Goal: Task Accomplishment & Management: Use online tool/utility

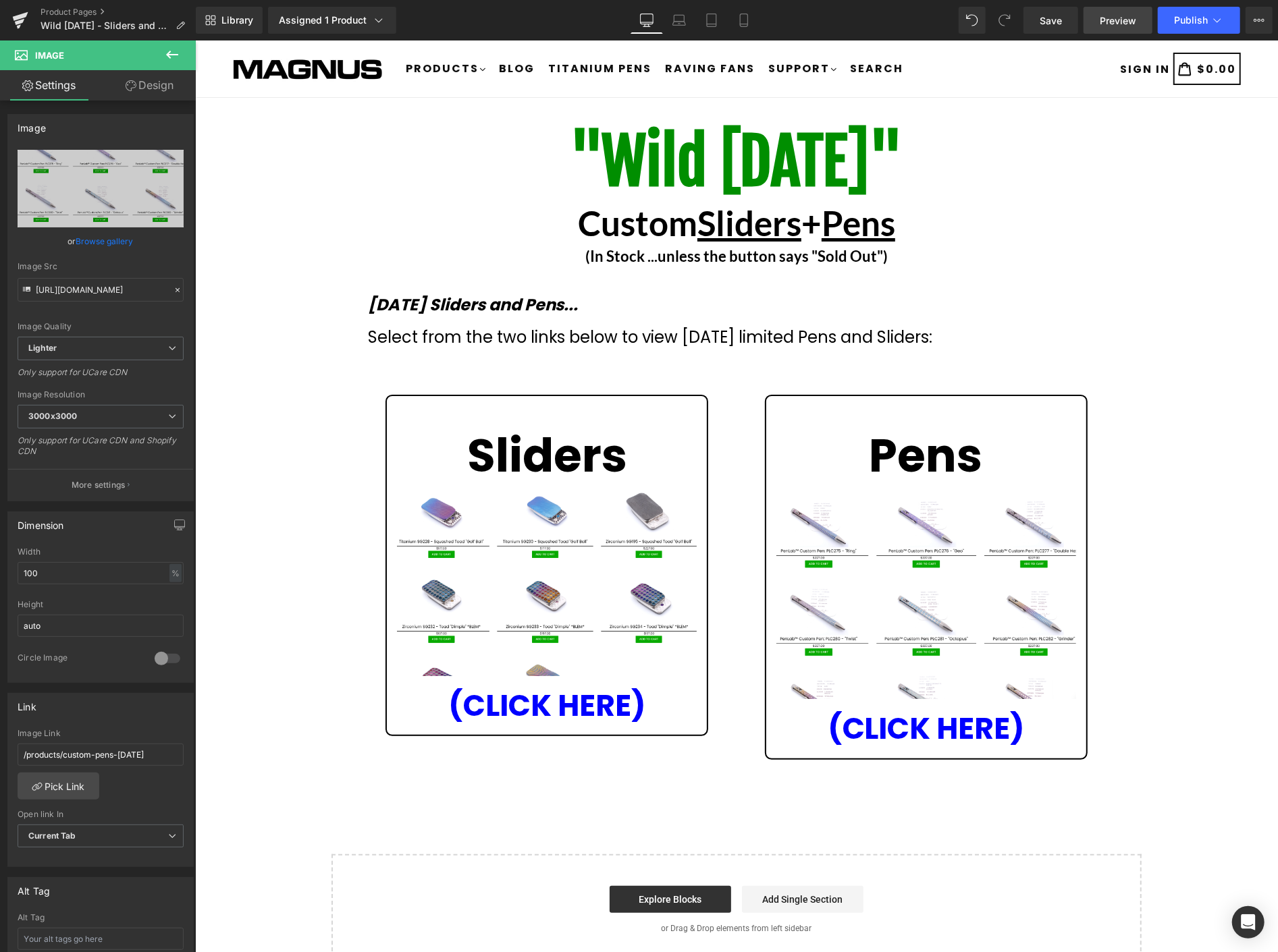
click at [1126, 20] on span "Preview" at bounding box center [1117, 21] width 36 height 15
click at [1187, 20] on span "Publish" at bounding box center [1191, 19] width 34 height 11
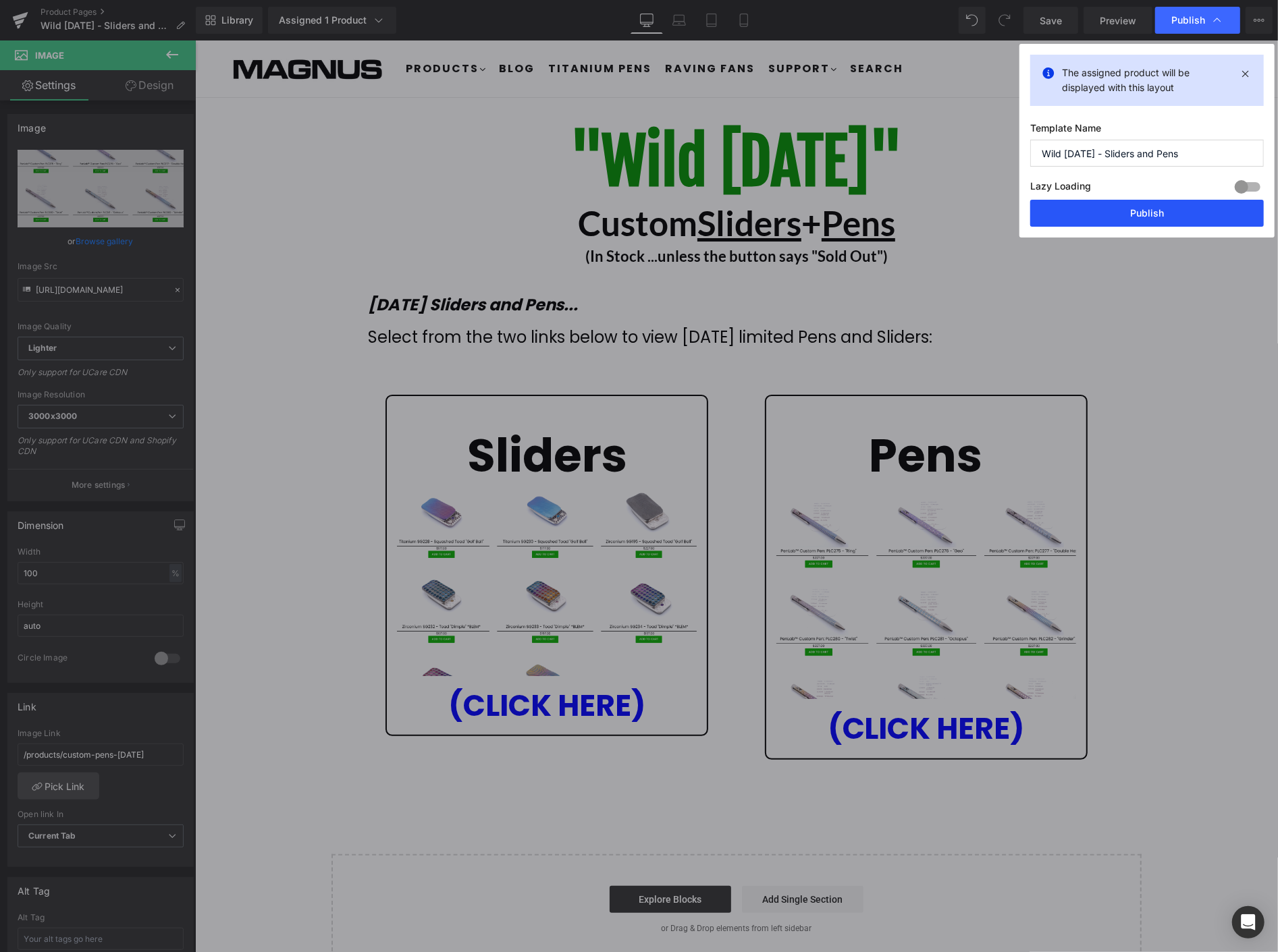
click at [1161, 216] on button "Publish" at bounding box center [1146, 213] width 234 height 27
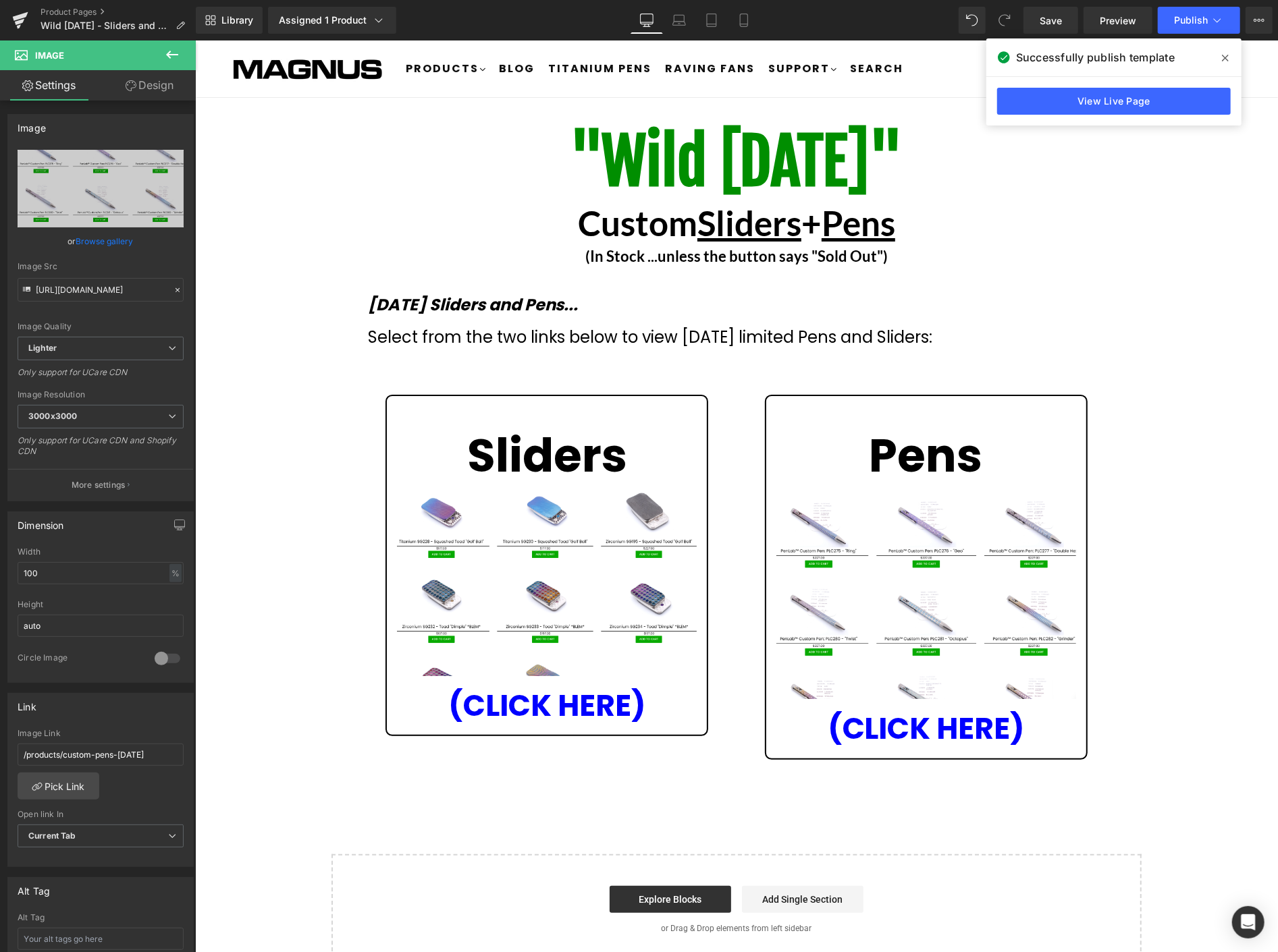
click at [1224, 53] on icon at bounding box center [1225, 57] width 6 height 11
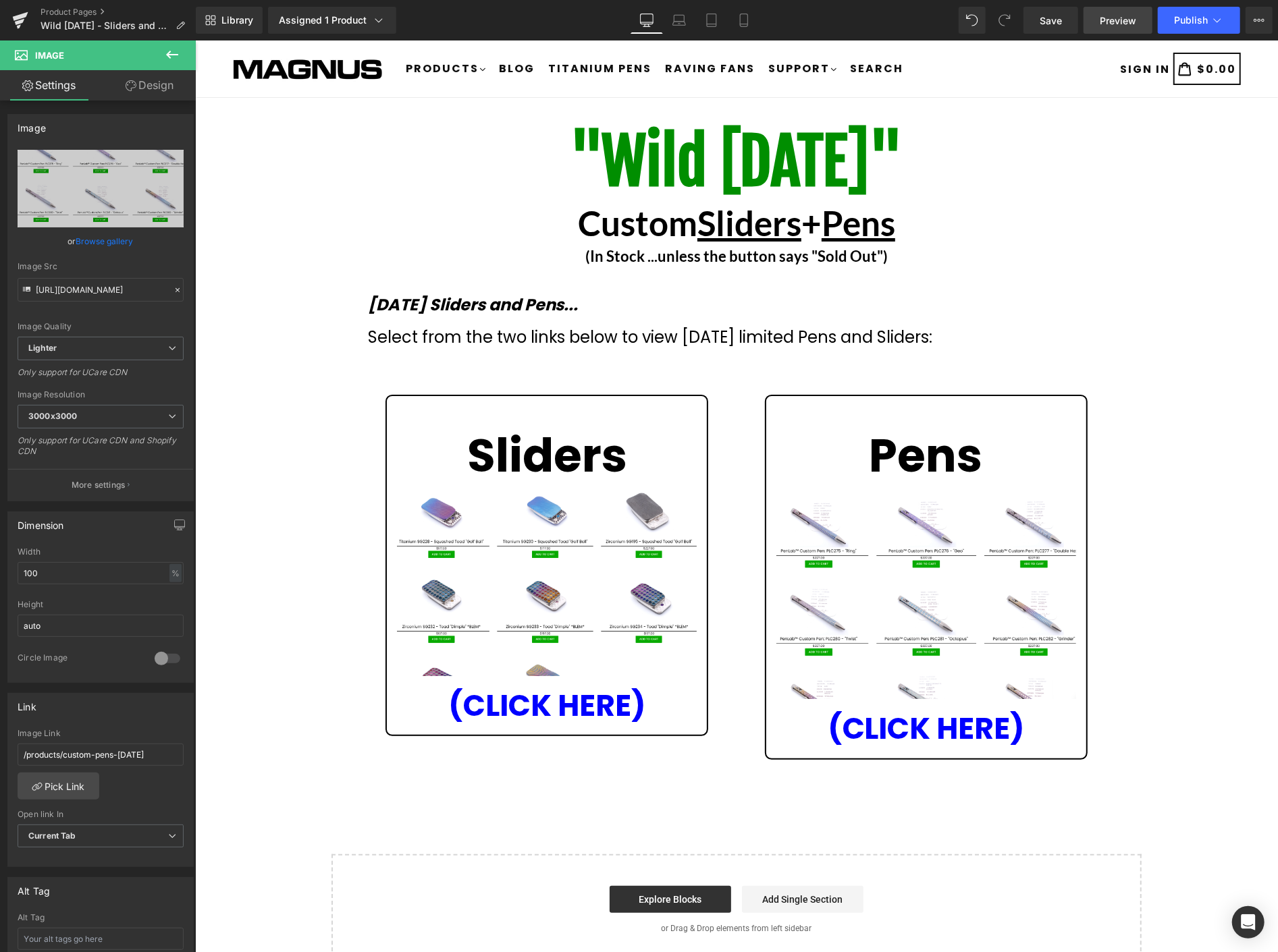
click at [1119, 15] on span "Preview" at bounding box center [1117, 21] width 36 height 15
click at [81, 9] on link "Product Pages" at bounding box center [118, 11] width 155 height 11
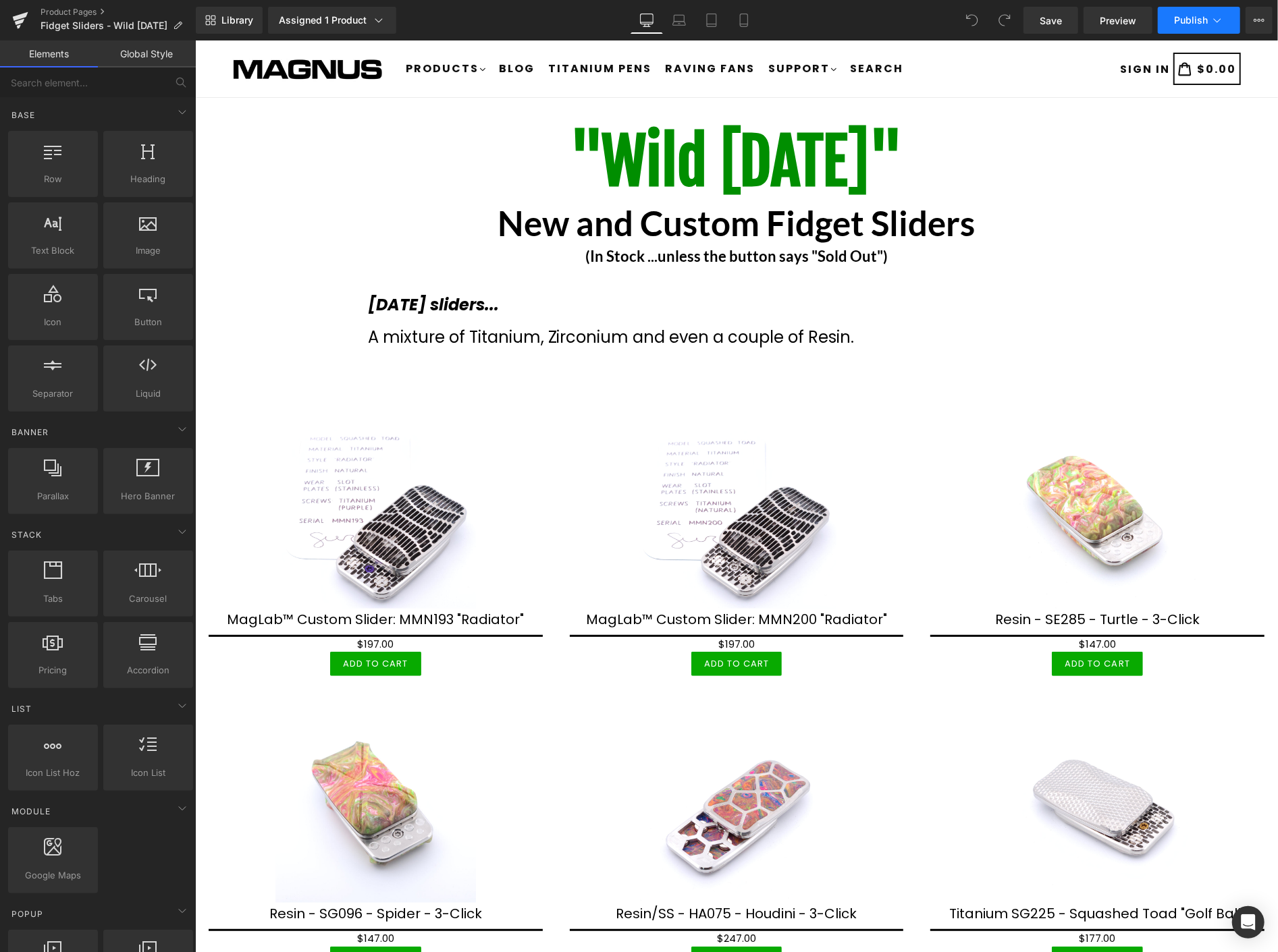
click at [1217, 23] on icon at bounding box center [1217, 20] width 14 height 14
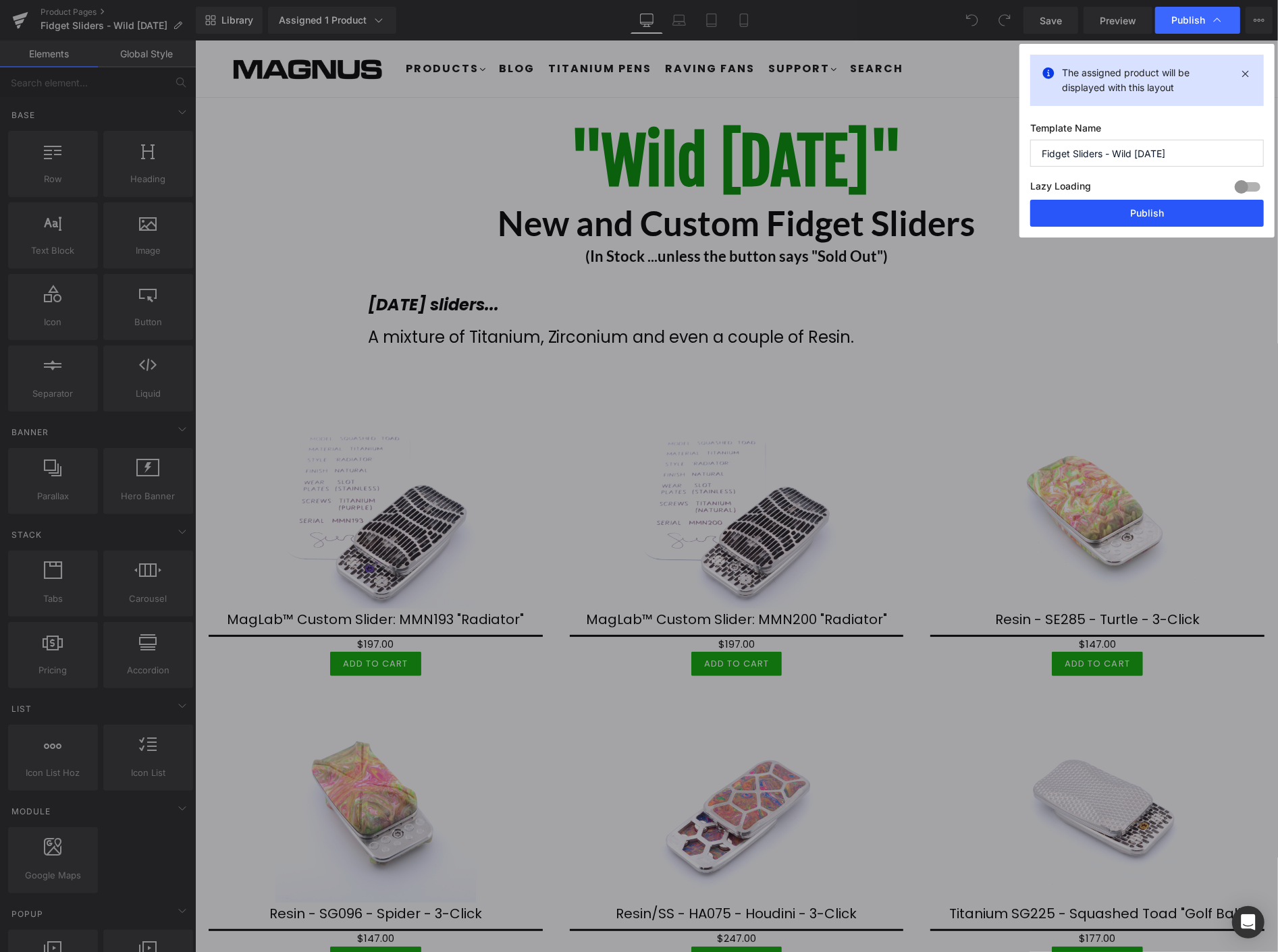
click at [1157, 217] on button "Publish" at bounding box center [1146, 213] width 234 height 27
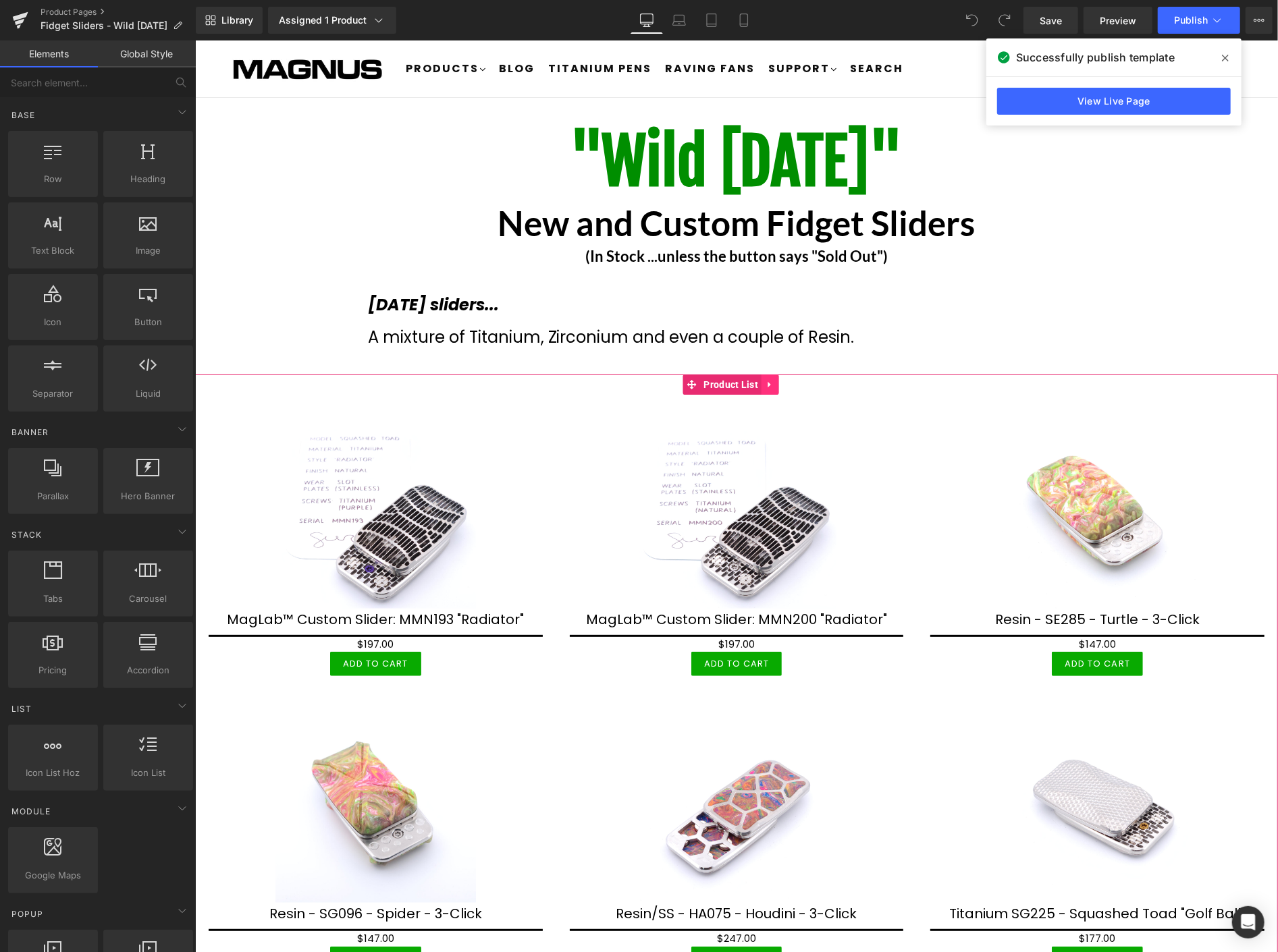
click at [770, 385] on icon at bounding box center [769, 383] width 10 height 11
click at [778, 384] on icon at bounding box center [778, 383] width 10 height 11
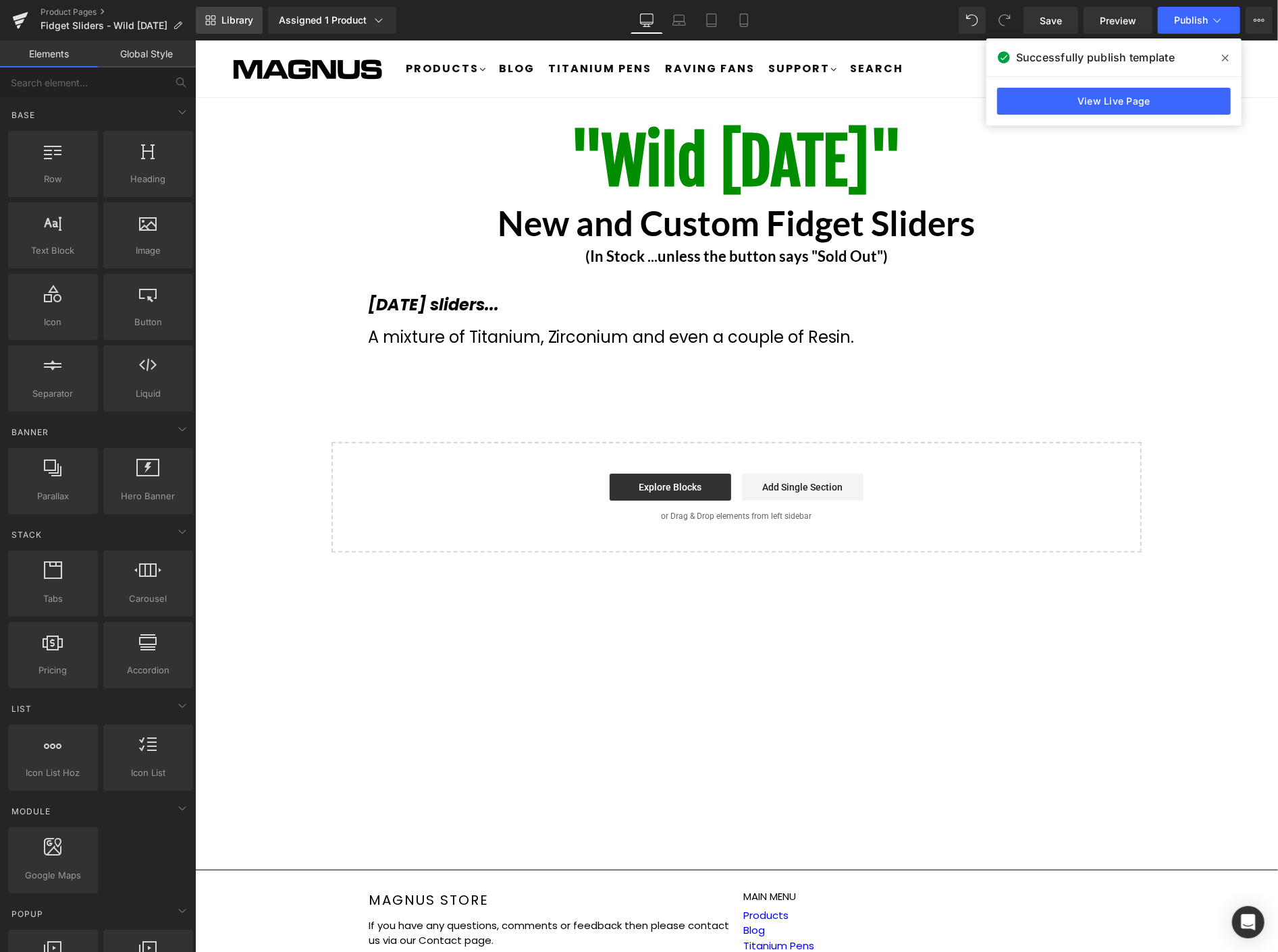
click at [243, 16] on span "Library" at bounding box center [237, 20] width 32 height 12
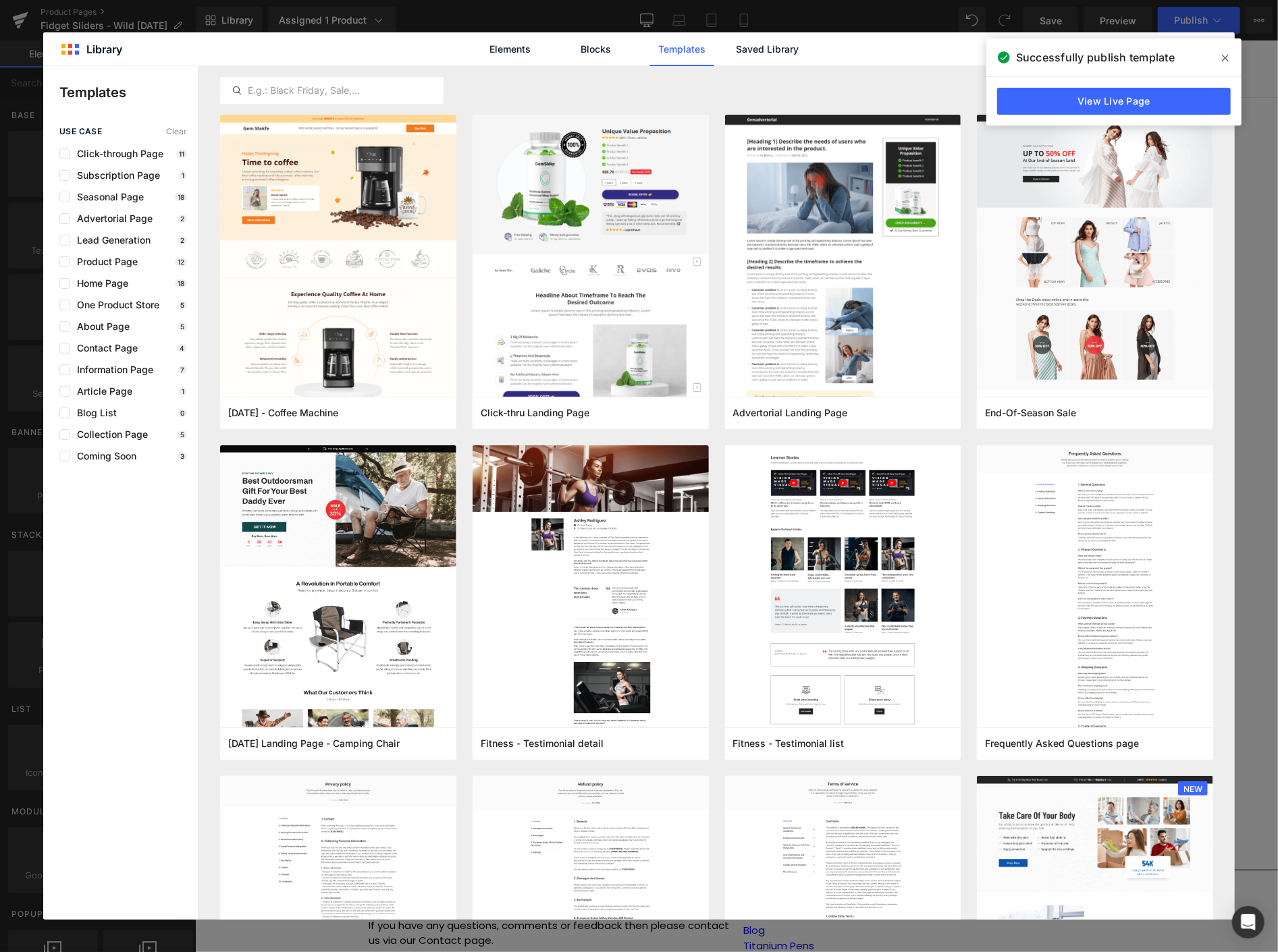
click at [1227, 56] on icon at bounding box center [1225, 57] width 6 height 11
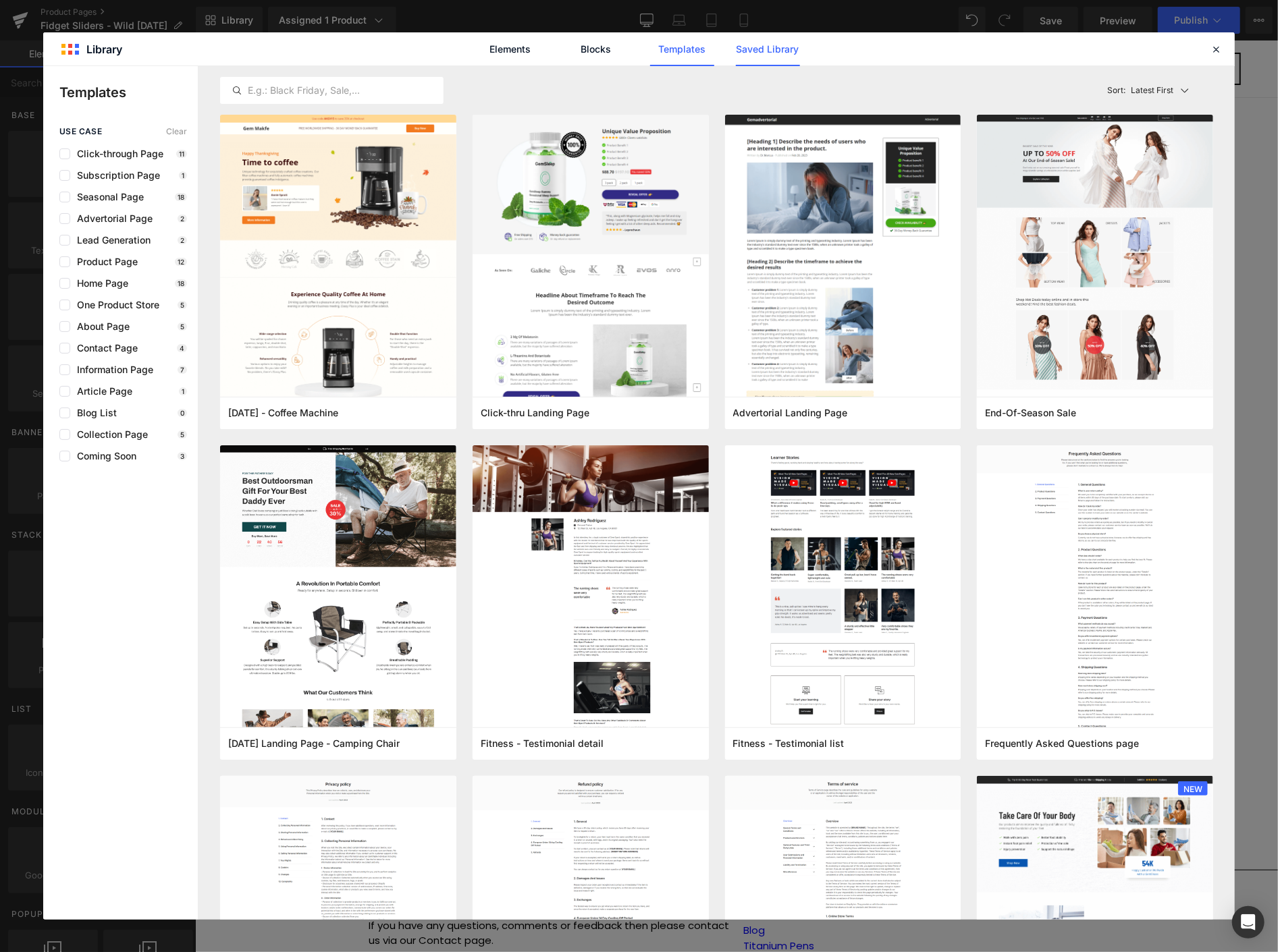
click at [775, 49] on link "Saved Library" at bounding box center [768, 49] width 64 height 34
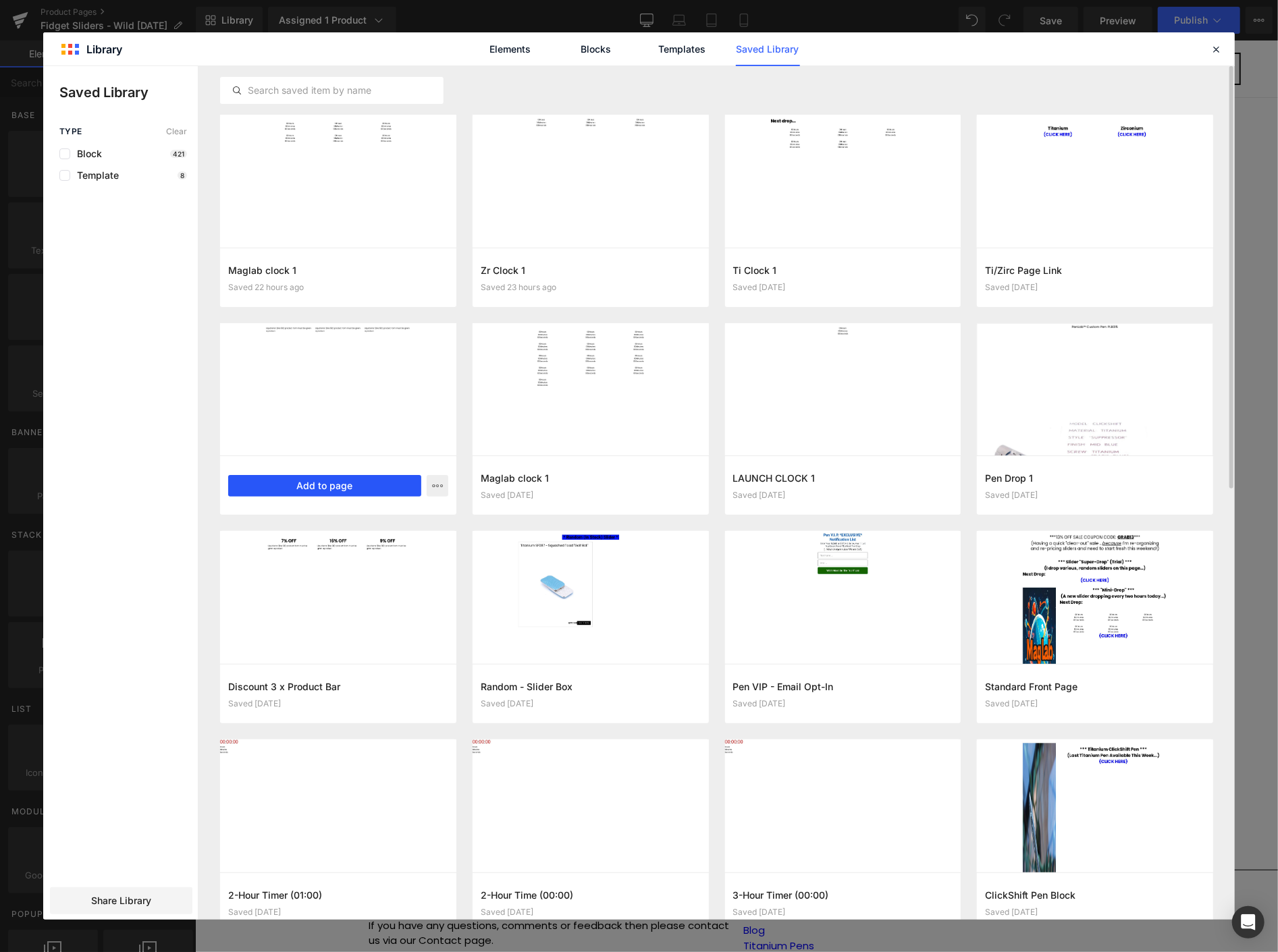
click at [329, 484] on button "Add to page" at bounding box center [324, 485] width 193 height 22
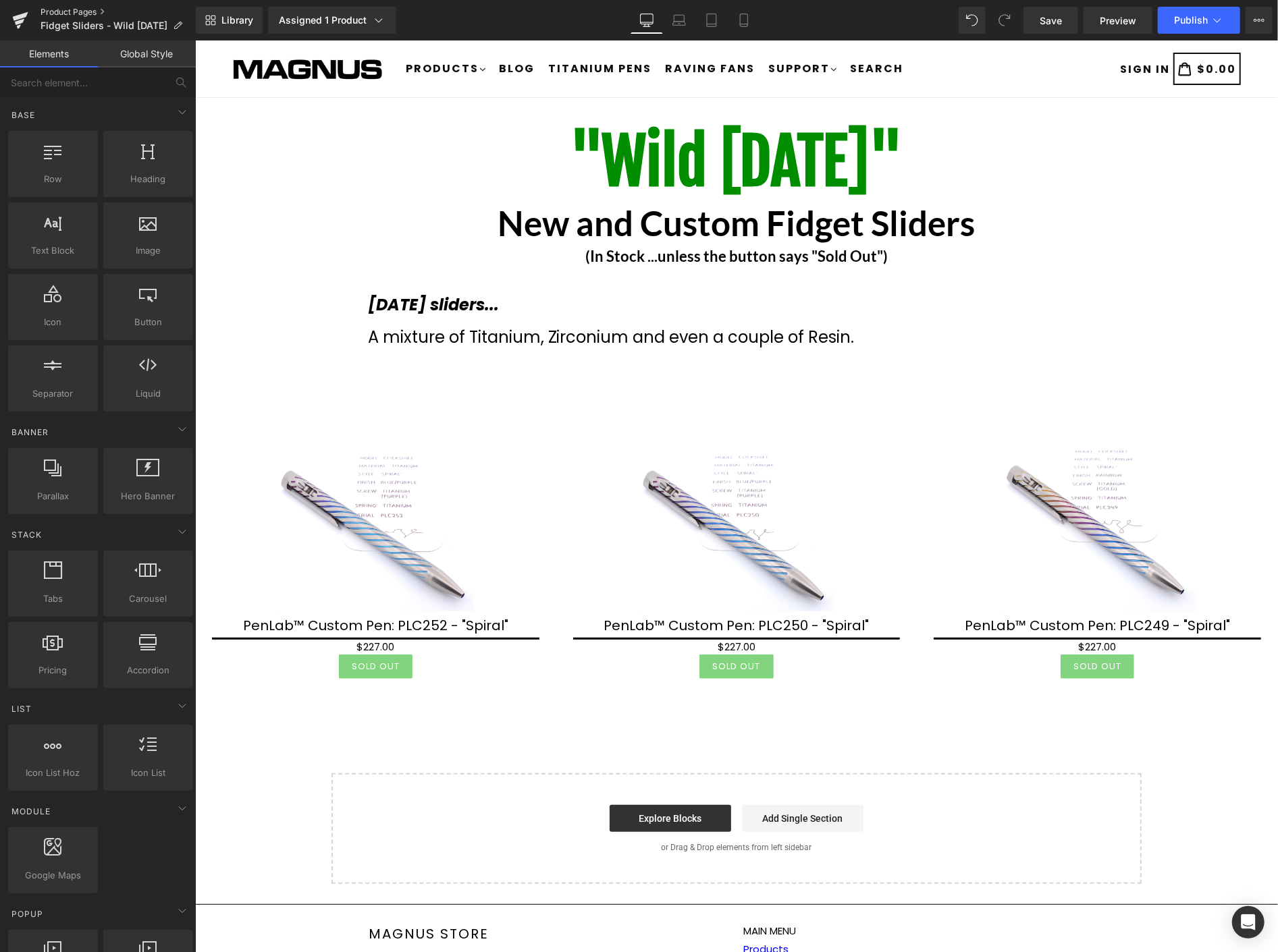
click at [62, 9] on link "Product Pages" at bounding box center [118, 11] width 155 height 11
click at [1071, 23] on link "Save" at bounding box center [1051, 19] width 55 height 27
click at [75, 11] on link "Product Pages" at bounding box center [118, 11] width 155 height 11
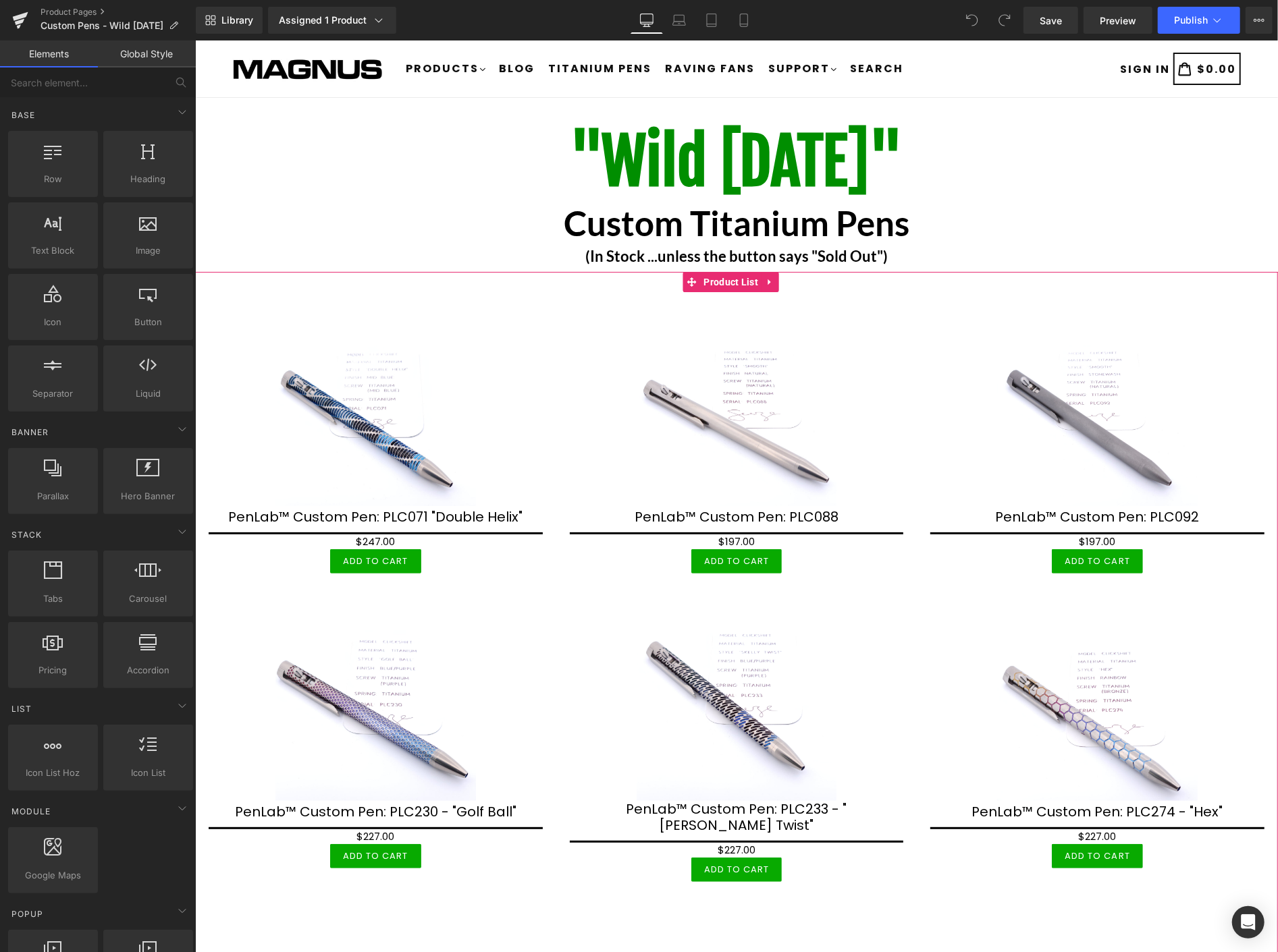
click at [764, 273] on link at bounding box center [769, 281] width 18 height 20
click at [781, 279] on icon at bounding box center [778, 281] width 10 height 10
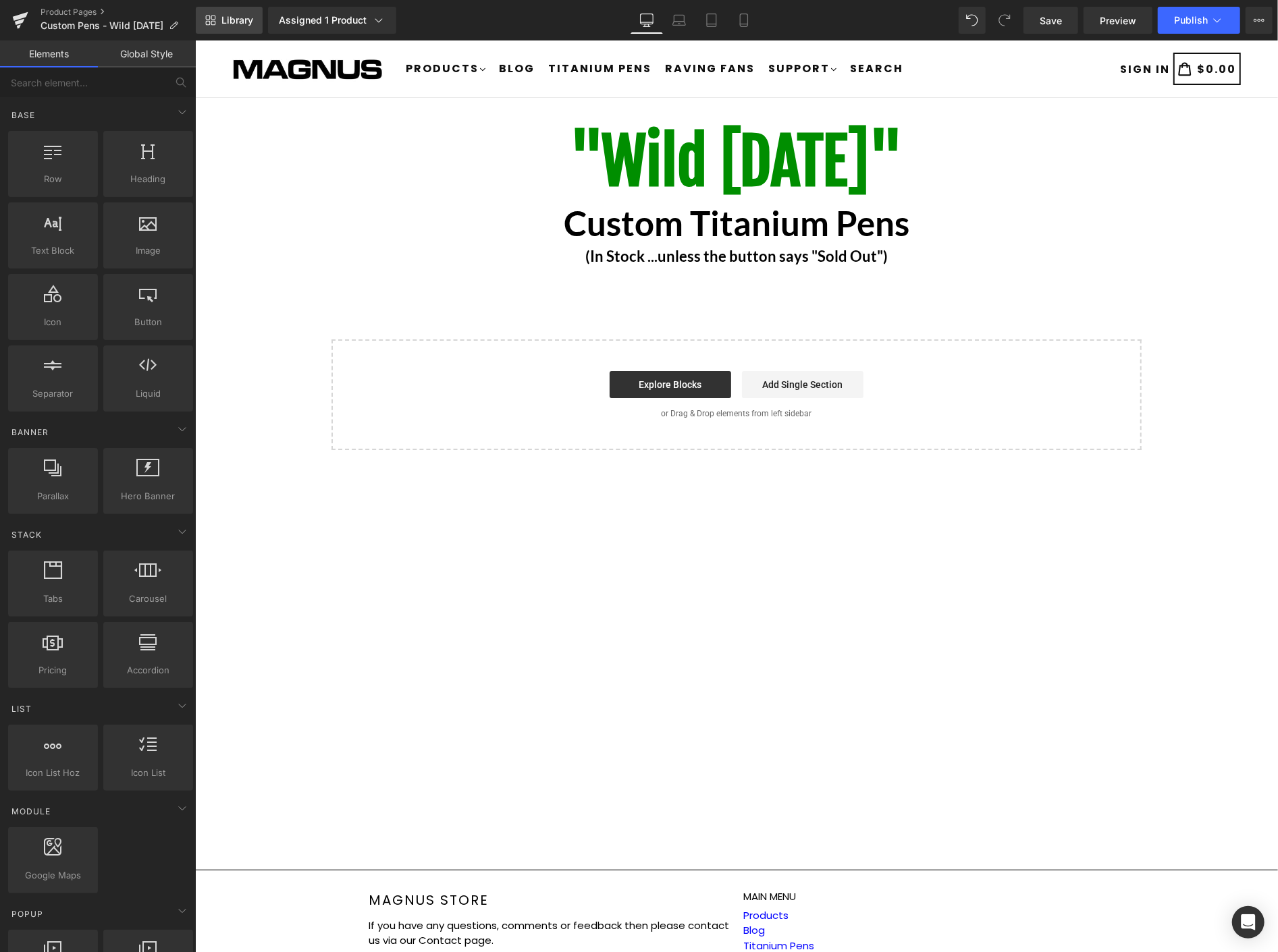
click at [232, 16] on span "Library" at bounding box center [237, 20] width 32 height 12
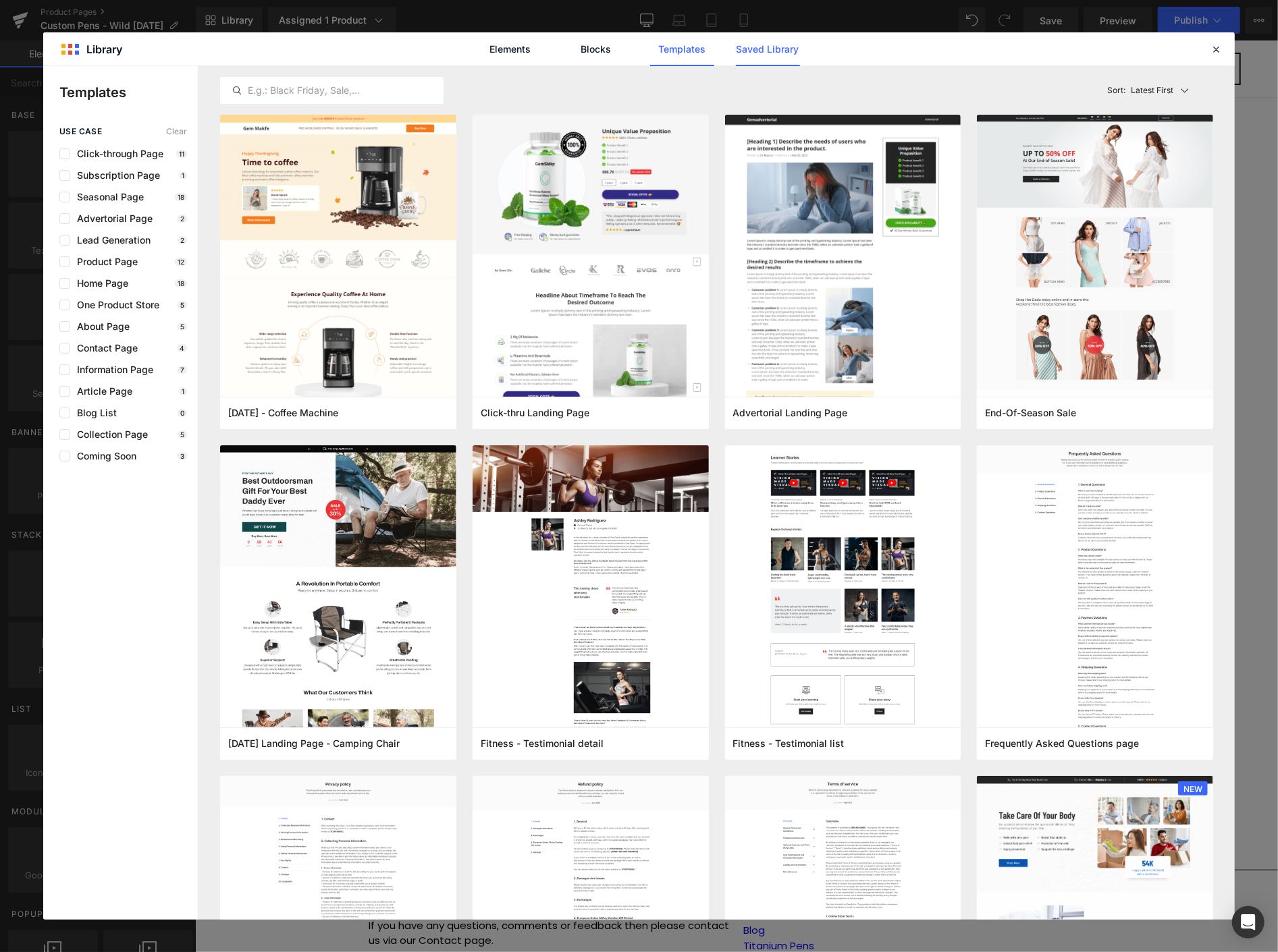
click at [777, 49] on link "Saved Library" at bounding box center [768, 49] width 64 height 34
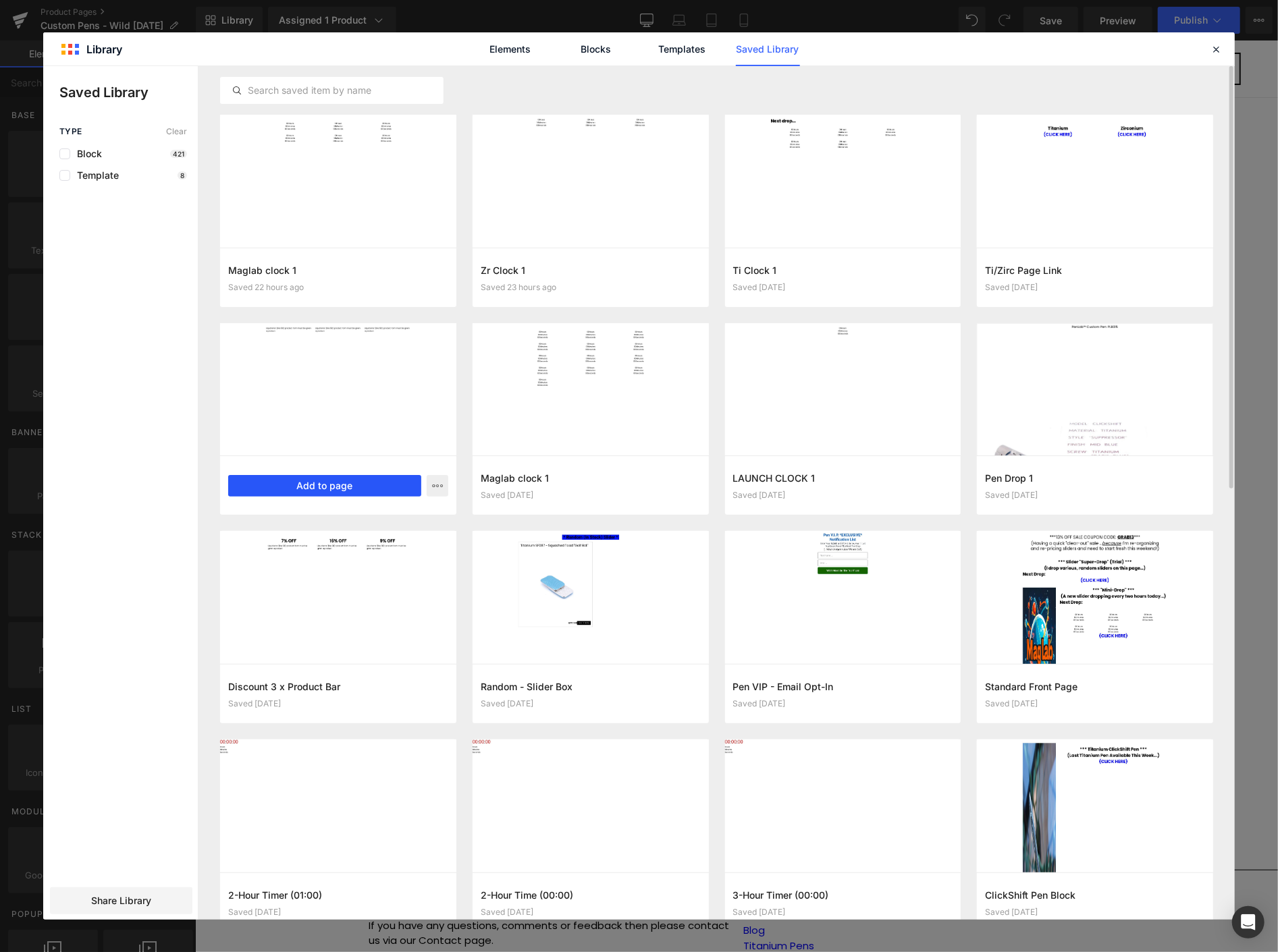
click at [338, 484] on button "Add to page" at bounding box center [324, 485] width 193 height 22
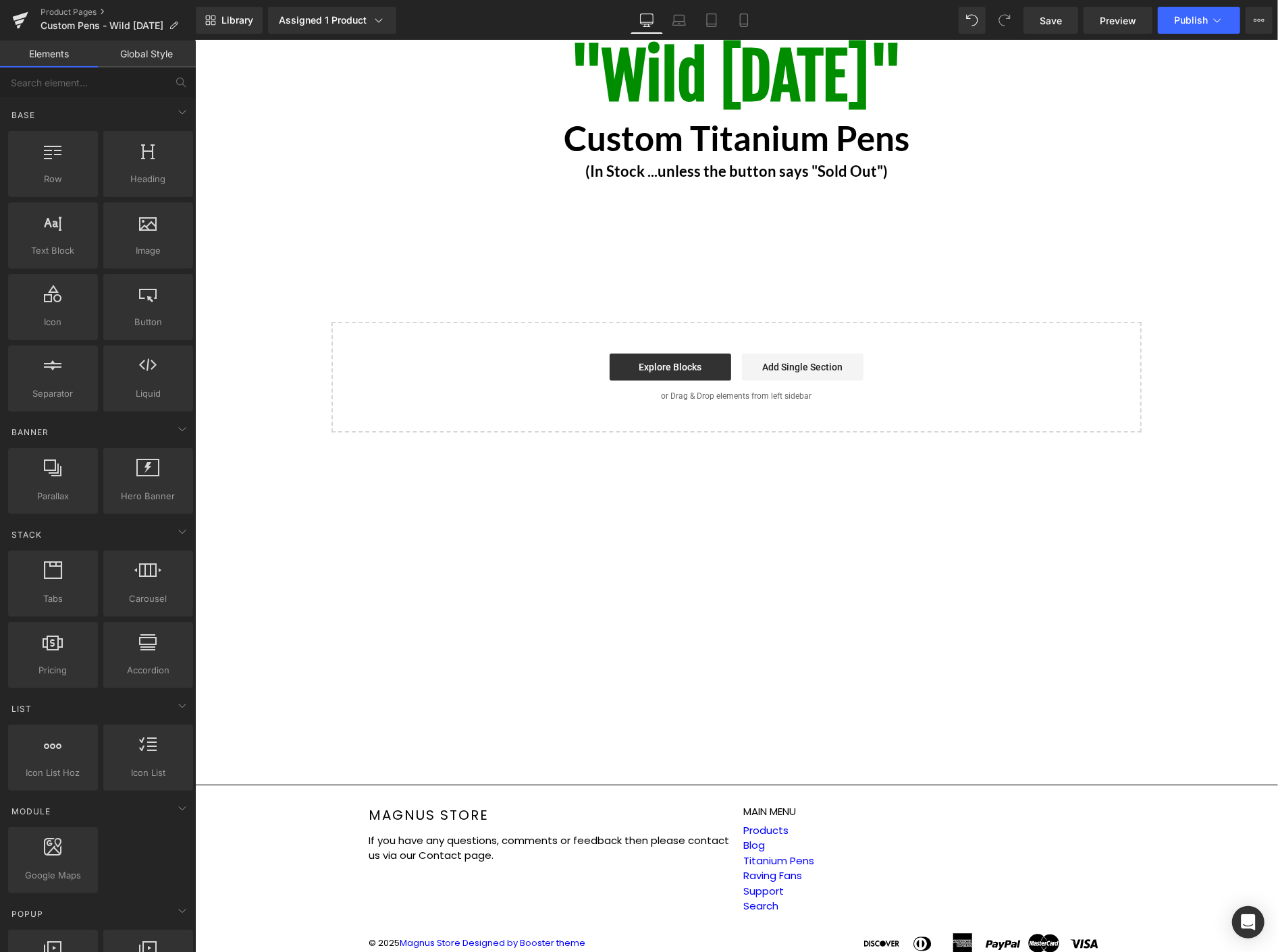
scroll to position [101, 0]
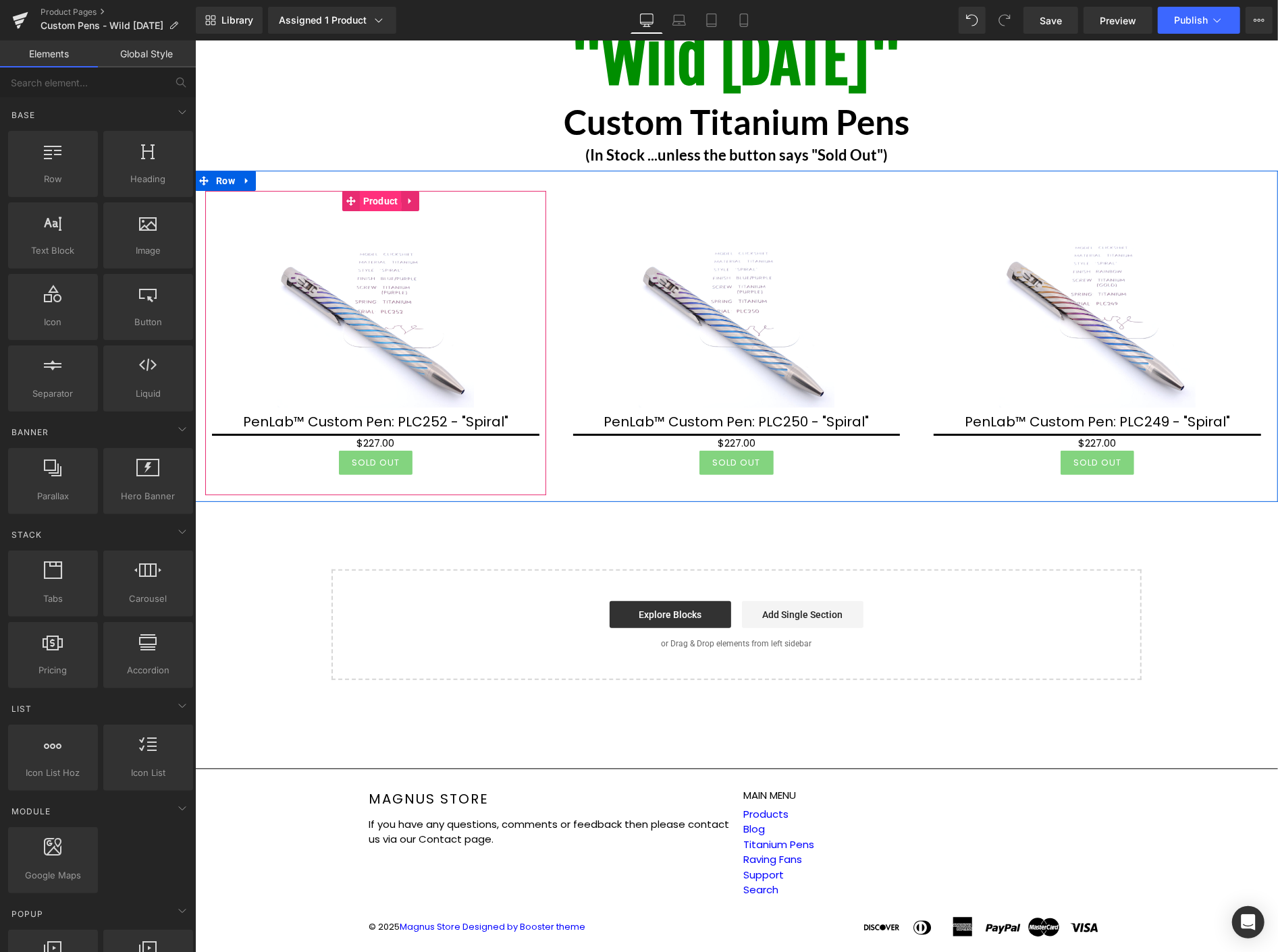
click at [383, 203] on span "Product" at bounding box center [380, 200] width 42 height 20
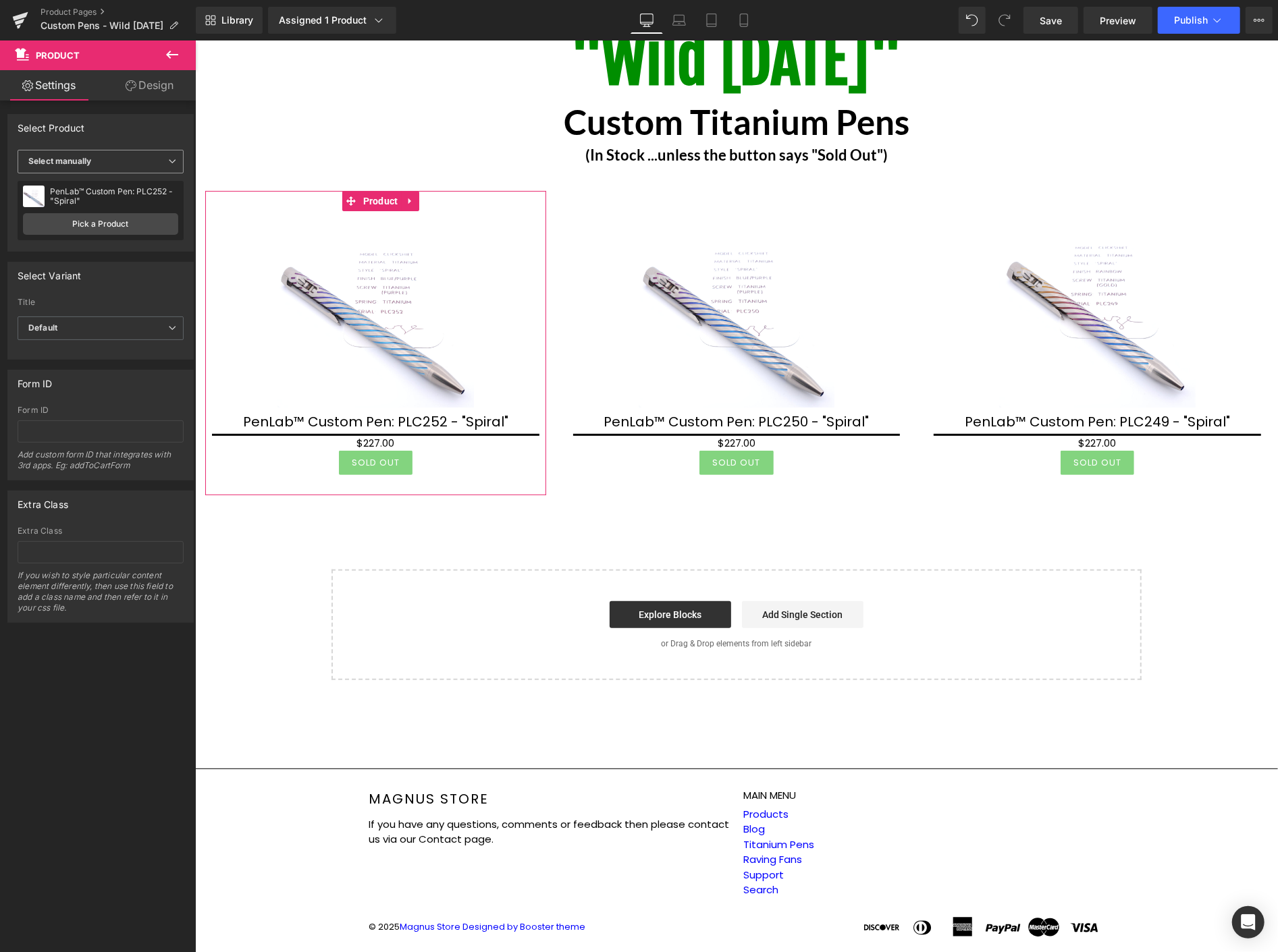
click at [107, 159] on span "Select manually" at bounding box center [100, 161] width 166 height 23
click at [110, 157] on span "Select manually" at bounding box center [98, 161] width 161 height 23
click at [118, 221] on link "Pick a Product" at bounding box center [100, 224] width 155 height 22
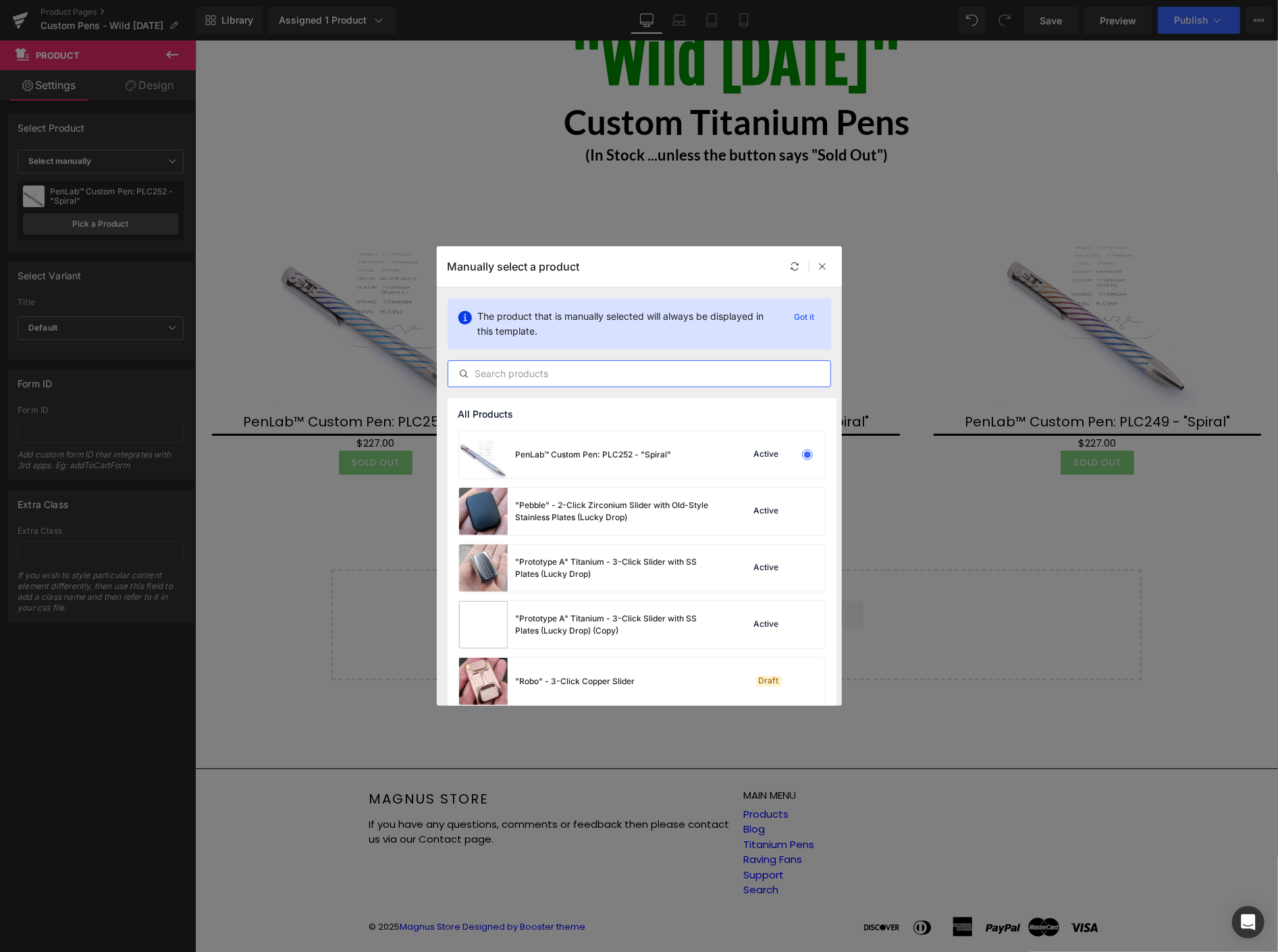
click at [602, 373] on input "text" at bounding box center [639, 374] width 382 height 16
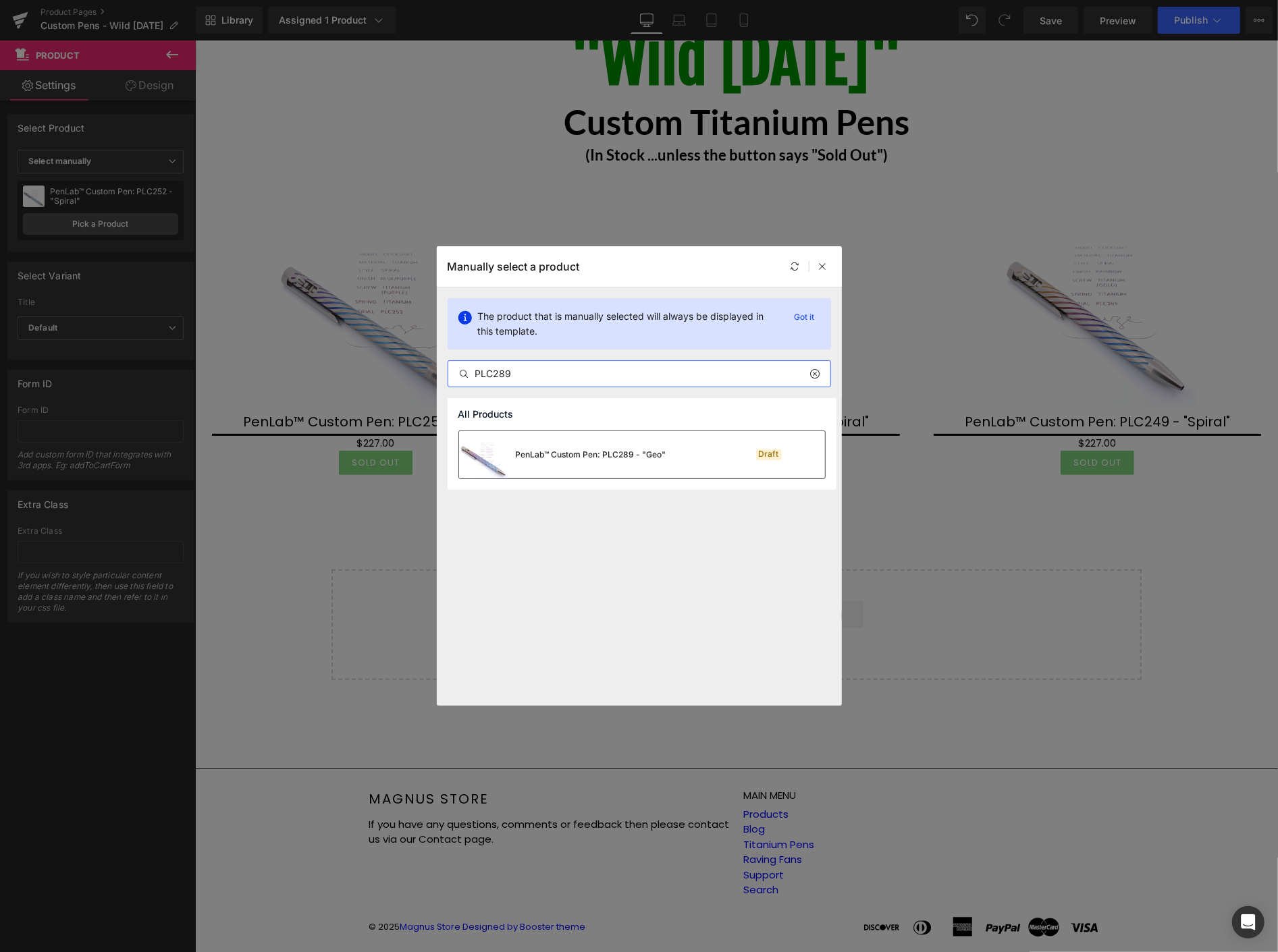
type input "PLC289"
click at [607, 461] on div "PenLab™ Custom Pen: PLC289 - "Geo"" at bounding box center [562, 455] width 207 height 47
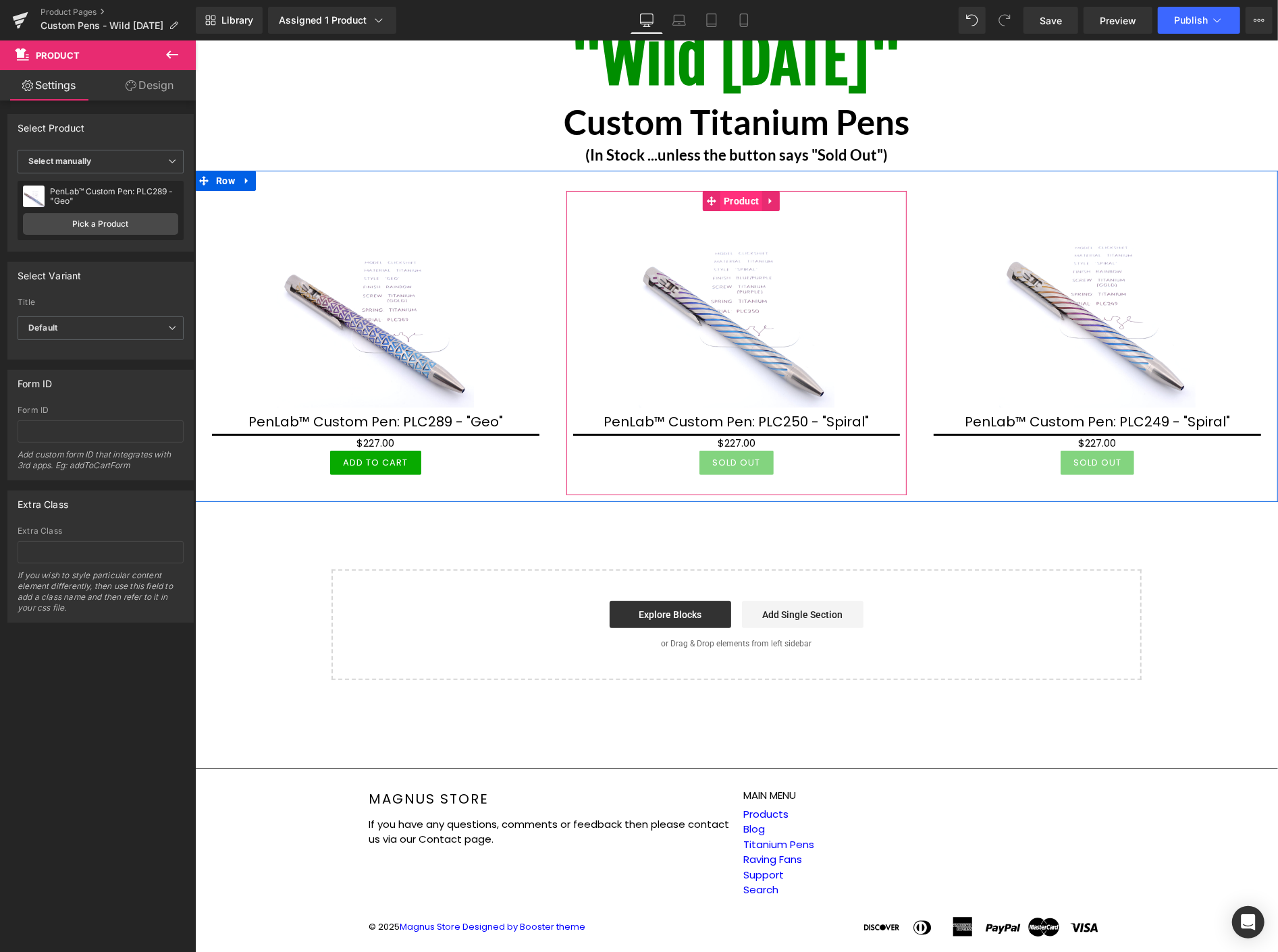
click at [741, 198] on span "Product" at bounding box center [741, 200] width 42 height 20
click at [132, 228] on link "Pick a Product" at bounding box center [100, 224] width 155 height 22
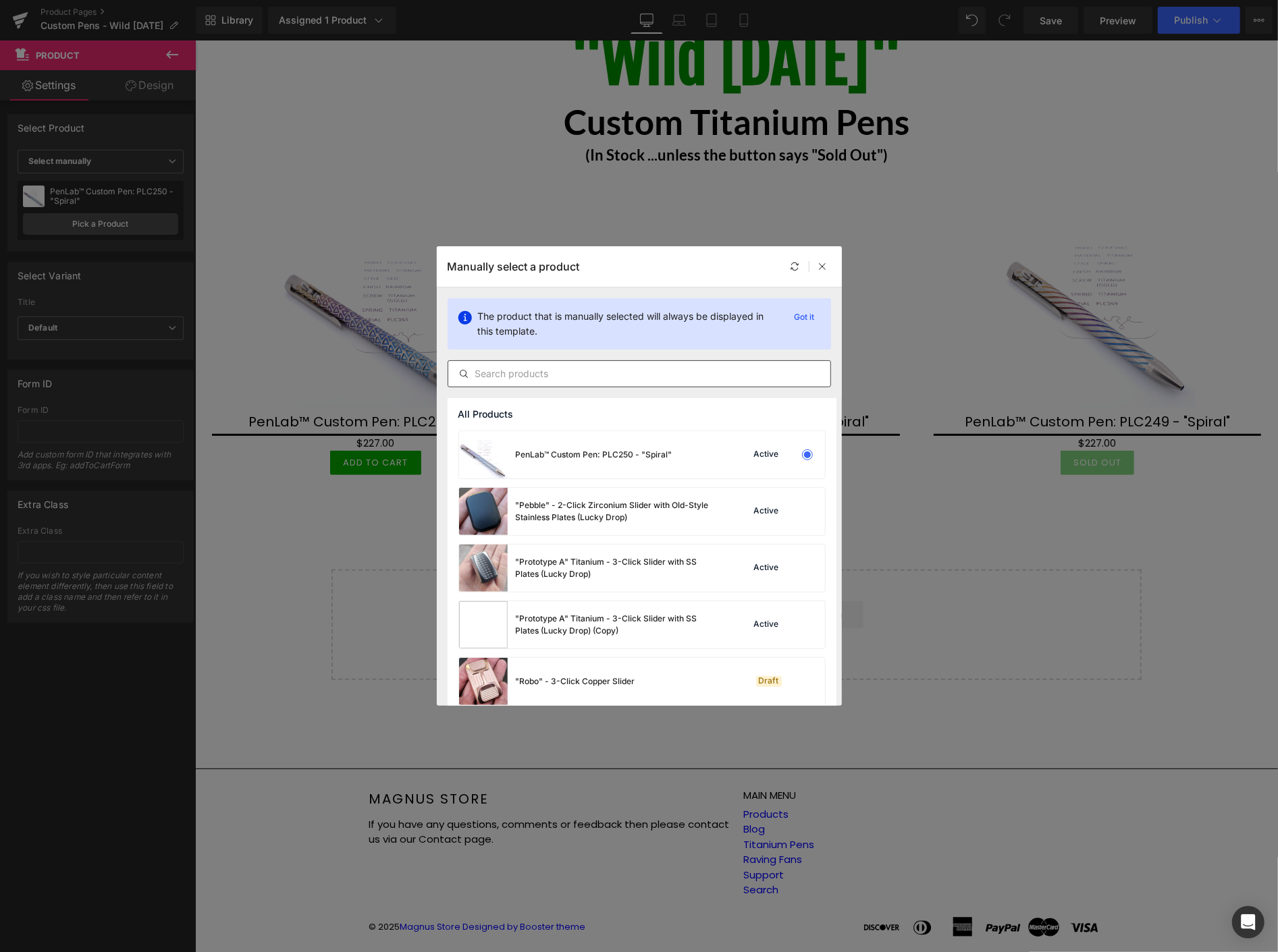
click at [634, 374] on input "text" at bounding box center [639, 374] width 382 height 16
paste input "PLC"
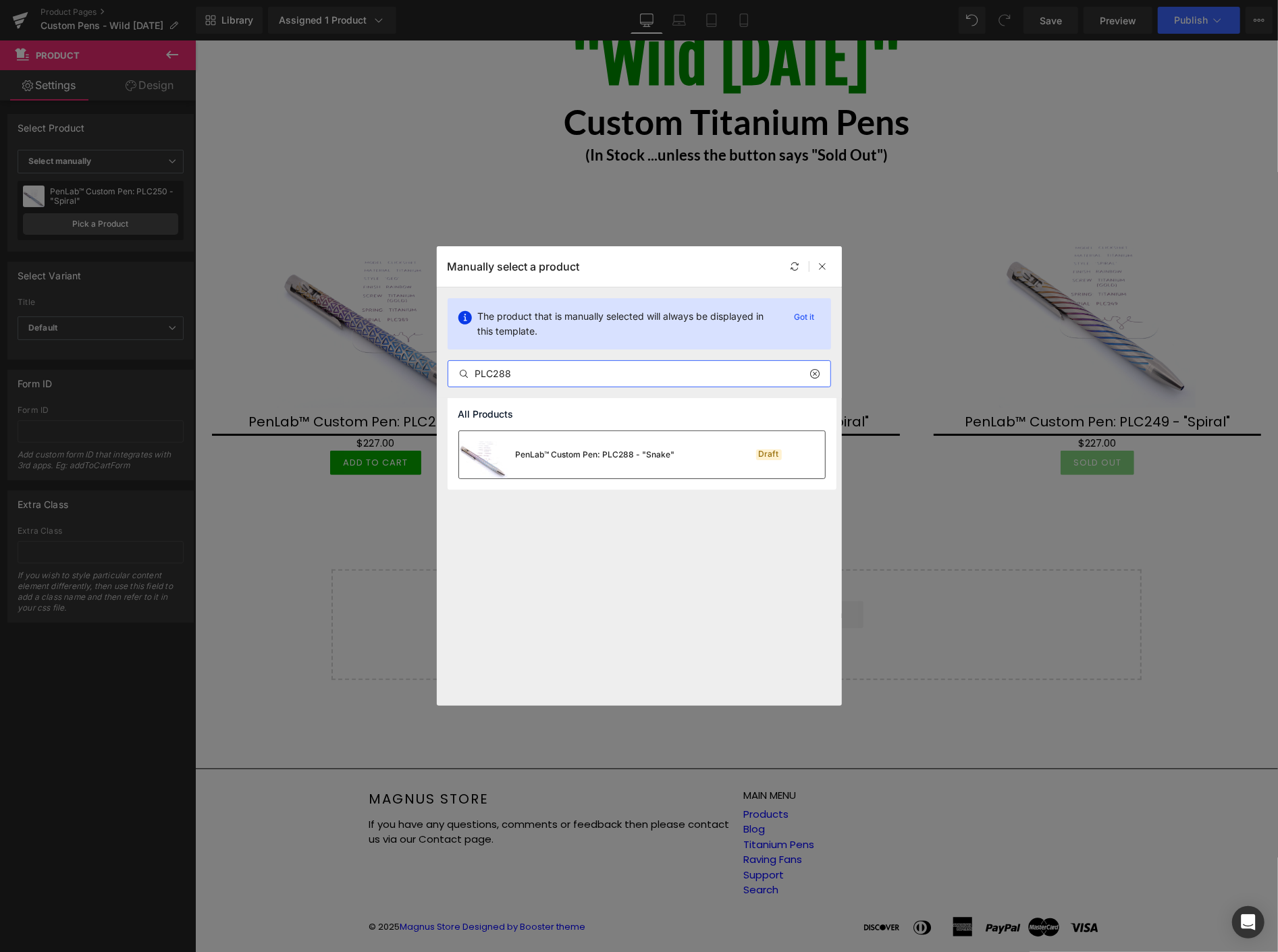
type input "PLC288"
click at [630, 455] on div "PenLab™ Custom Pen: PLC288 - "Snake"" at bounding box center [595, 455] width 159 height 12
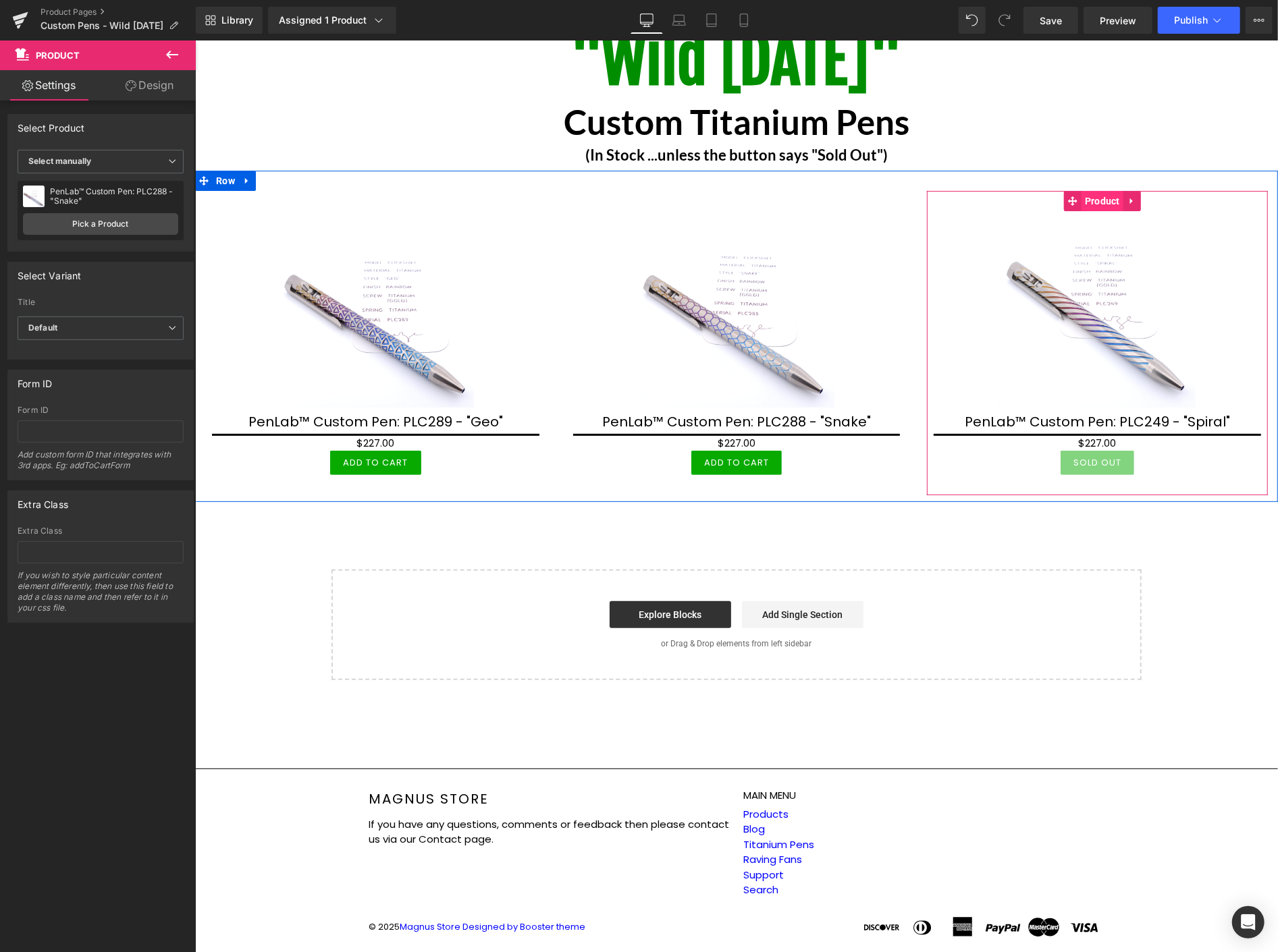
click at [1097, 201] on span "Product" at bounding box center [1102, 200] width 42 height 20
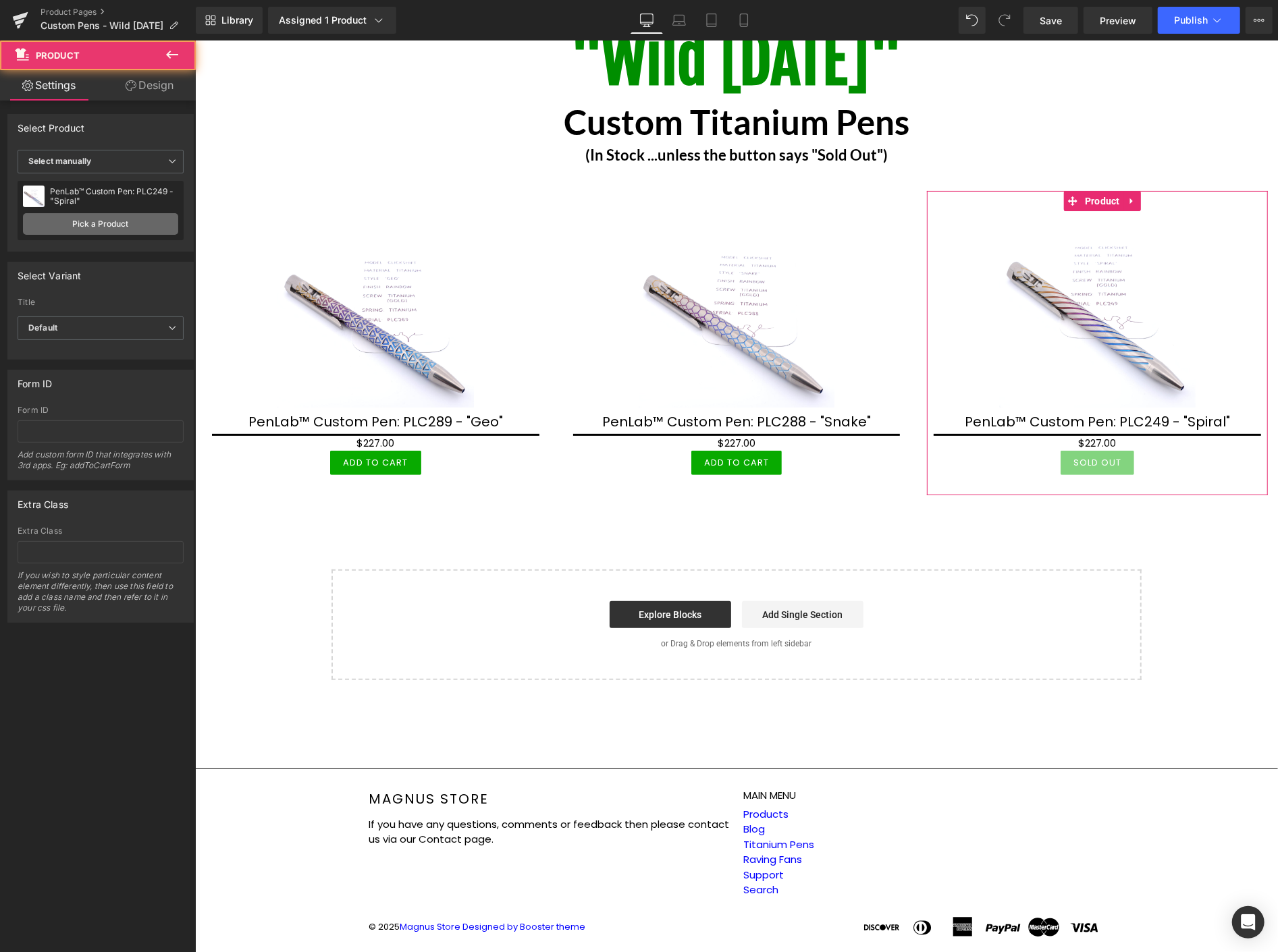
click at [125, 222] on link "Pick a Product" at bounding box center [100, 224] width 155 height 22
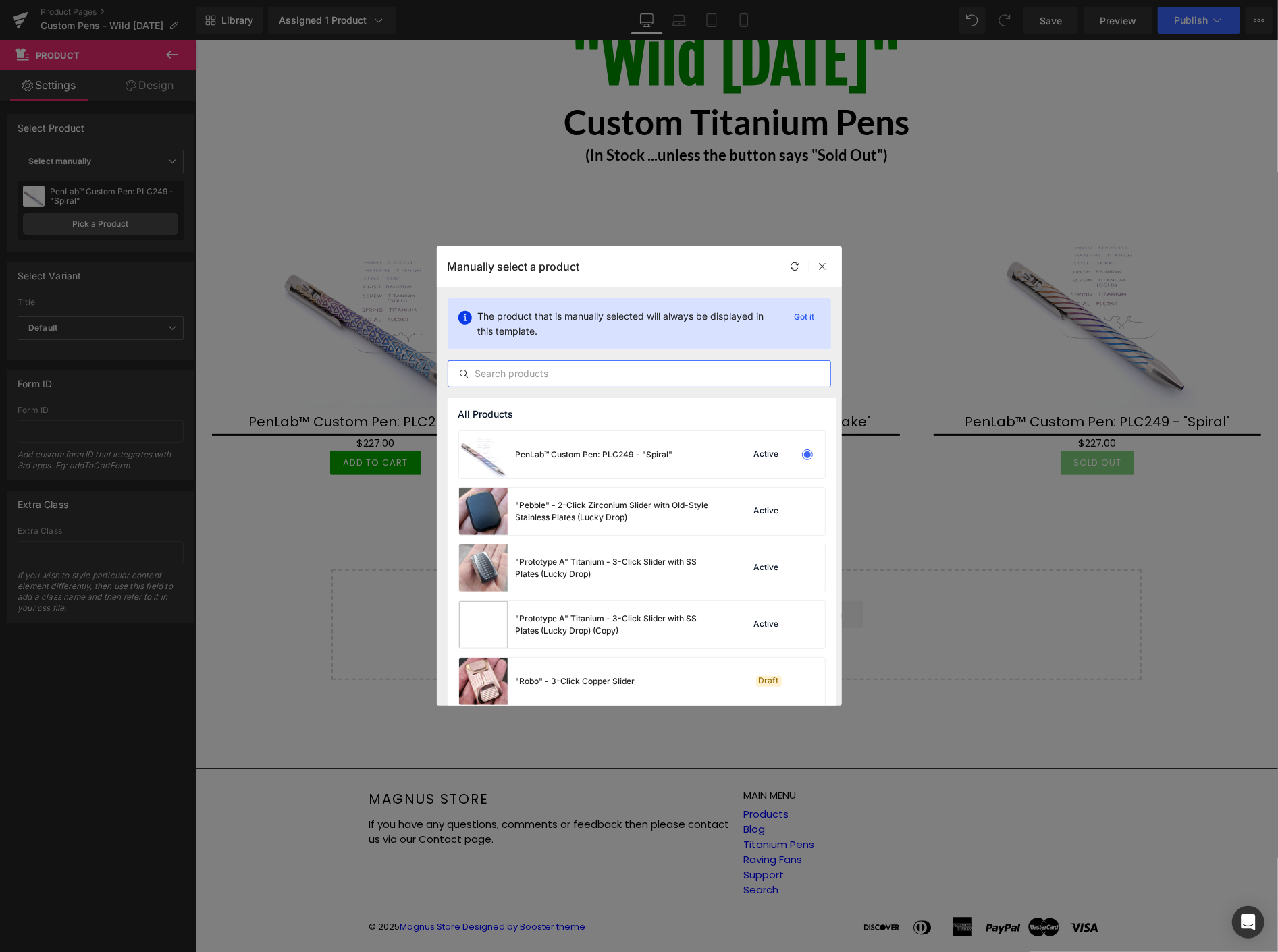
click at [618, 373] on input "text" at bounding box center [639, 374] width 382 height 16
paste input "PLC"
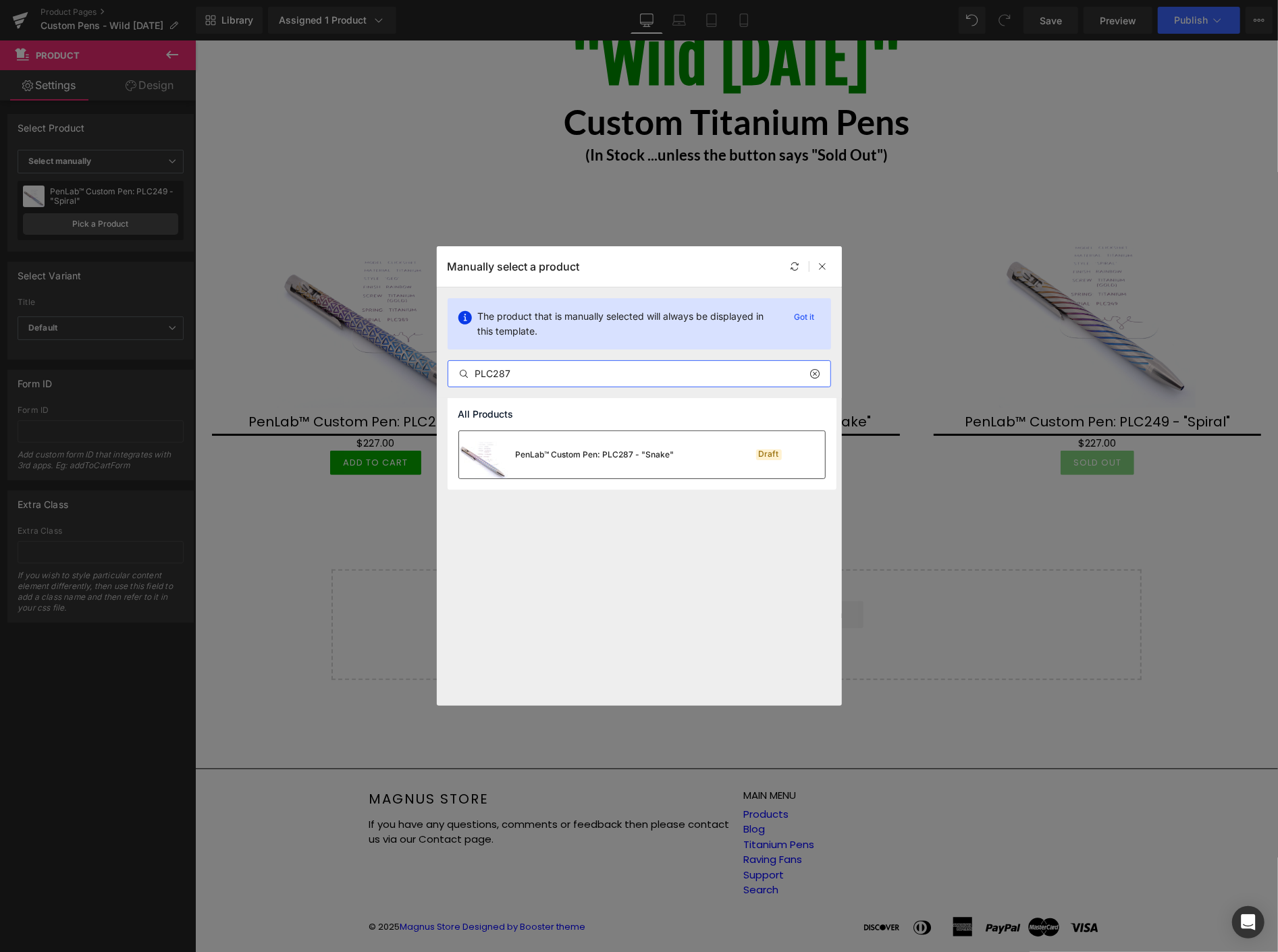
type input "PLC287"
click at [602, 452] on div "PenLab™ Custom Pen: PLC287 - "Snake"" at bounding box center [595, 455] width 159 height 12
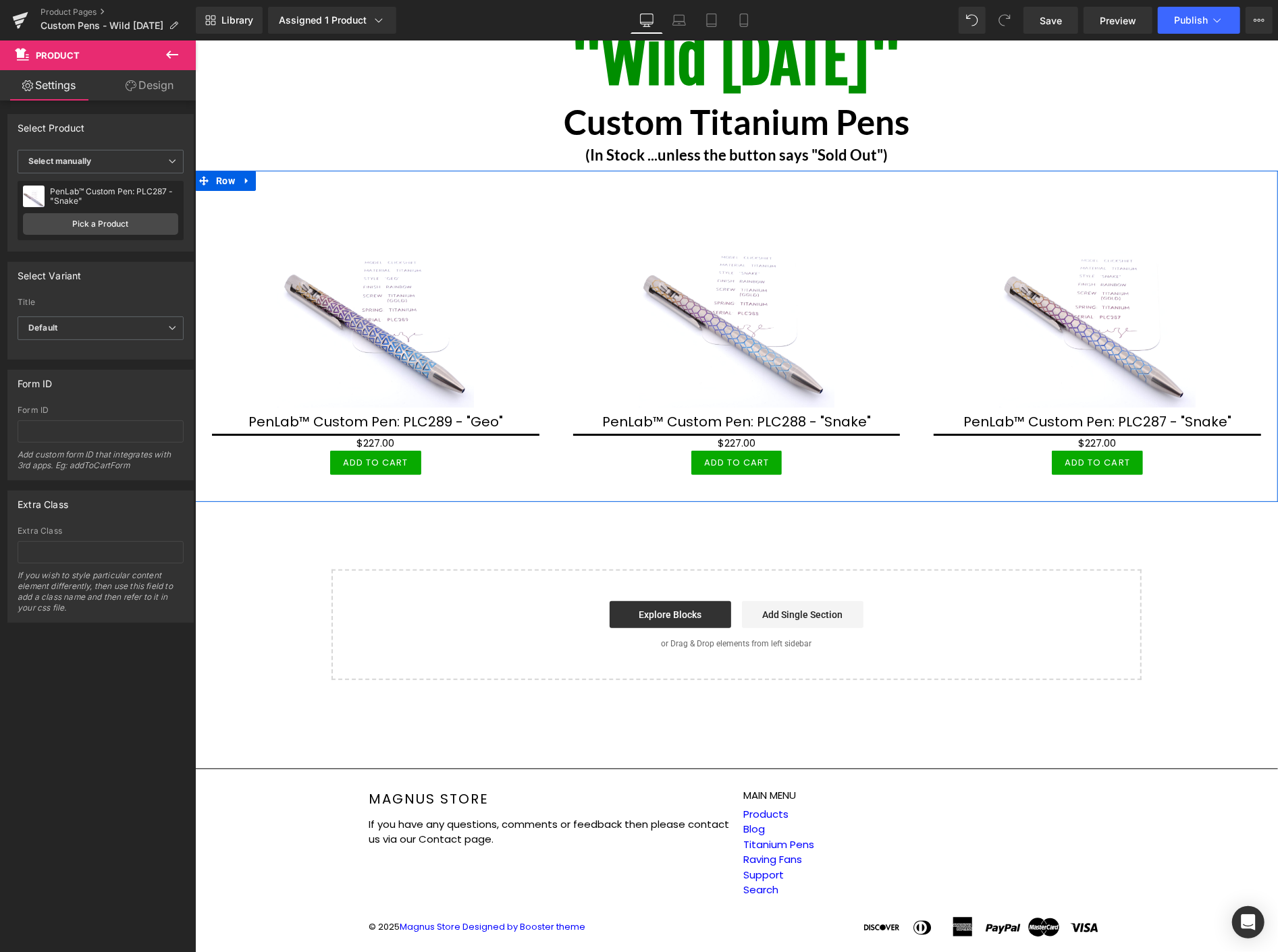
click at [245, 180] on icon at bounding box center [245, 180] width 2 height 6
click at [260, 180] on icon at bounding box center [264, 180] width 10 height 10
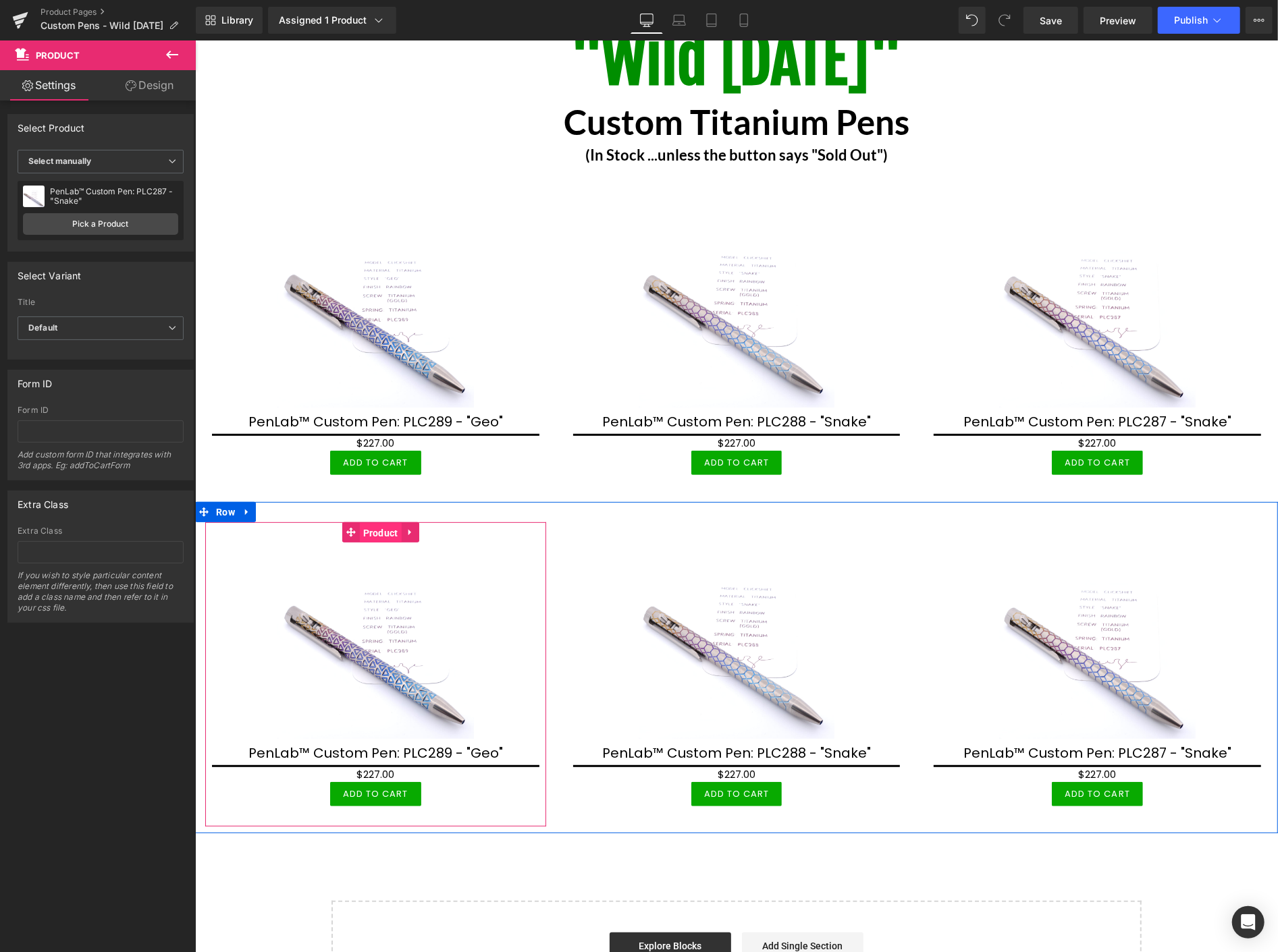
click at [380, 526] on span "Product" at bounding box center [380, 532] width 42 height 20
click at [123, 222] on link "Pick a Product" at bounding box center [100, 224] width 155 height 22
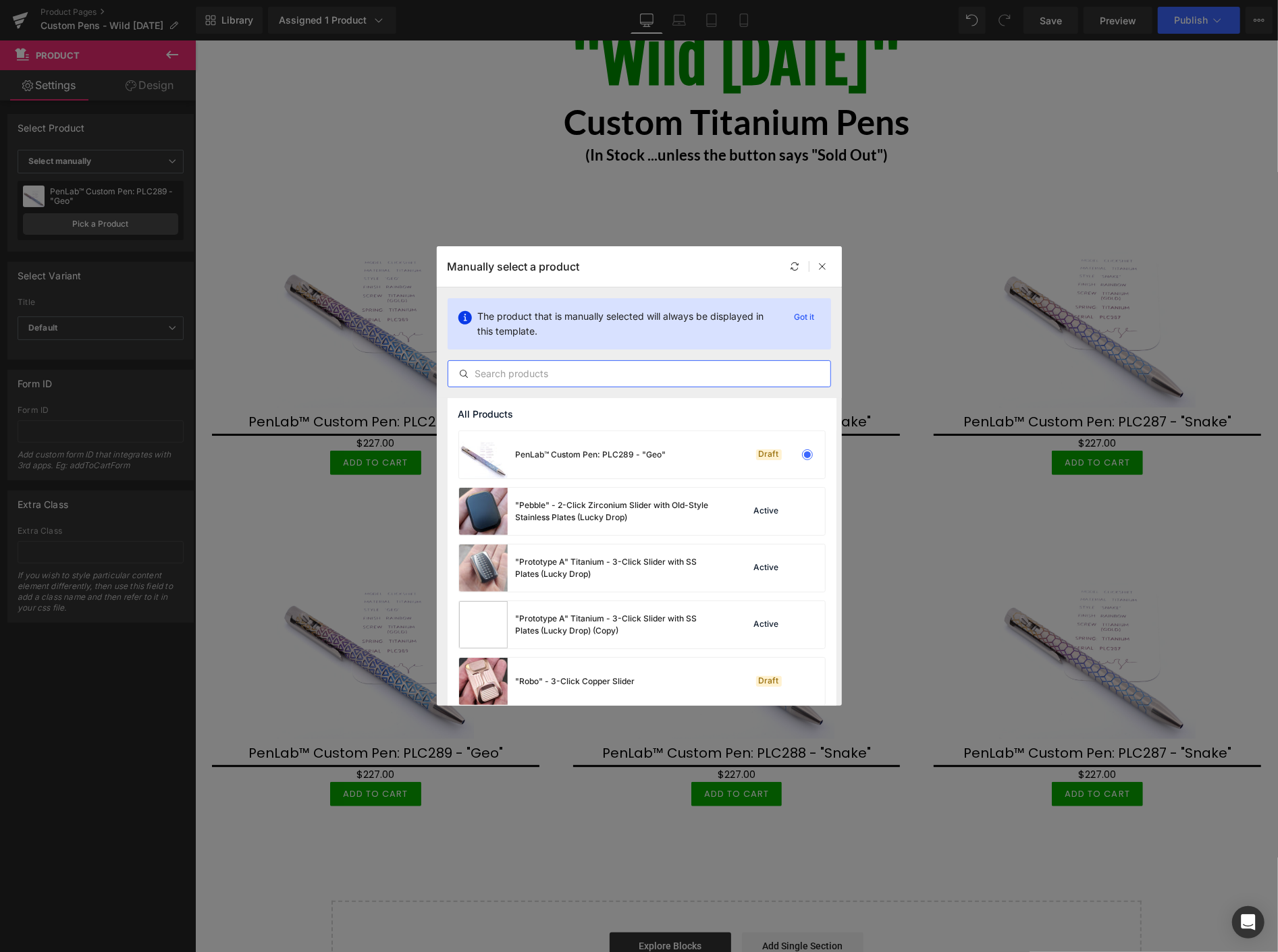
click at [578, 367] on input "text" at bounding box center [639, 374] width 382 height 16
paste input "PLC"
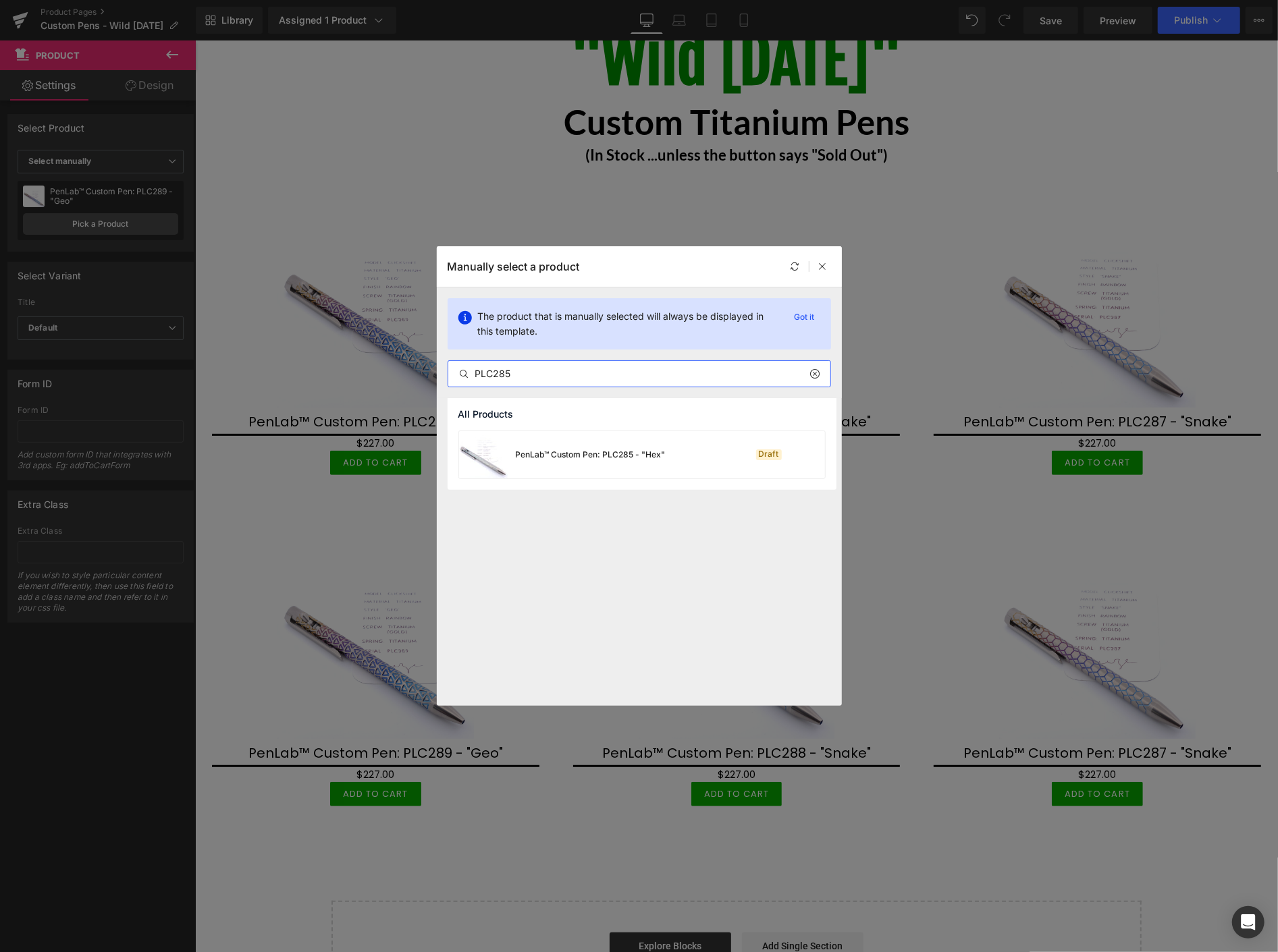
type input "PLC285"
drag, startPoint x: 638, startPoint y: 458, endPoint x: 442, endPoint y: 420, distance: 199.6
click at [637, 459] on div "PenLab™ Custom Pen: PLC285 - "Hex"" at bounding box center [590, 455] width 150 height 12
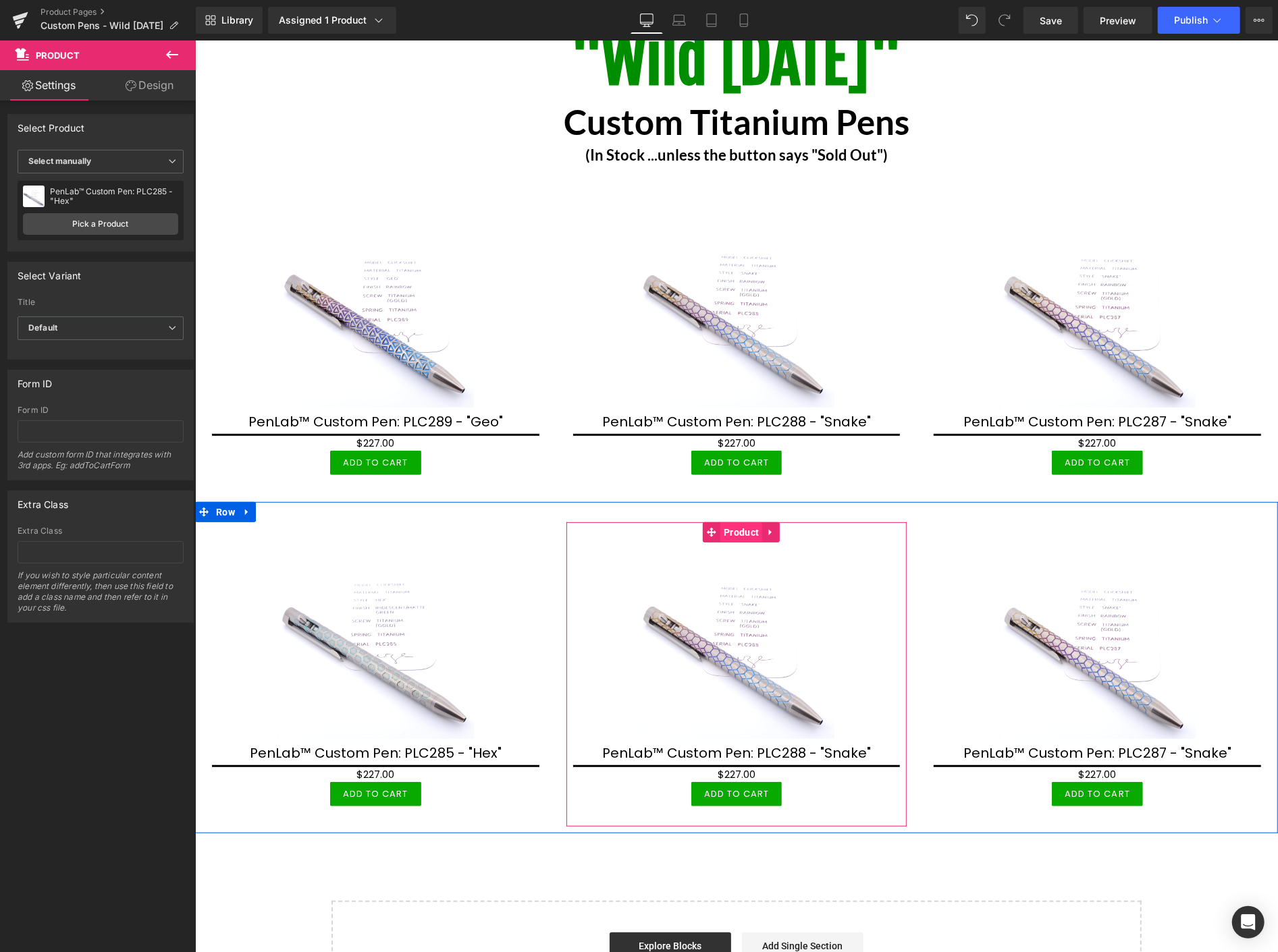
click at [728, 524] on span "Product" at bounding box center [741, 531] width 42 height 20
click at [116, 220] on link "Pick a Product" at bounding box center [100, 224] width 155 height 22
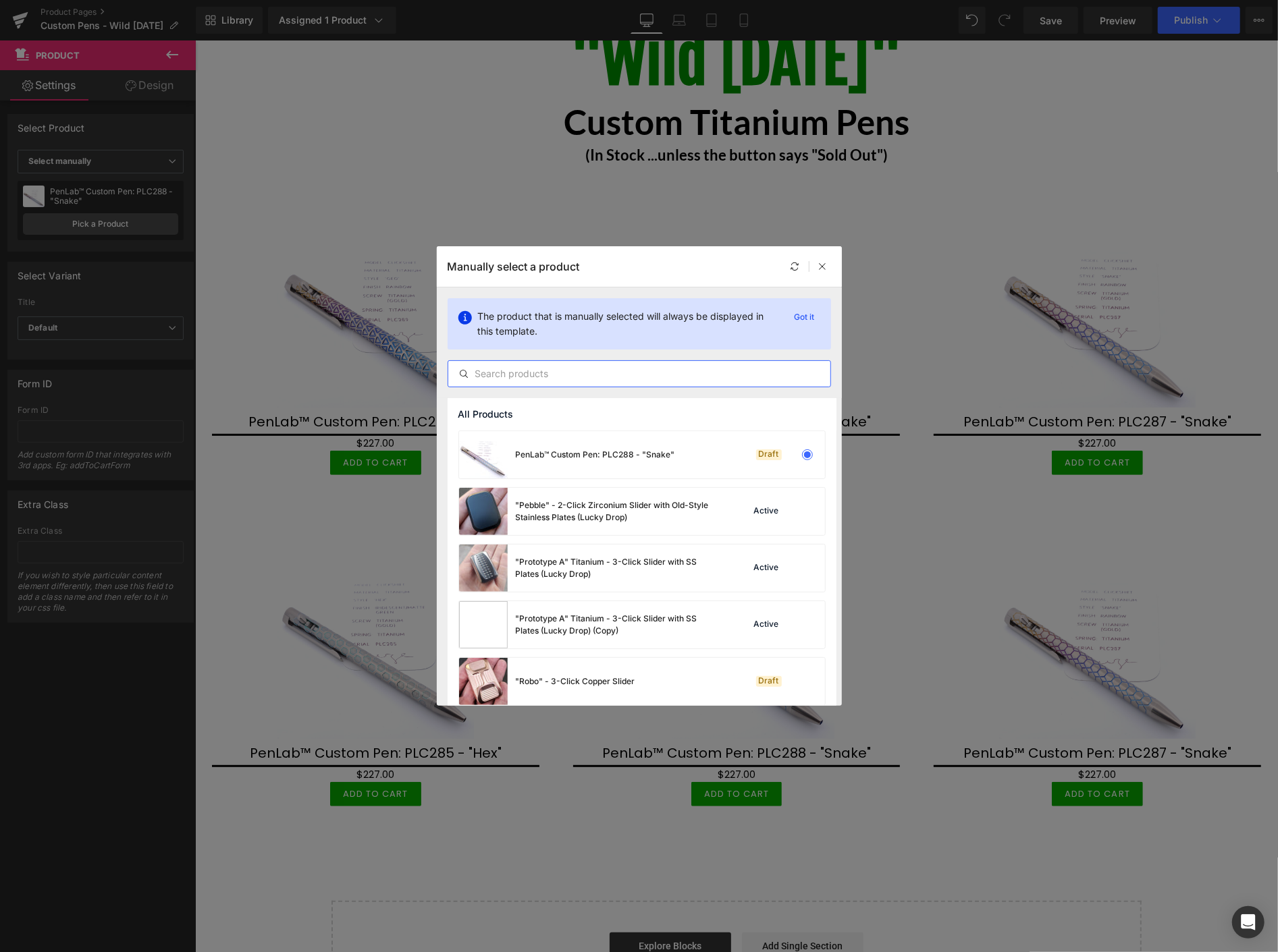
click at [542, 371] on input "text" at bounding box center [639, 374] width 382 height 16
paste input "PLC"
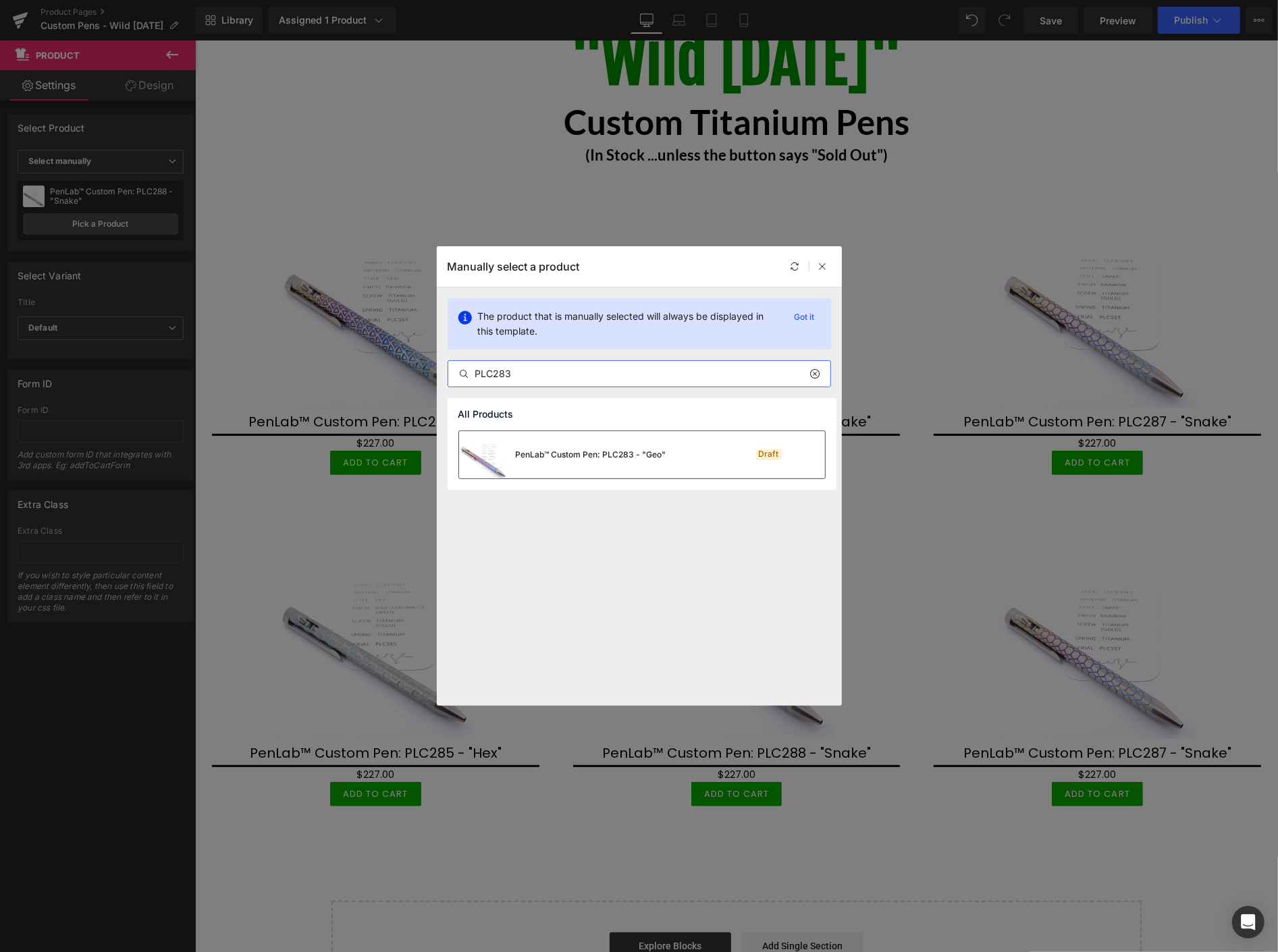
type input "PLC283"
click at [626, 462] on div "PenLab™ Custom Pen: PLC283 - "Geo"" at bounding box center [562, 455] width 207 height 47
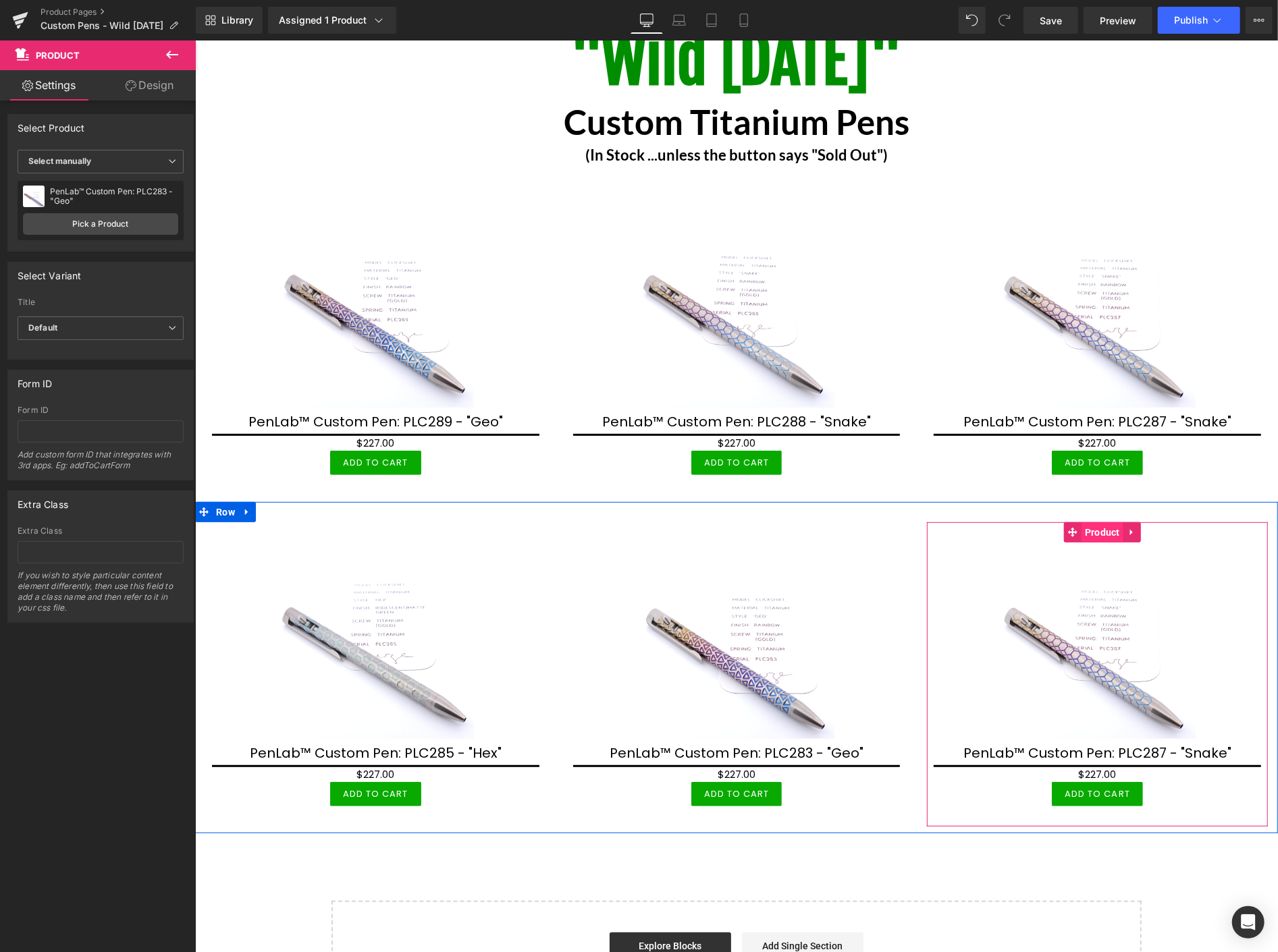
click at [1101, 528] on span "Product" at bounding box center [1102, 531] width 42 height 20
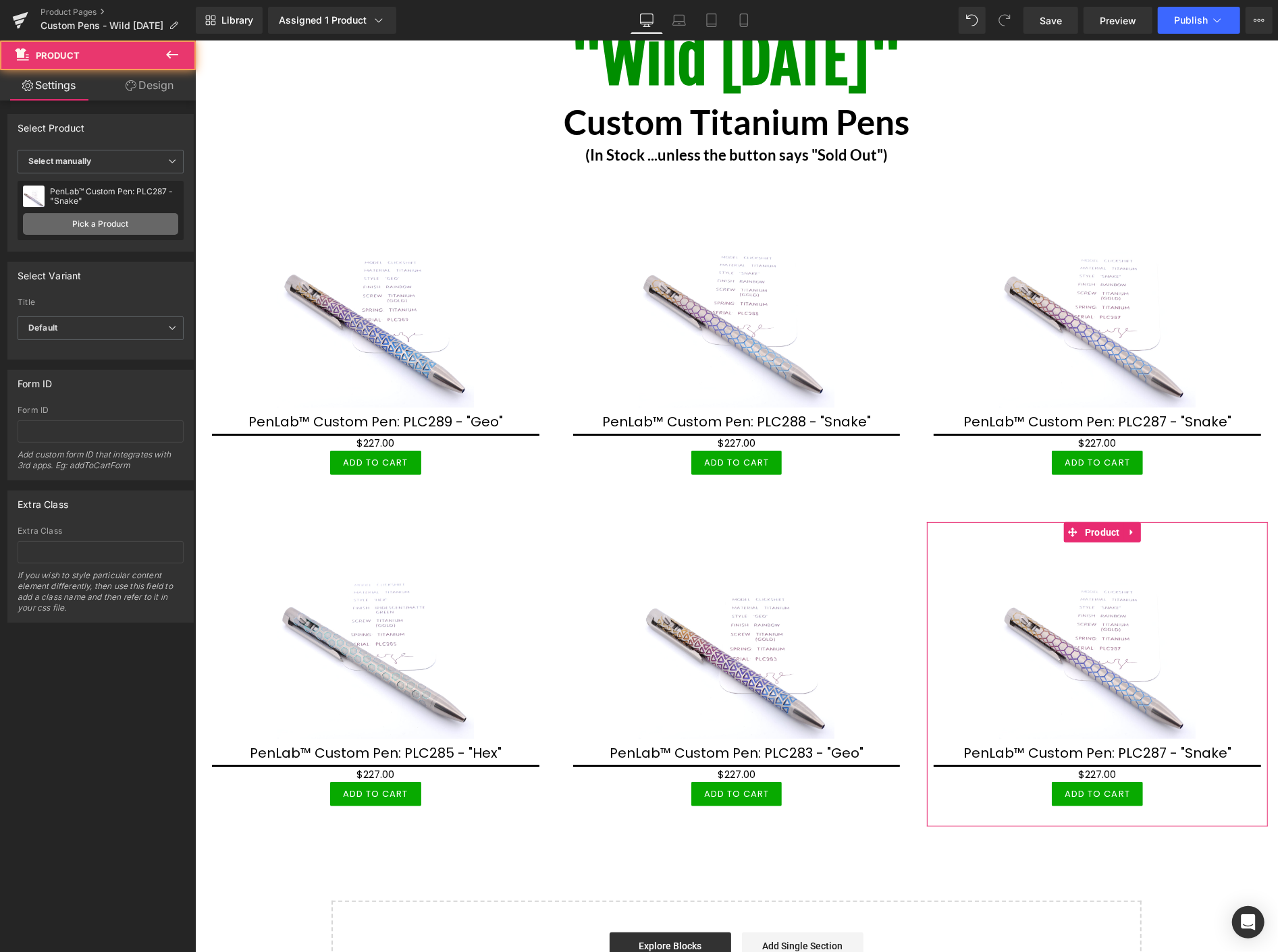
click at [126, 228] on link "Pick a Product" at bounding box center [100, 224] width 155 height 22
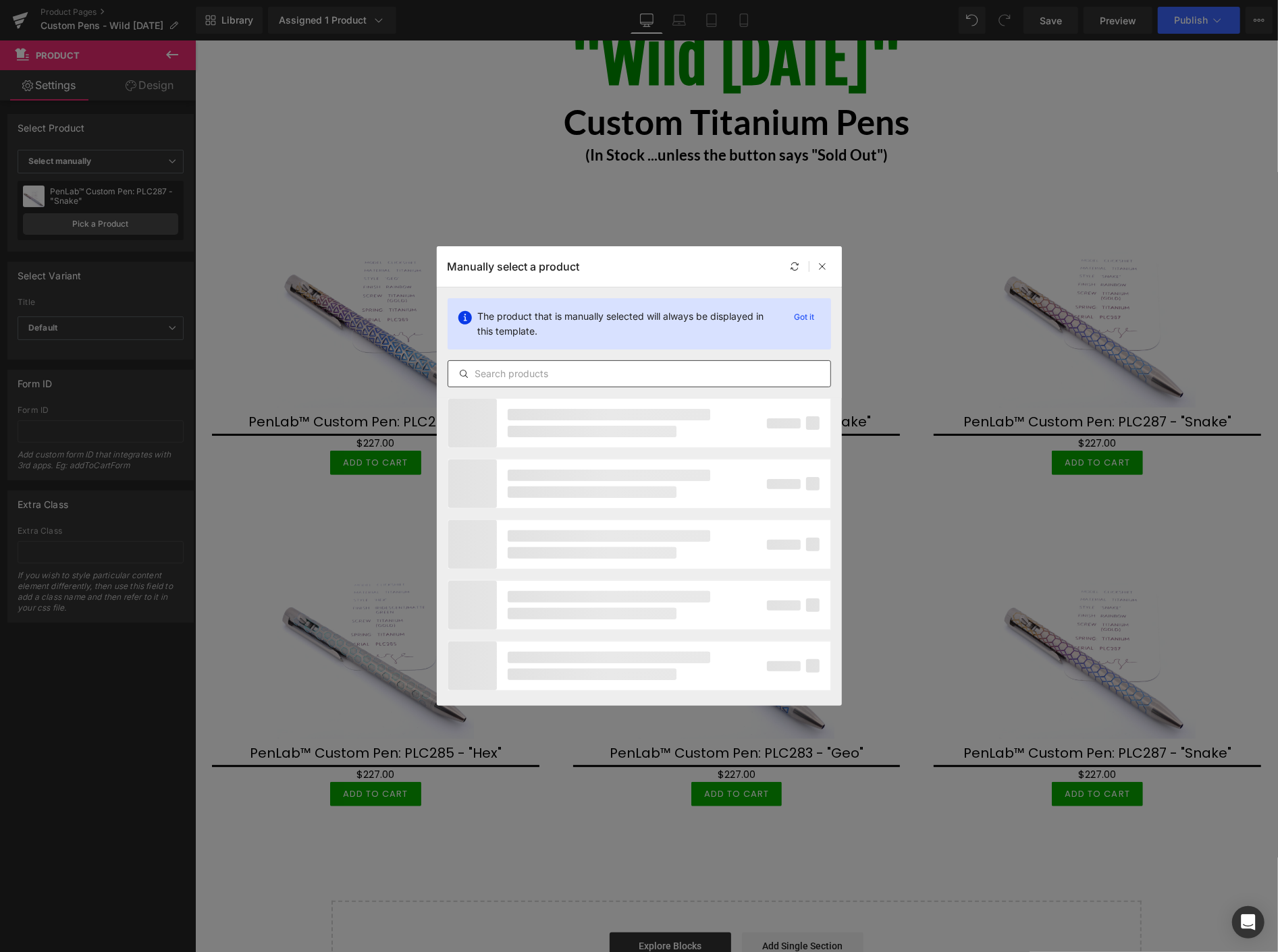
click at [629, 371] on input "text" at bounding box center [639, 374] width 382 height 16
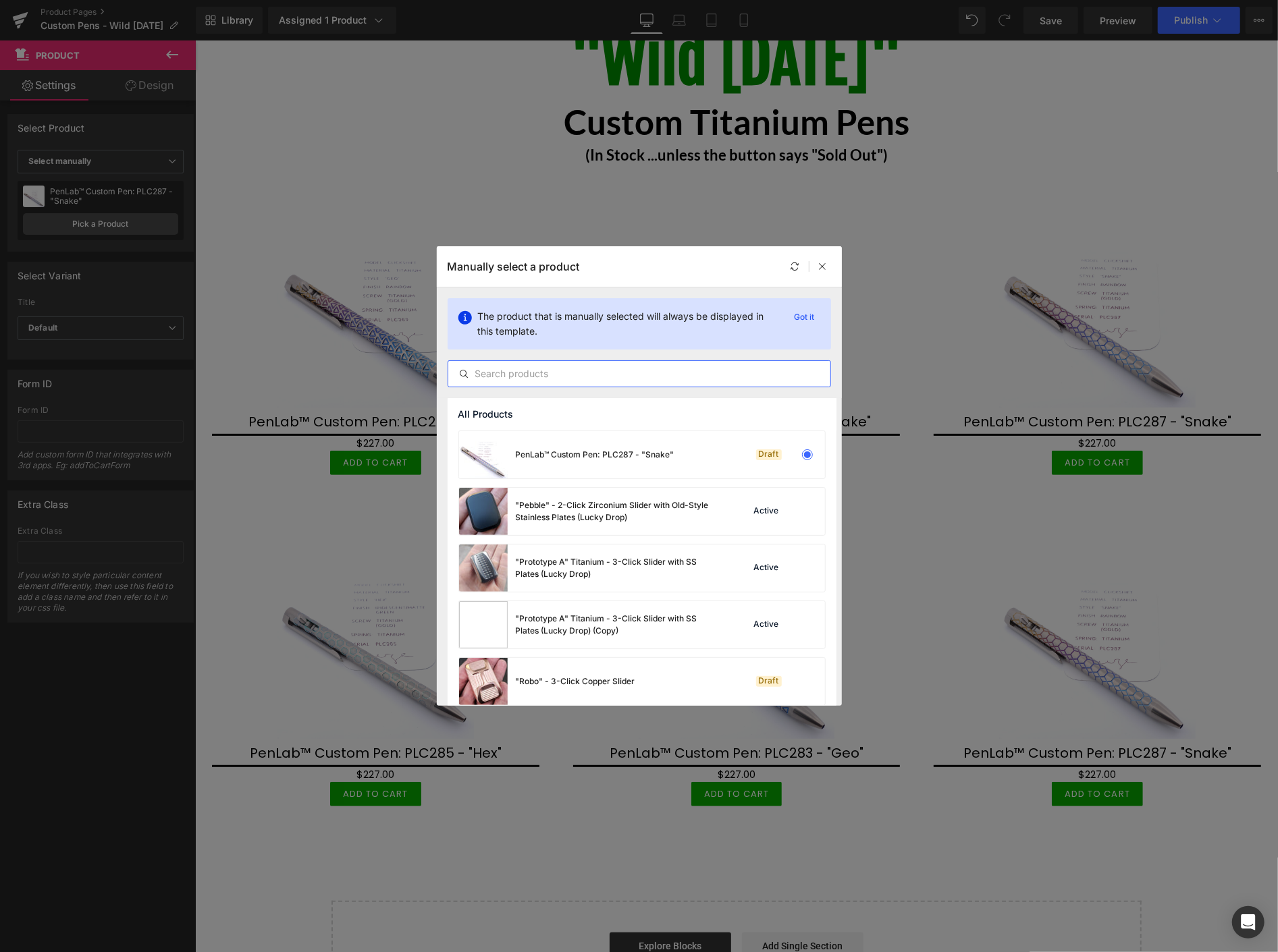
paste input "PLC"
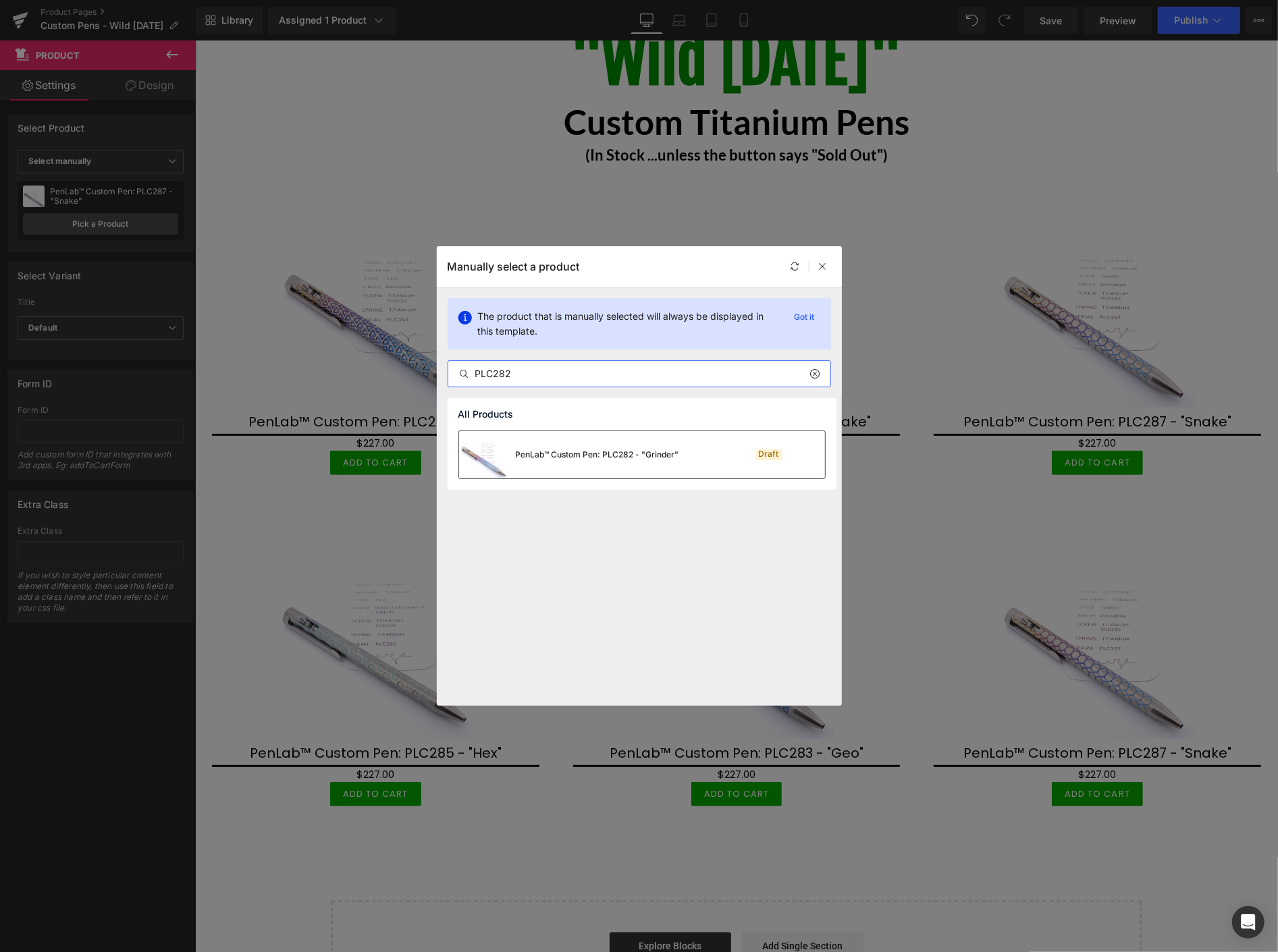
type input "PLC282"
drag, startPoint x: 658, startPoint y: 462, endPoint x: 1067, endPoint y: 412, distance: 412.0
click at [658, 462] on div "PenLab™ Custom Pen: PLC282 - "Grinder"" at bounding box center [569, 455] width 220 height 47
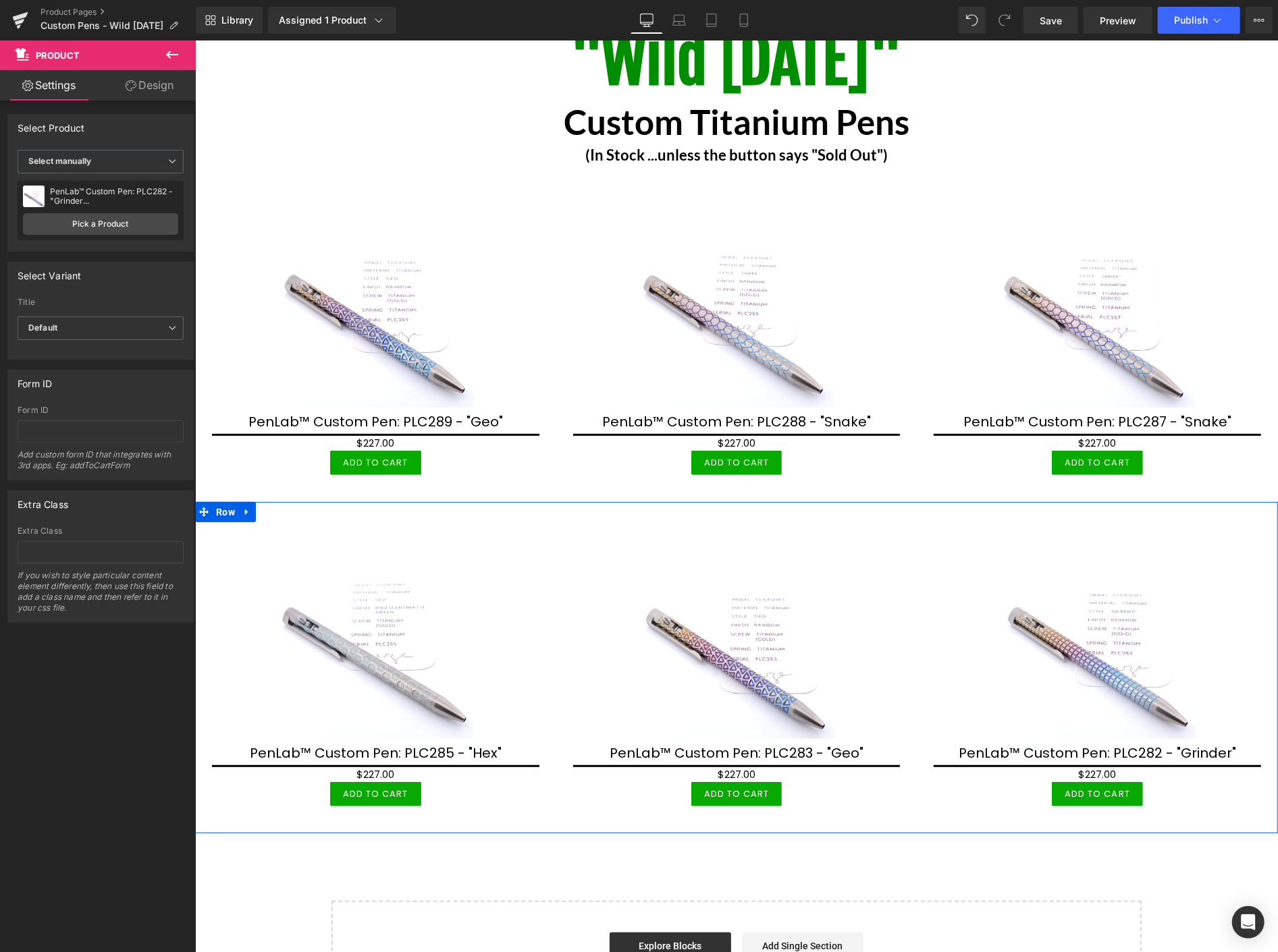
click at [247, 514] on link at bounding box center [247, 511] width 18 height 20
click at [262, 509] on icon at bounding box center [264, 512] width 10 height 10
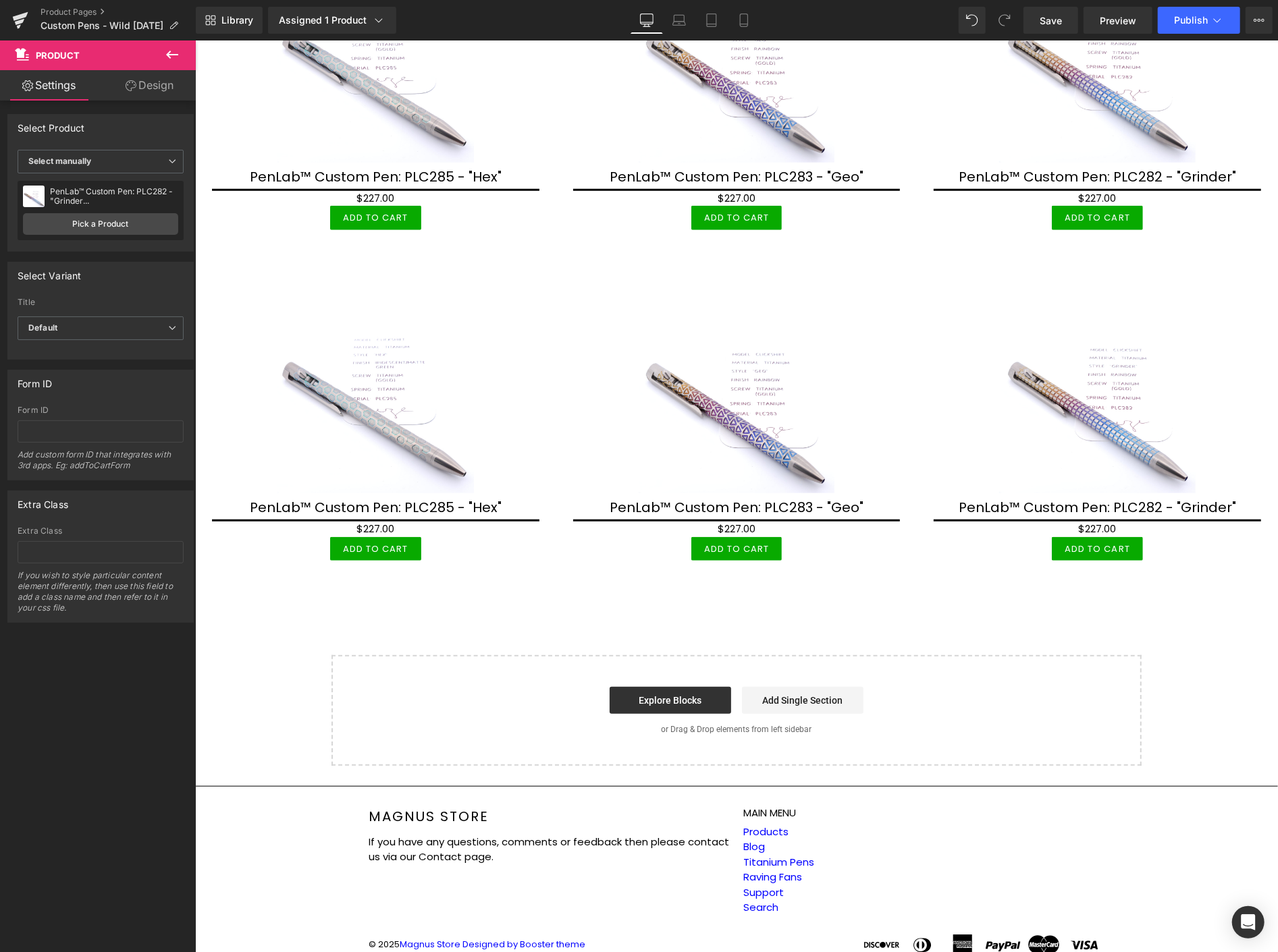
scroll to position [687, 0]
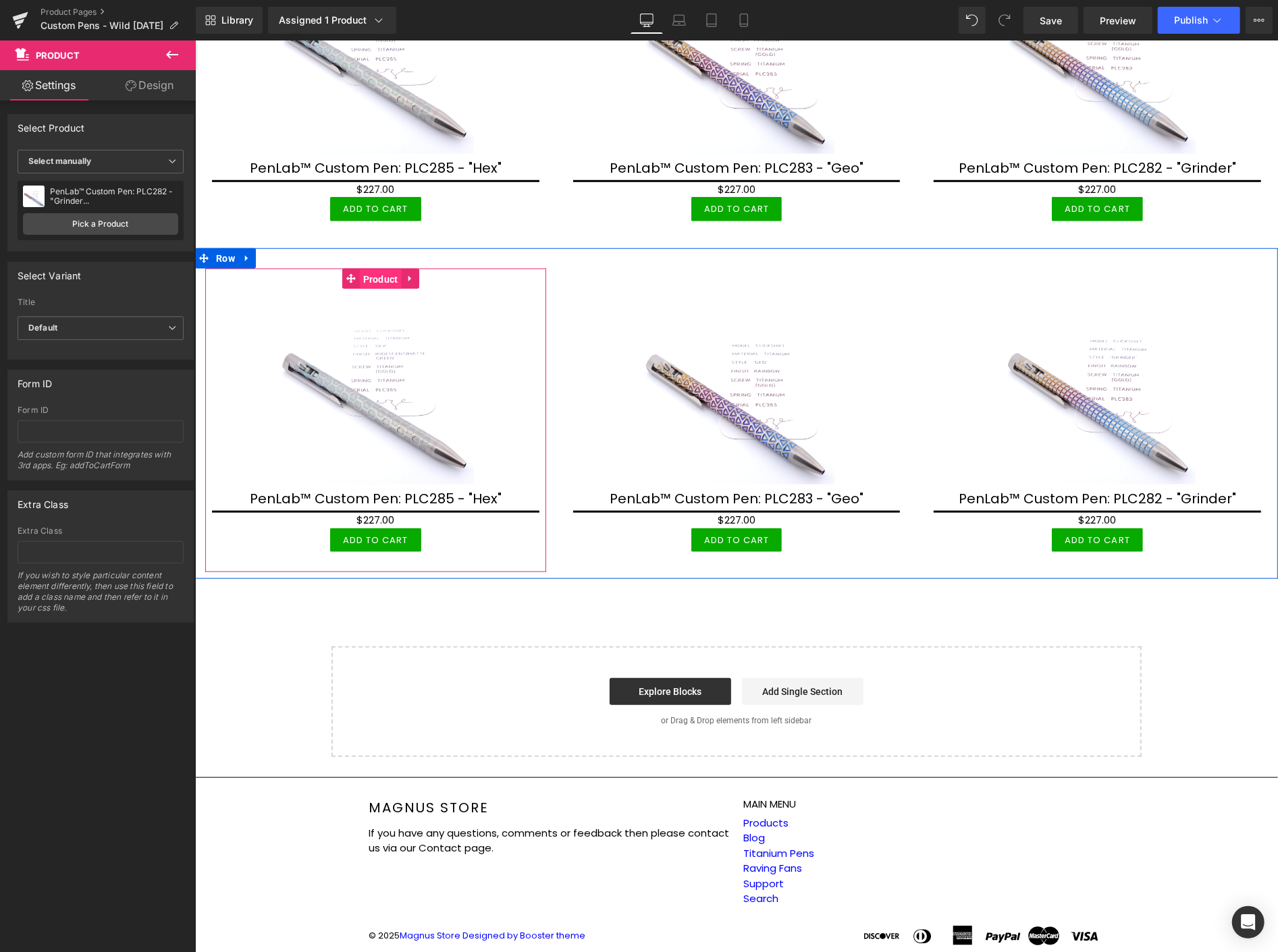
click at [369, 275] on span "Product" at bounding box center [380, 278] width 42 height 20
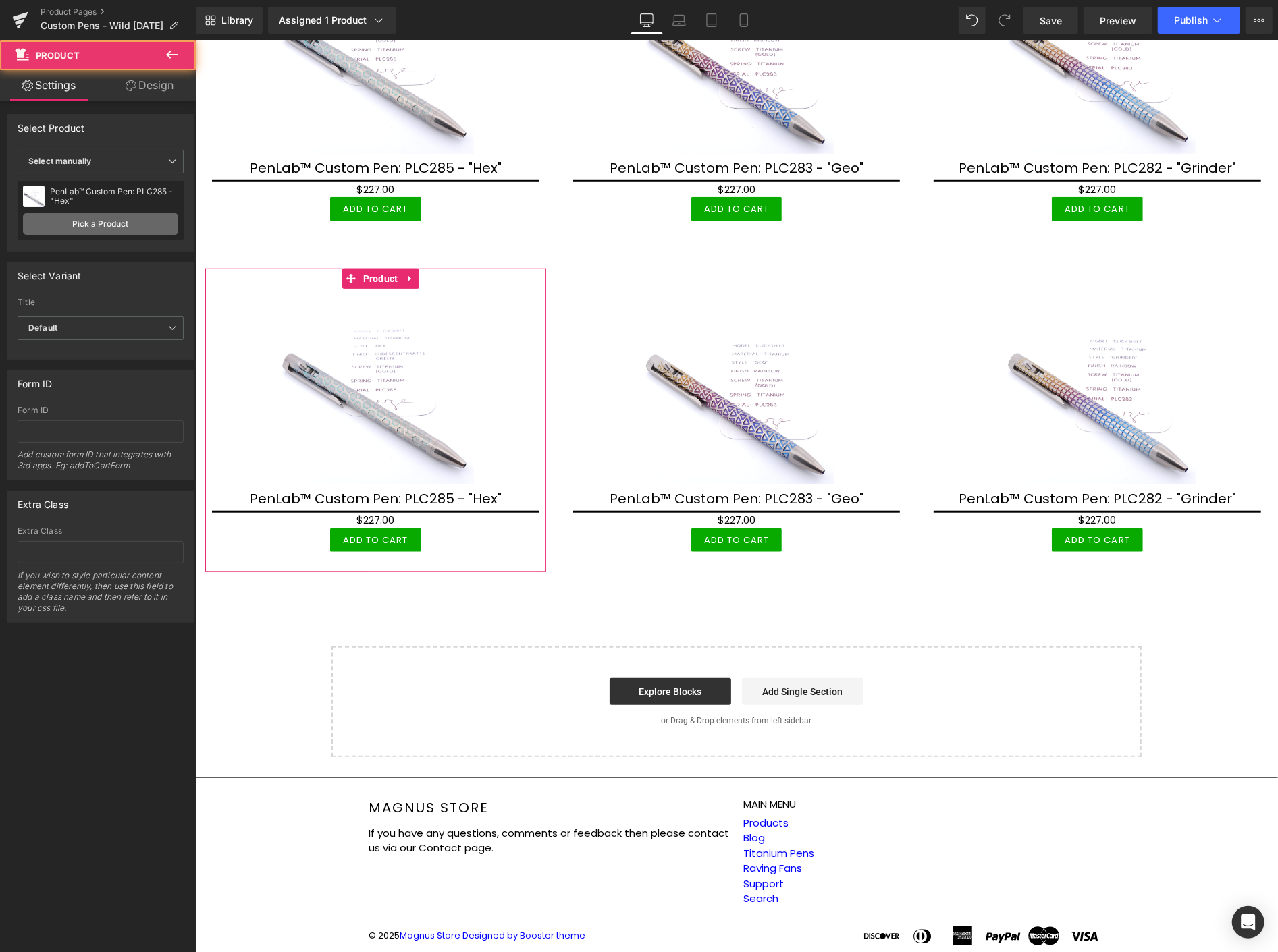
click at [159, 226] on link "Pick a Product" at bounding box center [100, 224] width 155 height 22
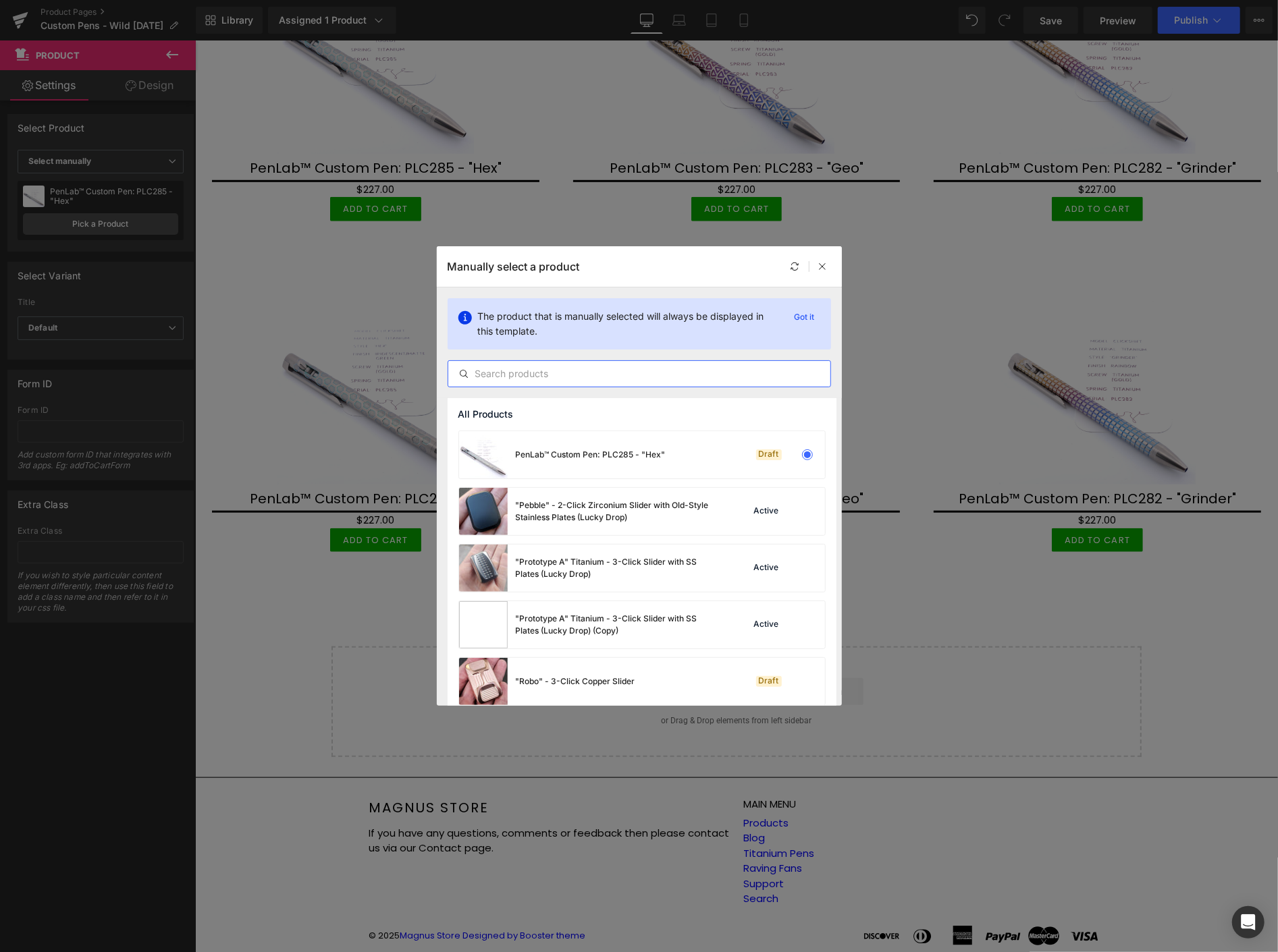
click at [596, 374] on input "text" at bounding box center [639, 374] width 382 height 16
paste input "PLC"
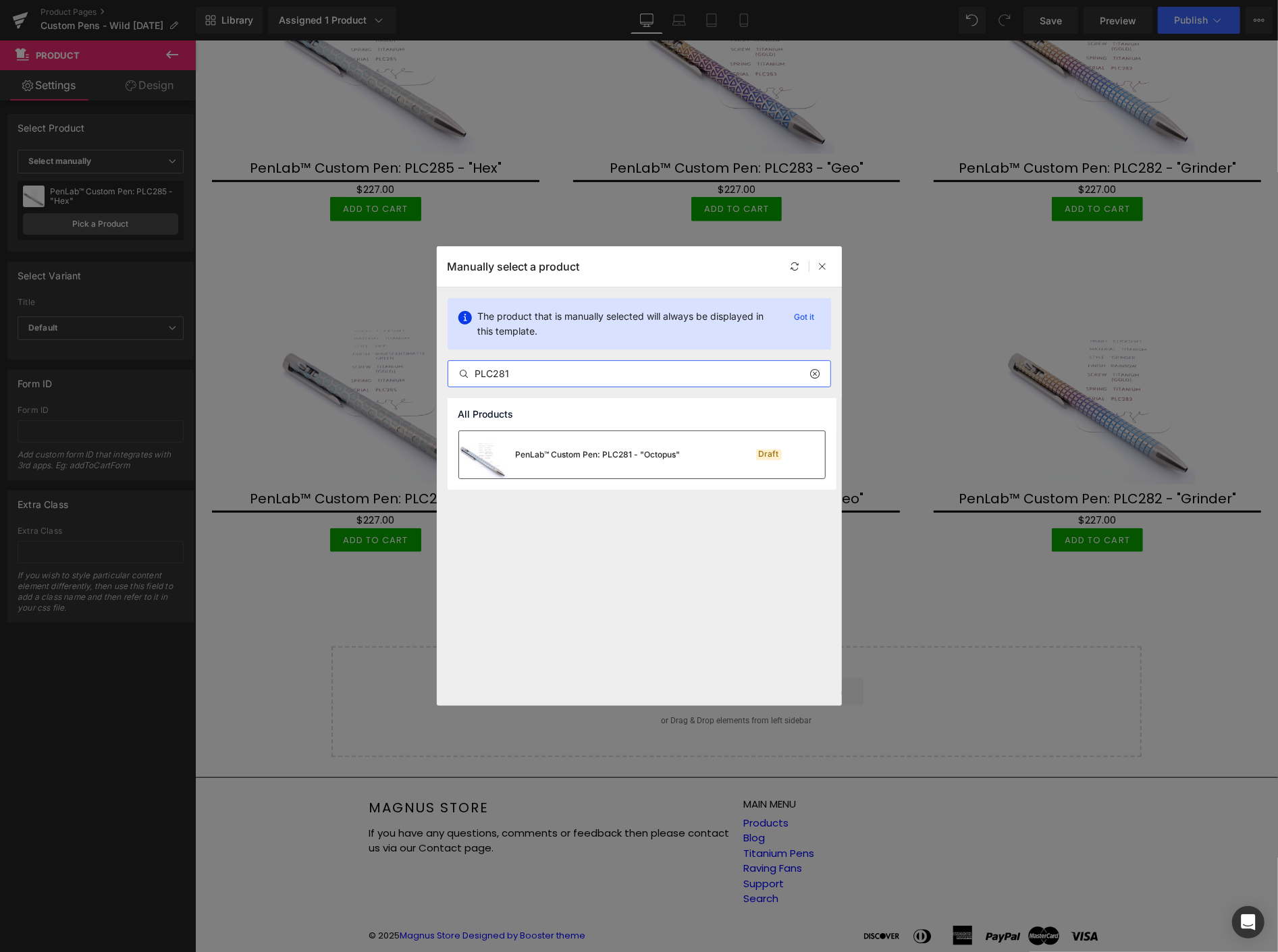
type input "PLC281"
click at [672, 460] on div "PenLab™ Custom Pen: PLC281 - "Octopus"" at bounding box center [599, 455] width 165 height 12
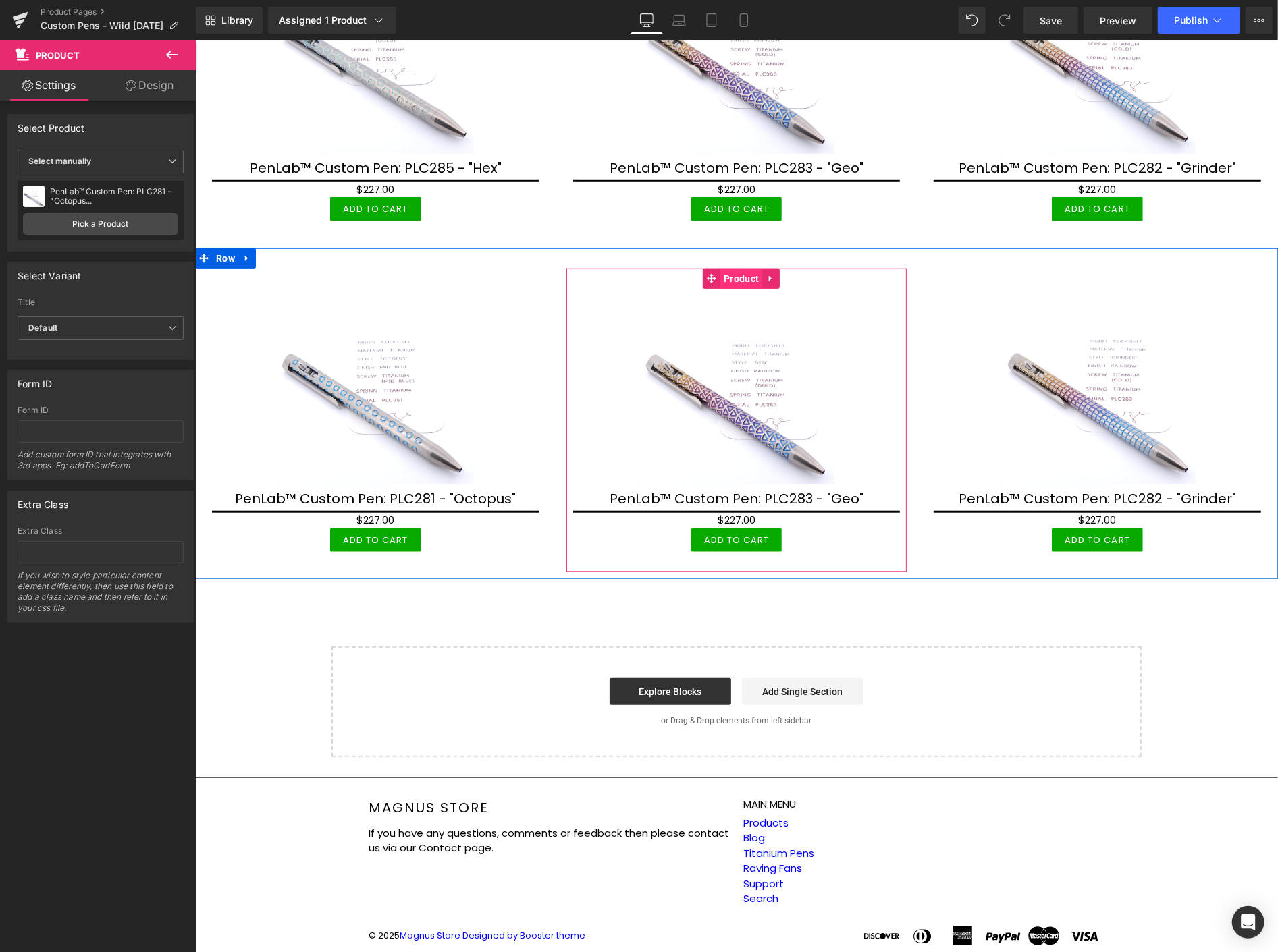
click at [736, 275] on span "Product" at bounding box center [741, 277] width 42 height 20
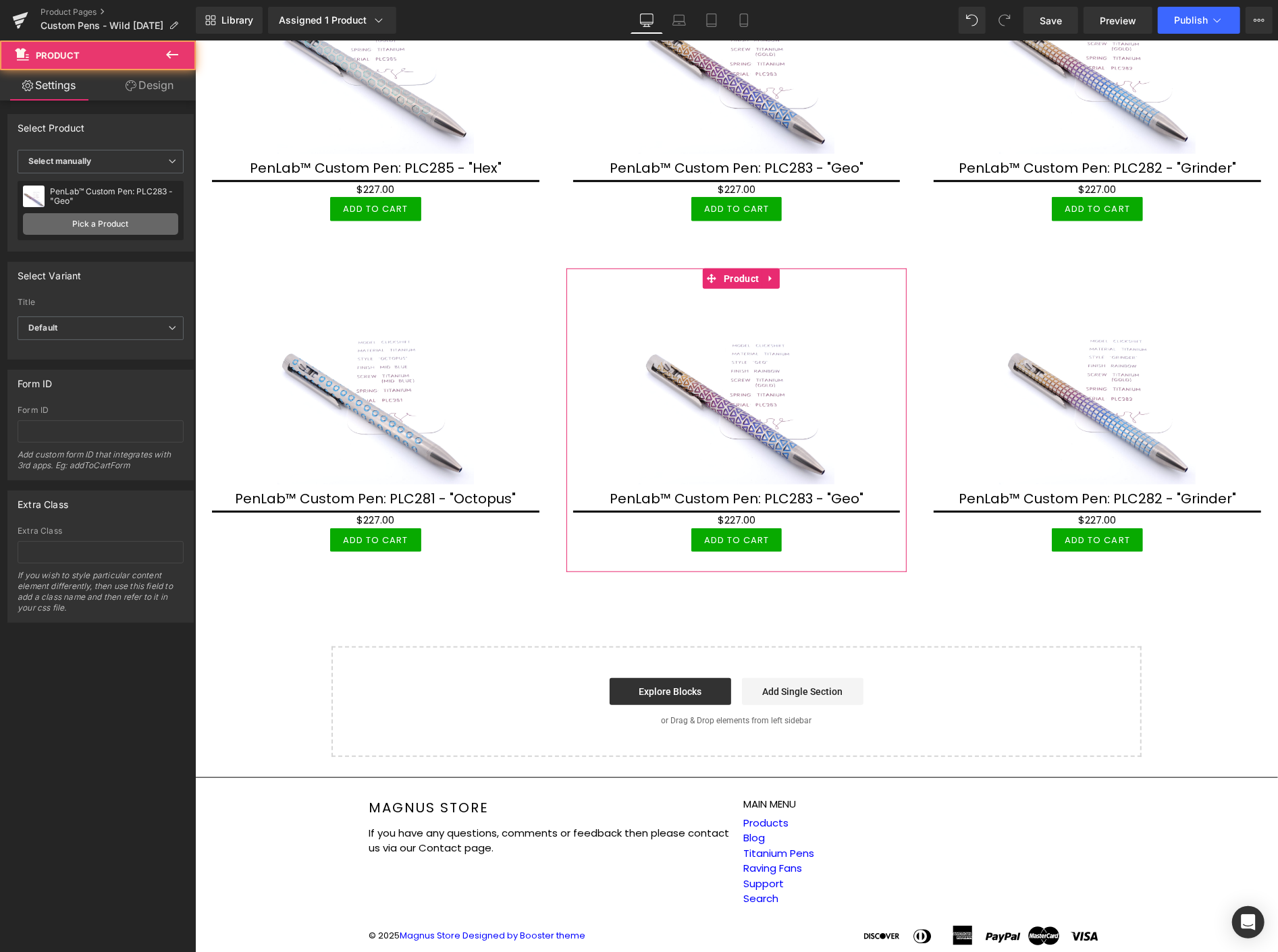
click at [112, 222] on link "Pick a Product" at bounding box center [100, 224] width 155 height 22
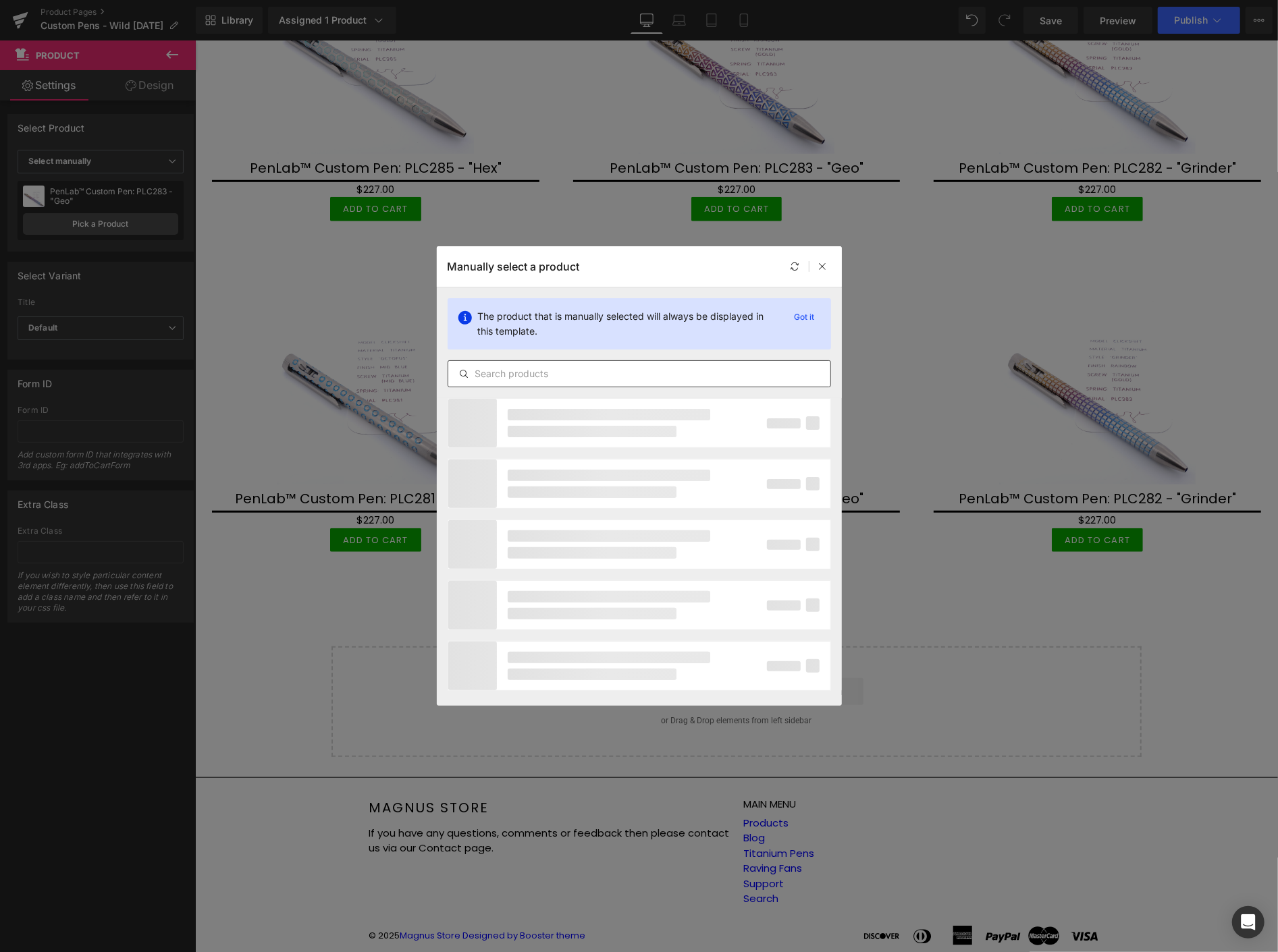
click at [565, 376] on input "text" at bounding box center [639, 374] width 382 height 16
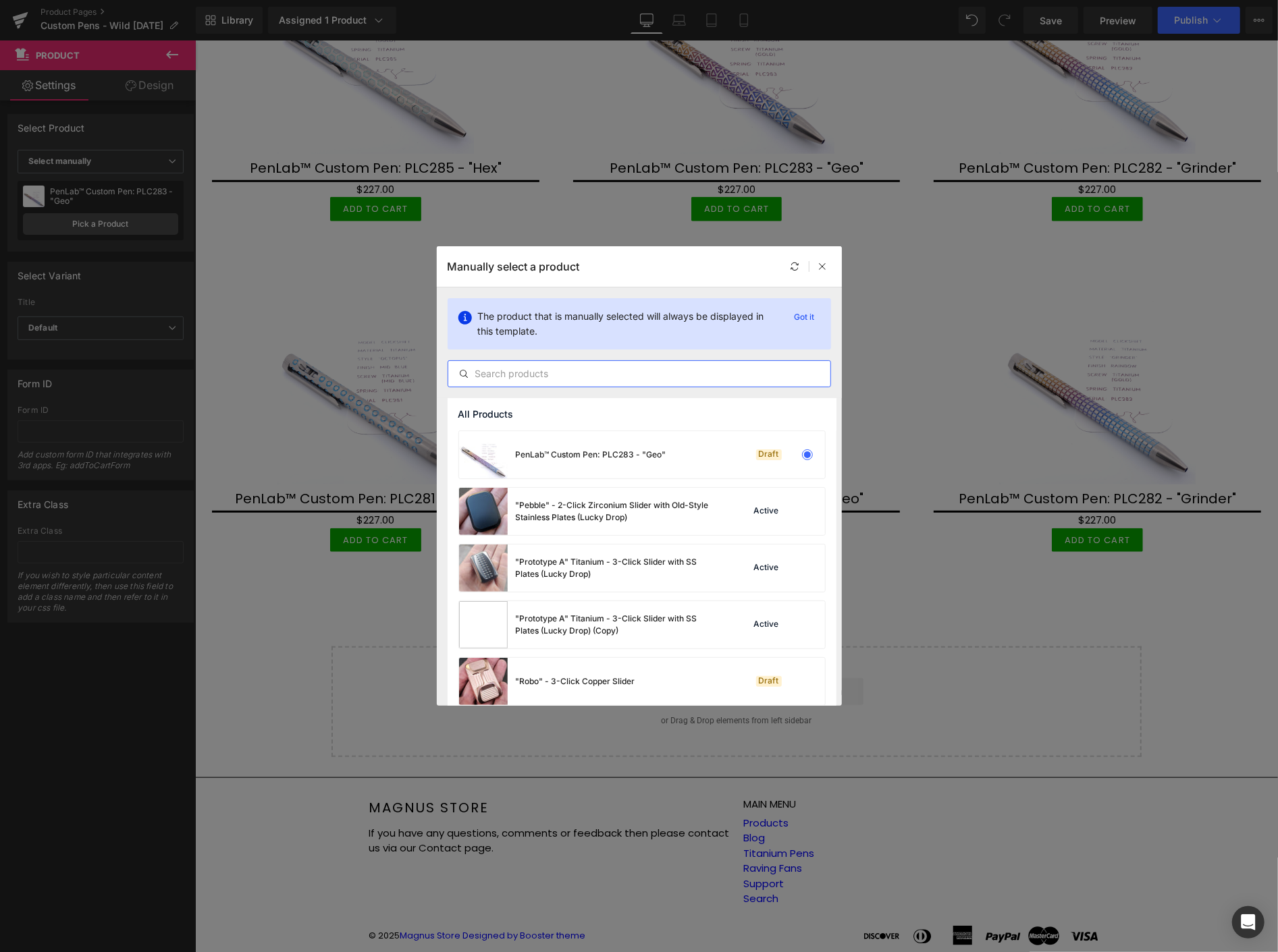
paste input "PLC"
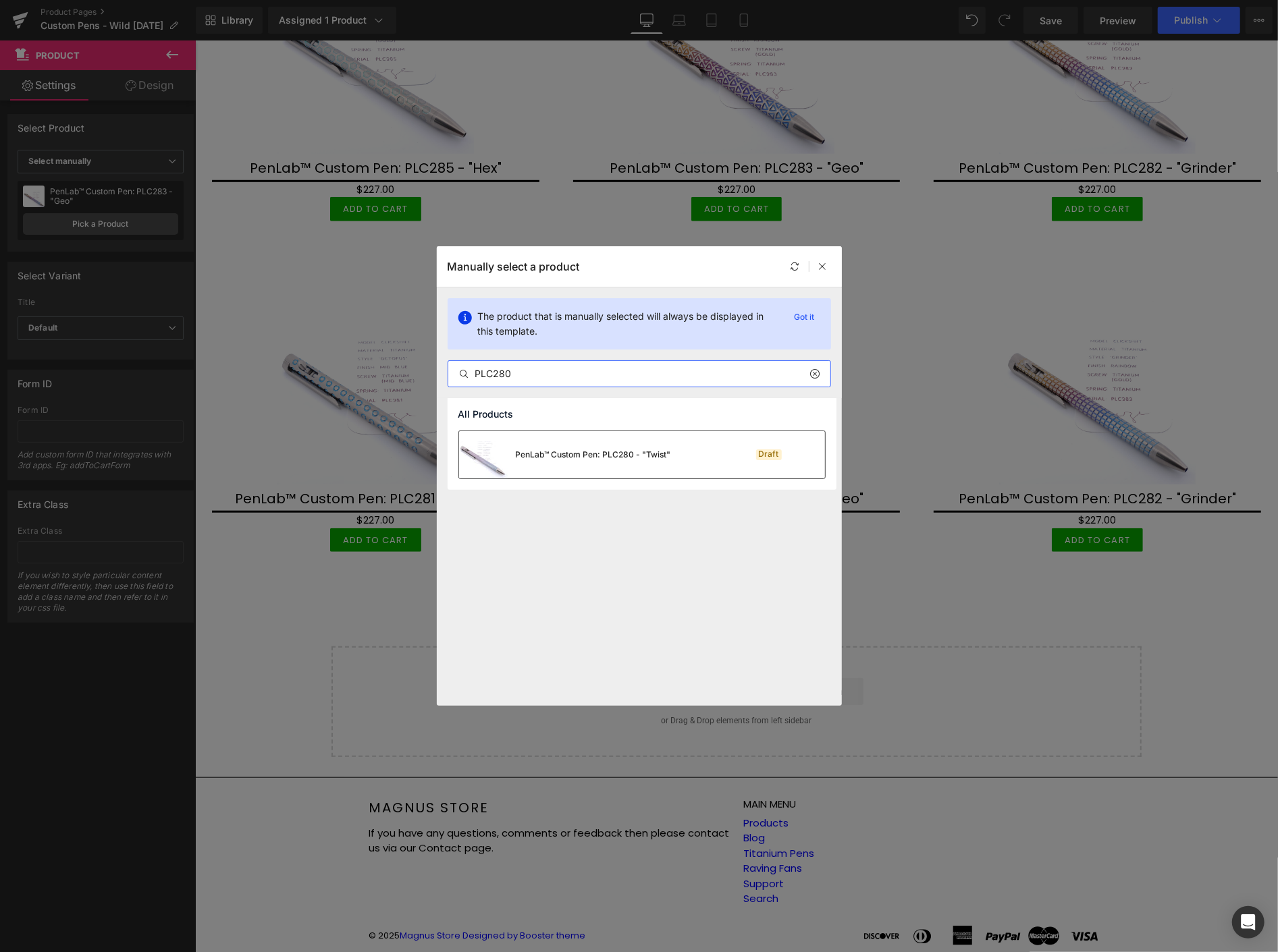
type input "PLC280"
click at [617, 452] on div "PenLab™ Custom Pen: PLC280 - "Twist"" at bounding box center [594, 455] width 155 height 12
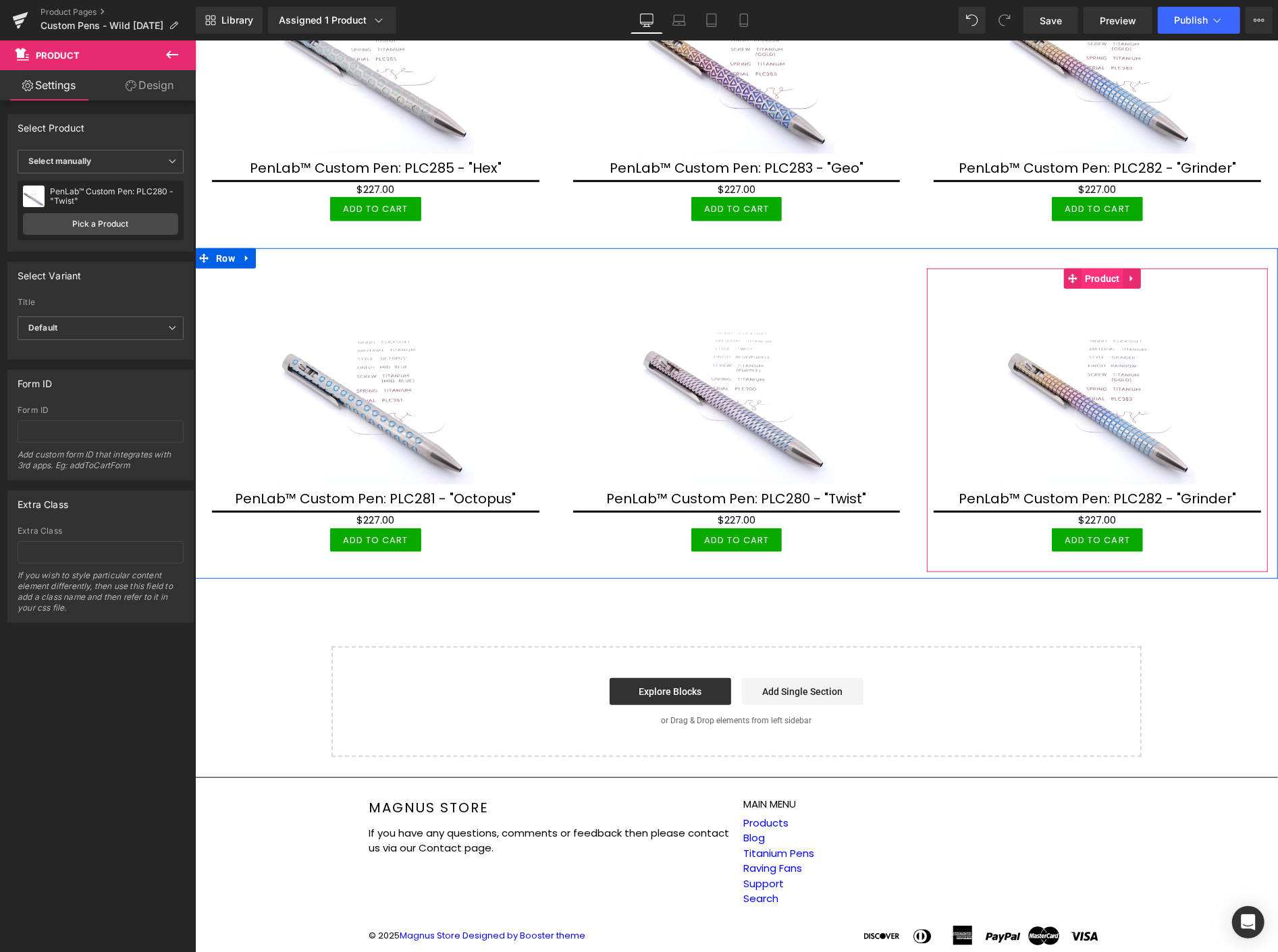
click at [1095, 274] on span "Product" at bounding box center [1102, 277] width 42 height 20
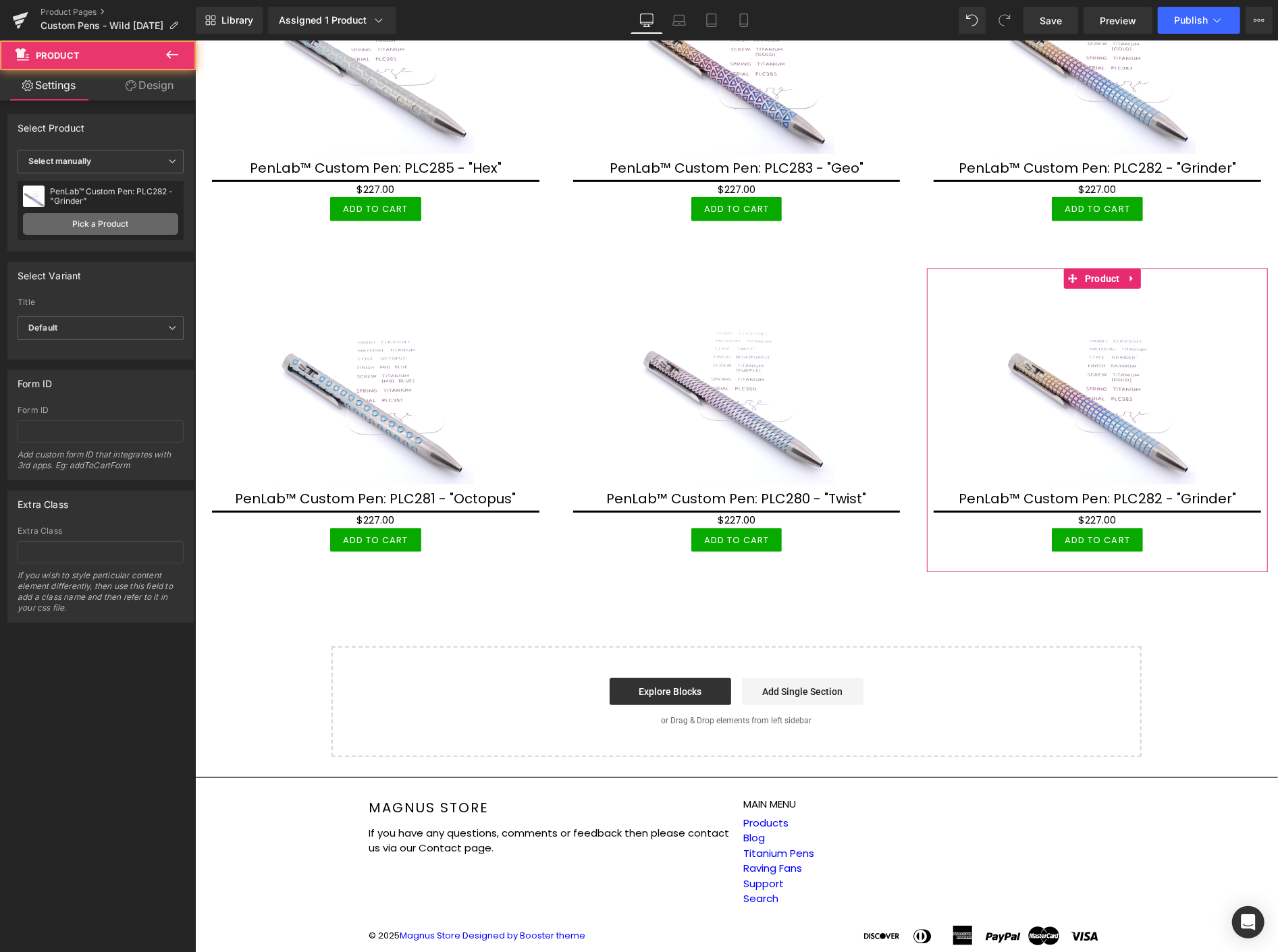
click at [108, 222] on link "Pick a Product" at bounding box center [100, 224] width 155 height 22
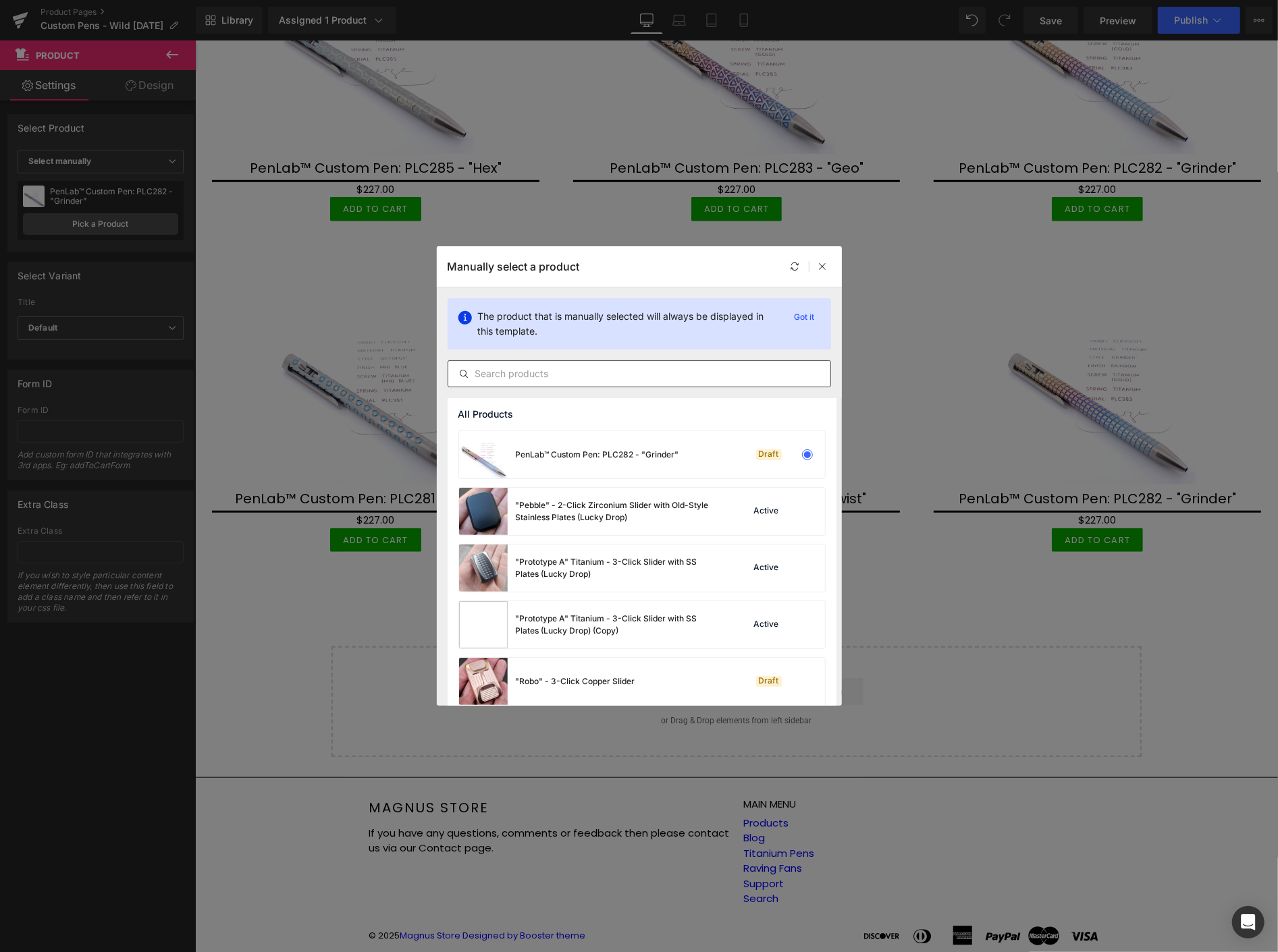
click at [603, 376] on input "text" at bounding box center [639, 374] width 382 height 16
paste input "PLC"
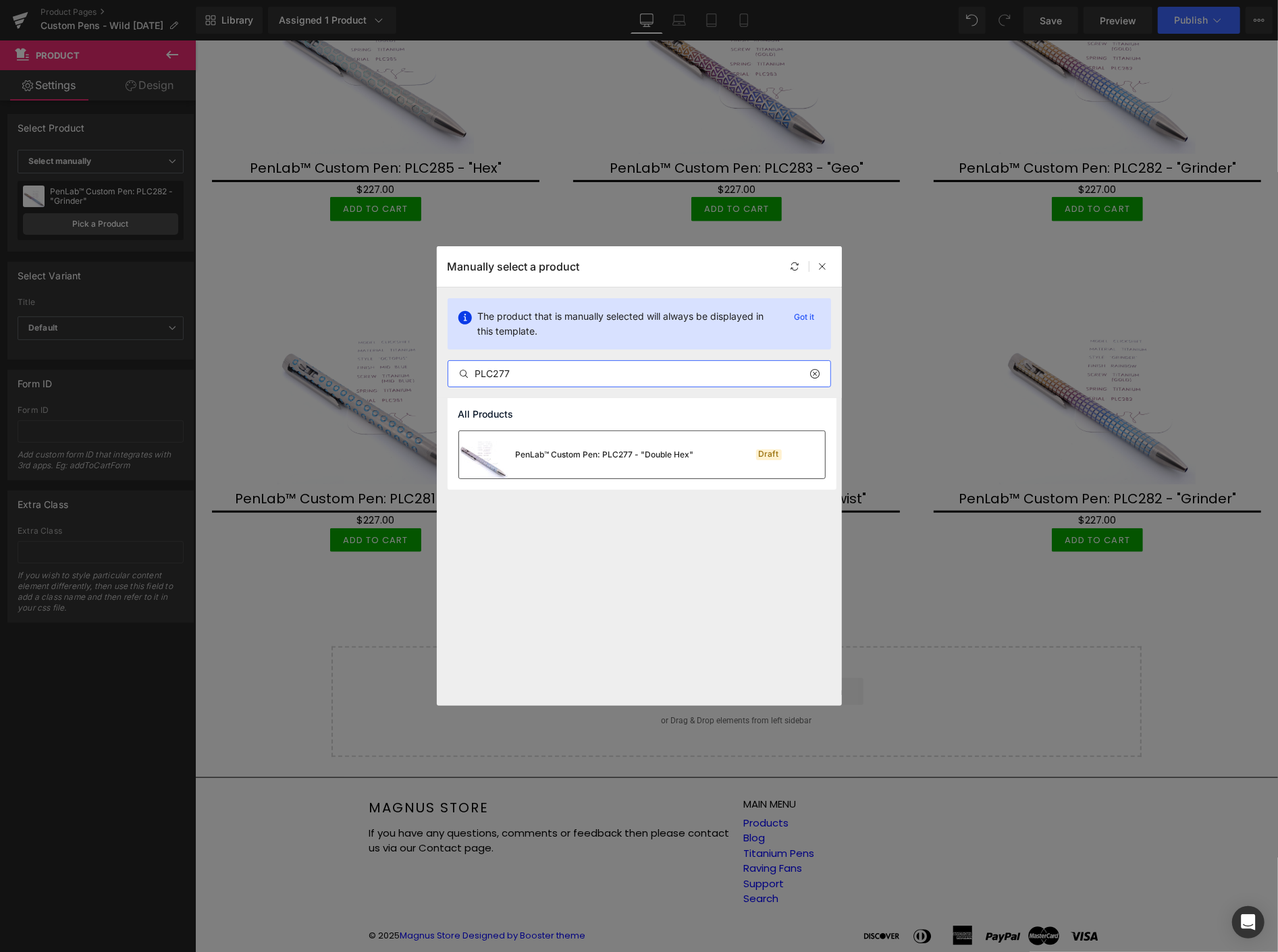
type input "PLC277"
click at [624, 453] on div "PenLab™ Custom Pen: PLC277 - "Double Hex"" at bounding box center [605, 455] width 178 height 12
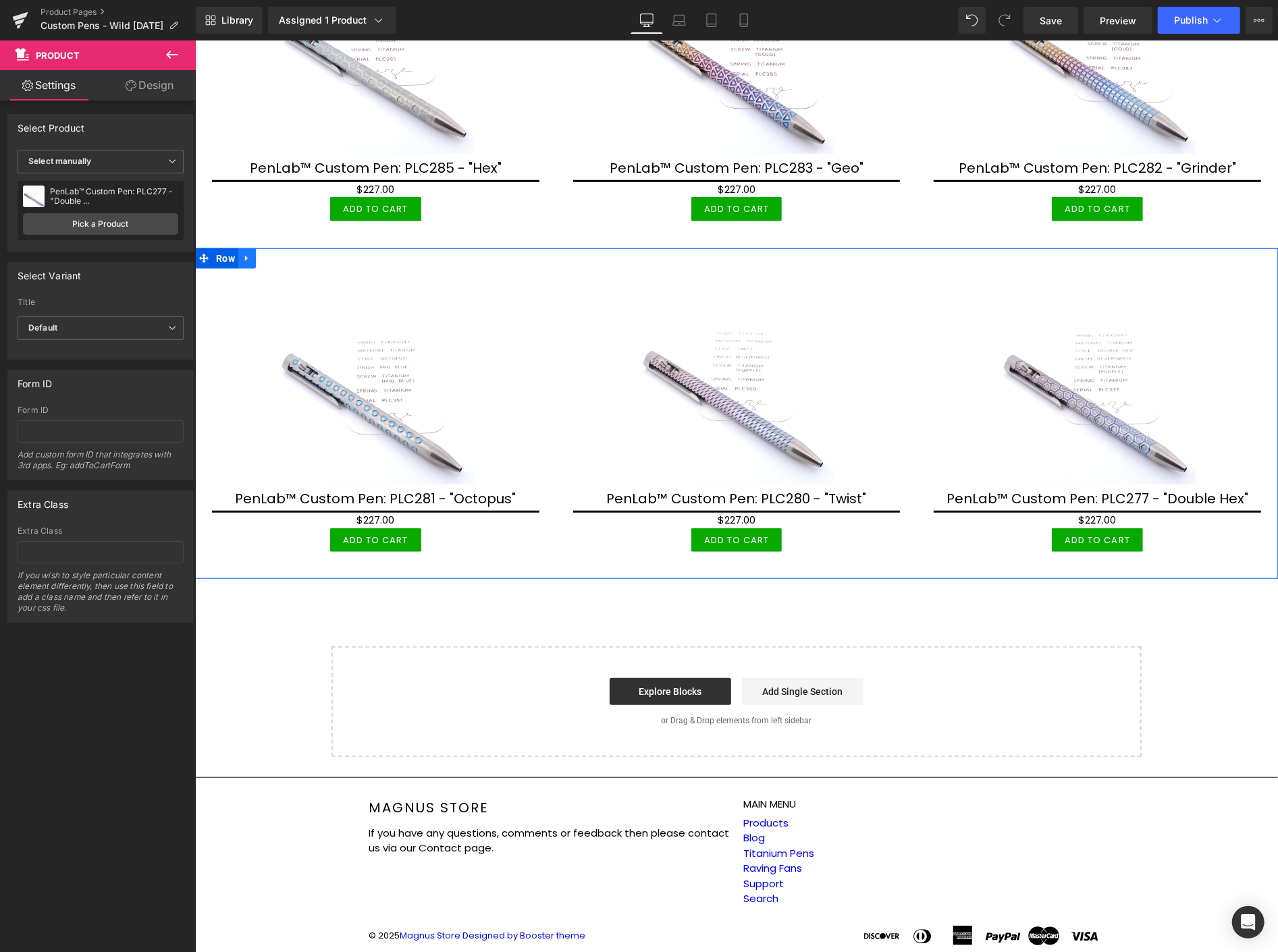
click at [243, 252] on icon at bounding box center [247, 257] width 10 height 11
drag, startPoint x: 262, startPoint y: 248, endPoint x: 1218, endPoint y: 468, distance: 981.0
click at [263, 253] on icon at bounding box center [264, 258] width 10 height 10
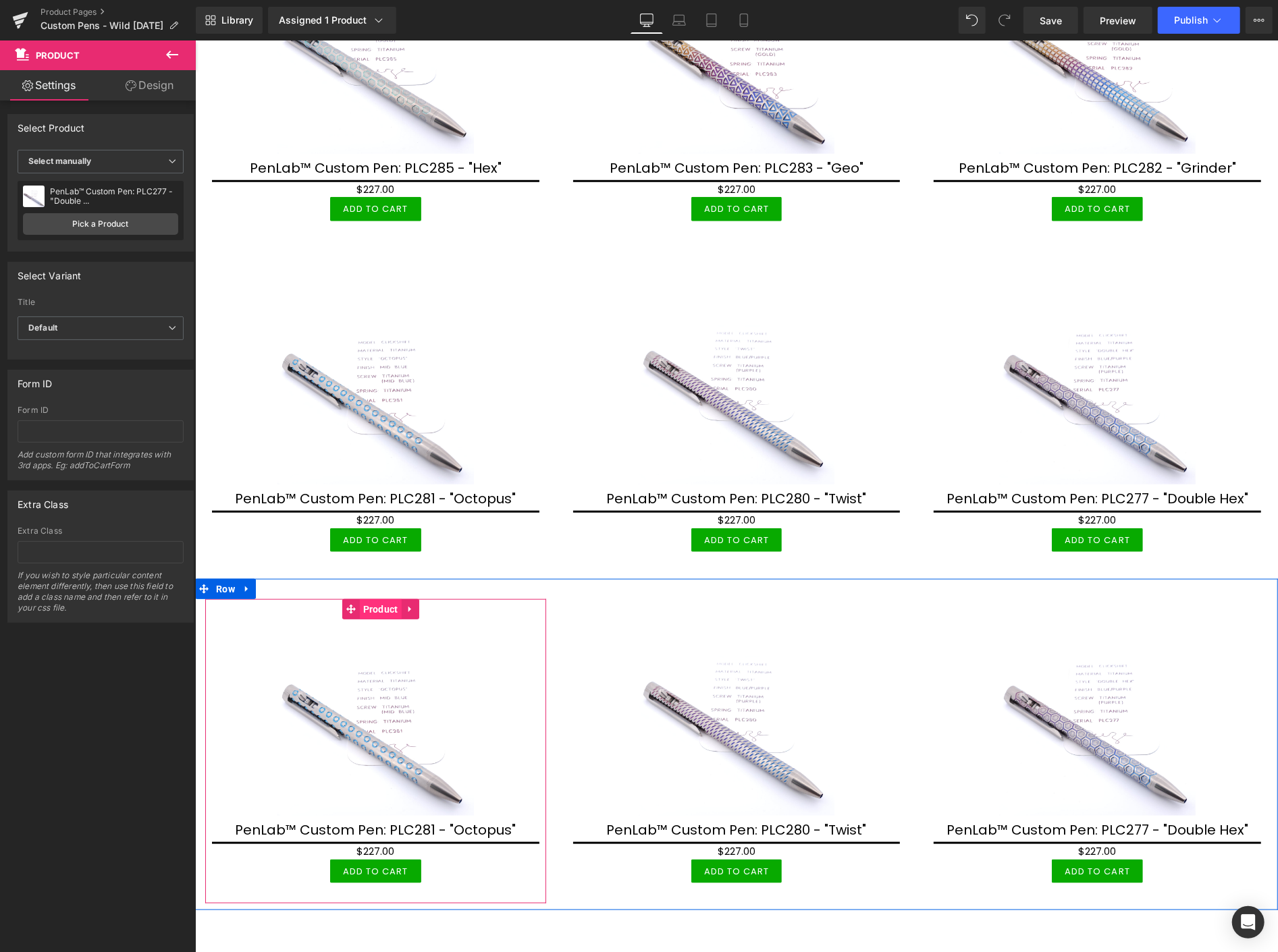
click at [368, 602] on span "Product" at bounding box center [380, 608] width 42 height 20
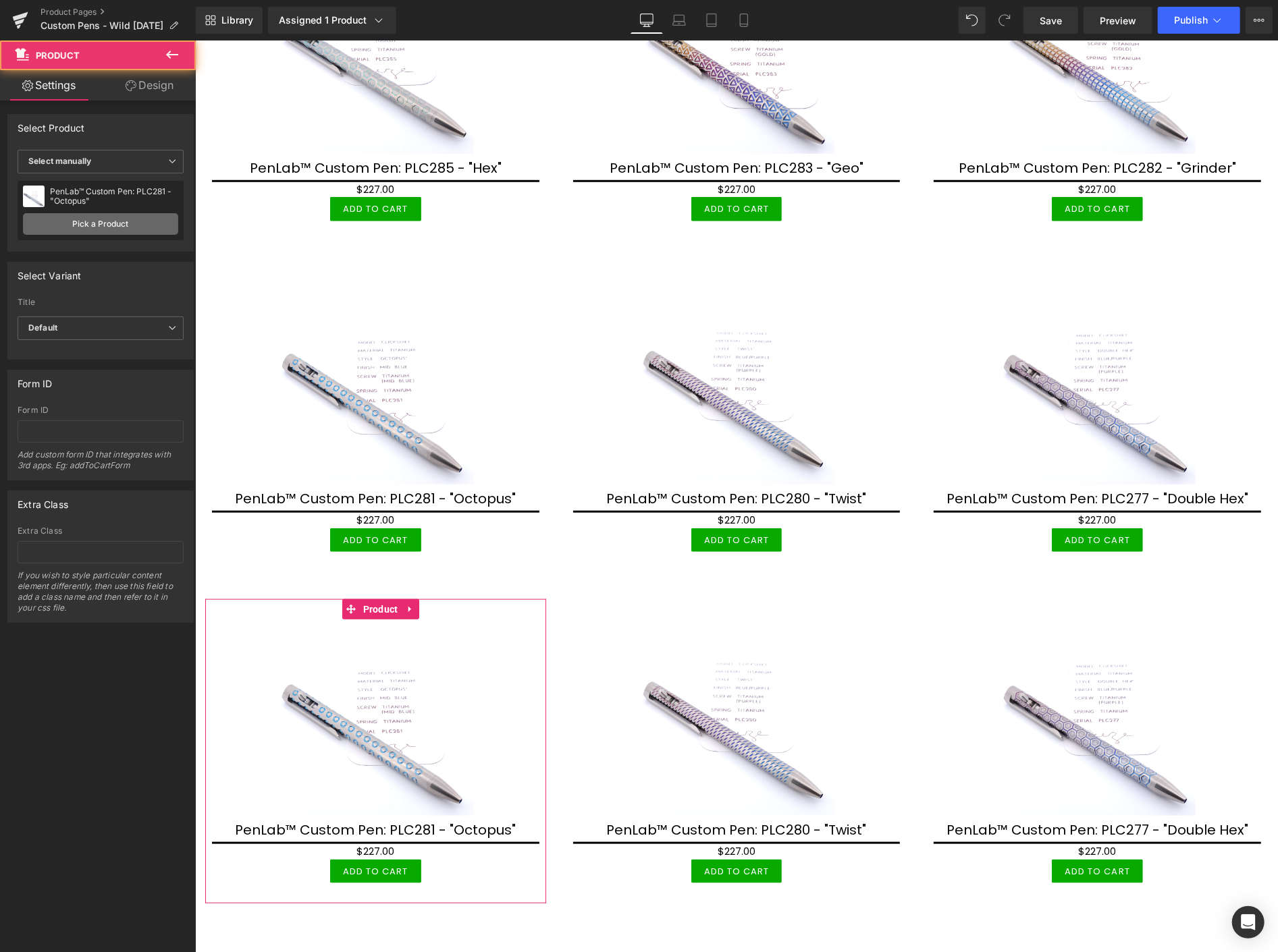
click at [110, 220] on link "Pick a Product" at bounding box center [100, 224] width 155 height 22
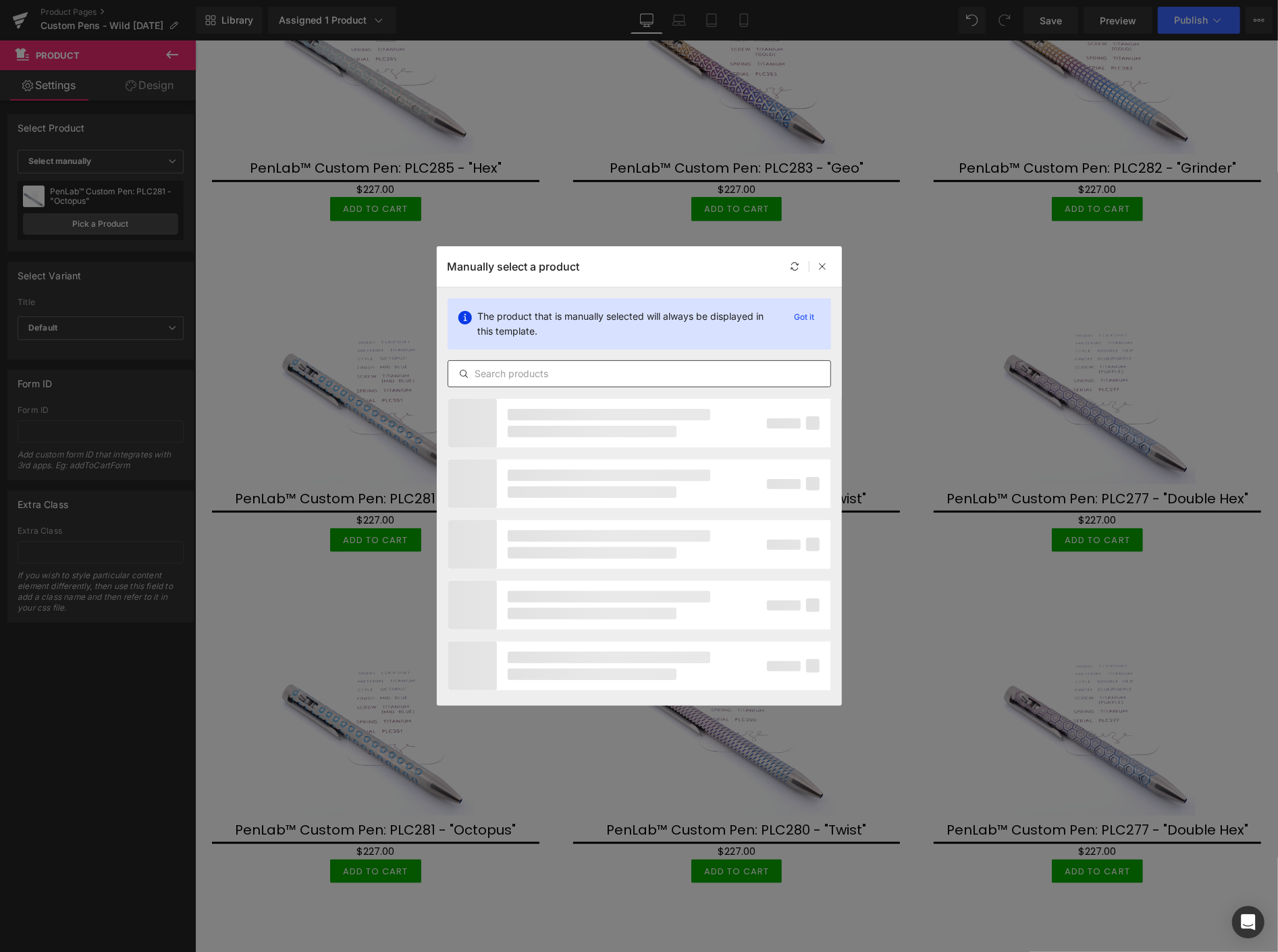
click at [654, 372] on input "text" at bounding box center [639, 374] width 382 height 16
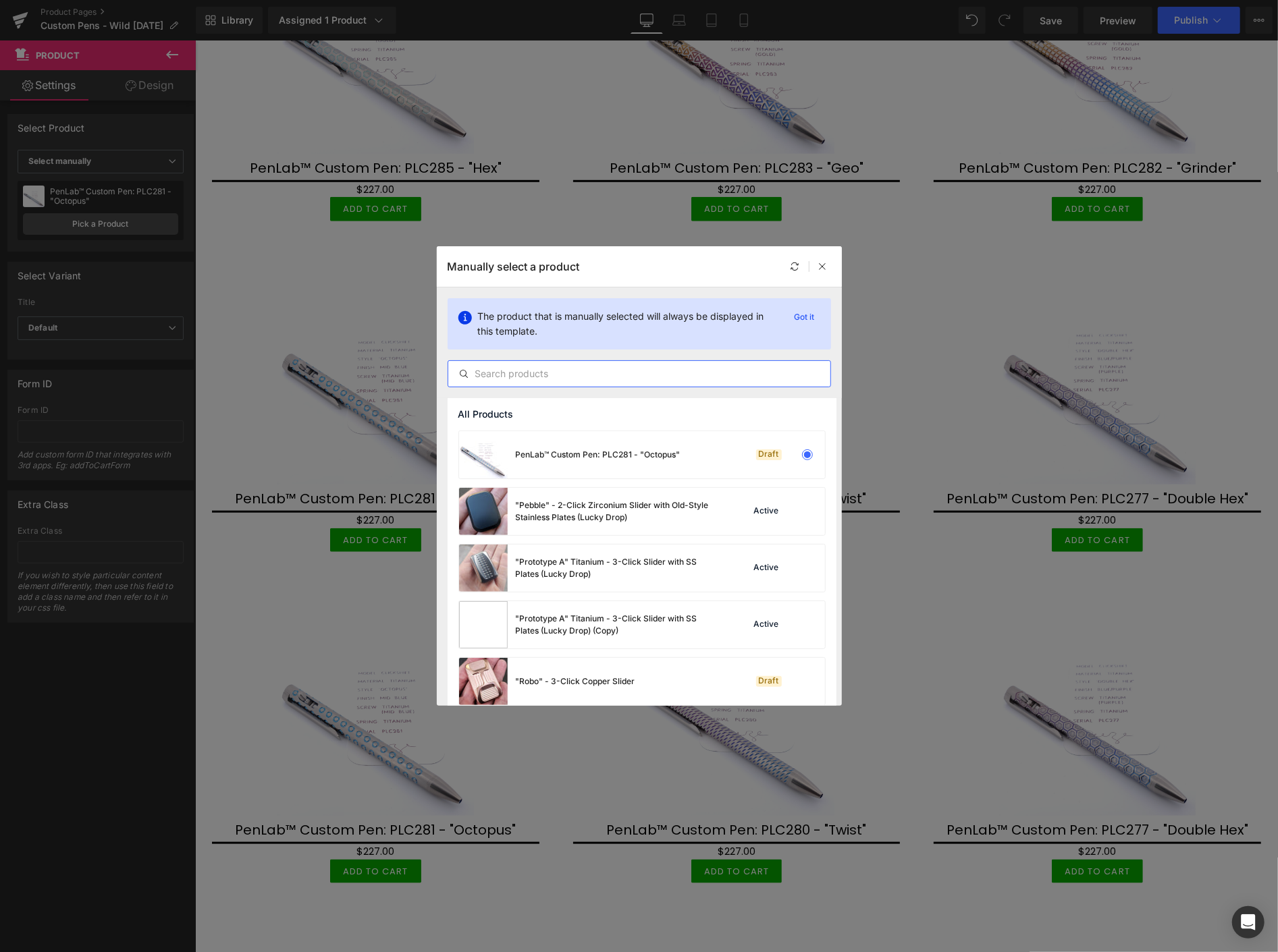
paste input "PLC"
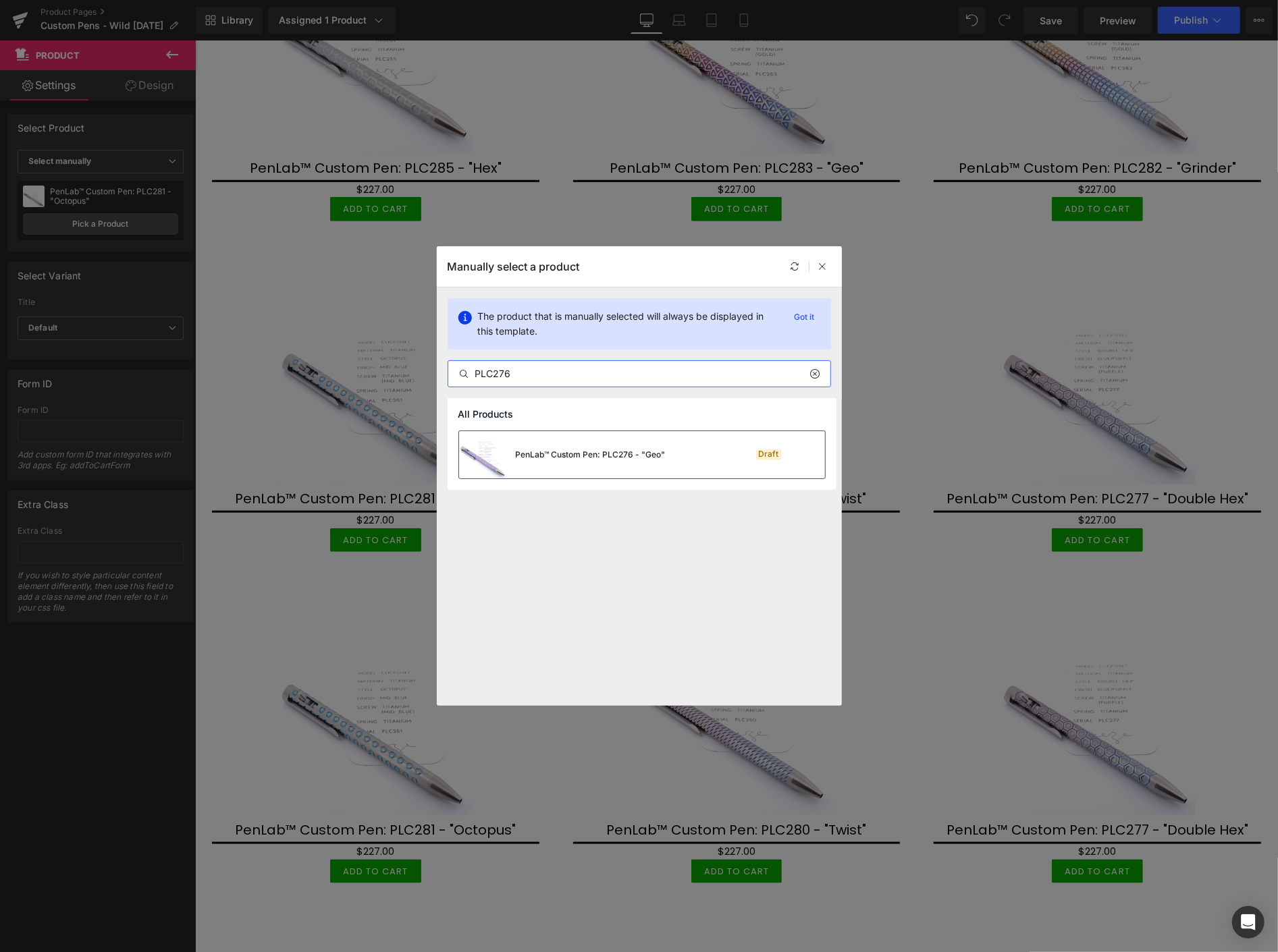
type input "PLC276"
click at [628, 453] on div "PenLab™ Custom Pen: PLC276 - "Geo"" at bounding box center [590, 455] width 150 height 12
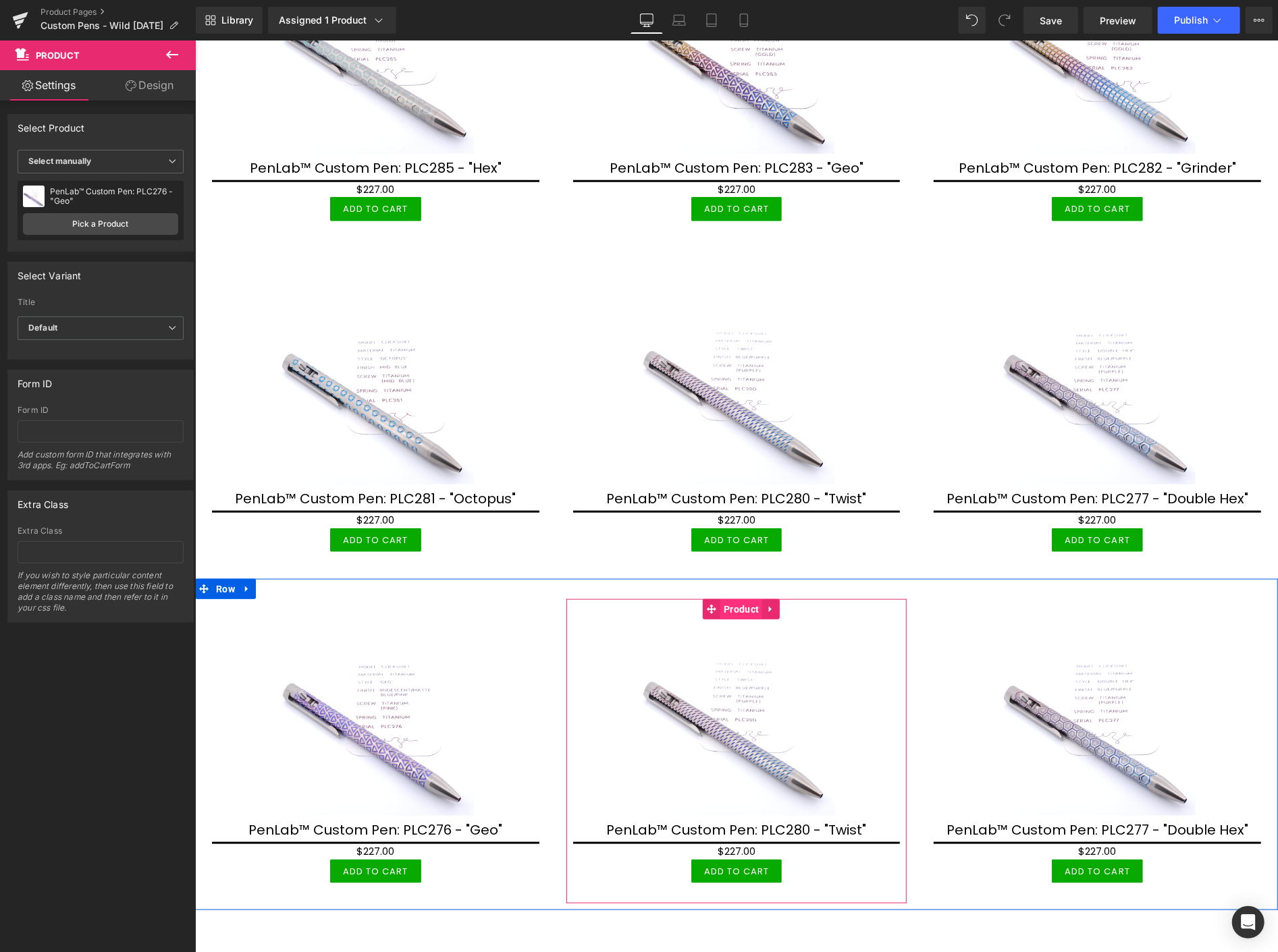
click at [731, 600] on span "Product" at bounding box center [741, 608] width 42 height 20
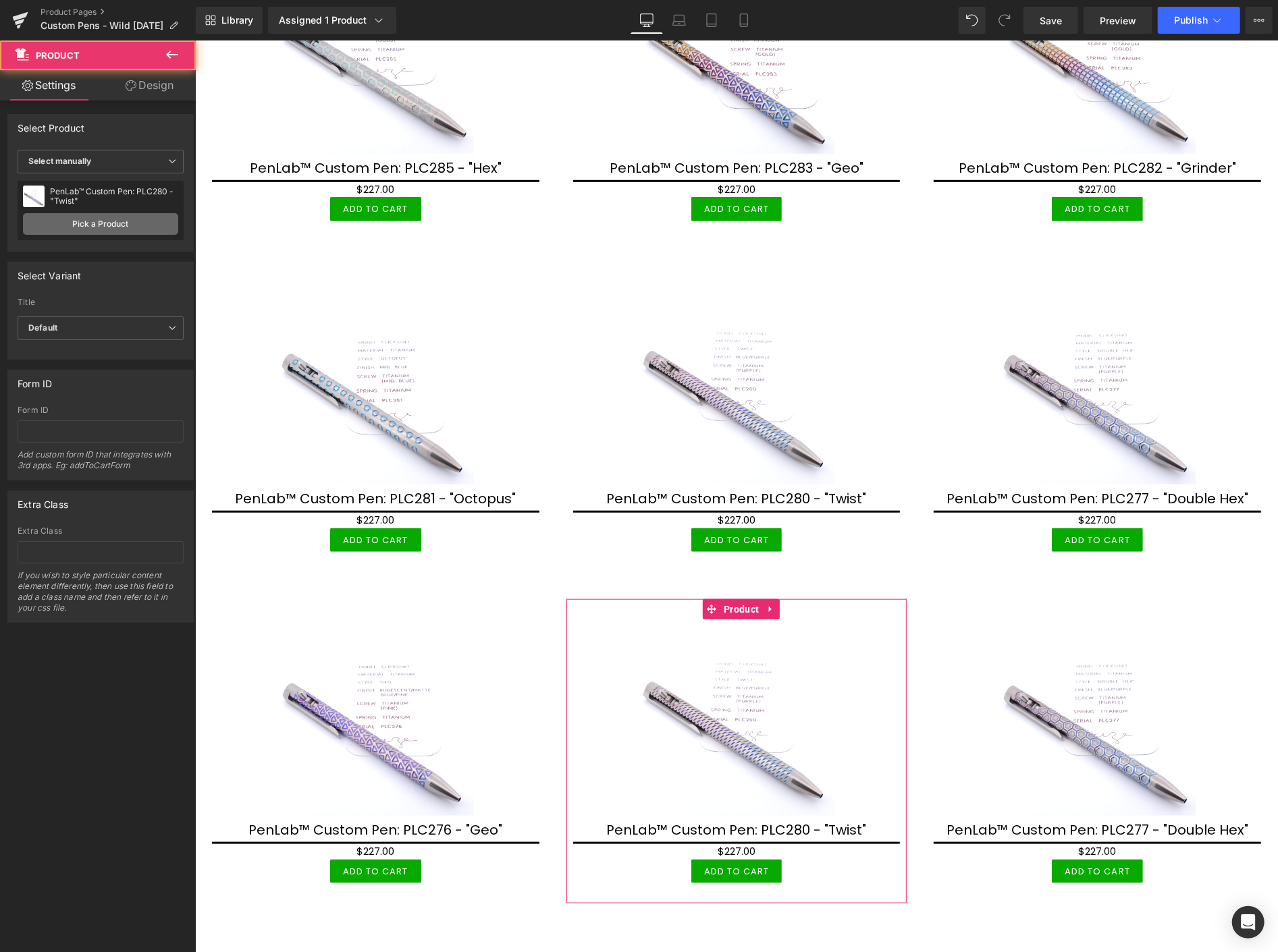
click at [143, 225] on link "Pick a Product" at bounding box center [100, 224] width 155 height 22
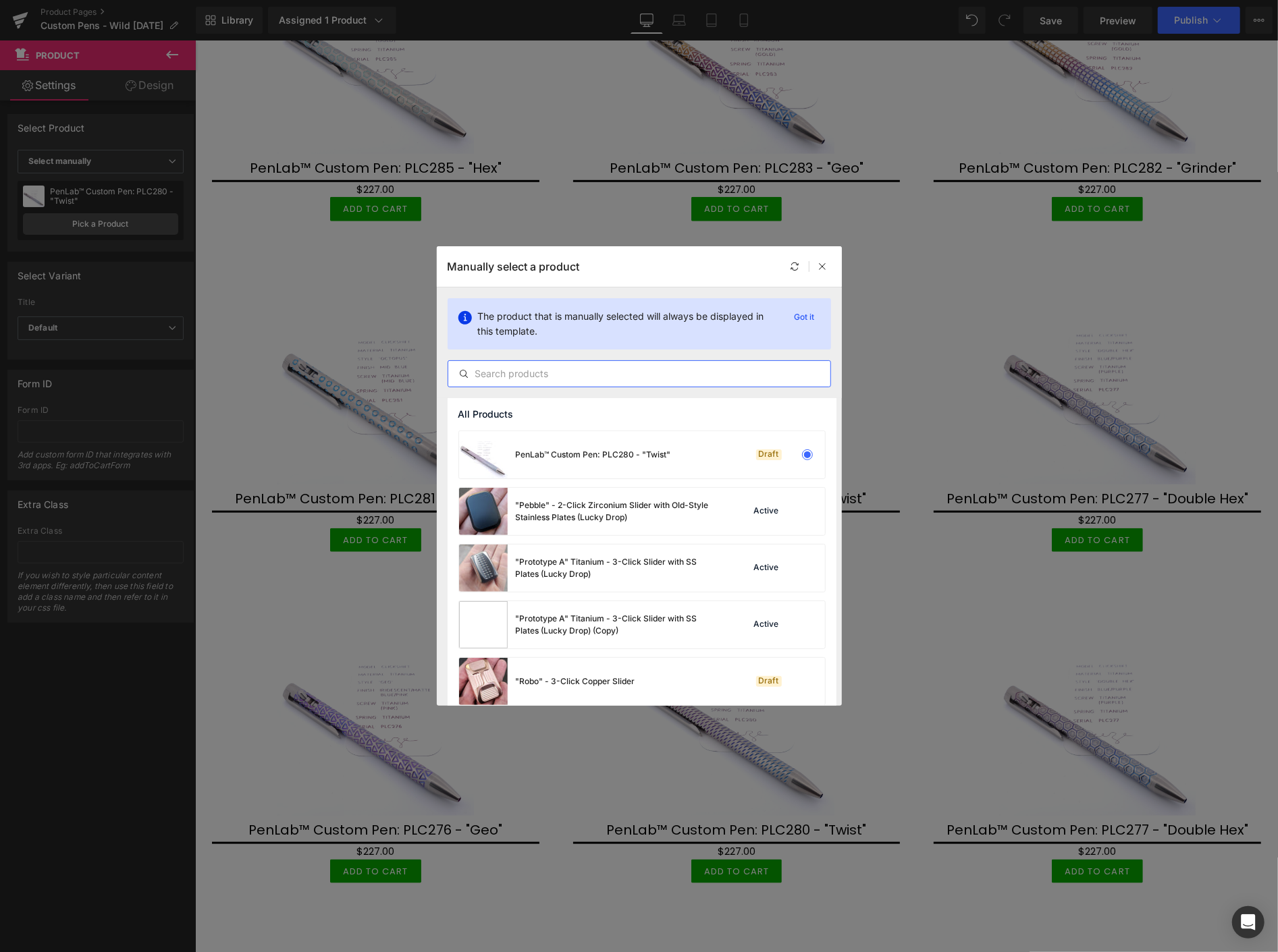
click at [561, 374] on input "text" at bounding box center [639, 374] width 382 height 16
paste input "PLC"
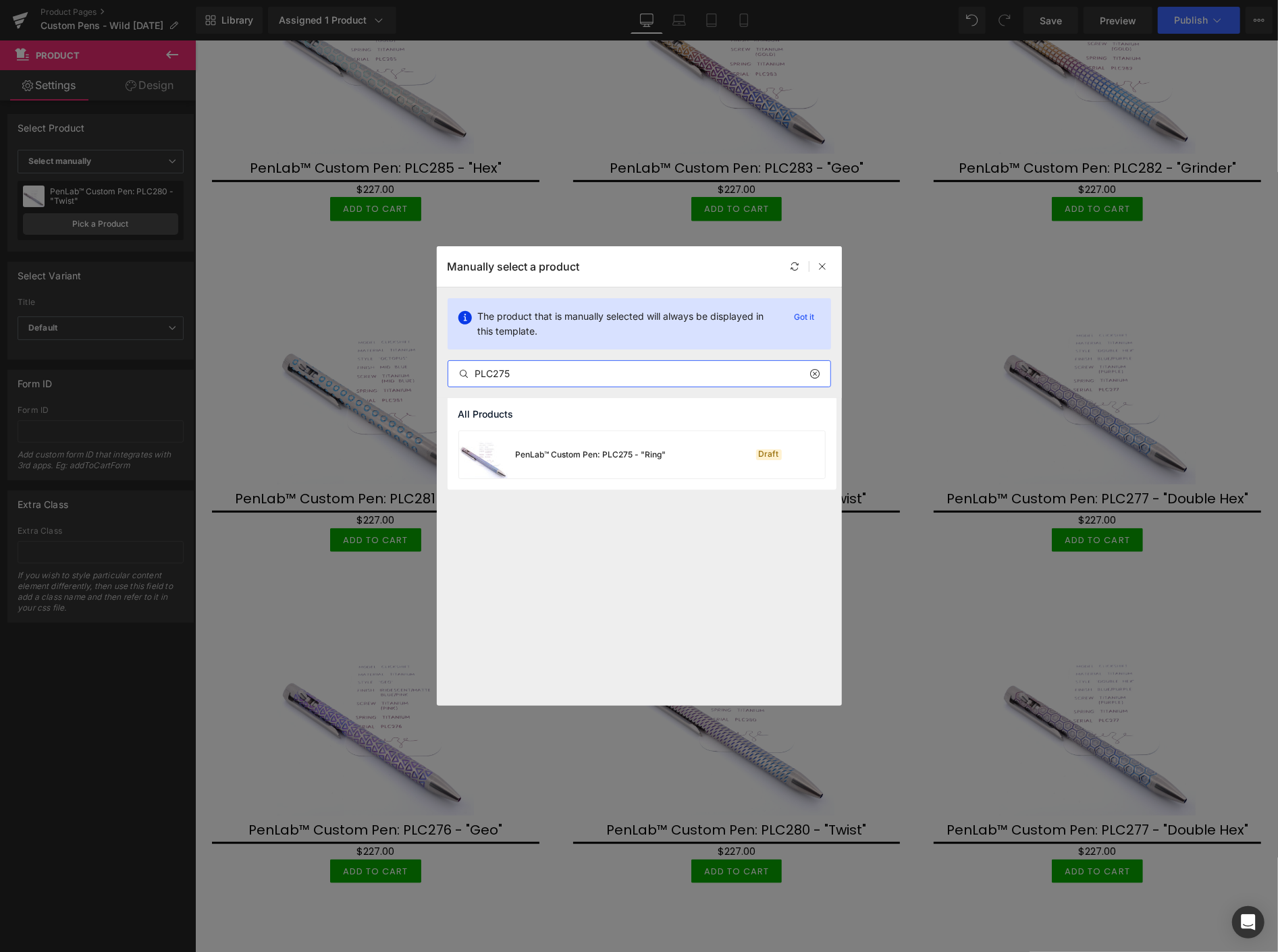
type input "PLC275"
click at [613, 455] on div "PenLab™ Custom Pen: PLC275 - "Ring"" at bounding box center [591, 455] width 150 height 12
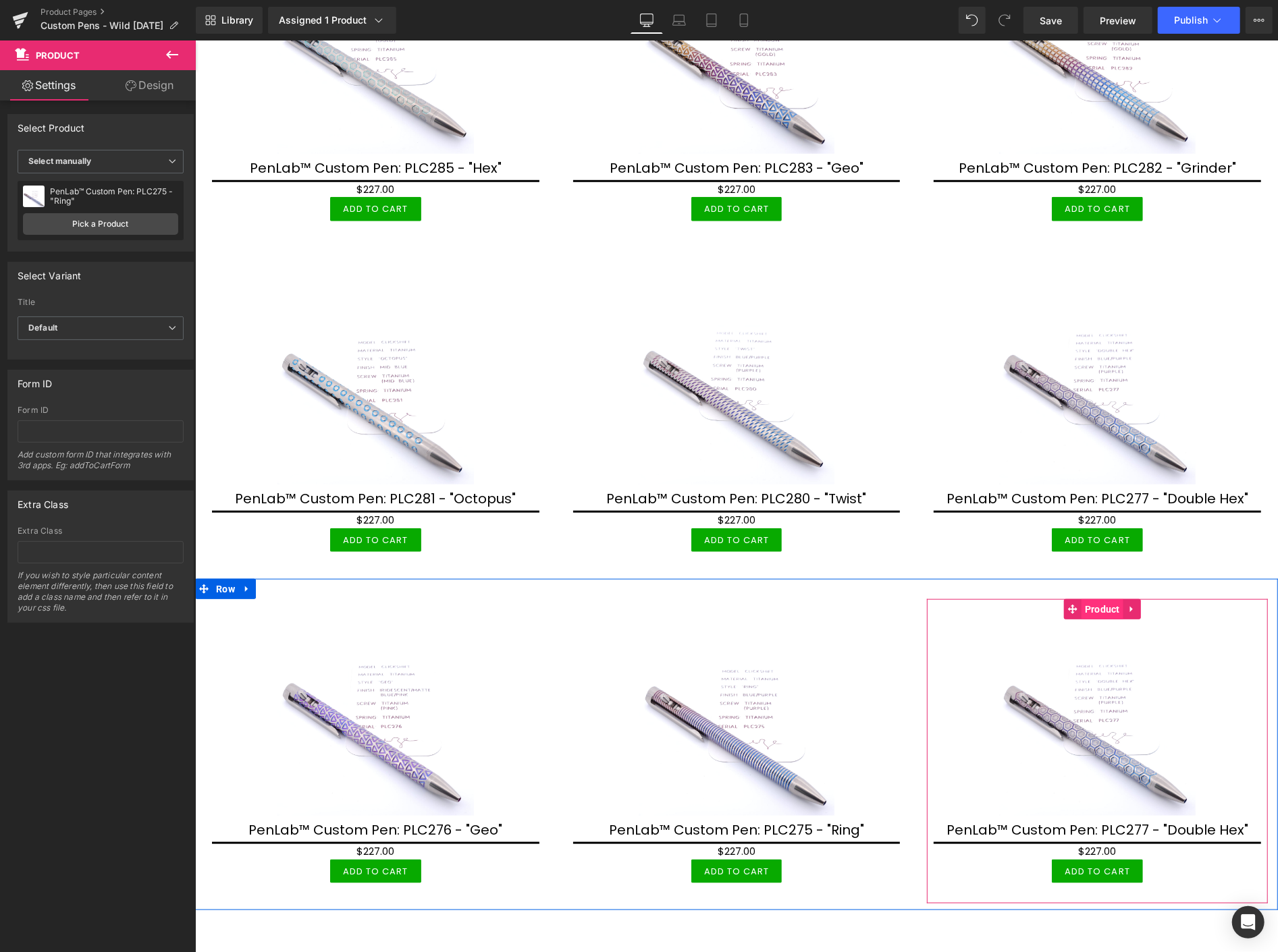
click at [1087, 610] on span "Product" at bounding box center [1102, 608] width 42 height 20
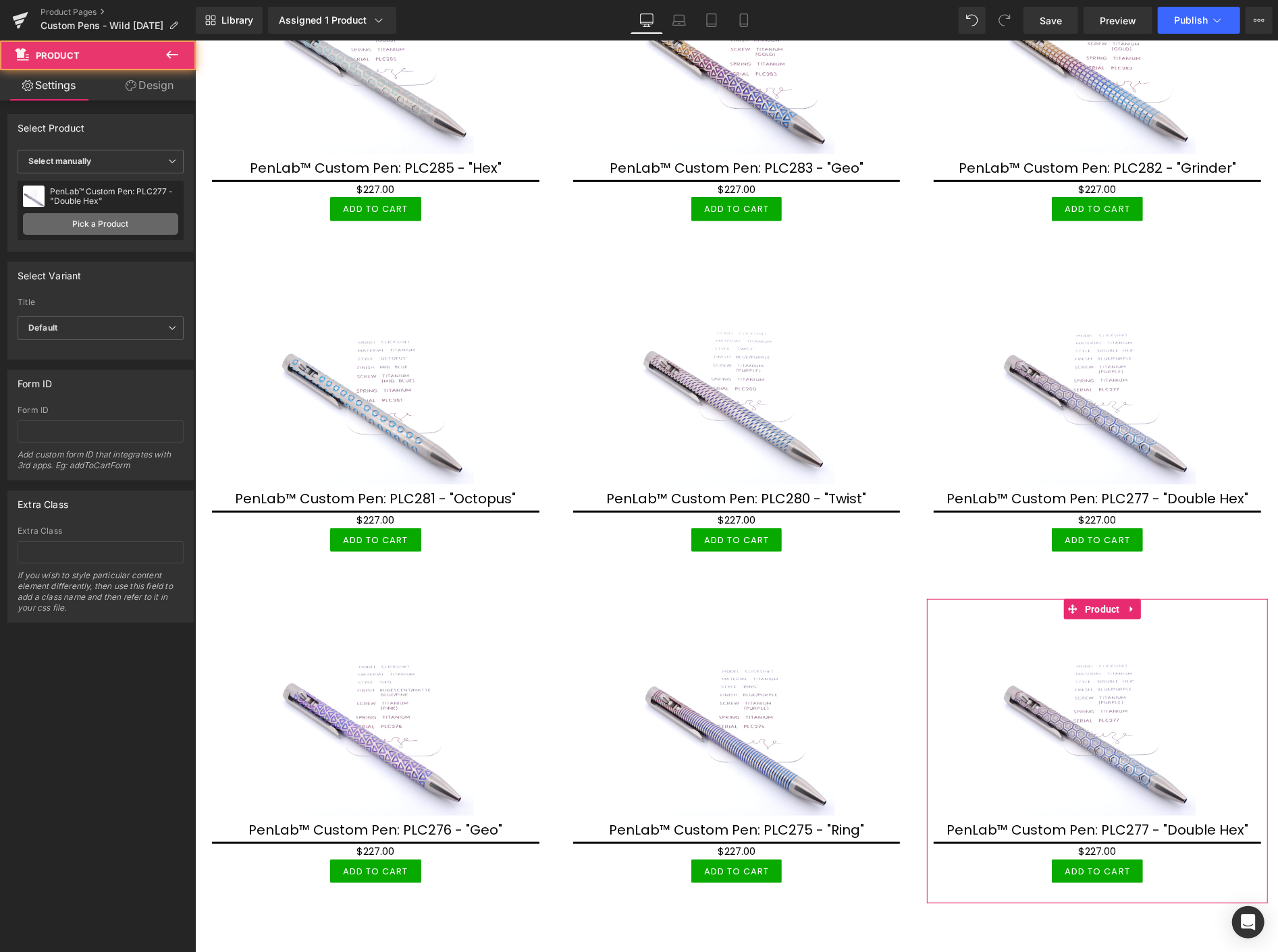
click at [100, 222] on link "Pick a Product" at bounding box center [100, 224] width 155 height 22
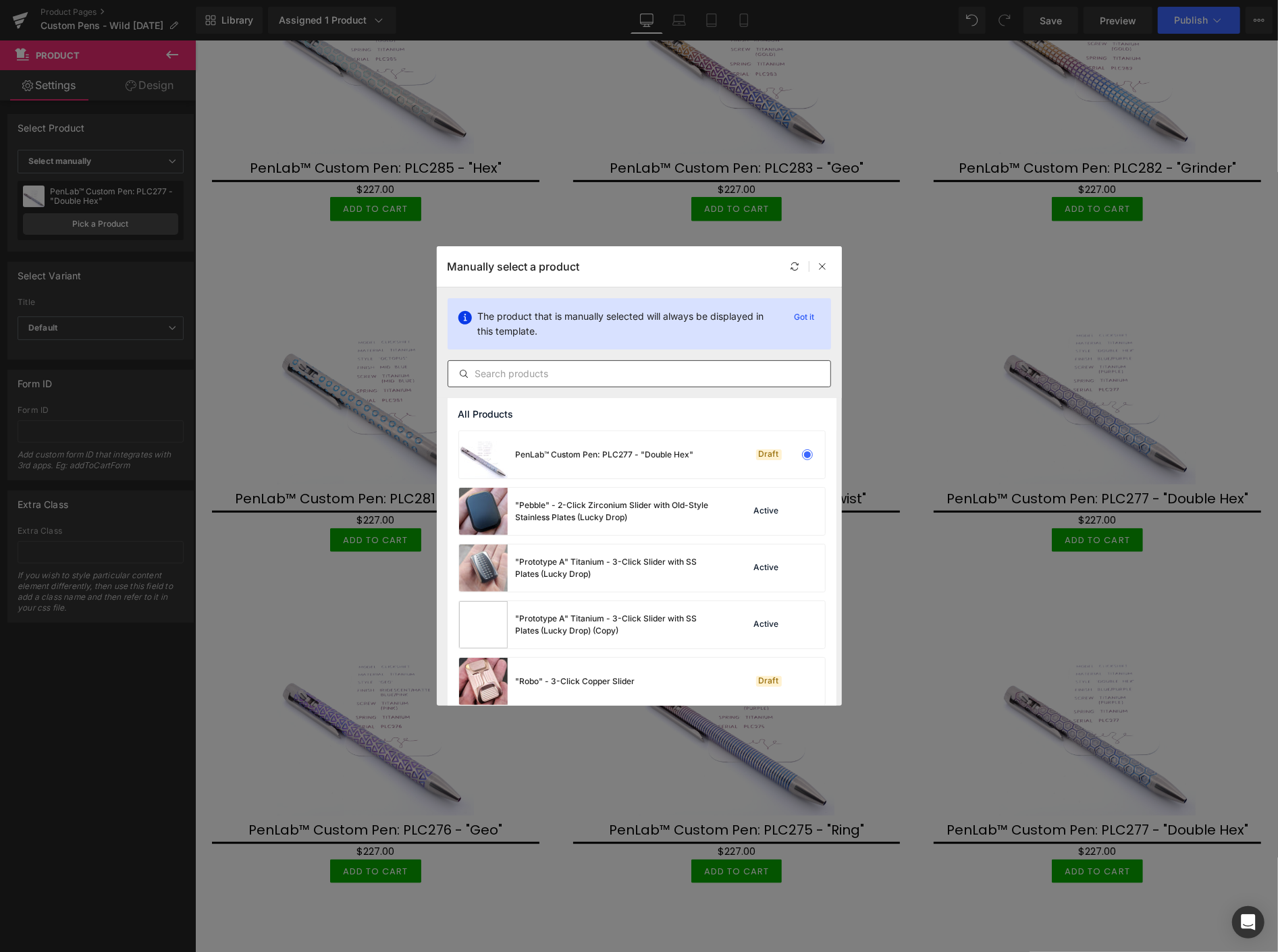
click at [613, 374] on input "text" at bounding box center [639, 374] width 382 height 16
paste input "PLC"
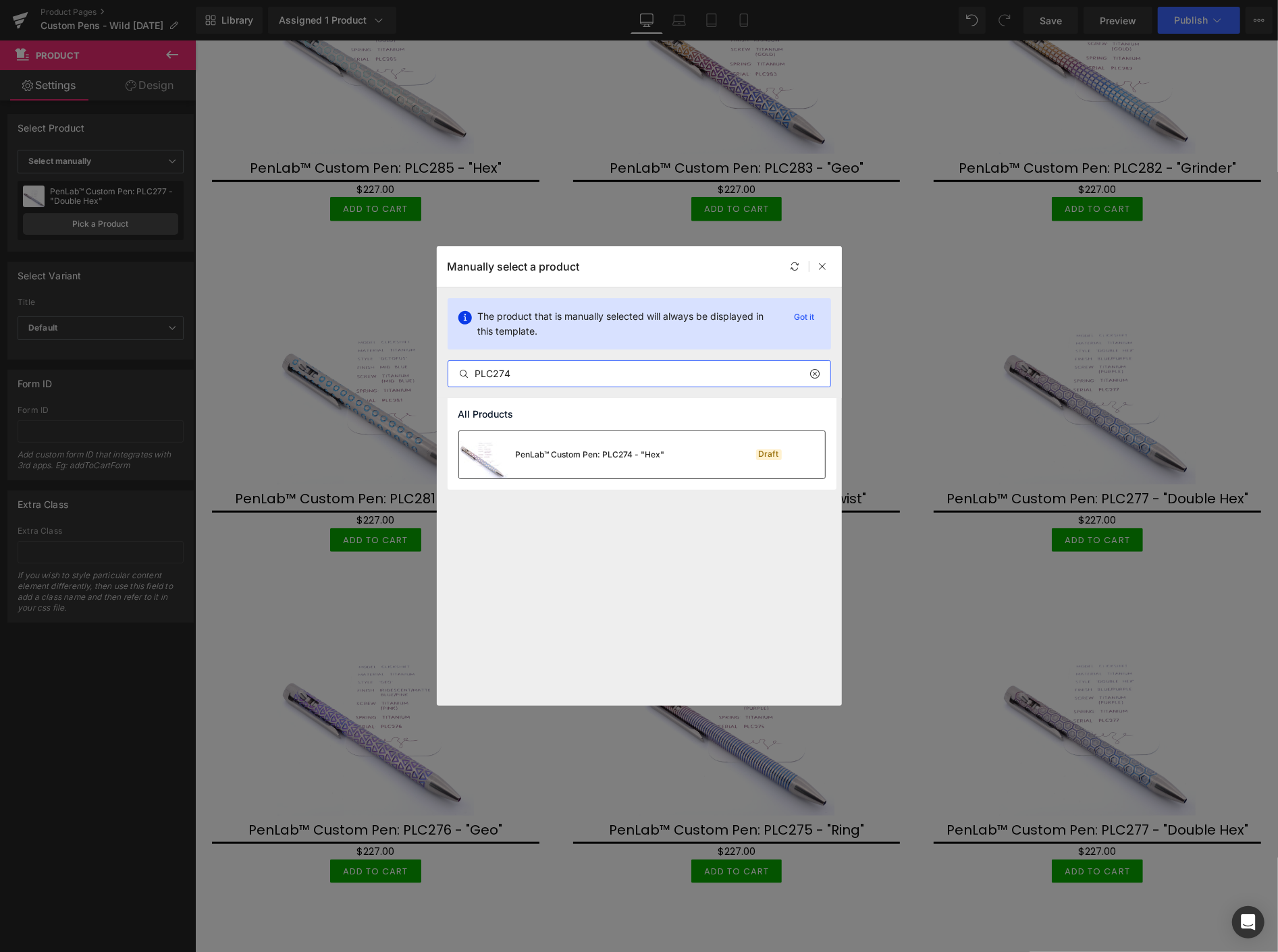
type input "PLC274"
click at [636, 446] on div "PenLab™ Custom Pen: PLC274 - "Hex"" at bounding box center [561, 455] width 206 height 47
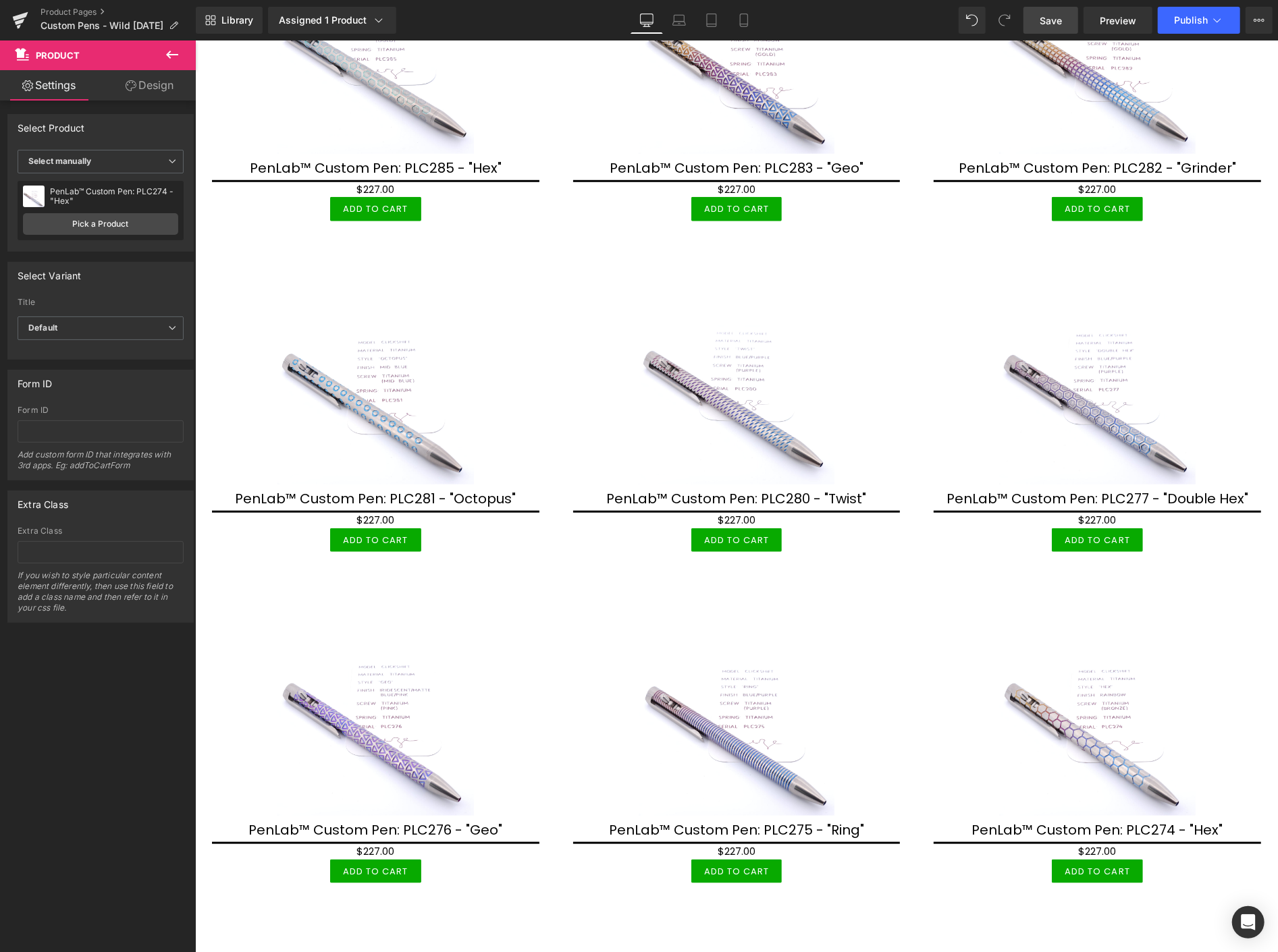
click at [1058, 23] on span "Save" at bounding box center [1051, 21] width 23 height 15
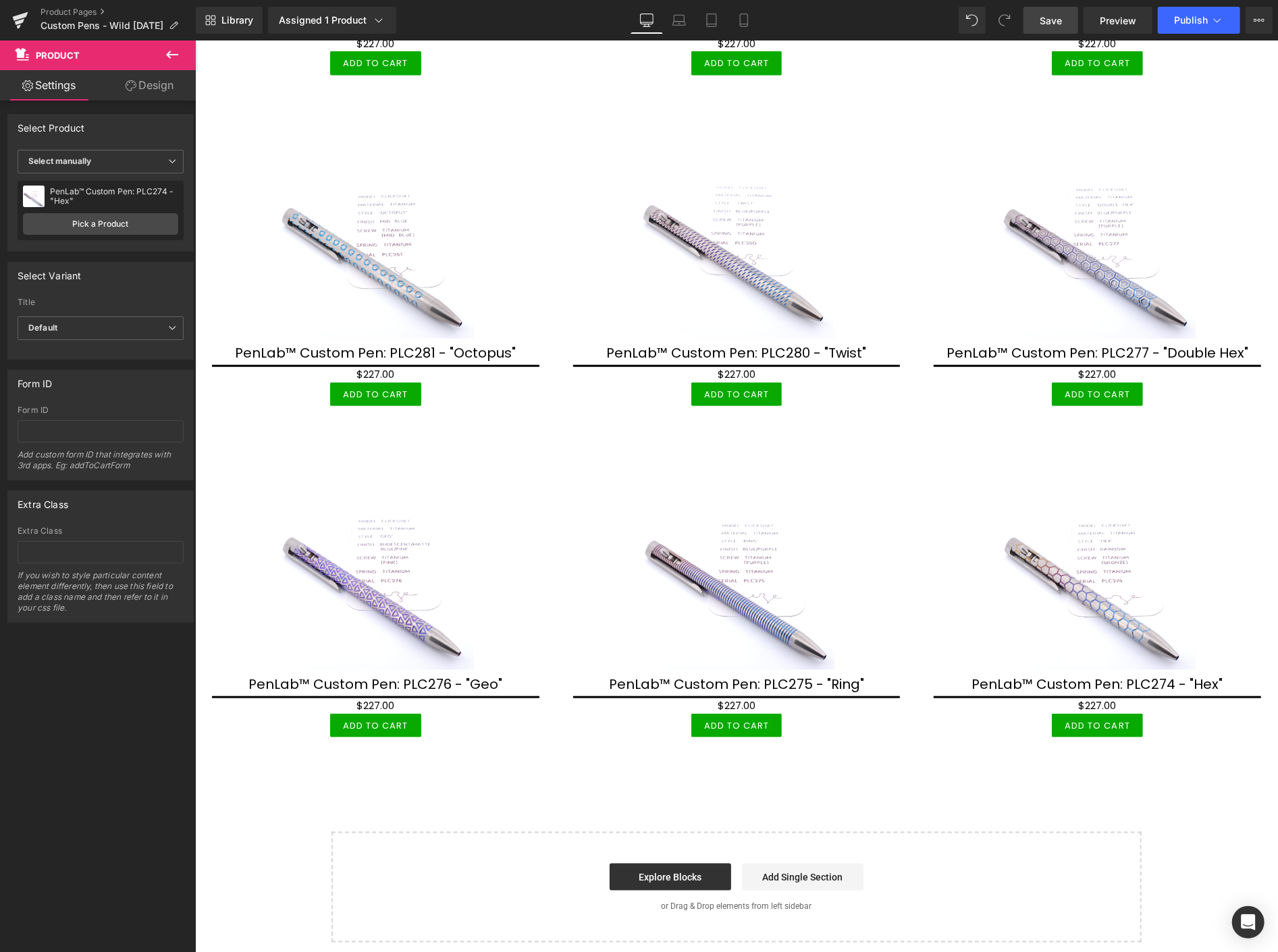
scroll to position [837, 0]
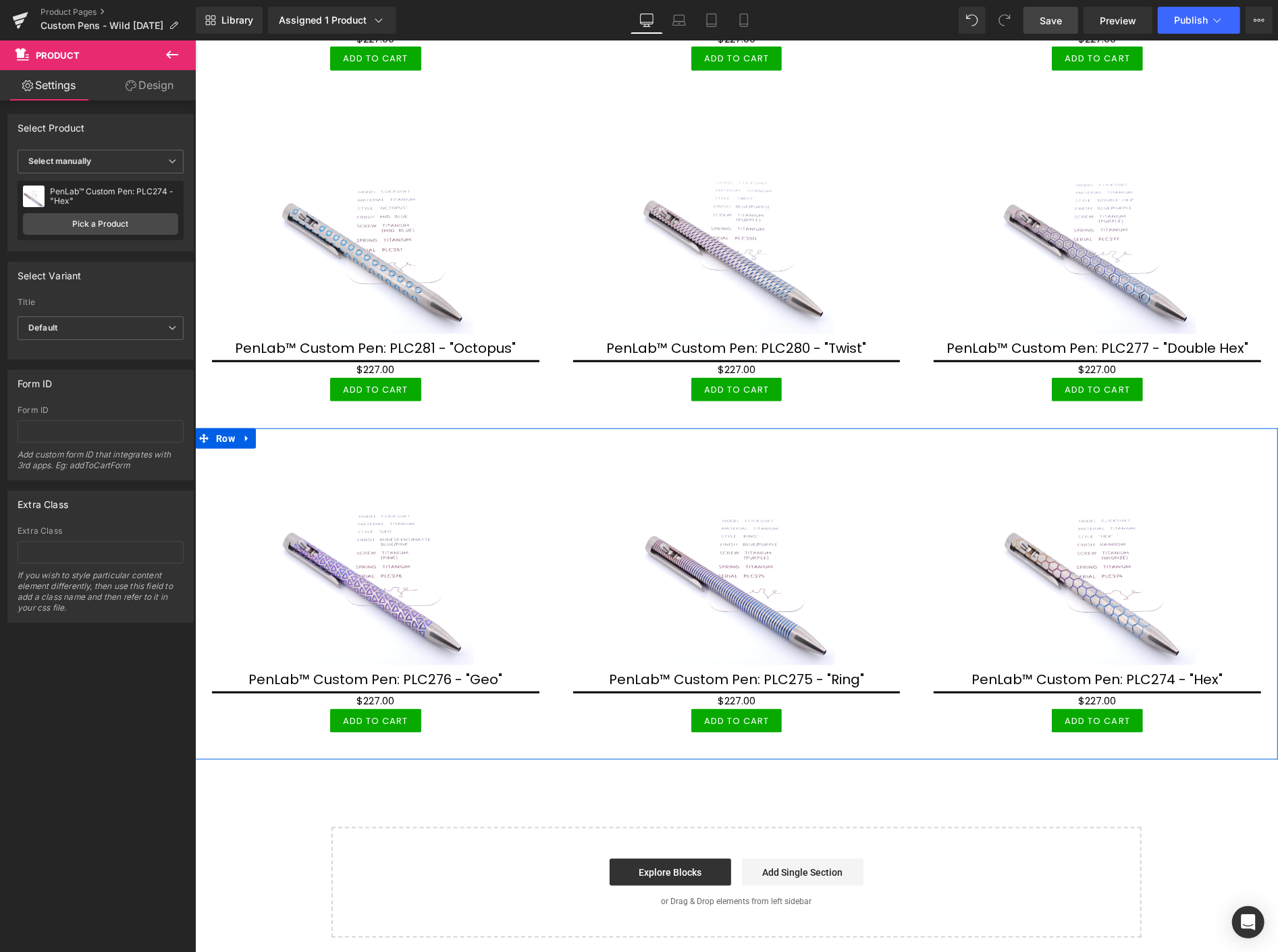
click at [247, 435] on icon at bounding box center [245, 438] width 2 height 6
click at [256, 429] on link at bounding box center [264, 438] width 18 height 20
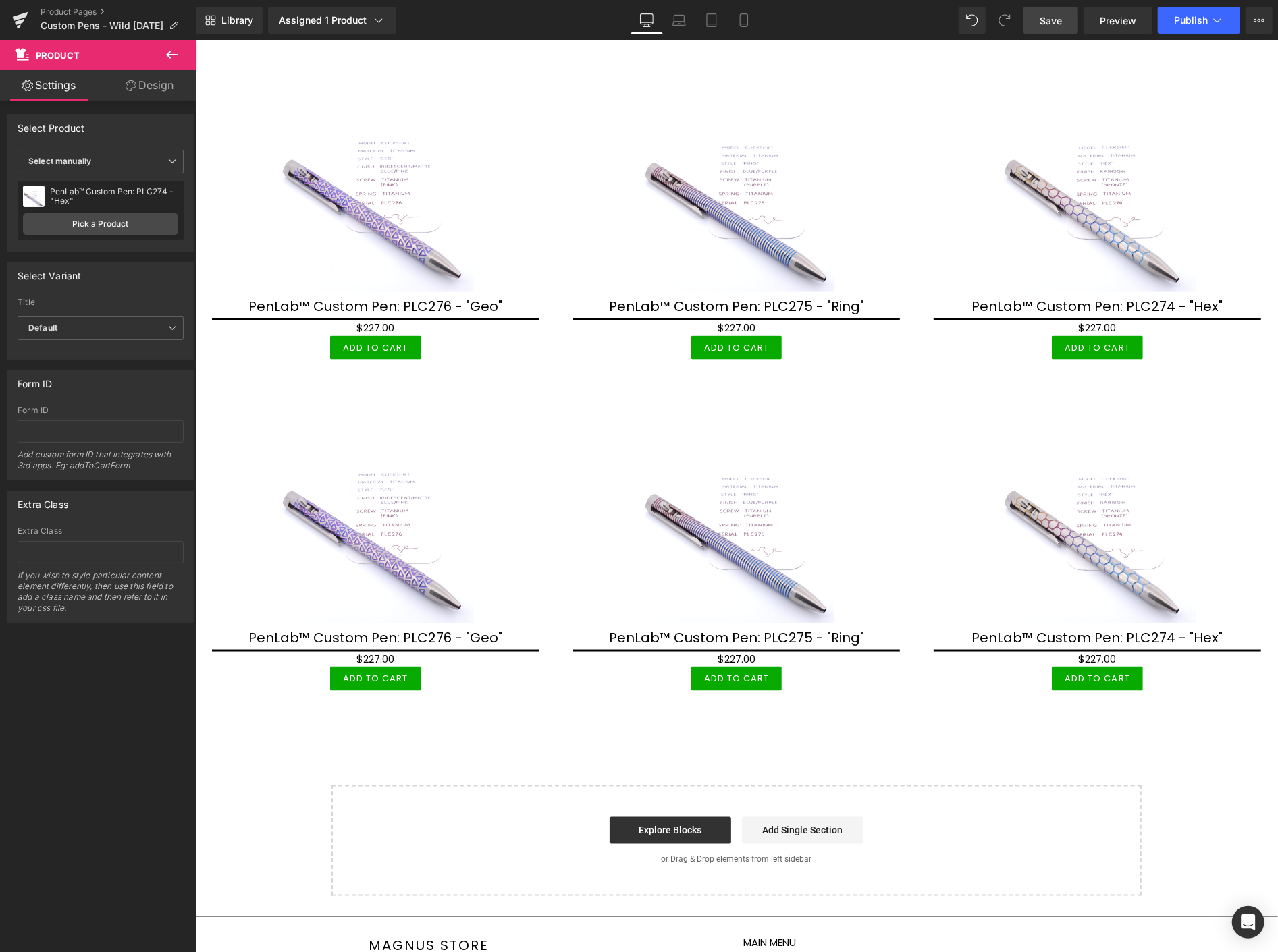
scroll to position [1212, 0]
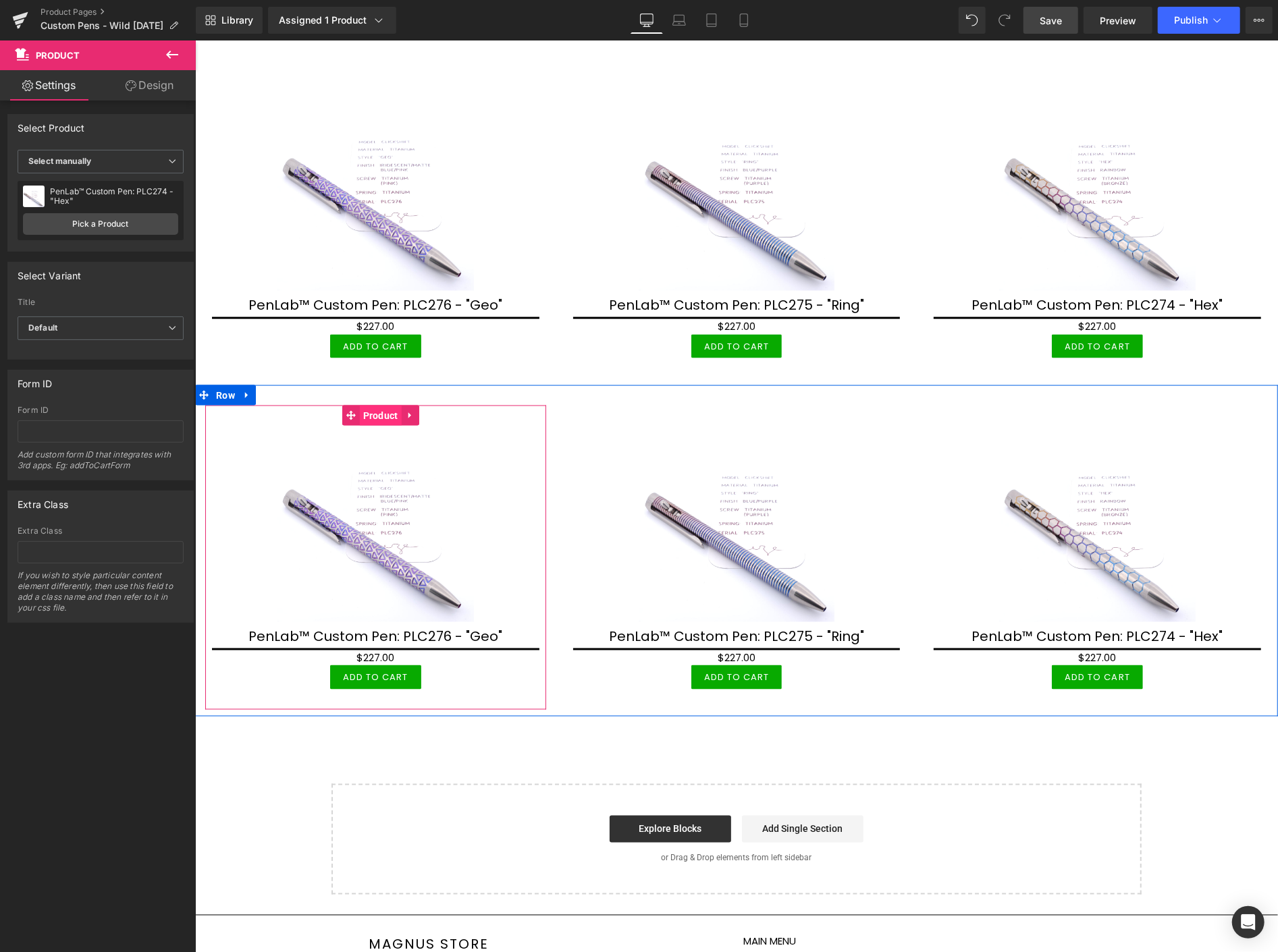
click at [370, 405] on span "Product" at bounding box center [380, 415] width 42 height 20
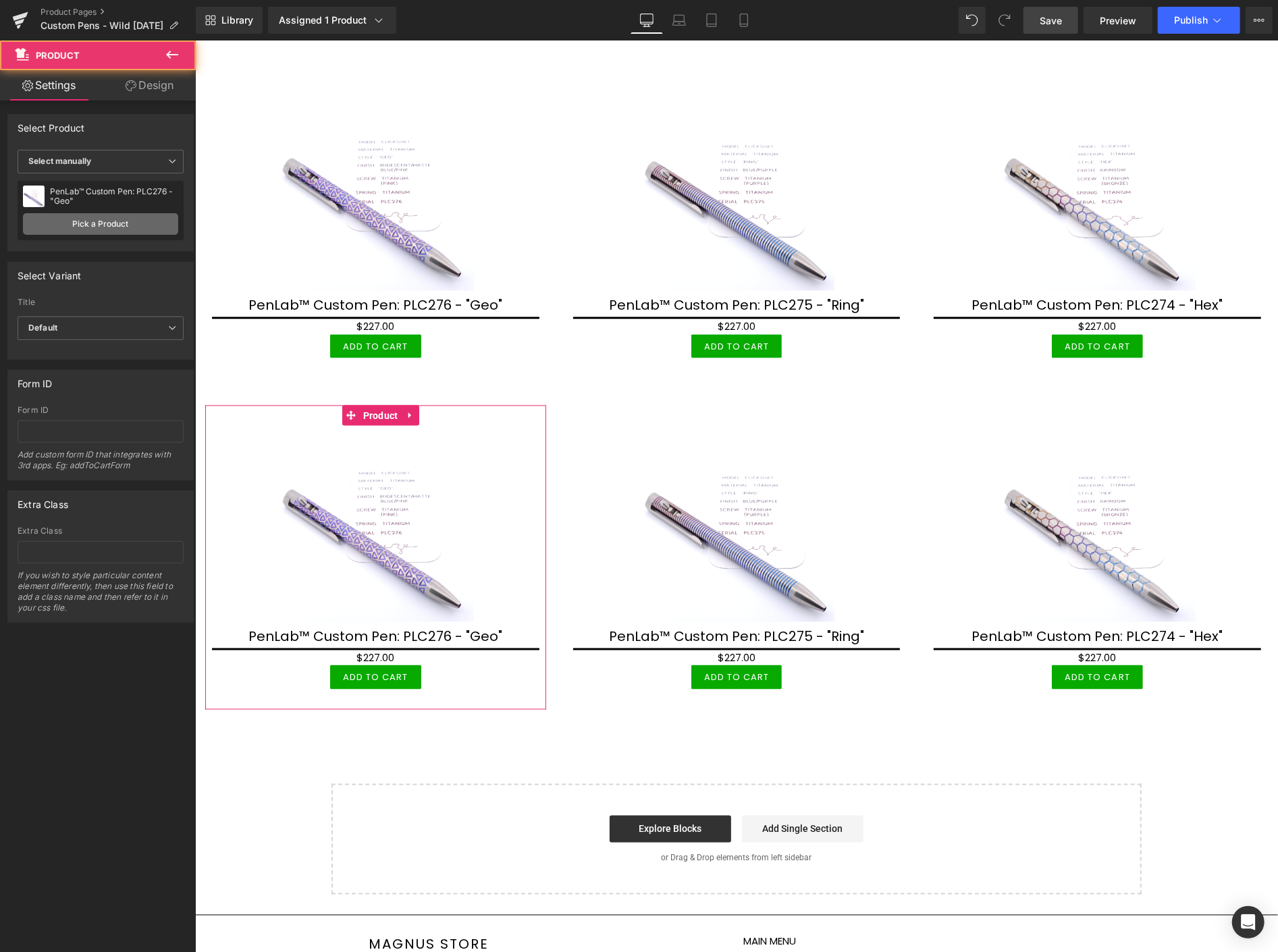
click at [112, 224] on link "Pick a Product" at bounding box center [100, 224] width 155 height 22
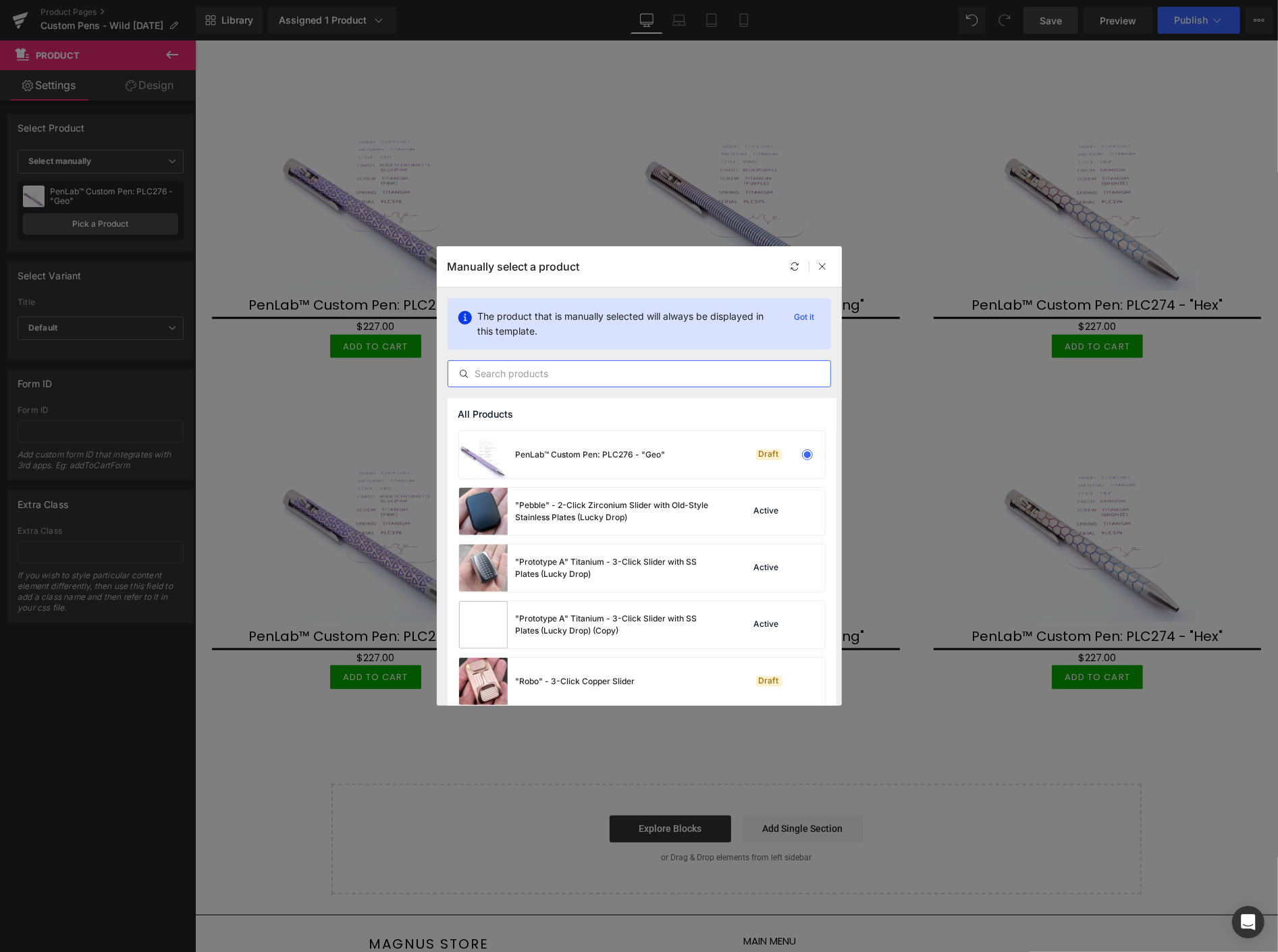
click at [590, 369] on input "text" at bounding box center [639, 374] width 382 height 16
click at [595, 374] on input "text" at bounding box center [639, 374] width 382 height 16
paste input "PLC"
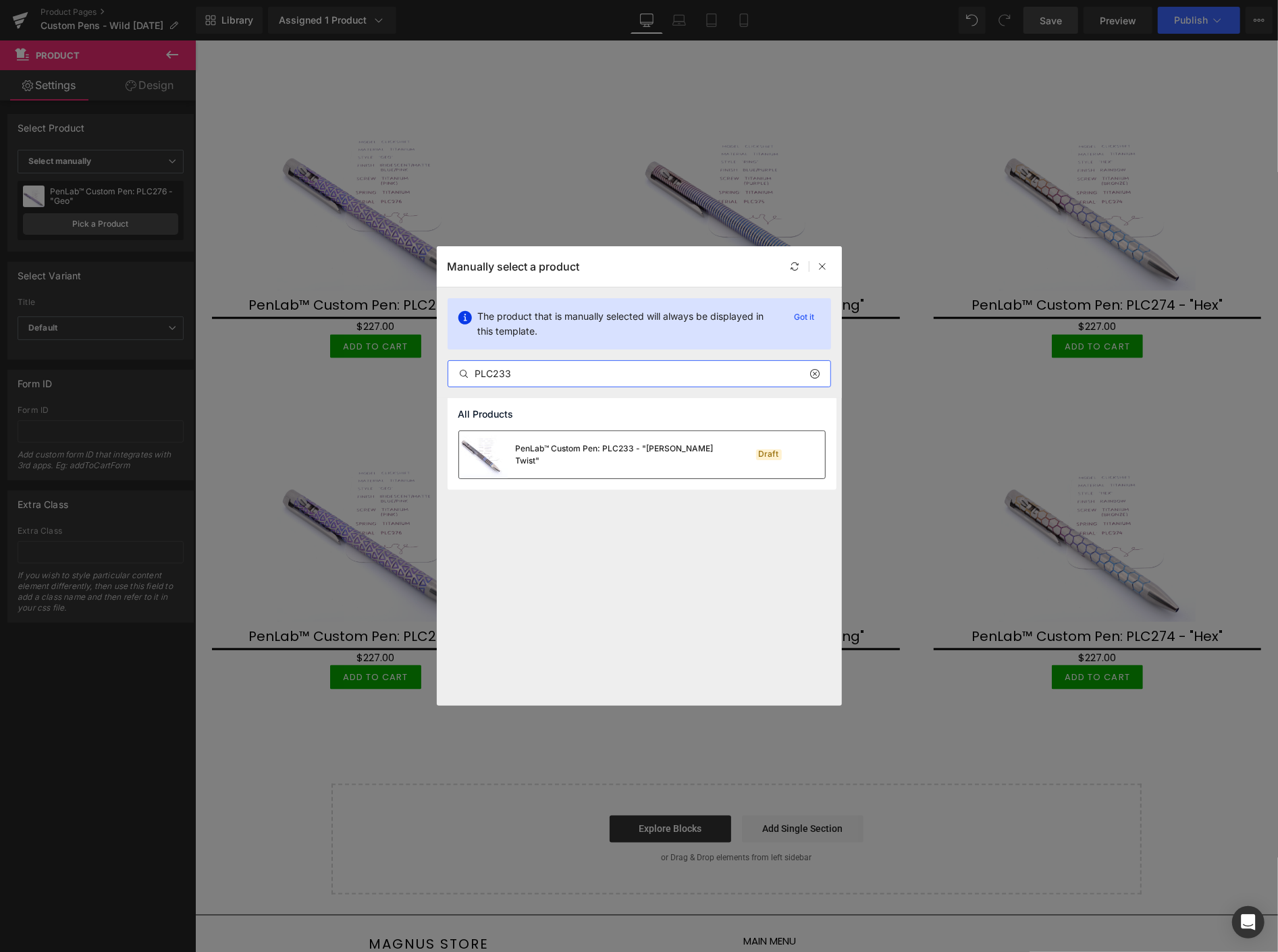
type input "PLC233"
click at [637, 455] on div "PenLab™ Custom Pen: PLC233 - "Skelly Twist"" at bounding box center [617, 455] width 202 height 24
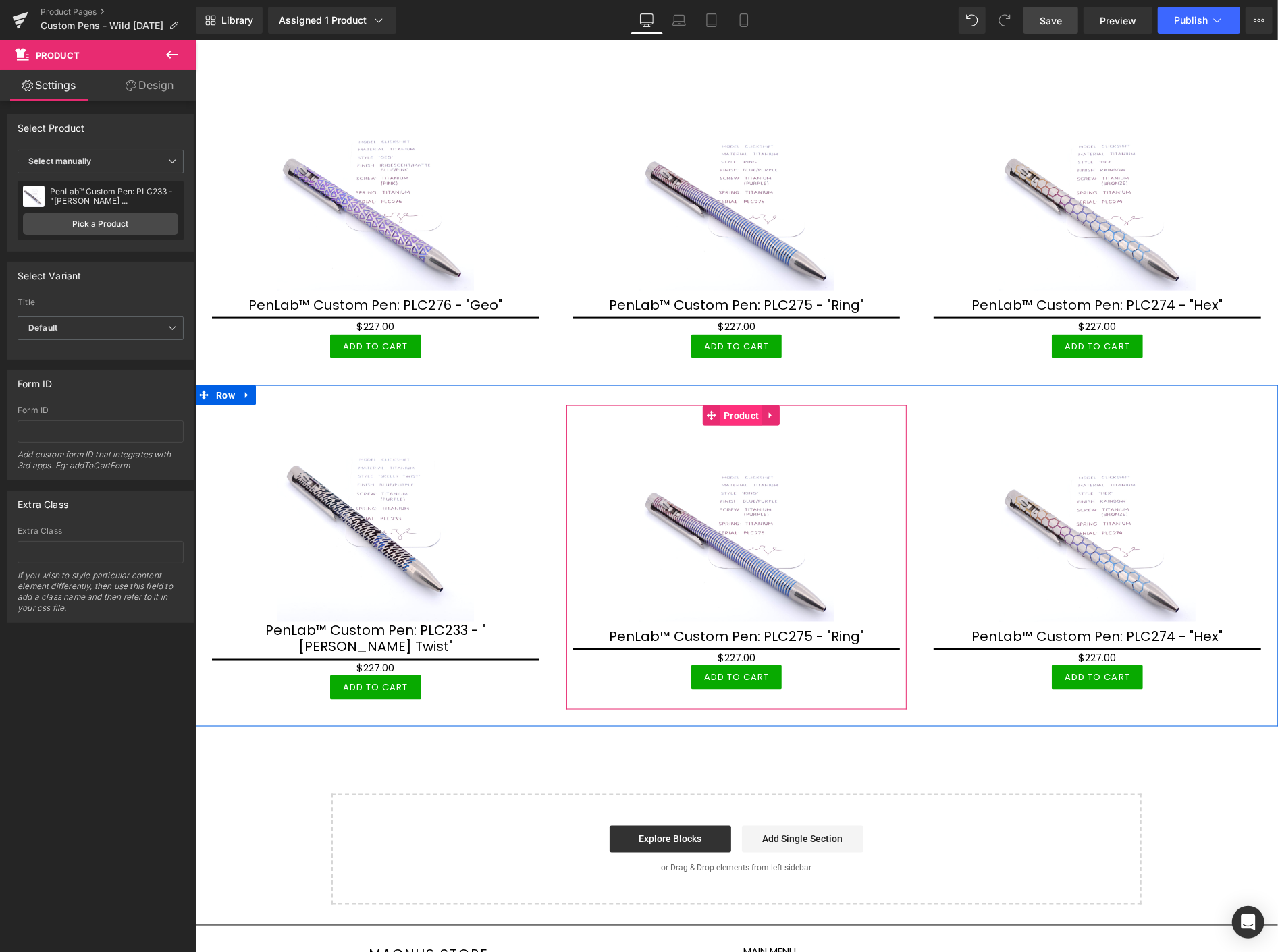
click at [736, 405] on span "Product" at bounding box center [741, 415] width 42 height 20
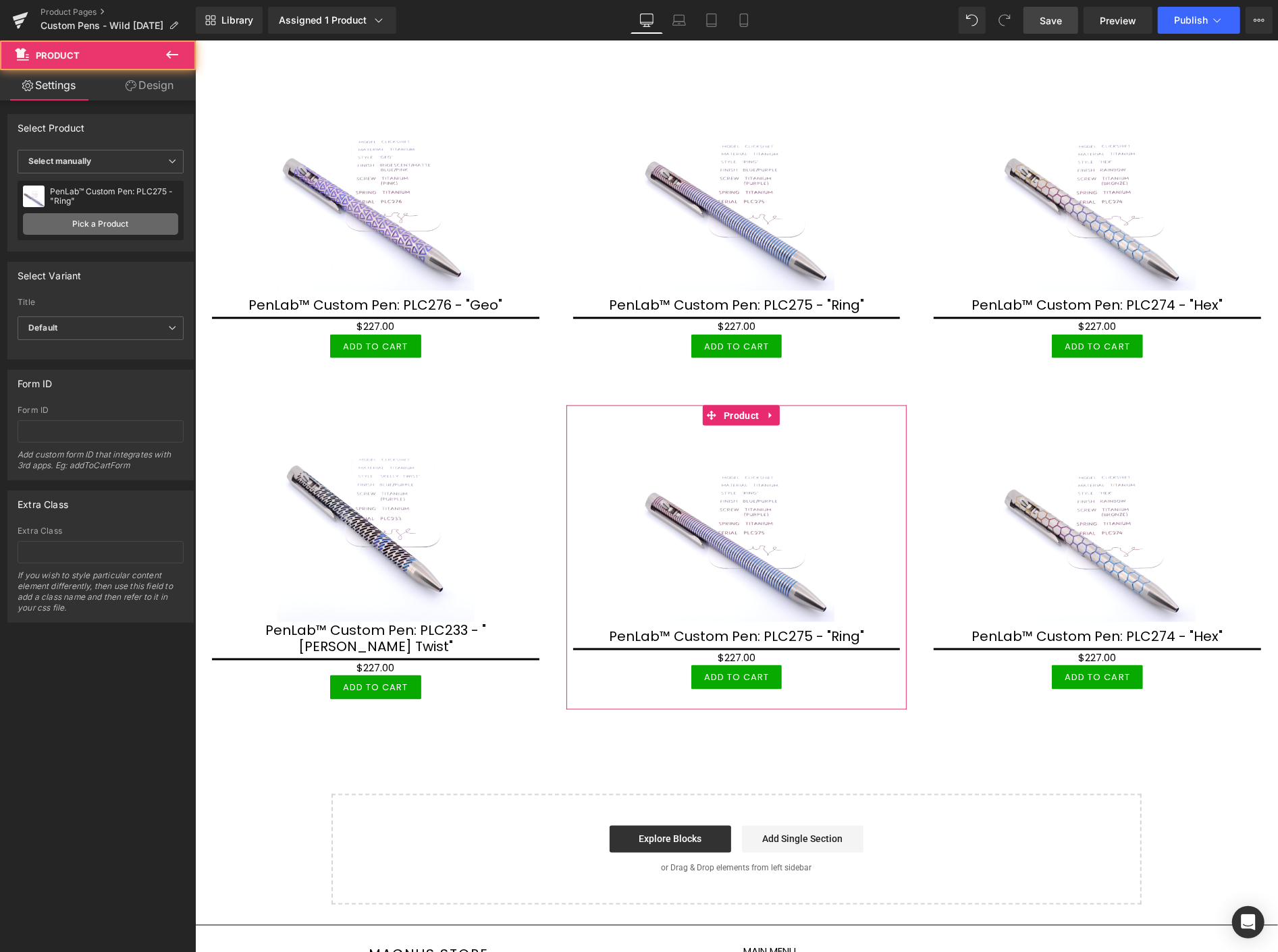
click at [105, 219] on link "Pick a Product" at bounding box center [100, 224] width 155 height 22
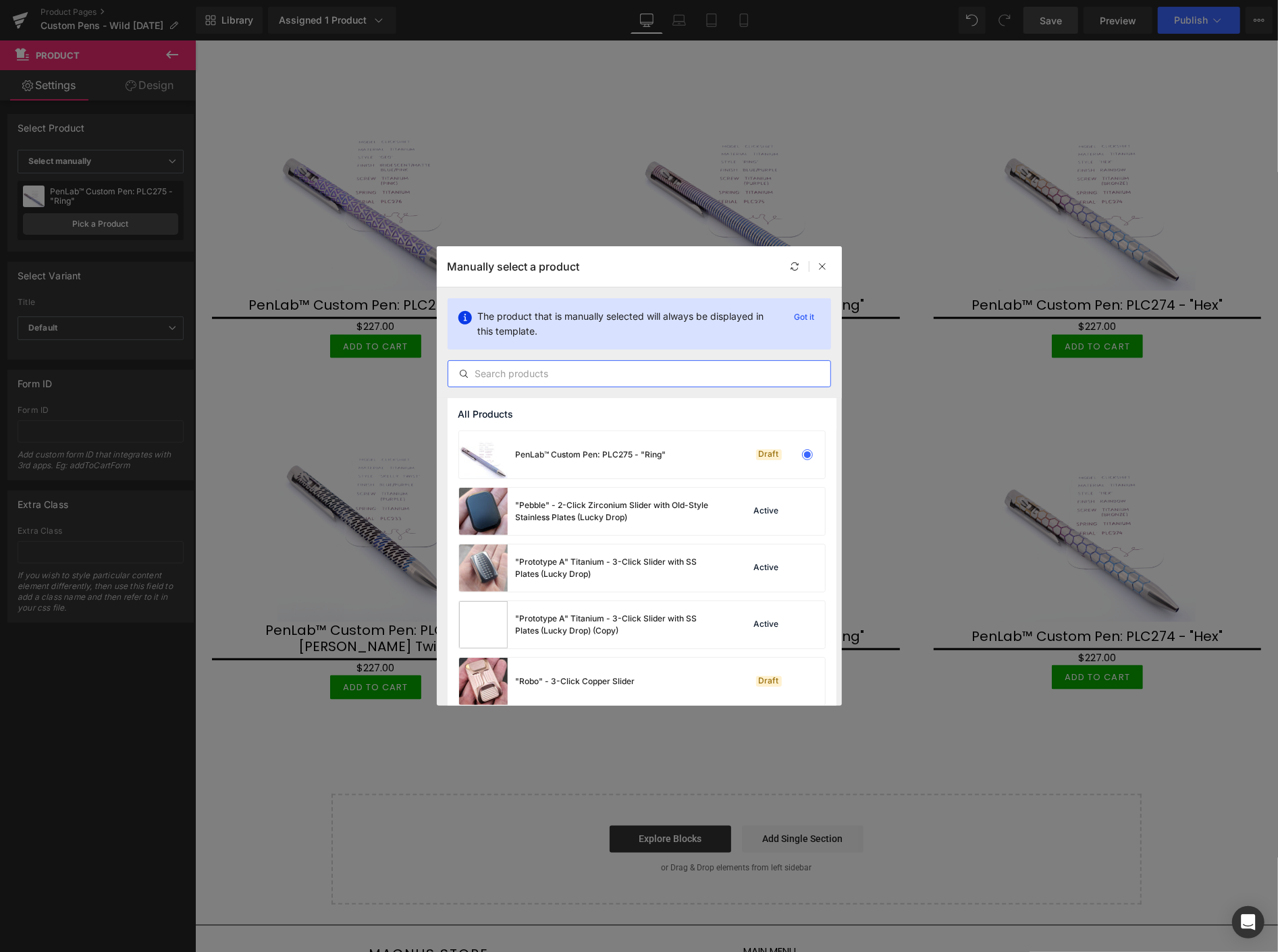
click at [610, 373] on input "text" at bounding box center [639, 374] width 382 height 16
paste input "PLC"
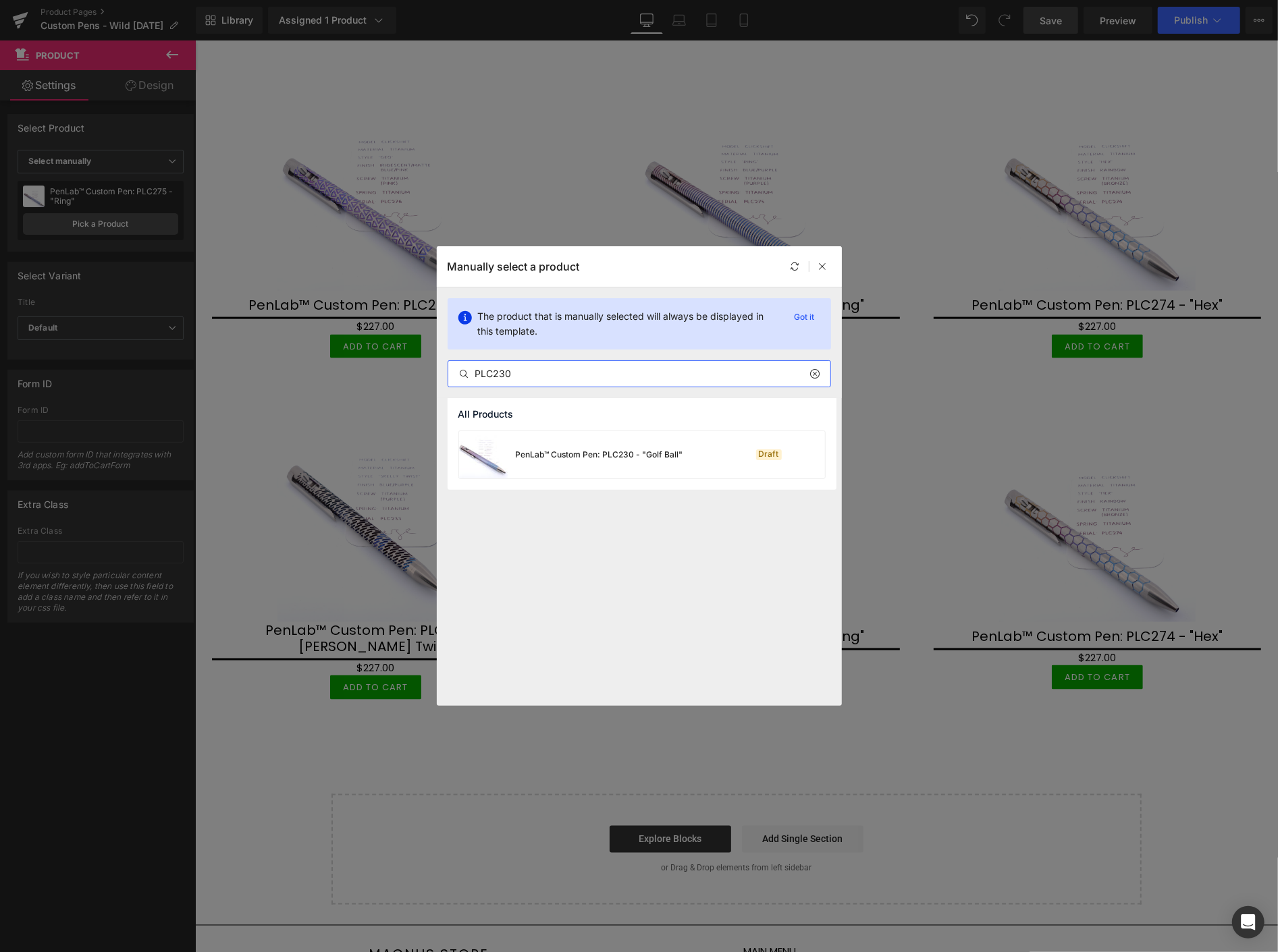
type input "PLC230"
click at [623, 451] on div "PenLab™ Custom Pen: PLC230 - "Golf Ball"" at bounding box center [599, 455] width 167 height 12
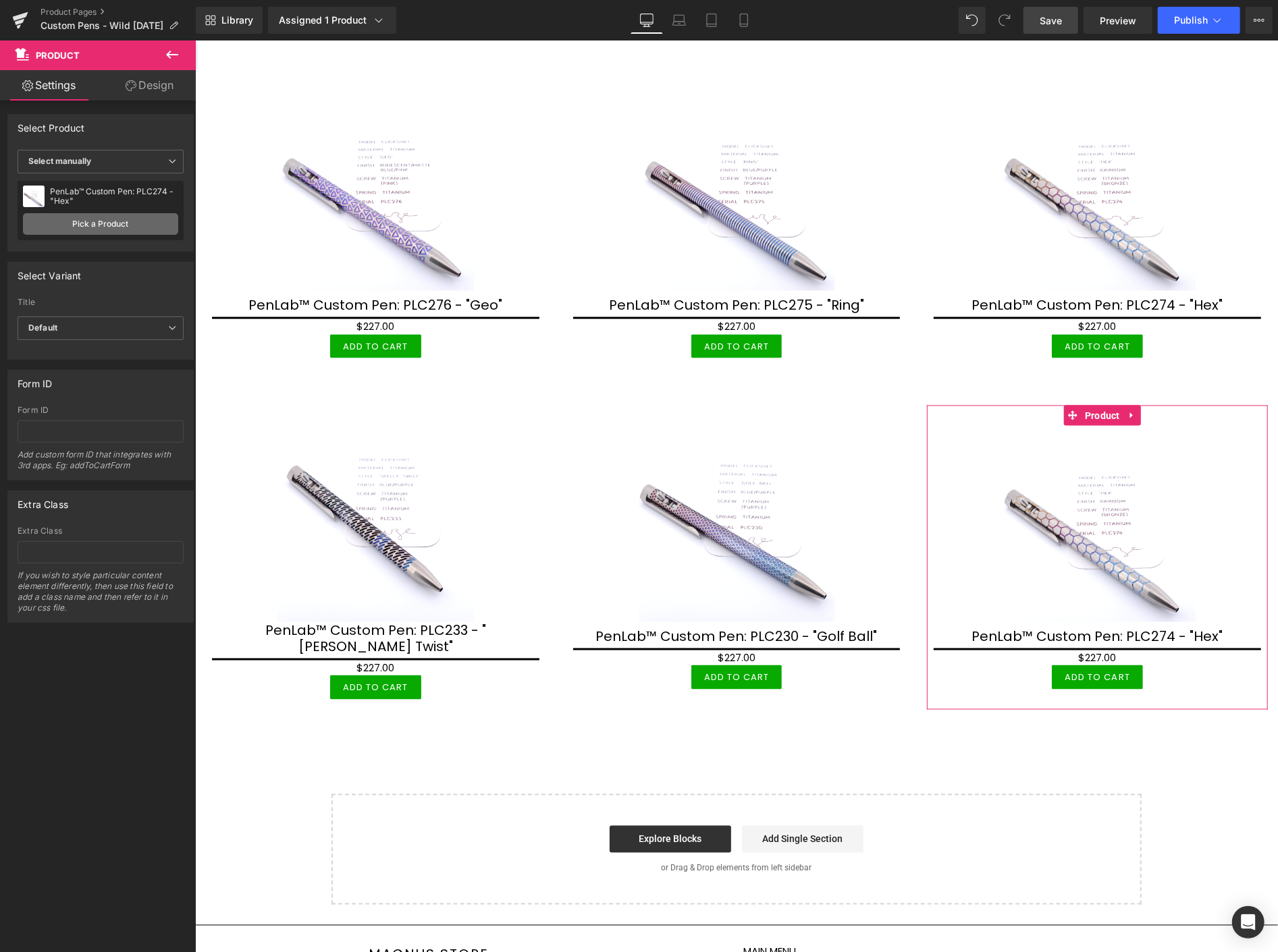
click at [112, 223] on link "Pick a Product" at bounding box center [100, 224] width 155 height 22
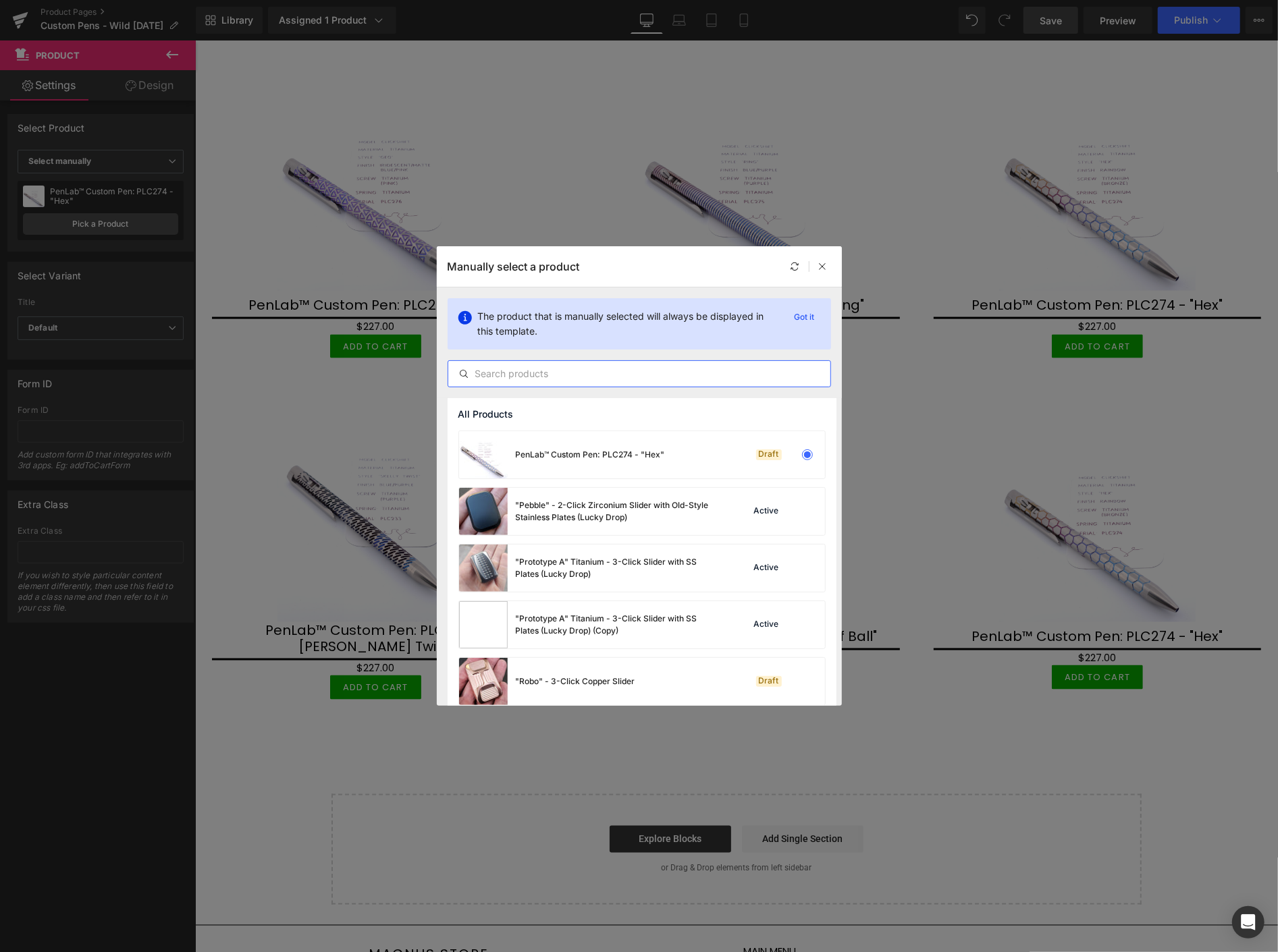
click at [555, 369] on input "text" at bounding box center [639, 374] width 382 height 16
paste input "PLC"
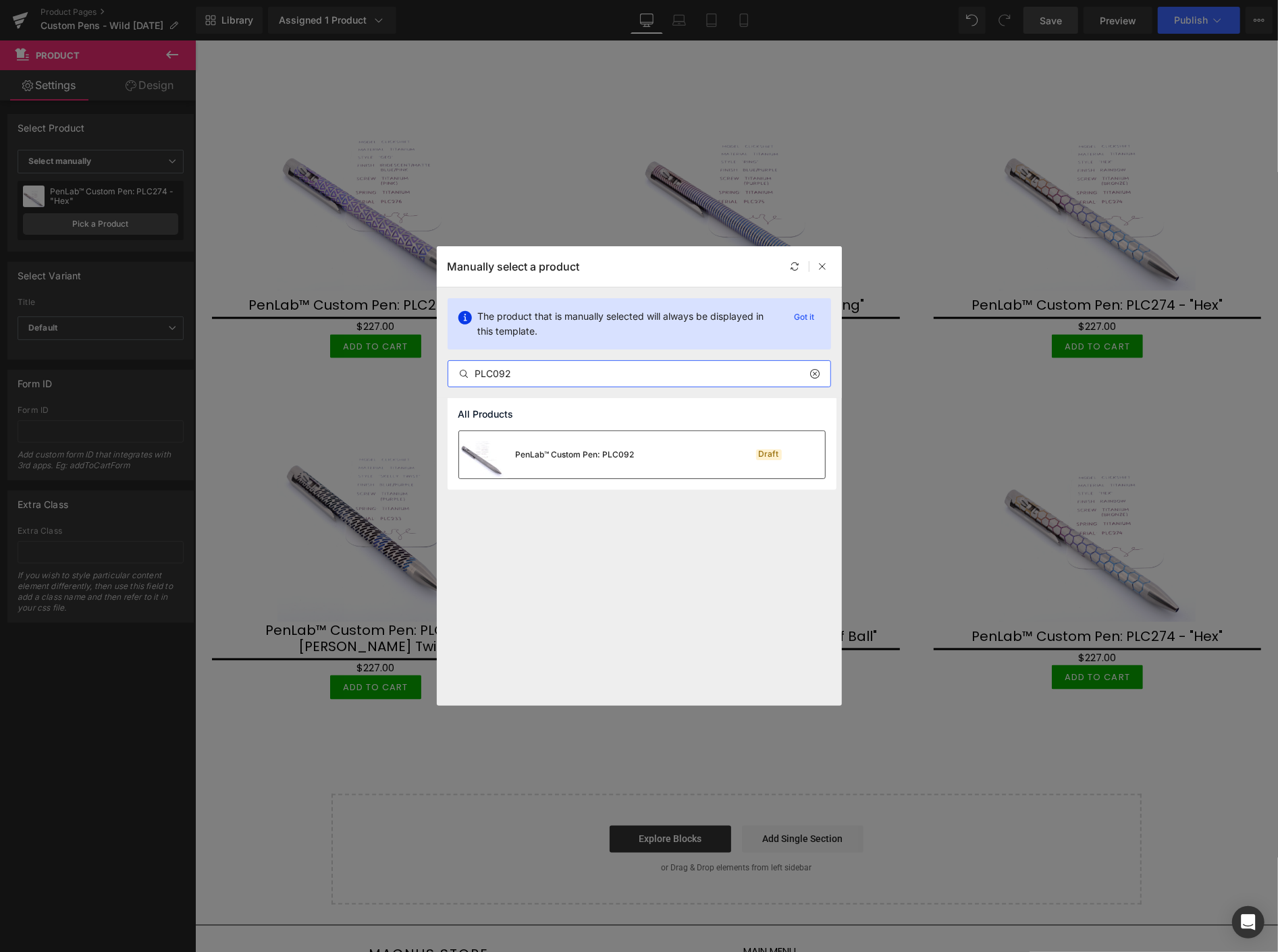
type input "PLC092"
click at [599, 456] on div "PenLab™ Custom Pen: PLC092" at bounding box center [575, 455] width 119 height 12
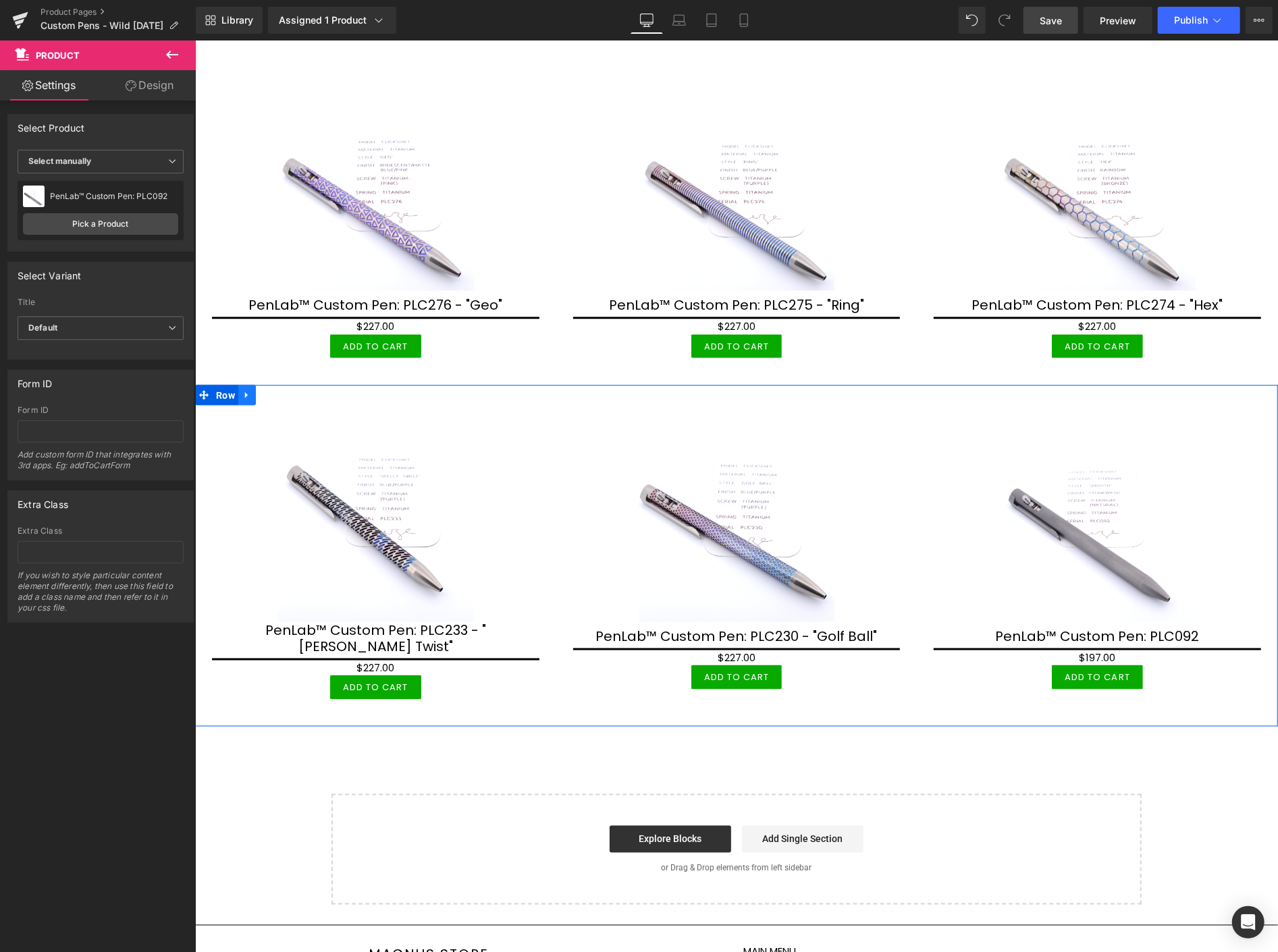
click at [250, 390] on icon at bounding box center [247, 395] width 10 height 11
click at [263, 390] on icon at bounding box center [264, 395] width 10 height 10
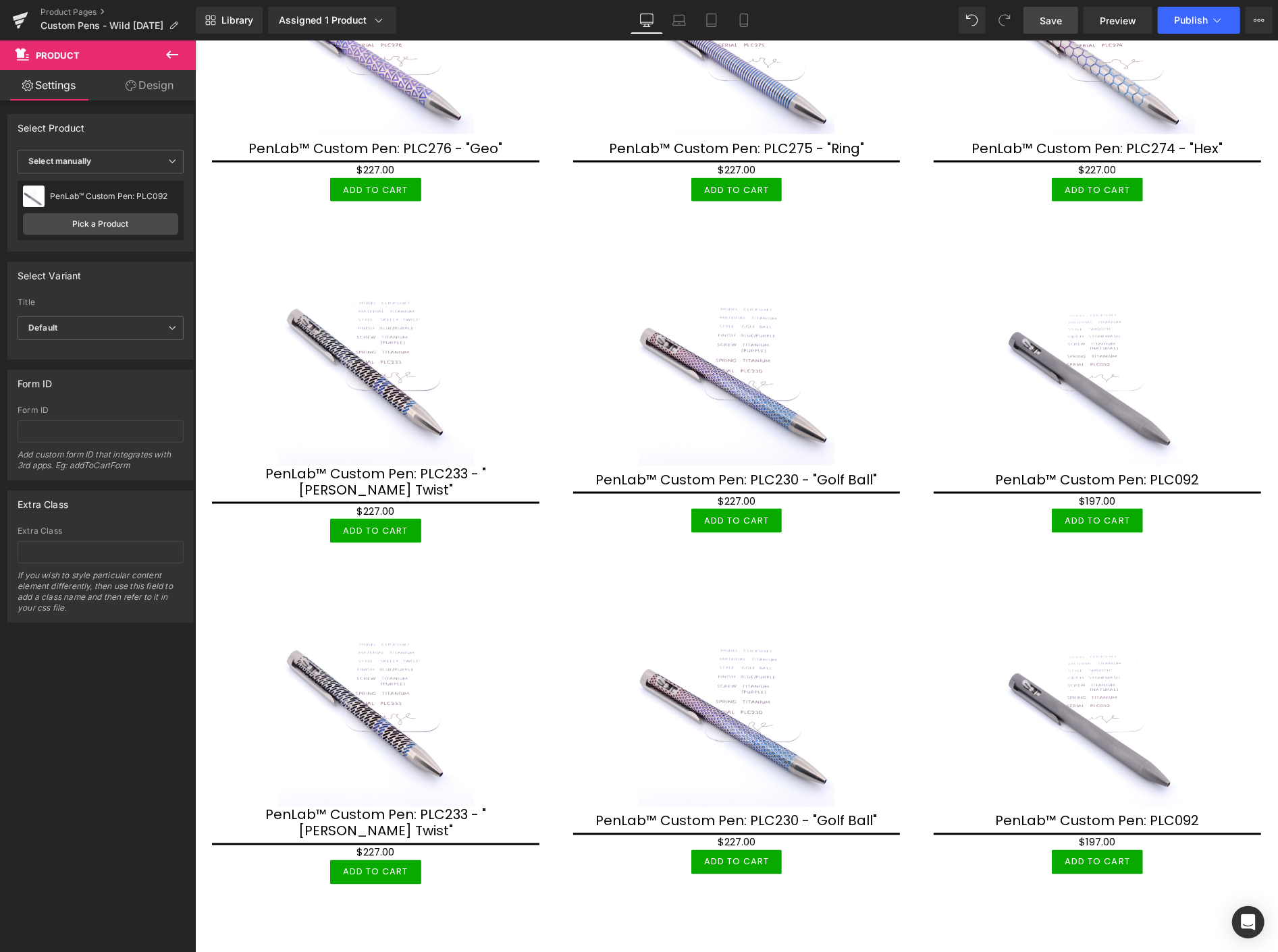
scroll to position [1512, 0]
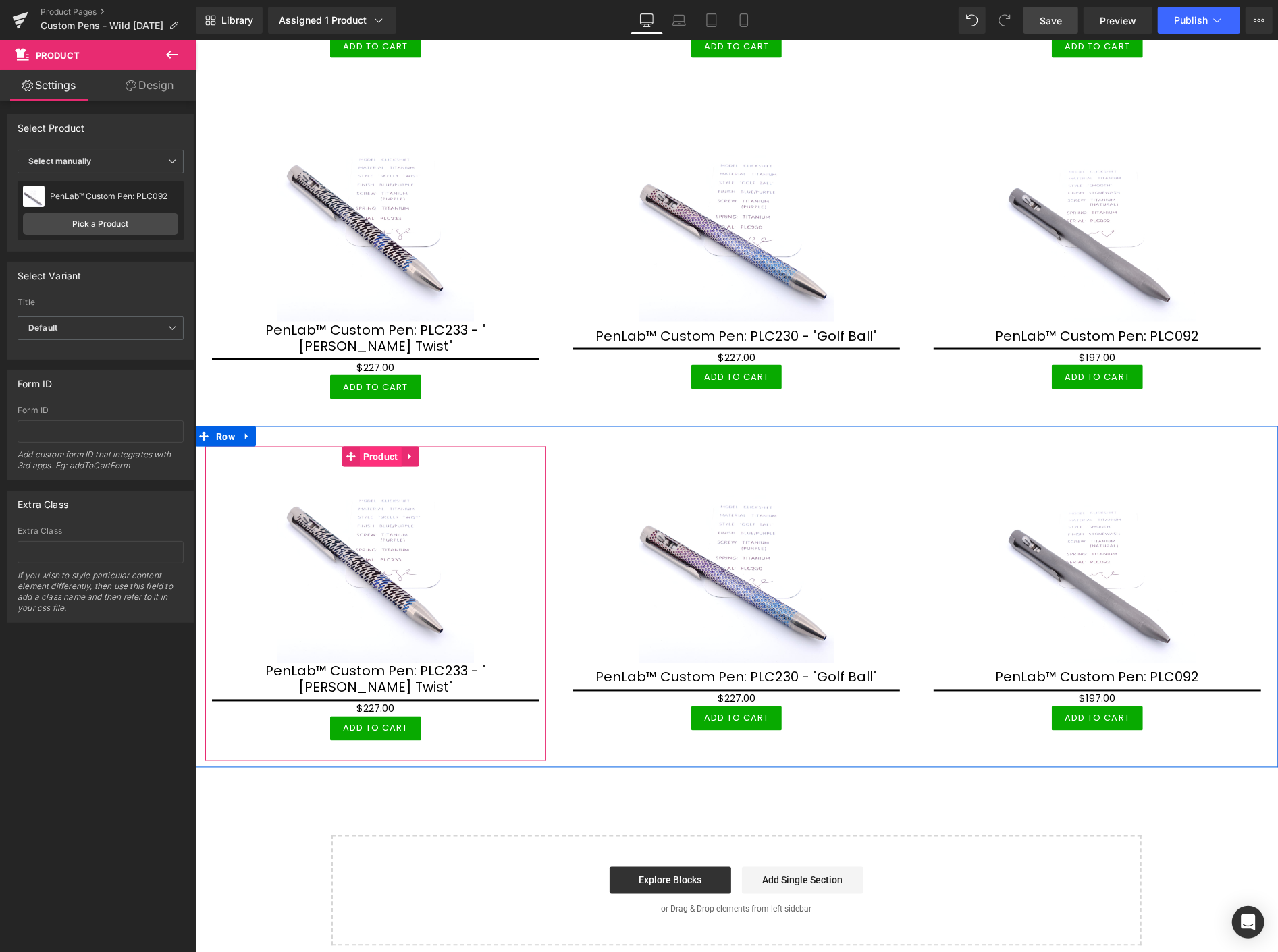
click at [369, 446] on span "Product" at bounding box center [380, 456] width 42 height 20
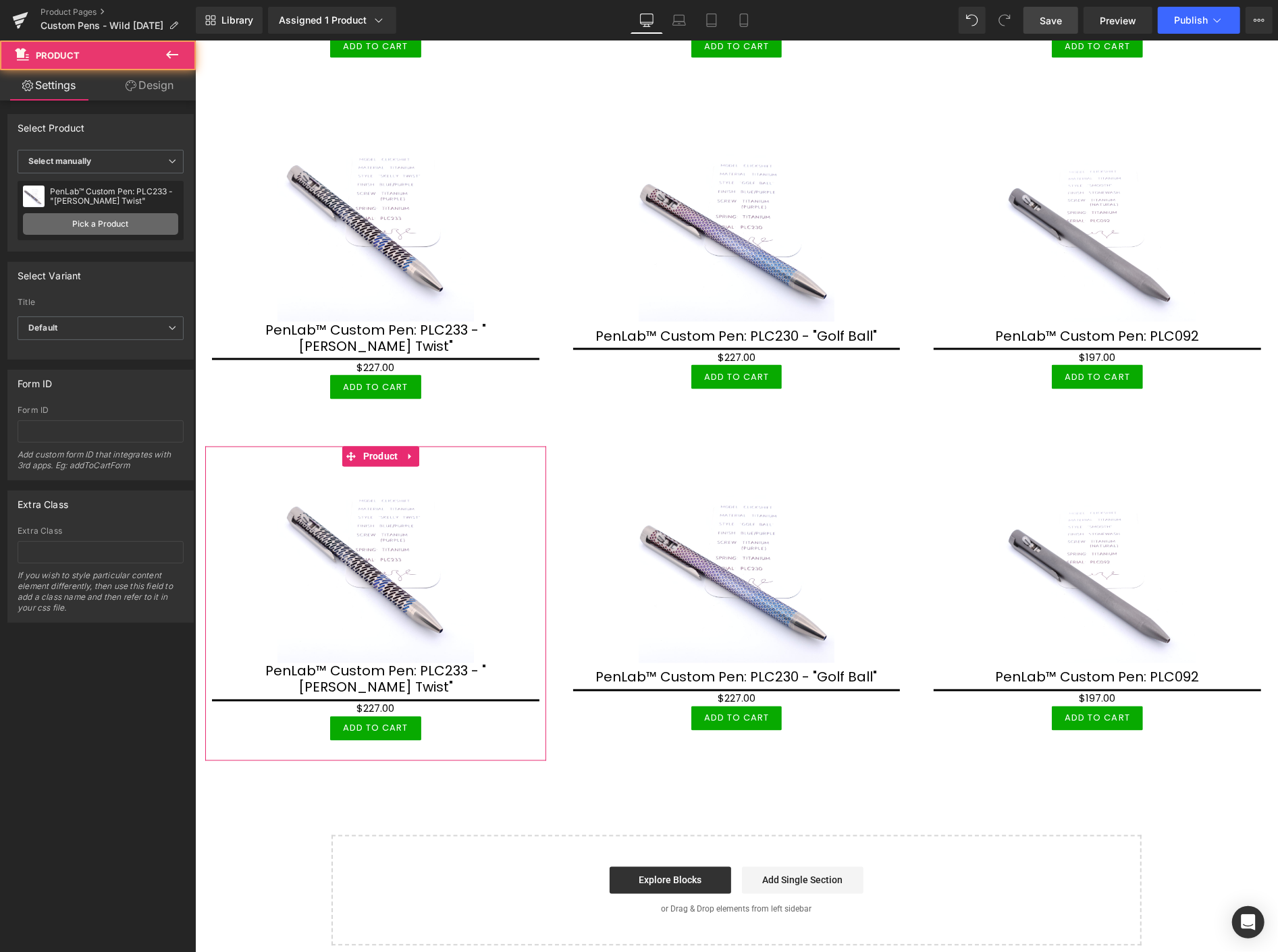
click at [106, 219] on link "Pick a Product" at bounding box center [100, 224] width 155 height 22
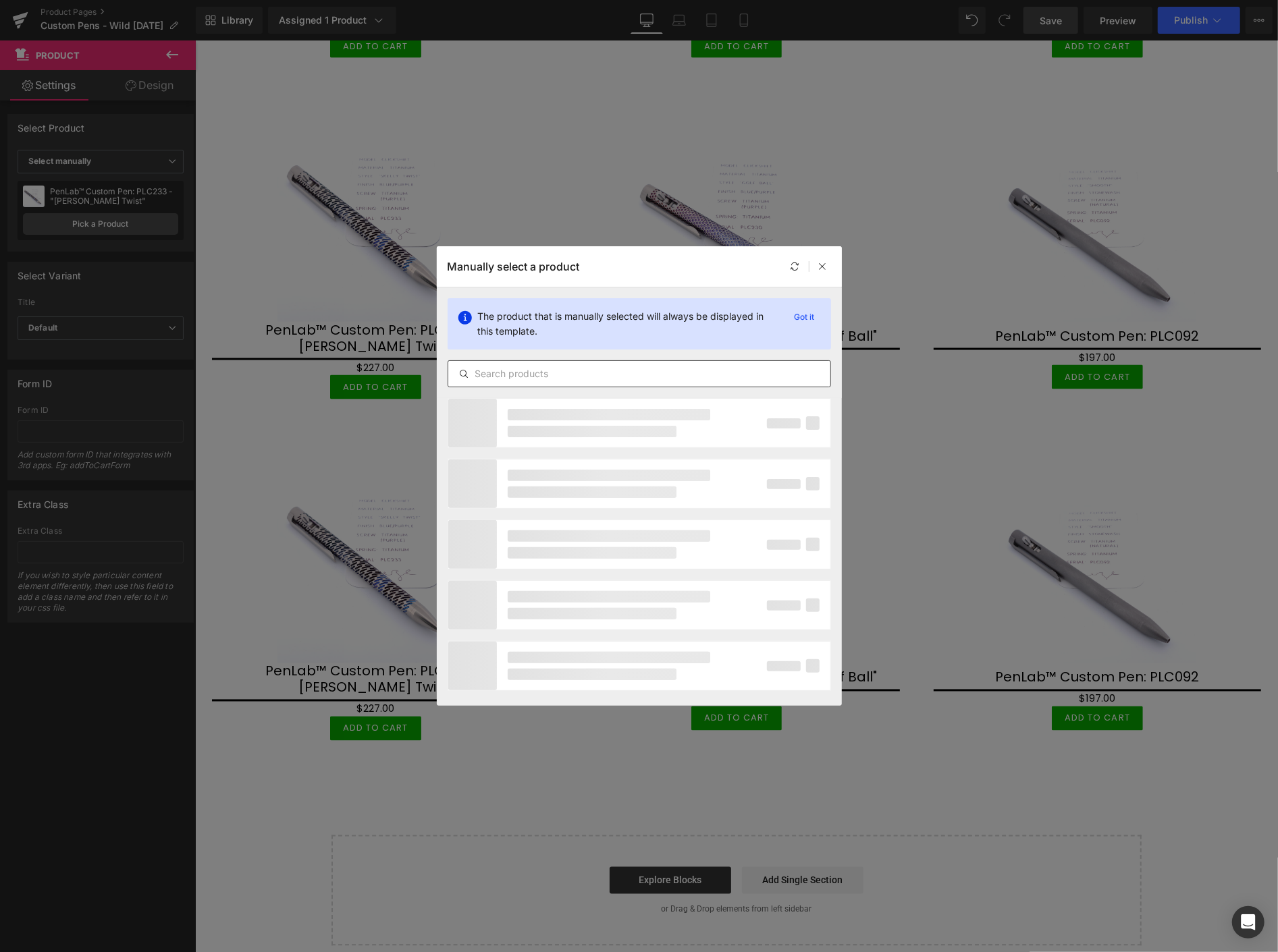
click at [653, 375] on input "text" at bounding box center [639, 374] width 382 height 16
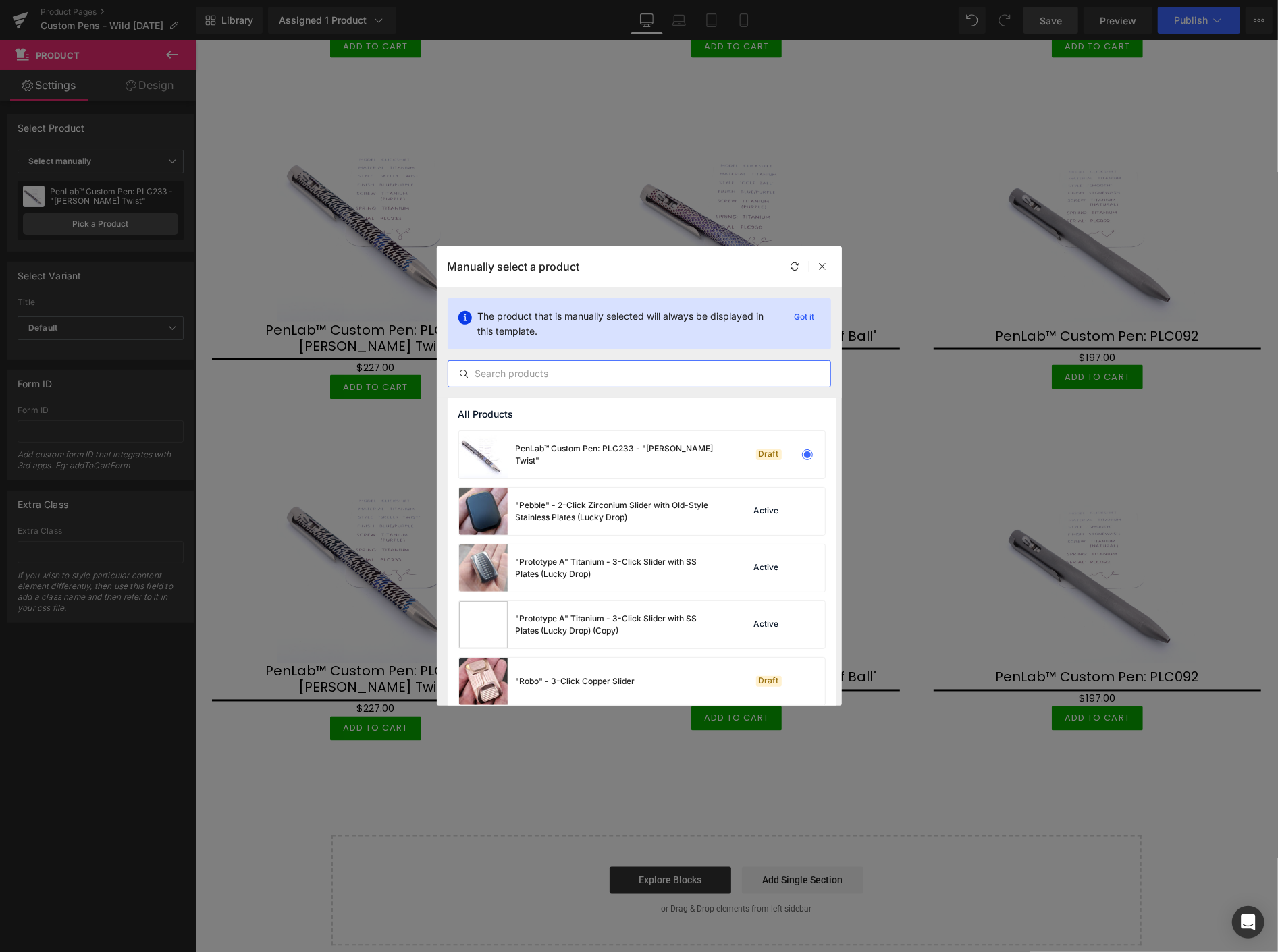
paste input "PLC"
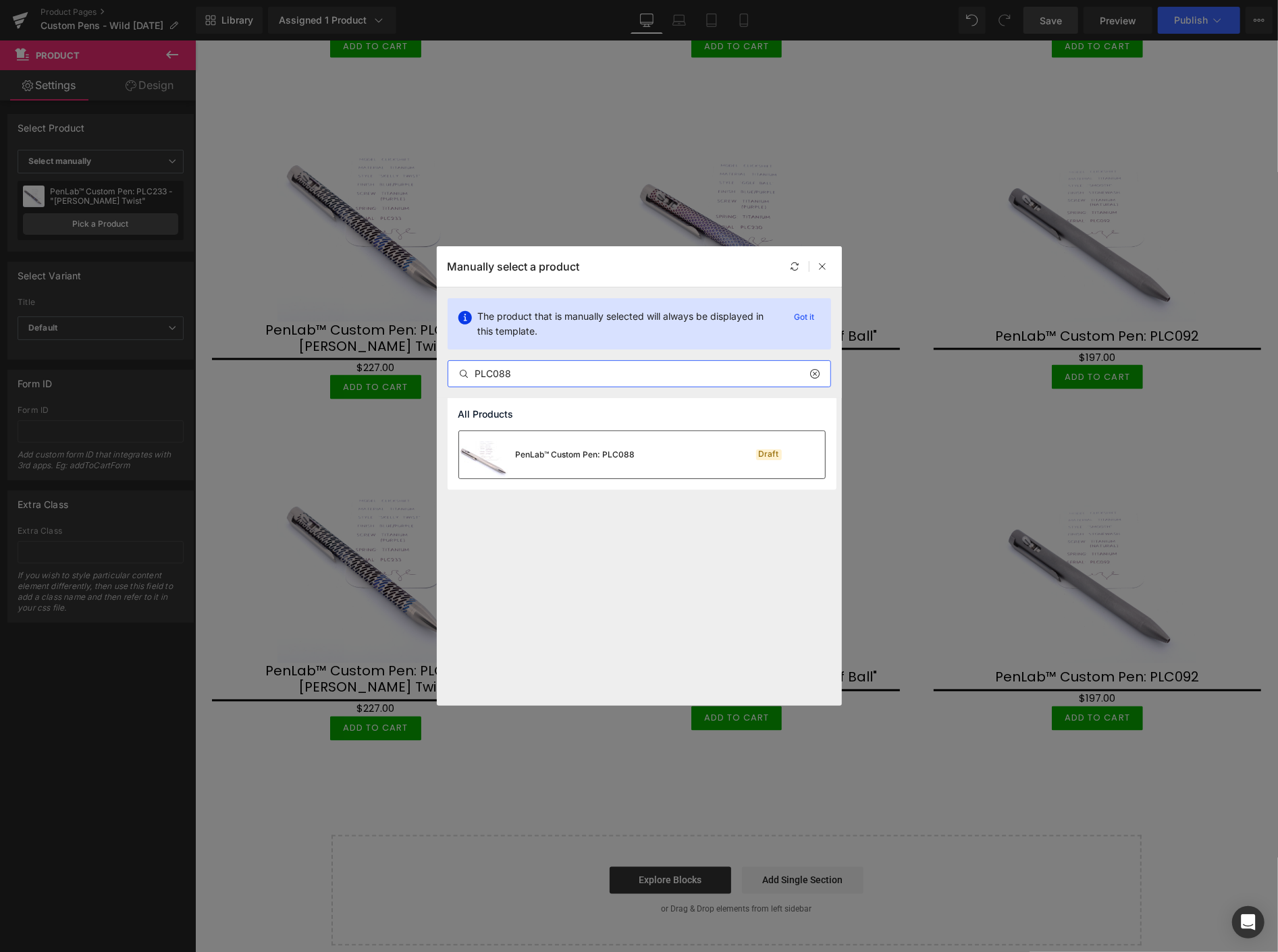
type input "PLC088"
click at [641, 452] on div "PenLab™ Custom Pen: PLC088 Draft" at bounding box center [641, 455] width 366 height 47
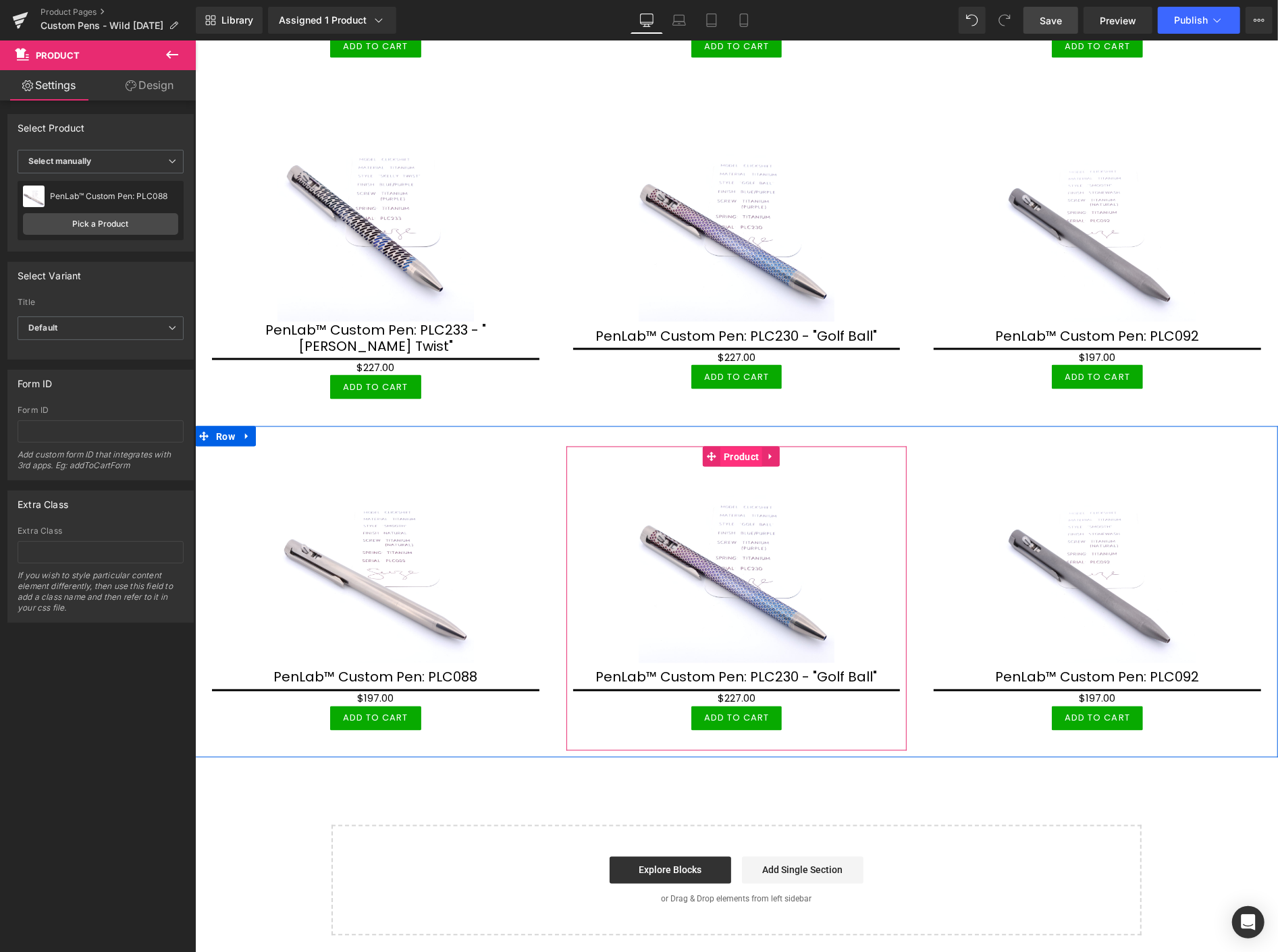
click at [738, 446] on span "Product" at bounding box center [741, 456] width 42 height 20
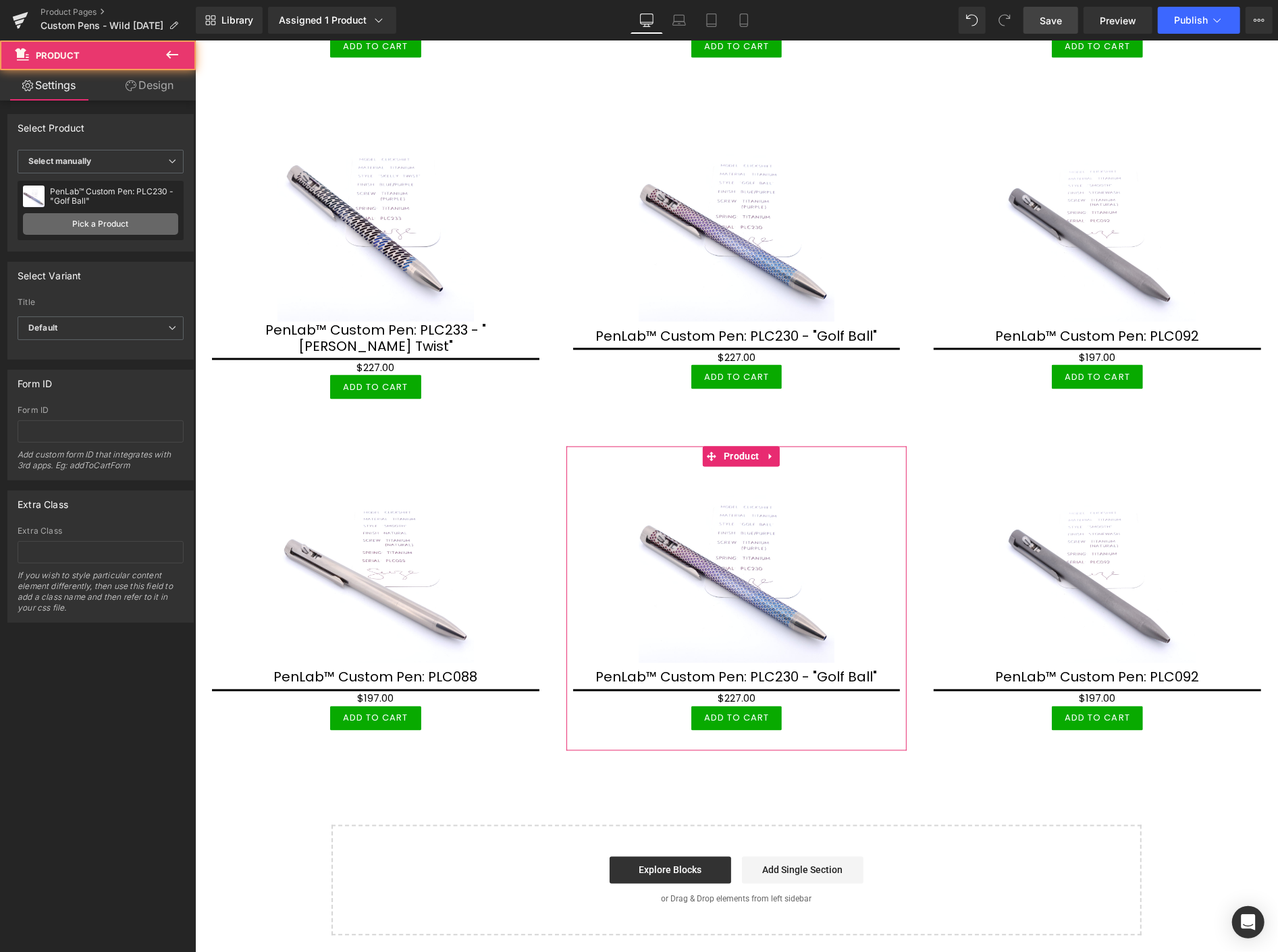
click at [109, 223] on link "Pick a Product" at bounding box center [100, 224] width 155 height 22
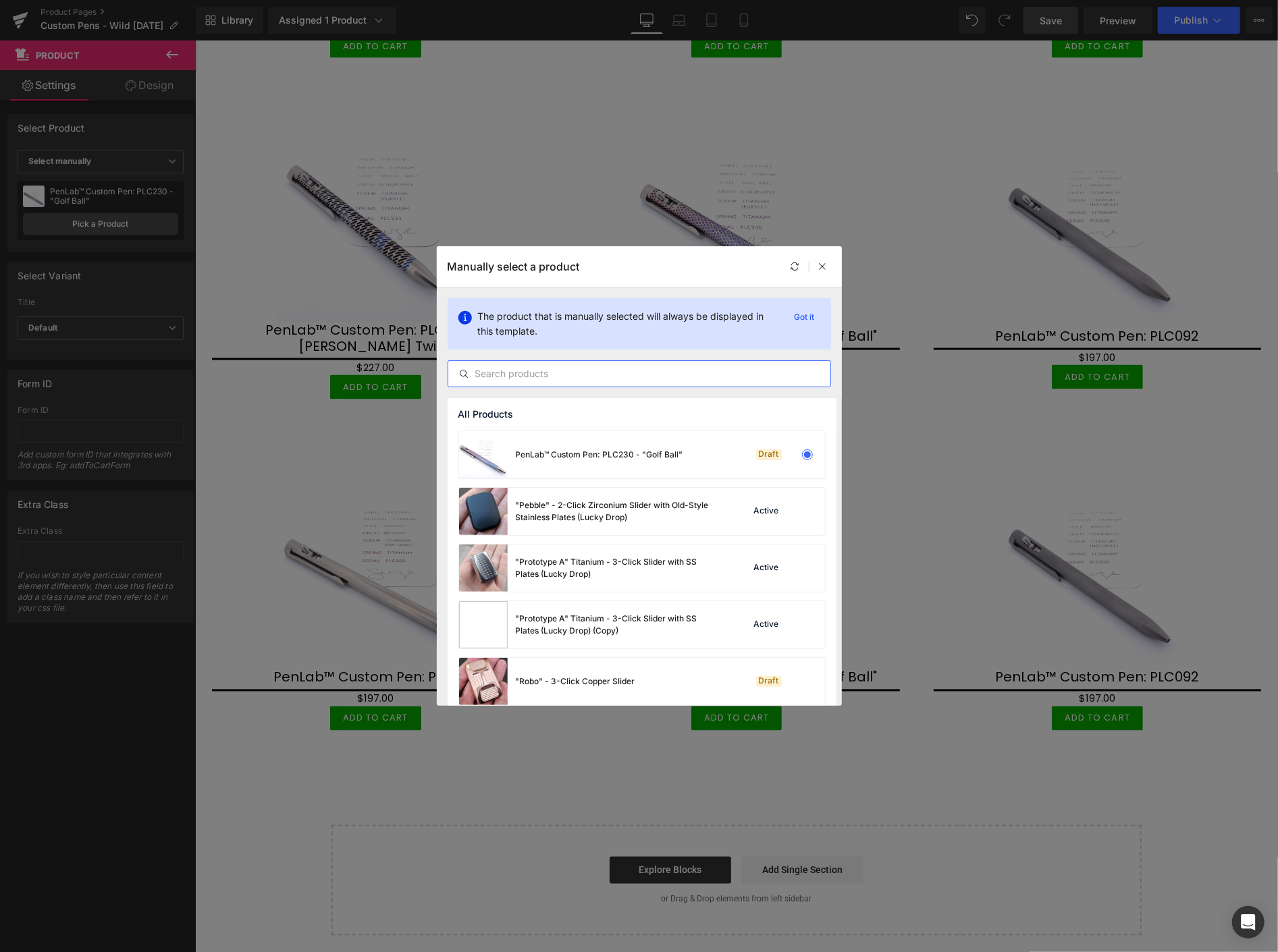
click at [609, 374] on input "text" at bounding box center [639, 374] width 382 height 16
paste input "PLC"
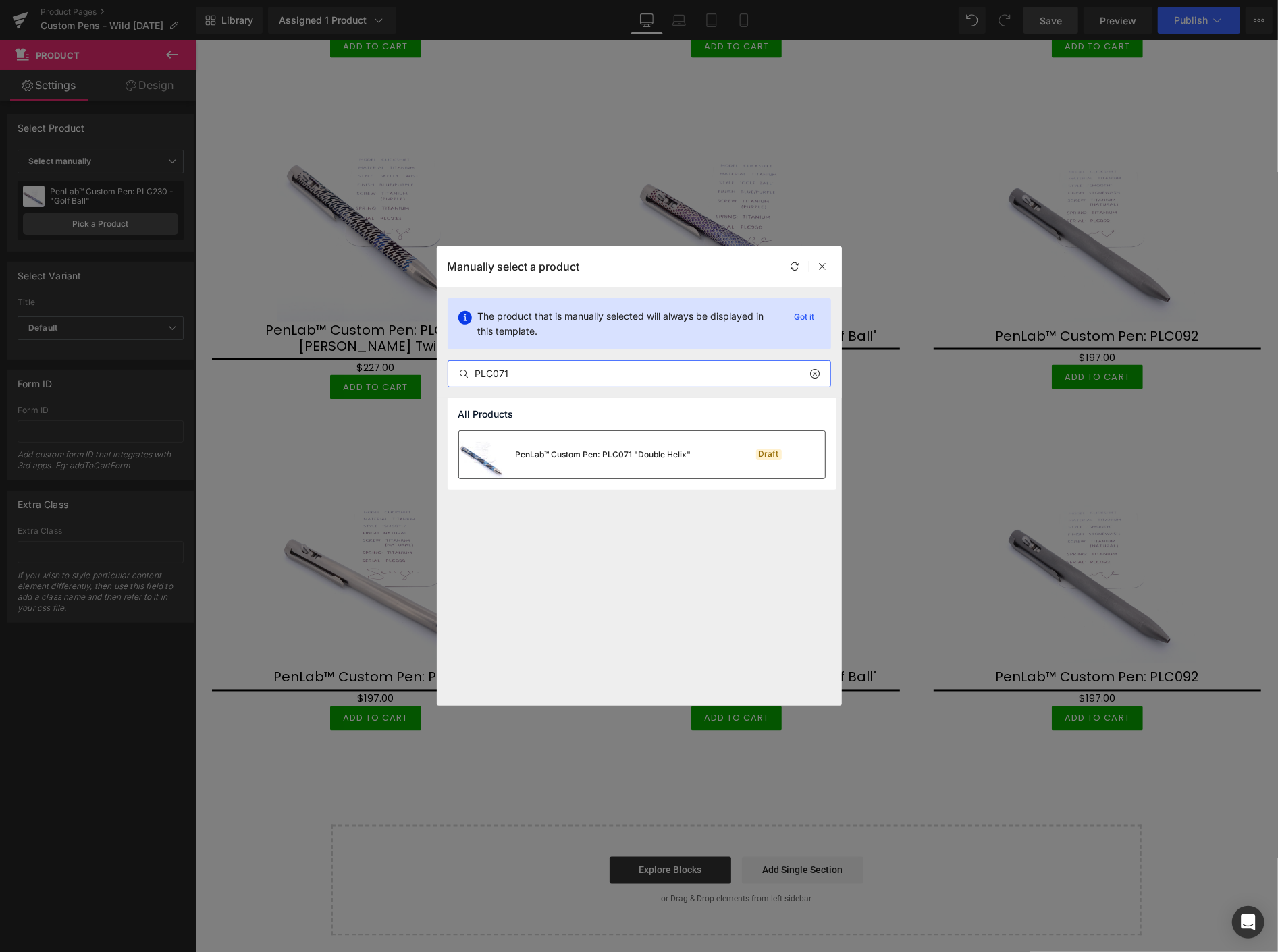
type input "PLC071"
click at [628, 442] on div "PenLab™ Custom Pen: PLC071 "Double Helix"" at bounding box center [574, 455] width 232 height 47
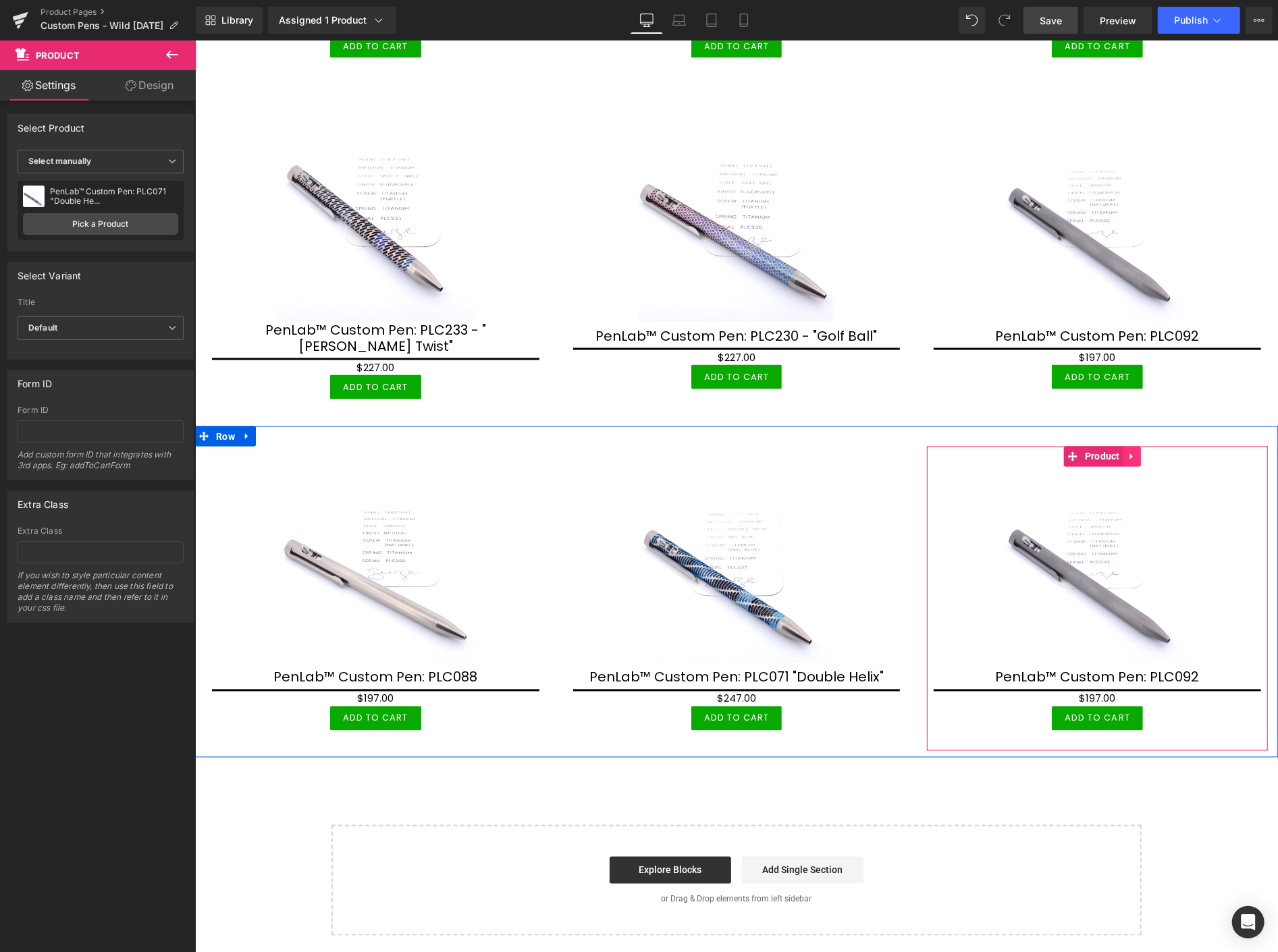
click at [1127, 451] on icon at bounding box center [1132, 455] width 10 height 11
click at [1136, 451] on icon at bounding box center [1140, 456] width 10 height 10
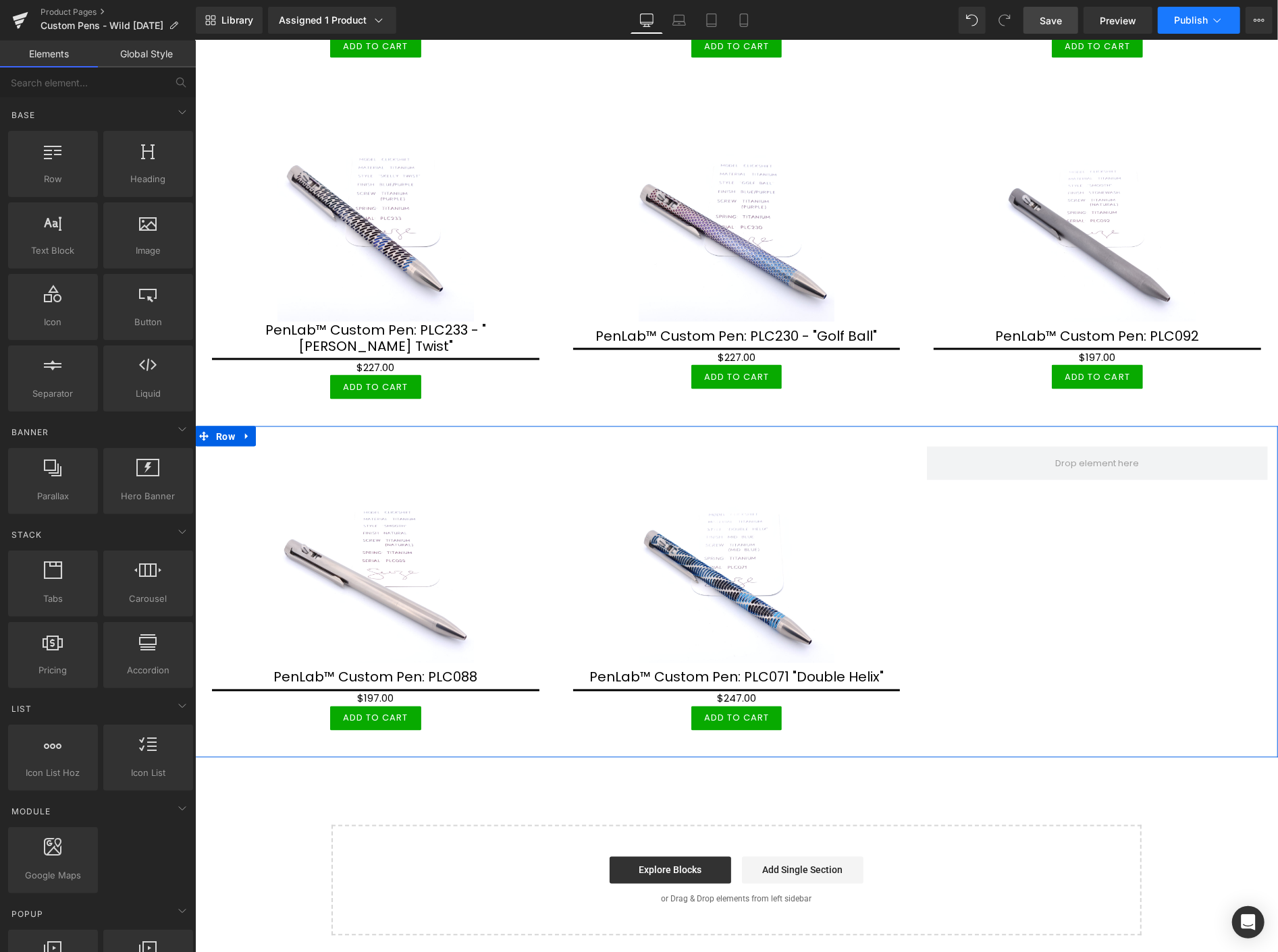
click at [1183, 19] on span "Publish" at bounding box center [1191, 19] width 34 height 11
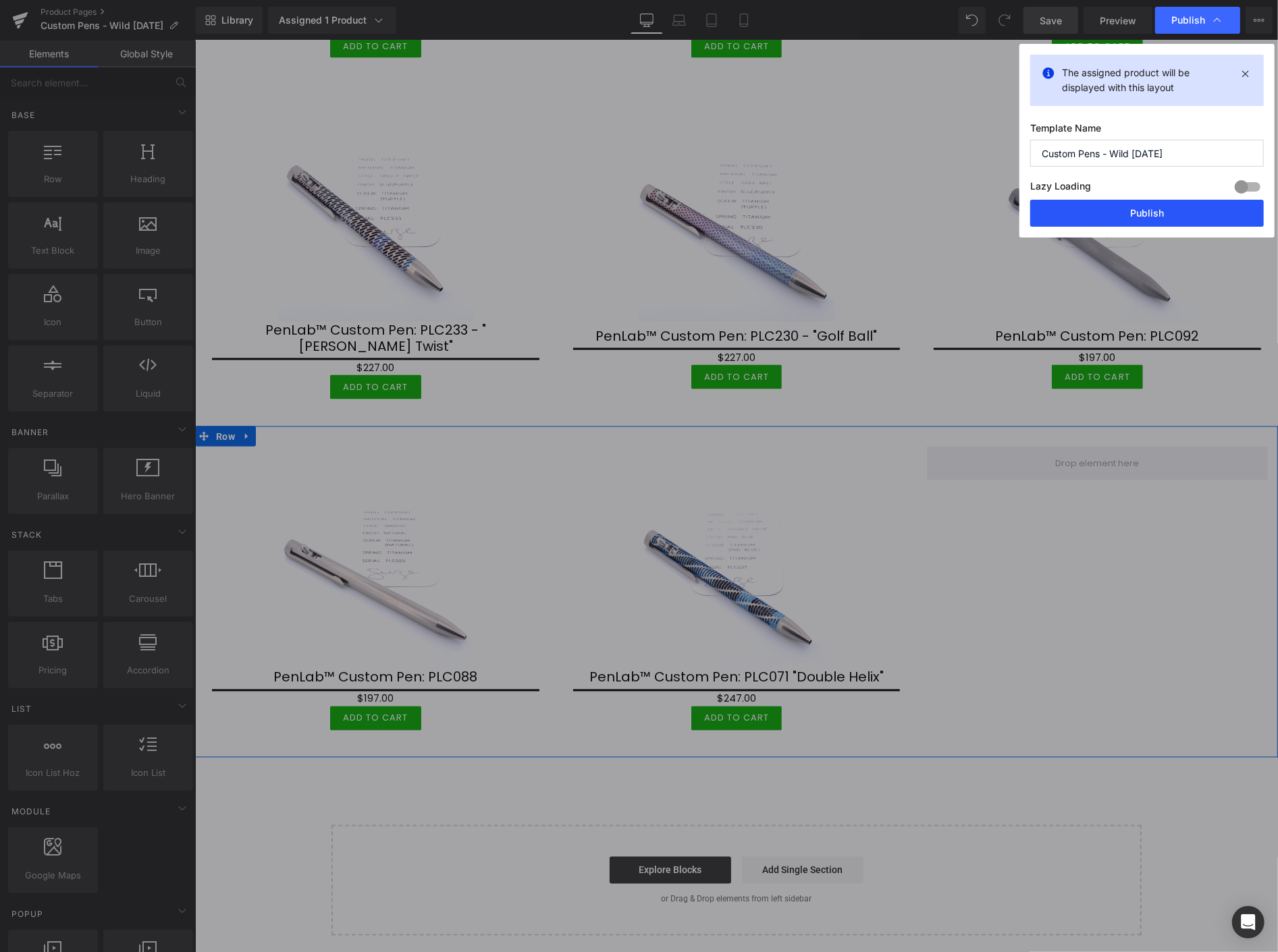
click at [1139, 214] on button "Publish" at bounding box center [1146, 213] width 234 height 27
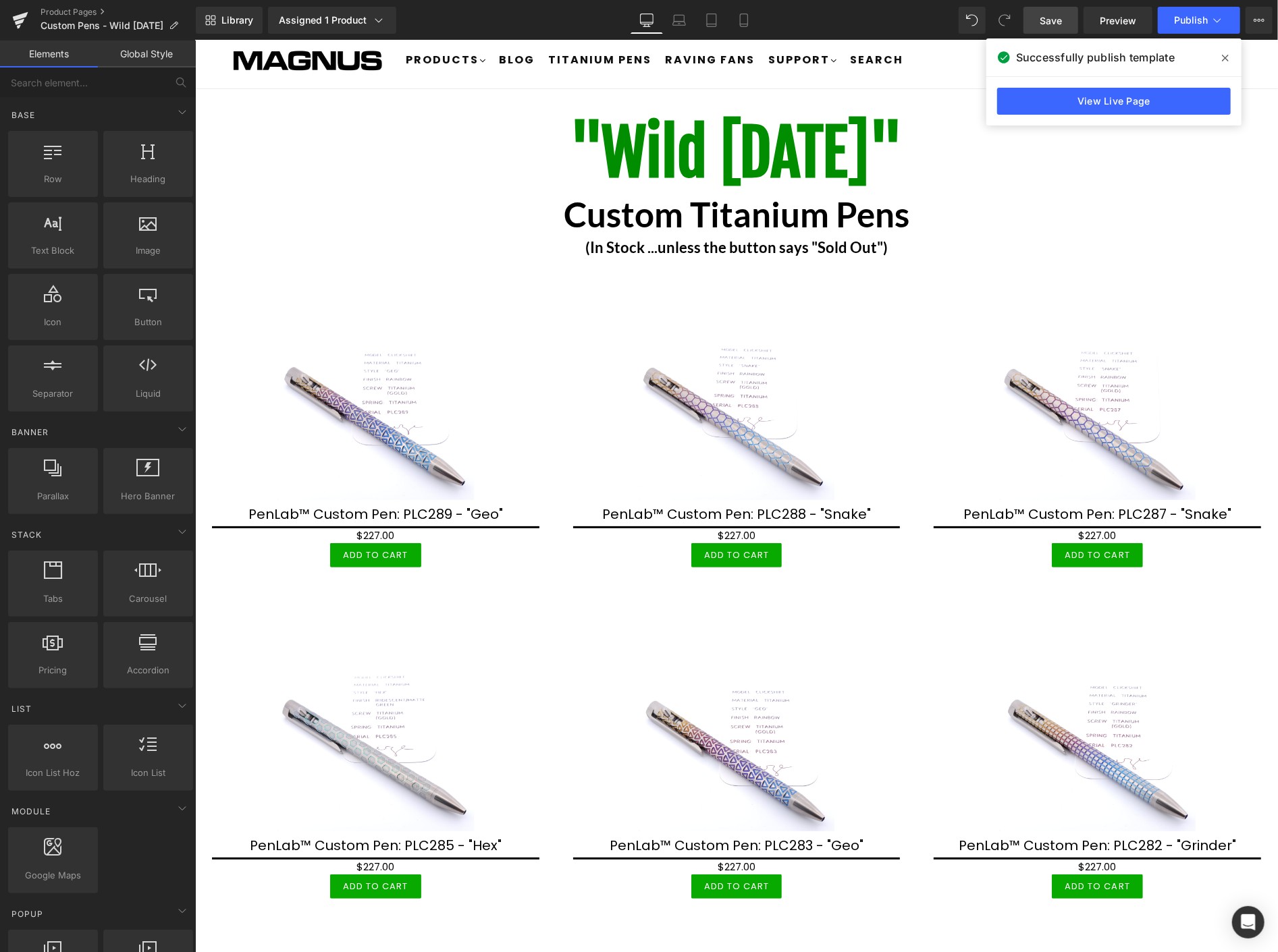
scroll to position [0, 0]
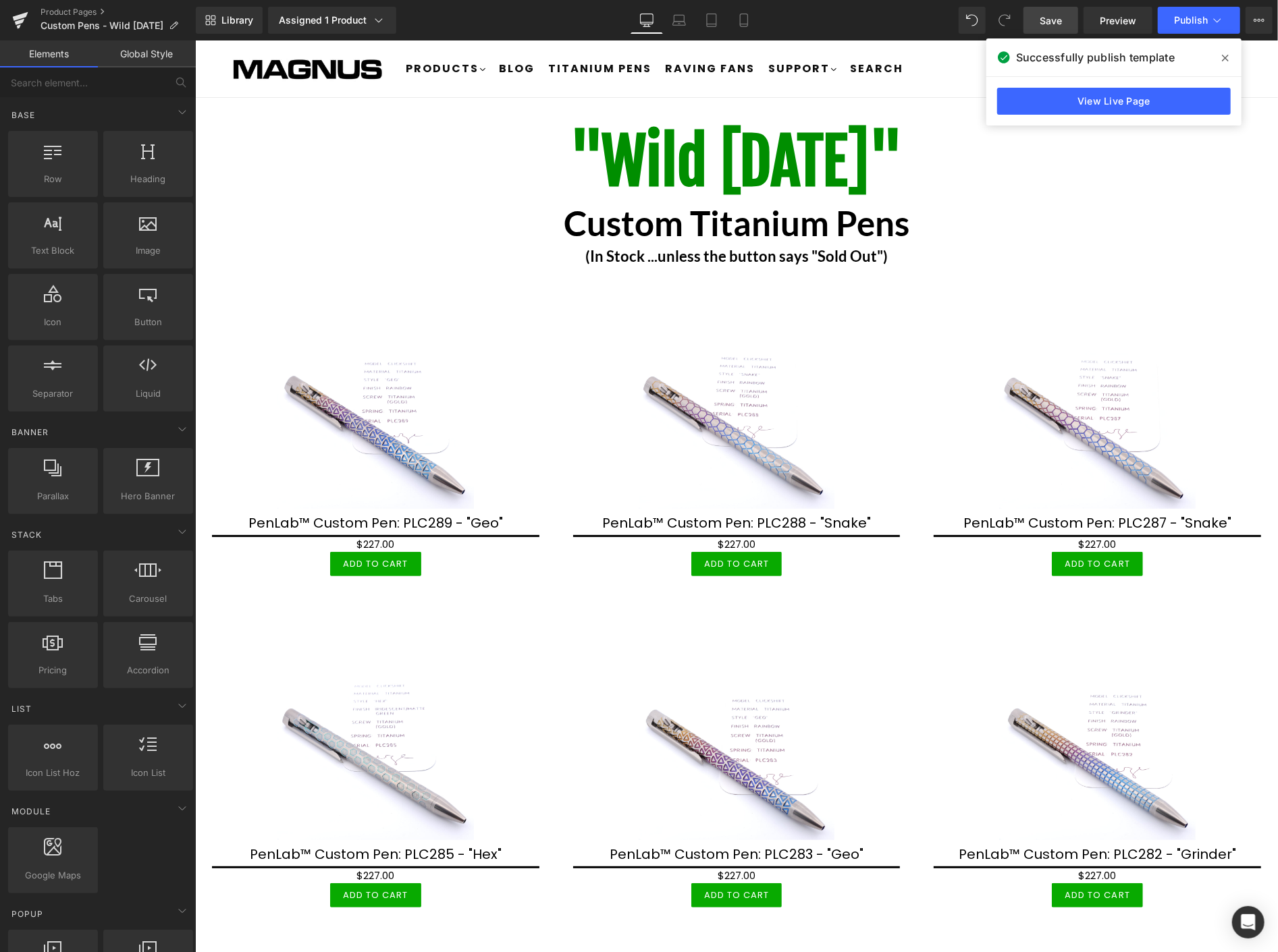
drag, startPoint x: 1223, startPoint y: 57, endPoint x: 1018, endPoint y: 2, distance: 212.2
click at [1223, 57] on icon at bounding box center [1225, 57] width 6 height 11
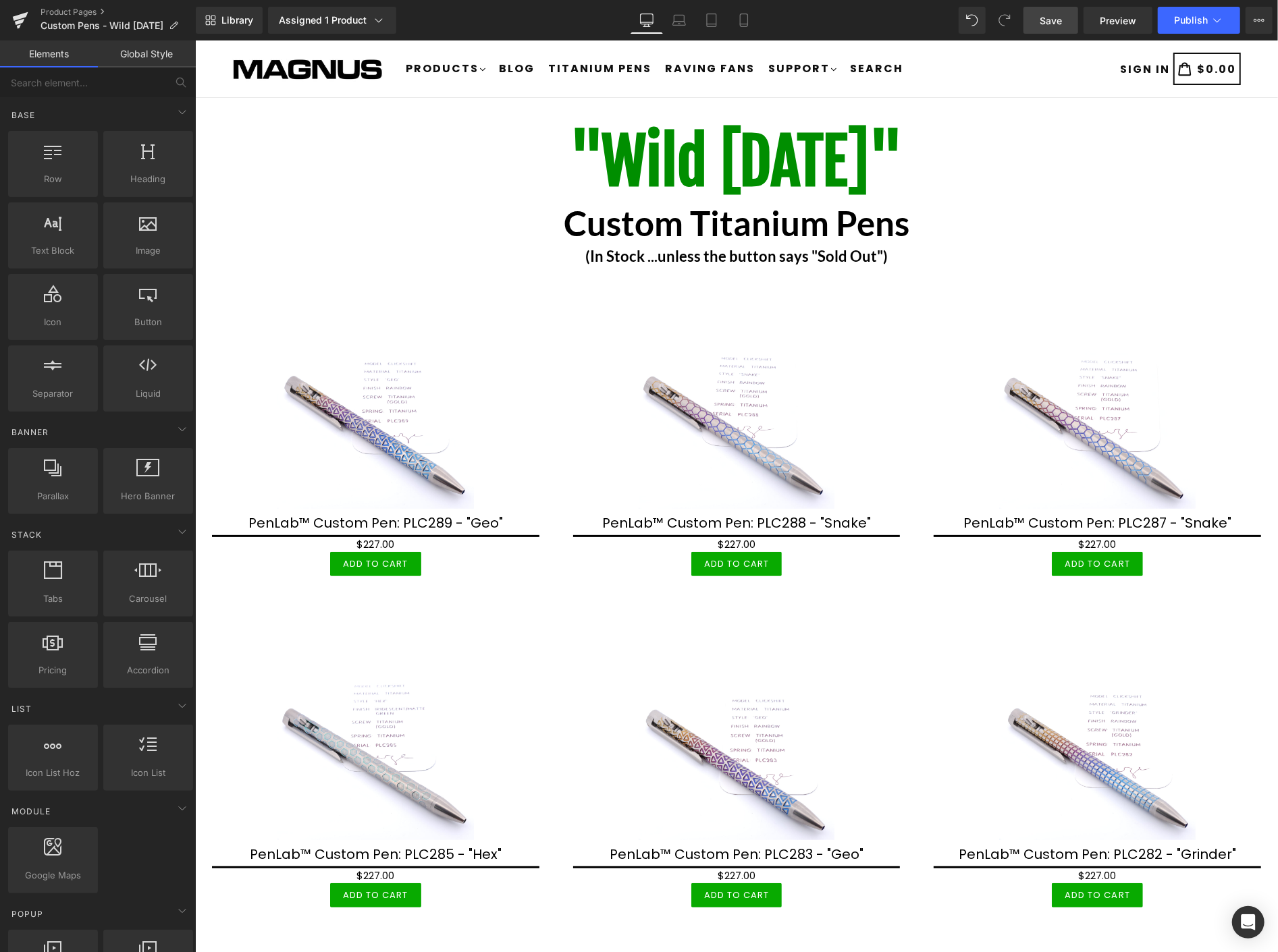
click at [82, 6] on div "Product Pages Custom Pens - Wild Wednesday" at bounding box center [98, 20] width 196 height 40
click at [99, 11] on link "Product Pages" at bounding box center [118, 11] width 155 height 11
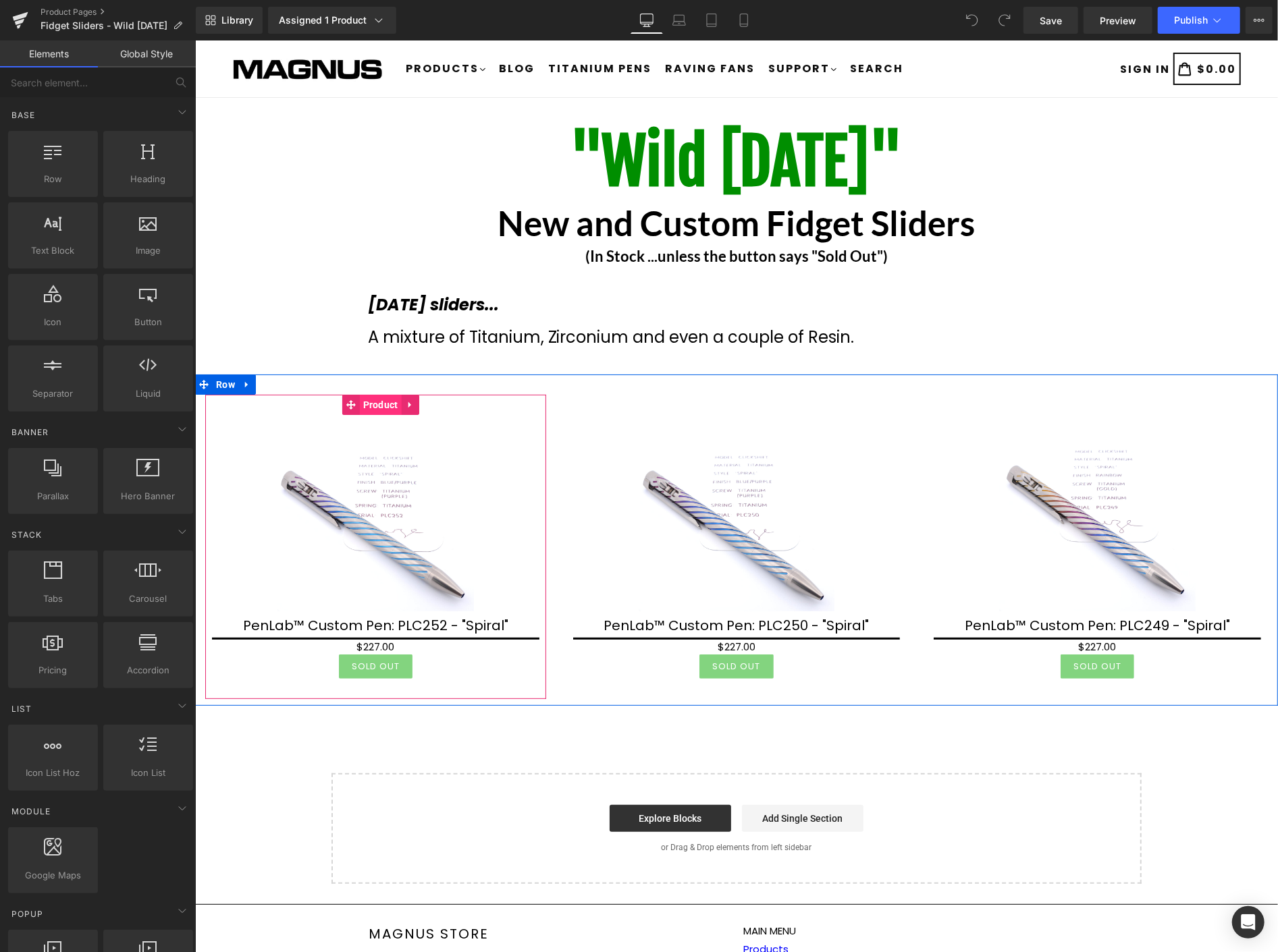
click at [385, 405] on span "Product" at bounding box center [380, 404] width 42 height 20
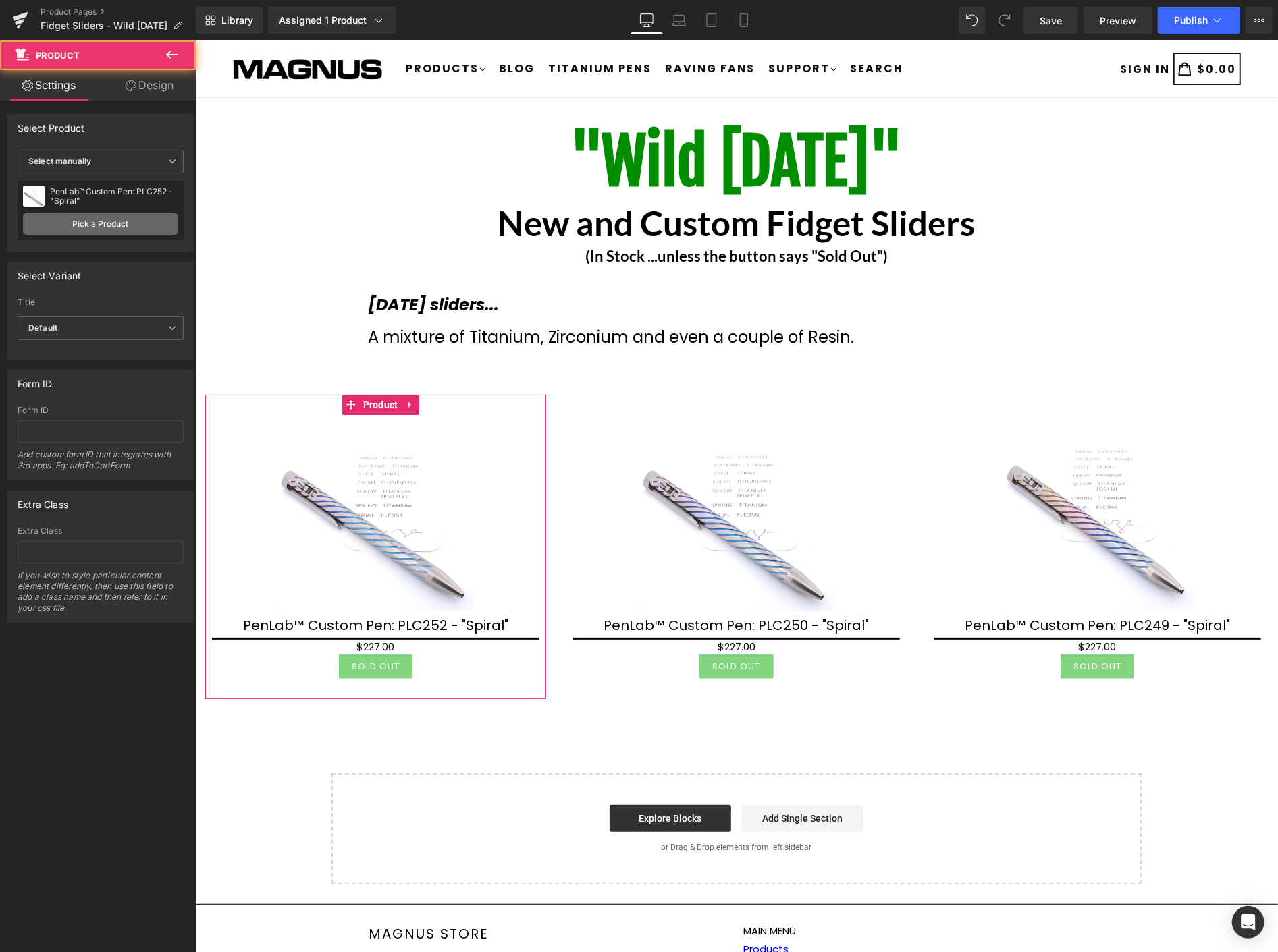
click at [129, 225] on link "Pick a Product" at bounding box center [100, 224] width 155 height 22
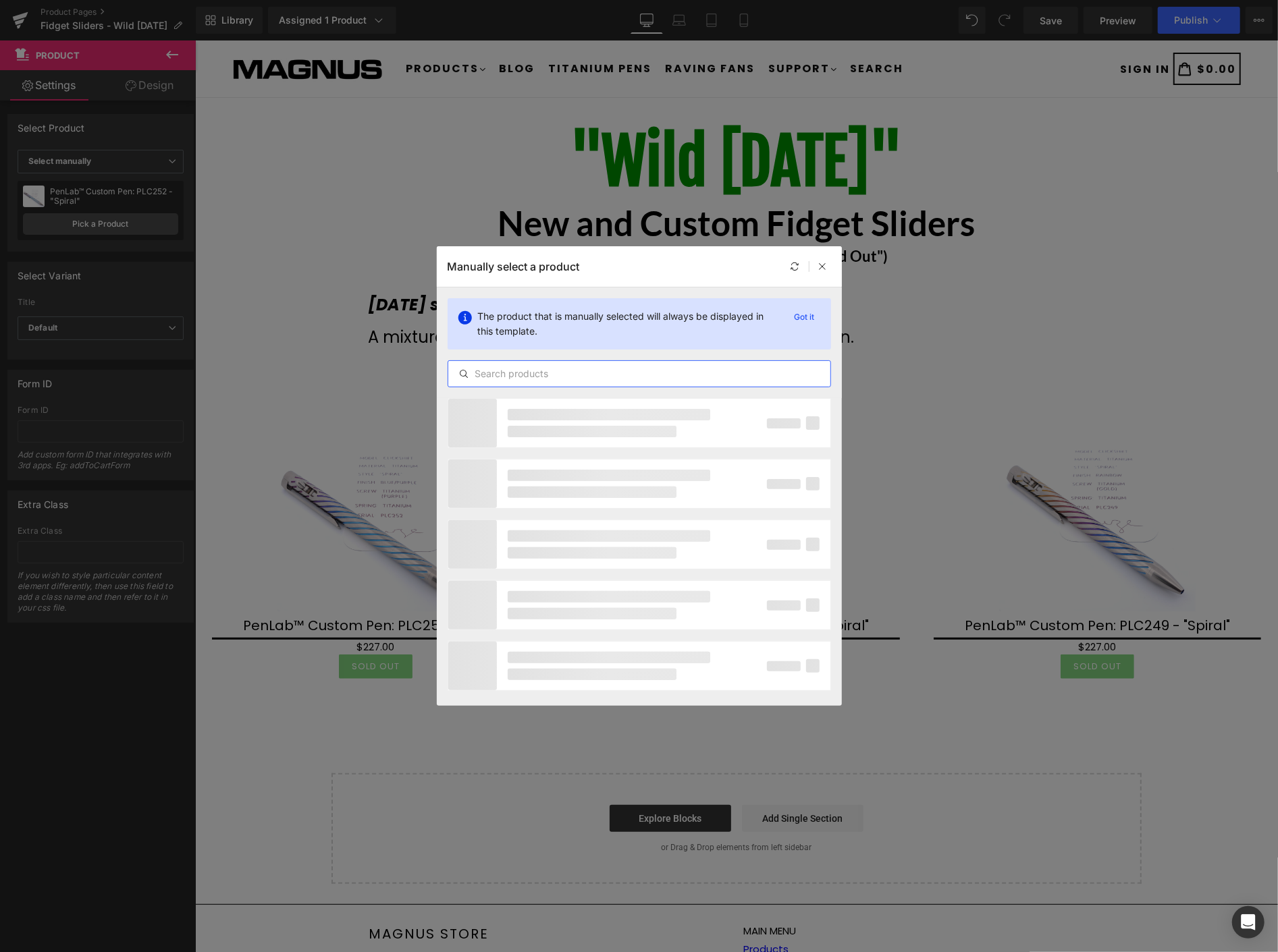
click at [570, 372] on input "text" at bounding box center [639, 374] width 382 height 16
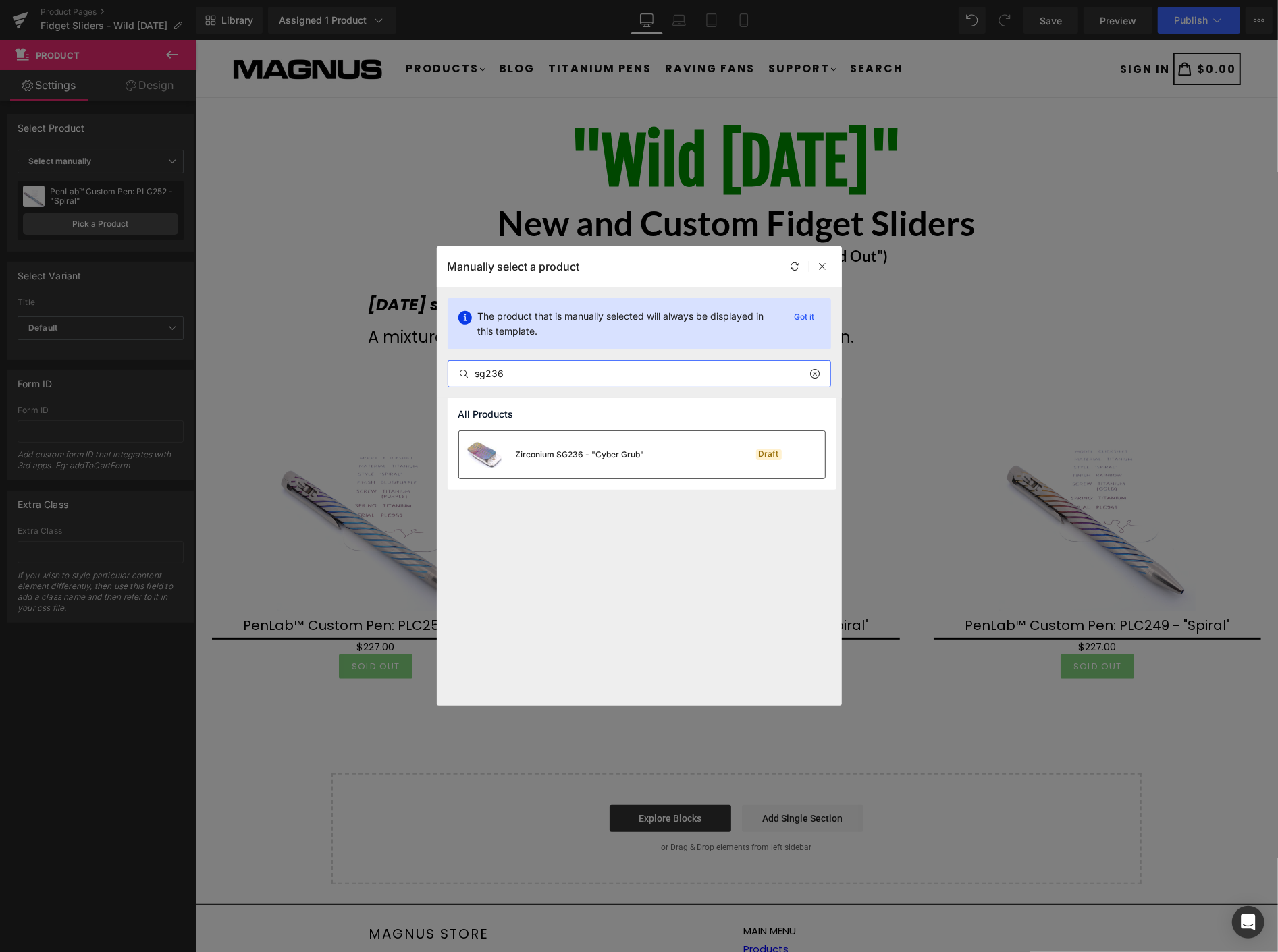
type input "sg236"
click at [646, 458] on div "Zirconium SG236 - "Cyber Grub" Draft" at bounding box center [641, 455] width 366 height 47
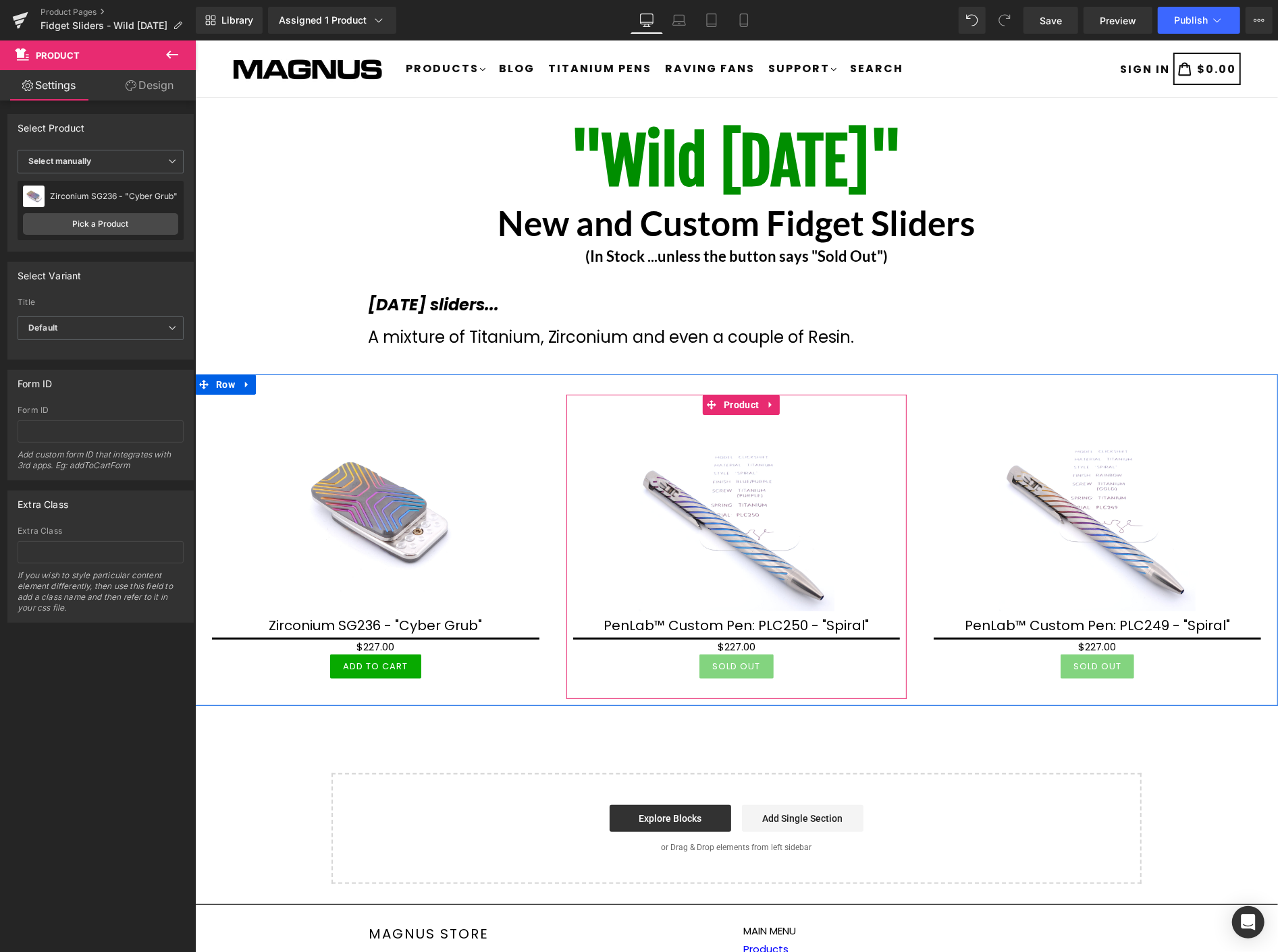
drag, startPoint x: 734, startPoint y: 402, endPoint x: 716, endPoint y: 385, distance: 24.8
click at [734, 401] on span "Product" at bounding box center [741, 404] width 42 height 20
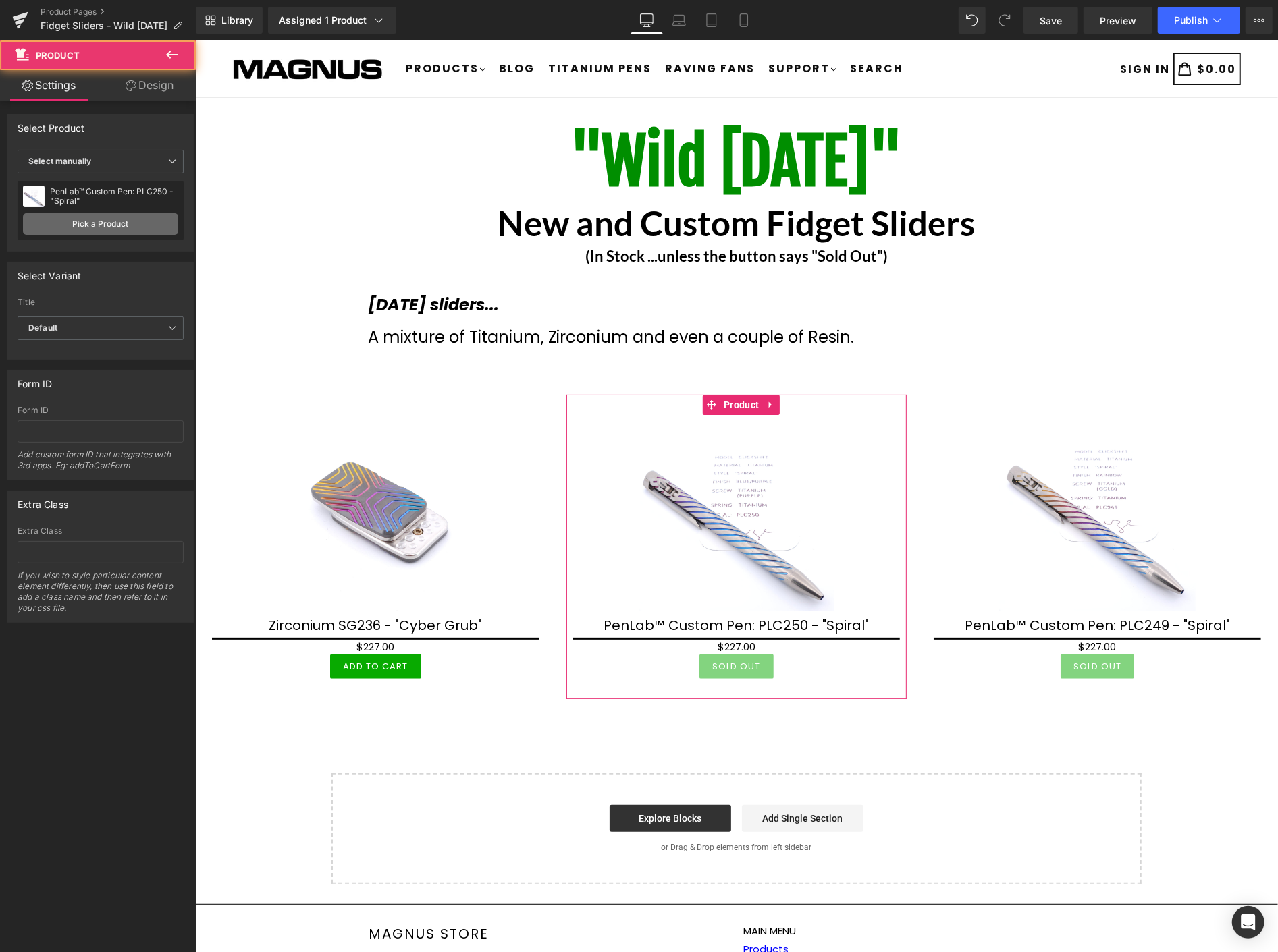
click at [91, 226] on link "Pick a Product" at bounding box center [100, 224] width 155 height 22
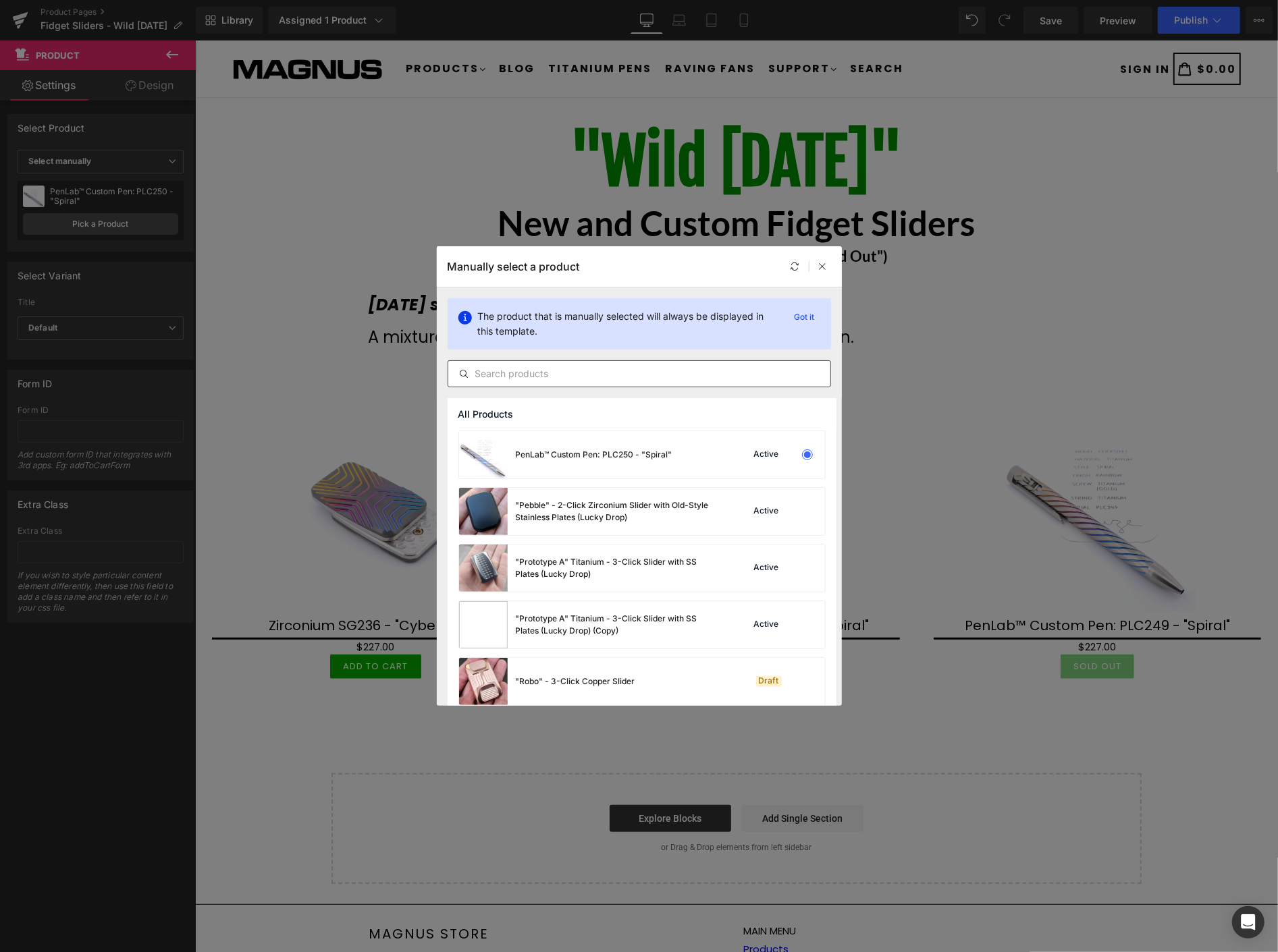
click at [595, 374] on input "text" at bounding box center [639, 374] width 382 height 16
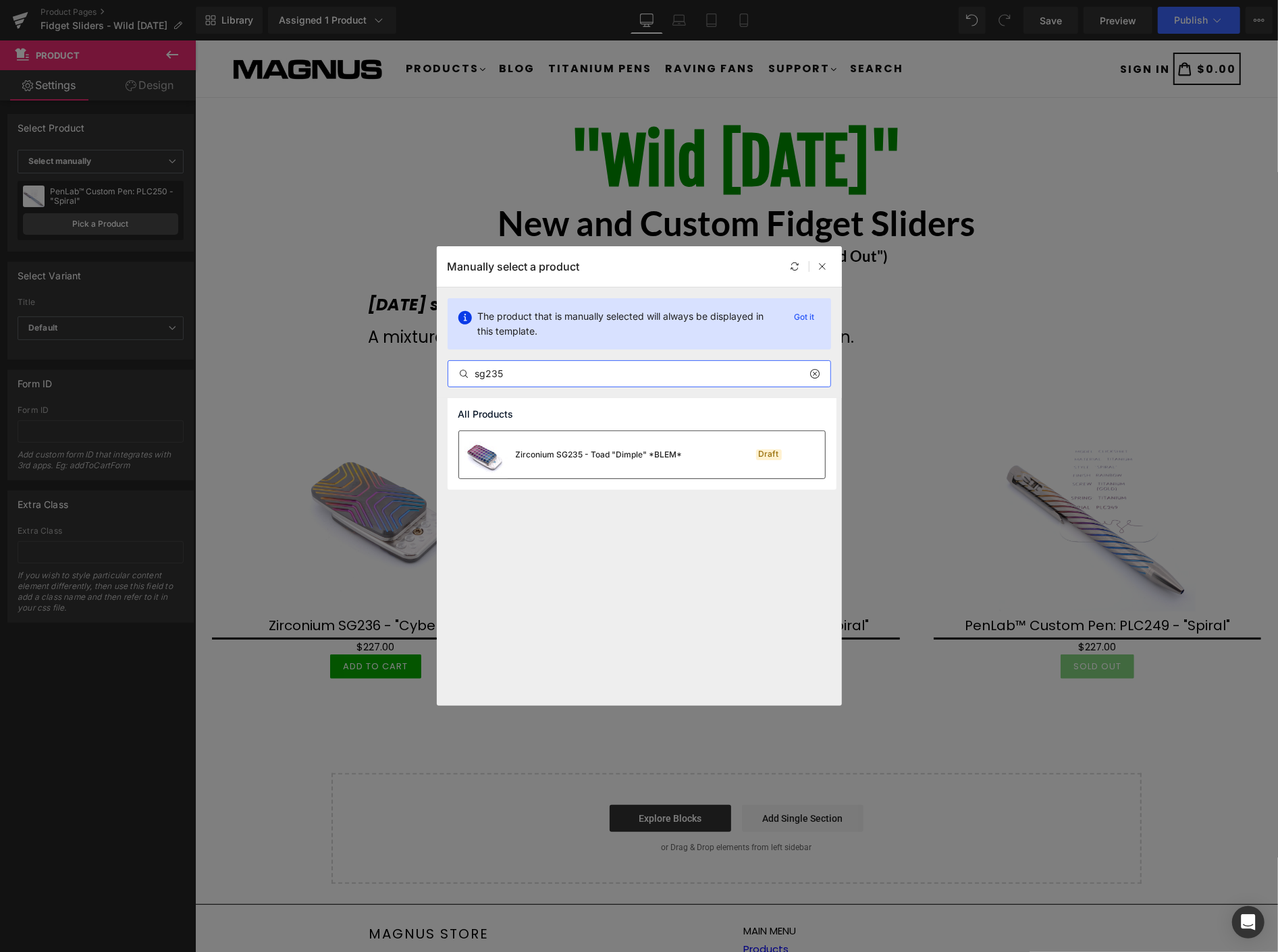
type input "sg235"
click at [656, 457] on div "Zirconium SG235 - Toad "Dimple" *BLEM*" at bounding box center [599, 455] width 167 height 12
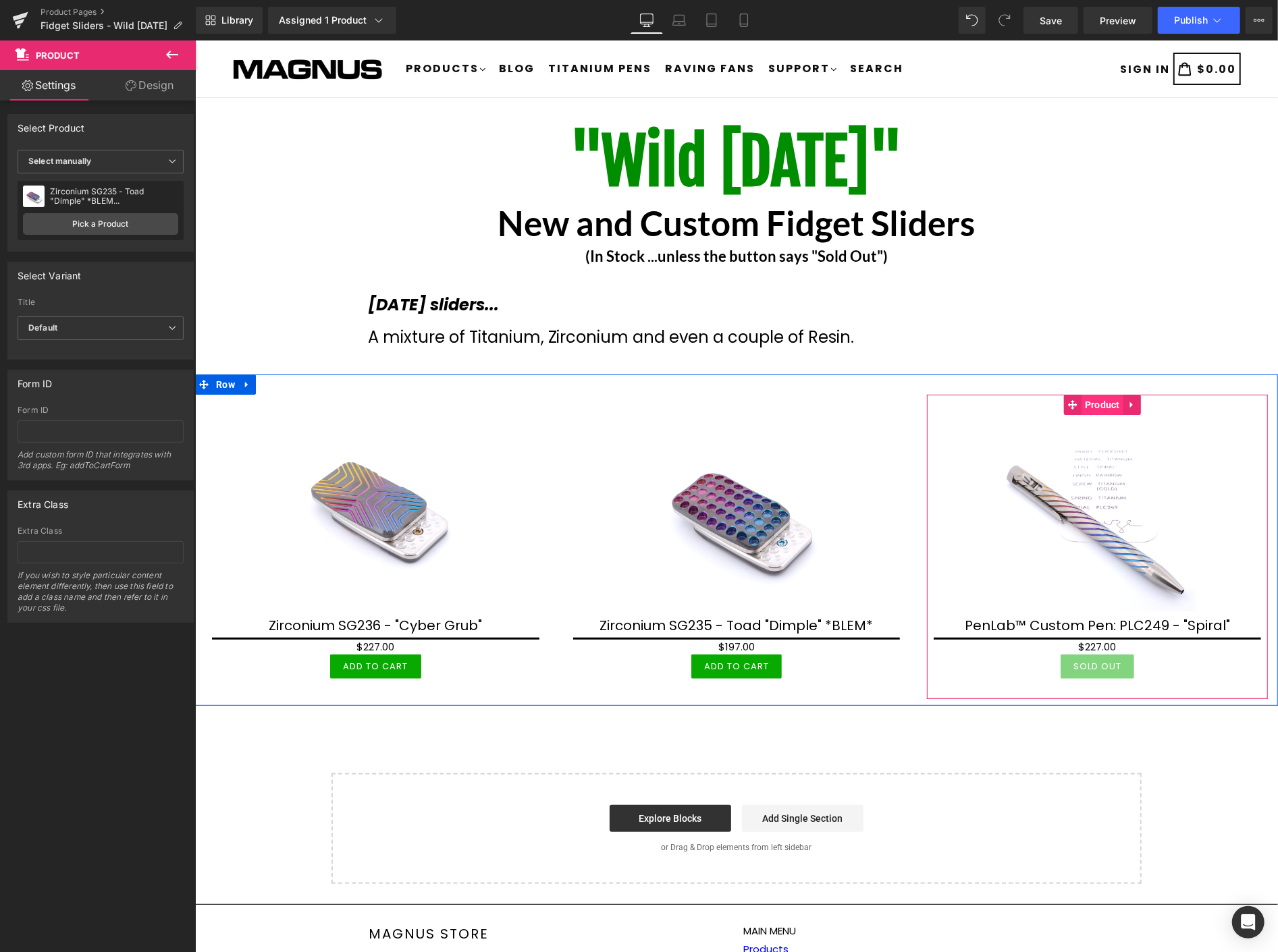
click at [1094, 404] on span "Product" at bounding box center [1102, 404] width 42 height 20
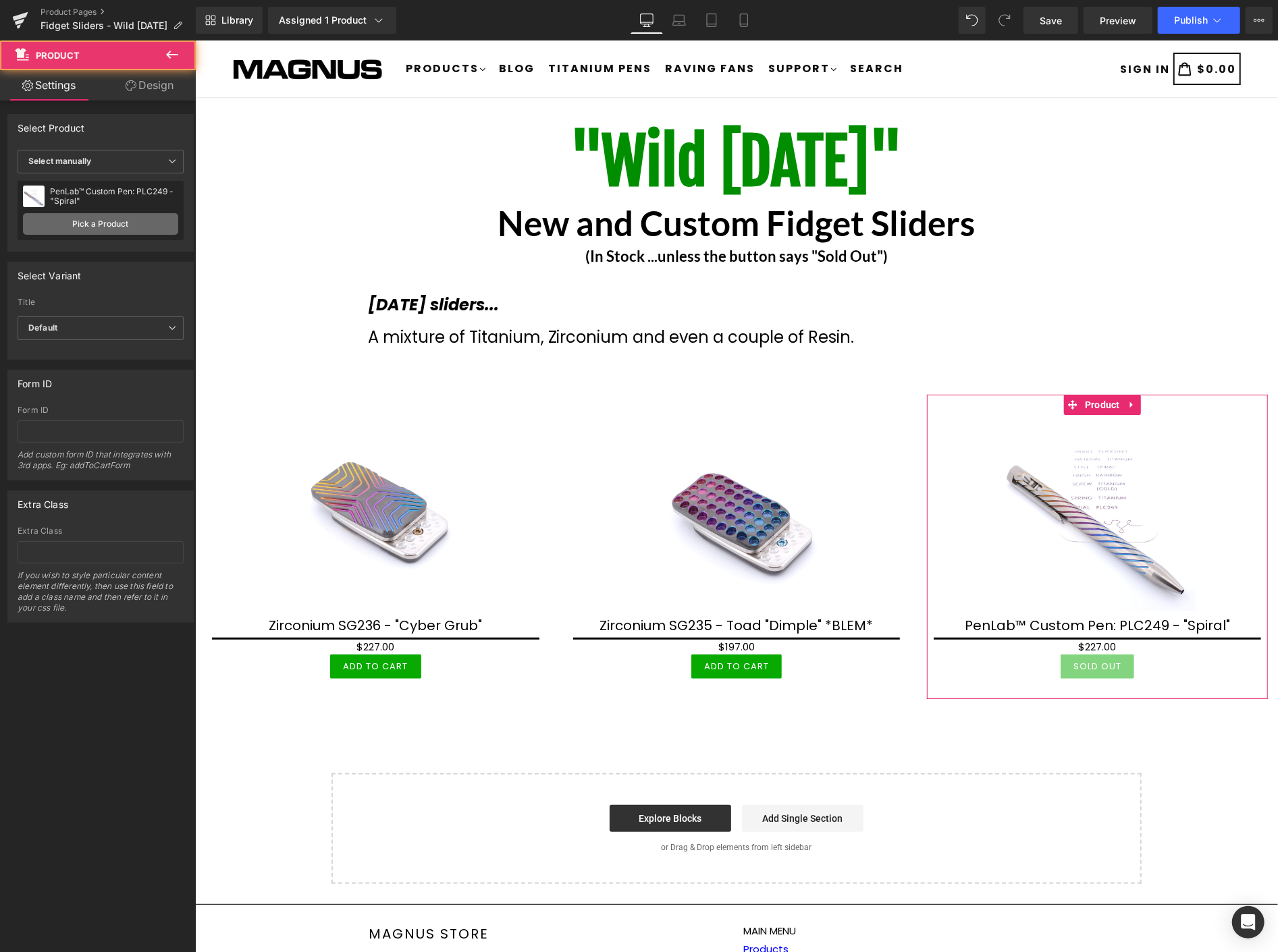
click at [121, 227] on link "Pick a Product" at bounding box center [100, 224] width 155 height 22
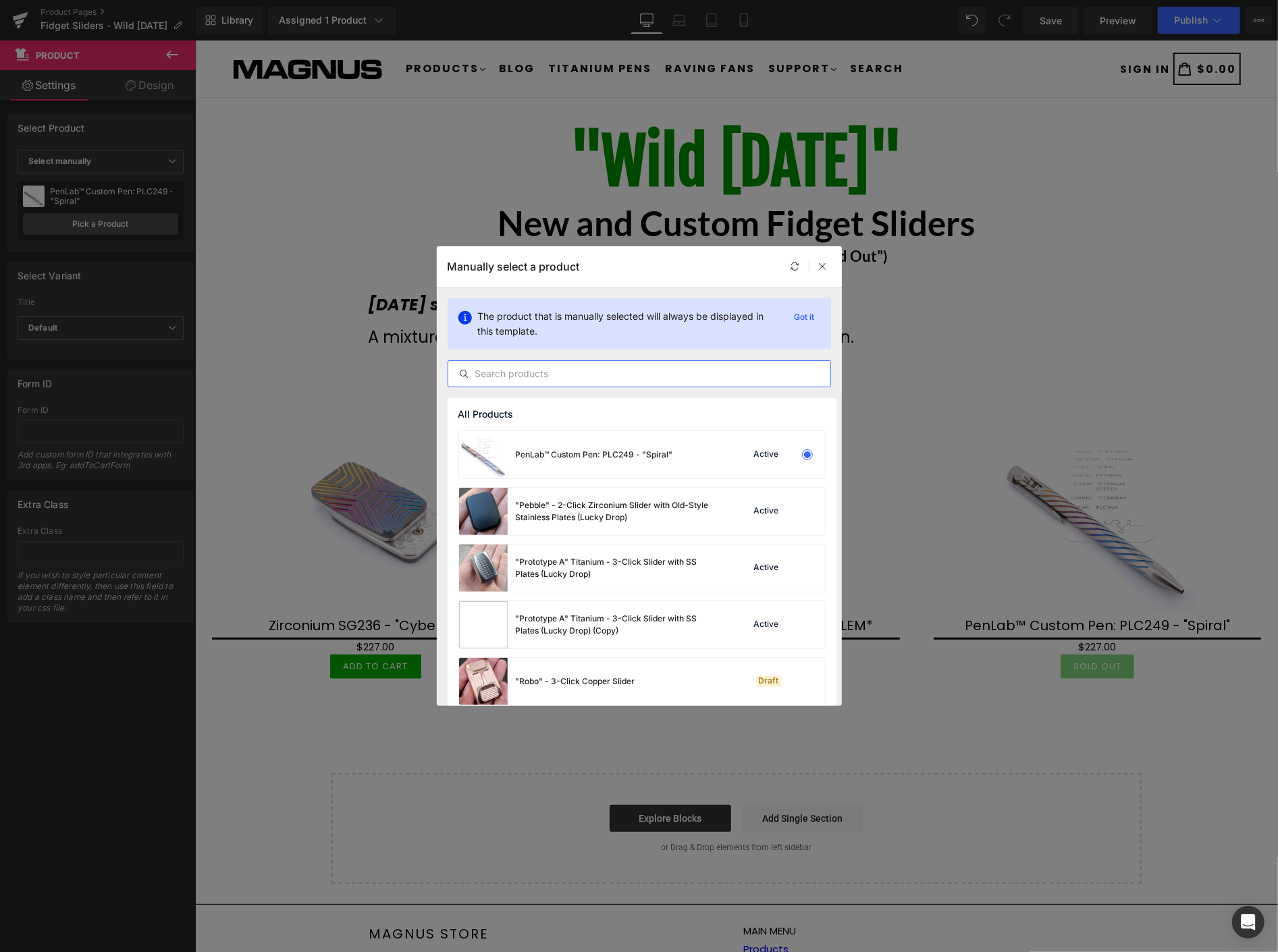
click at [670, 374] on input "text" at bounding box center [639, 374] width 382 height 16
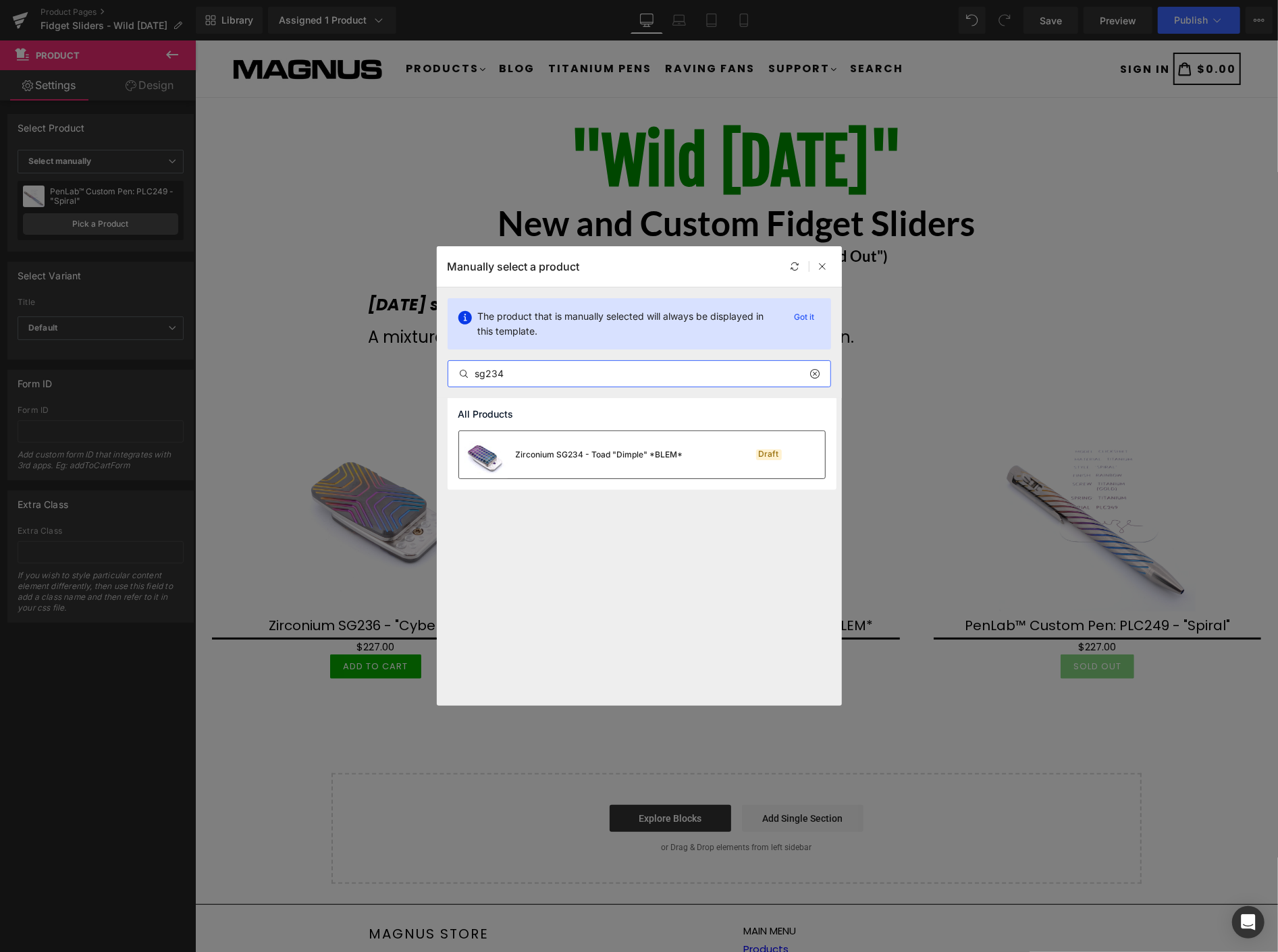
type input "sg234"
click at [624, 458] on div "Zirconium SG234 - Toad "Dimple" *BLEM*" at bounding box center [599, 455] width 167 height 12
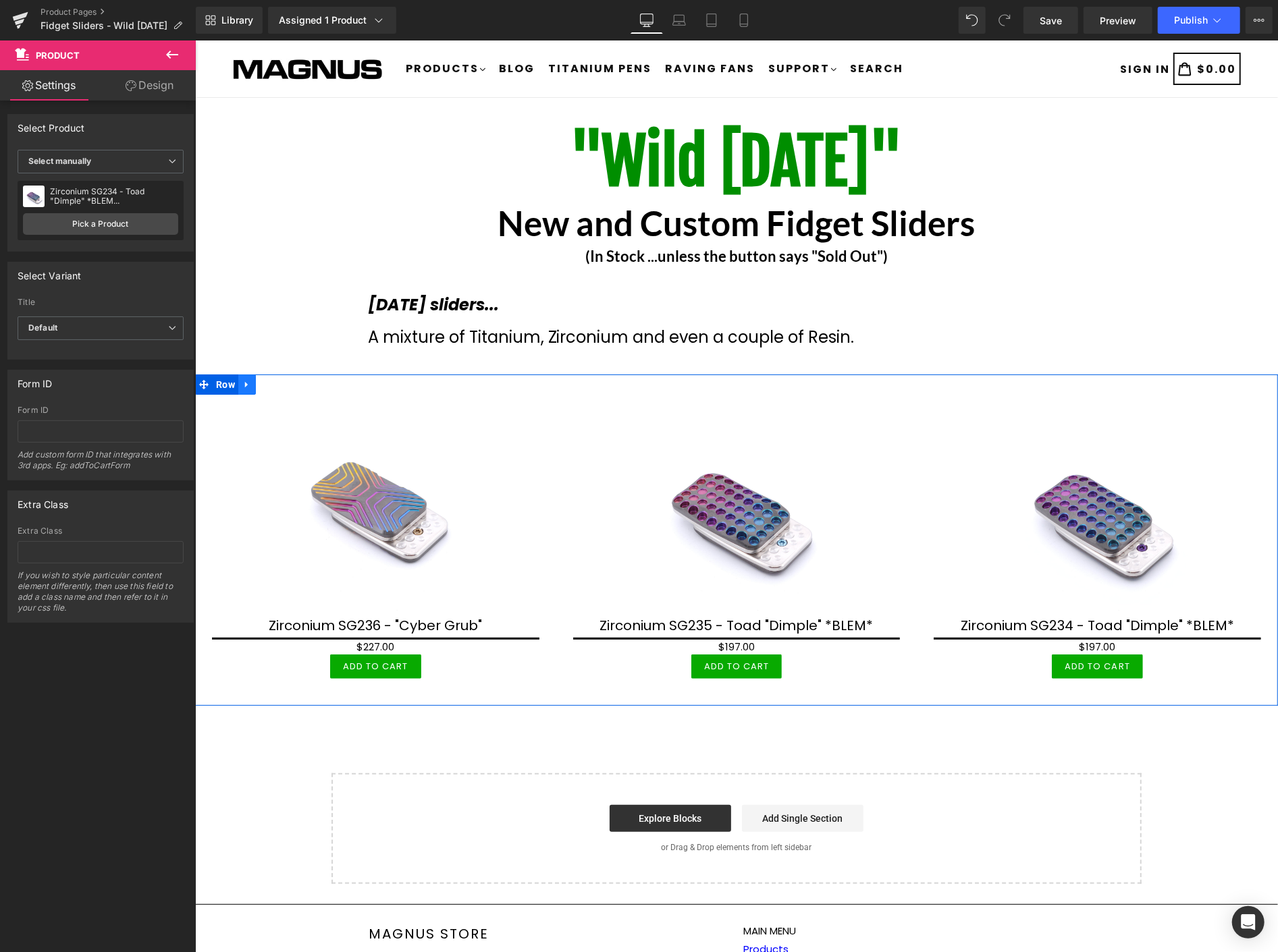
click at [243, 380] on icon at bounding box center [247, 383] width 10 height 11
click at [262, 379] on icon at bounding box center [264, 383] width 10 height 11
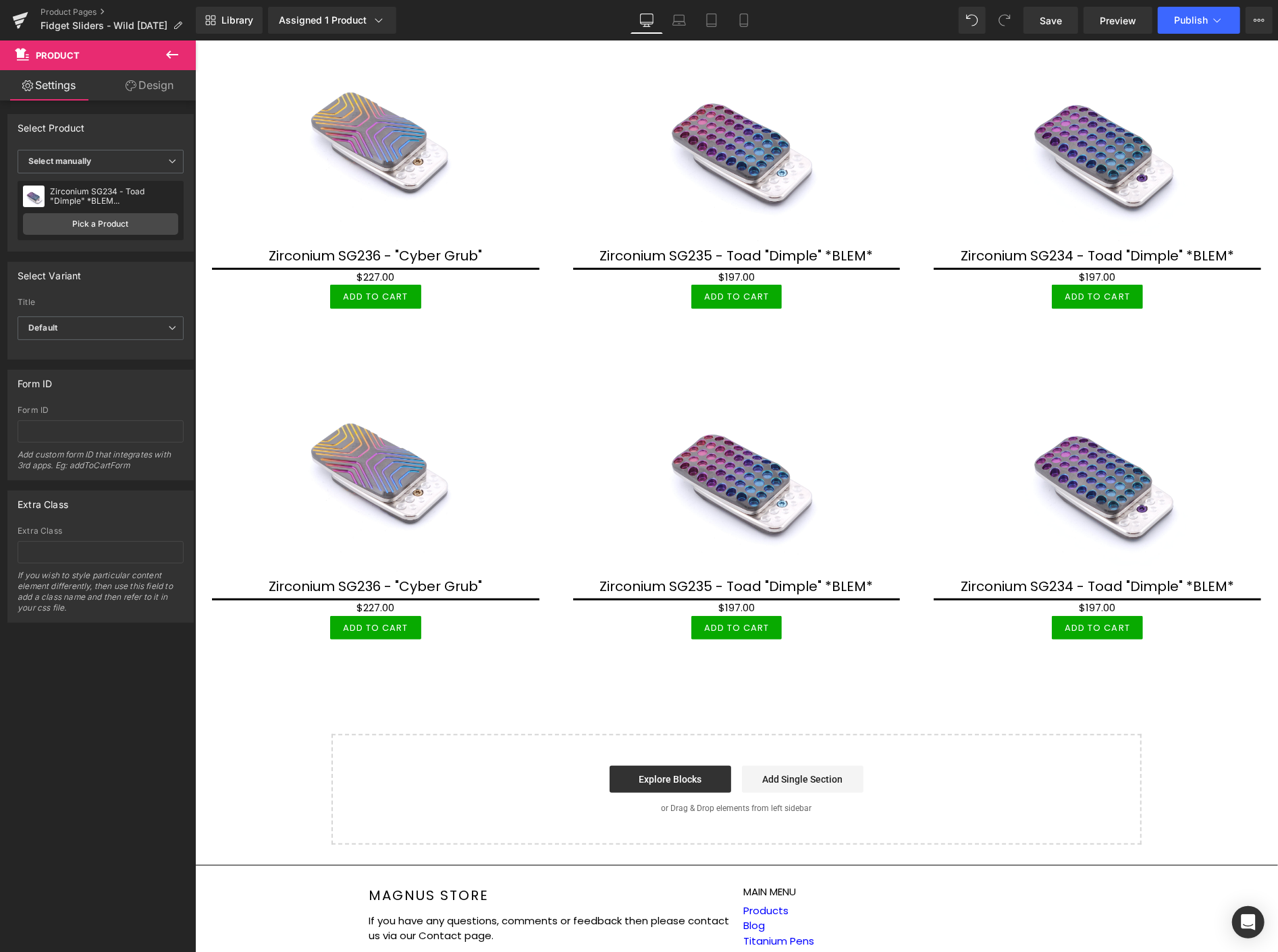
scroll to position [374, 0]
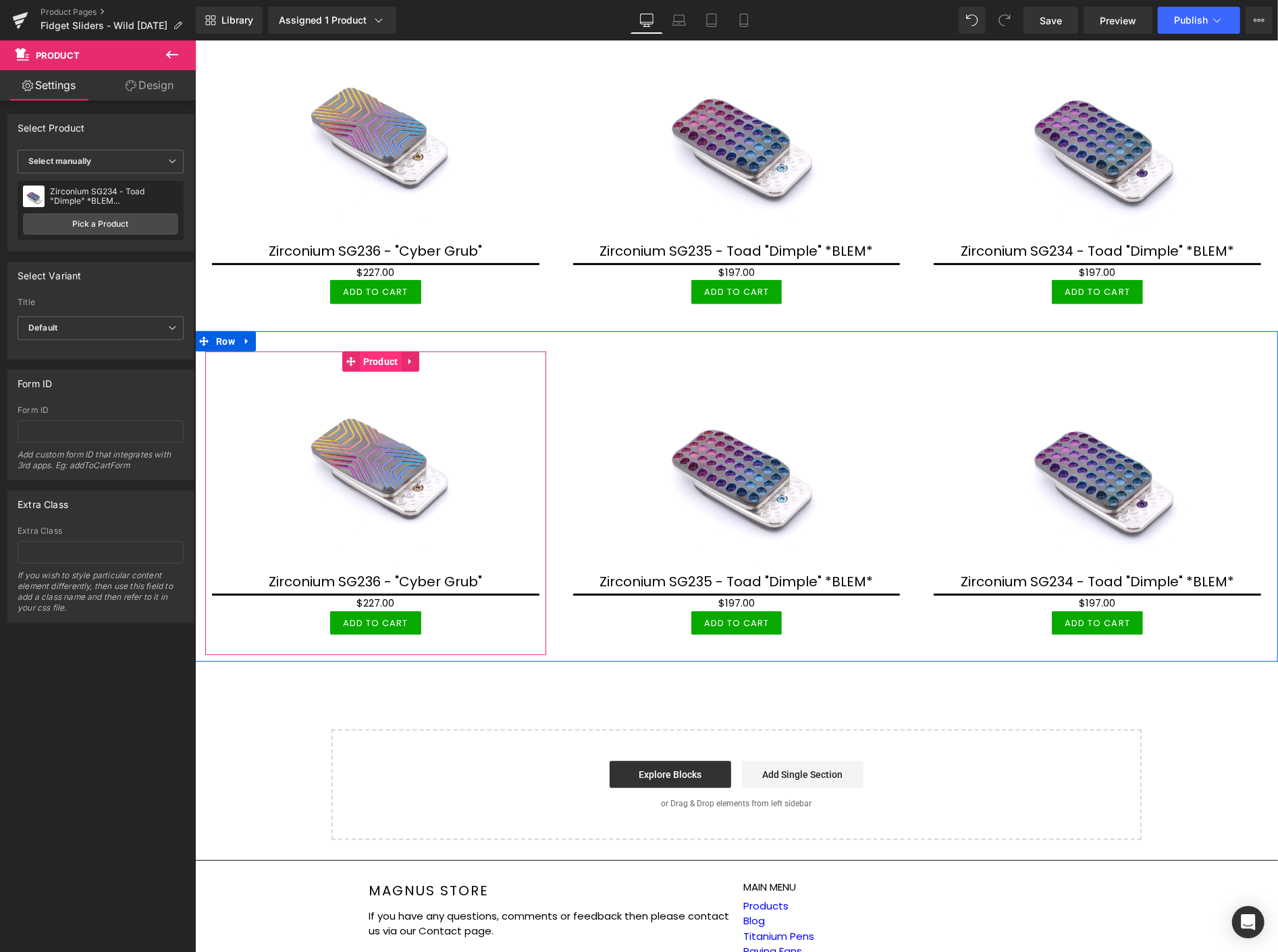
click at [379, 357] on span "Product" at bounding box center [380, 361] width 42 height 20
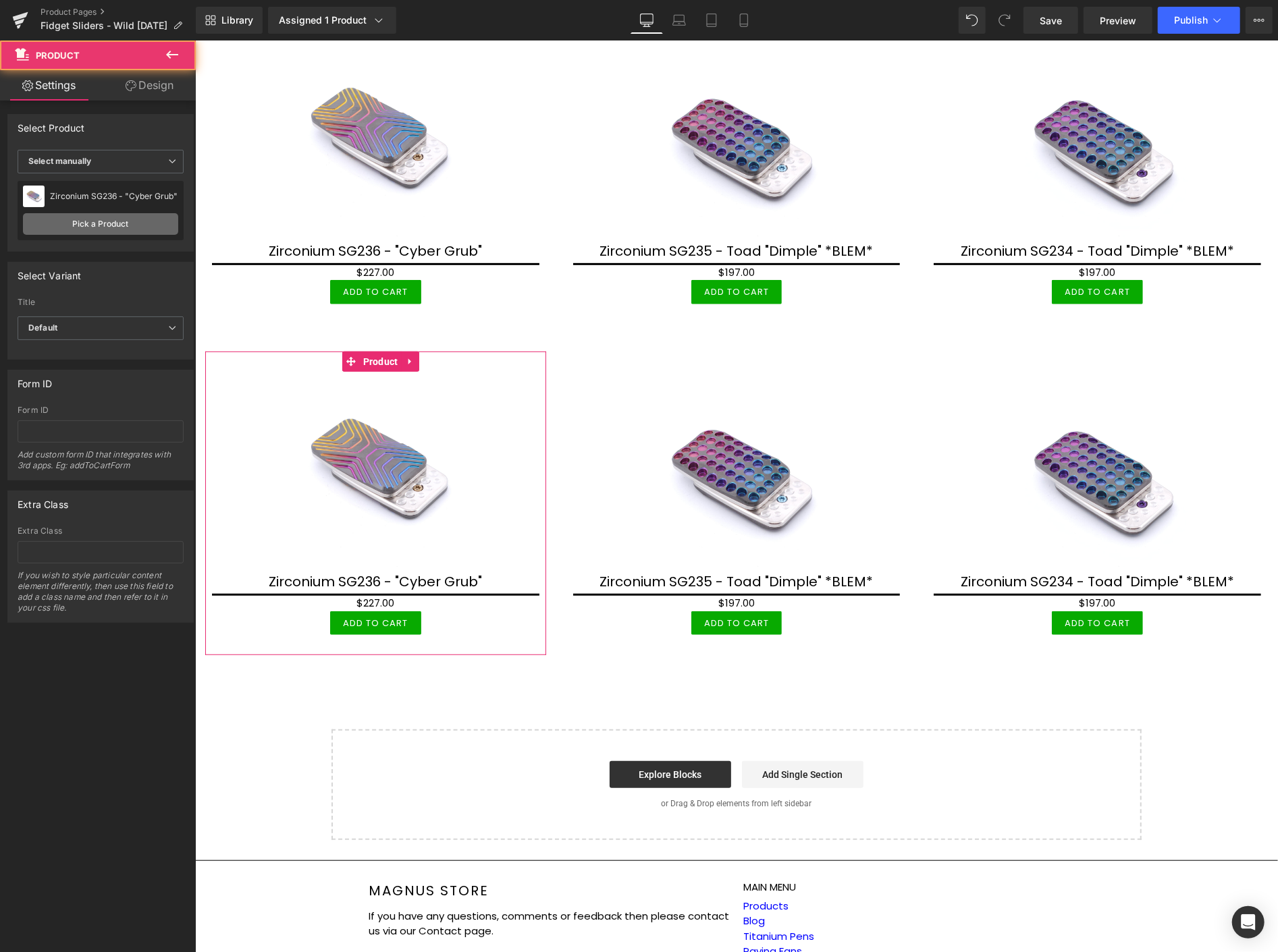
click at [112, 220] on link "Pick a Product" at bounding box center [100, 224] width 155 height 22
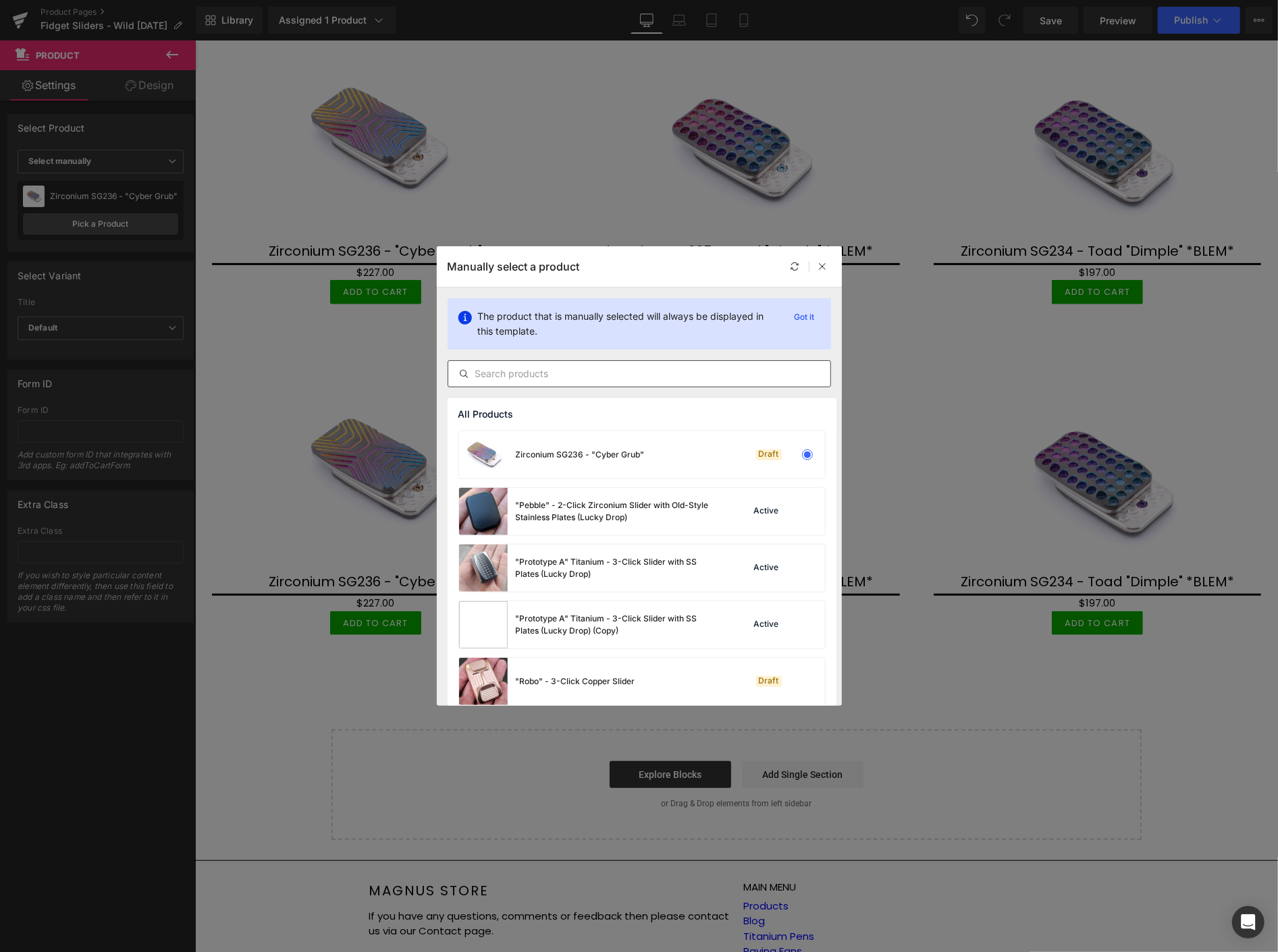
click at [569, 378] on input "text" at bounding box center [639, 374] width 382 height 16
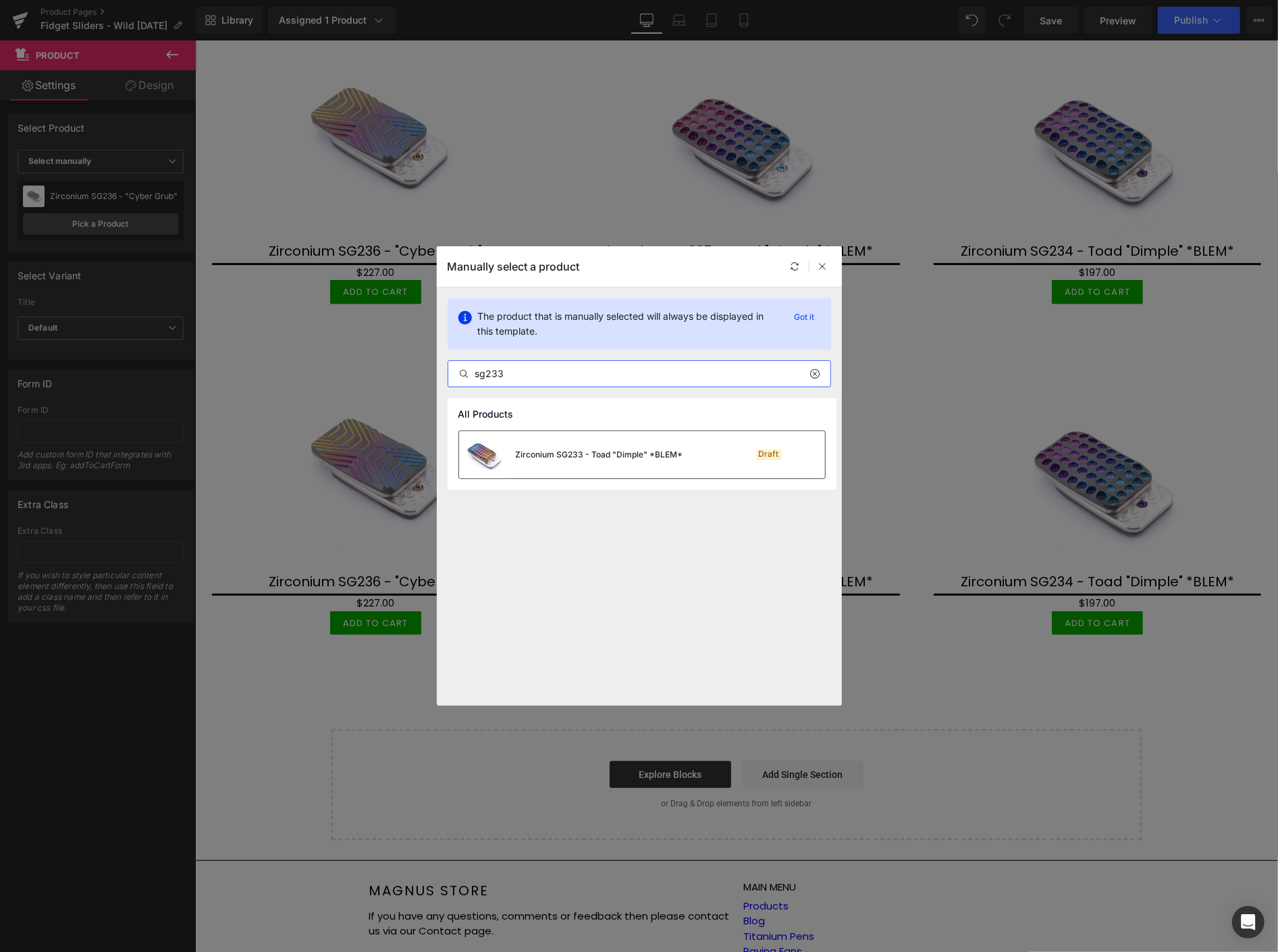
type input "sg233"
click at [610, 452] on div "Zirconium SG233 - Toad "Dimple" *BLEM*" at bounding box center [599, 455] width 167 height 12
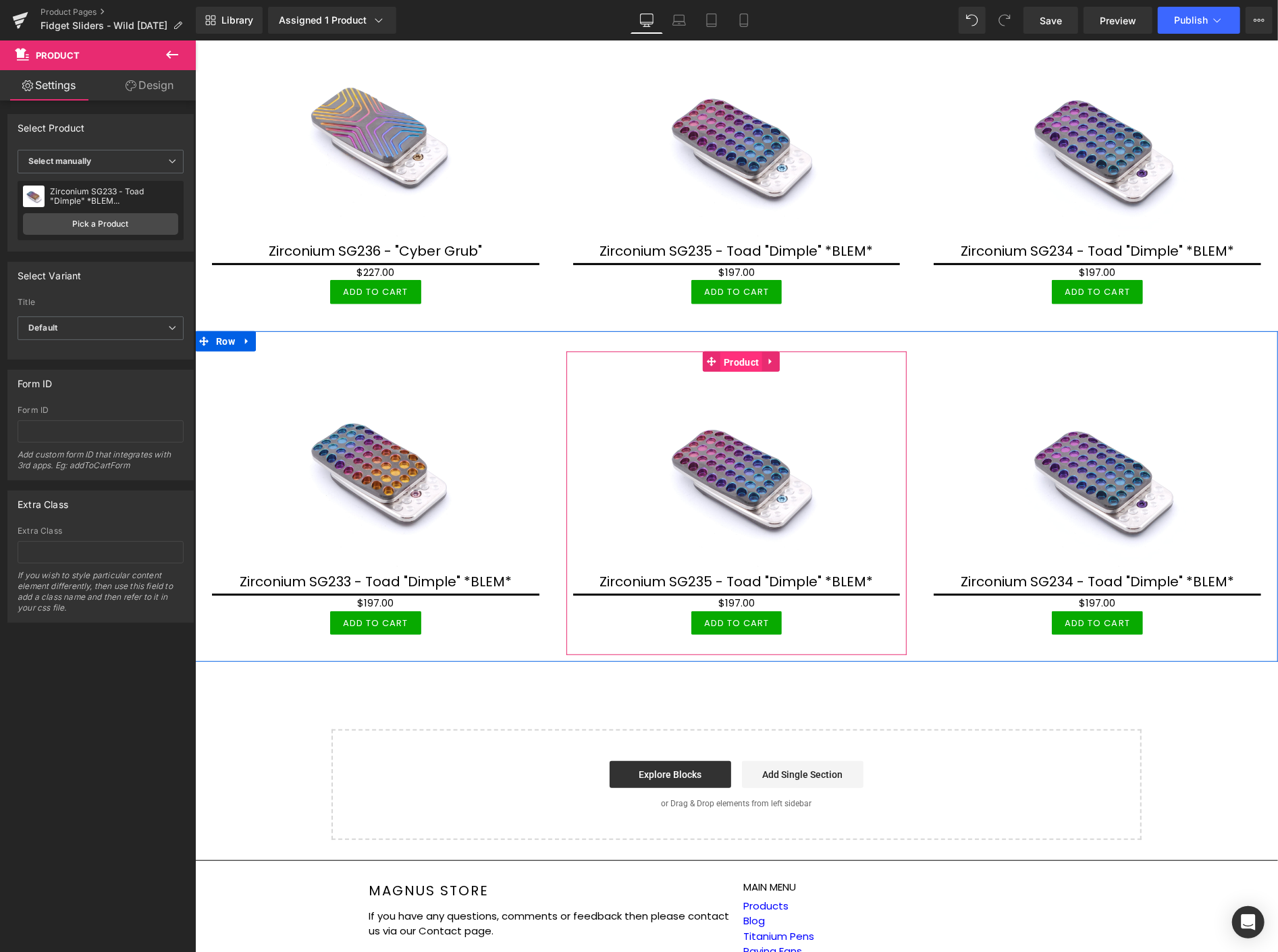
click at [738, 357] on span "Product" at bounding box center [741, 362] width 42 height 20
click at [738, 357] on span "Product" at bounding box center [741, 361] width 42 height 20
click at [744, 352] on span "Product" at bounding box center [741, 362] width 42 height 20
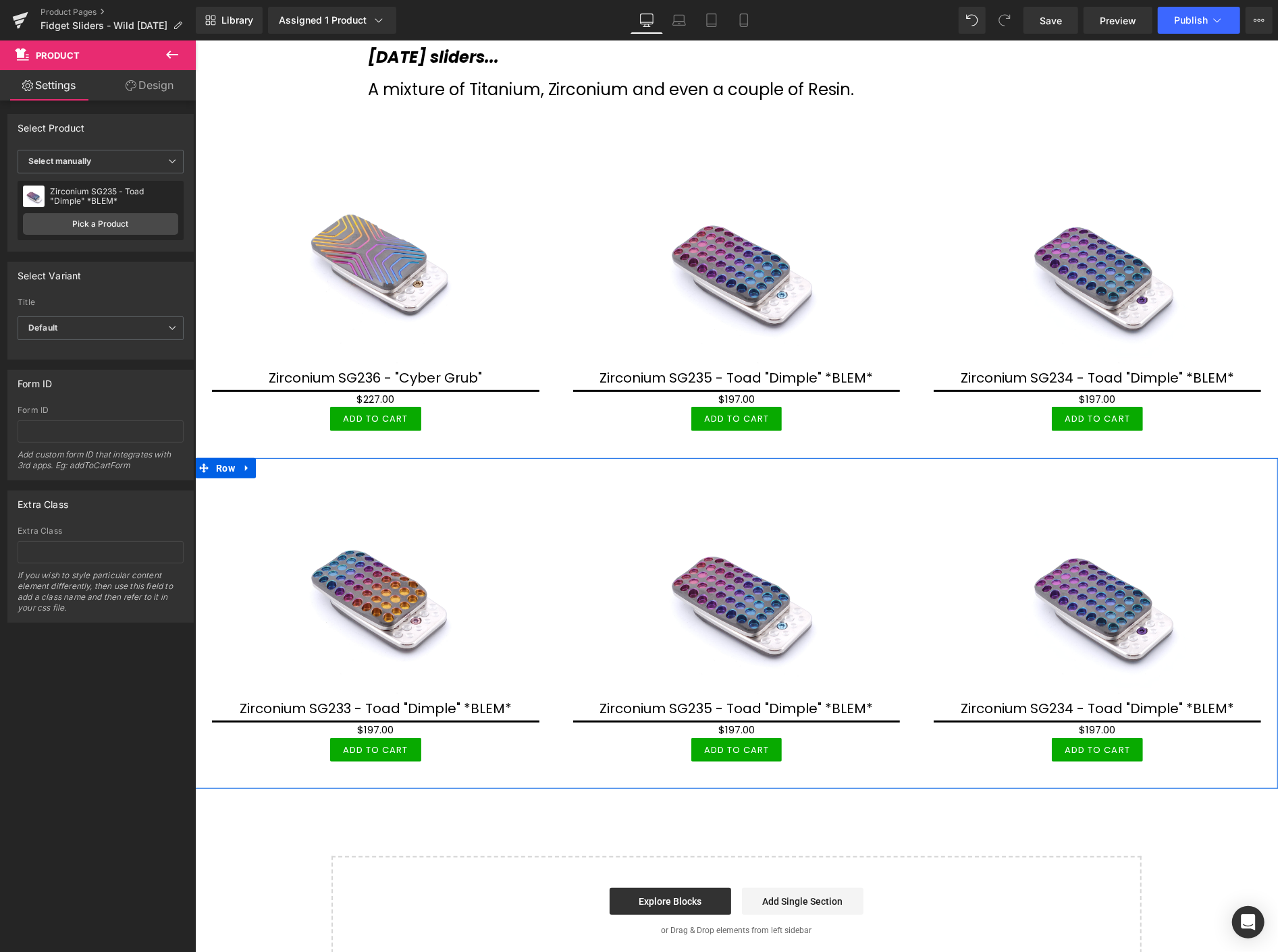
scroll to position [225, 0]
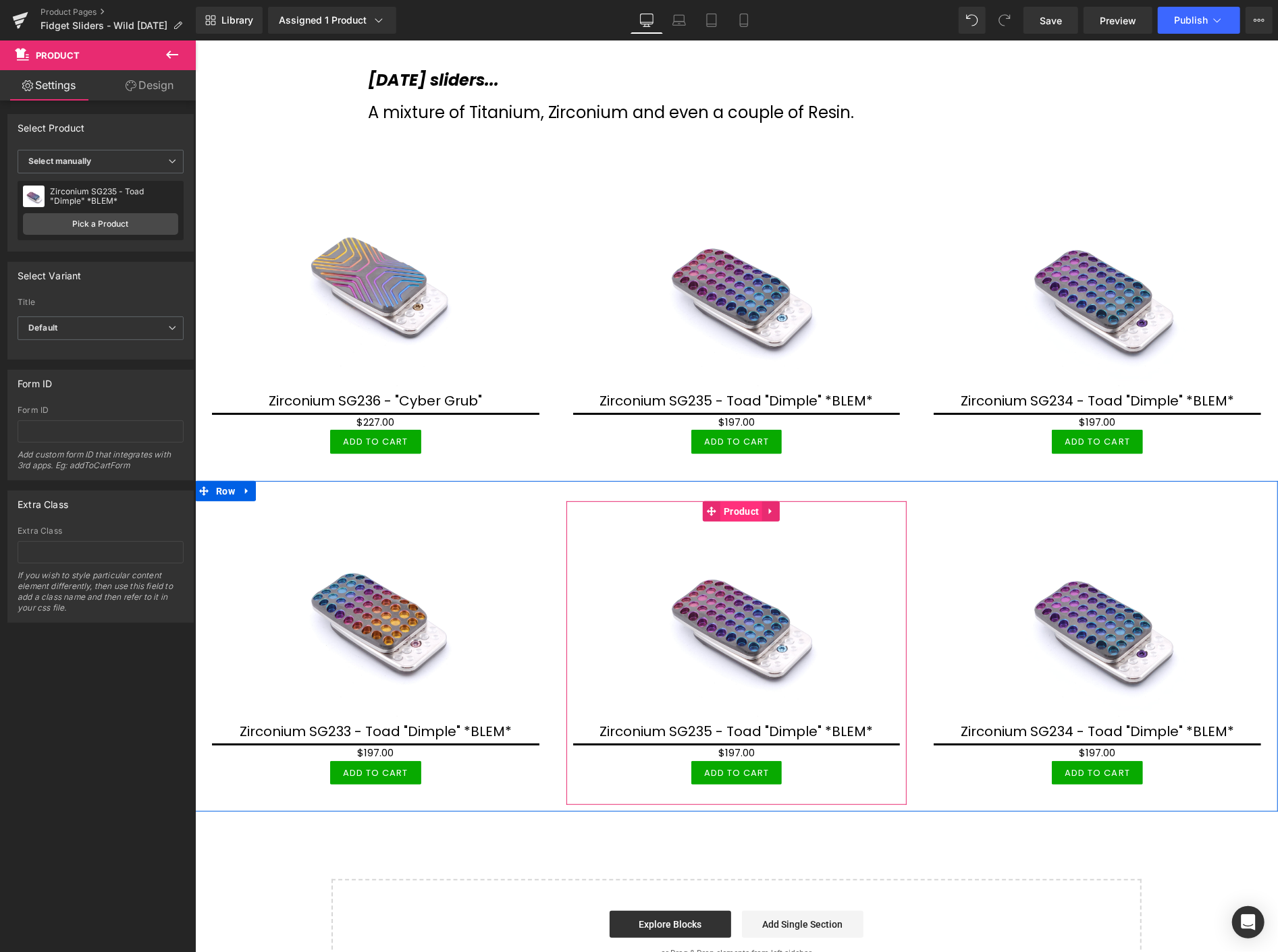
click at [734, 507] on span "Product" at bounding box center [741, 510] width 42 height 20
click at [726, 508] on span "Product" at bounding box center [741, 511] width 42 height 20
click at [739, 506] on span "Product" at bounding box center [741, 510] width 42 height 20
drag, startPoint x: 735, startPoint y: 504, endPoint x: 414, endPoint y: 394, distance: 339.3
click at [736, 504] on span "Product" at bounding box center [741, 511] width 42 height 20
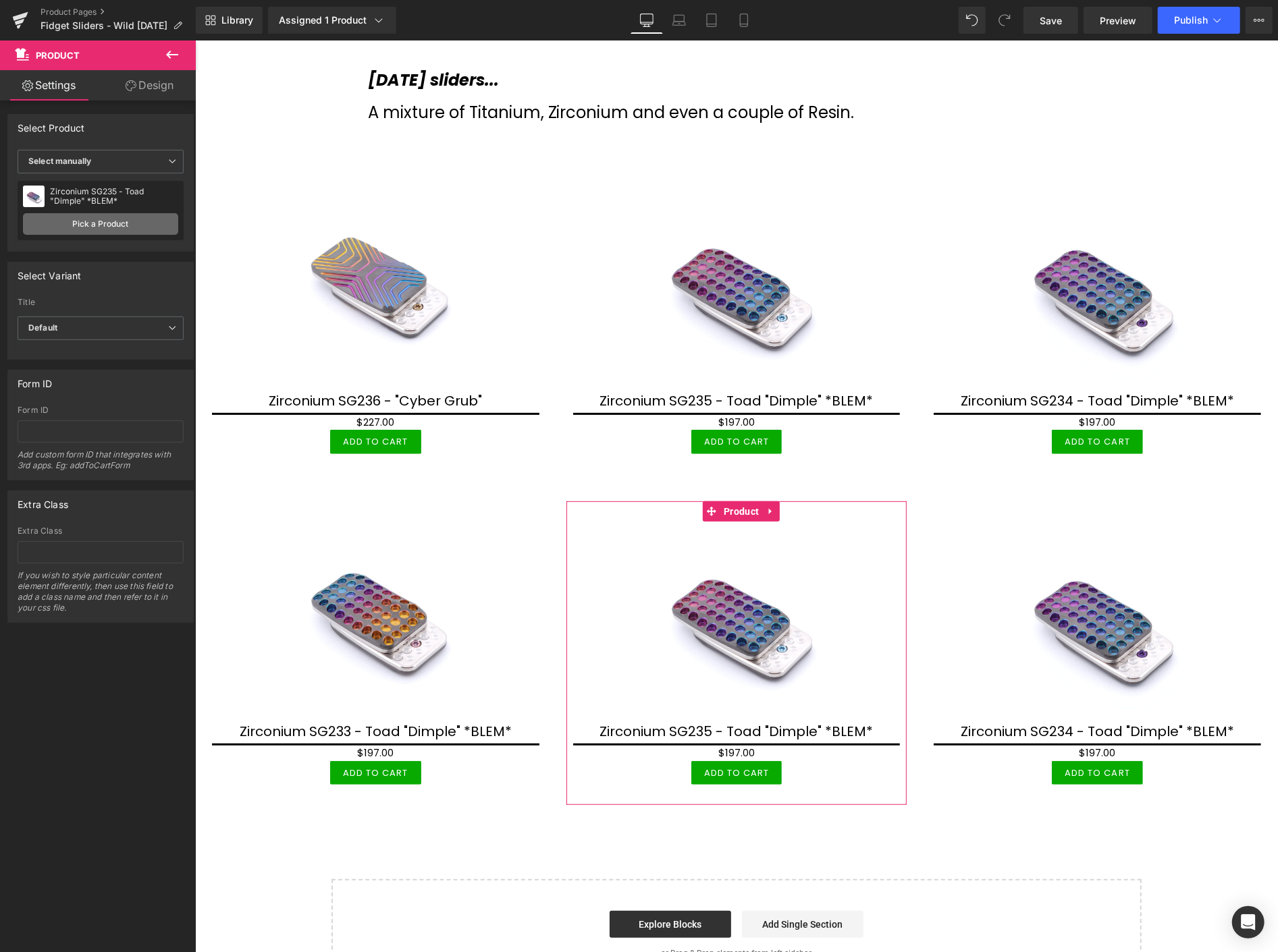
click at [104, 226] on link "Pick a Product" at bounding box center [100, 224] width 155 height 22
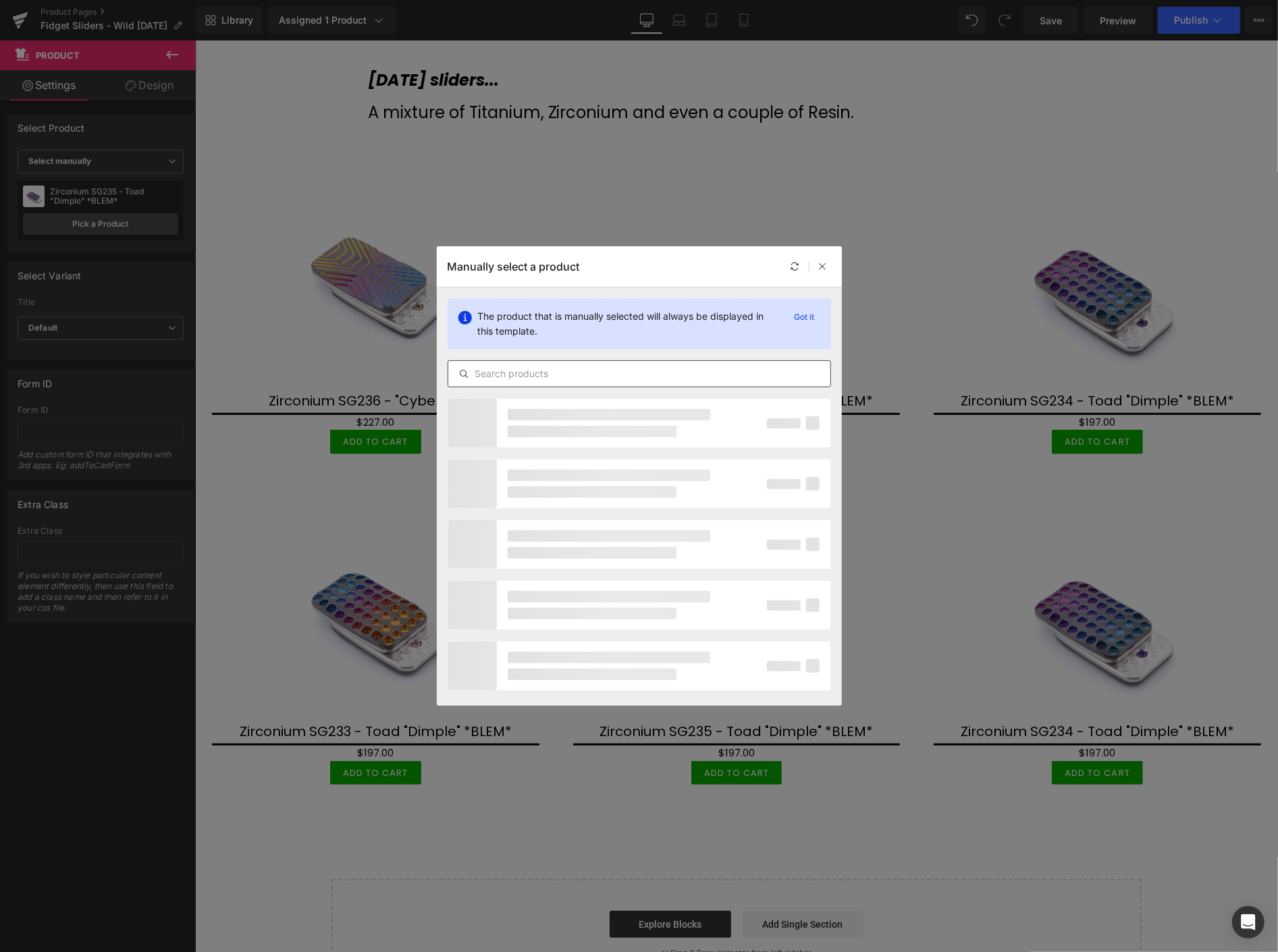
click at [603, 374] on input "text" at bounding box center [639, 374] width 382 height 16
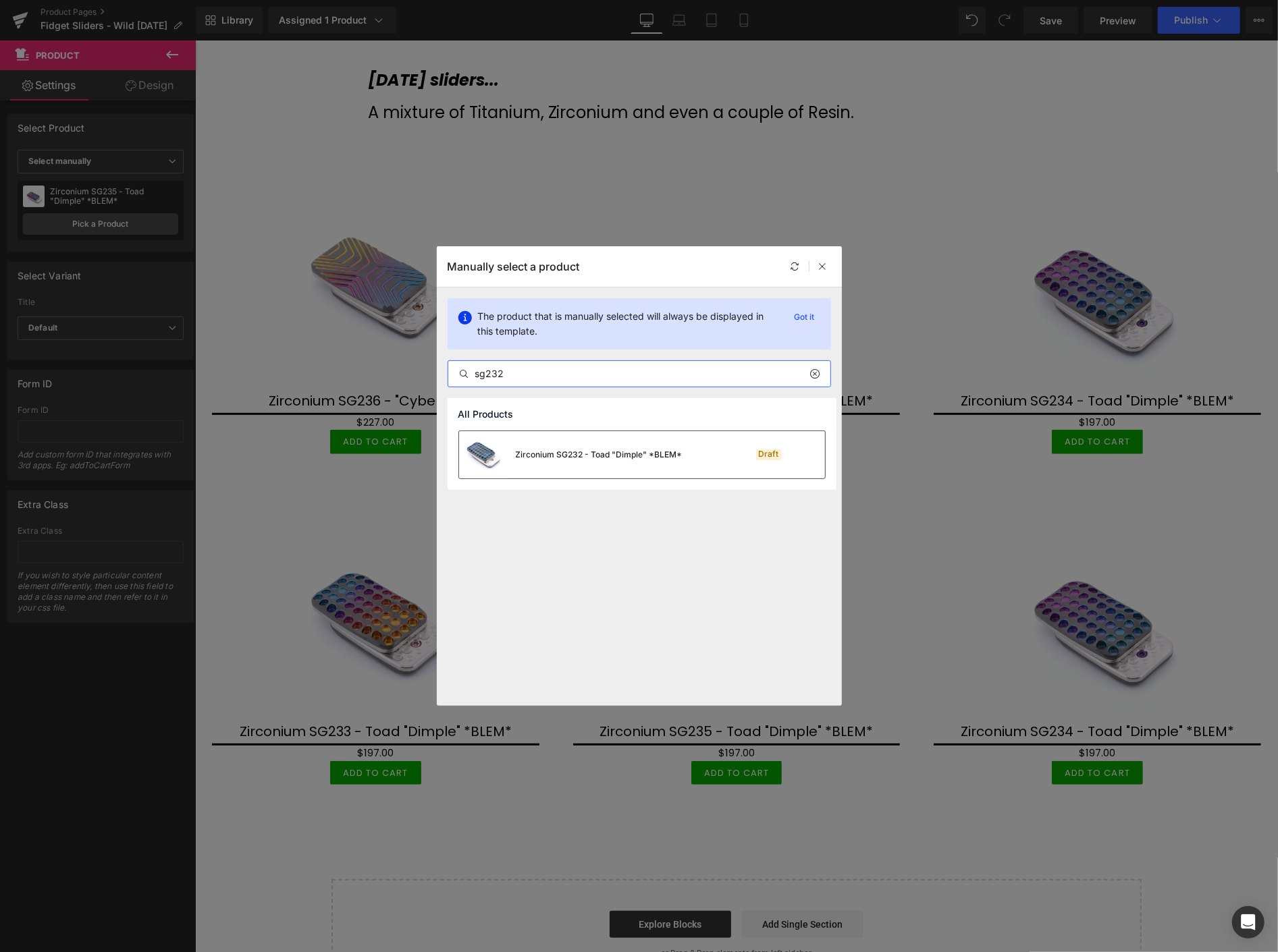
type input "sg232"
click at [615, 450] on div "Zirconium SG232 - Toad "Dimple" *BLEM*" at bounding box center [599, 455] width 167 height 12
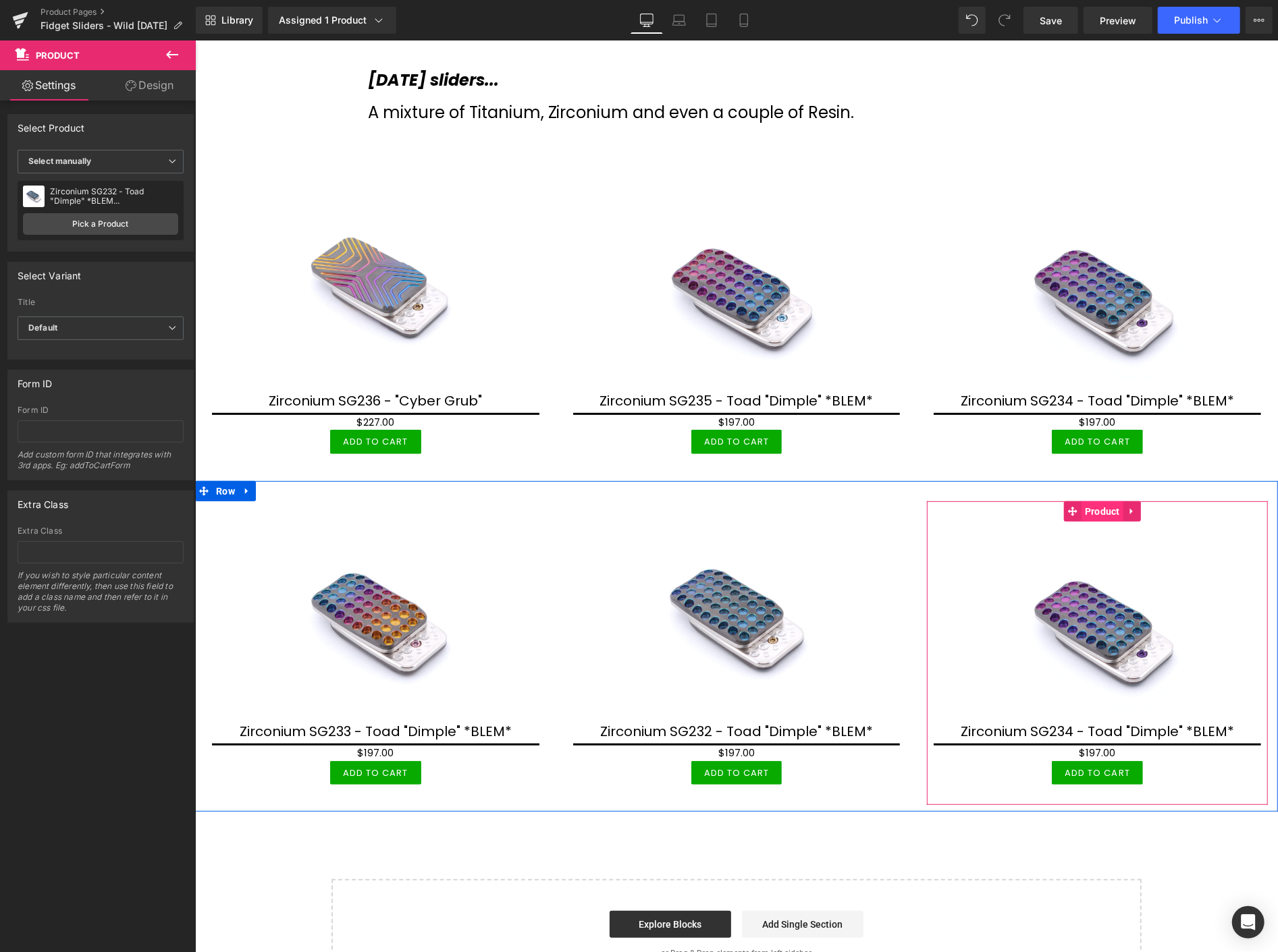
click at [1097, 508] on span "Product" at bounding box center [1102, 510] width 42 height 20
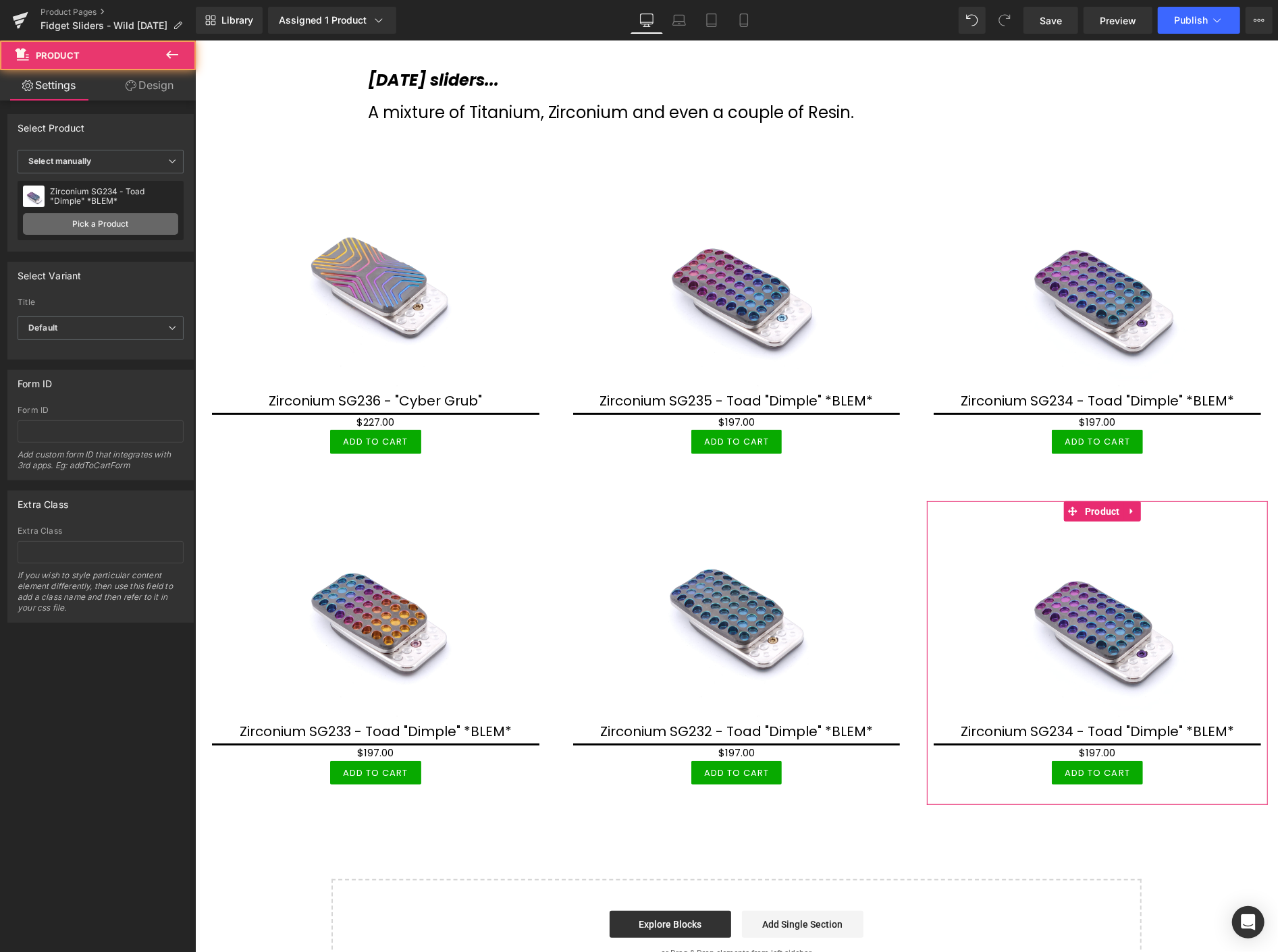
click at [111, 222] on link "Pick a Product" at bounding box center [100, 224] width 155 height 22
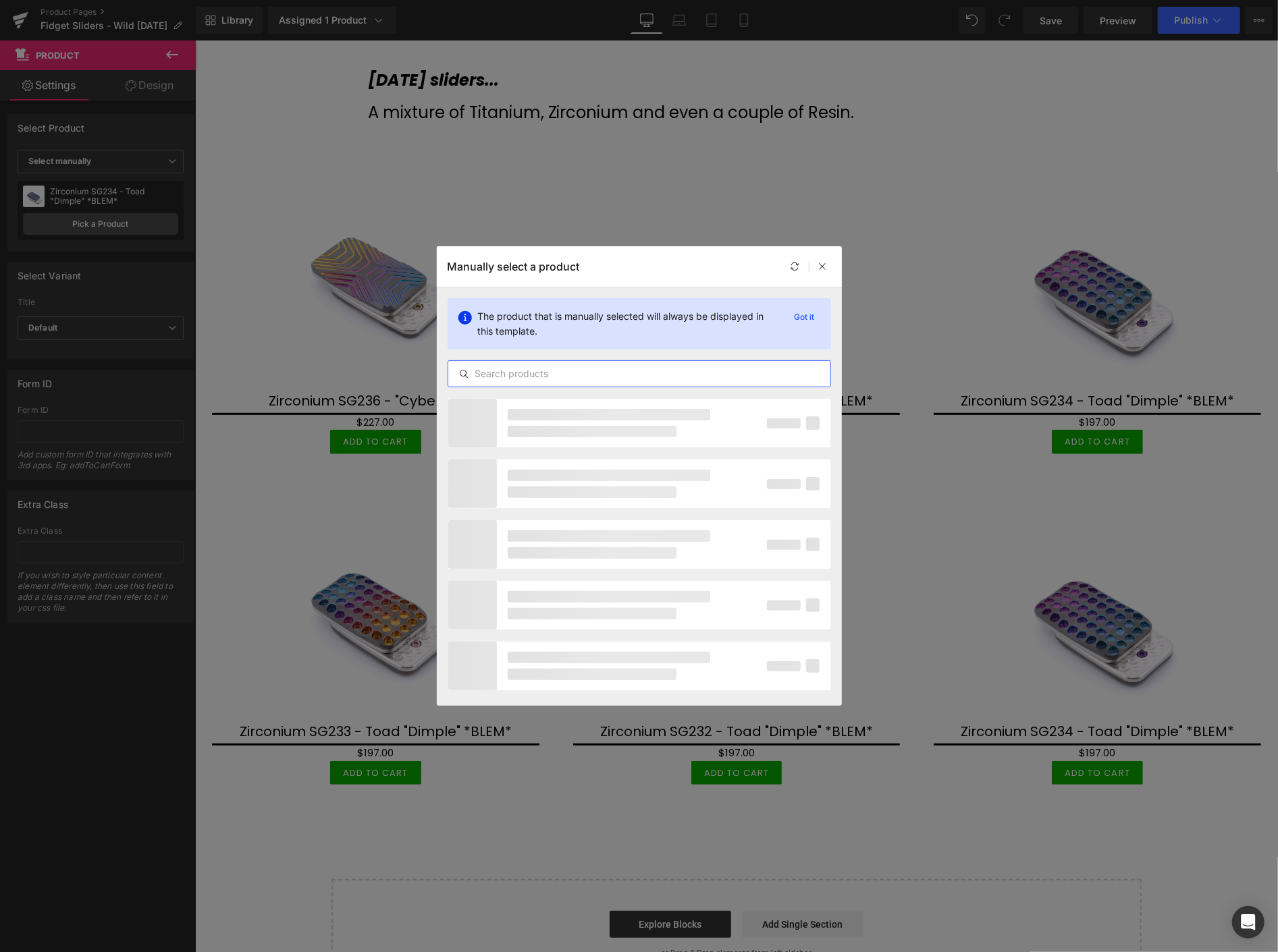
click at [535, 374] on input "text" at bounding box center [639, 374] width 382 height 16
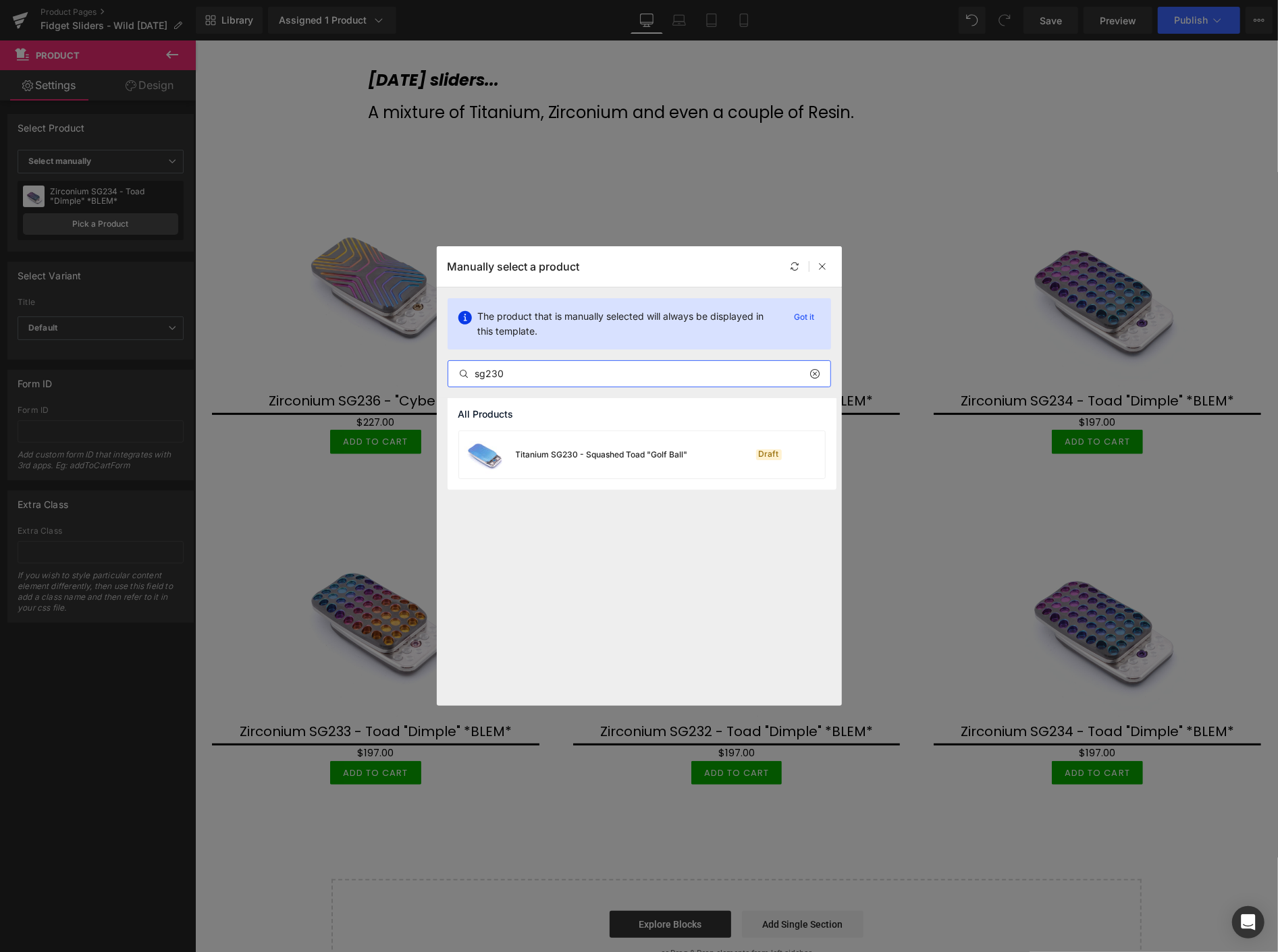
type input "sg230"
click at [629, 453] on div "Titanium SG230 - Squashed Toad "Golf Ball"" at bounding box center [602, 455] width 172 height 12
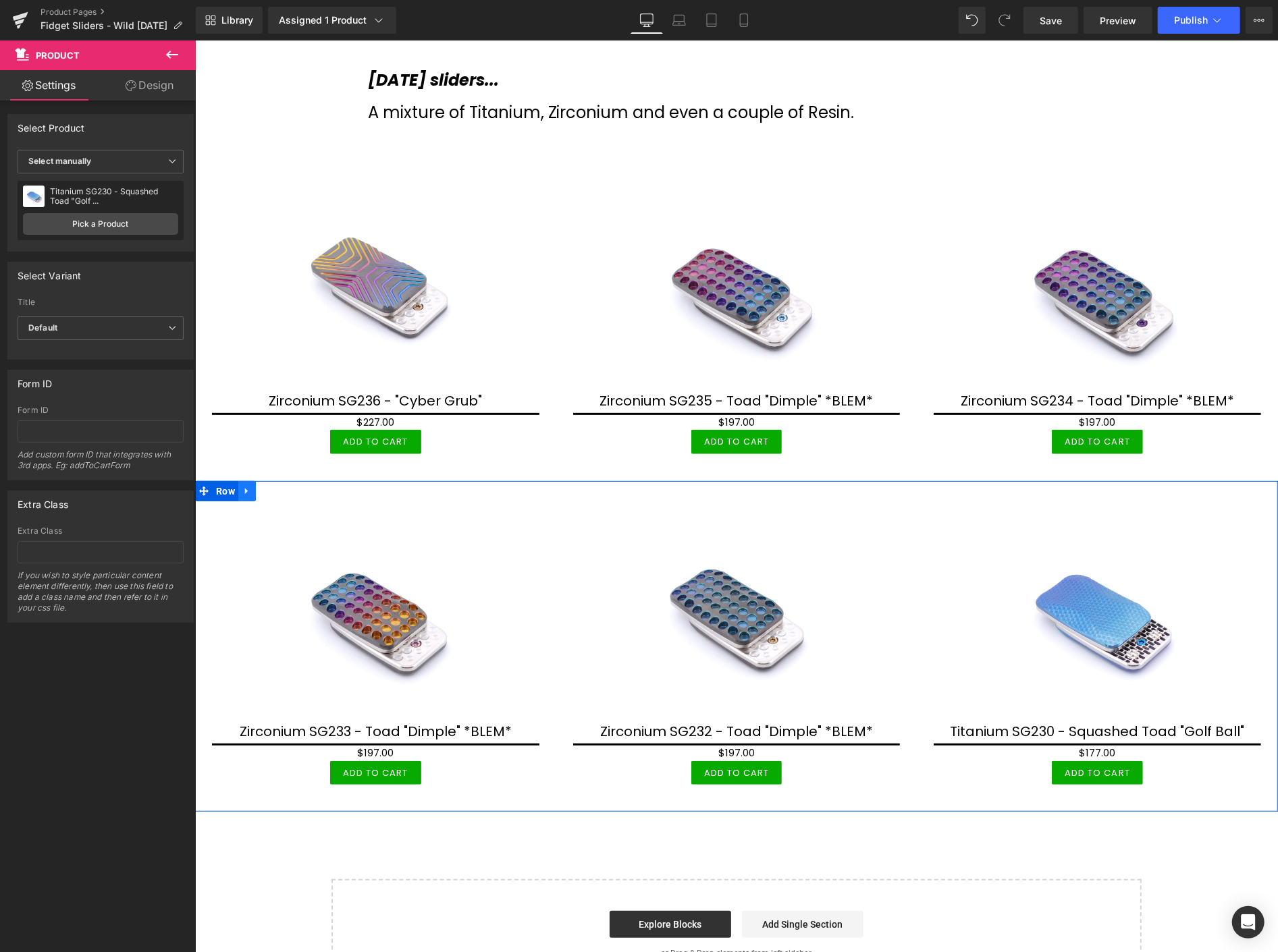
click at [250, 487] on icon at bounding box center [247, 490] width 10 height 11
click at [264, 487] on icon at bounding box center [264, 491] width 10 height 10
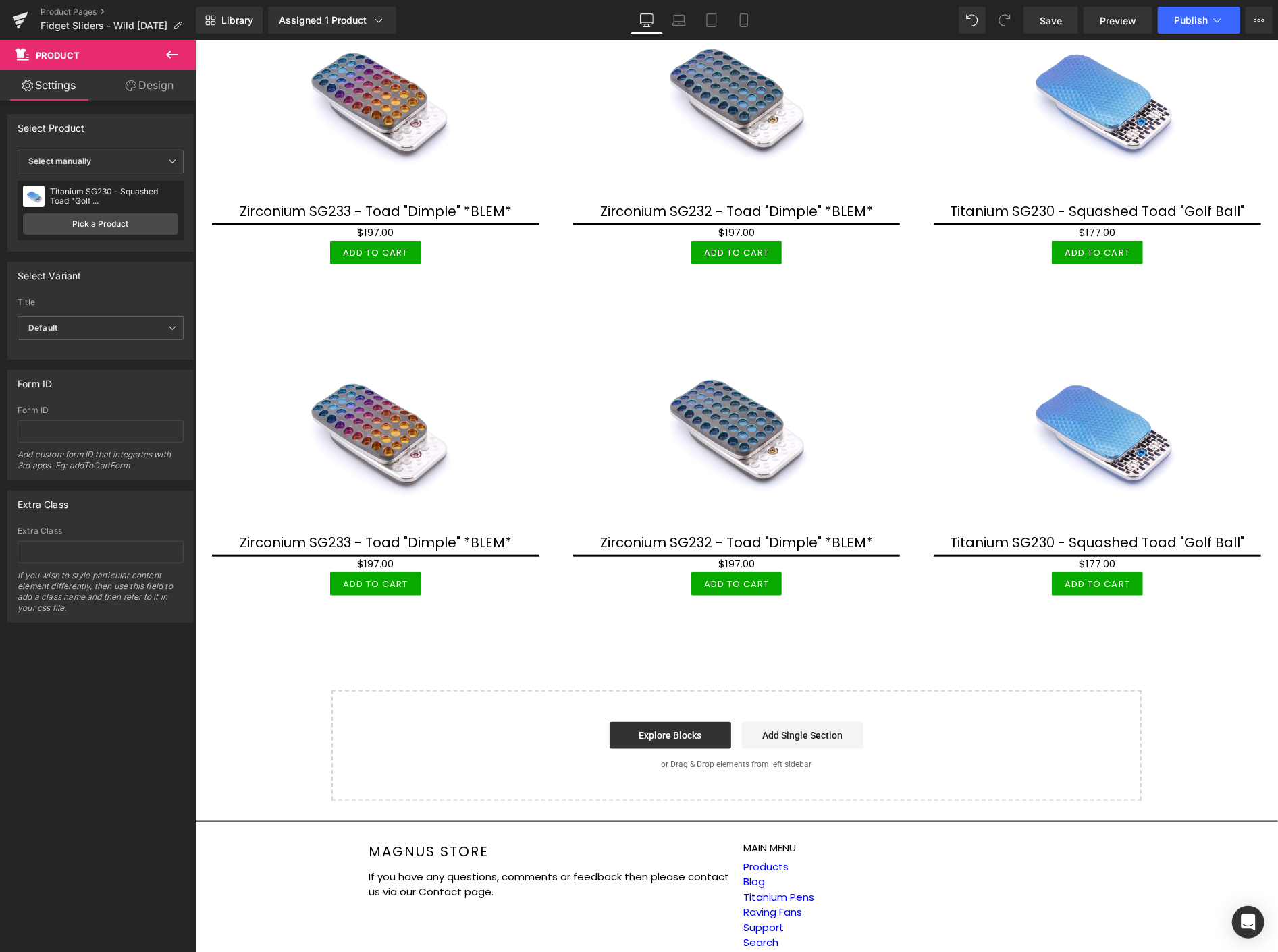
scroll to position [789, 0]
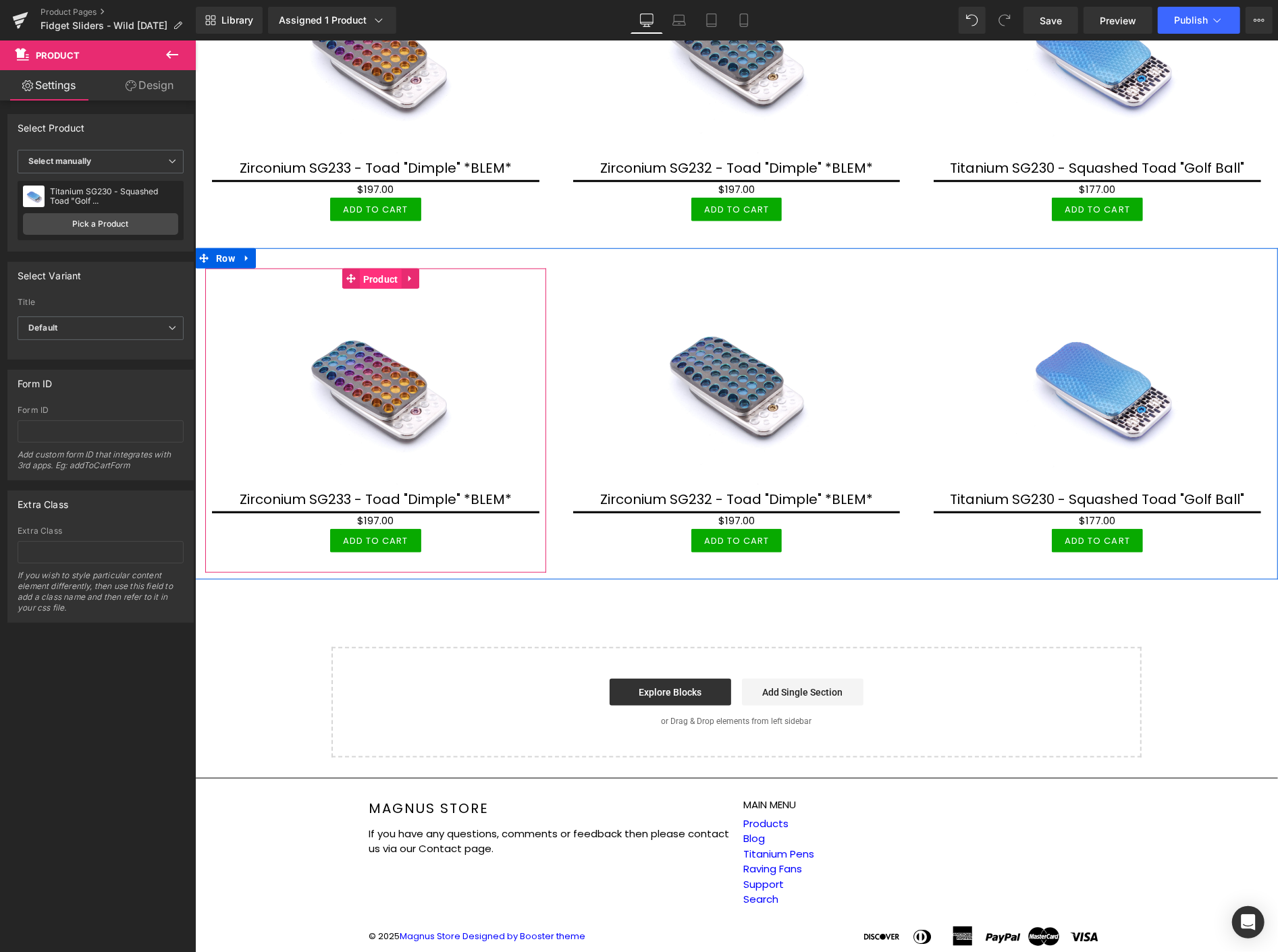
click at [370, 270] on span "Product" at bounding box center [380, 278] width 42 height 20
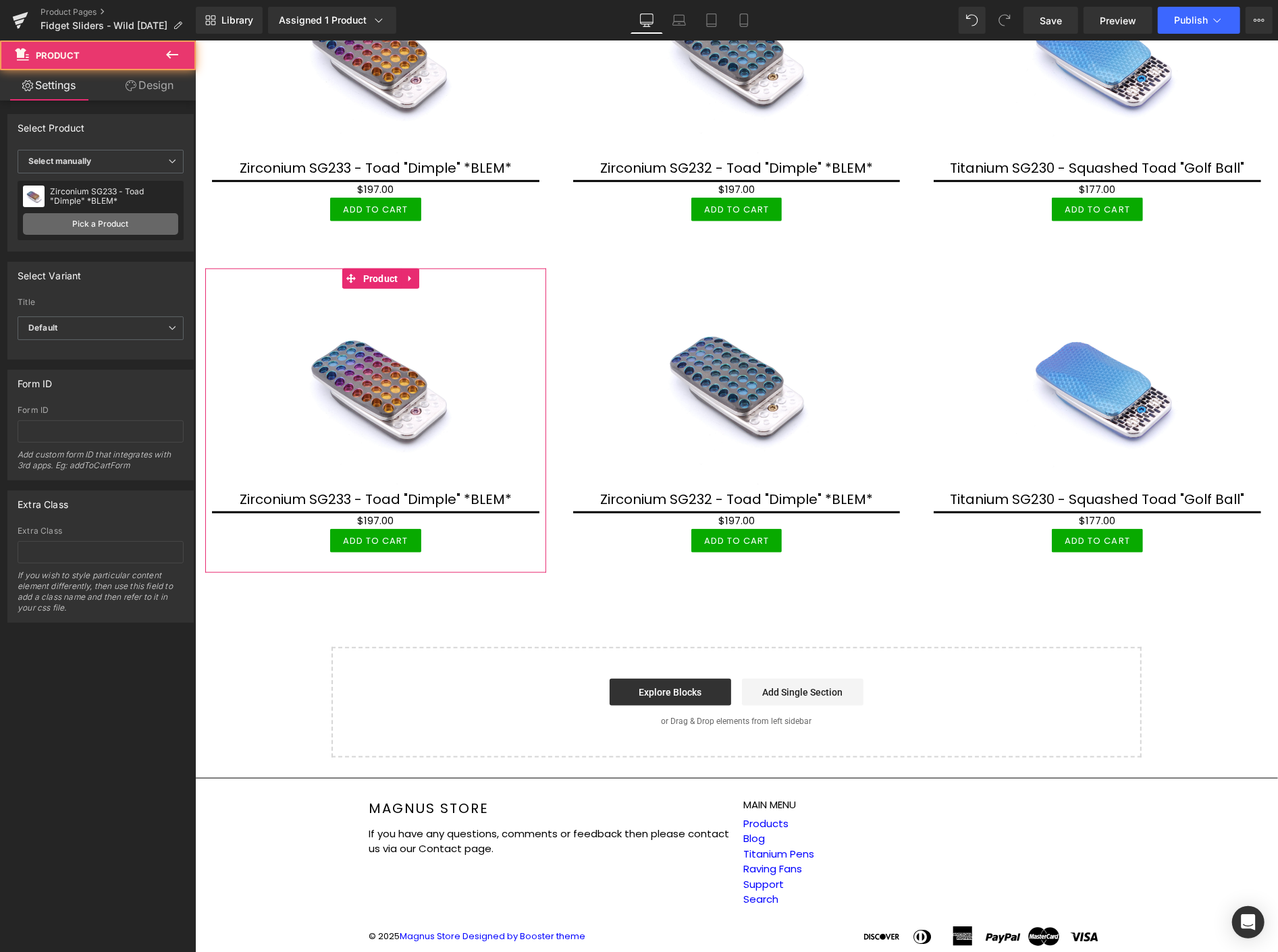
click at [96, 223] on link "Pick a Product" at bounding box center [100, 224] width 155 height 22
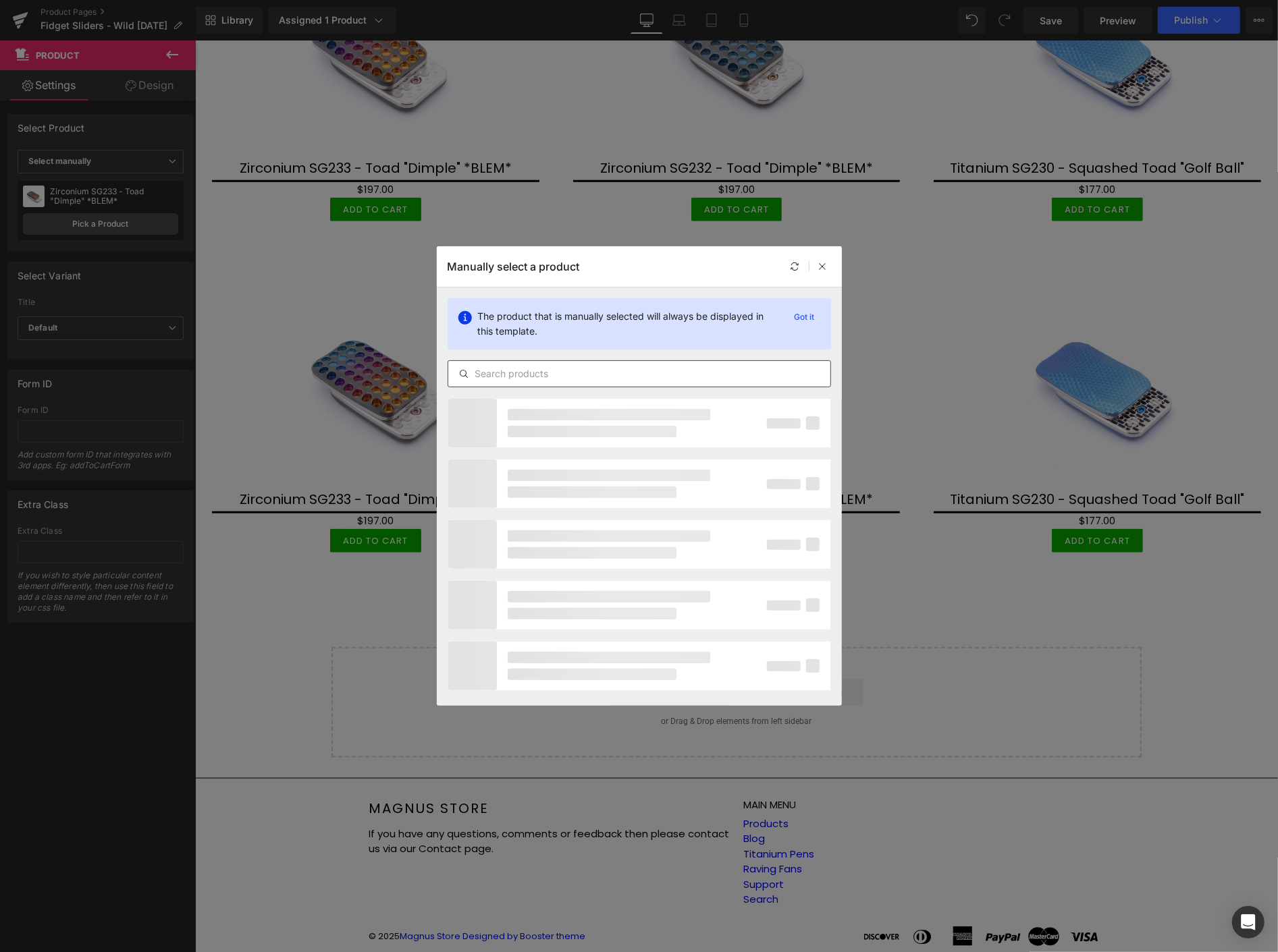
click at [610, 376] on input "text" at bounding box center [639, 374] width 382 height 16
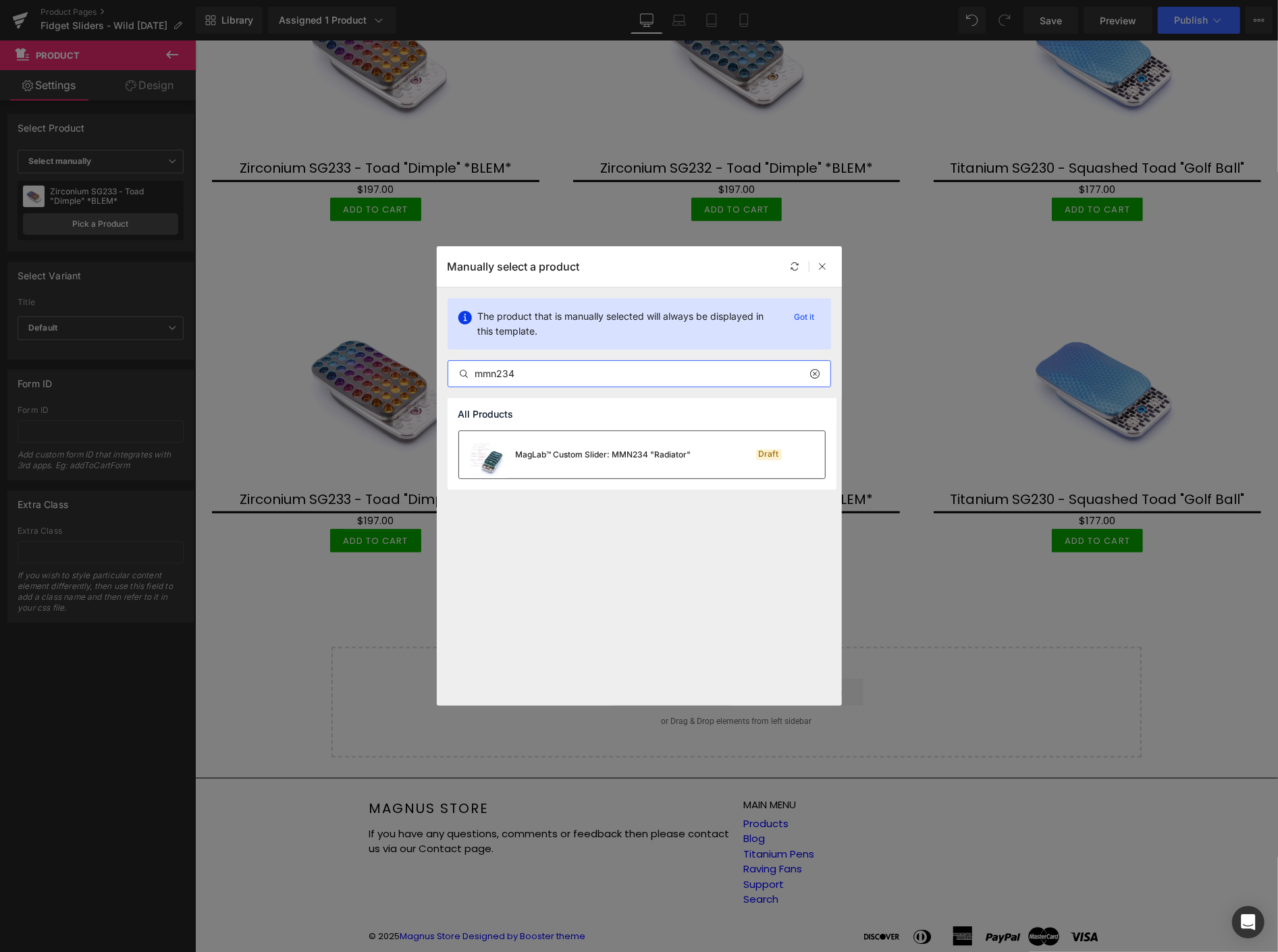
type input "mmn234"
click at [603, 462] on div "MagLab™ Custom Slider: MMN234 "Radiator"" at bounding box center [574, 455] width 232 height 47
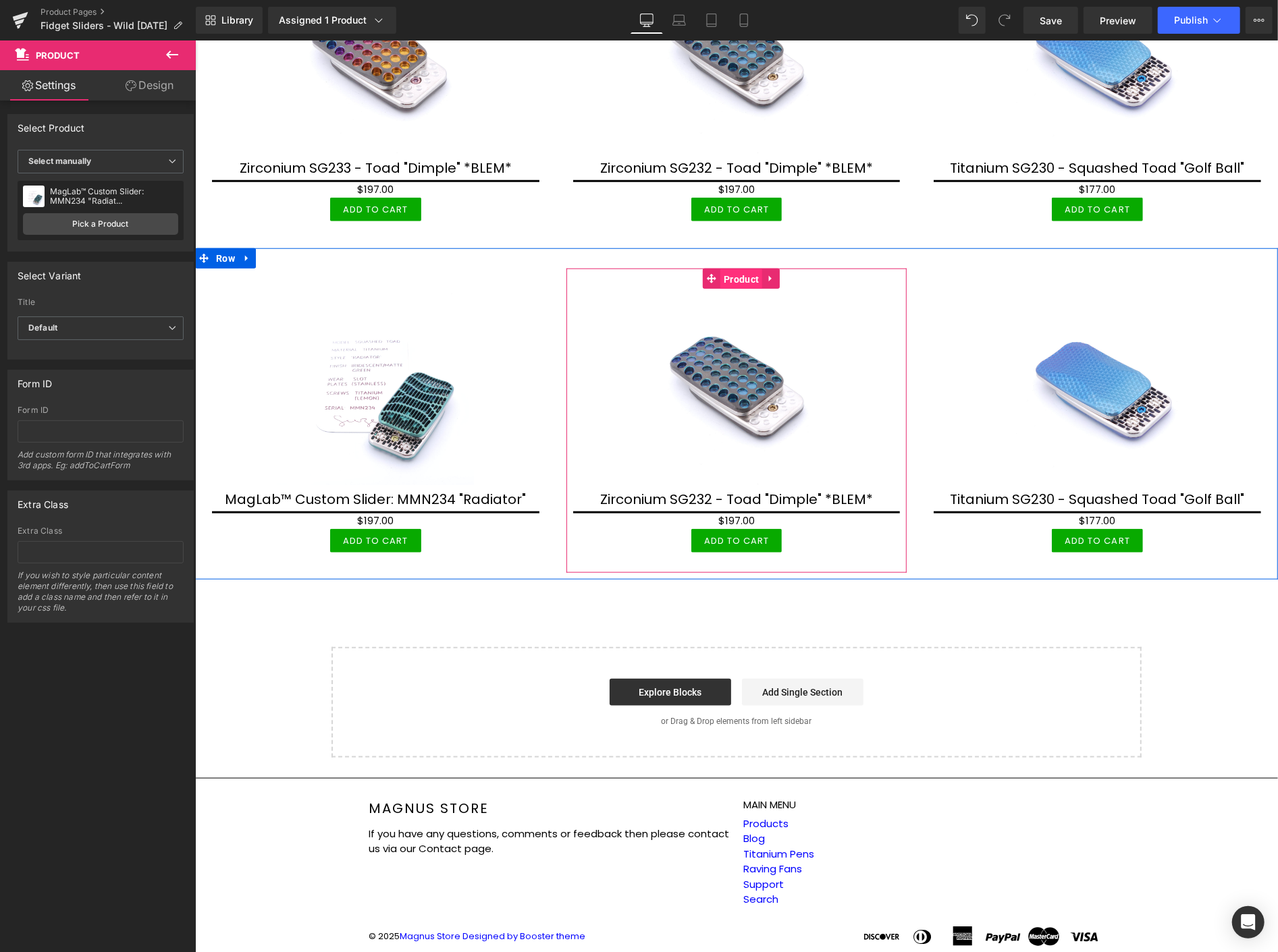
click at [738, 273] on span "Product" at bounding box center [741, 278] width 42 height 20
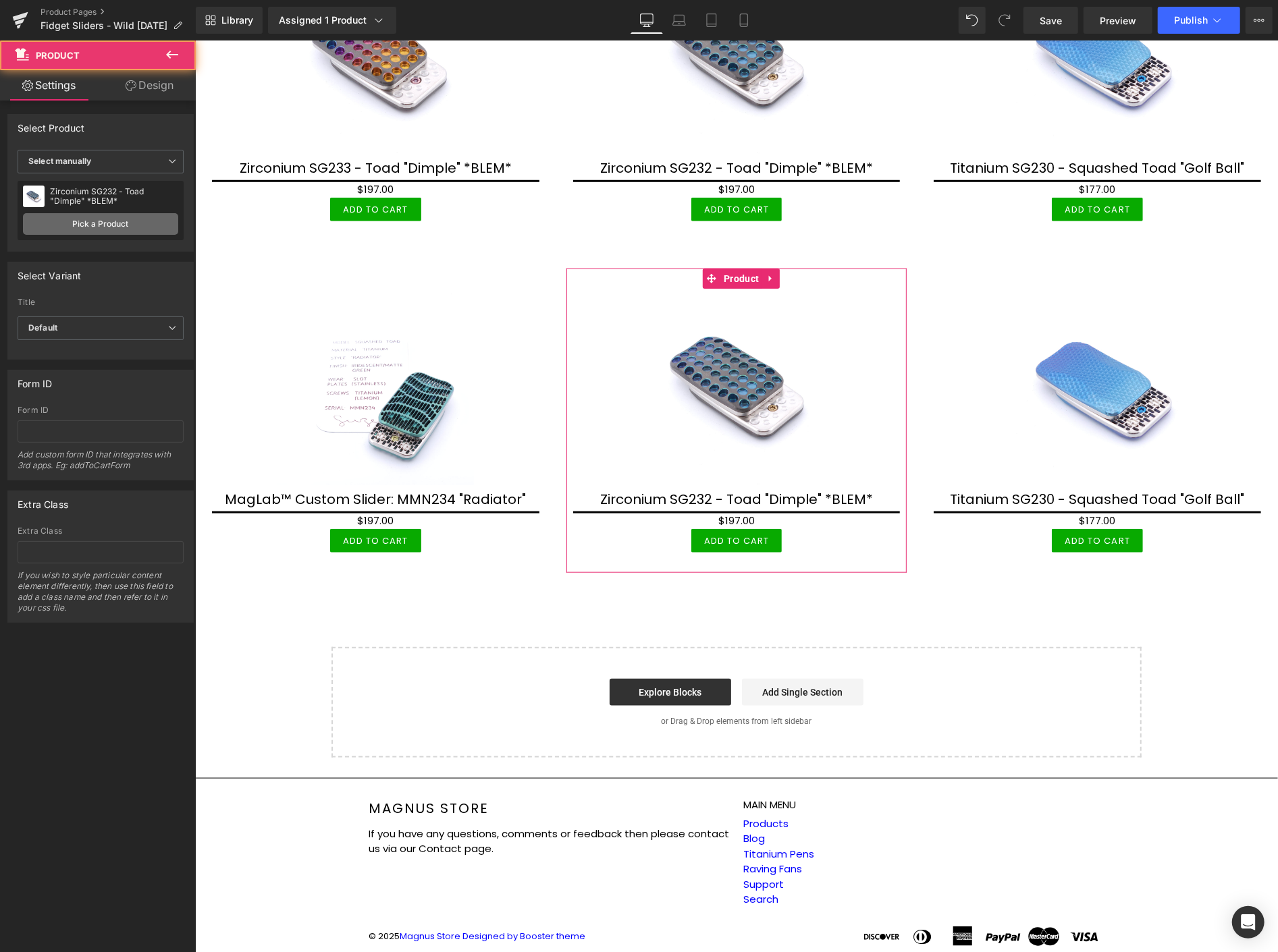
click at [111, 214] on link "Pick a Product" at bounding box center [100, 224] width 155 height 22
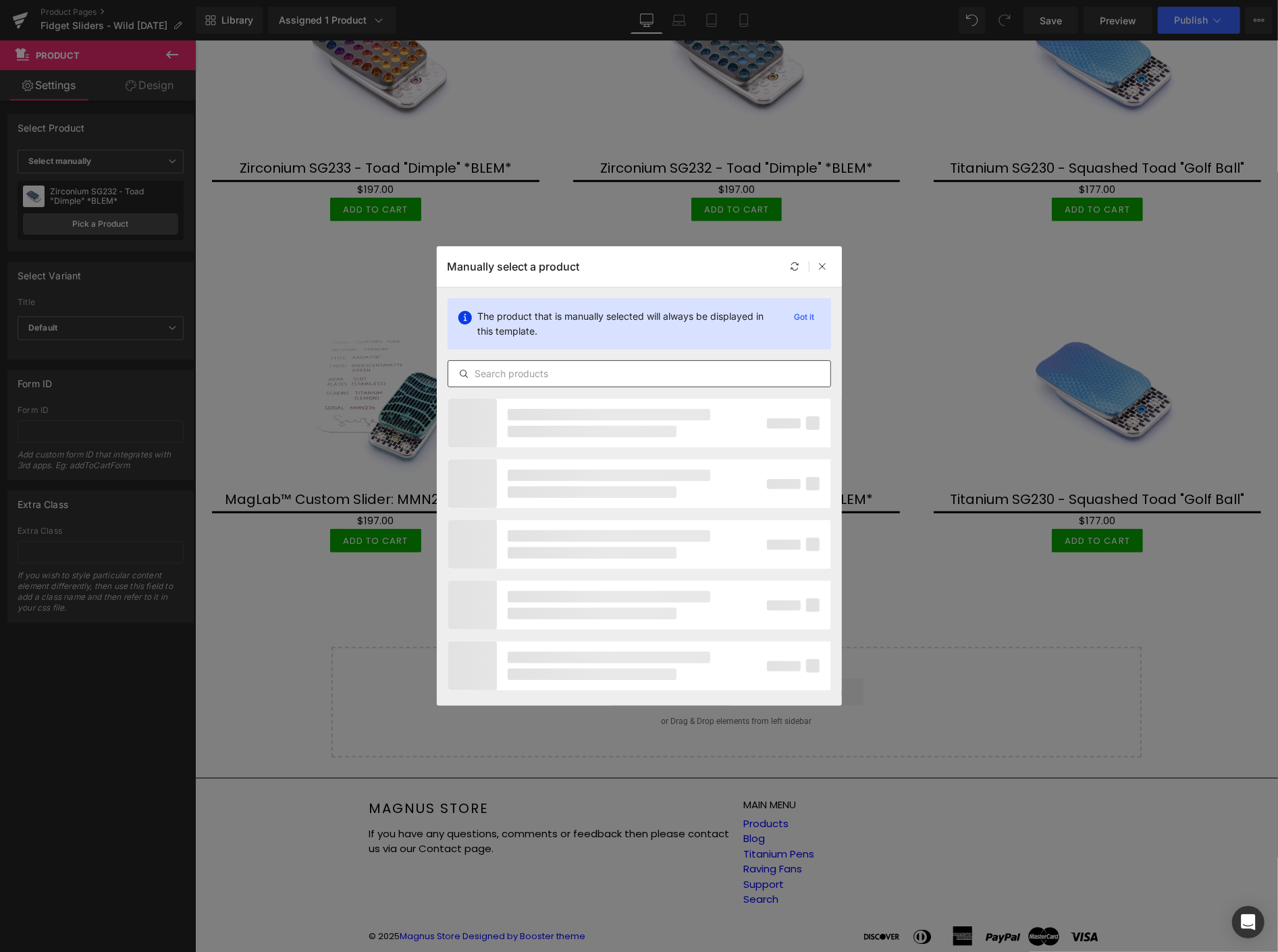
click at [649, 371] on input "text" at bounding box center [639, 374] width 382 height 16
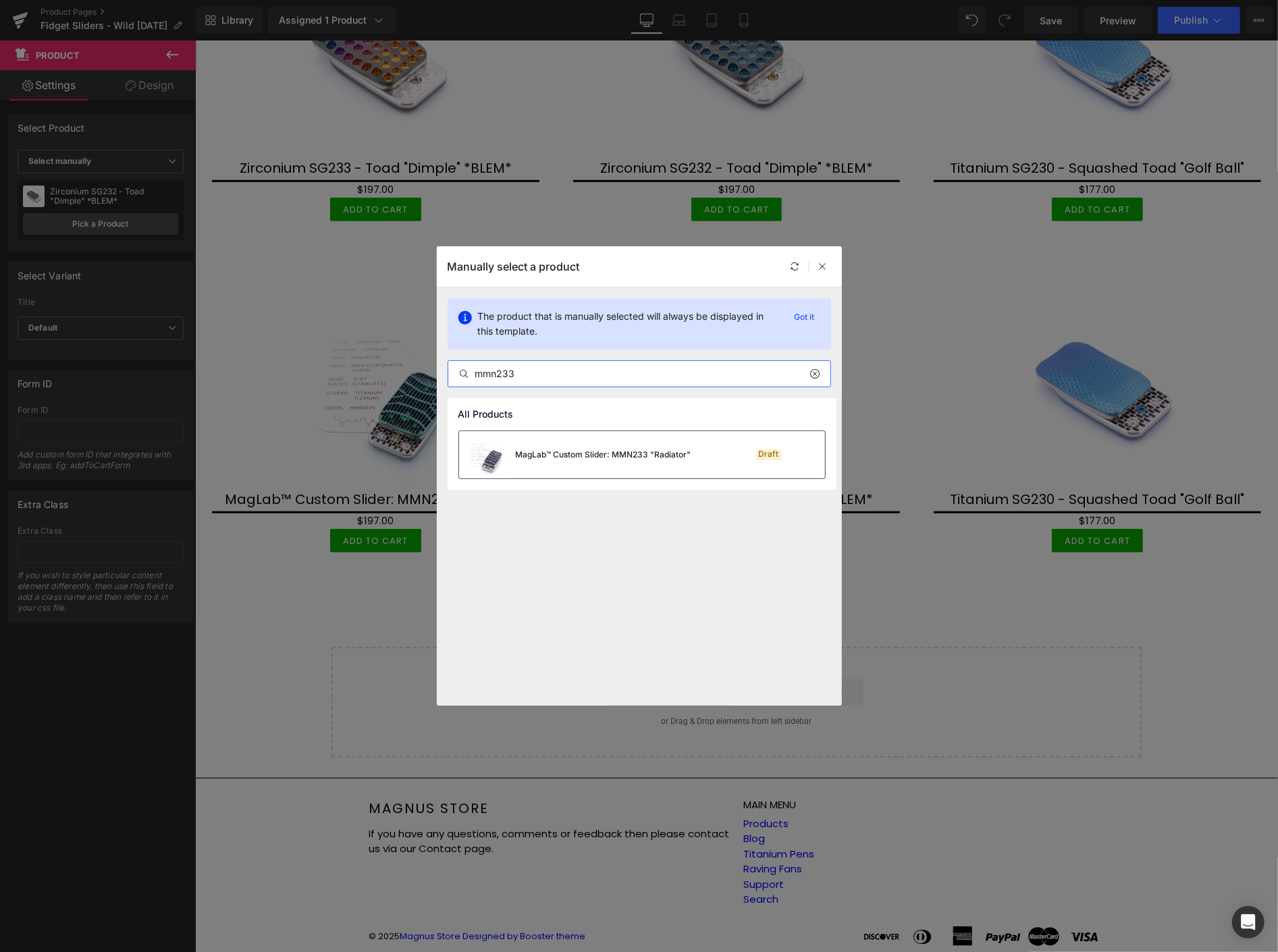
type input "mmn233"
click at [622, 464] on div "MagLab™ Custom Slider: MMN233 "Radiator"" at bounding box center [574, 455] width 232 height 47
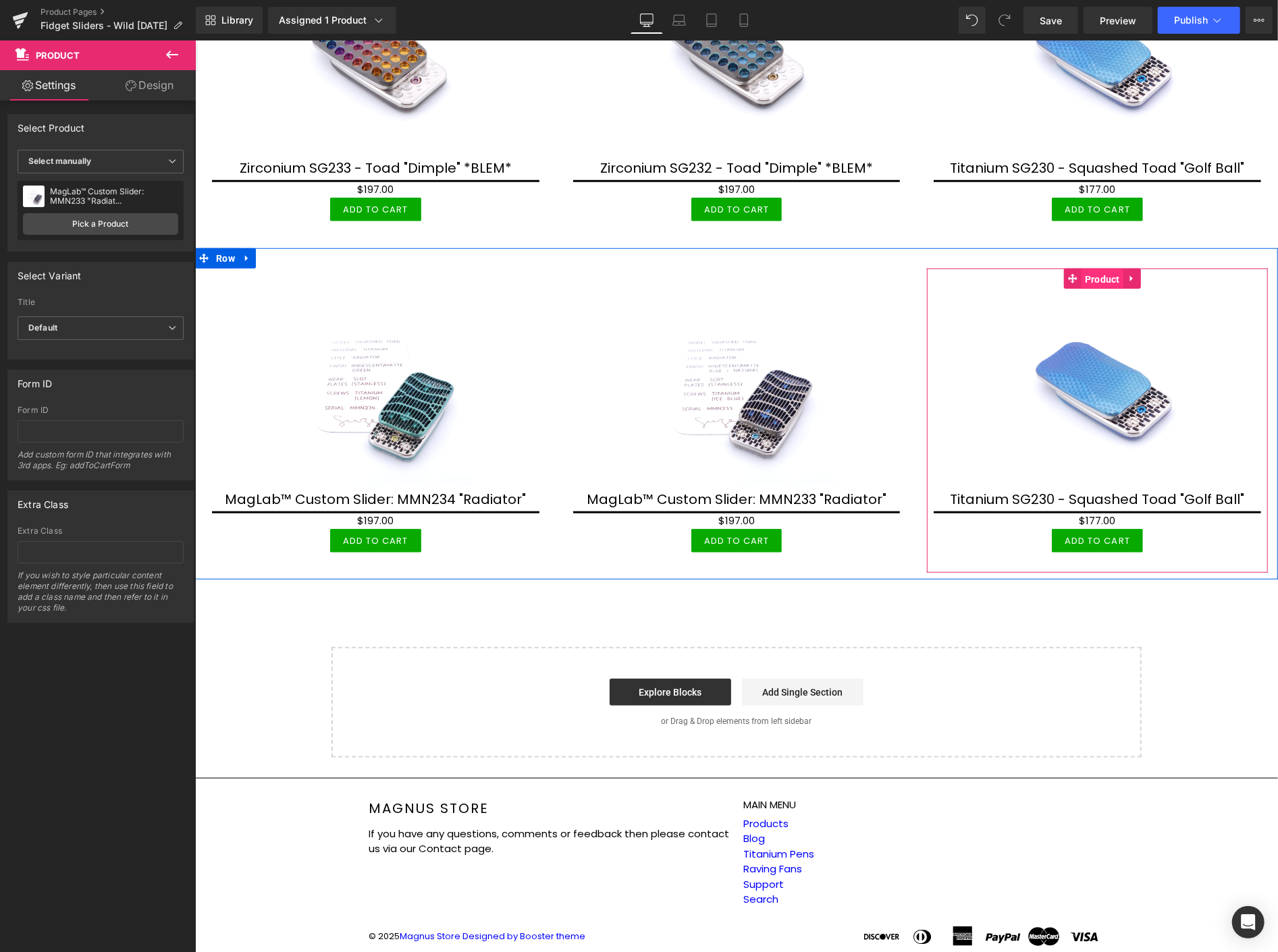
click at [1098, 269] on span "Product" at bounding box center [1102, 278] width 42 height 20
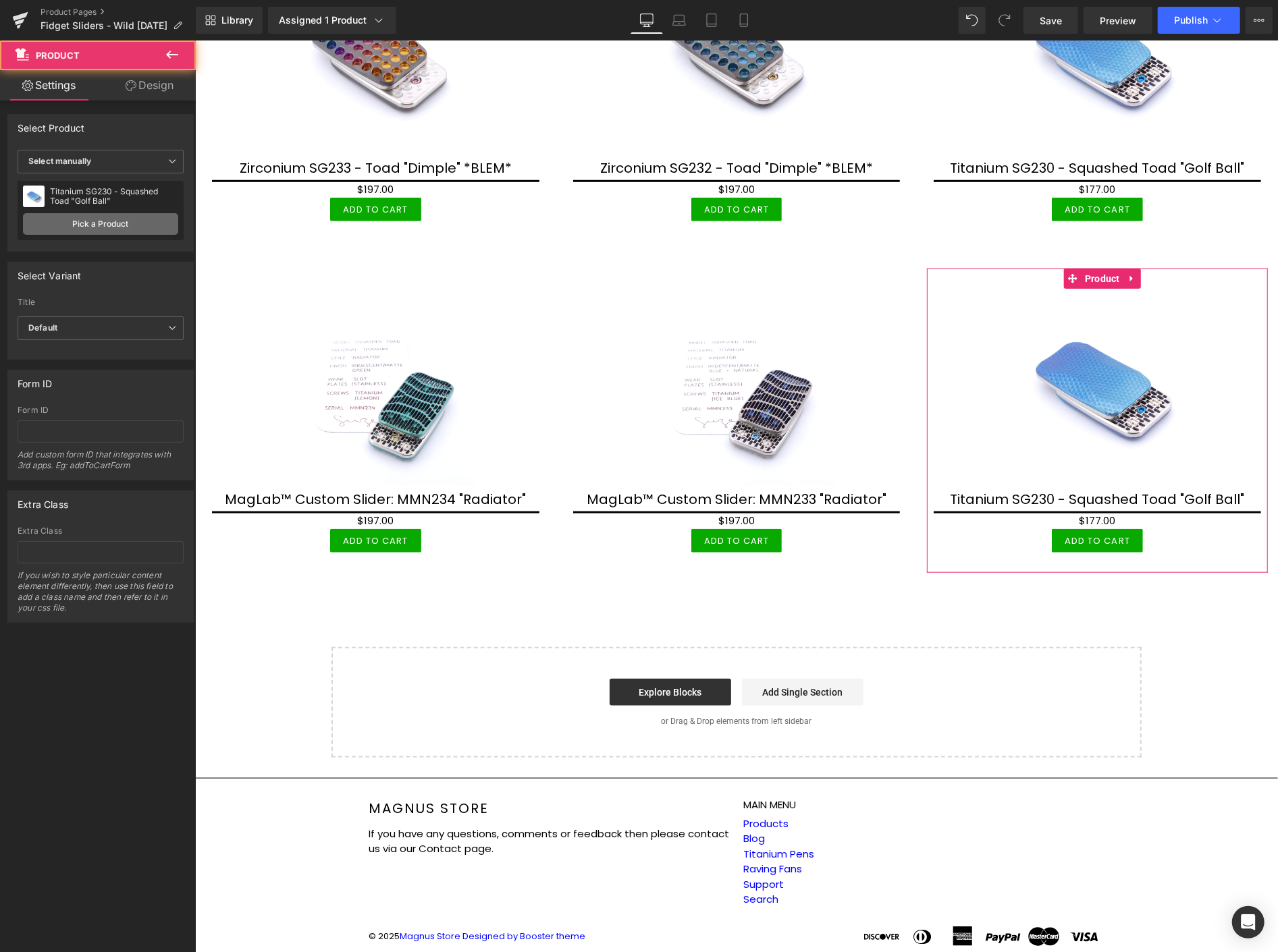
click at [99, 218] on link "Pick a Product" at bounding box center [100, 224] width 155 height 22
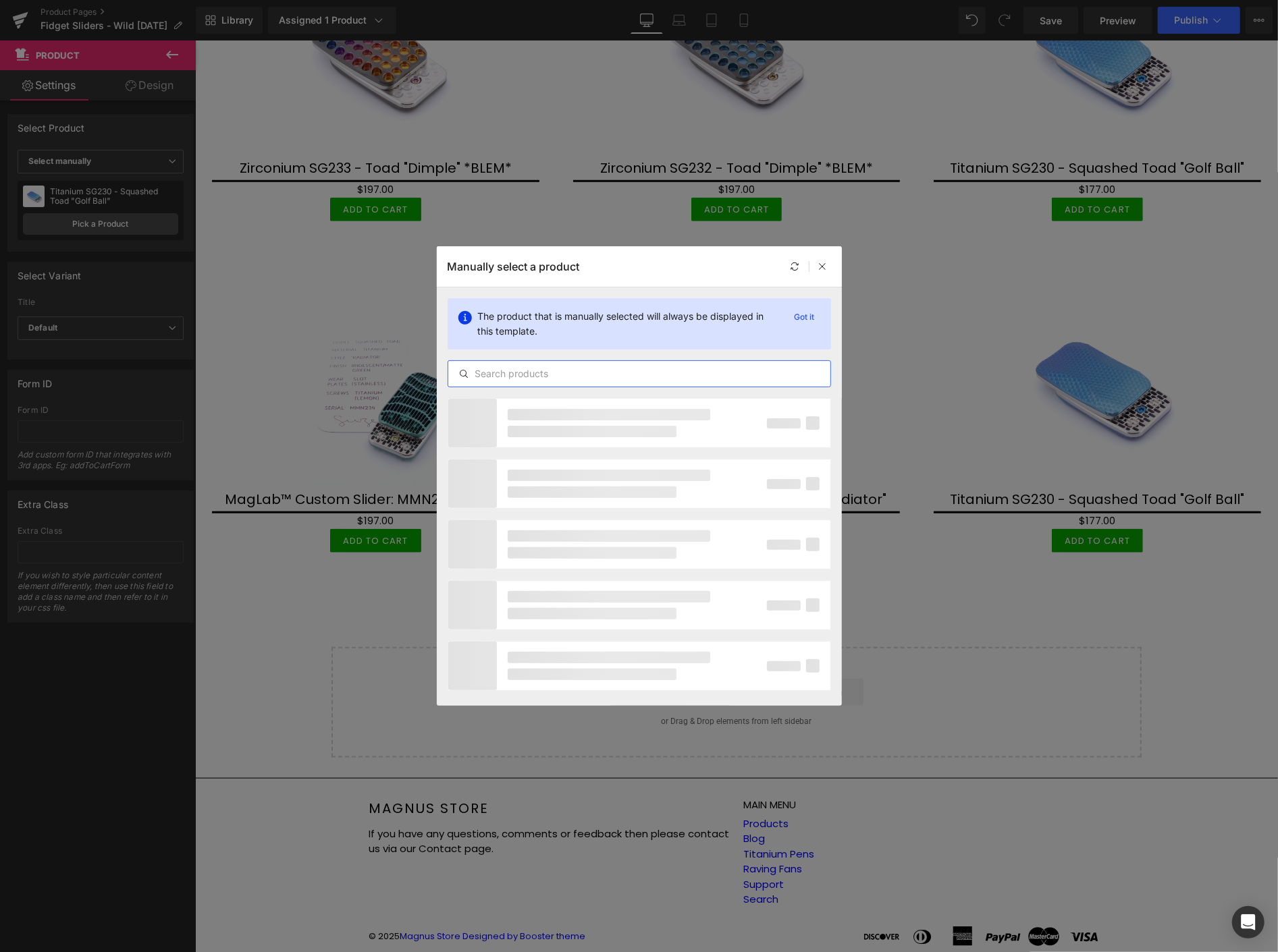
click at [626, 368] on input "text" at bounding box center [639, 374] width 382 height 16
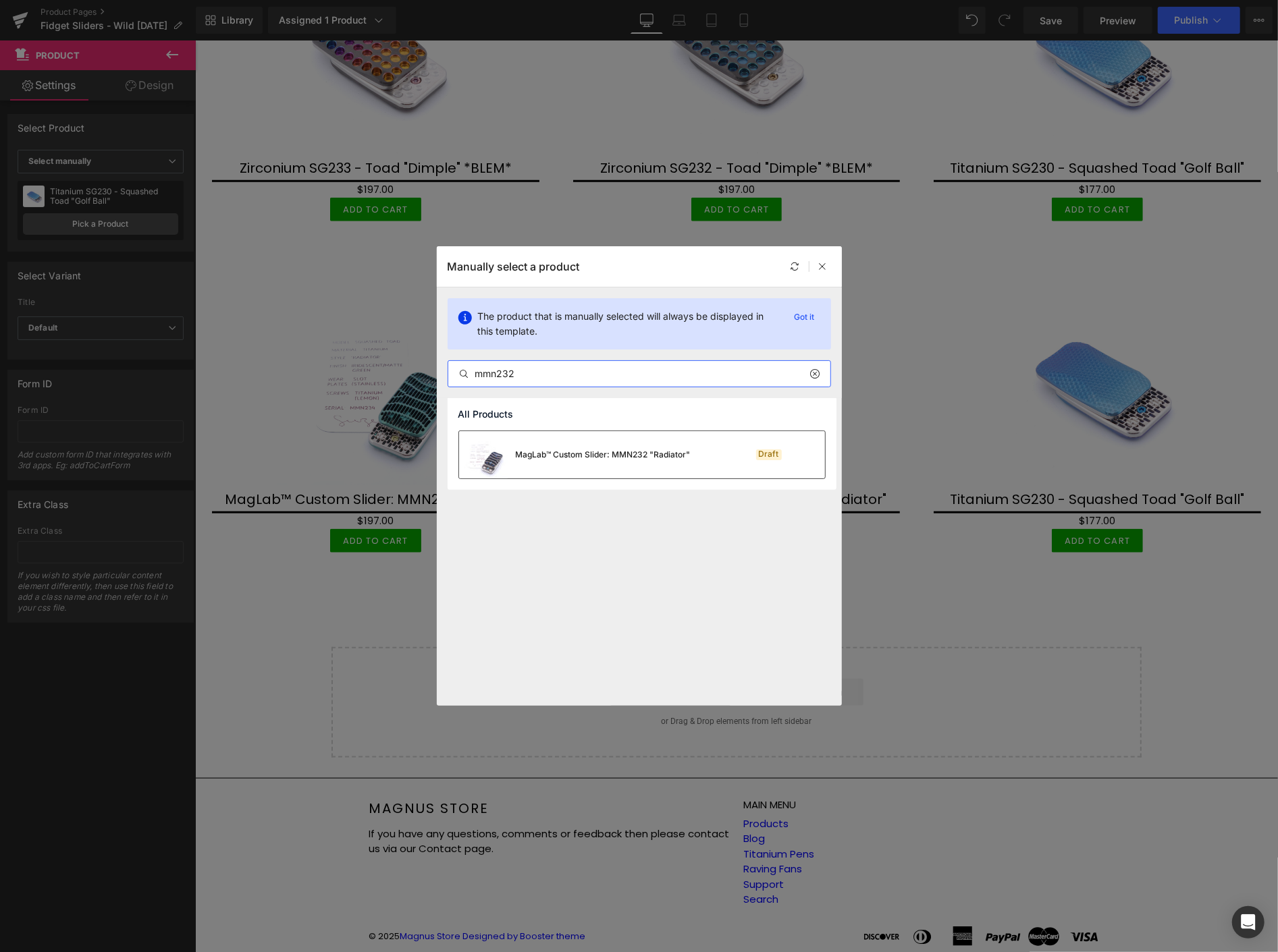
type input "mmn232"
click at [654, 461] on div "MagLab™ Custom Slider: MMN232 "Radiator"" at bounding box center [574, 455] width 231 height 47
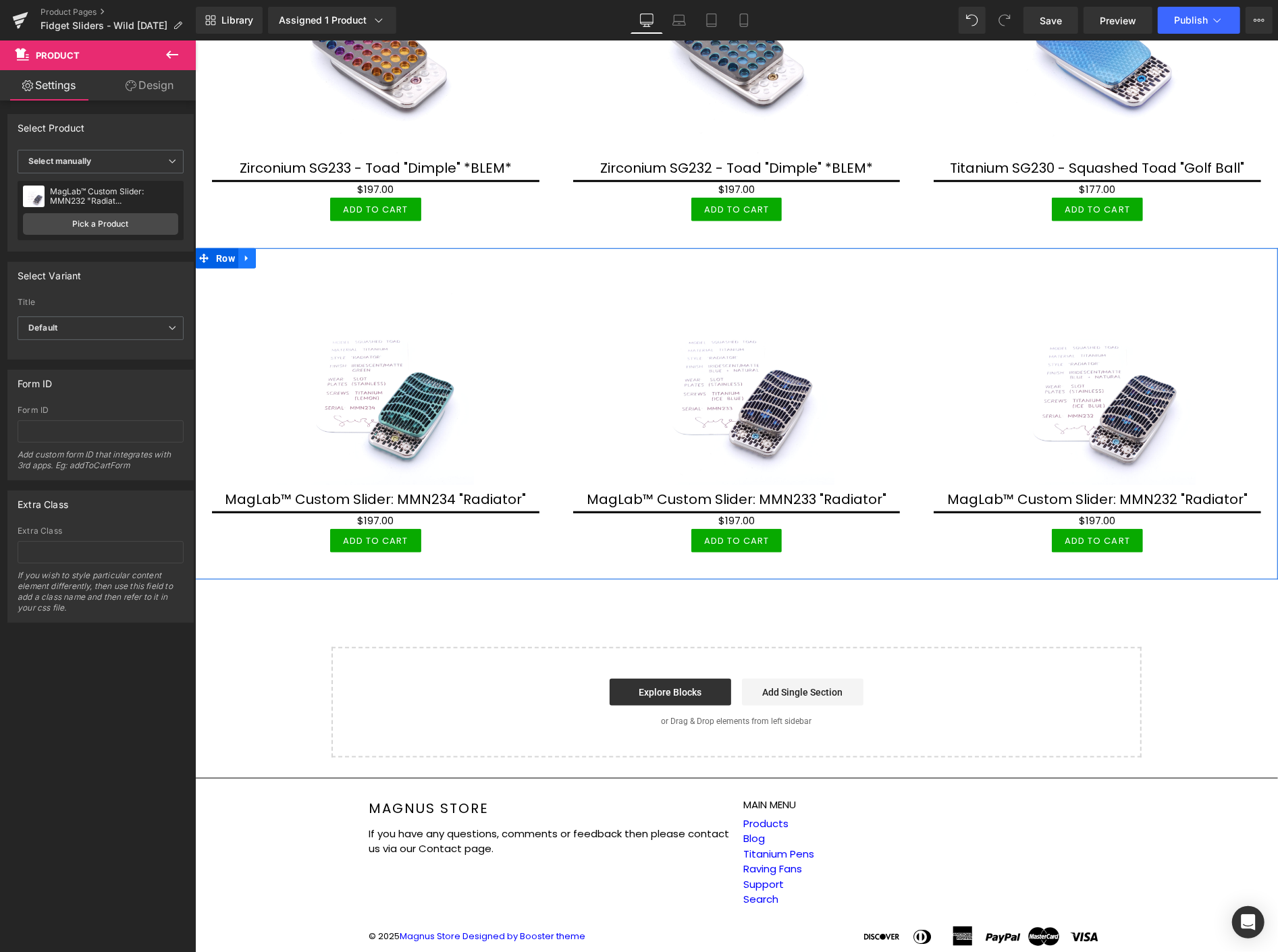
click at [243, 248] on link at bounding box center [247, 257] width 18 height 20
click at [264, 253] on icon at bounding box center [264, 258] width 10 height 10
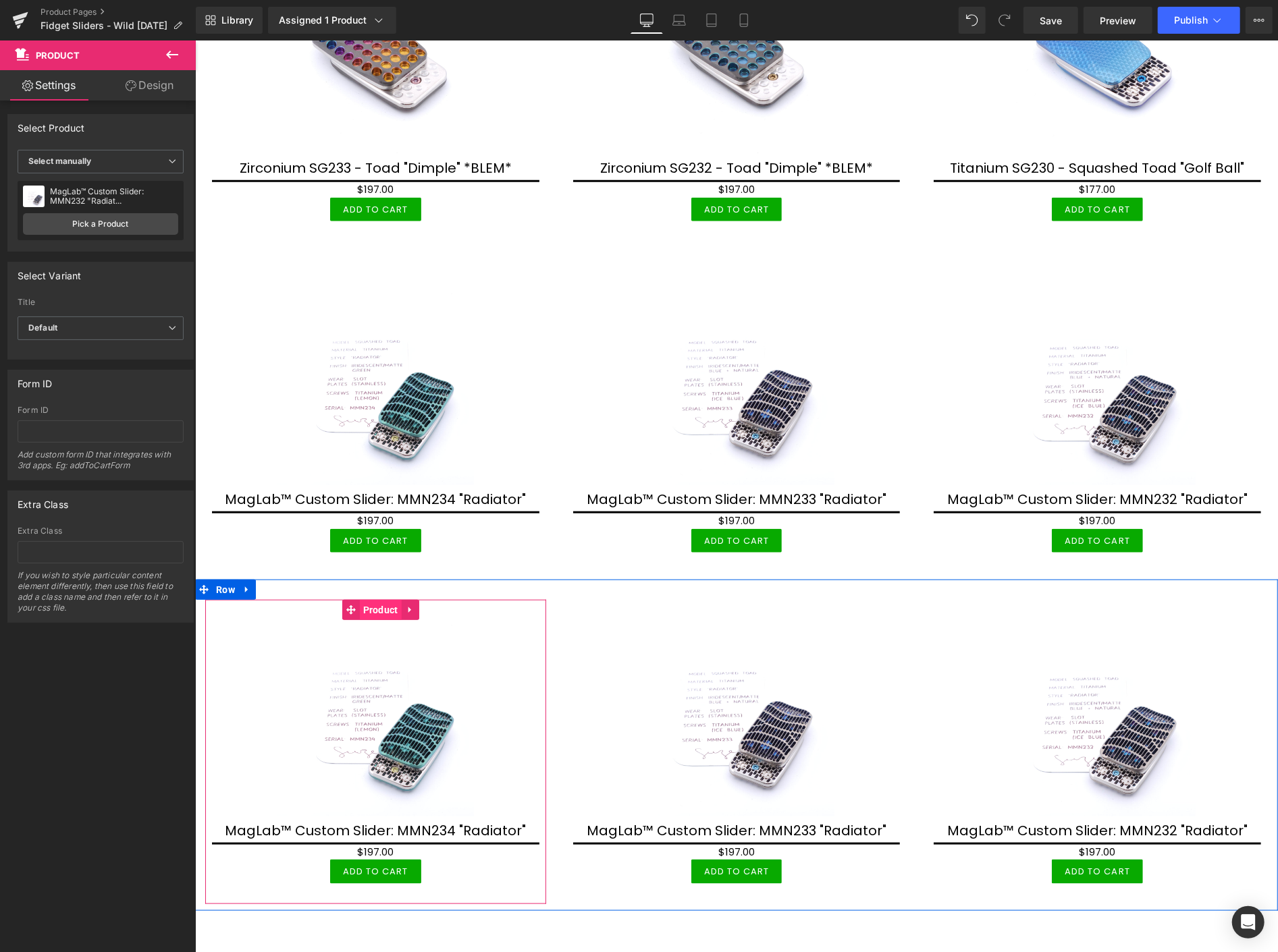
click at [383, 599] on span "Product" at bounding box center [380, 609] width 42 height 20
click at [367, 599] on span "Product" at bounding box center [380, 609] width 42 height 20
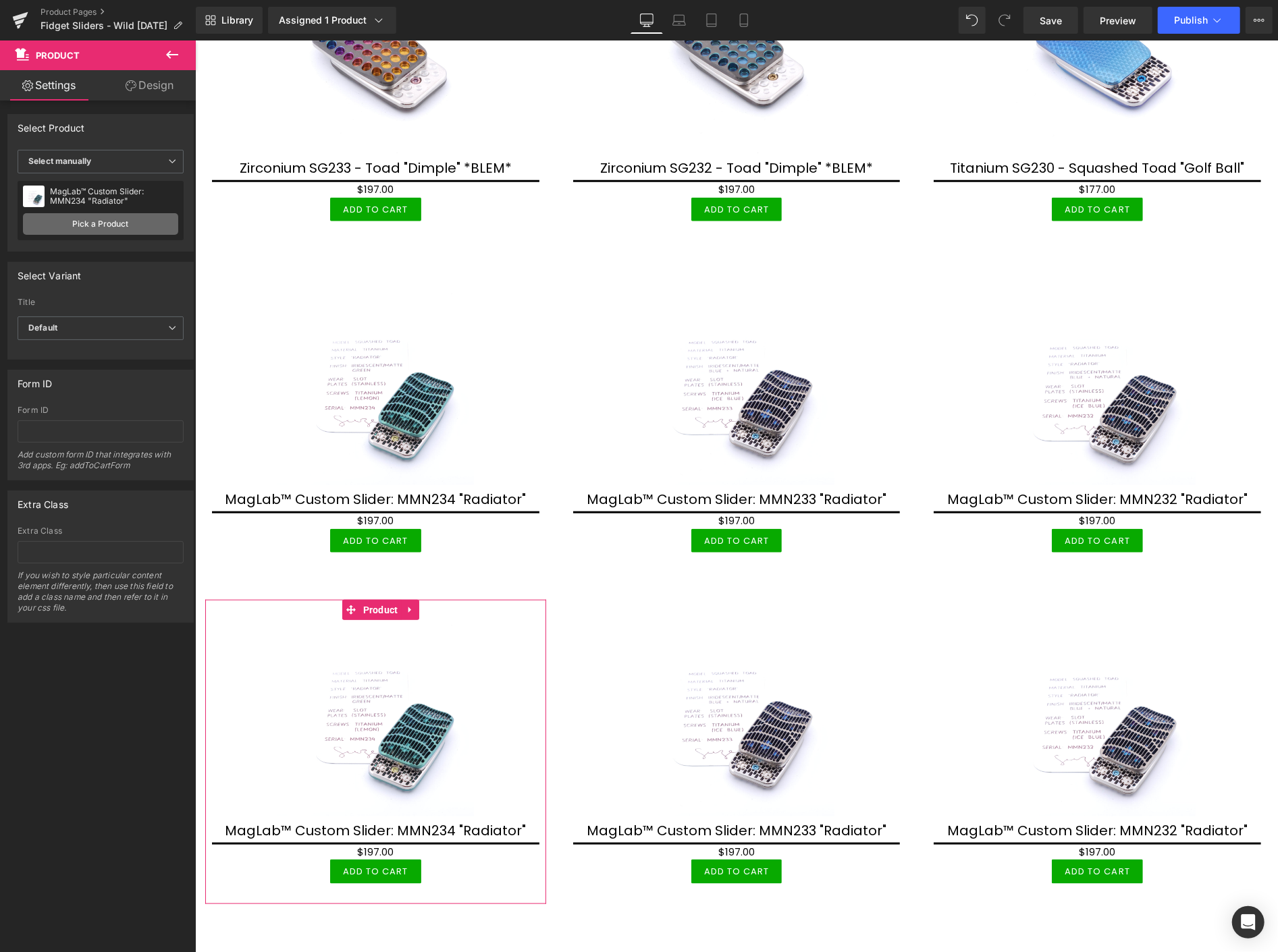
click at [108, 218] on link "Pick a Product" at bounding box center [100, 224] width 155 height 22
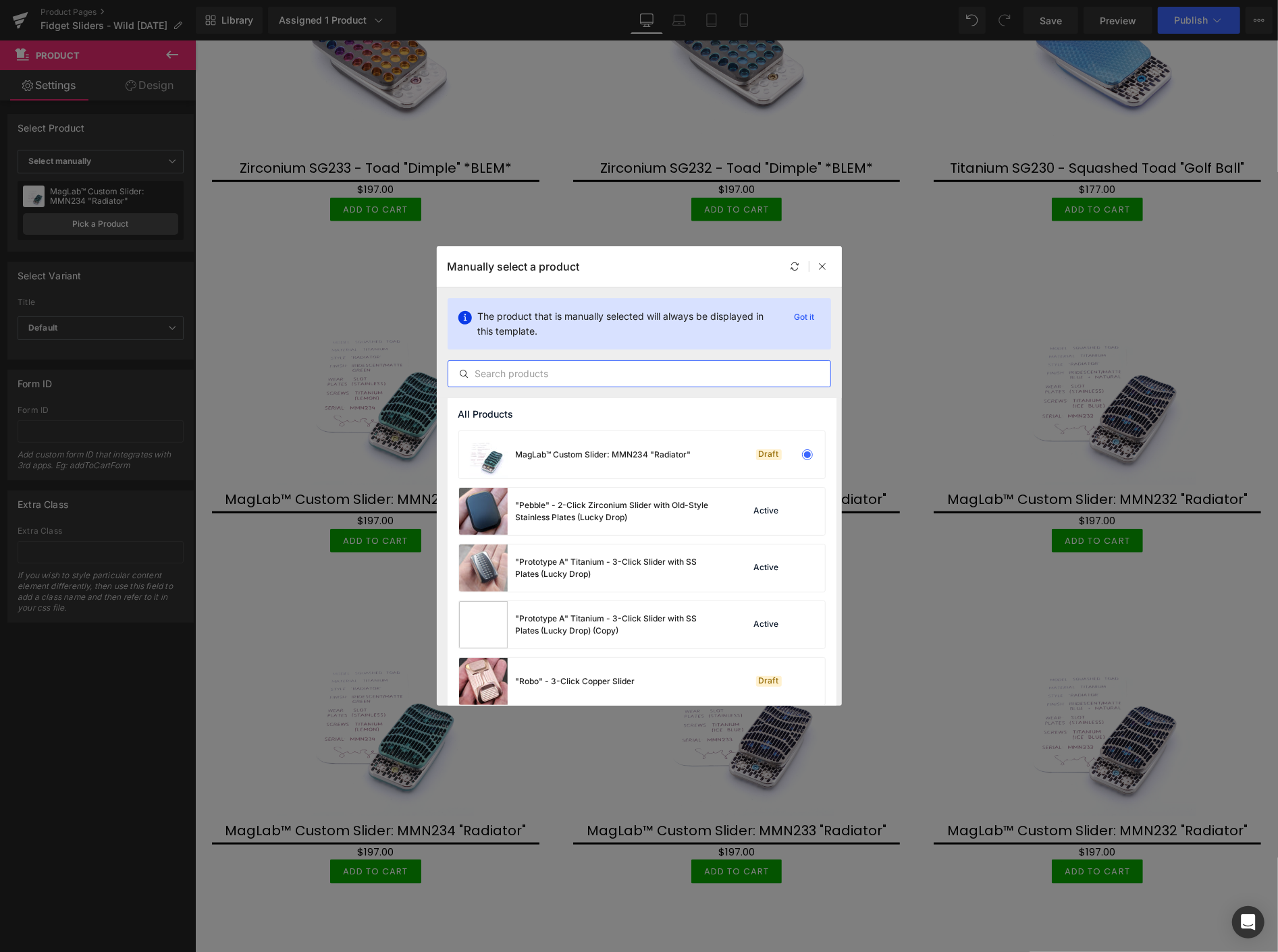
click at [605, 373] on input "text" at bounding box center [639, 374] width 382 height 16
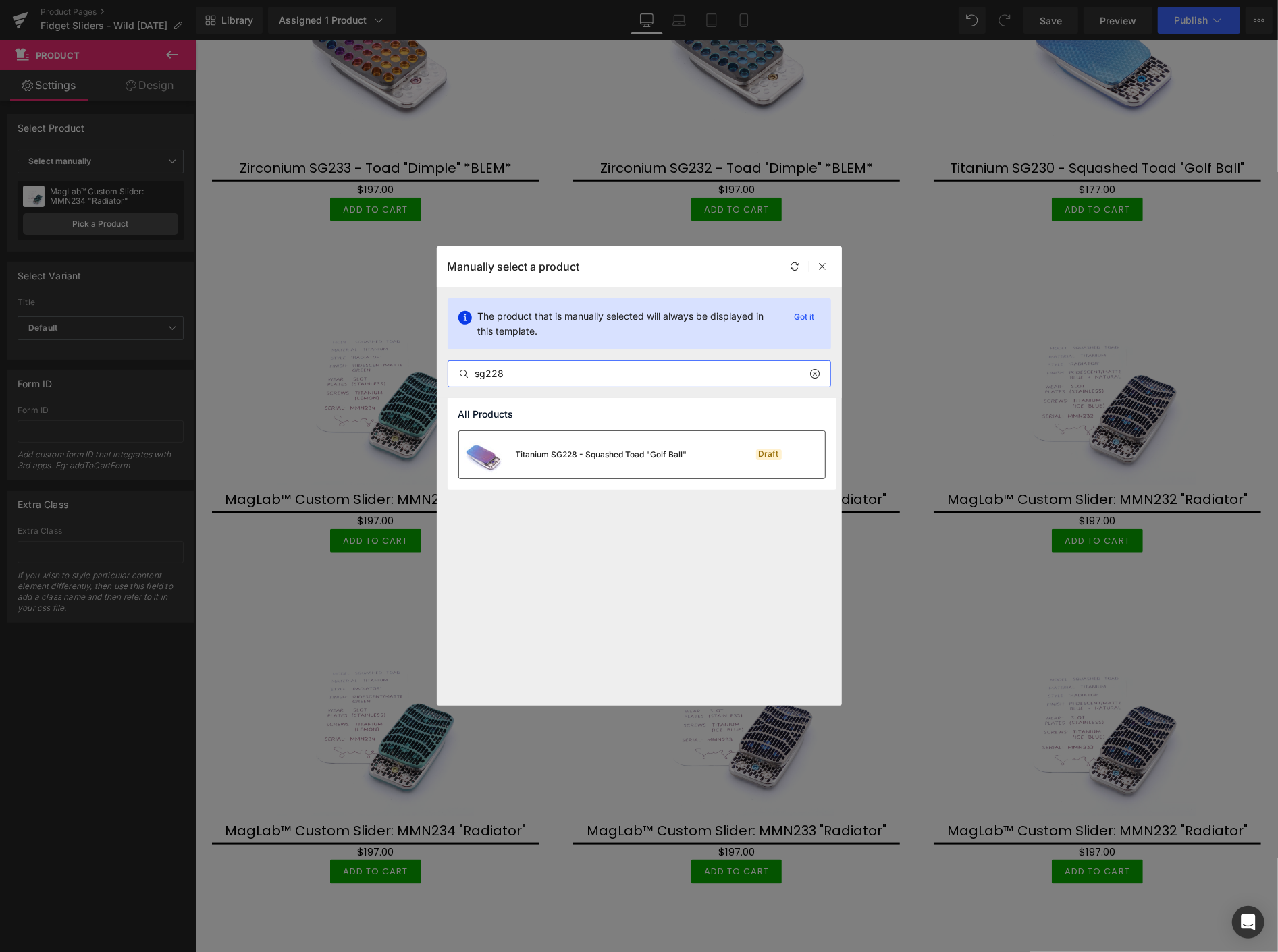
type input "sg228"
click at [631, 450] on div "Titanium SG228 - Squashed Toad "Golf Ball"" at bounding box center [602, 455] width 171 height 12
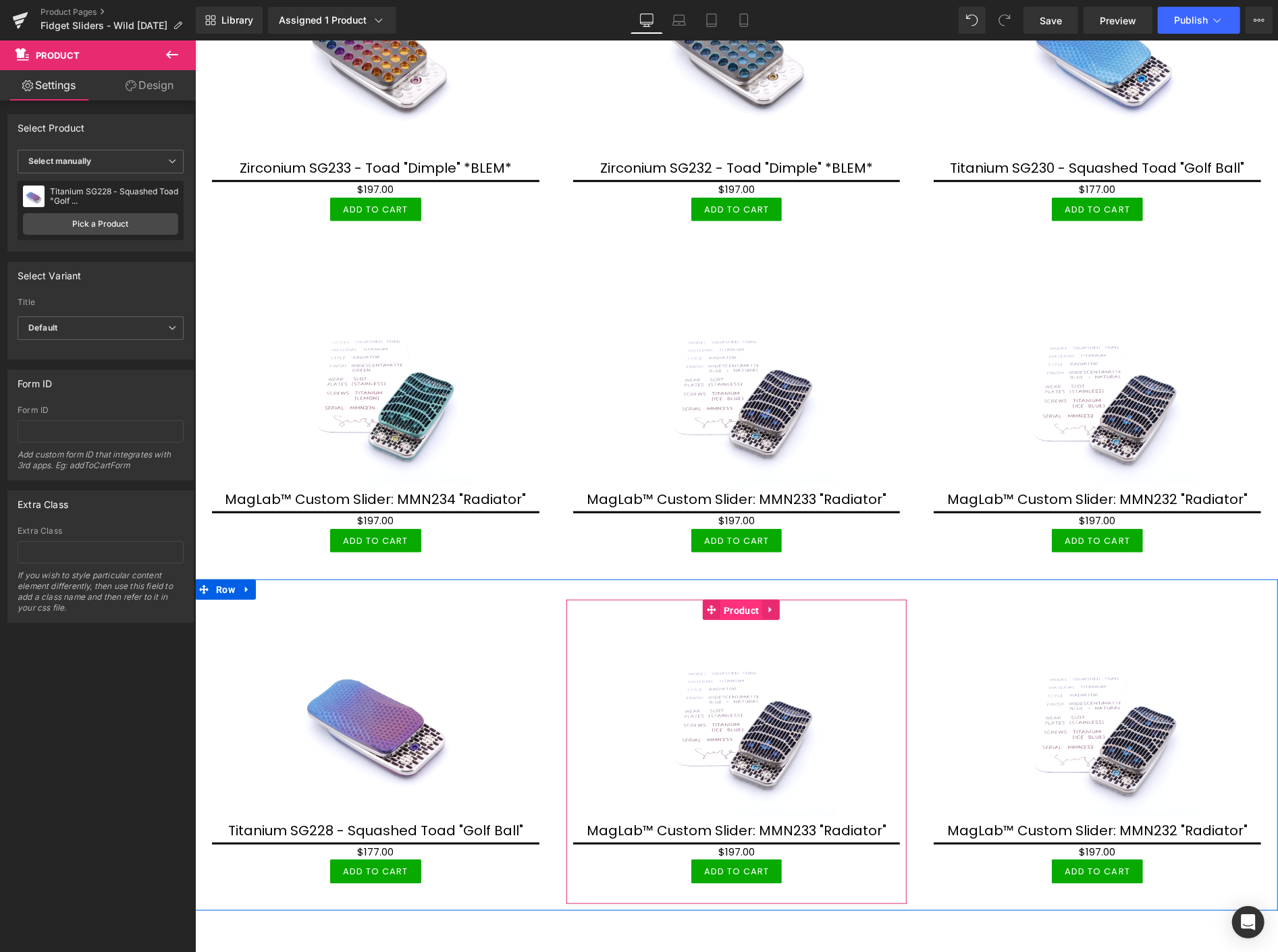
click at [732, 600] on span "Product" at bounding box center [741, 610] width 42 height 20
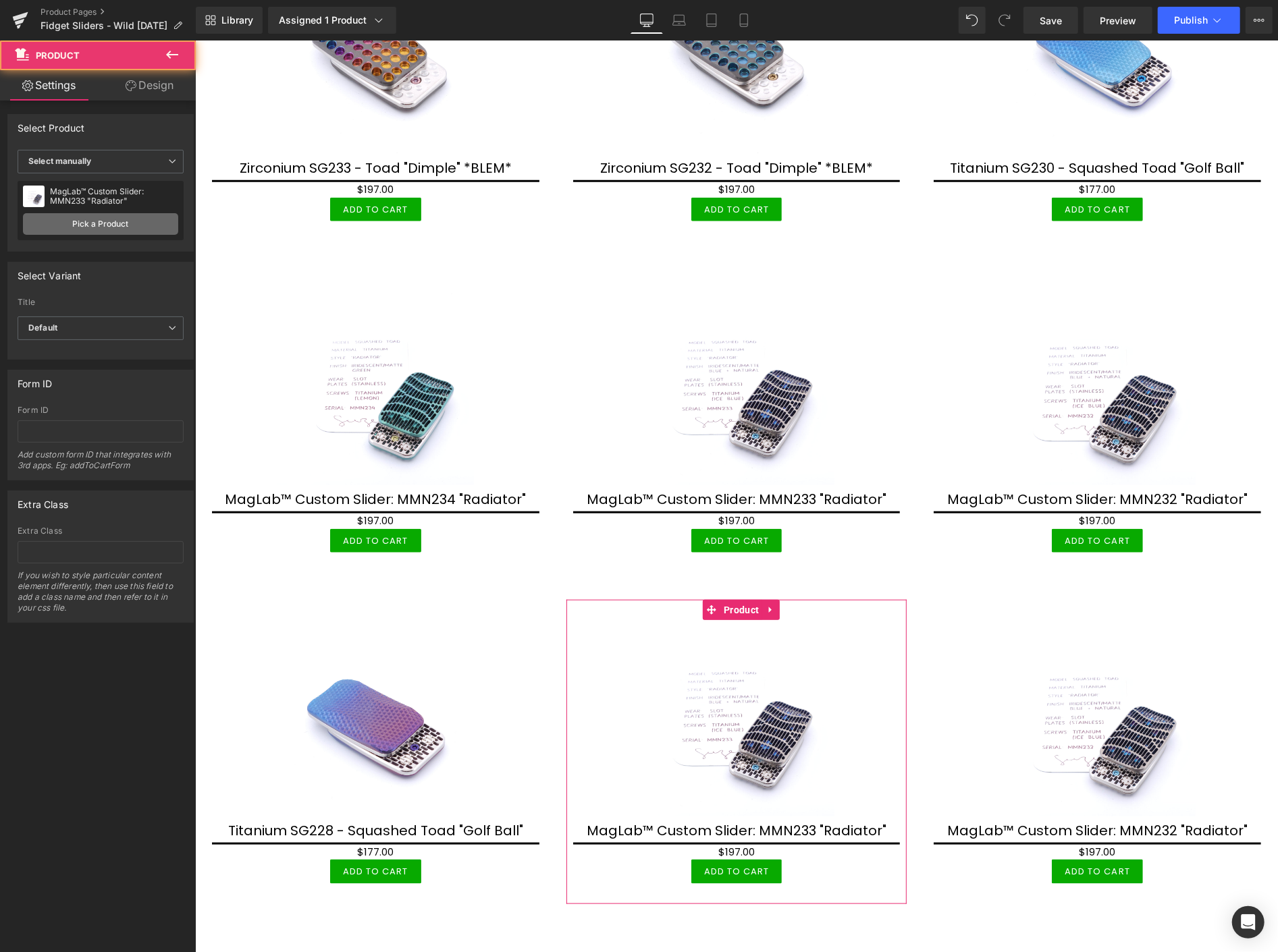
click at [92, 224] on link "Pick a Product" at bounding box center [100, 224] width 155 height 22
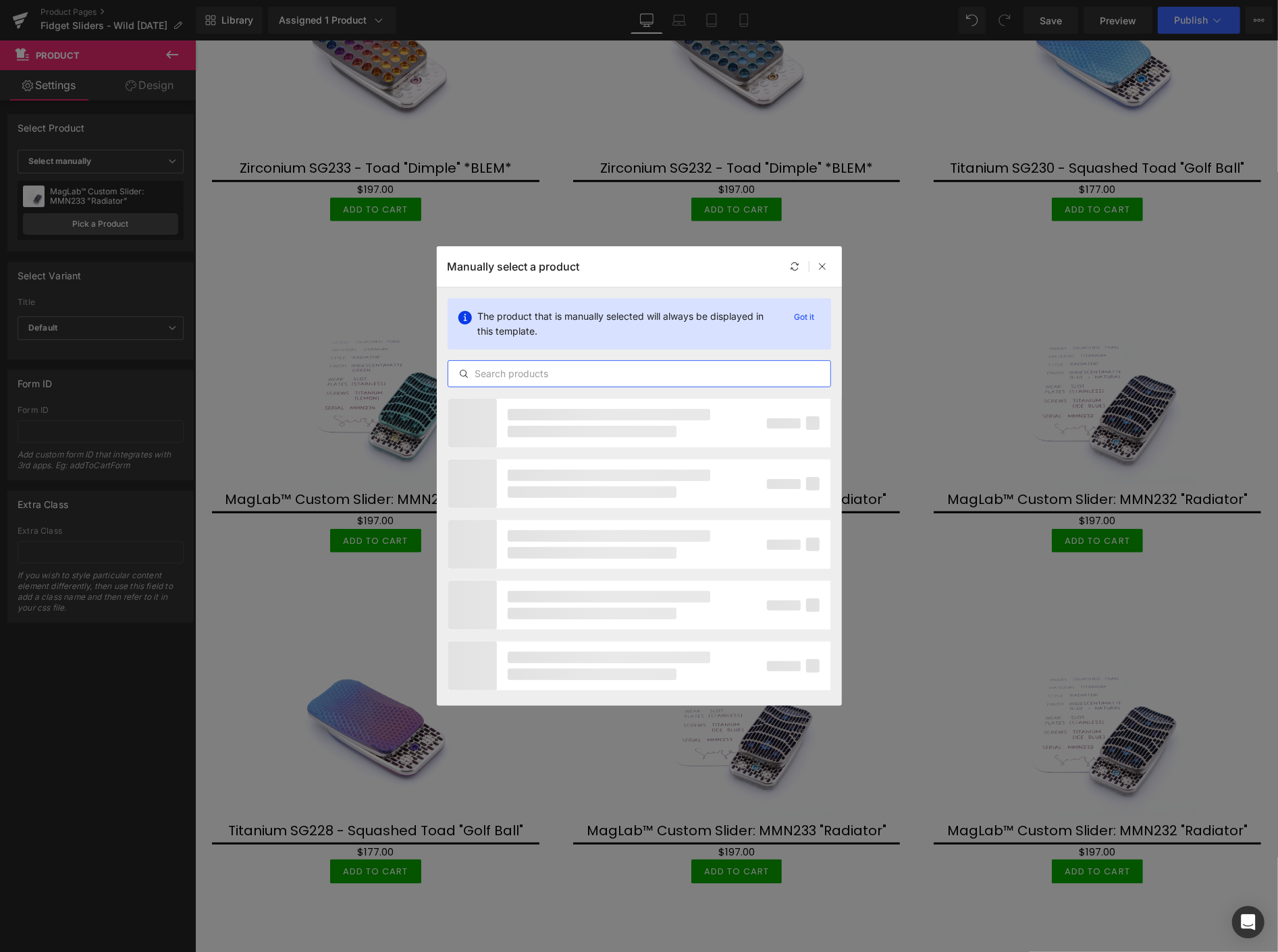
click at [588, 375] on input "text" at bounding box center [639, 374] width 382 height 16
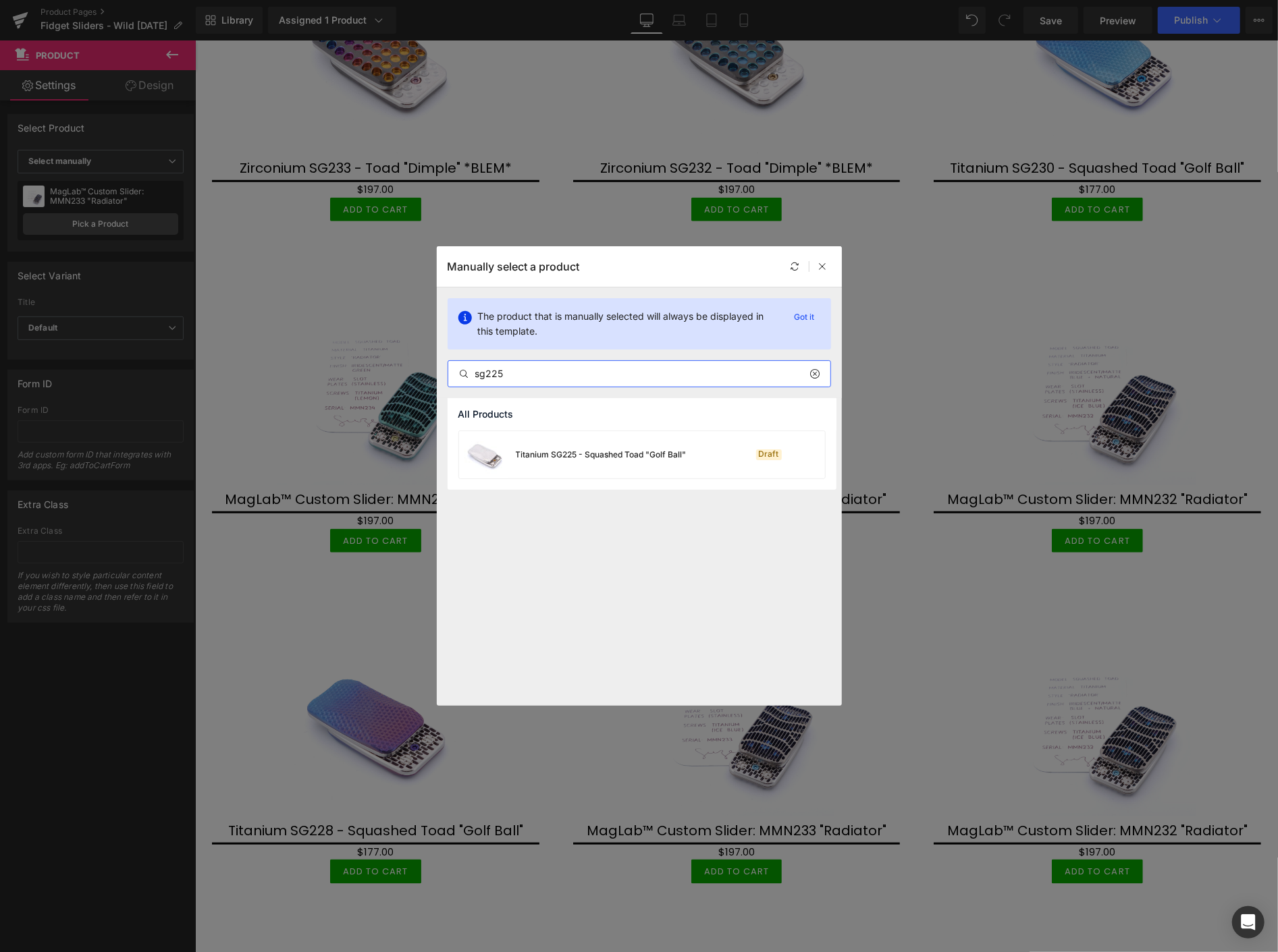
type input "sg225"
click at [612, 455] on div "Titanium SG225 - Squashed Toad "Golf Ball"" at bounding box center [601, 455] width 171 height 12
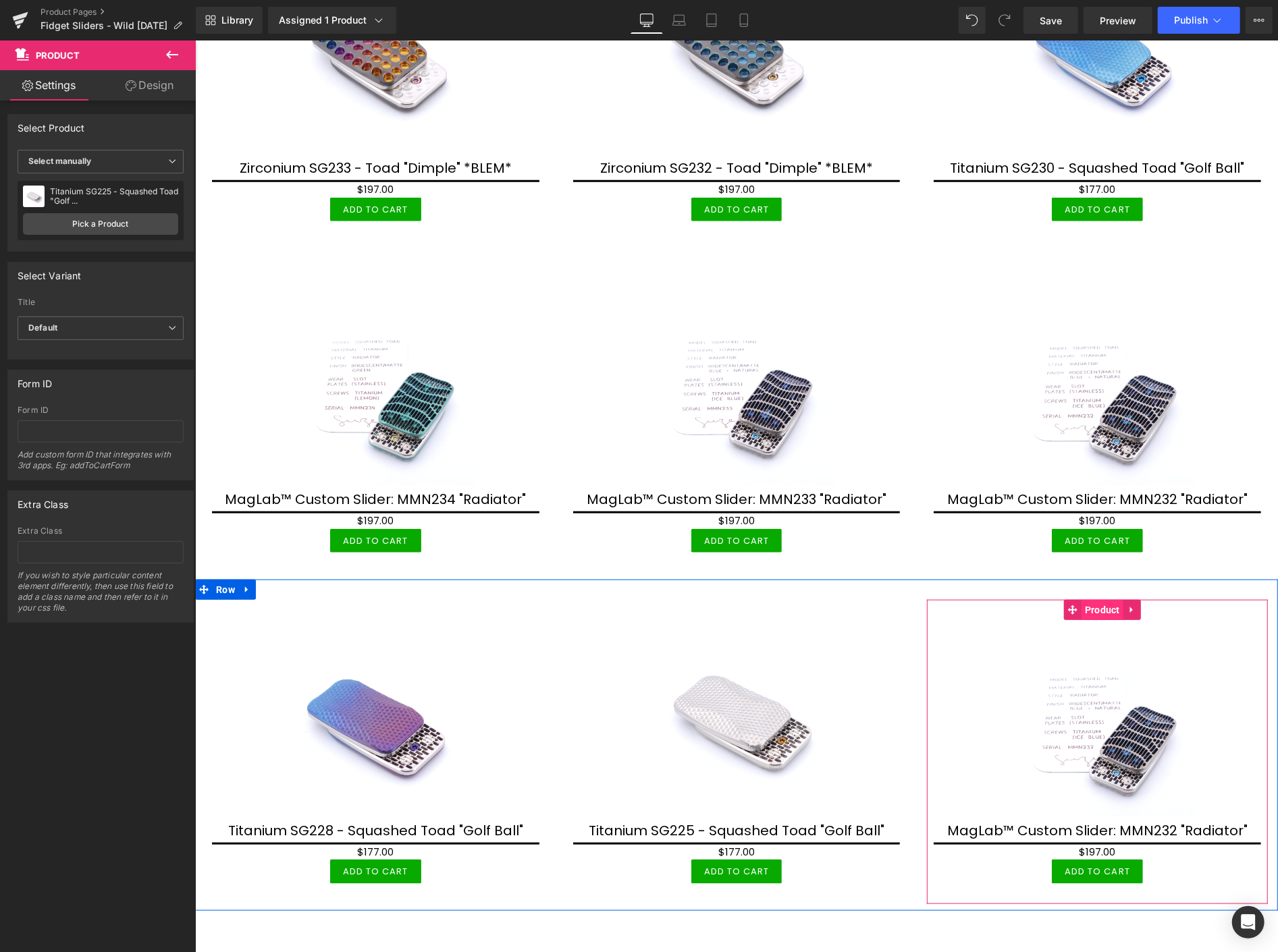
click at [1092, 599] on span "Product" at bounding box center [1102, 609] width 42 height 20
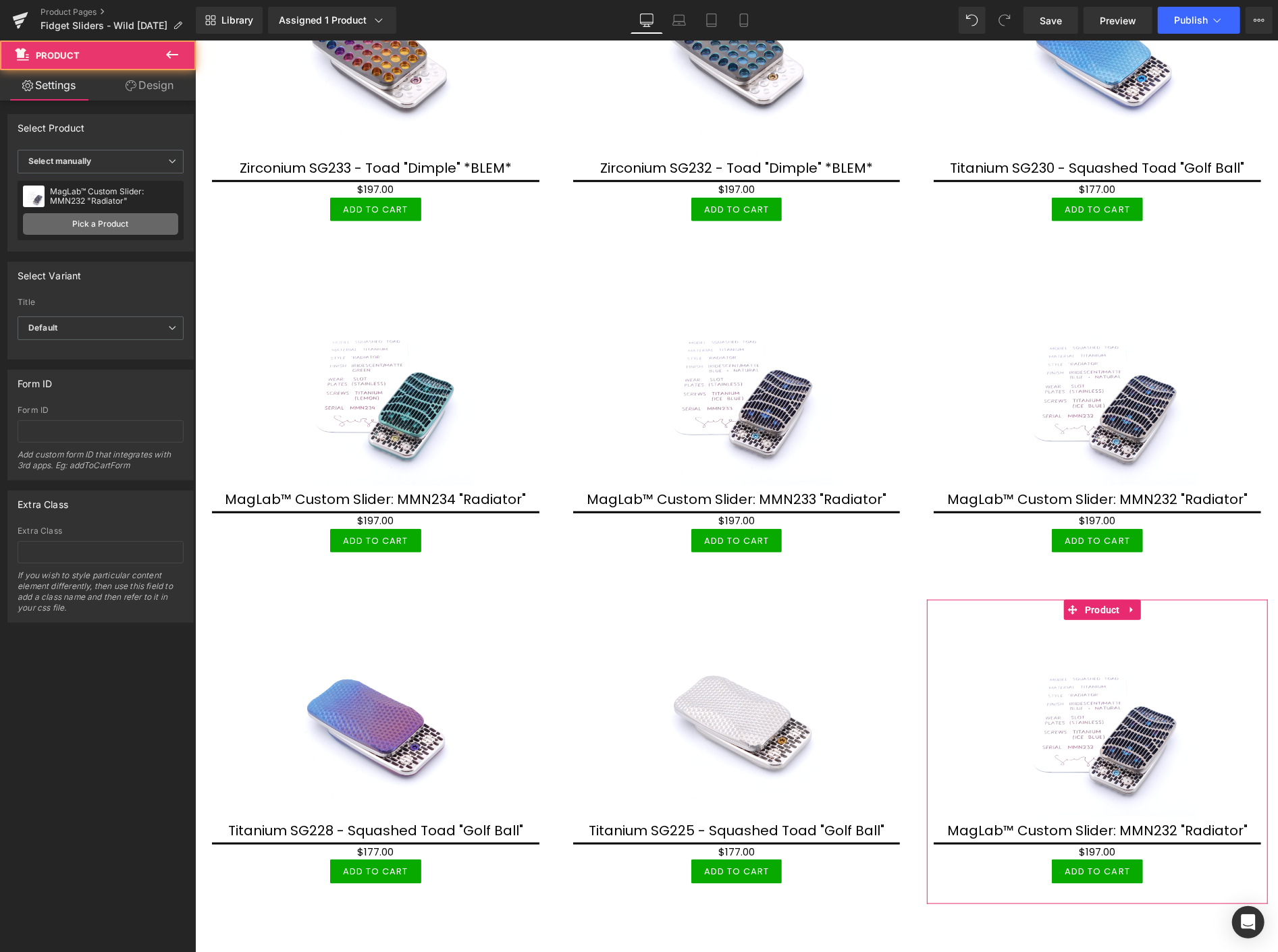
click at [129, 222] on link "Pick a Product" at bounding box center [100, 224] width 155 height 22
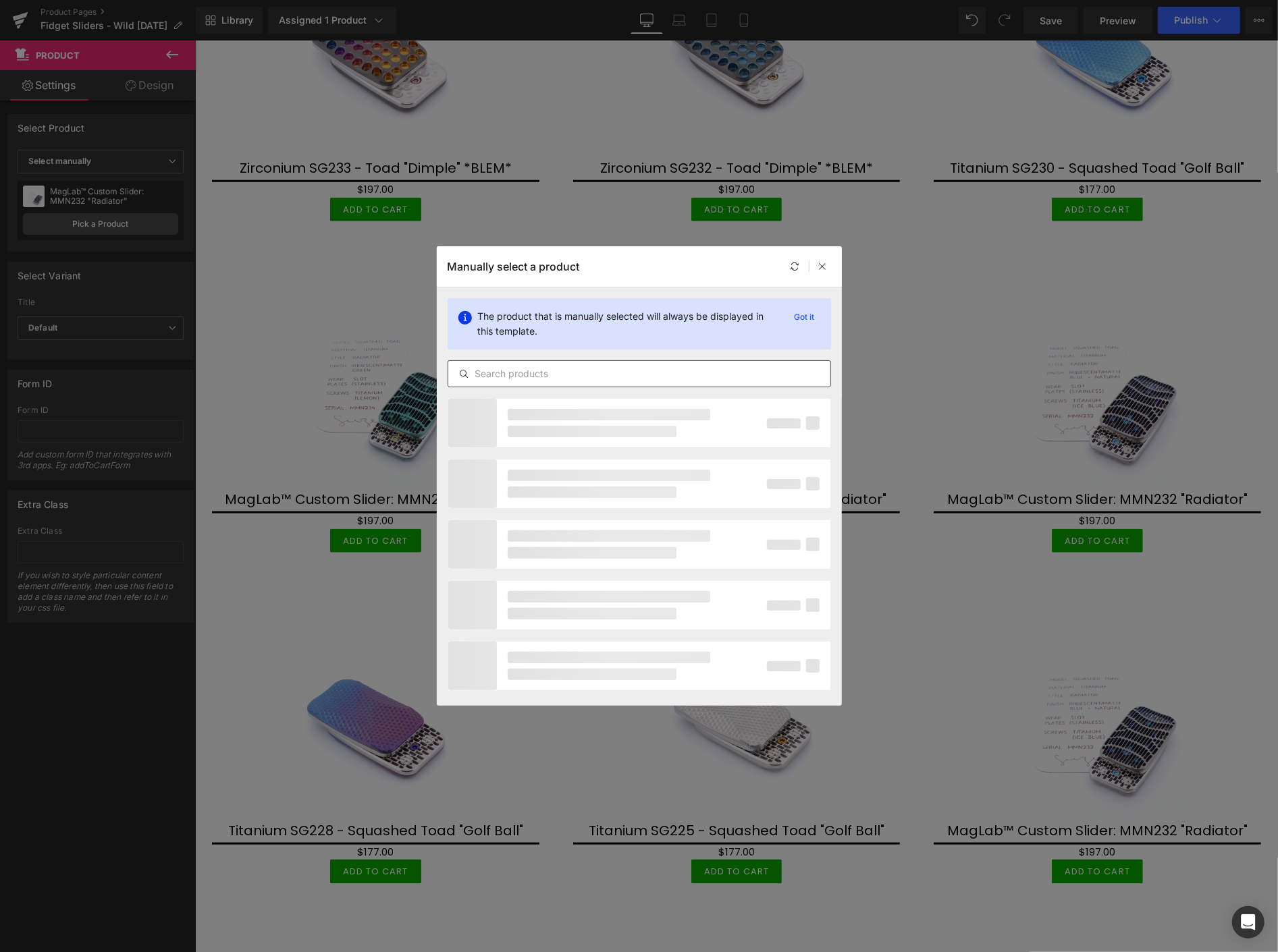
click at [548, 372] on input "text" at bounding box center [639, 374] width 382 height 16
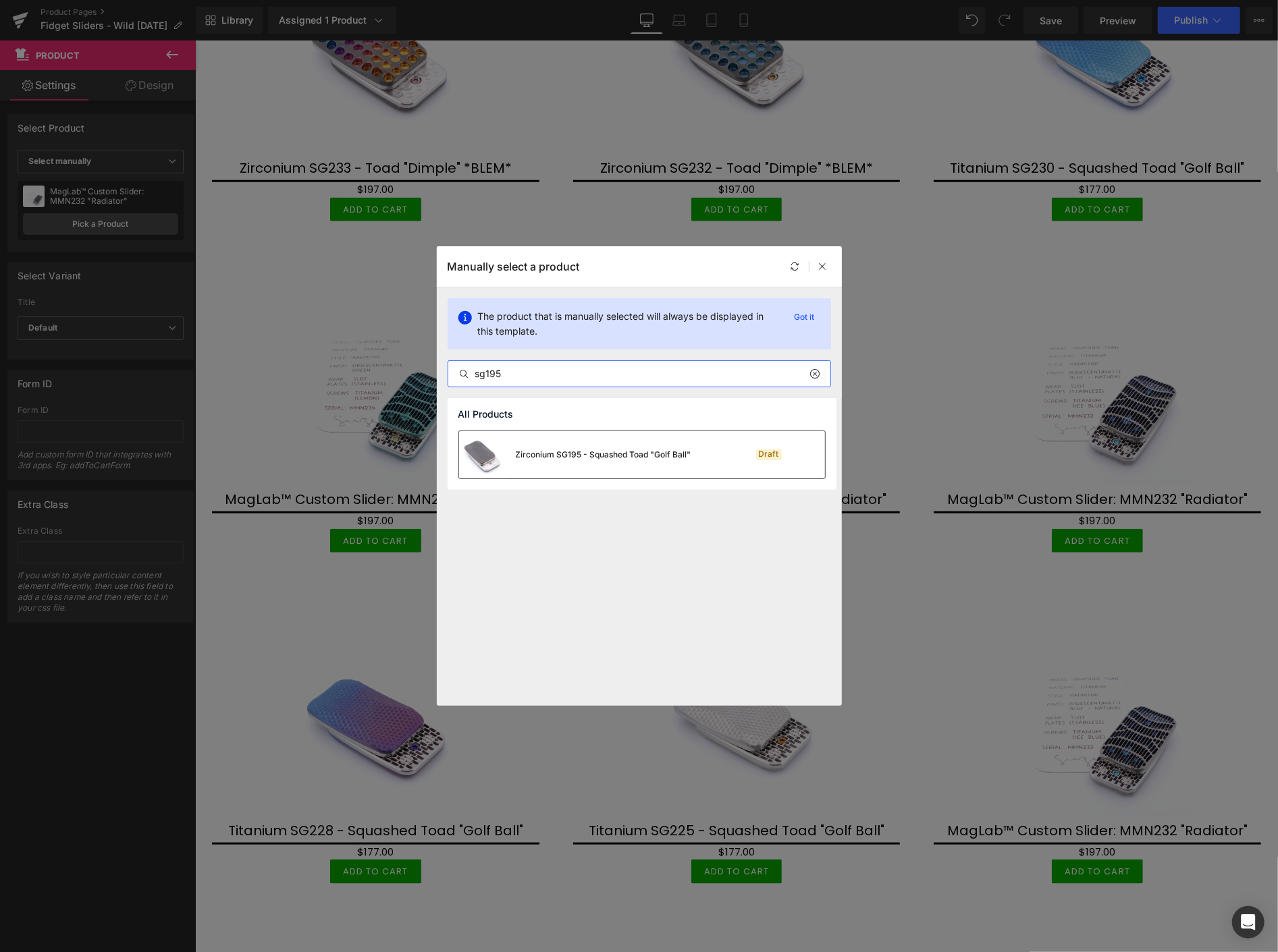
type input "sg195"
click at [626, 458] on div "Zirconium SG195 - Squashed Toad "Golf Ball"" at bounding box center [603, 455] width 176 height 12
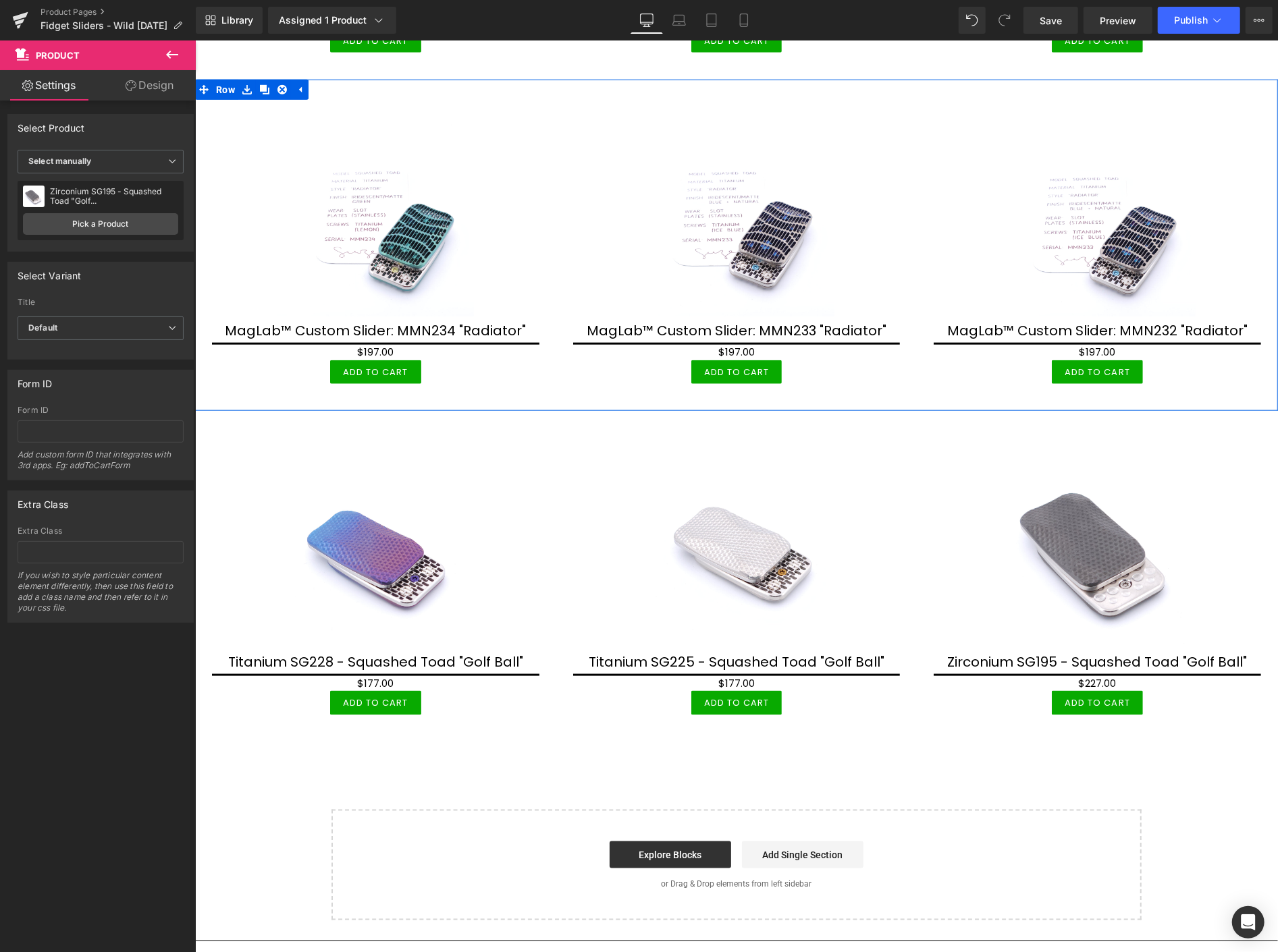
scroll to position [1013, 0]
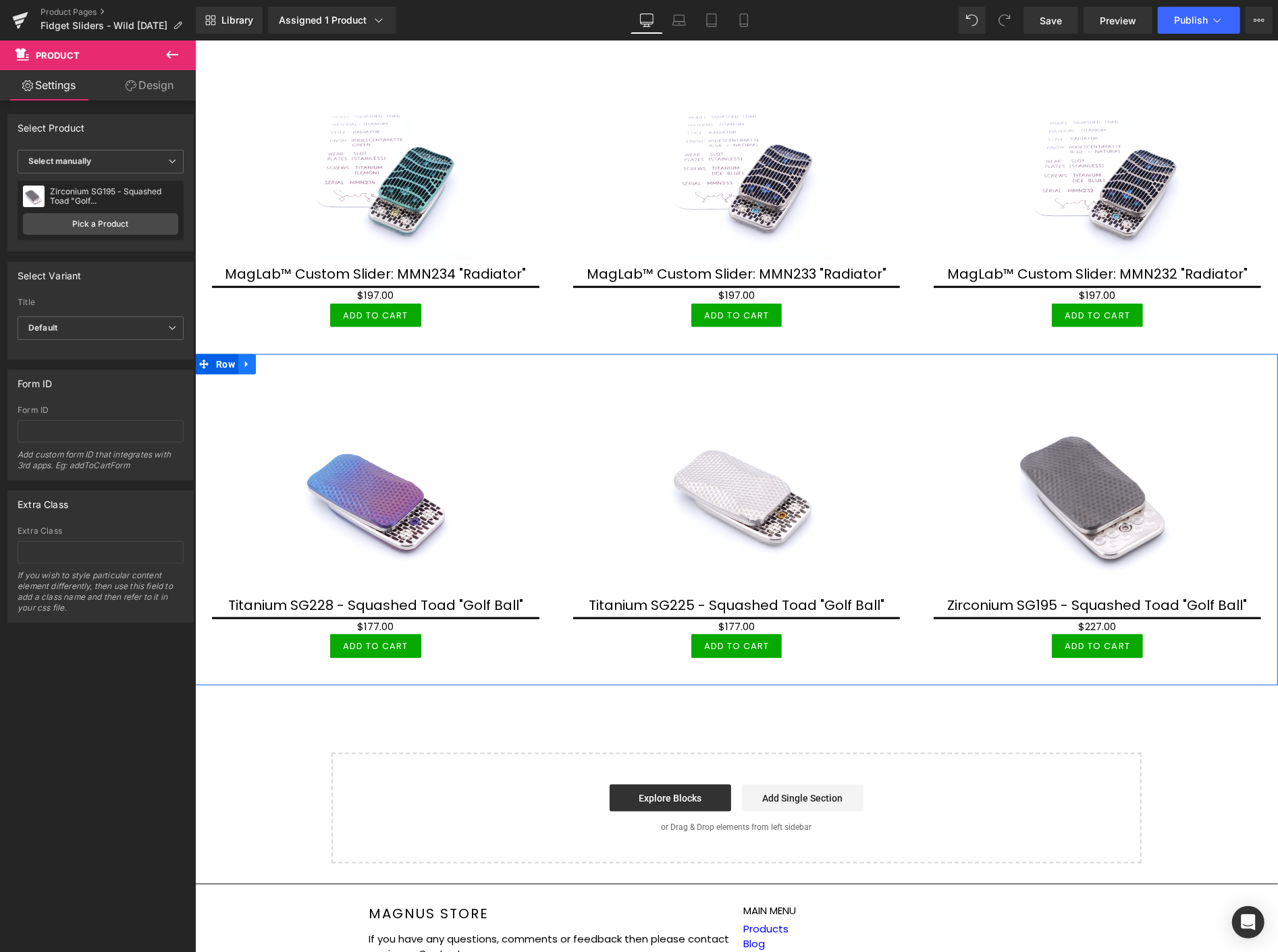
click at [247, 359] on icon at bounding box center [247, 364] width 10 height 11
click at [262, 359] on icon at bounding box center [264, 364] width 10 height 10
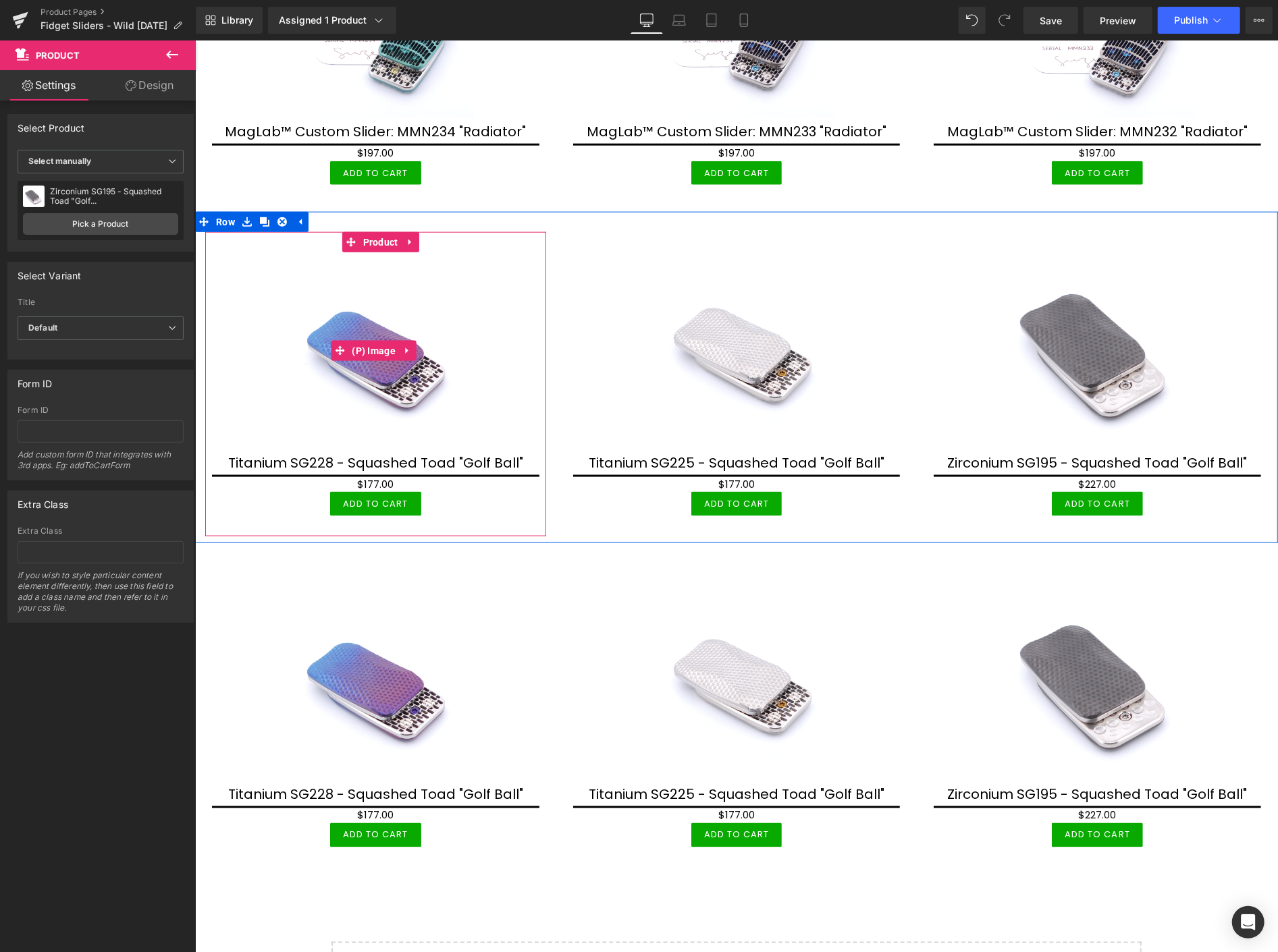
scroll to position [1238, 0]
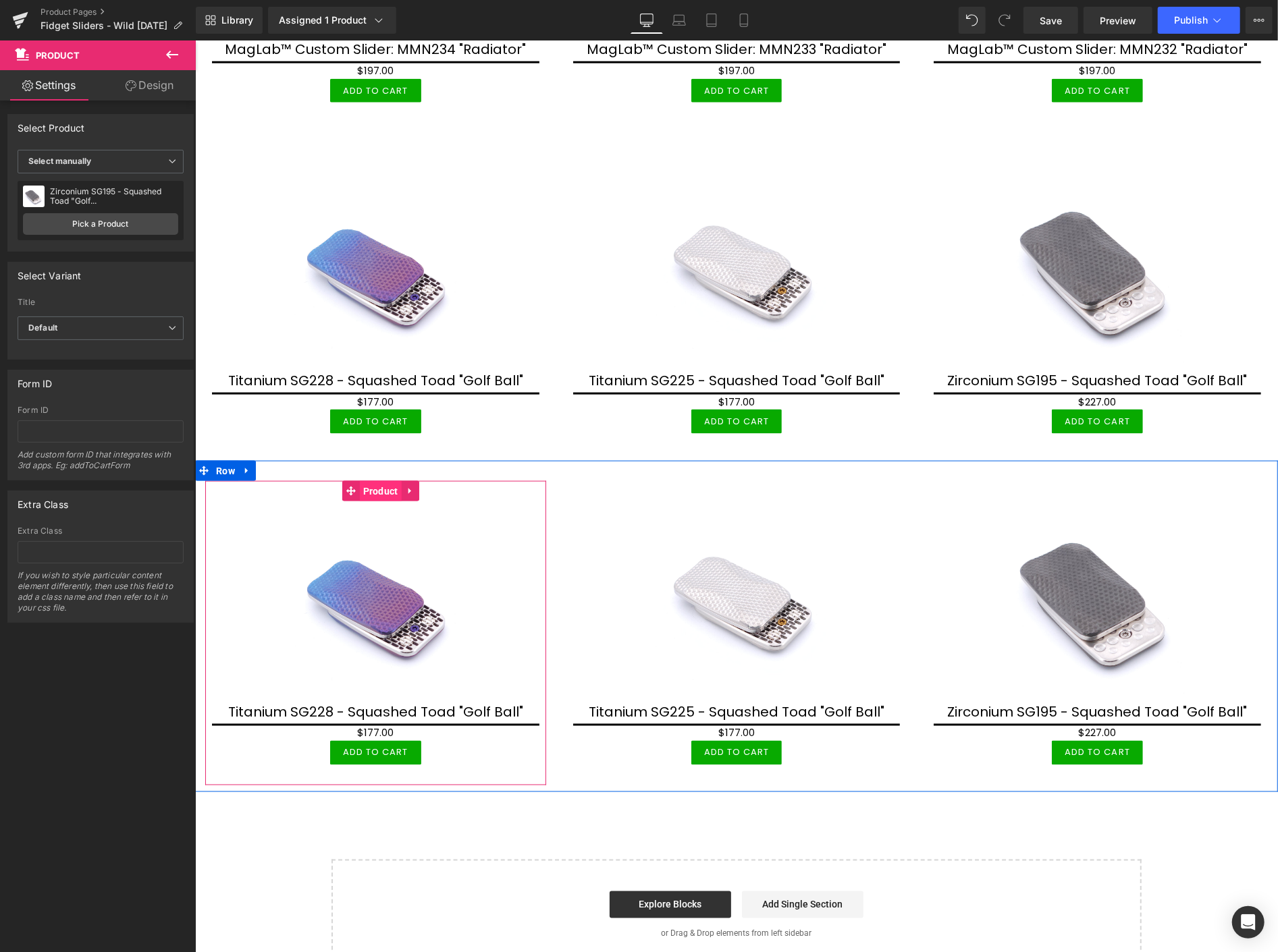
click at [375, 484] on span "Product" at bounding box center [380, 490] width 42 height 20
click at [379, 487] on span "Product" at bounding box center [380, 490] width 42 height 20
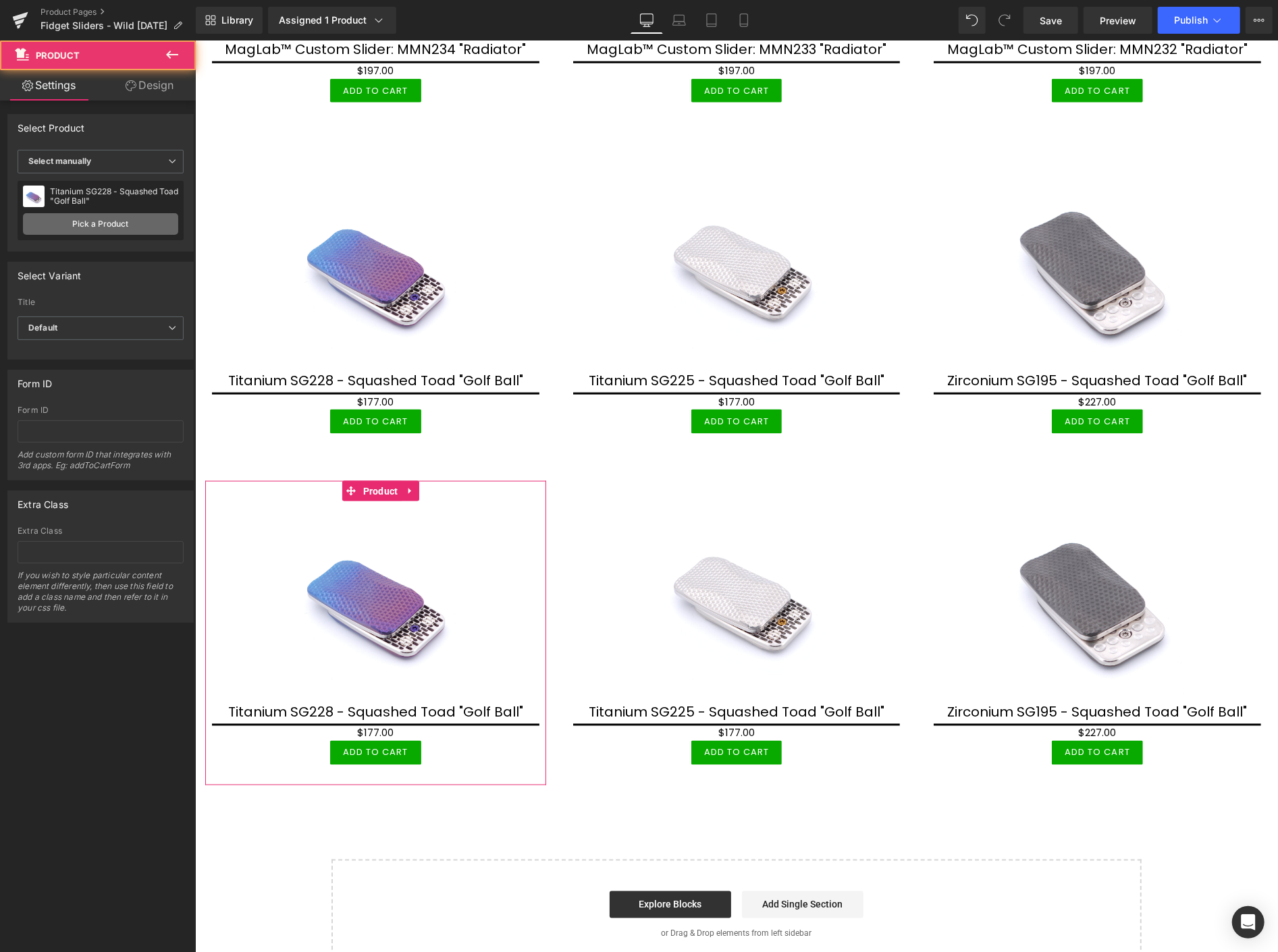
click at [112, 218] on link "Pick a Product" at bounding box center [100, 224] width 155 height 22
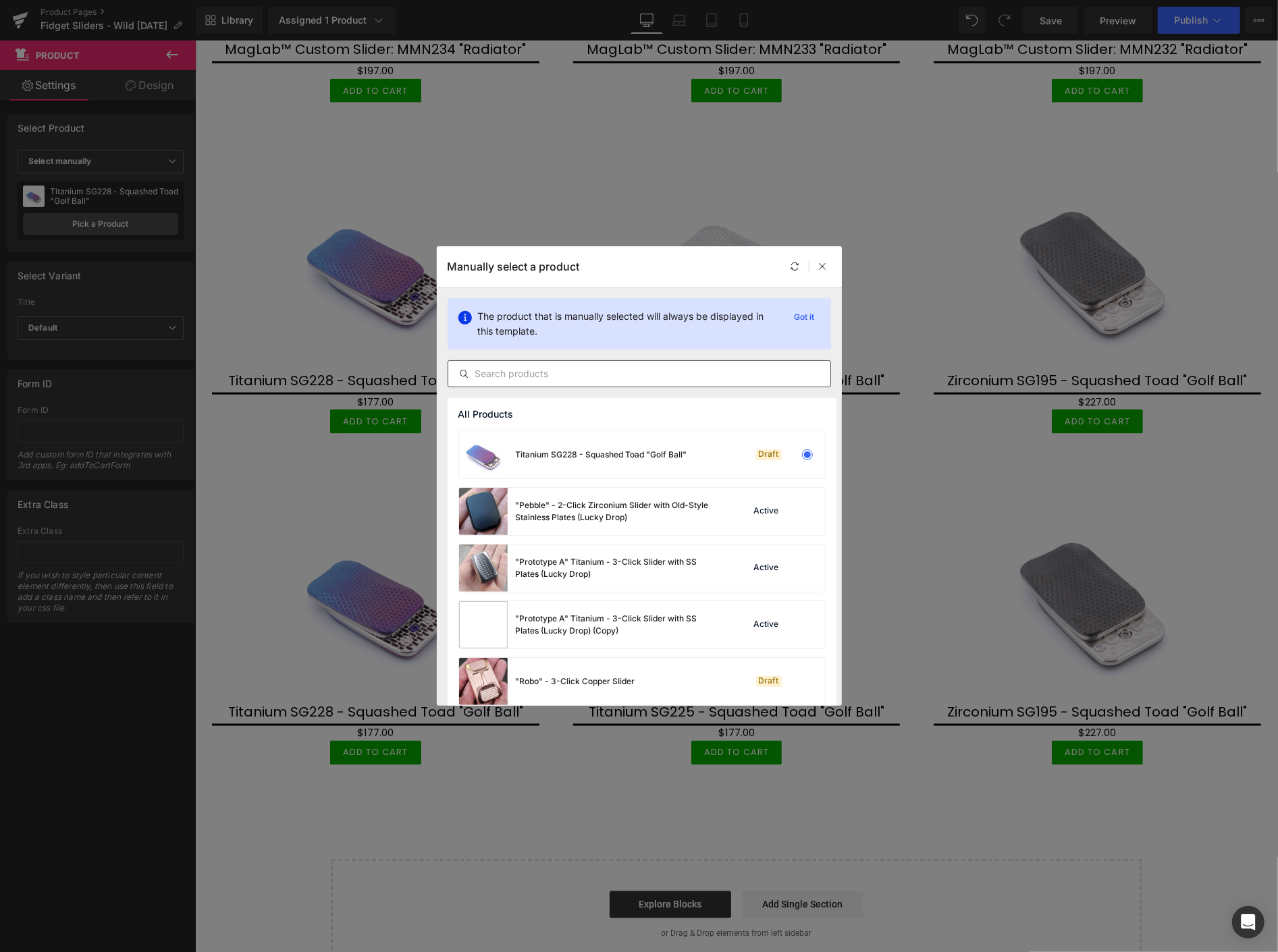
click at [650, 378] on input "text" at bounding box center [639, 374] width 382 height 16
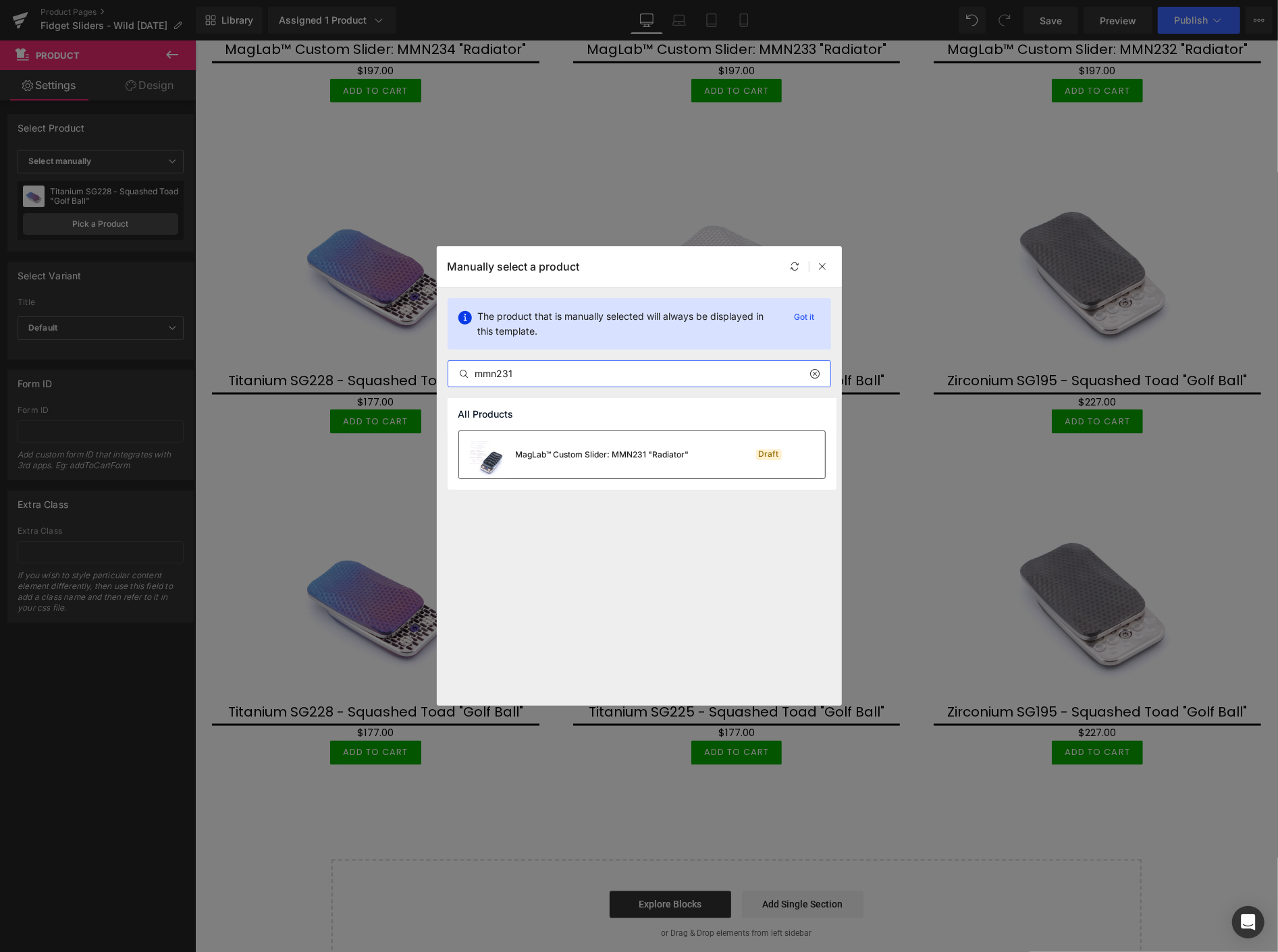
type input "mmn231"
click at [590, 457] on div "MagLab™ Custom Slider: MMN231 "Radiator"" at bounding box center [603, 455] width 173 height 12
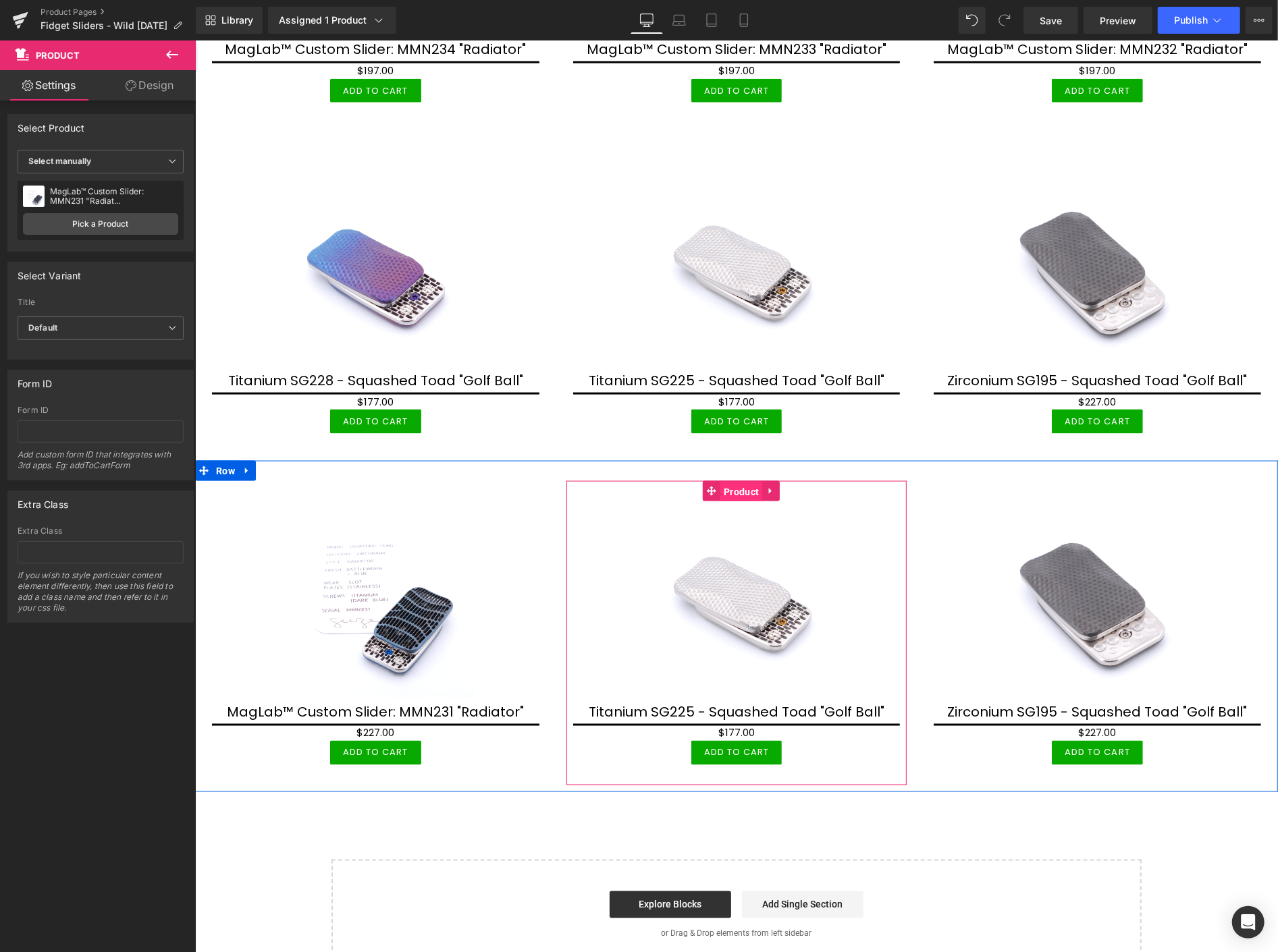
click at [725, 481] on span "Product" at bounding box center [741, 491] width 42 height 20
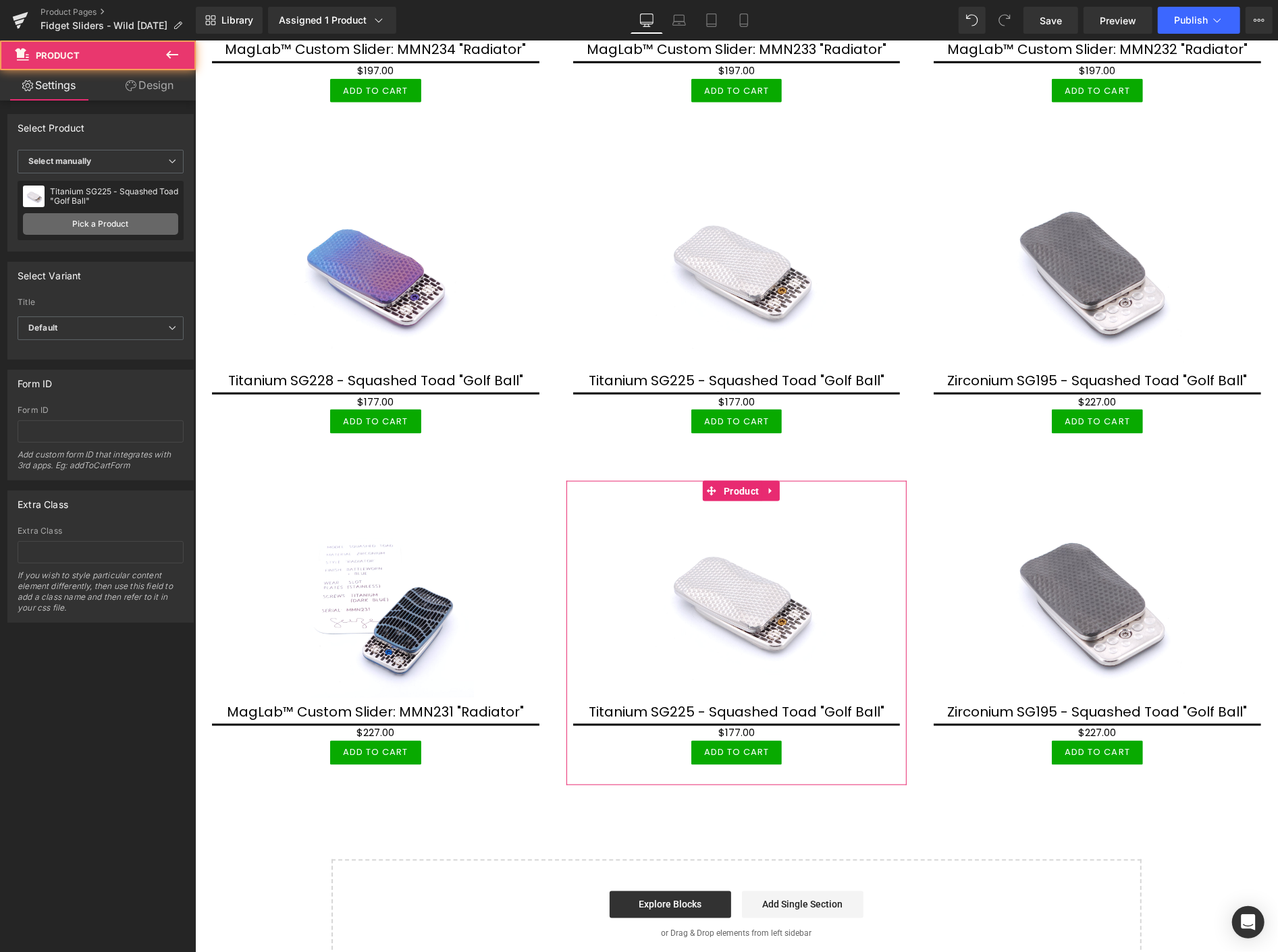
click at [117, 222] on link "Pick a Product" at bounding box center [100, 224] width 155 height 22
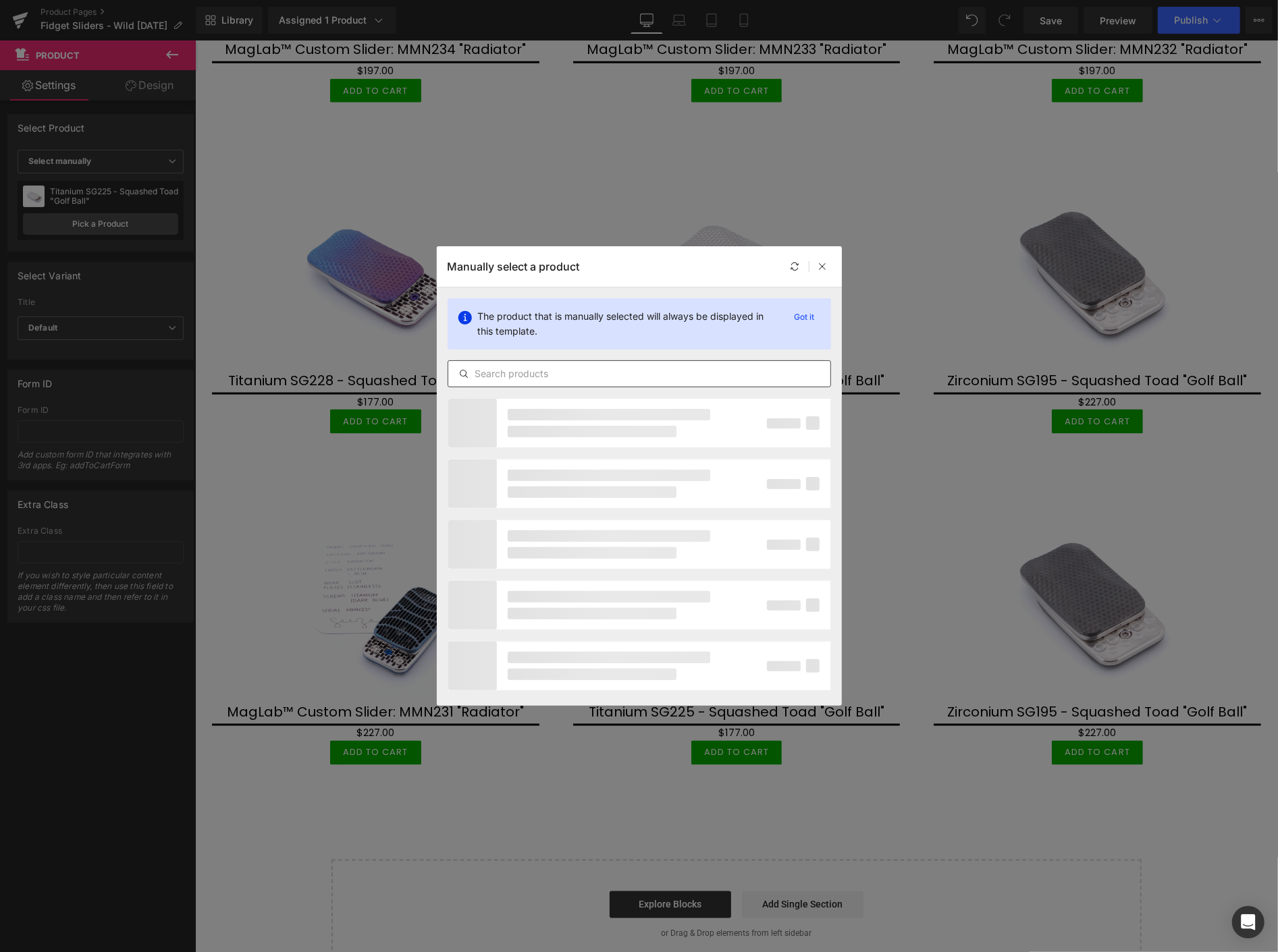
click at [653, 379] on input "text" at bounding box center [639, 374] width 382 height 16
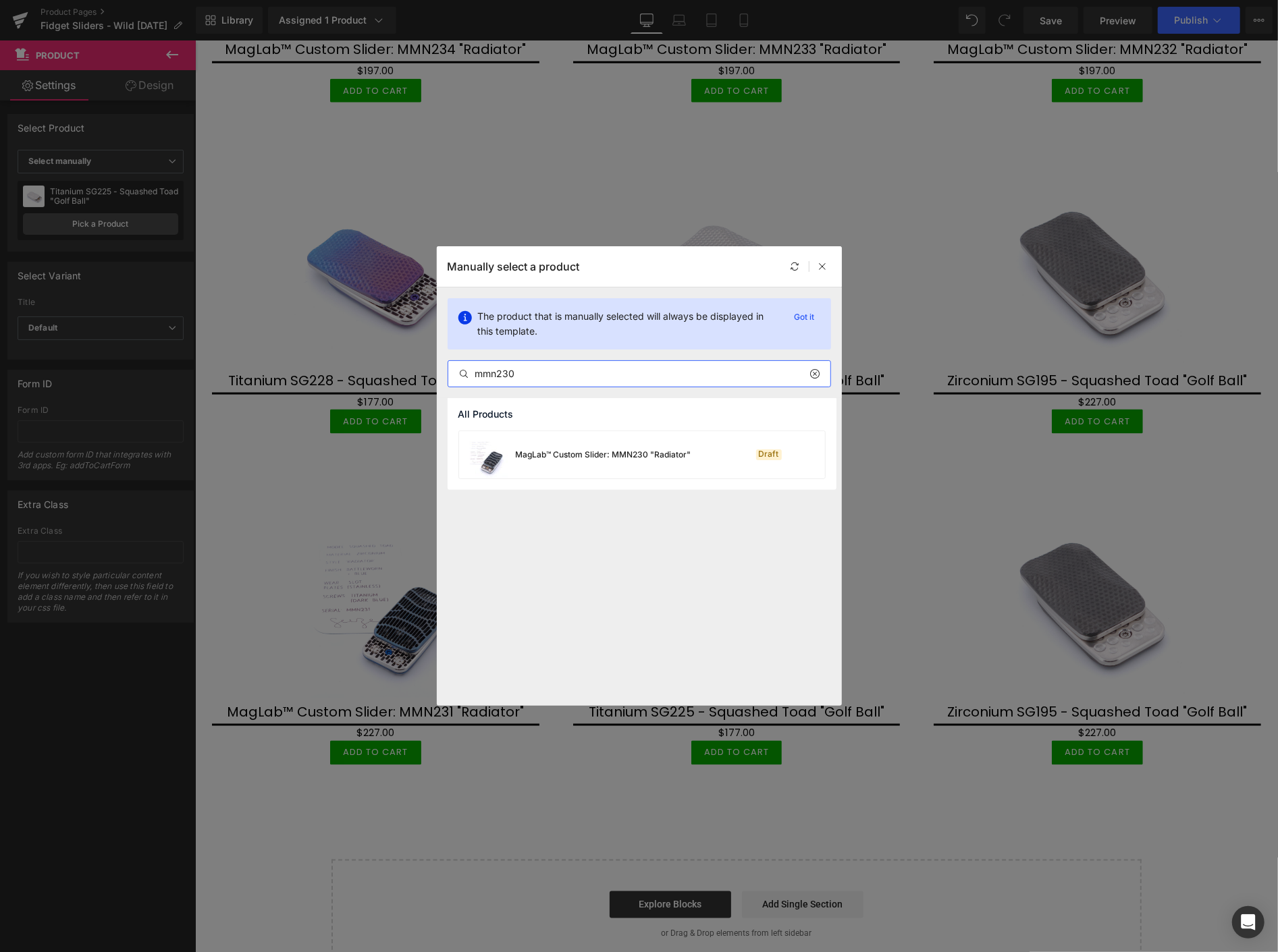
type input "mmn230"
drag, startPoint x: 612, startPoint y: 434, endPoint x: 625, endPoint y: 457, distance: 26.4
click at [625, 457] on div "MagLab™ Custom Slider: MMN230 "Radiator"" at bounding box center [603, 455] width 176 height 12
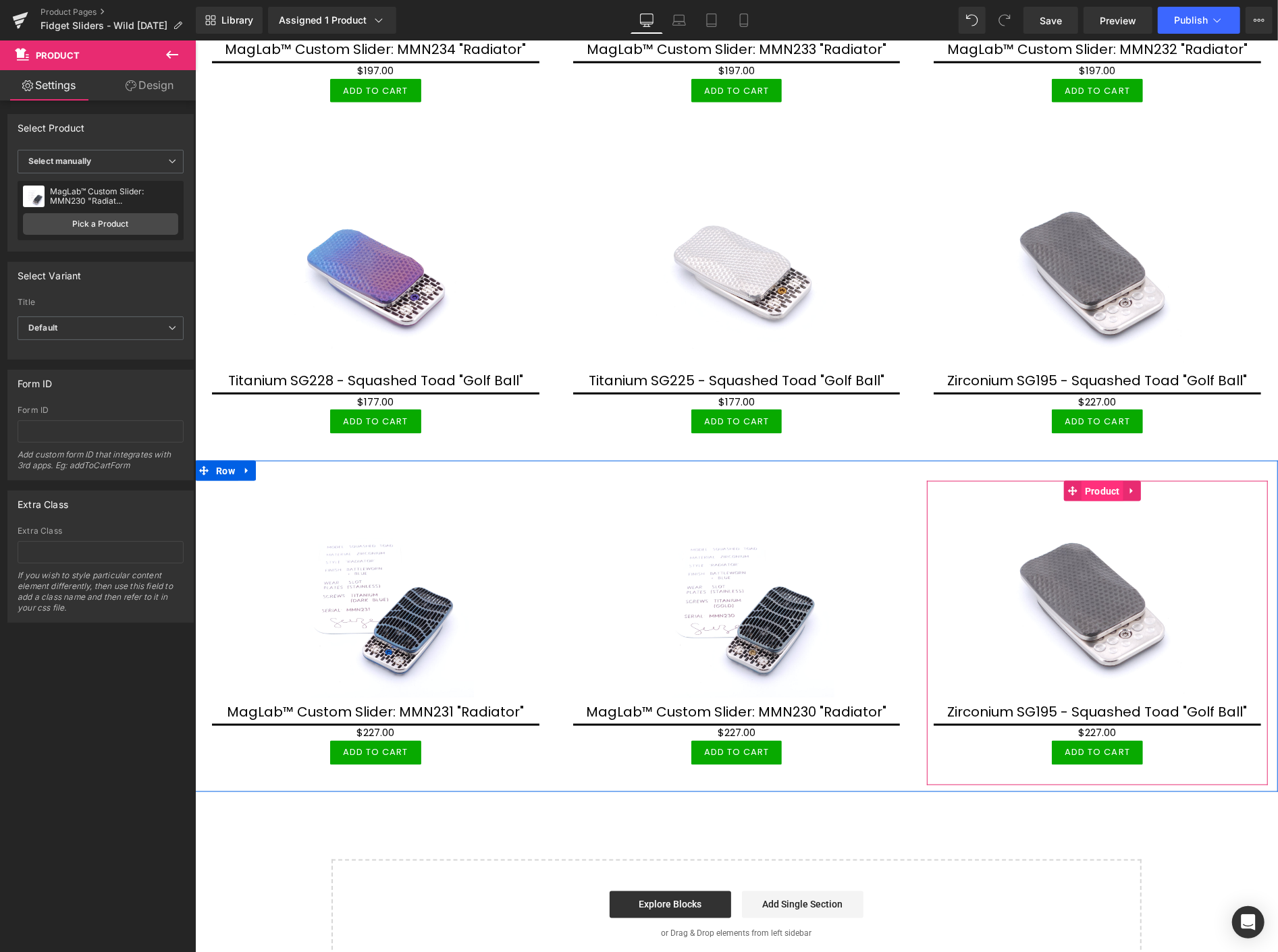
click at [1093, 480] on span "Product" at bounding box center [1102, 490] width 42 height 20
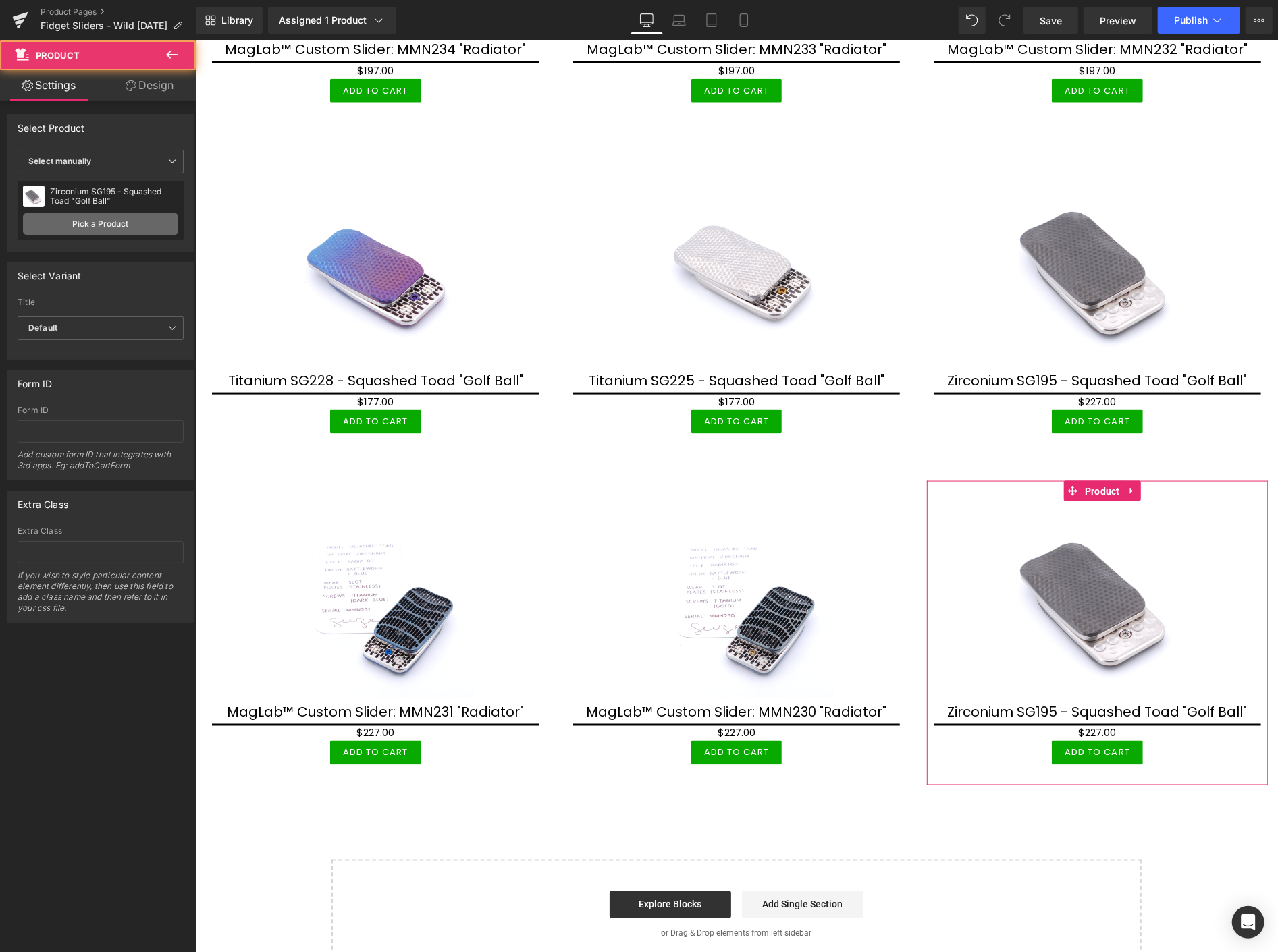
click at [116, 226] on link "Pick a Product" at bounding box center [100, 224] width 155 height 22
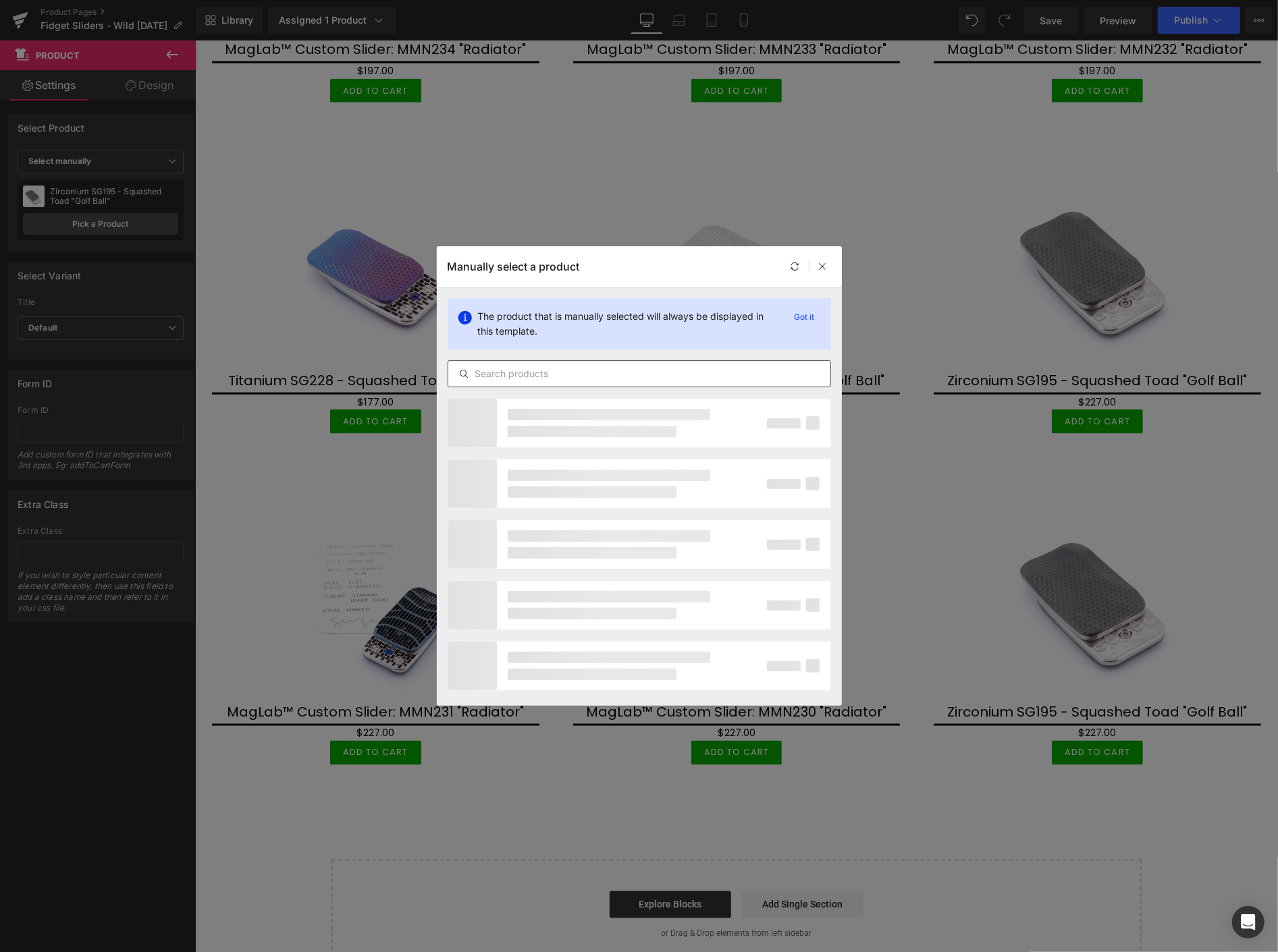
click at [554, 370] on input "text" at bounding box center [639, 374] width 382 height 16
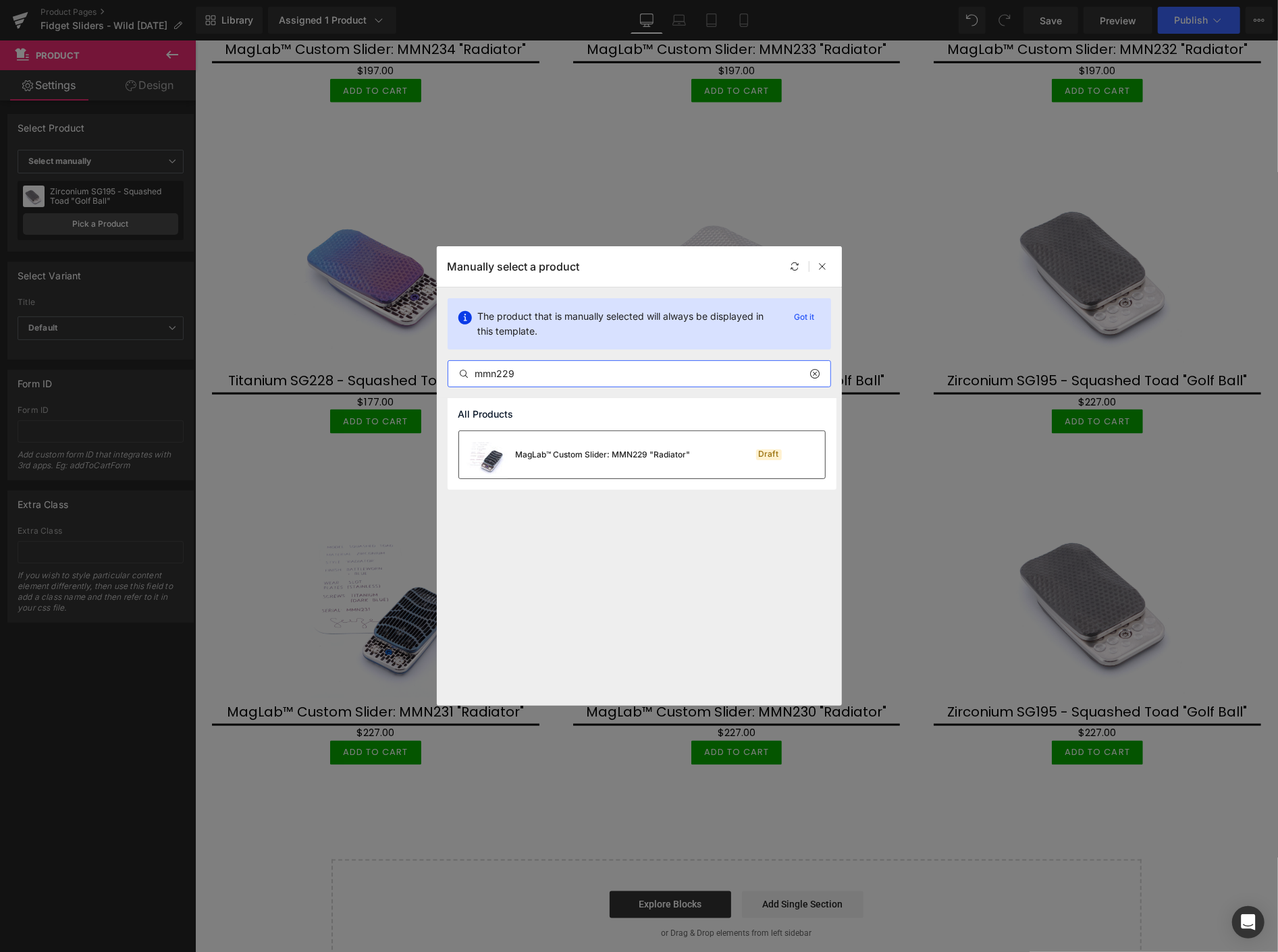
type input "mmn229"
click at [671, 455] on div "MagLab™ Custom Slider: MMN229 "Radiator"" at bounding box center [603, 455] width 175 height 12
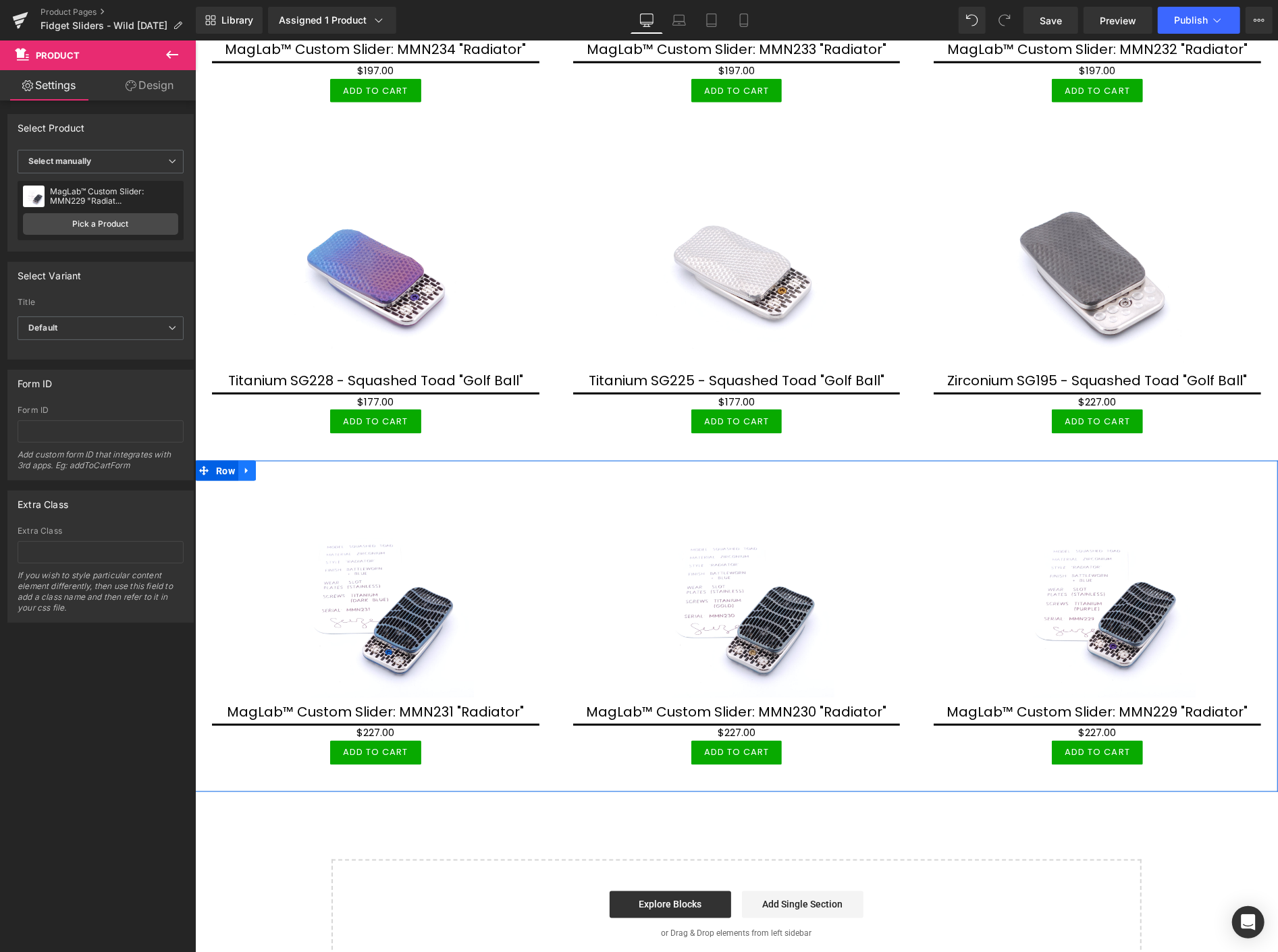
click at [247, 465] on icon at bounding box center [247, 470] width 10 height 11
click at [262, 466] on icon at bounding box center [264, 471] width 10 height 10
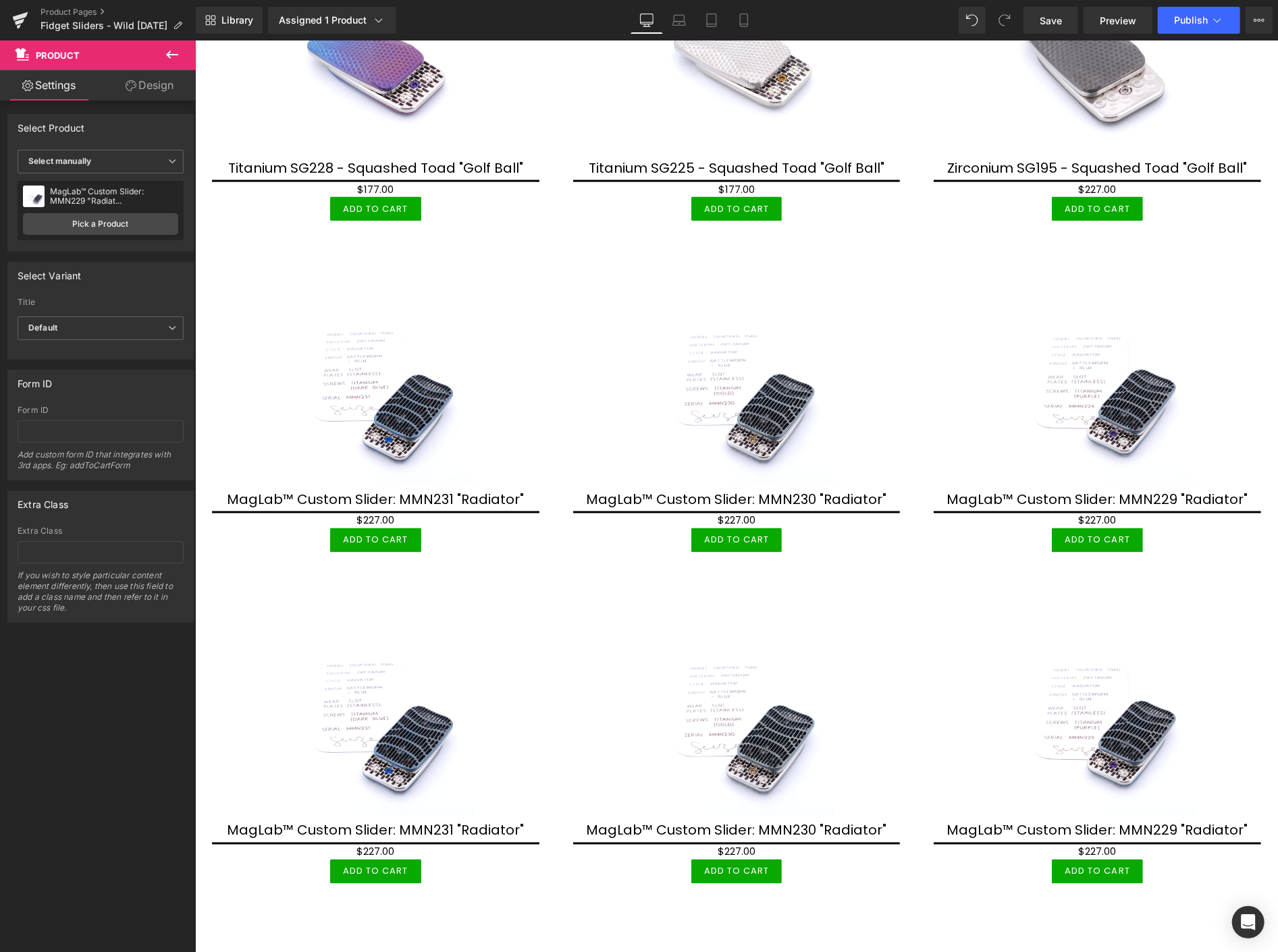
scroll to position [1463, 0]
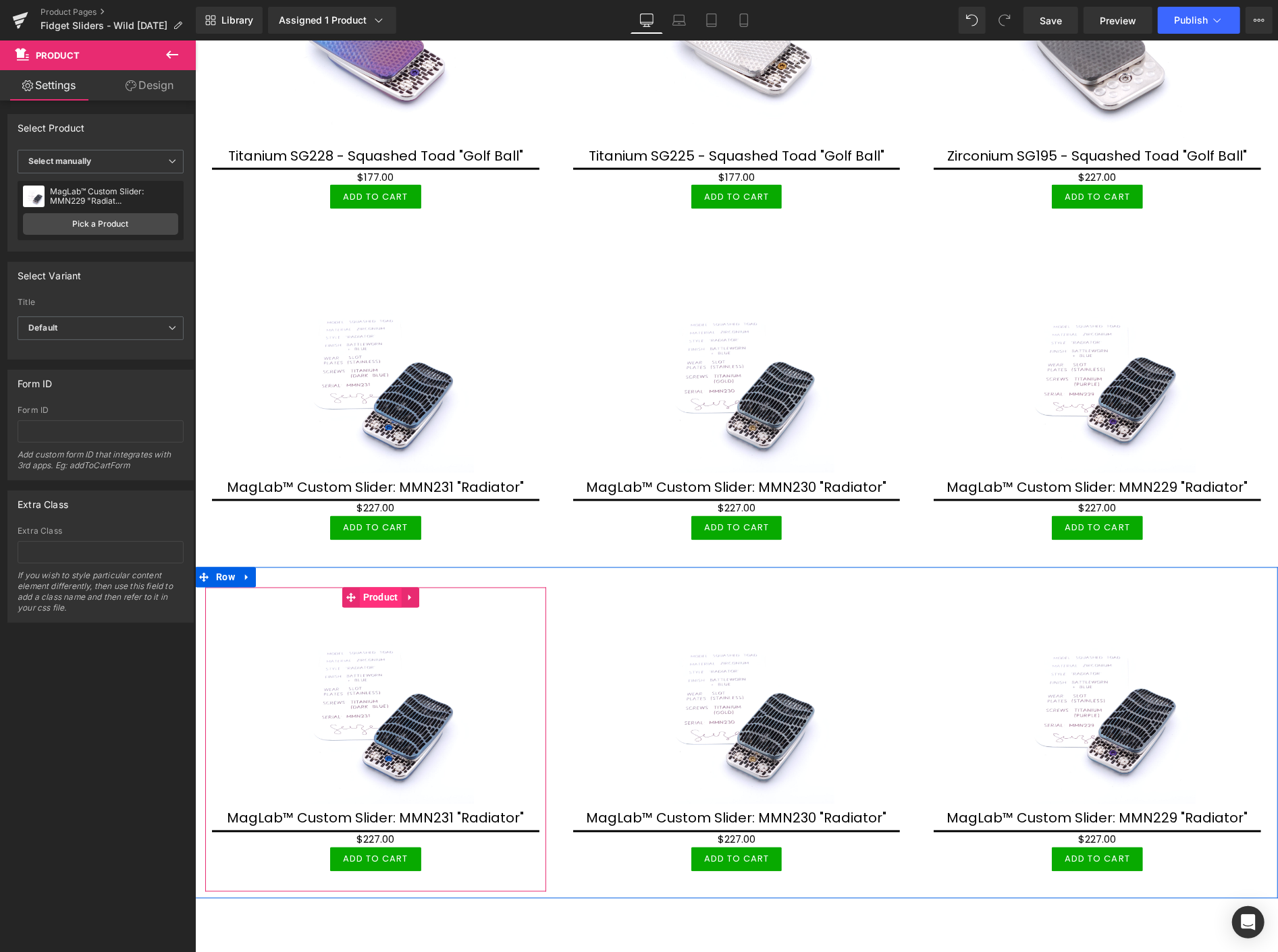
click at [375, 587] on span "Product" at bounding box center [380, 597] width 42 height 20
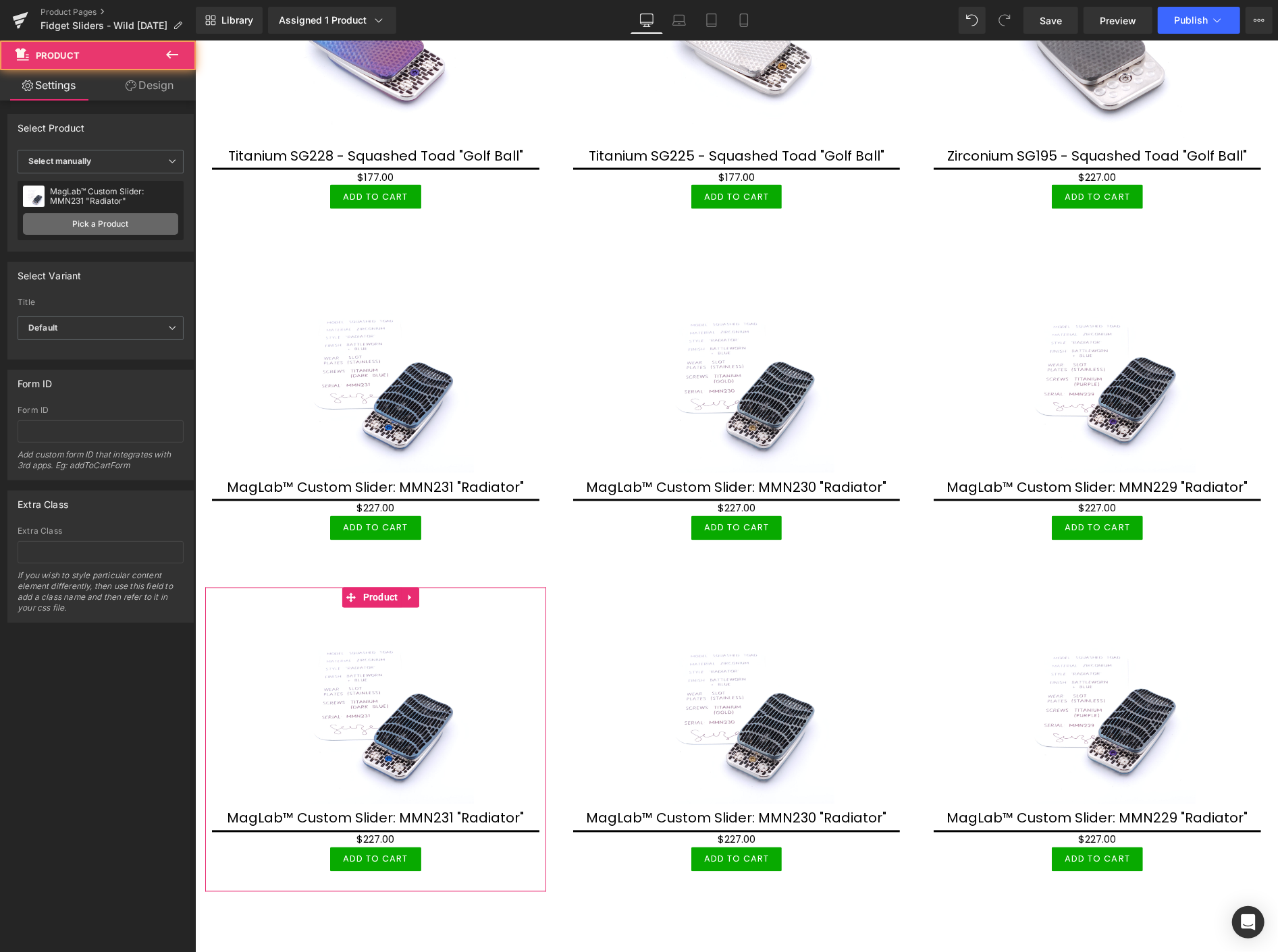
click at [78, 225] on link "Pick a Product" at bounding box center [100, 224] width 155 height 22
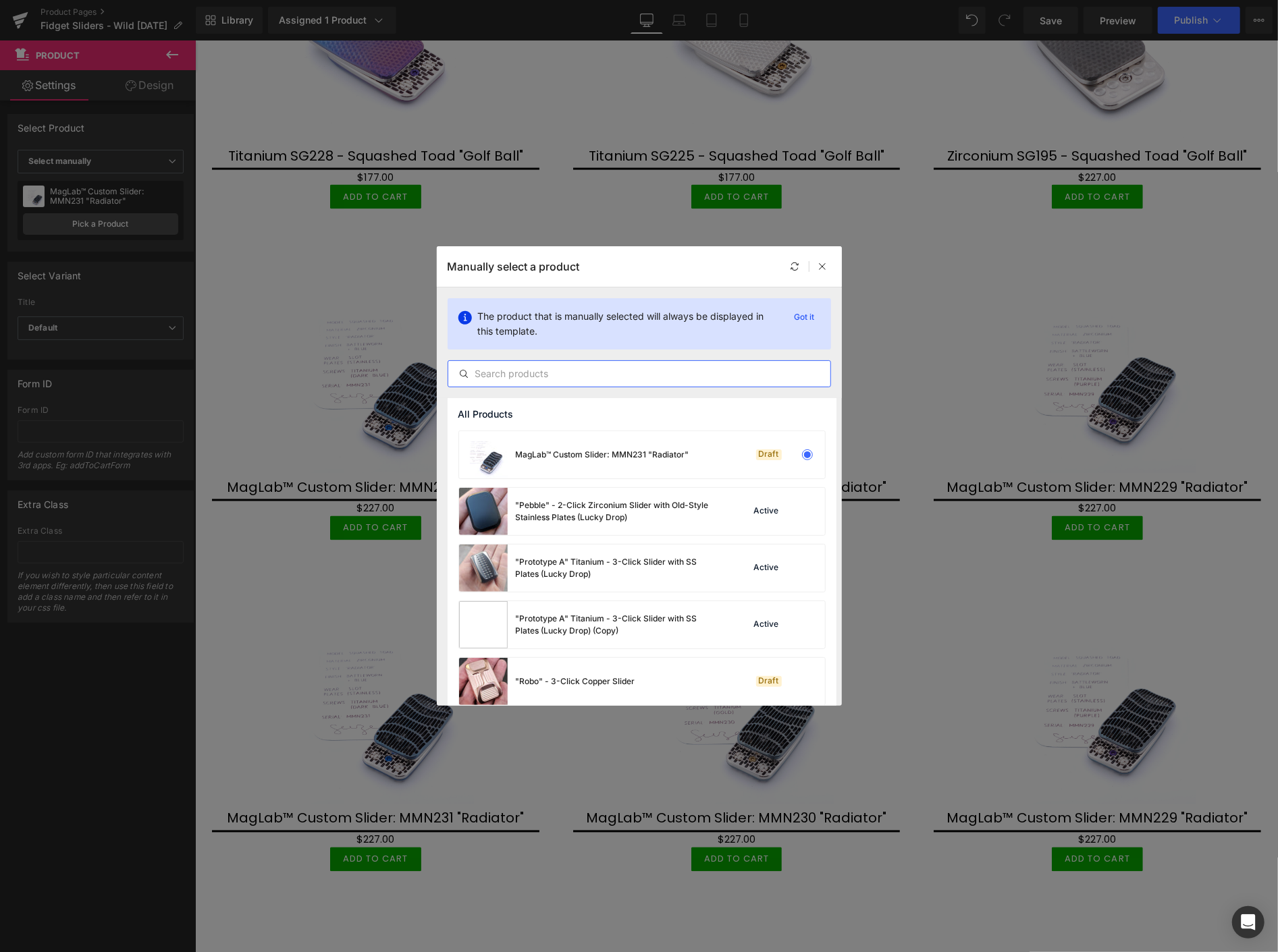
click at [552, 370] on input "text" at bounding box center [639, 374] width 382 height 16
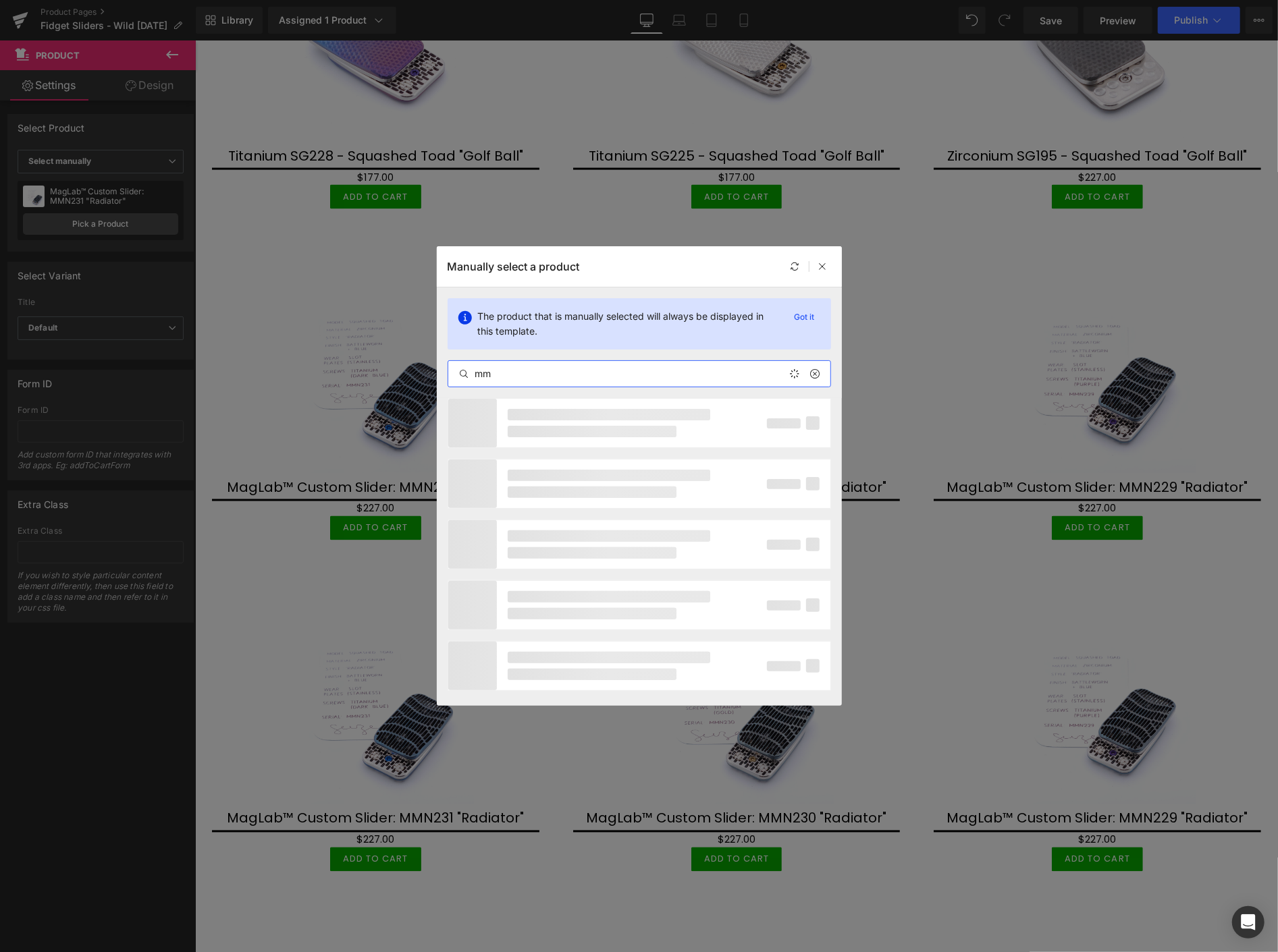
type input "m"
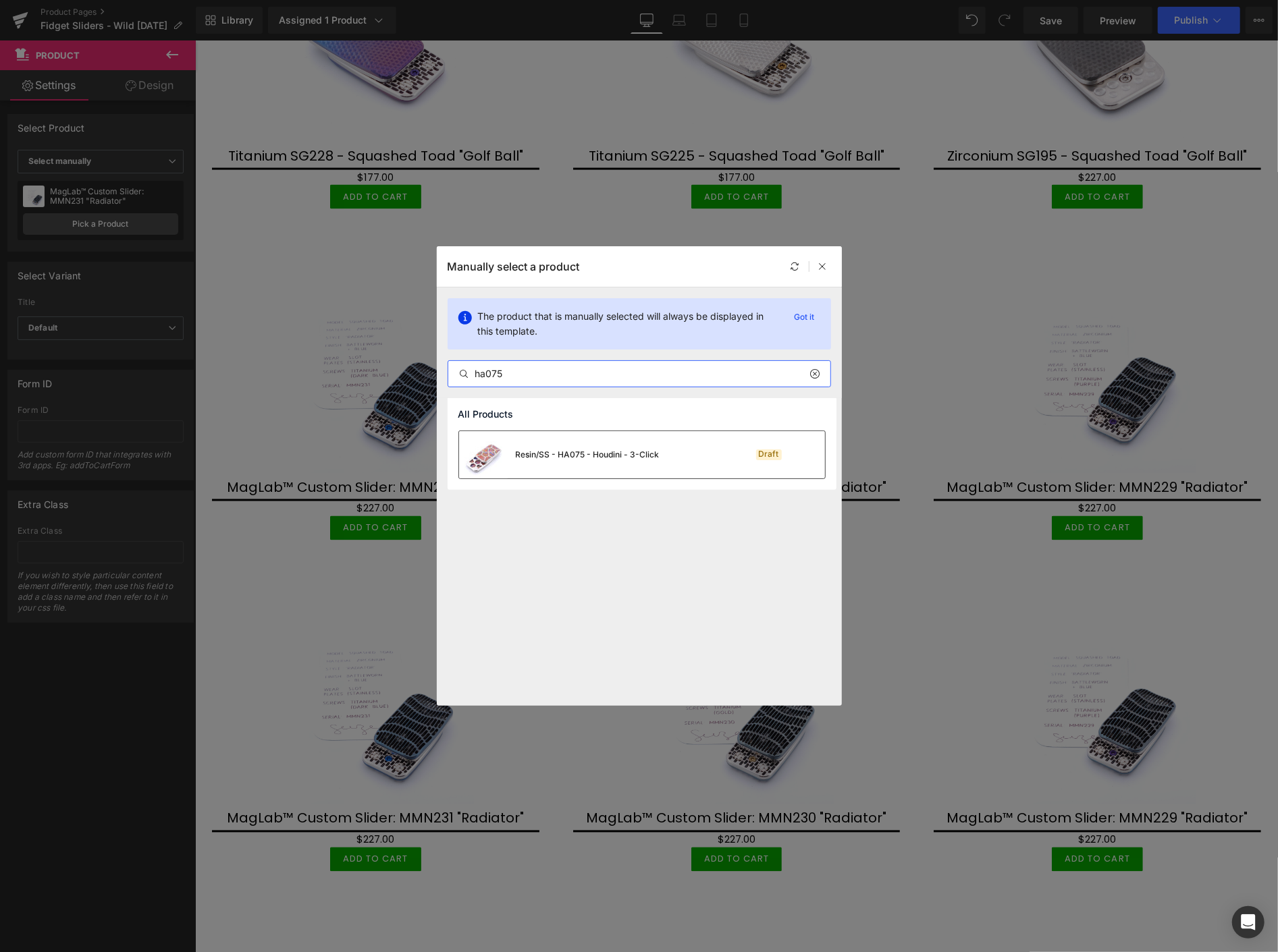
type input "ha075"
click at [621, 451] on div "Resin/SS - HA075 - Houdini - 3-Click" at bounding box center [588, 455] width 144 height 12
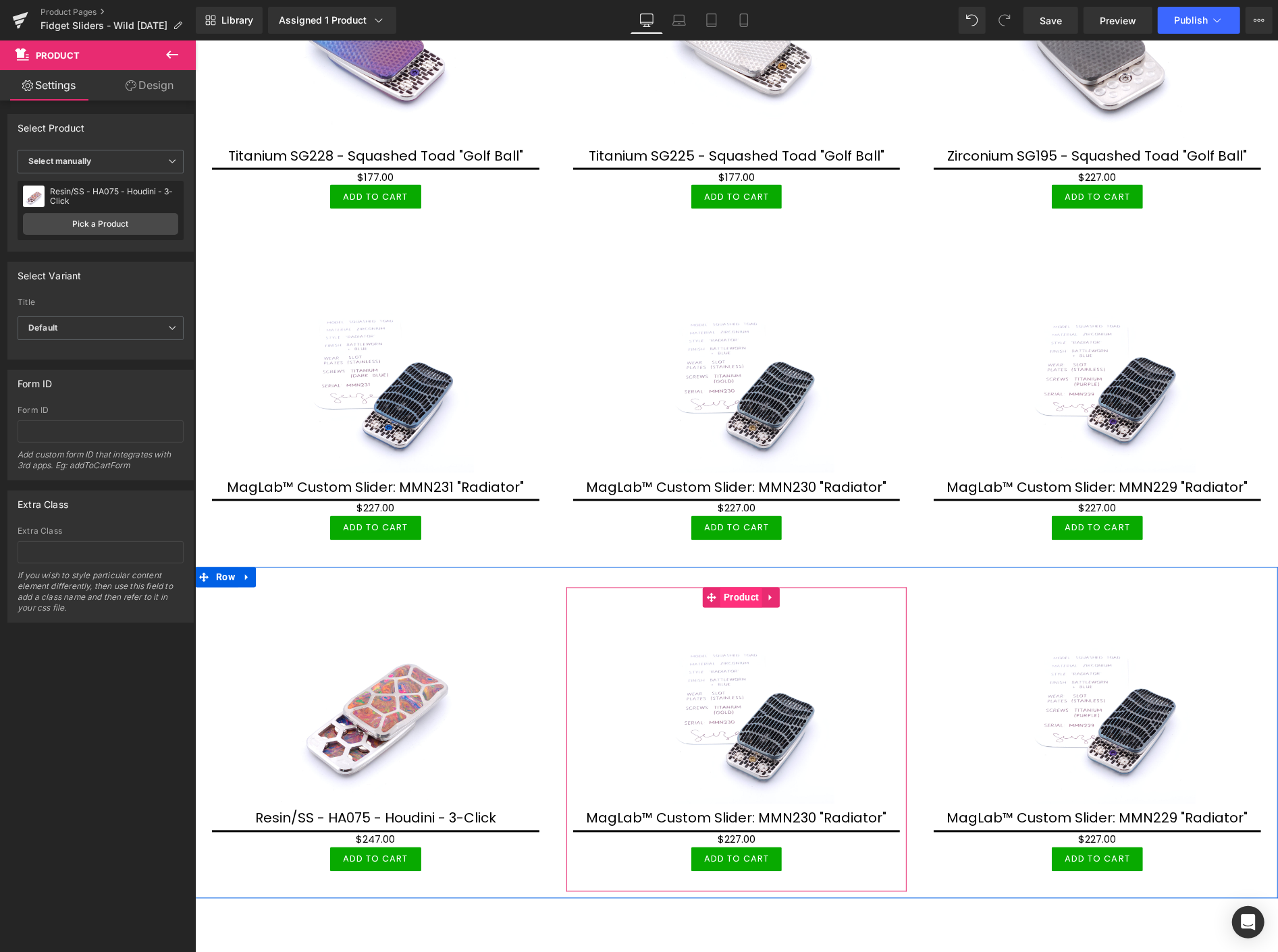
click at [738, 587] on span "Product" at bounding box center [741, 597] width 42 height 20
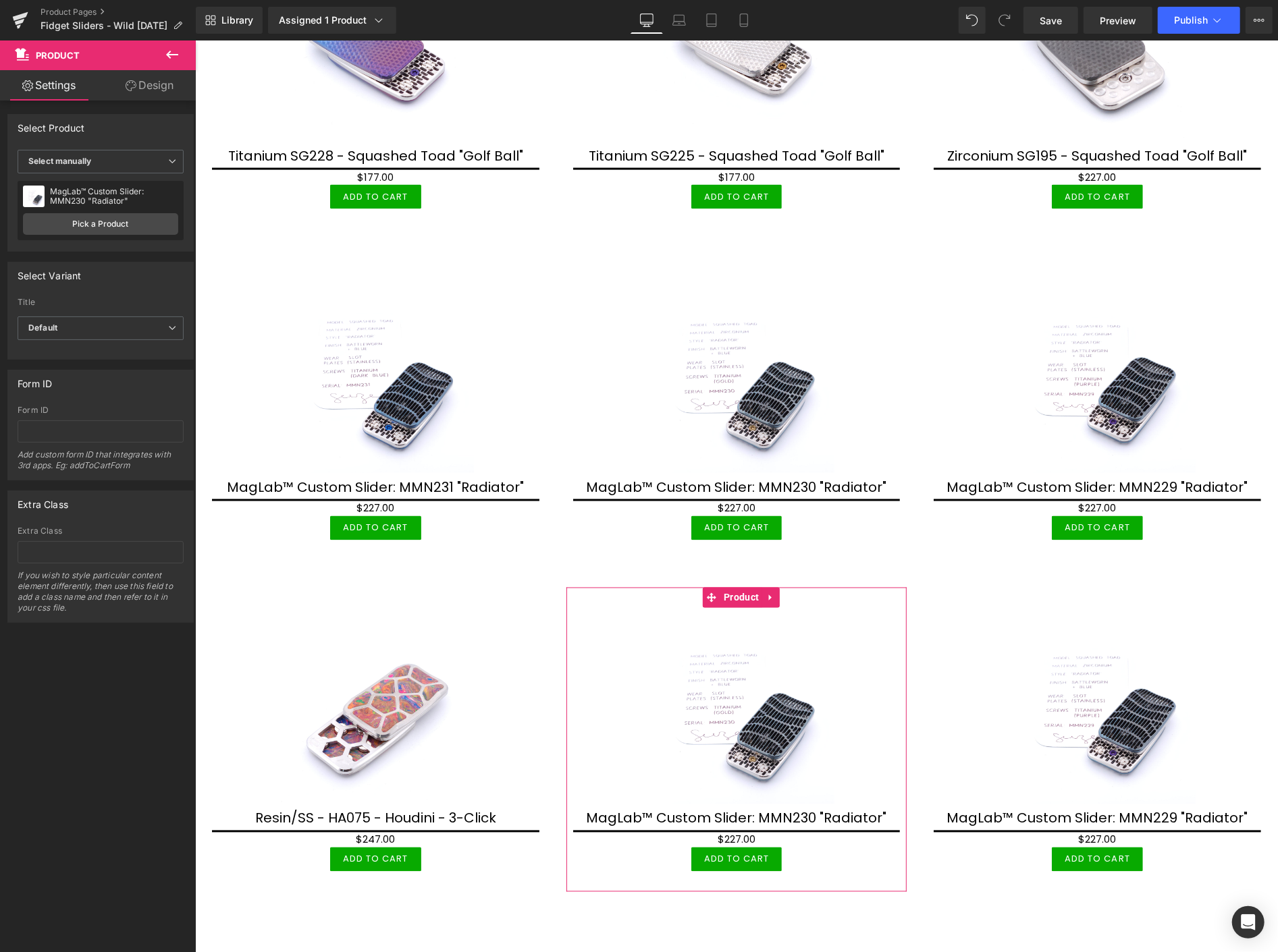
click at [111, 211] on div "MagLab™ Custom Slider: MMN230 "Radiator" MagLab™ Custom Slider: MMN230 "Radiato…" at bounding box center [100, 210] width 166 height 59
click at [115, 226] on link "Pick a Product" at bounding box center [100, 224] width 155 height 22
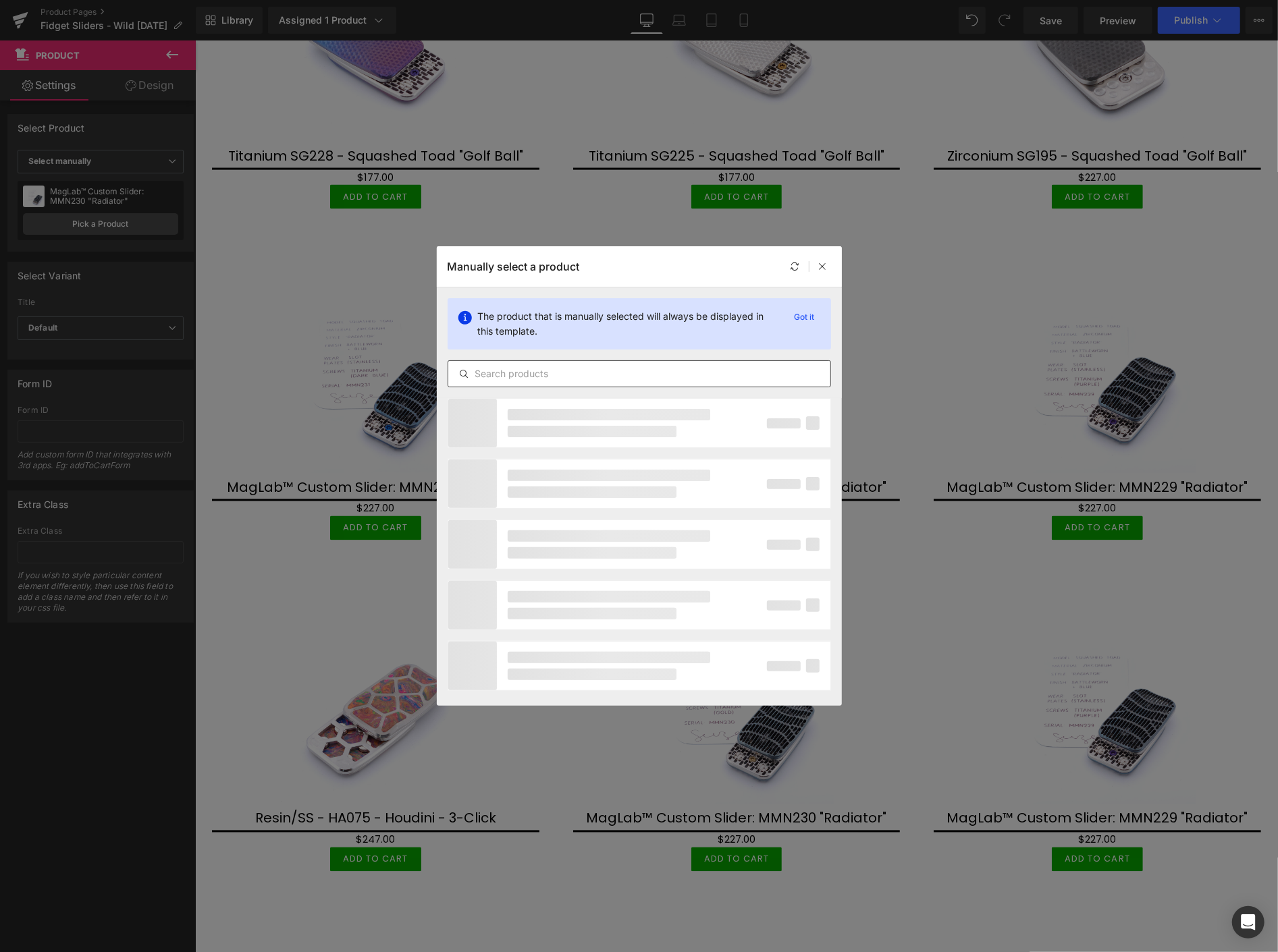
click at [573, 377] on input "text" at bounding box center [639, 374] width 382 height 16
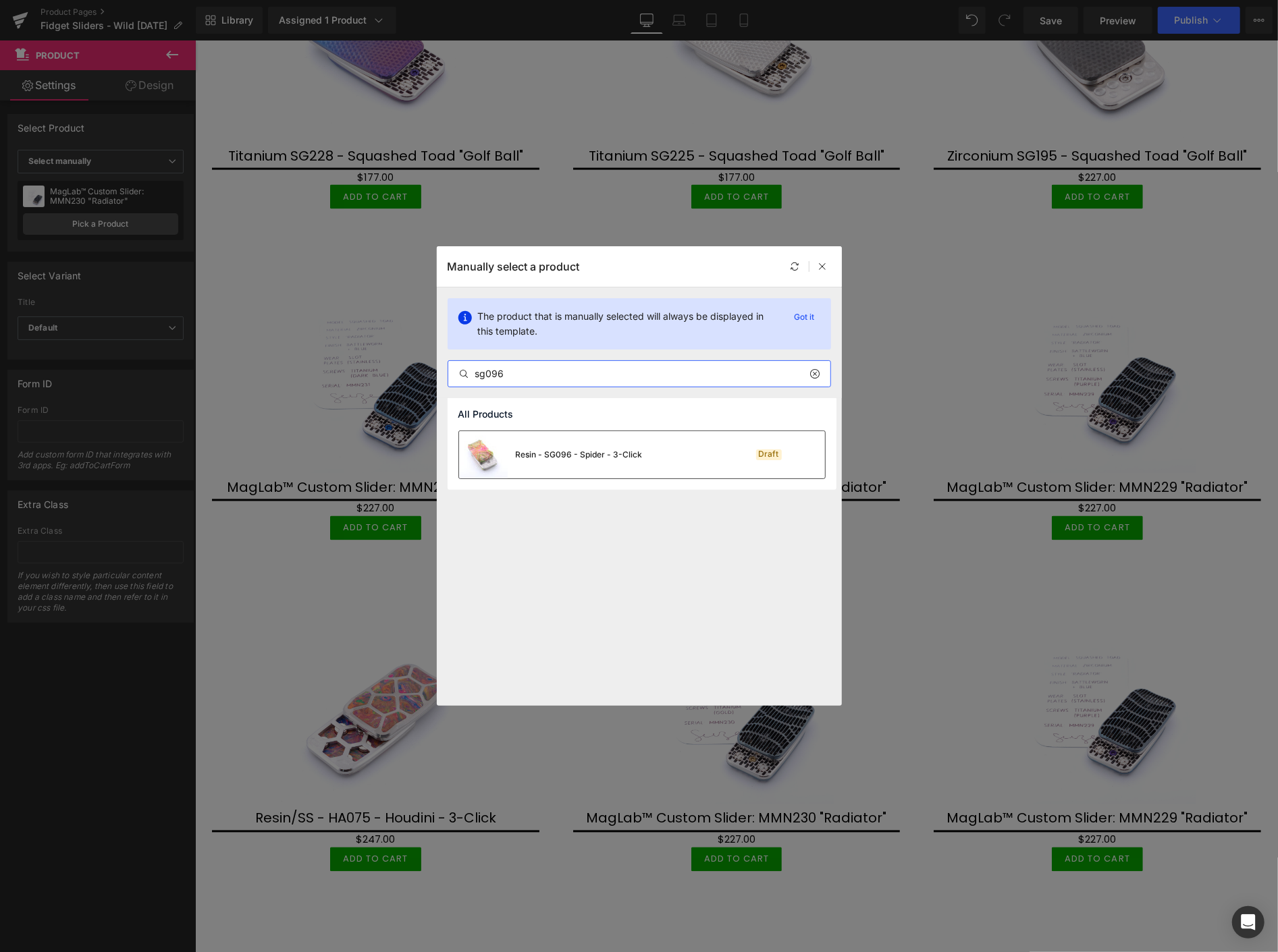
type input "sg096"
drag, startPoint x: 581, startPoint y: 449, endPoint x: 1041, endPoint y: 684, distance: 516.6
click at [581, 449] on div "Resin - SG096 - Spider - 3-Click" at bounding box center [579, 455] width 127 height 12
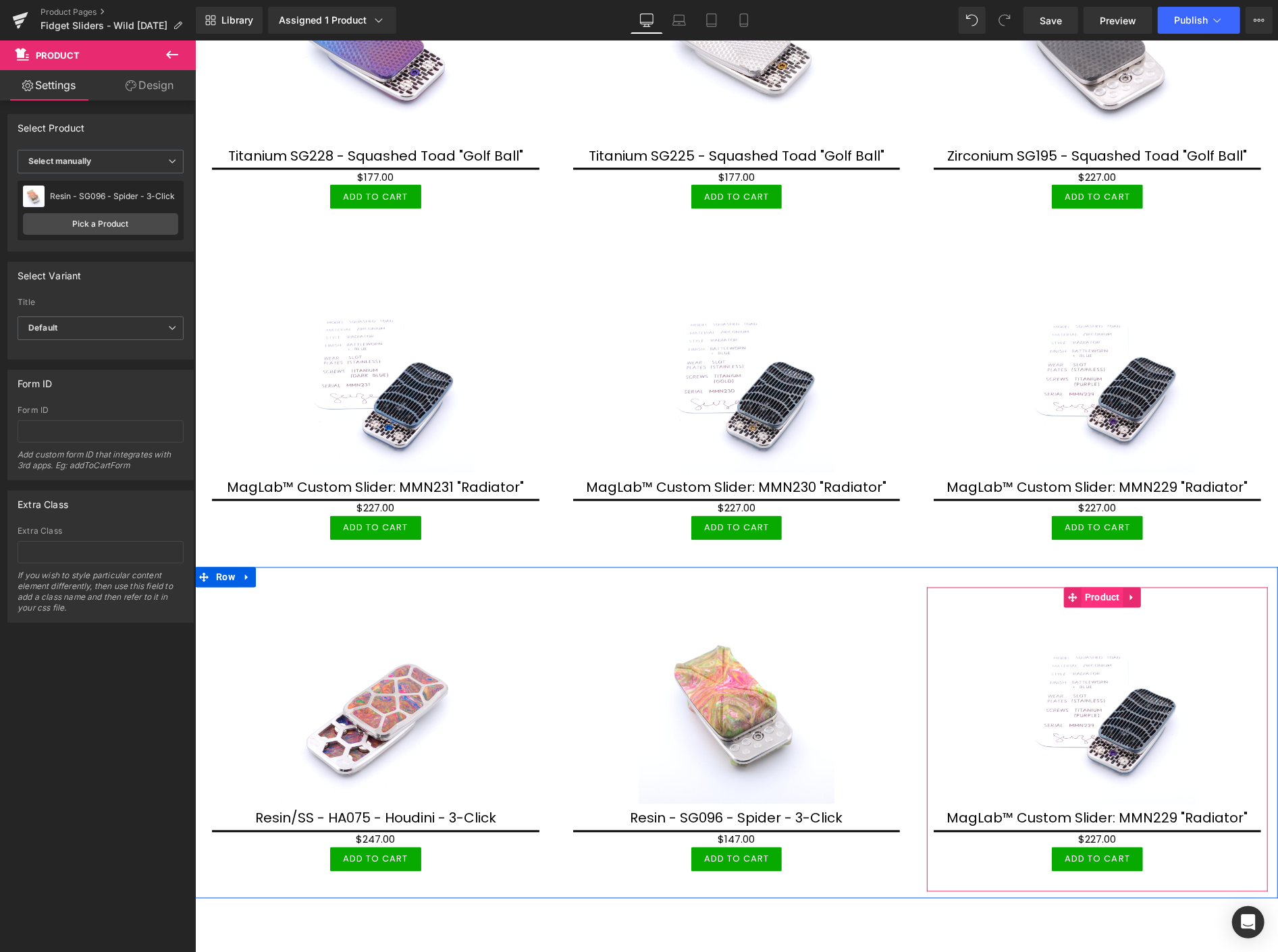
click at [1100, 587] on span "Product" at bounding box center [1102, 597] width 42 height 20
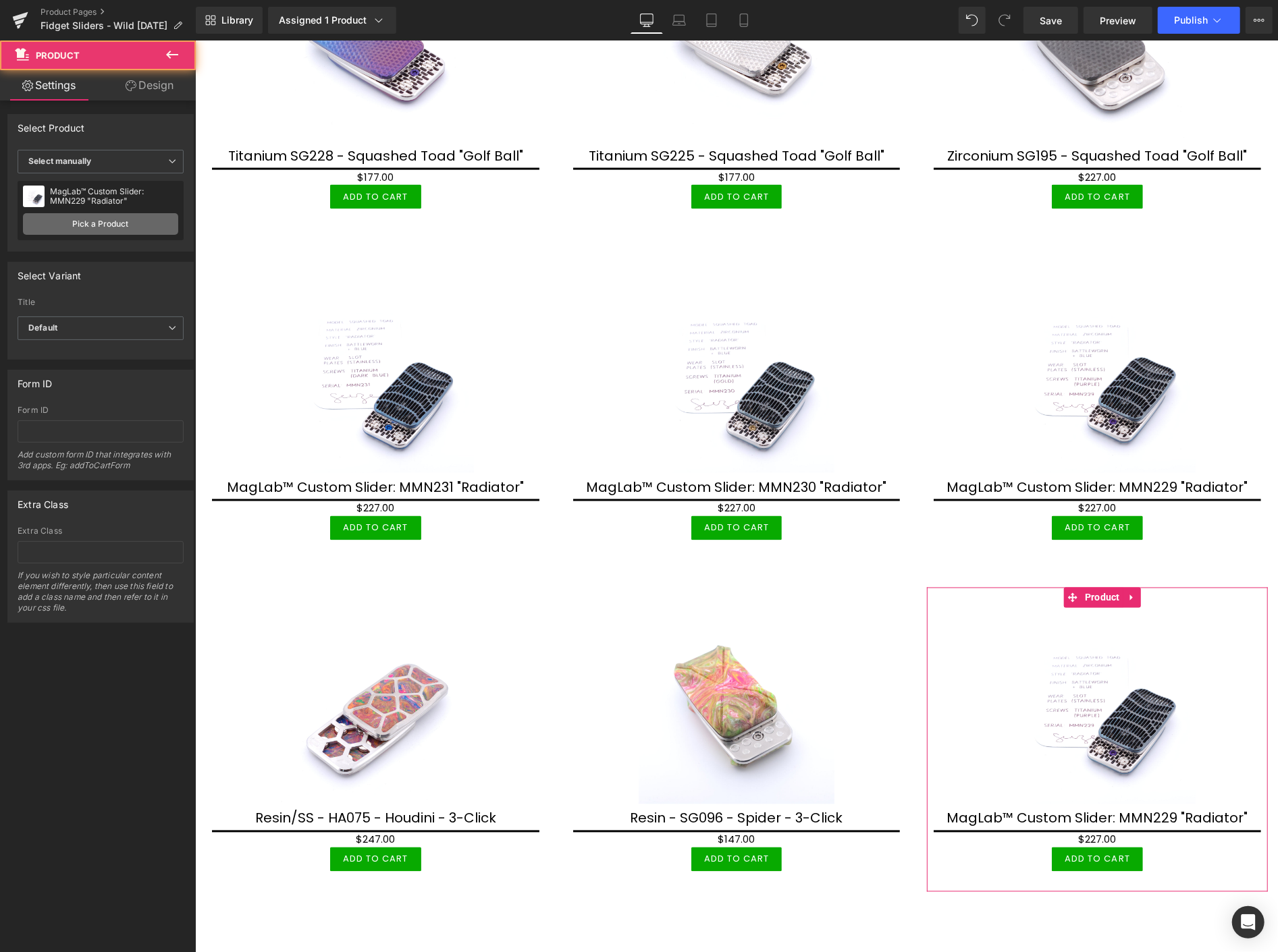
click at [117, 221] on link "Pick a Product" at bounding box center [100, 224] width 155 height 22
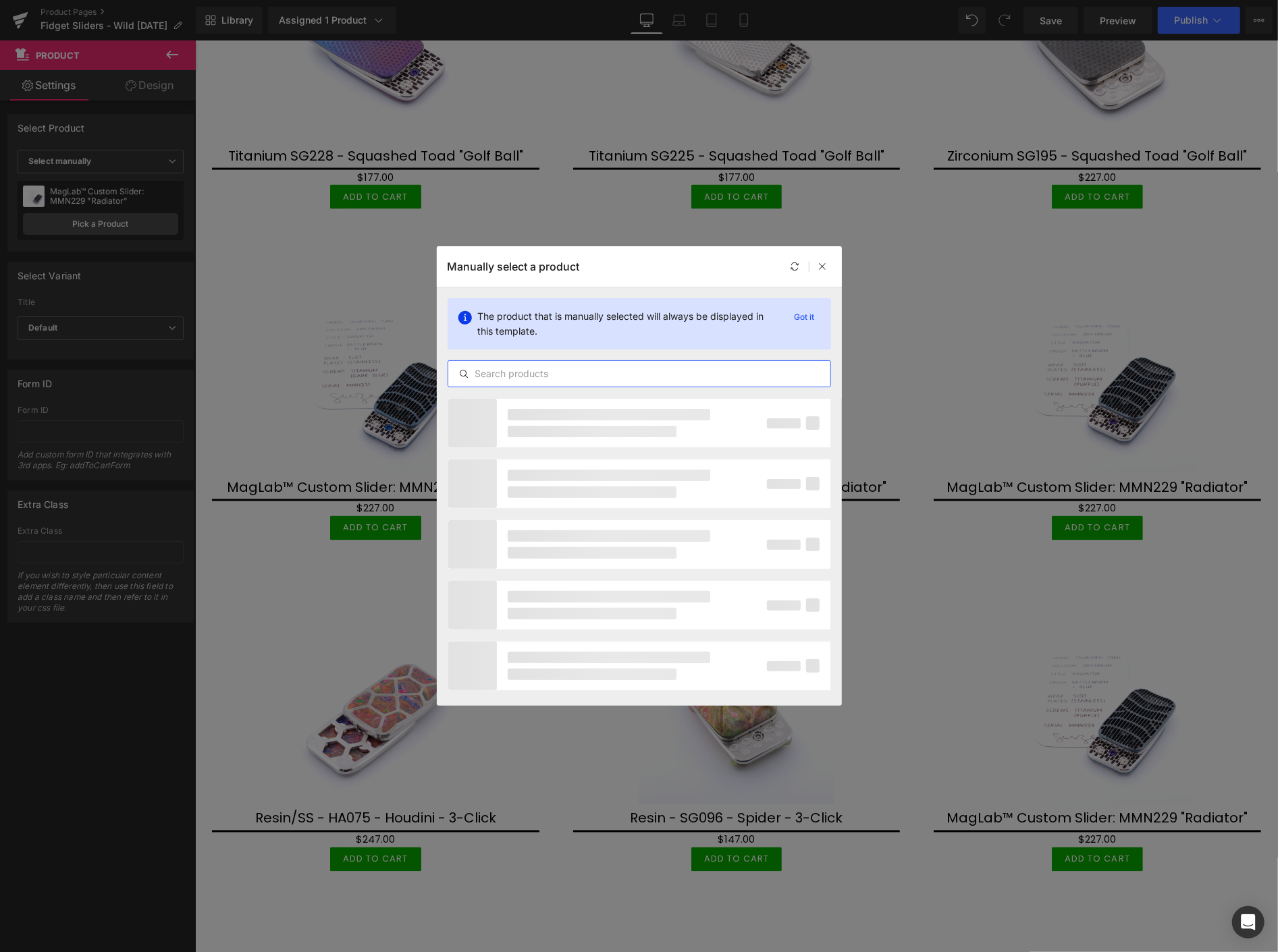
click at [584, 373] on input "text" at bounding box center [639, 374] width 382 height 16
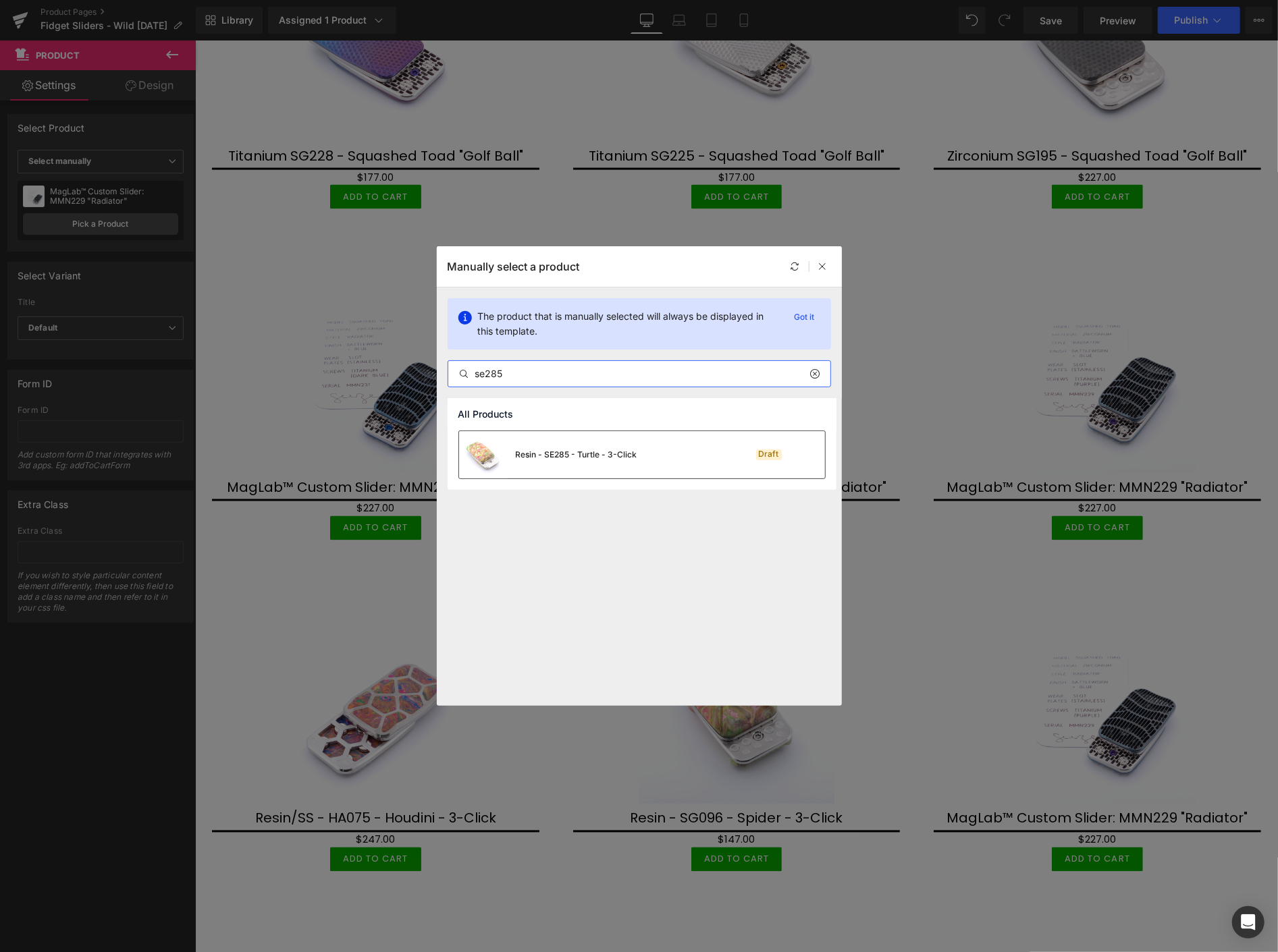
type input "se285"
drag, startPoint x: 610, startPoint y: 458, endPoint x: 430, endPoint y: 408, distance: 186.8
click at [610, 458] on div "Resin - SE285 - Turtle - 3-Click" at bounding box center [577, 455] width 121 height 12
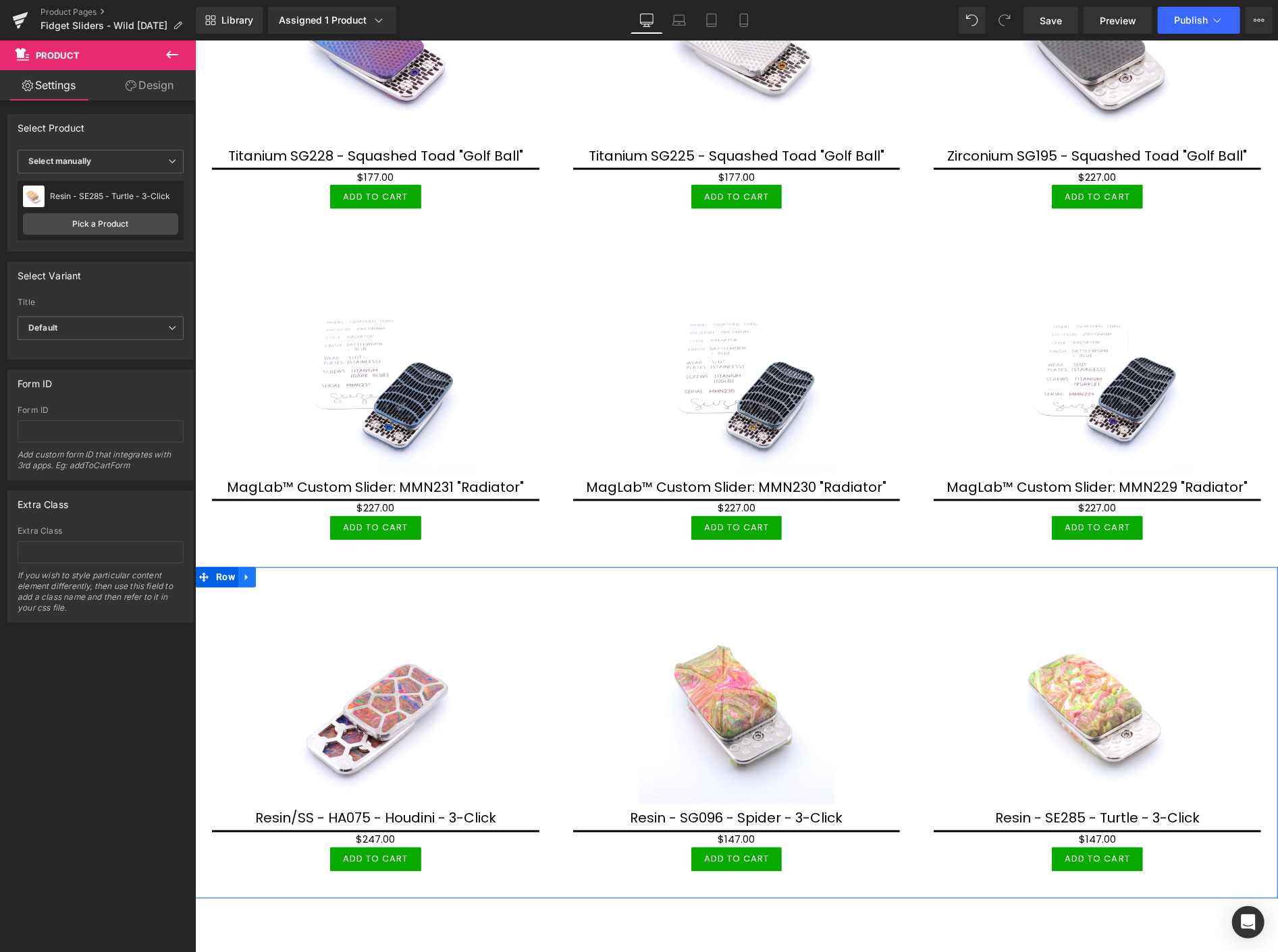
click at [241, 567] on link at bounding box center [247, 577] width 18 height 20
click at [263, 573] on icon at bounding box center [264, 578] width 10 height 10
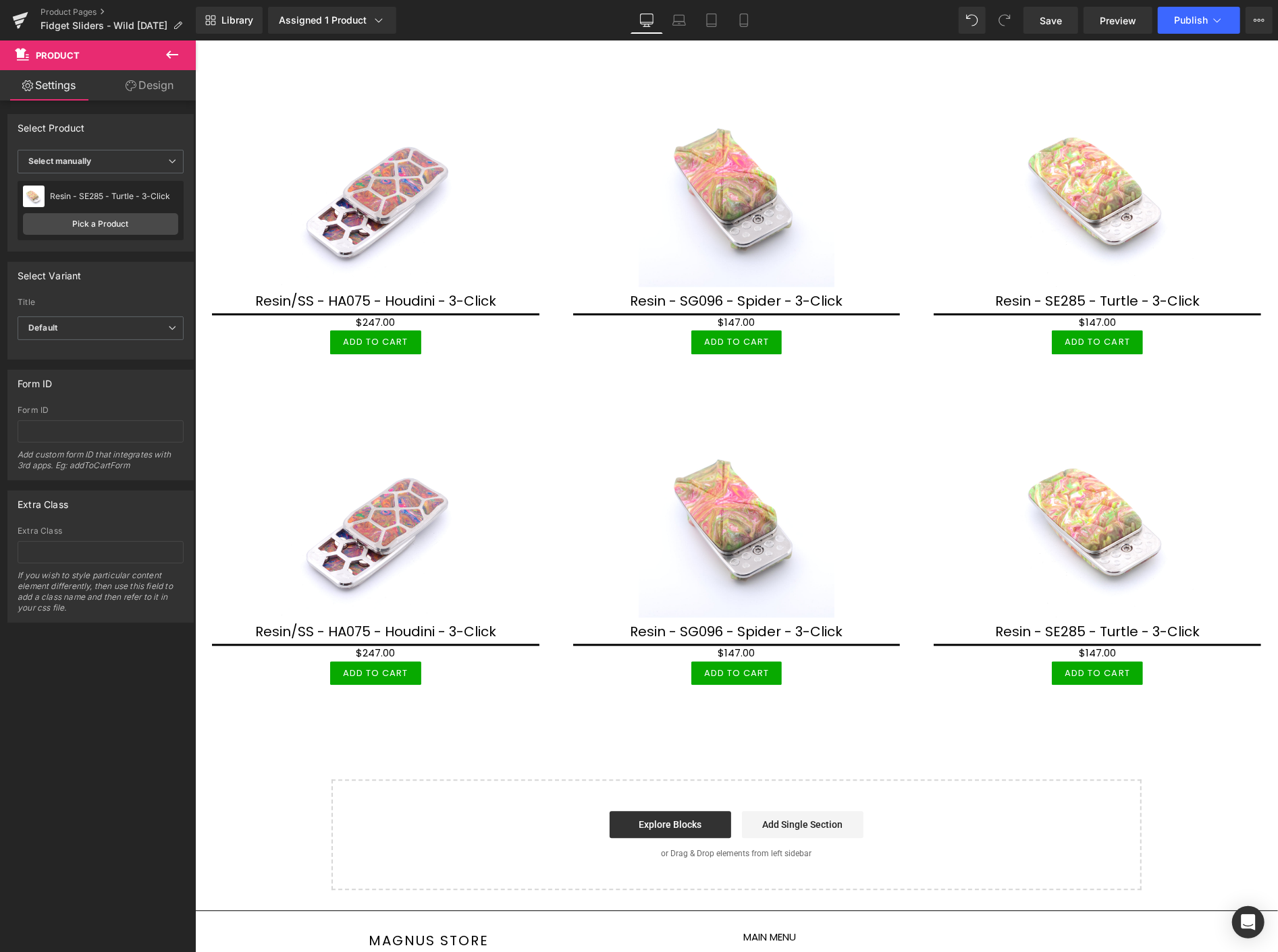
scroll to position [2104, 0]
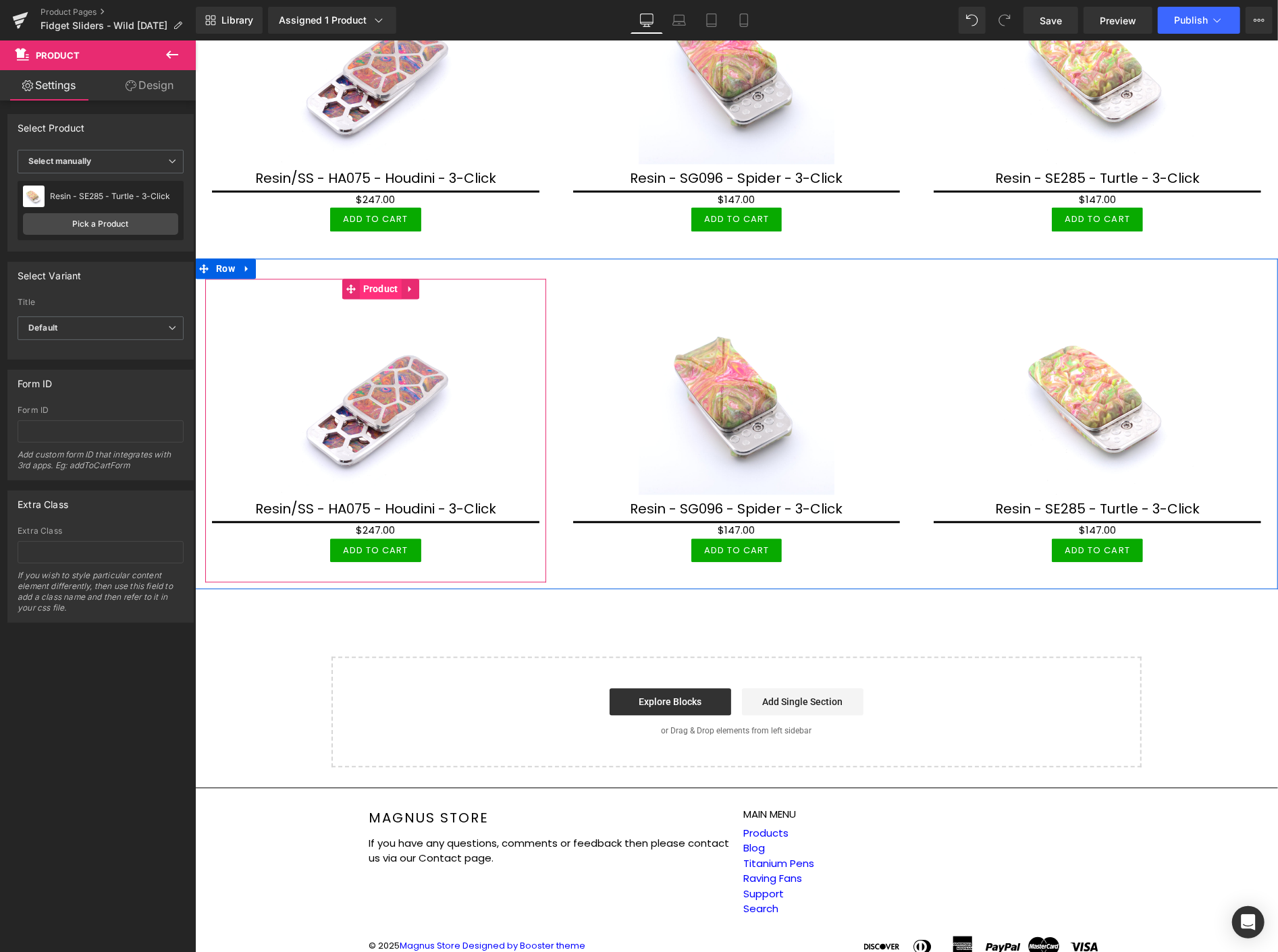
click at [381, 278] on span "Product" at bounding box center [380, 288] width 42 height 20
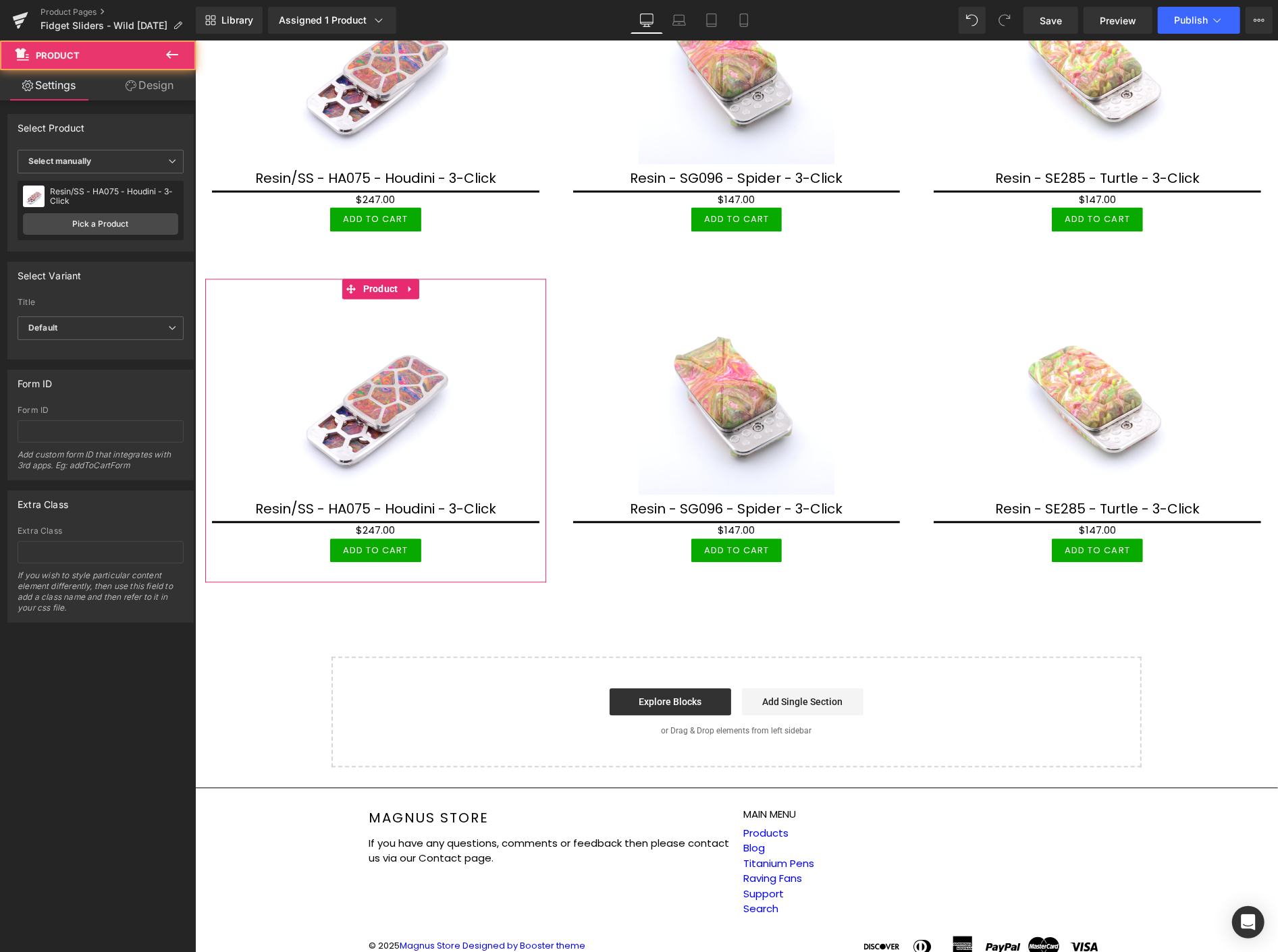
click at [120, 210] on div "Resin/SS - HA075 - Houdini - 3-Click Resin/SS - HA075 - Houdini - 3-Click Pick …" at bounding box center [100, 210] width 166 height 59
click at [125, 223] on link "Pick a Product" at bounding box center [100, 224] width 155 height 22
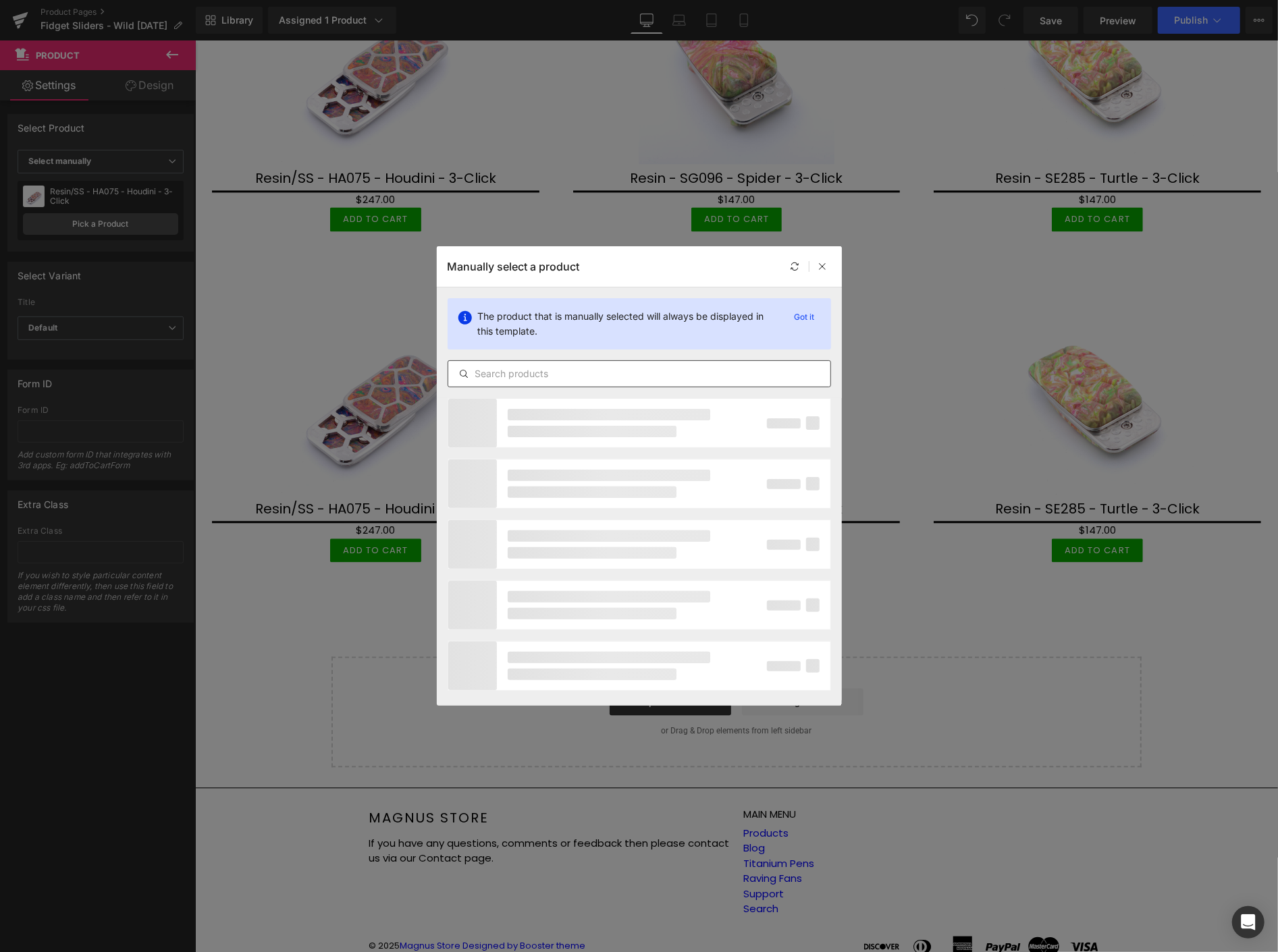
click at [638, 371] on input "text" at bounding box center [639, 374] width 382 height 16
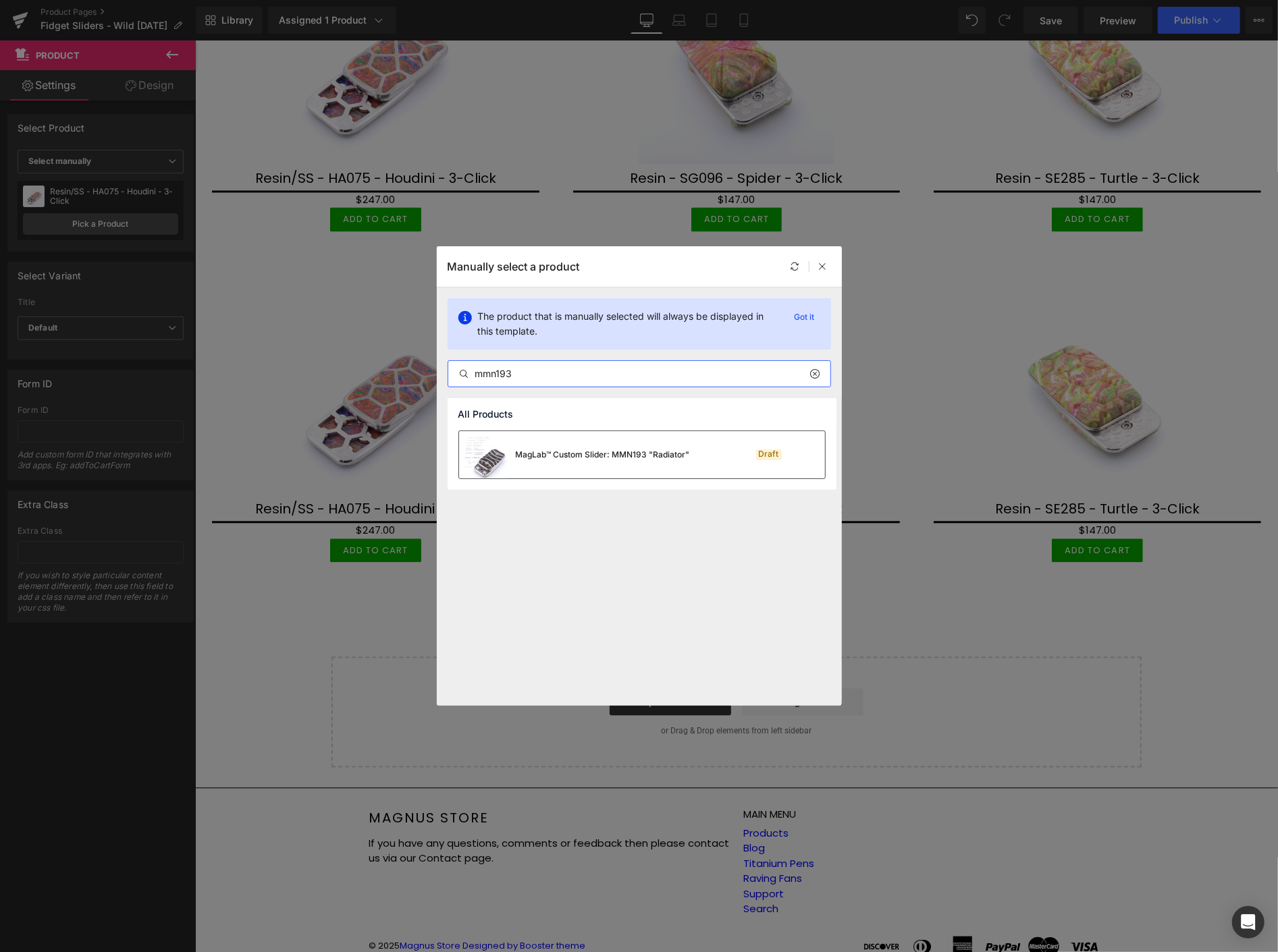
type input "mmn193"
click at [654, 463] on div "MagLab™ Custom Slider: MMN193 "Radiator"" at bounding box center [573, 455] width 231 height 47
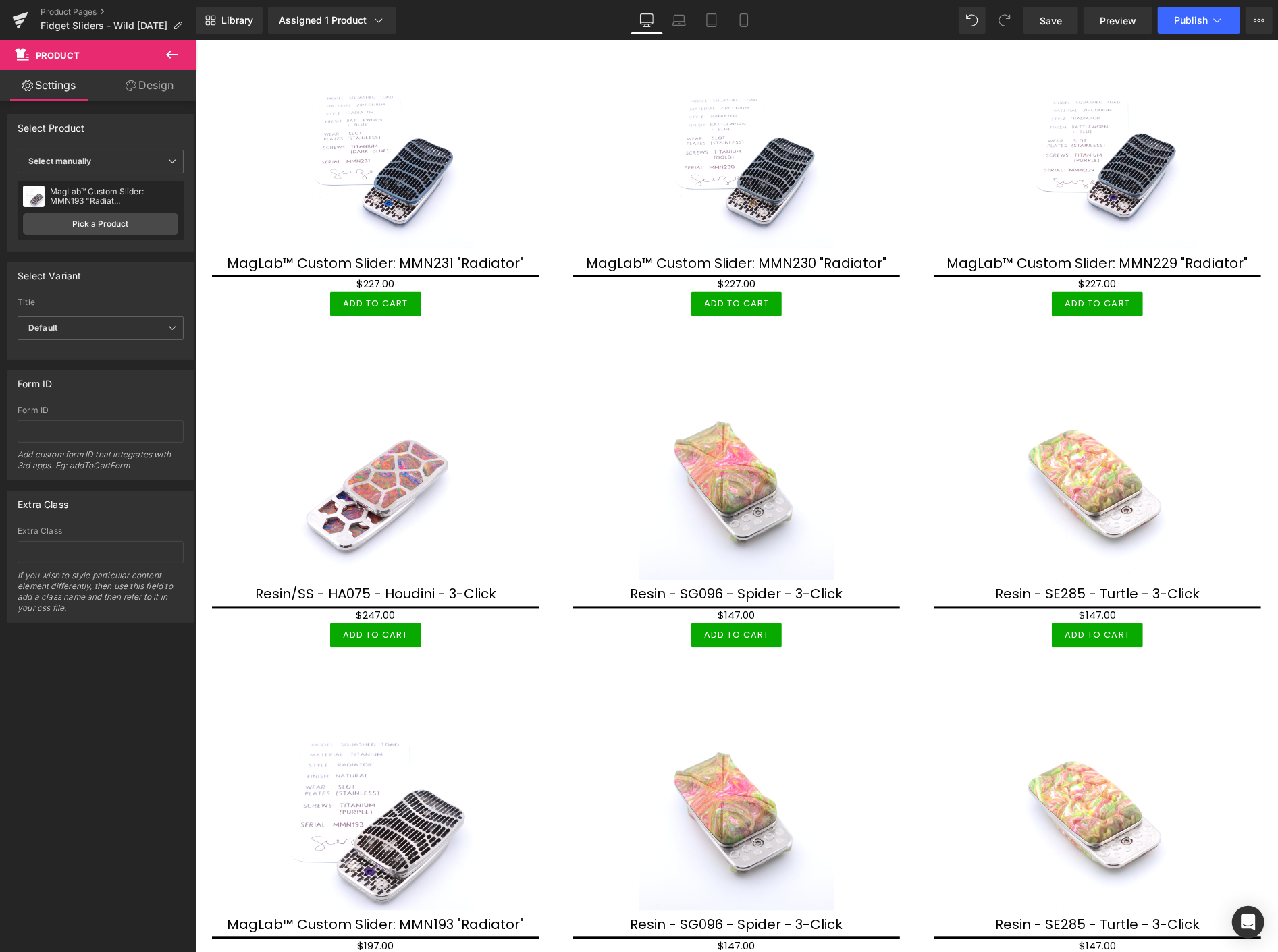
scroll to position [1879, 0]
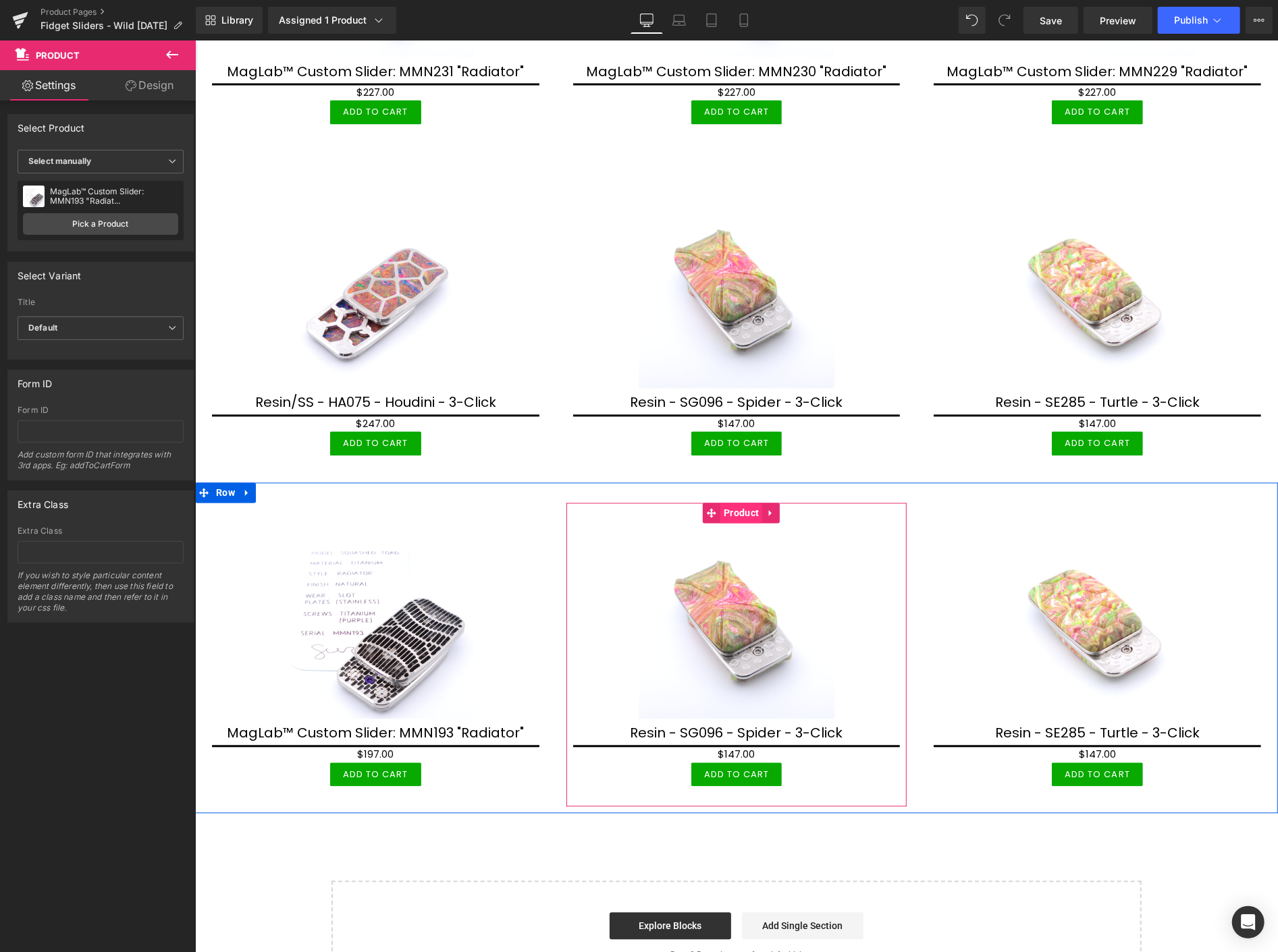
click at [735, 503] on span "Product" at bounding box center [741, 513] width 42 height 20
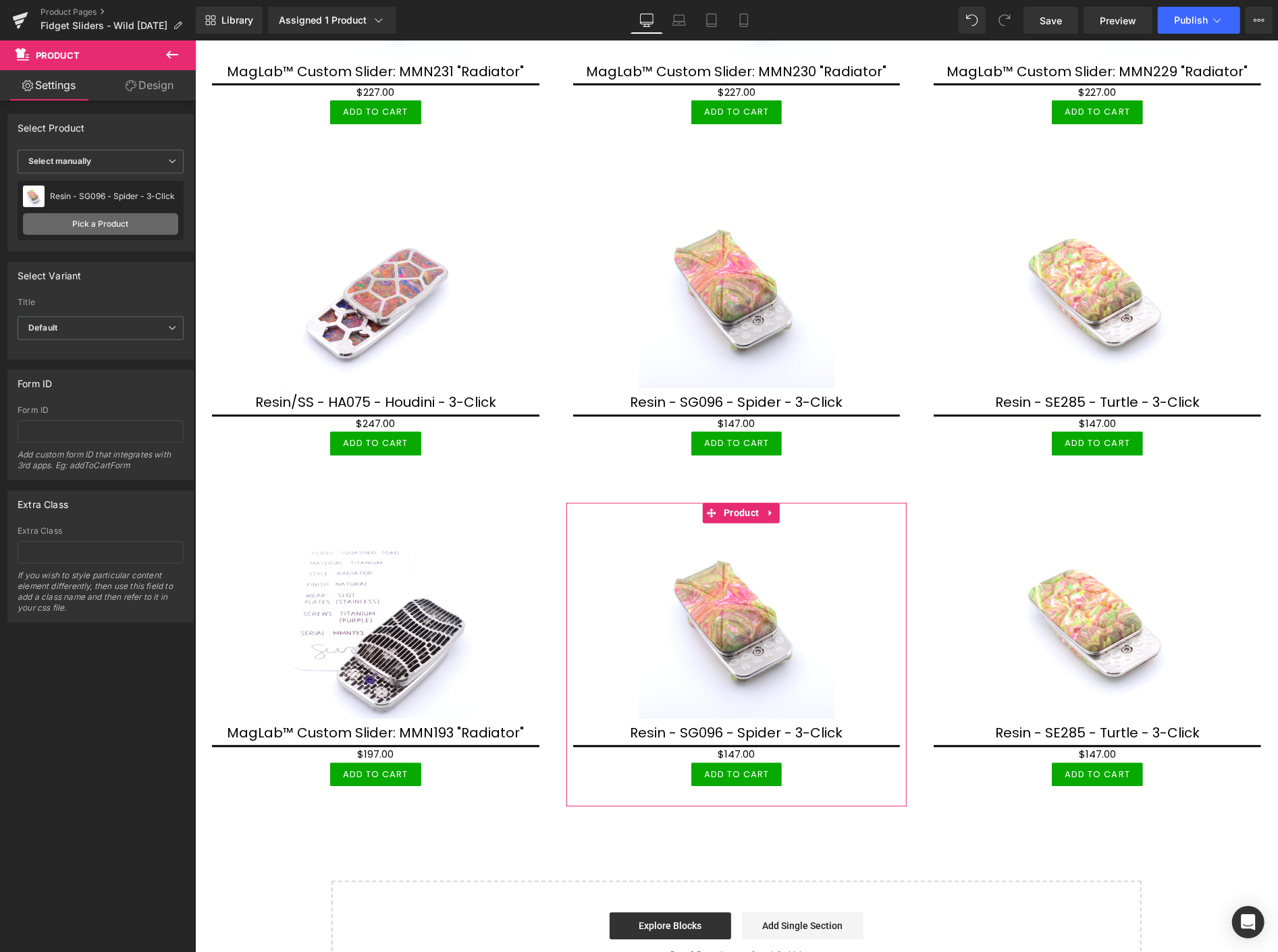
click at [102, 227] on link "Pick a Product" at bounding box center [100, 224] width 155 height 22
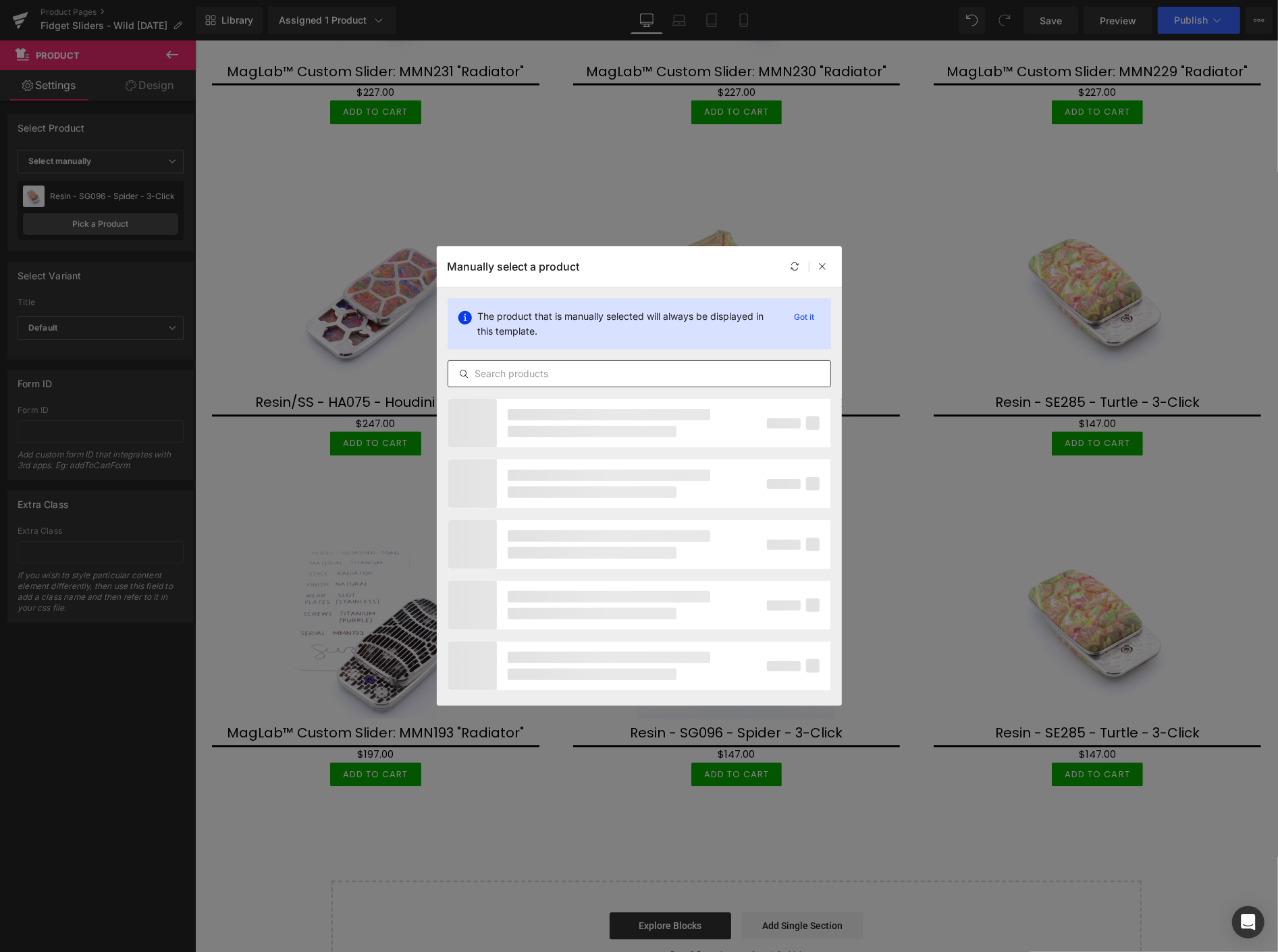
click at [590, 362] on div at bounding box center [639, 374] width 383 height 27
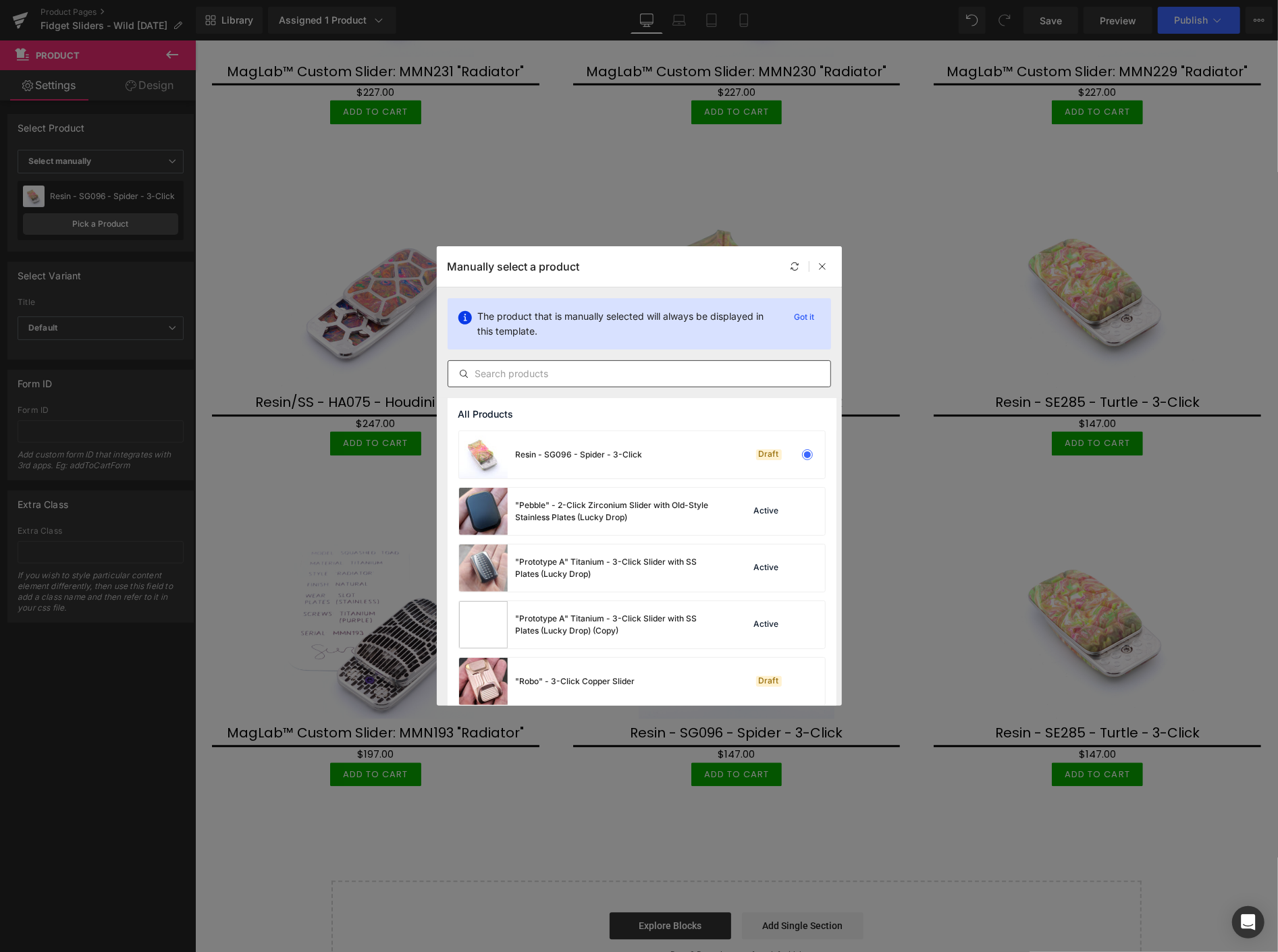
click at [593, 383] on div at bounding box center [639, 374] width 383 height 27
click at [599, 375] on input "text" at bounding box center [639, 374] width 382 height 16
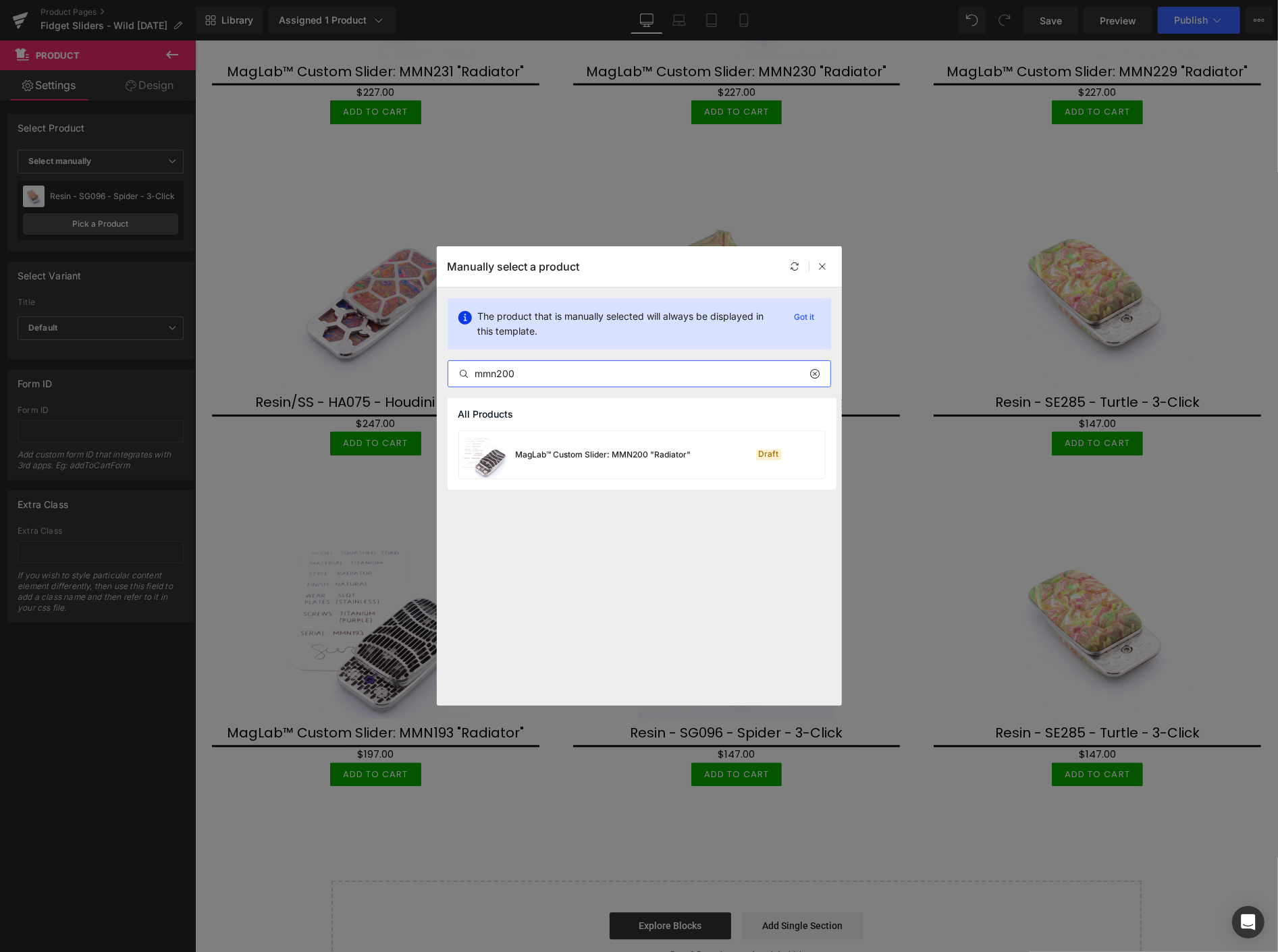
type input "mmn200"
click at [608, 451] on div "MagLab™ Custom Slider: MMN200 "Radiator"" at bounding box center [603, 455] width 176 height 12
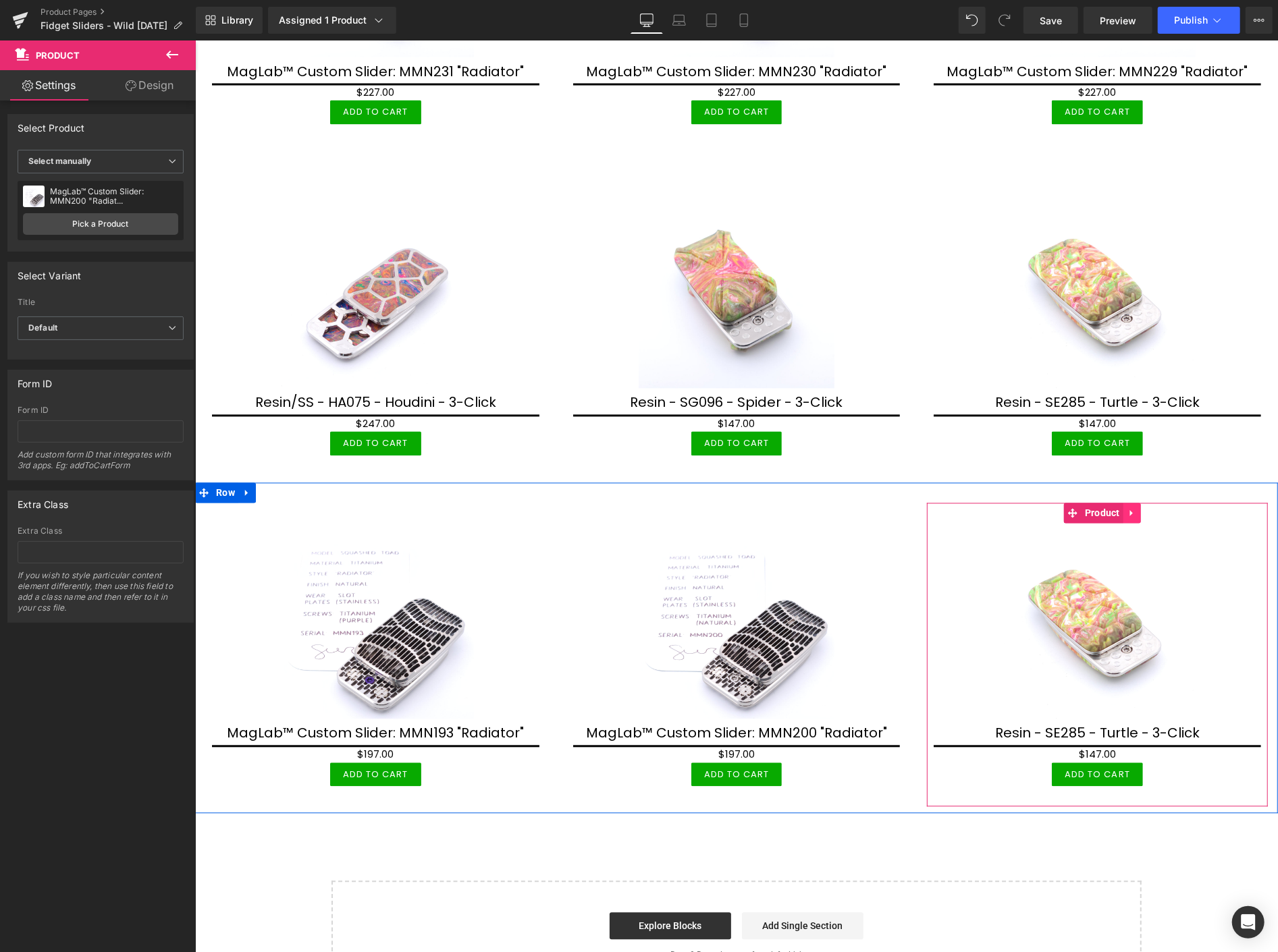
click at [1129, 510] on icon at bounding box center [1130, 513] width 2 height 6
drag, startPoint x: 1131, startPoint y: 493, endPoint x: 1329, endPoint y: 62, distance: 474.3
click at [1136, 508] on icon at bounding box center [1140, 513] width 10 height 10
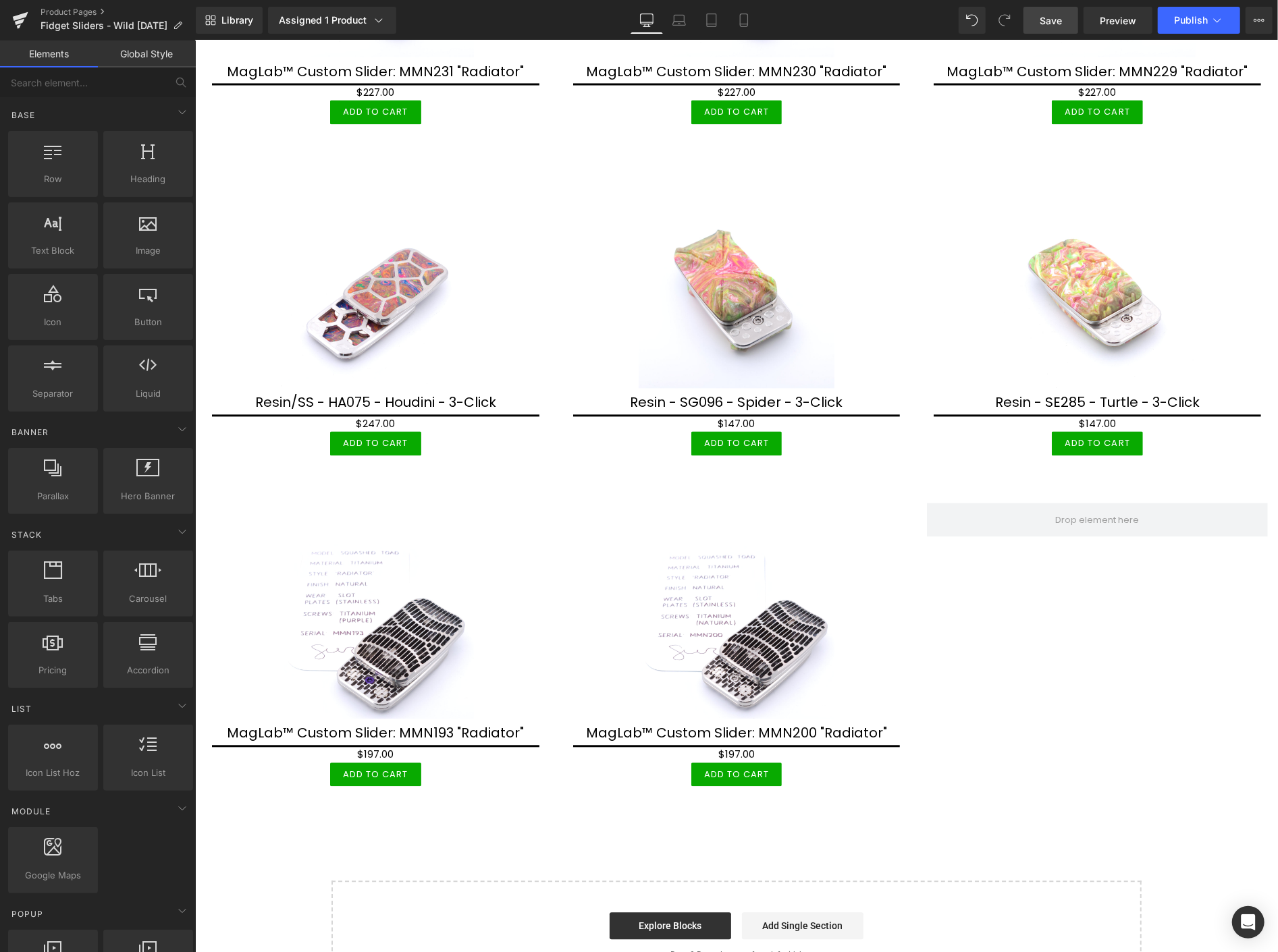
click at [1054, 23] on span "Save" at bounding box center [1051, 21] width 23 height 15
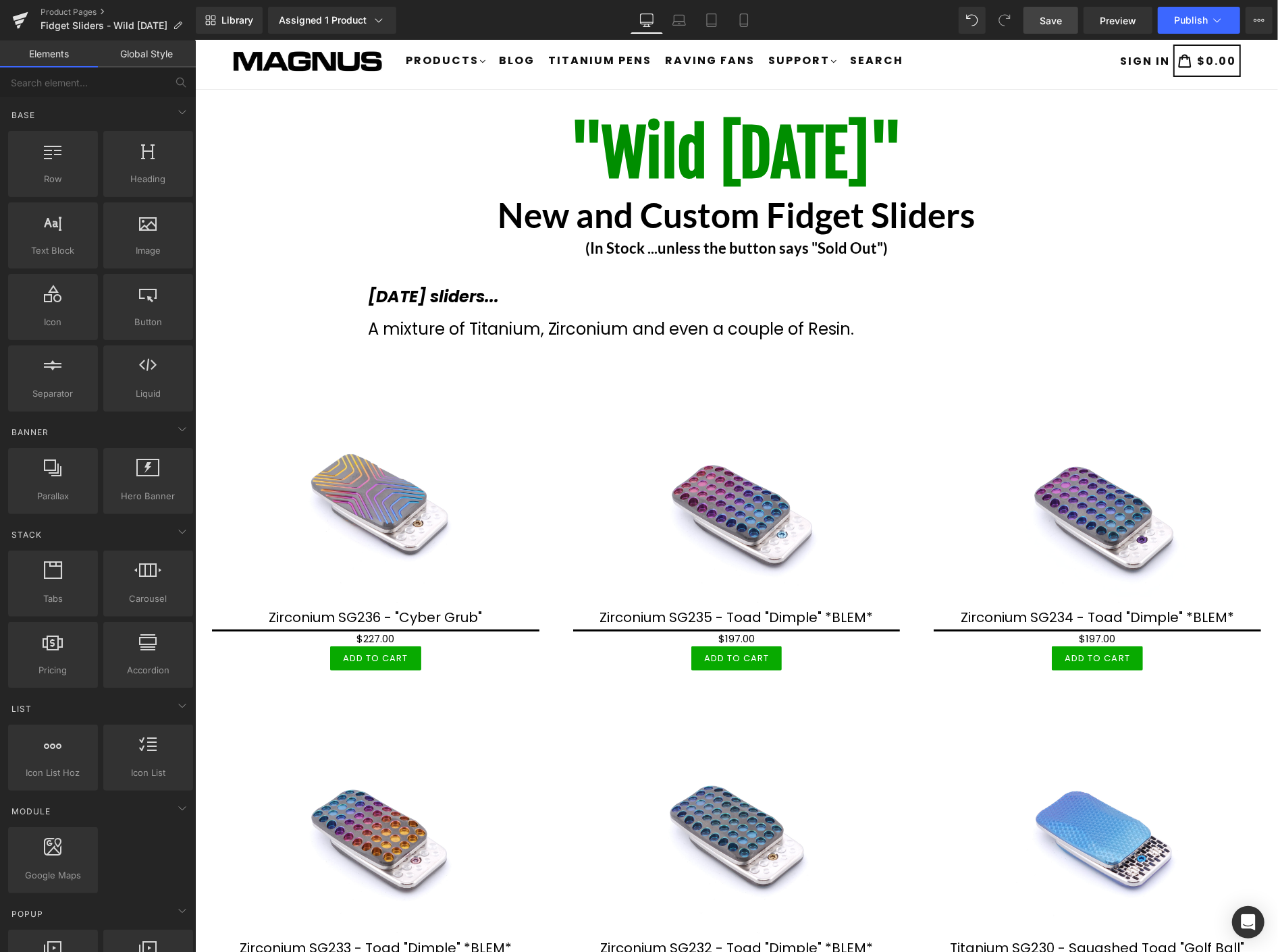
scroll to position [0, 0]
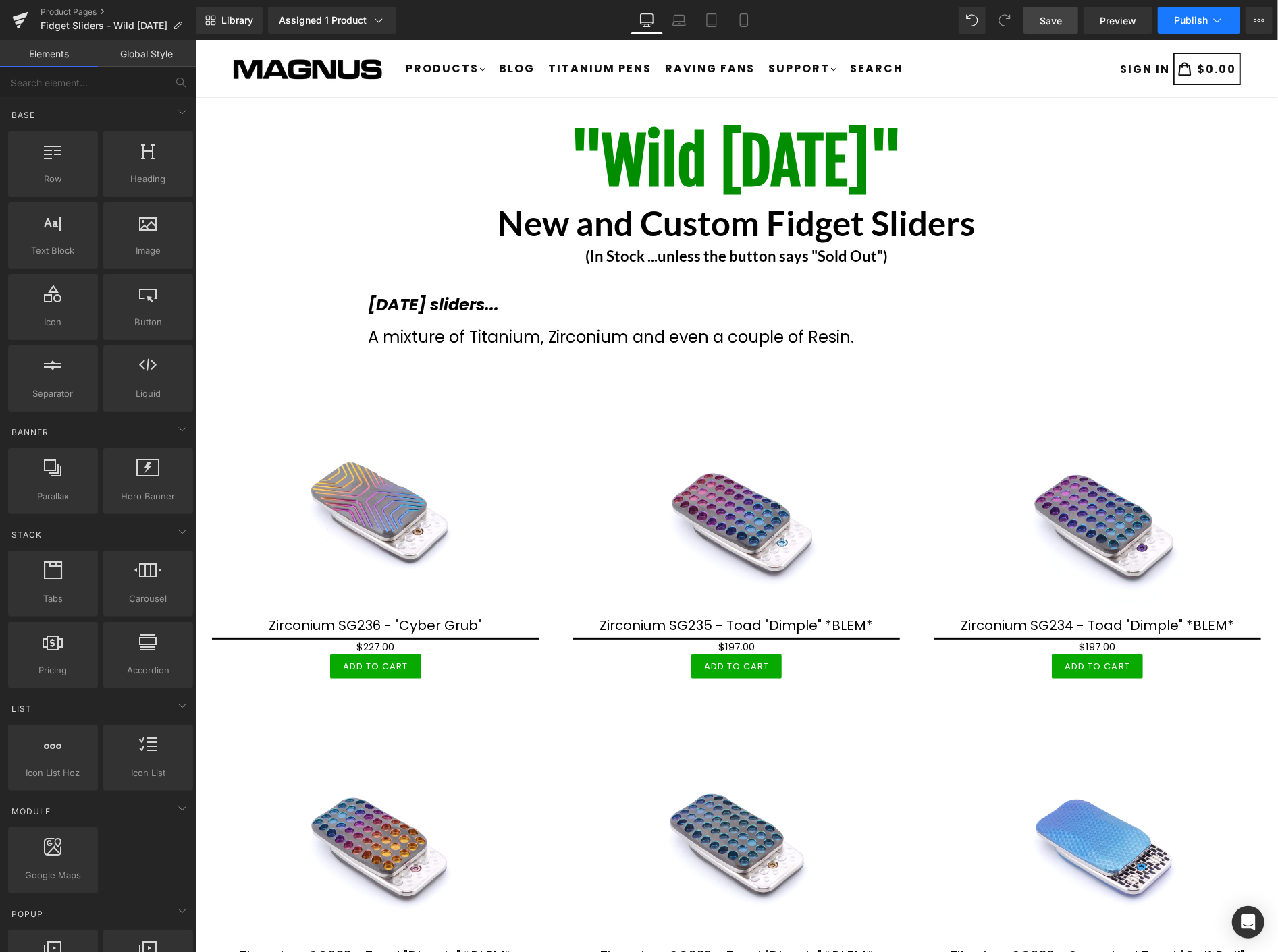
click at [1221, 15] on icon at bounding box center [1217, 20] width 14 height 14
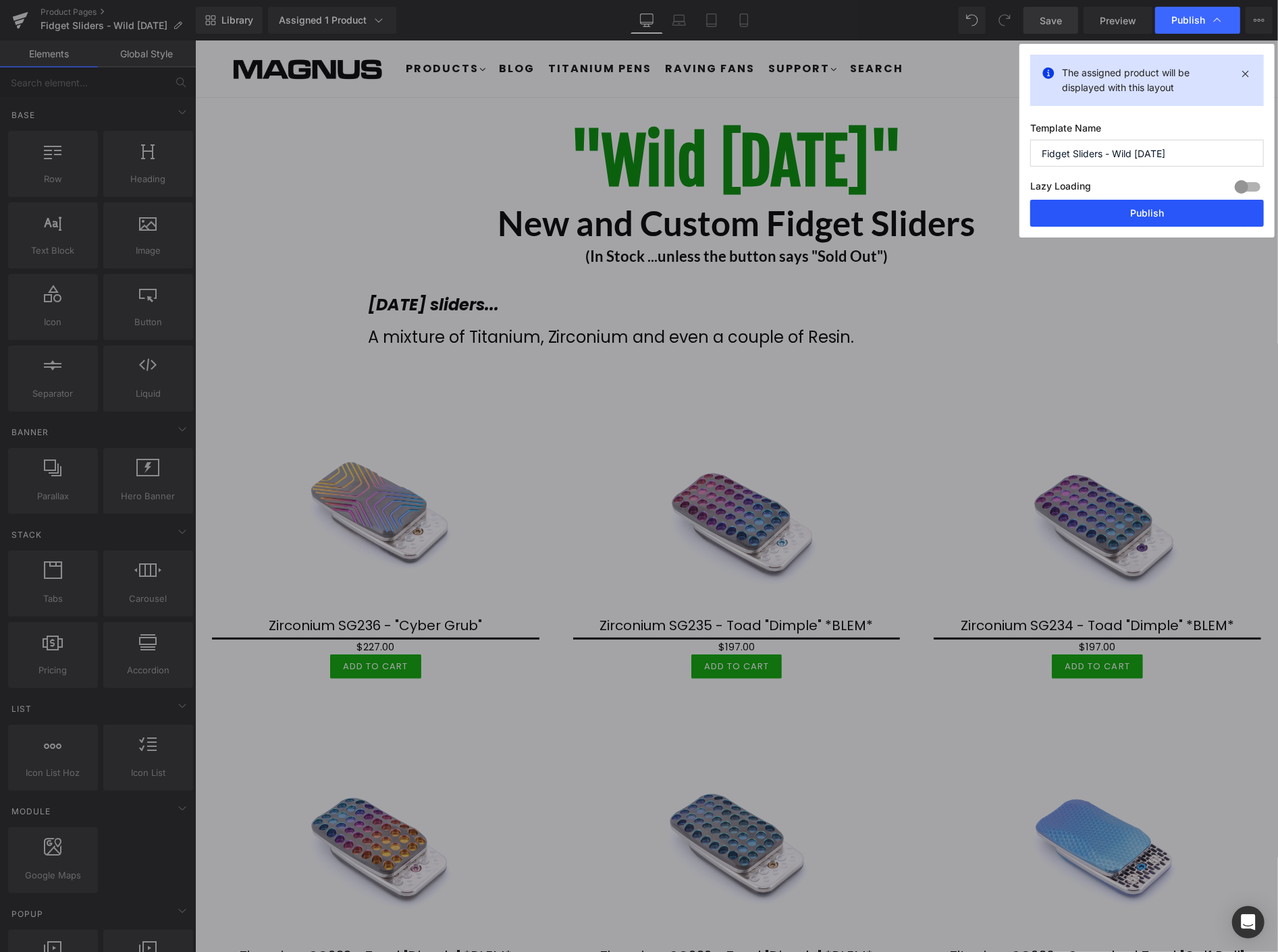
click at [1166, 218] on button "Publish" at bounding box center [1146, 213] width 234 height 27
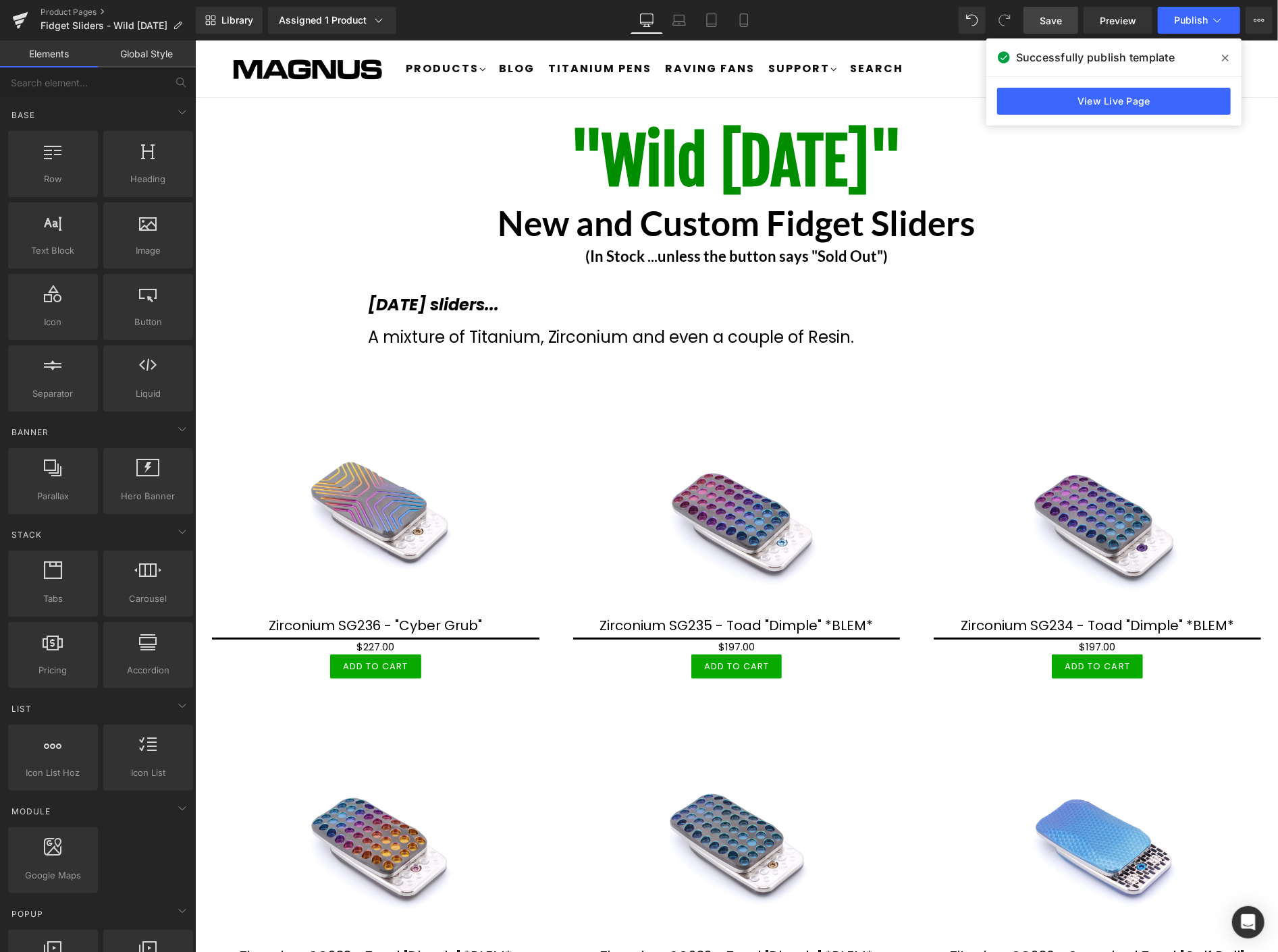
click at [1225, 58] on icon at bounding box center [1225, 57] width 6 height 11
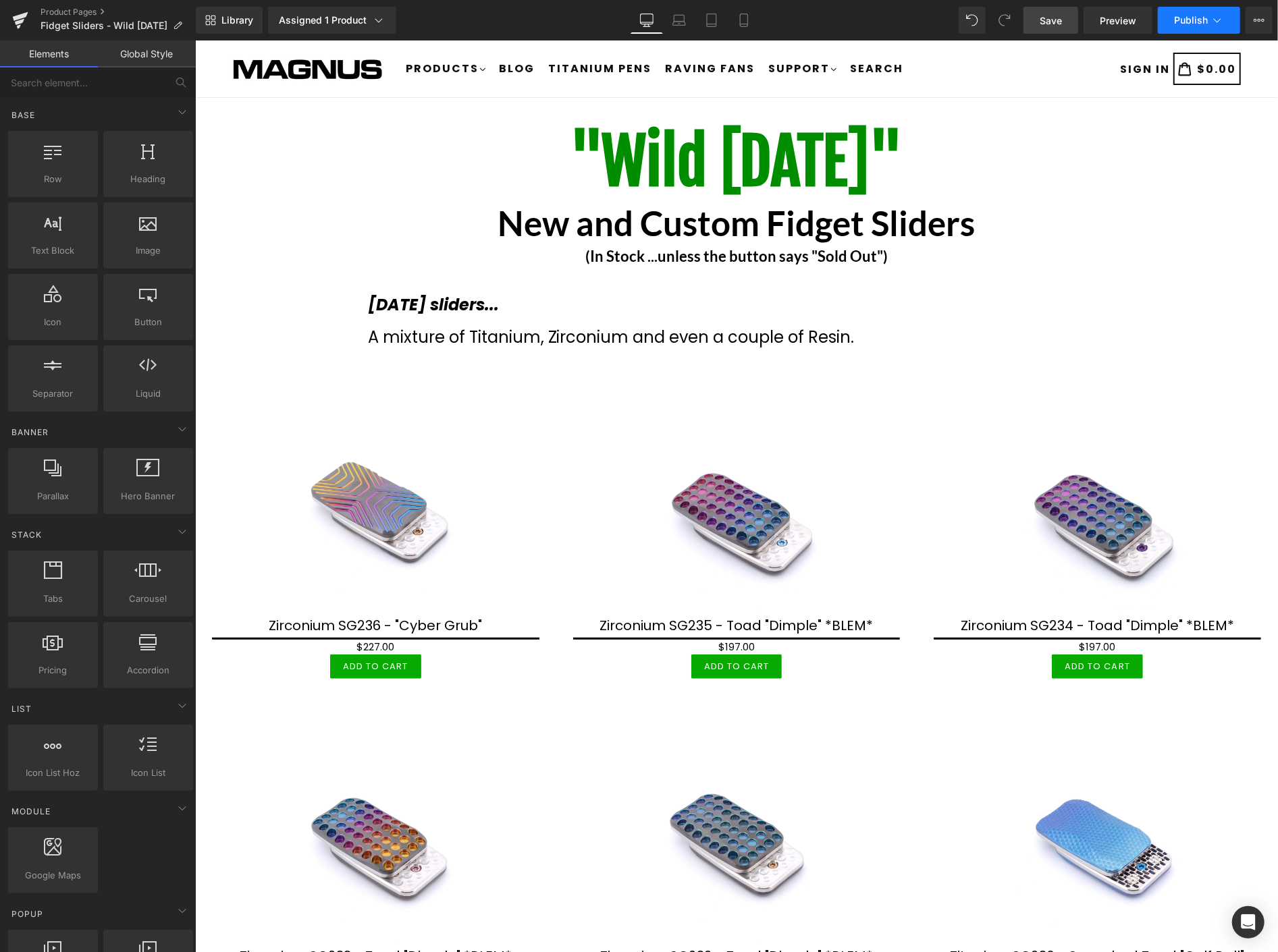
click at [1197, 23] on span "Publish" at bounding box center [1191, 19] width 34 height 11
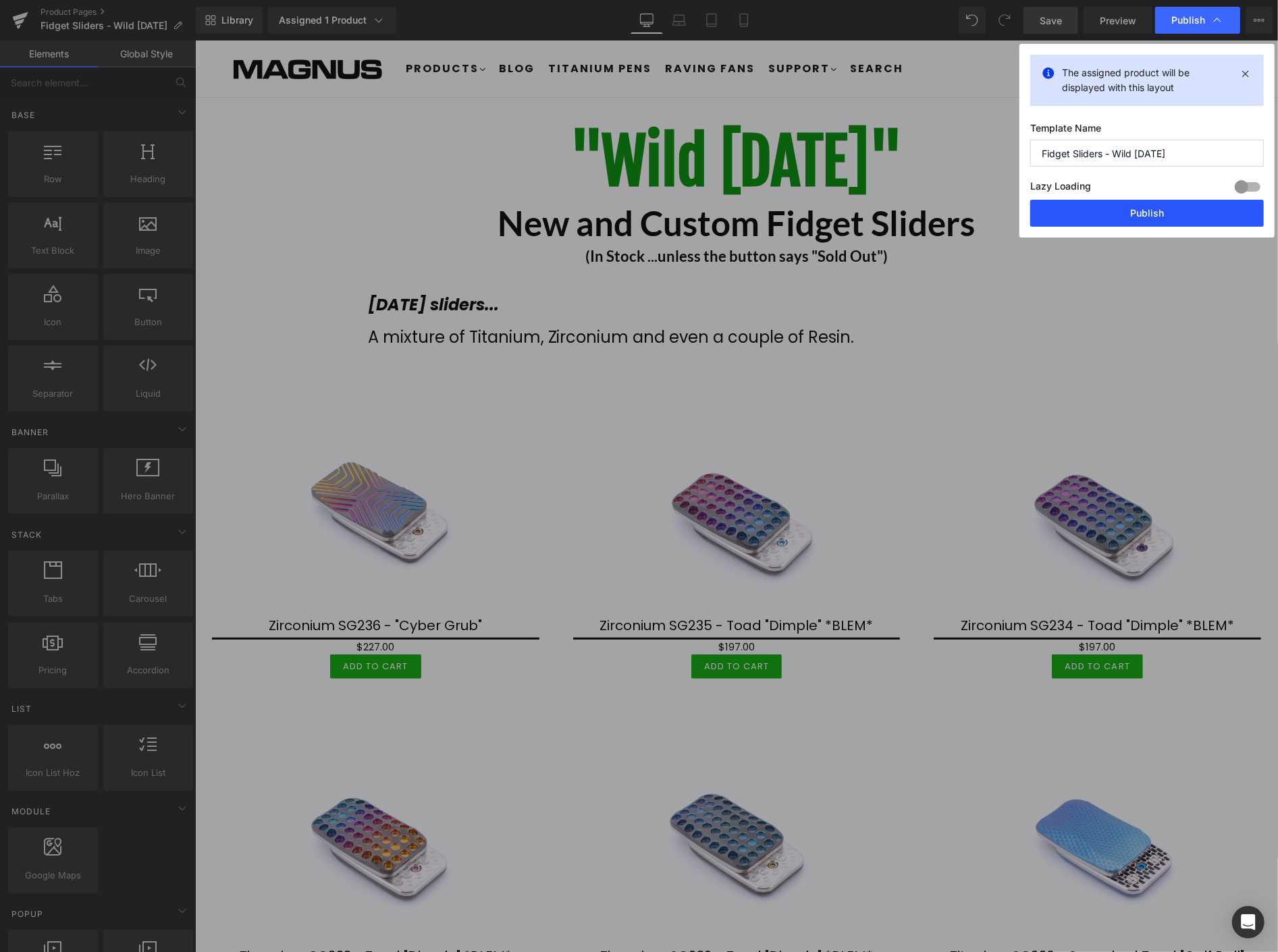
click at [1169, 218] on button "Publish" at bounding box center [1146, 213] width 234 height 27
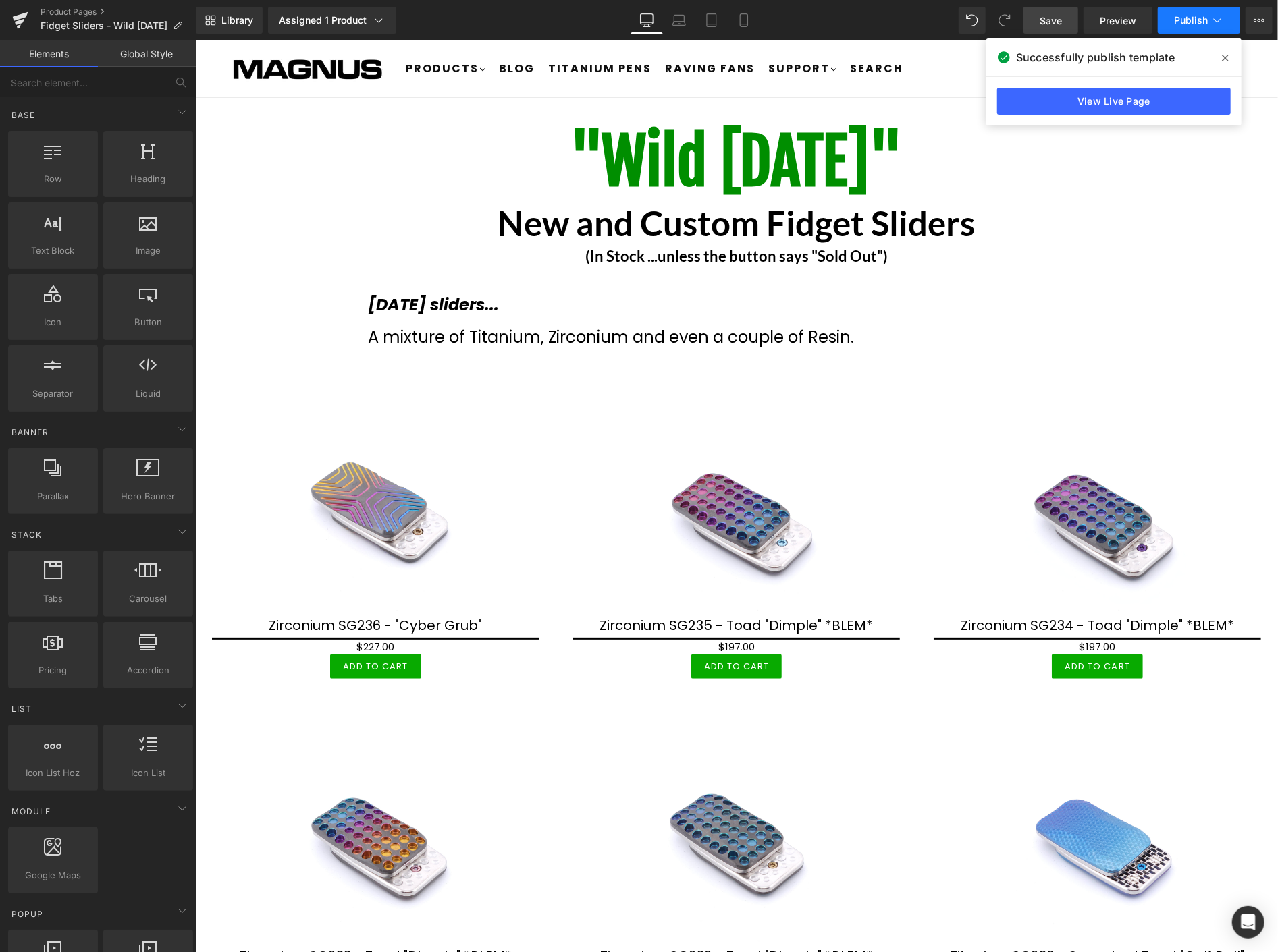
click at [1205, 28] on button "Publish" at bounding box center [1199, 19] width 83 height 27
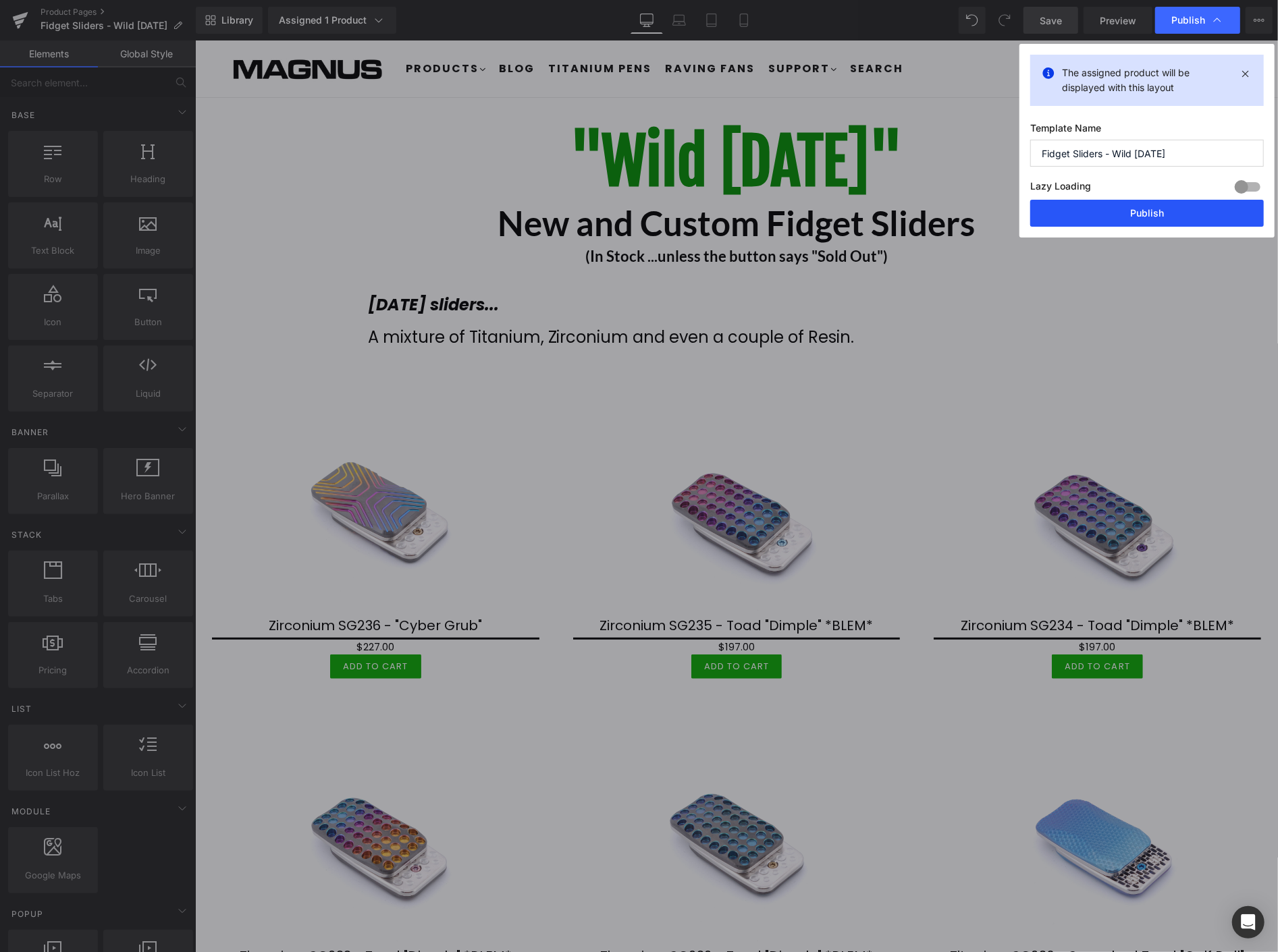
click at [1158, 214] on button "Publish" at bounding box center [1146, 213] width 234 height 27
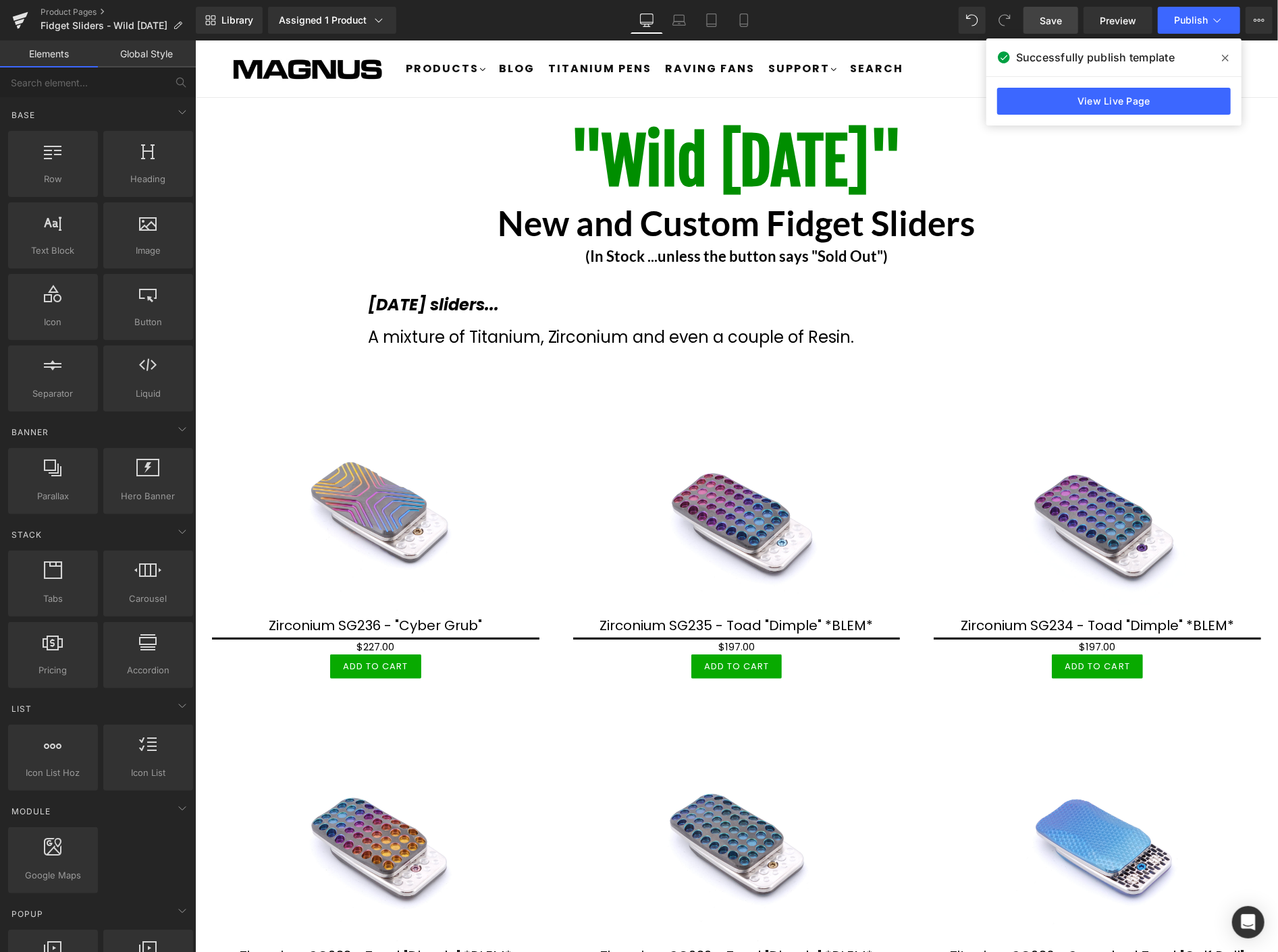
click at [1224, 53] on icon at bounding box center [1225, 57] width 6 height 11
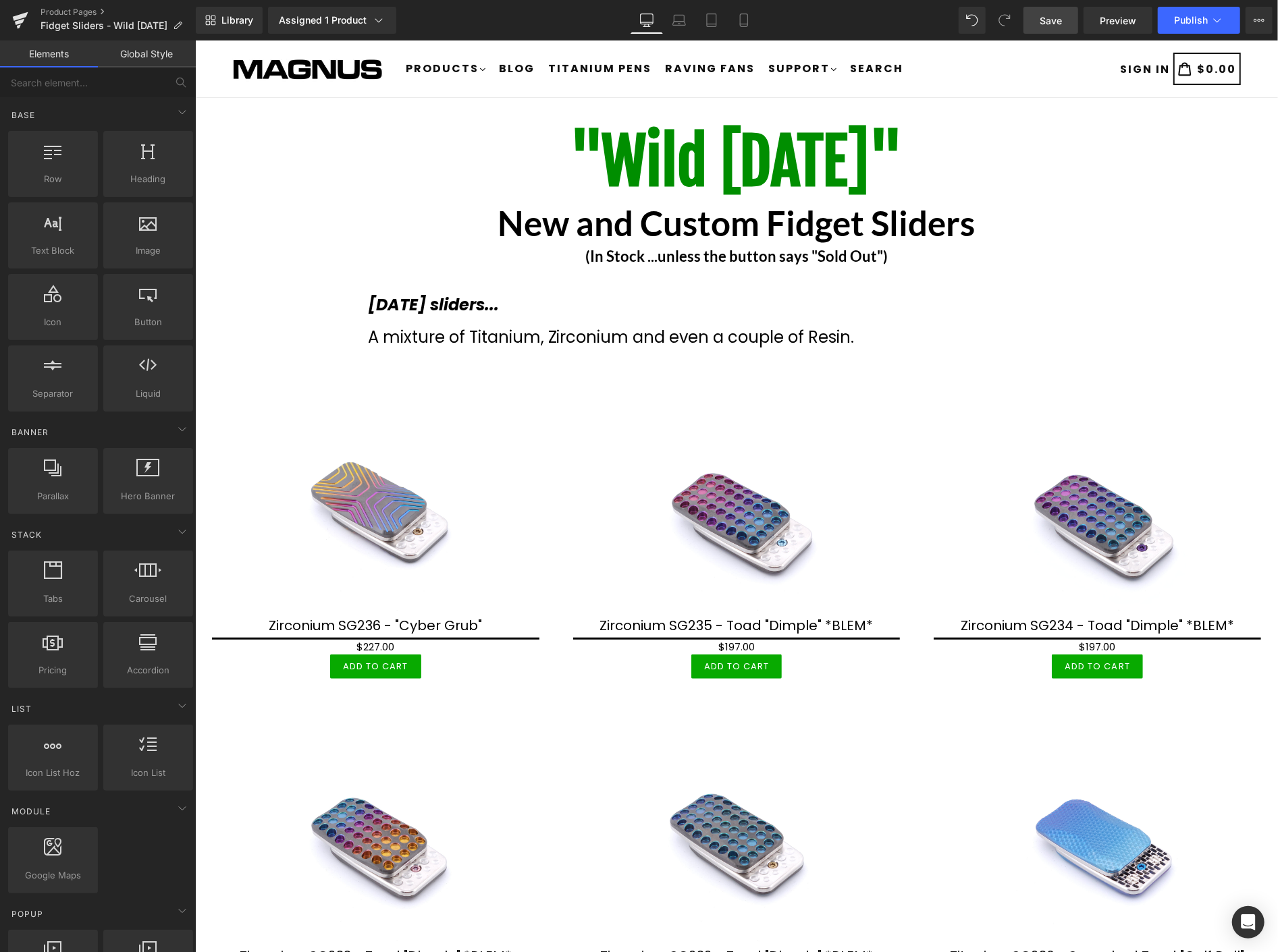
click at [1043, 17] on span "Save" at bounding box center [1051, 21] width 23 height 15
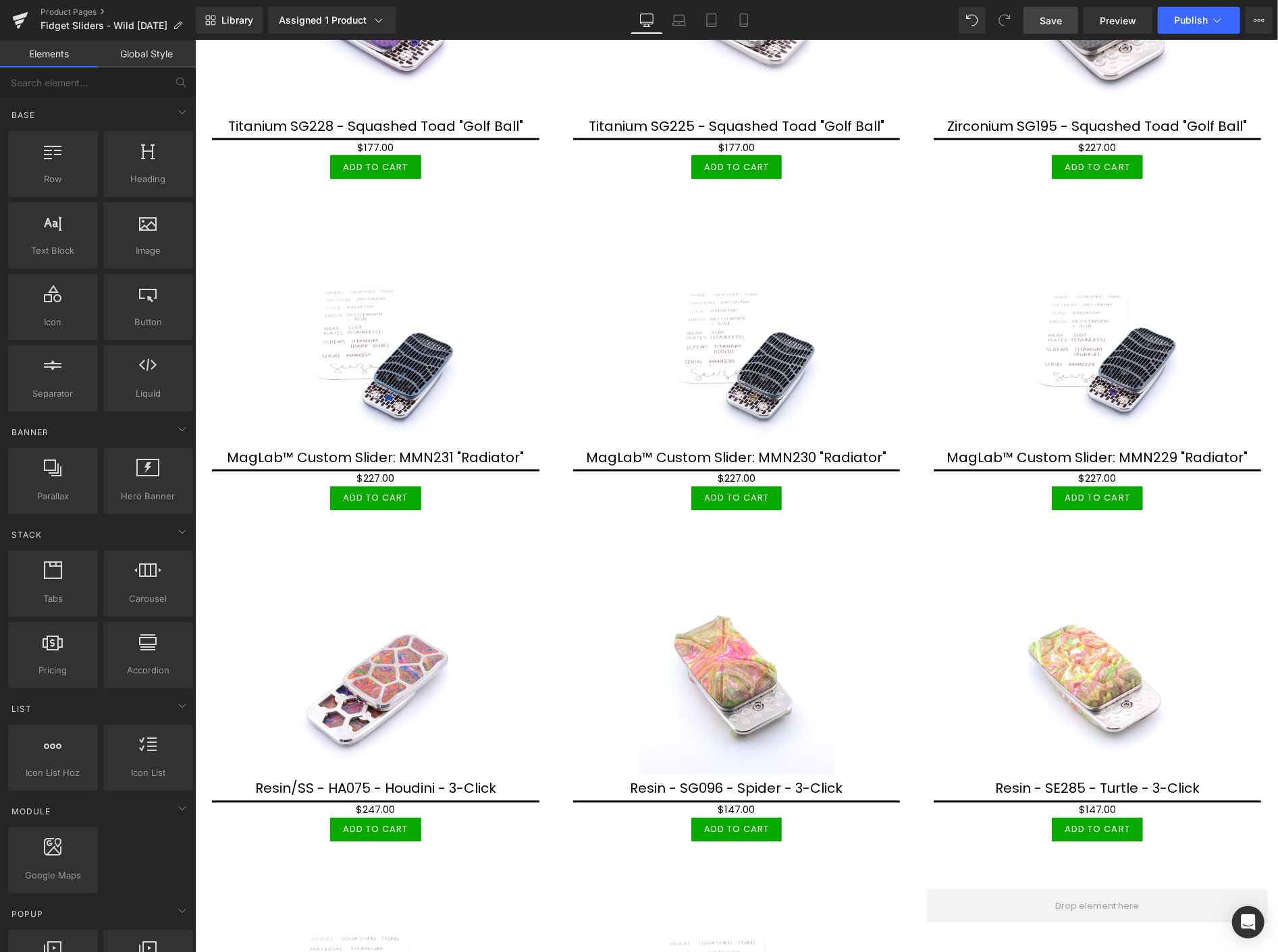
scroll to position [1050, 0]
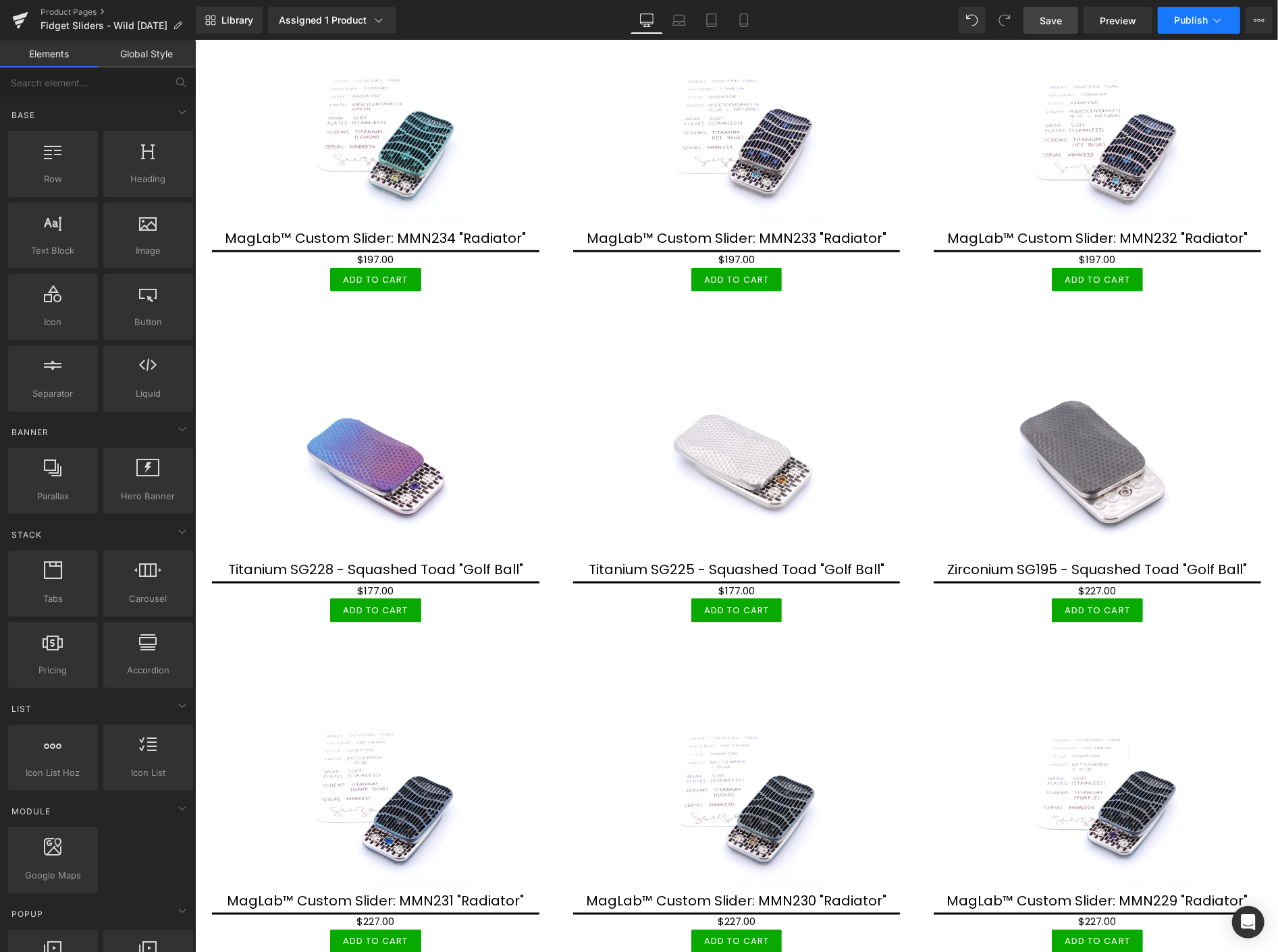
click at [1197, 21] on span "Publish" at bounding box center [1191, 19] width 34 height 11
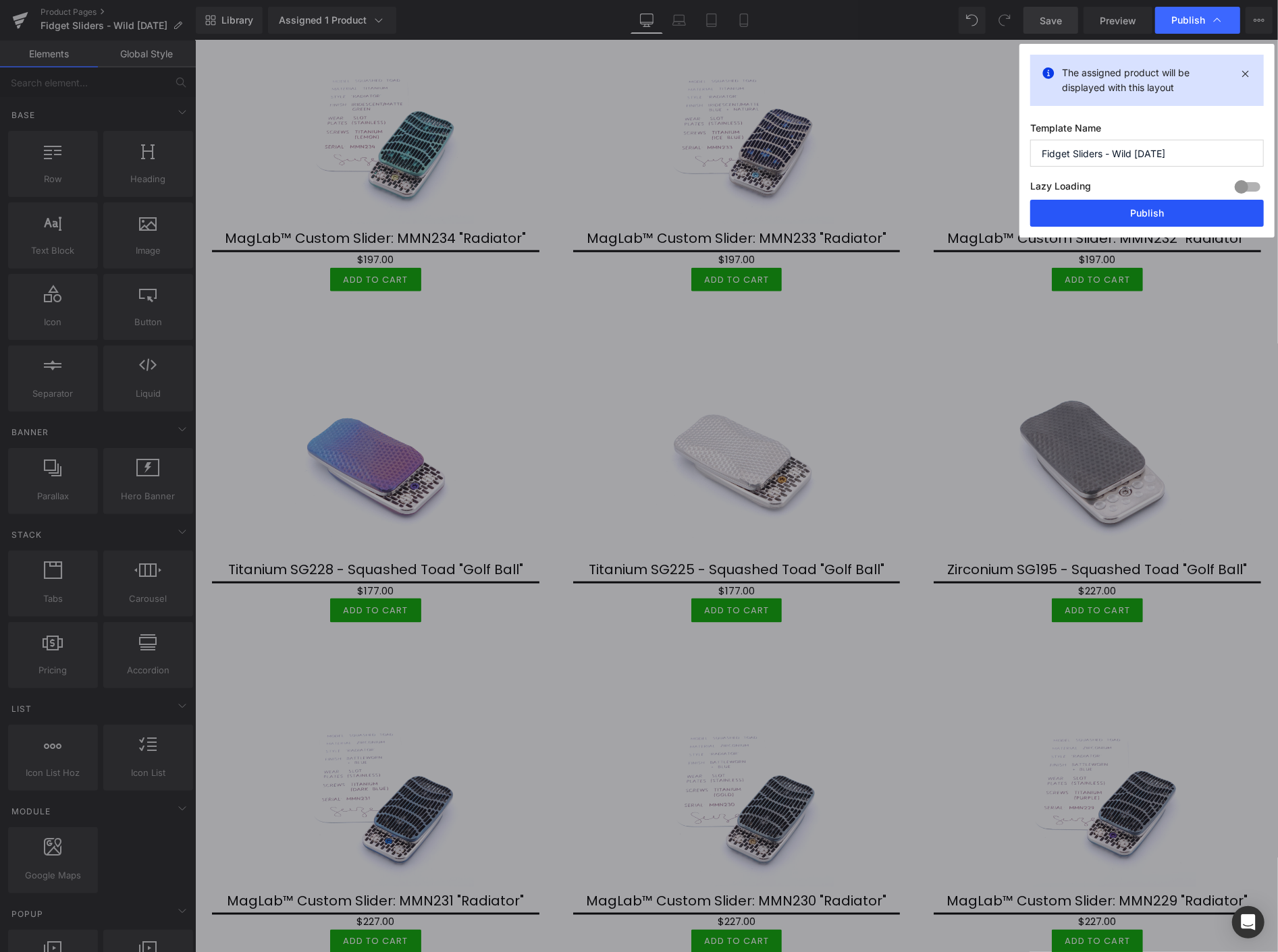
drag, startPoint x: 1168, startPoint y: 214, endPoint x: 1006, endPoint y: 203, distance: 162.4
click at [1168, 214] on button "Publish" at bounding box center [1146, 213] width 234 height 27
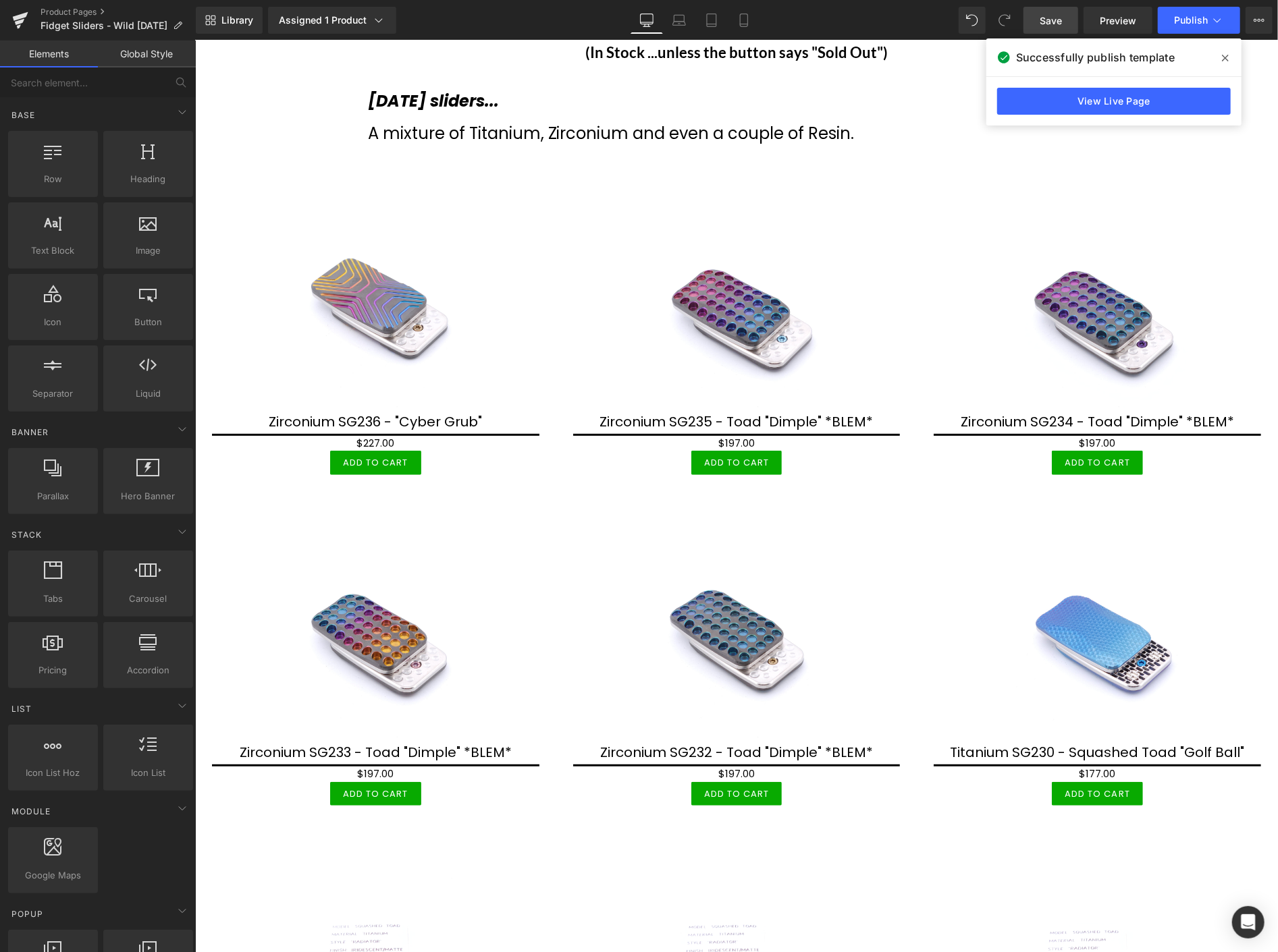
scroll to position [225, 0]
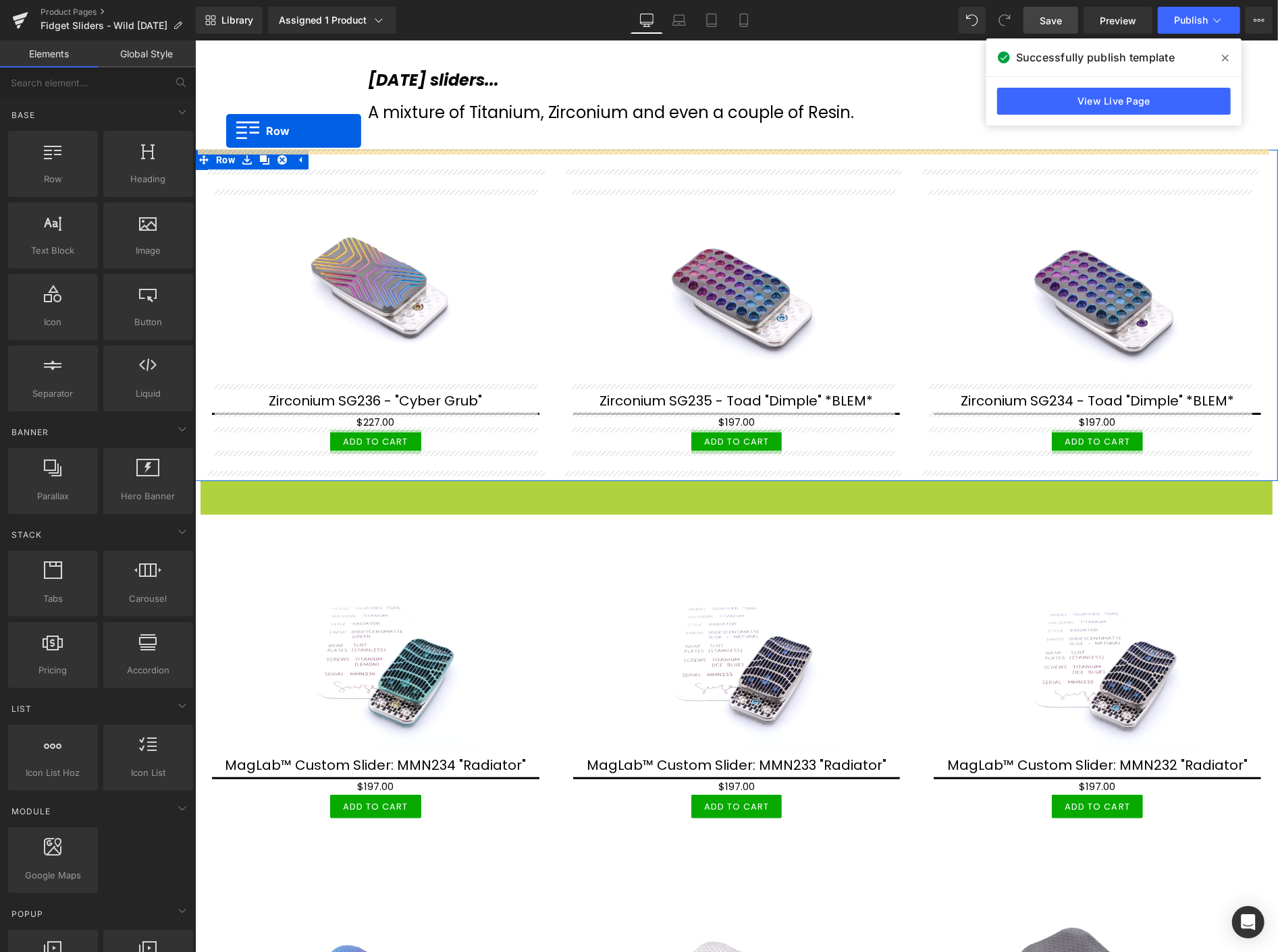
drag, startPoint x: 200, startPoint y: 489, endPoint x: 226, endPoint y: 130, distance: 359.9
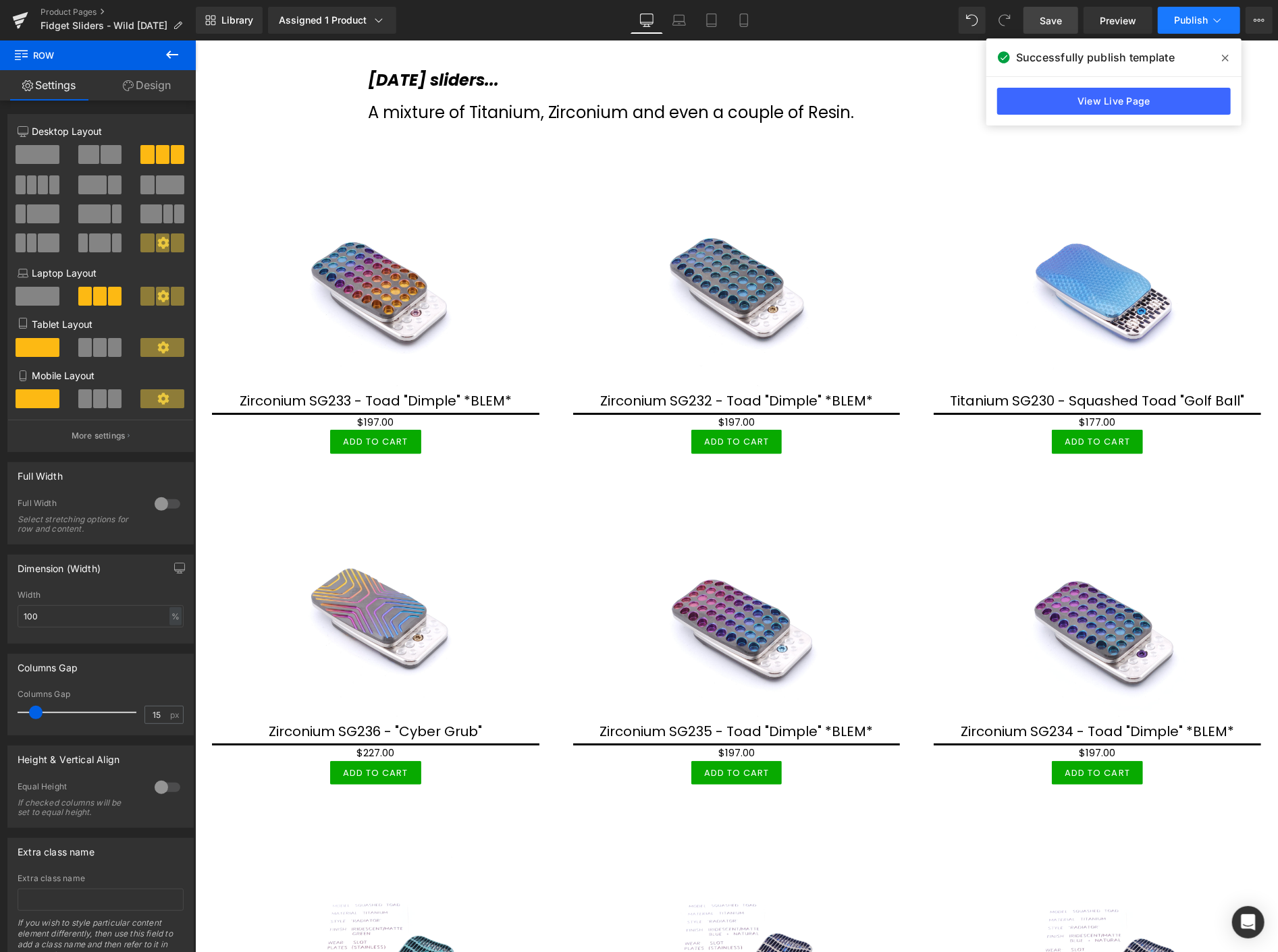
click at [1203, 16] on span "Publish" at bounding box center [1191, 19] width 34 height 11
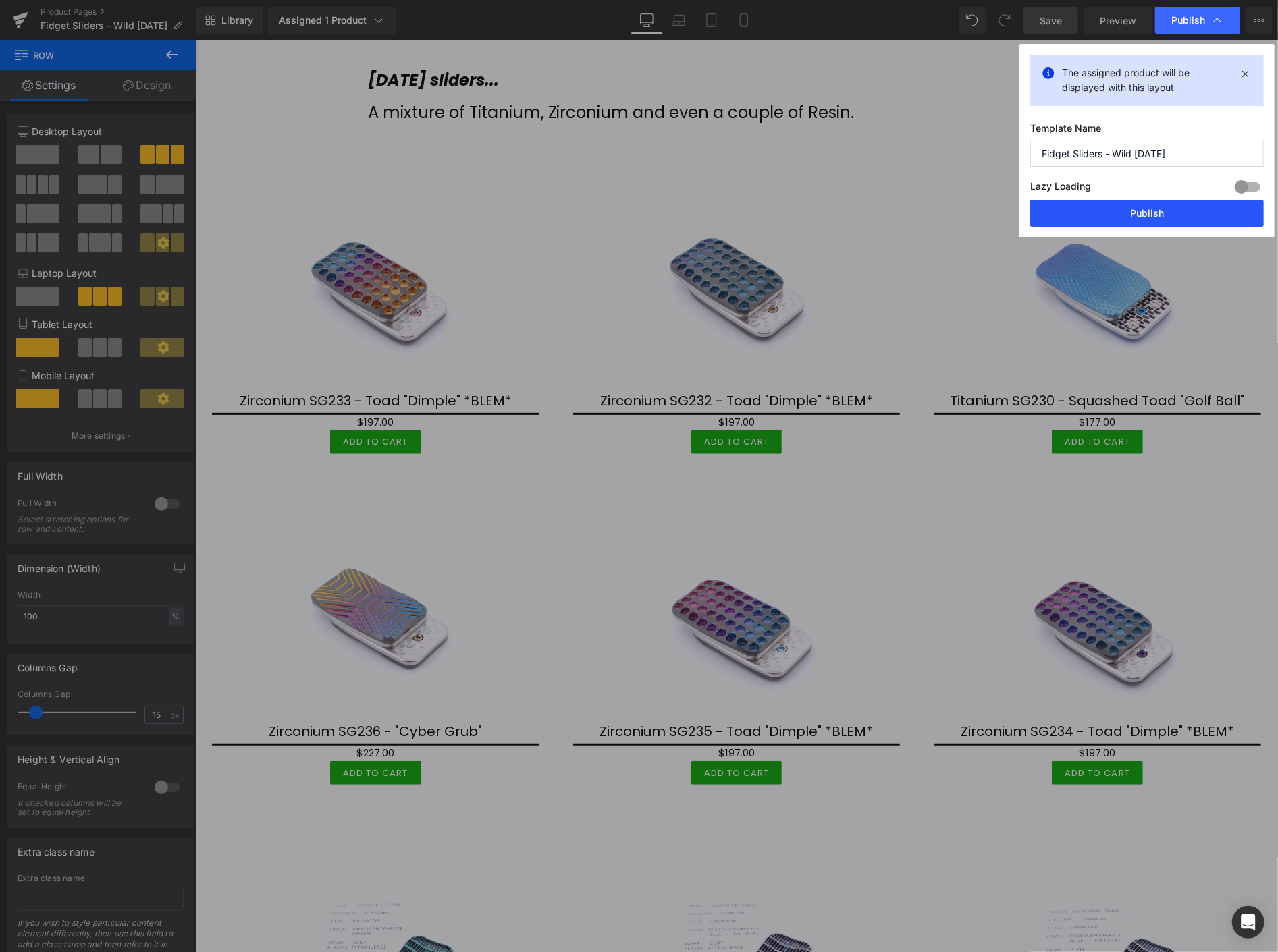
click at [1156, 209] on button "Publish" at bounding box center [1146, 213] width 234 height 27
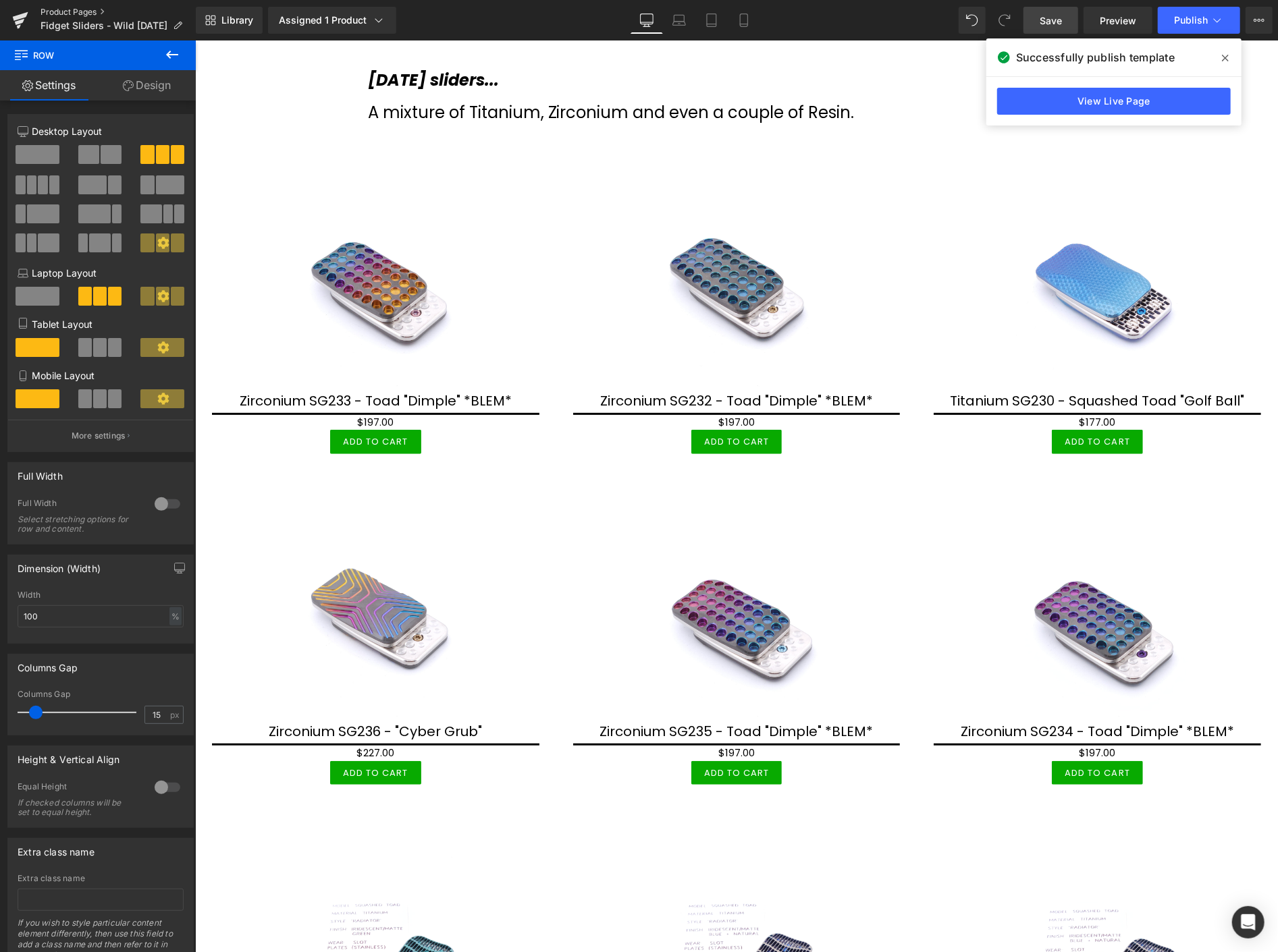
click at [82, 9] on link "Product Pages" at bounding box center [118, 11] width 155 height 11
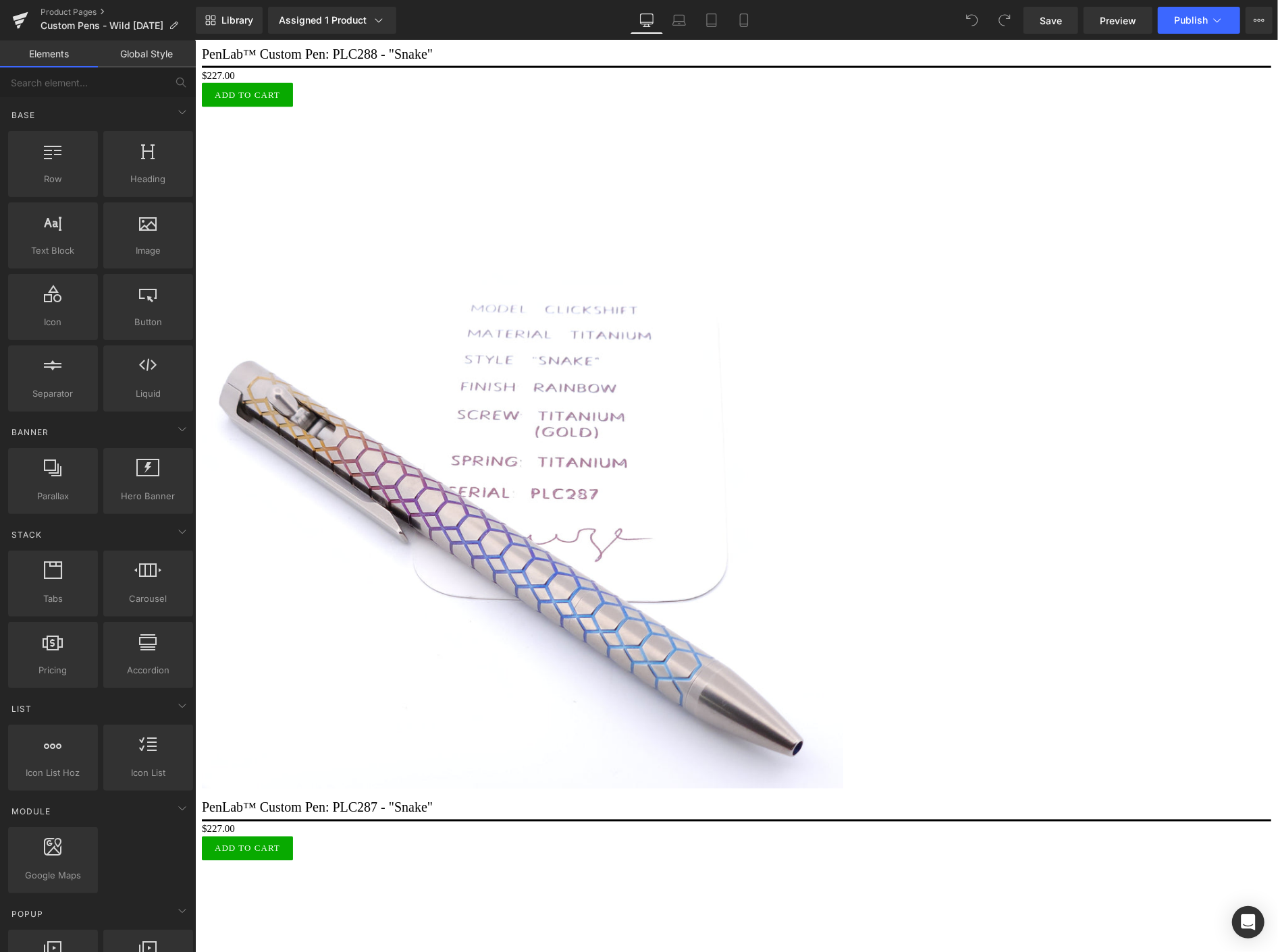
scroll to position [1673, 0]
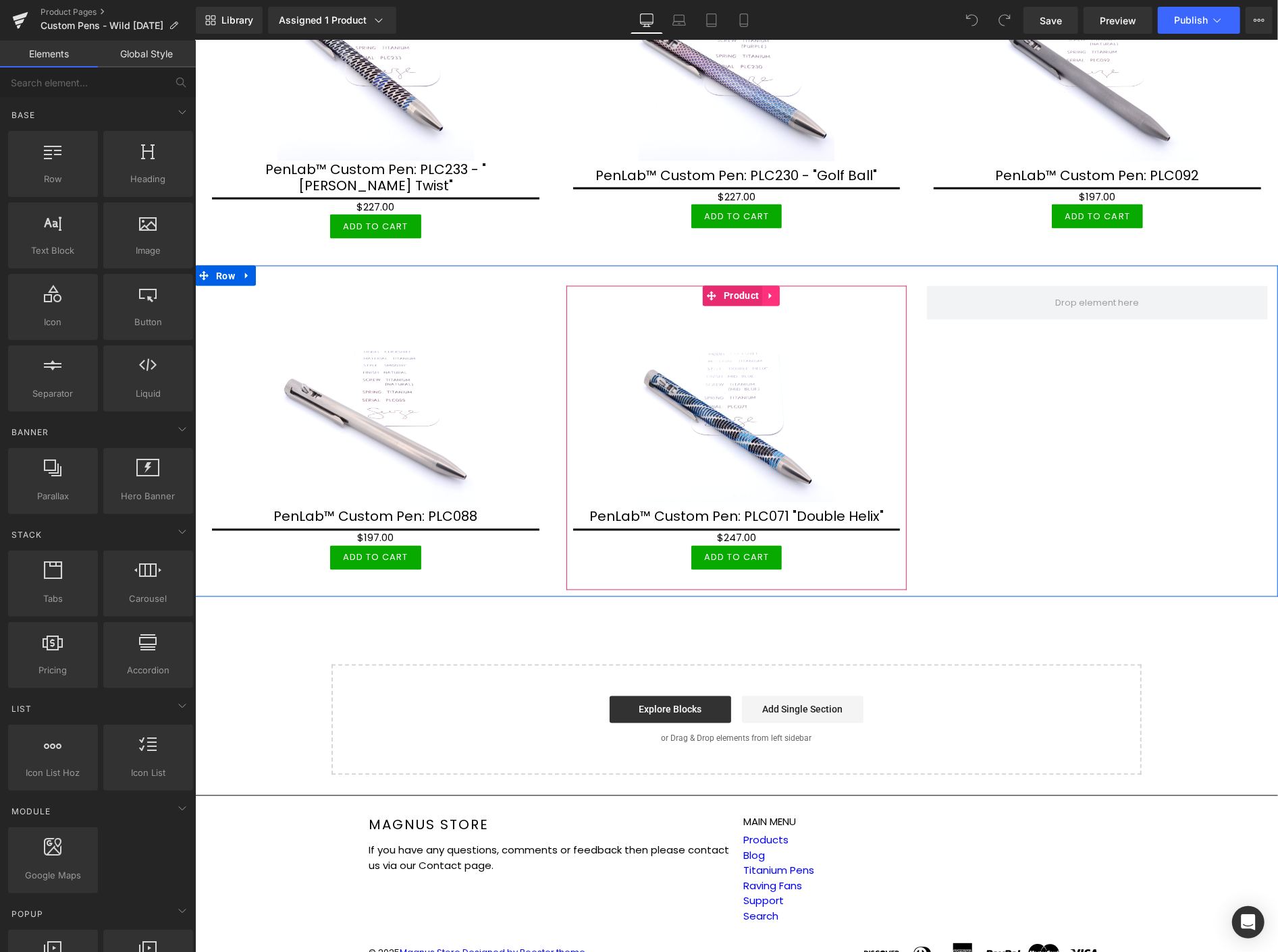
click at [765, 290] on icon at bounding box center [770, 295] width 10 height 11
click at [759, 291] on icon at bounding box center [761, 296] width 10 height 10
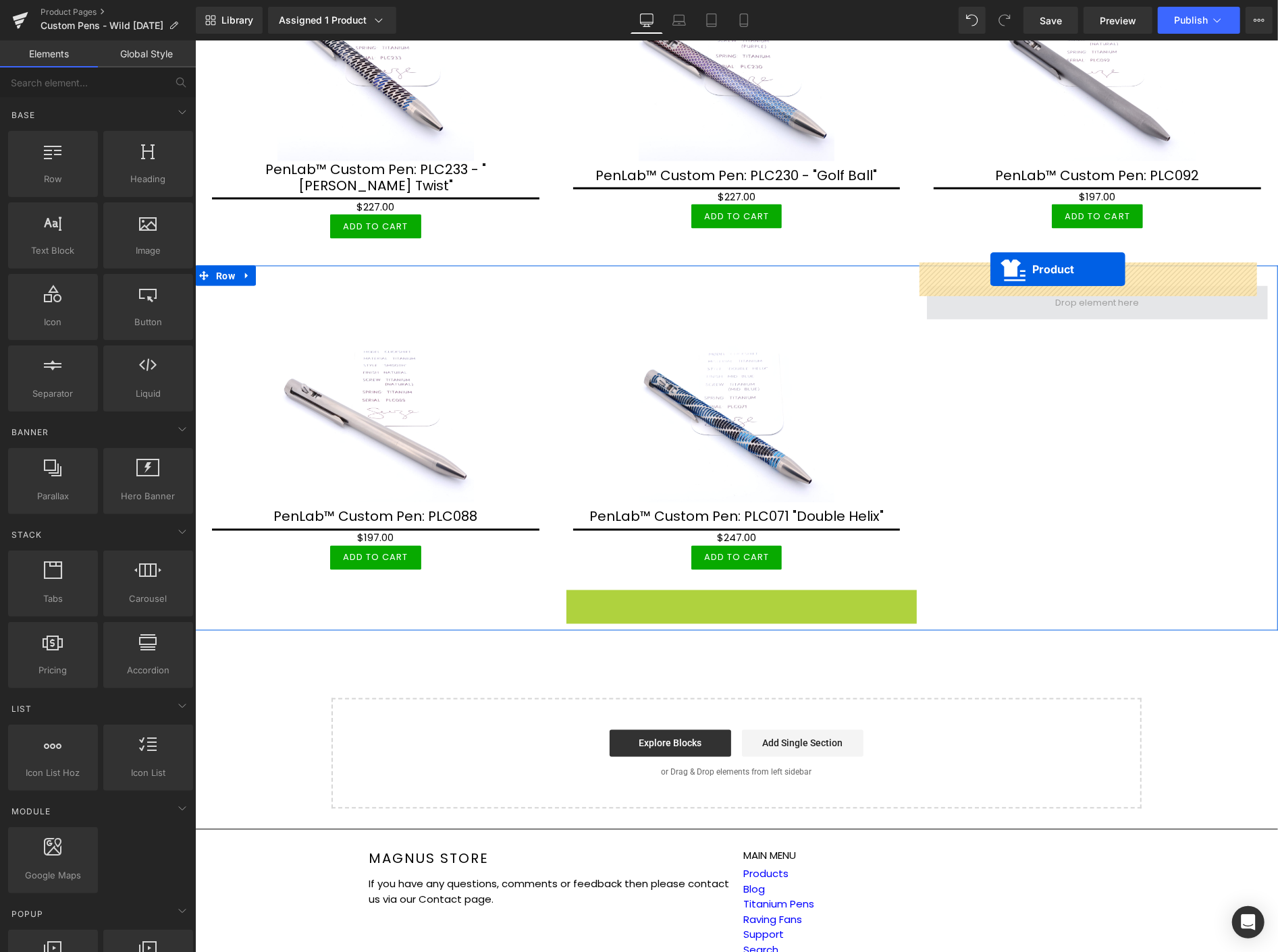
drag, startPoint x: 701, startPoint y: 572, endPoint x: 989, endPoint y: 269, distance: 418.0
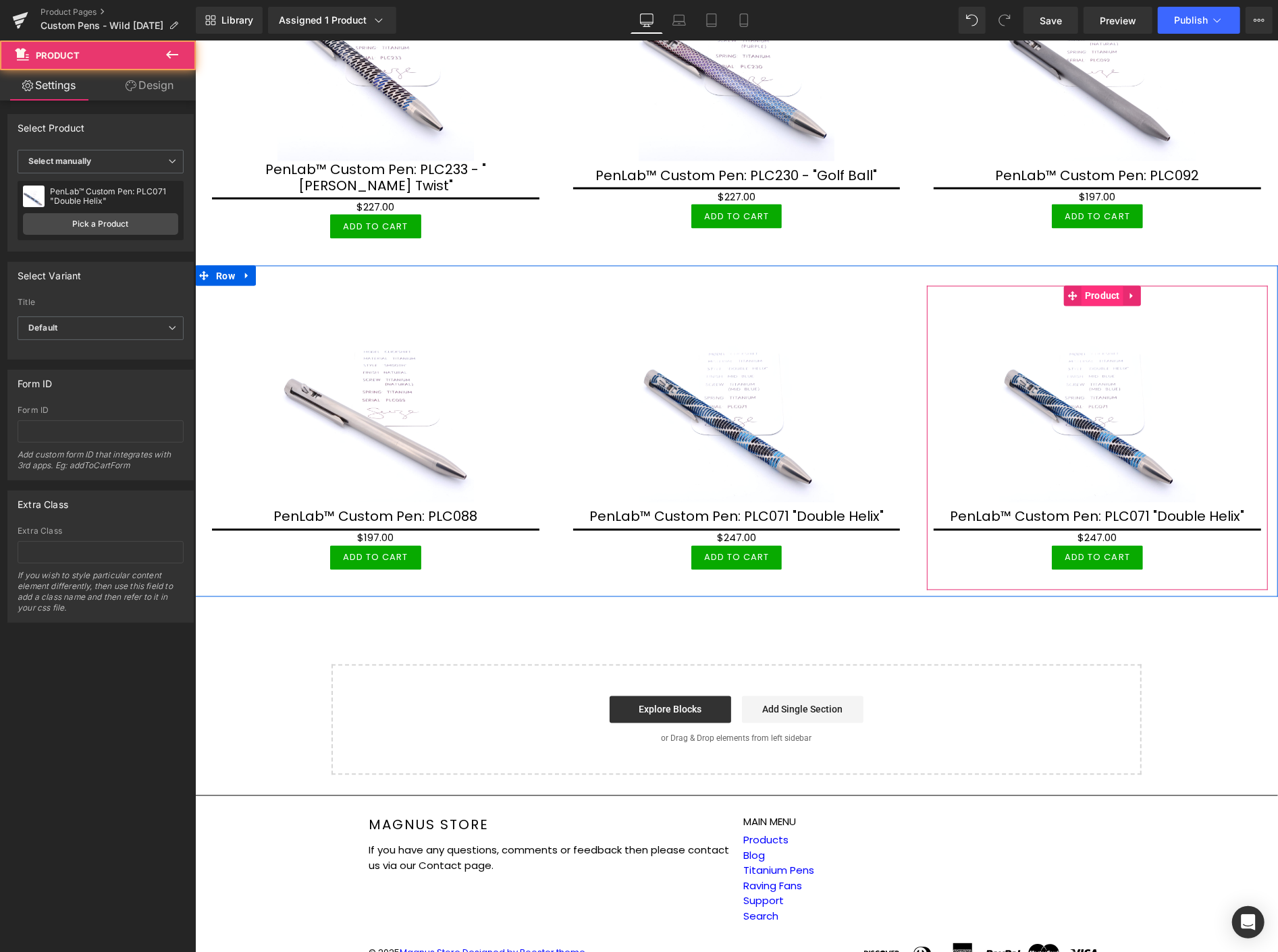
click at [1098, 286] on span "Product" at bounding box center [1102, 295] width 42 height 20
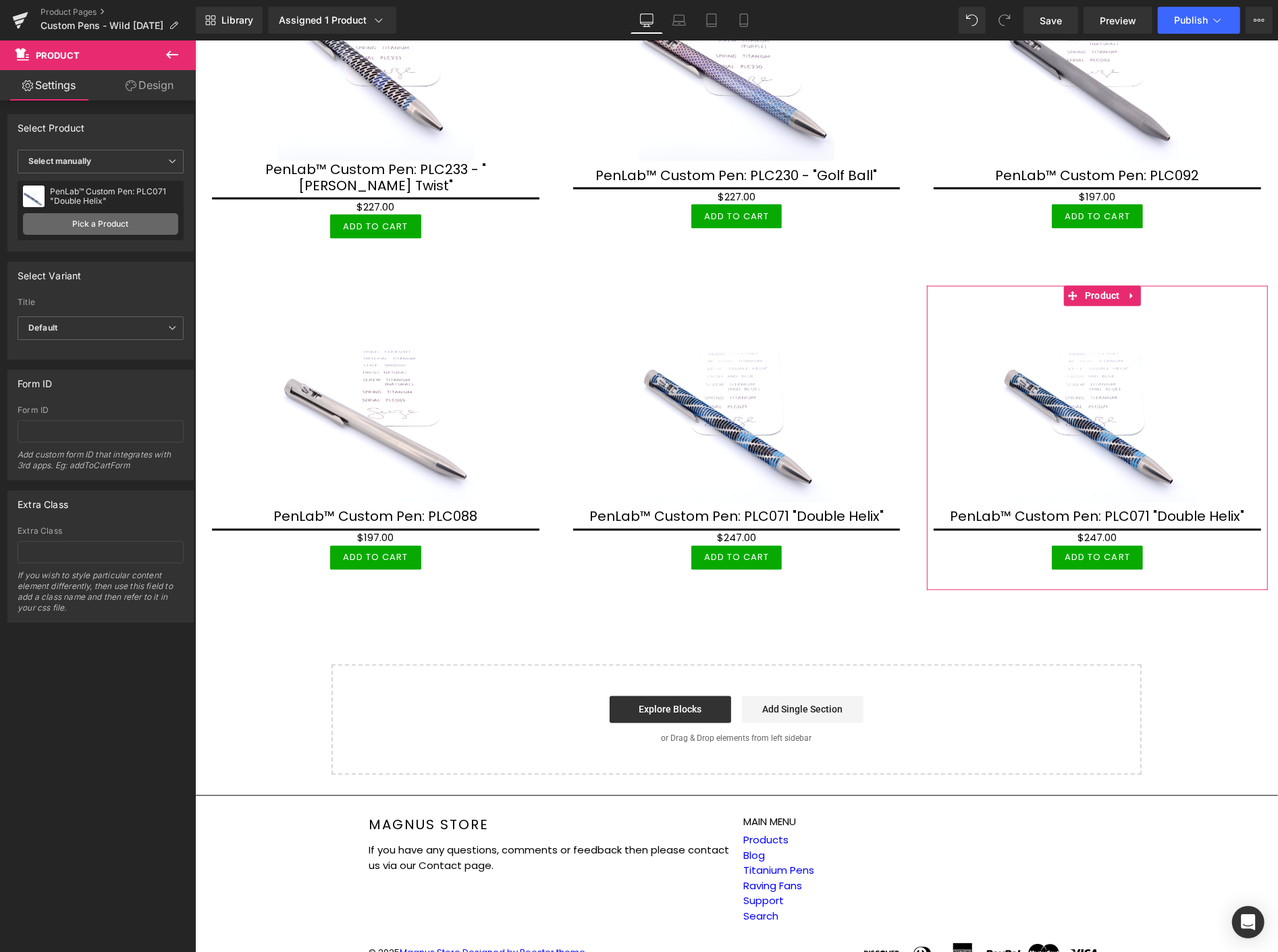
click at [87, 220] on link "Pick a Product" at bounding box center [100, 224] width 155 height 22
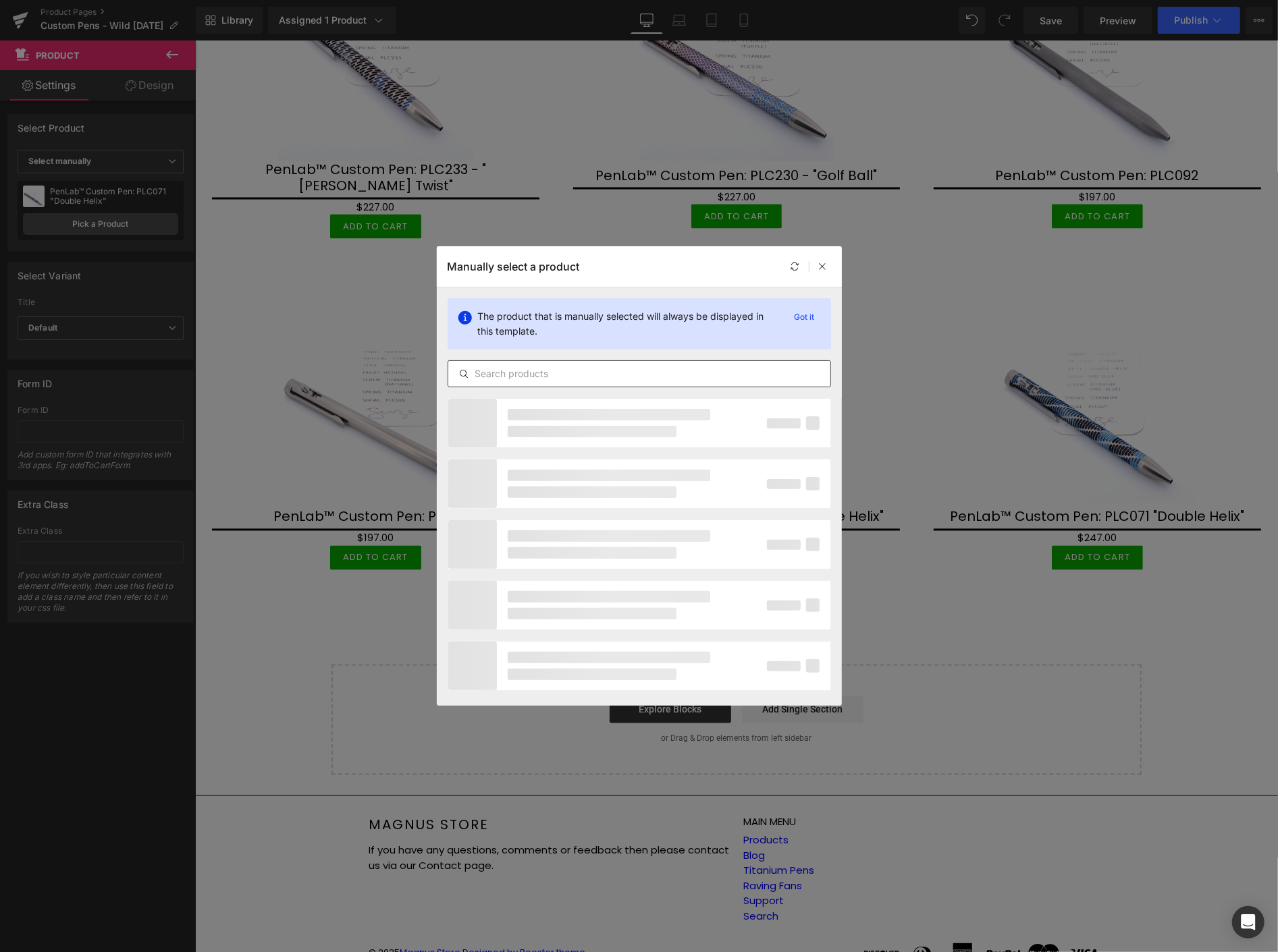
click at [598, 371] on input "text" at bounding box center [639, 374] width 382 height 16
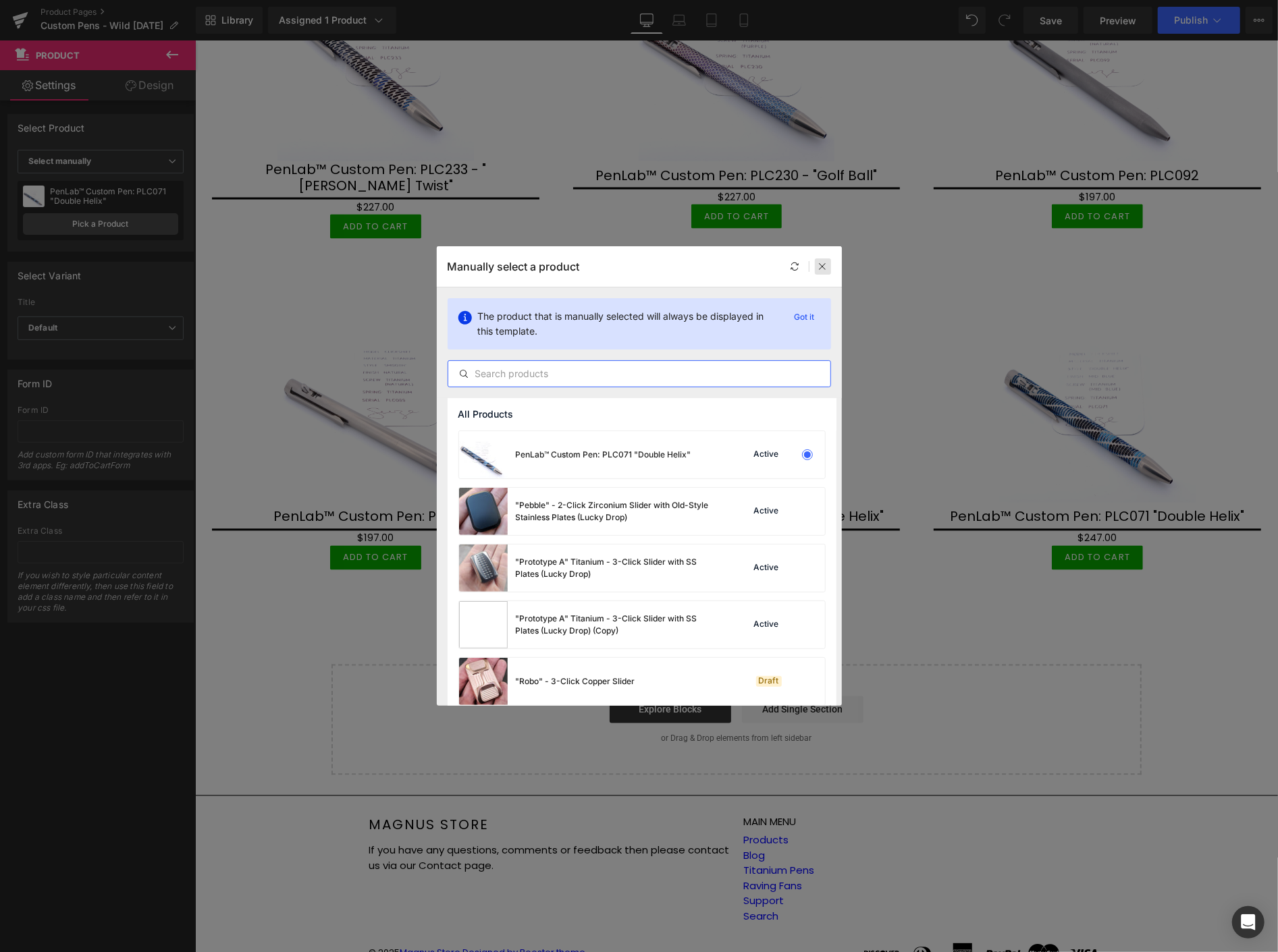
click at [822, 268] on icon at bounding box center [823, 267] width 10 height 10
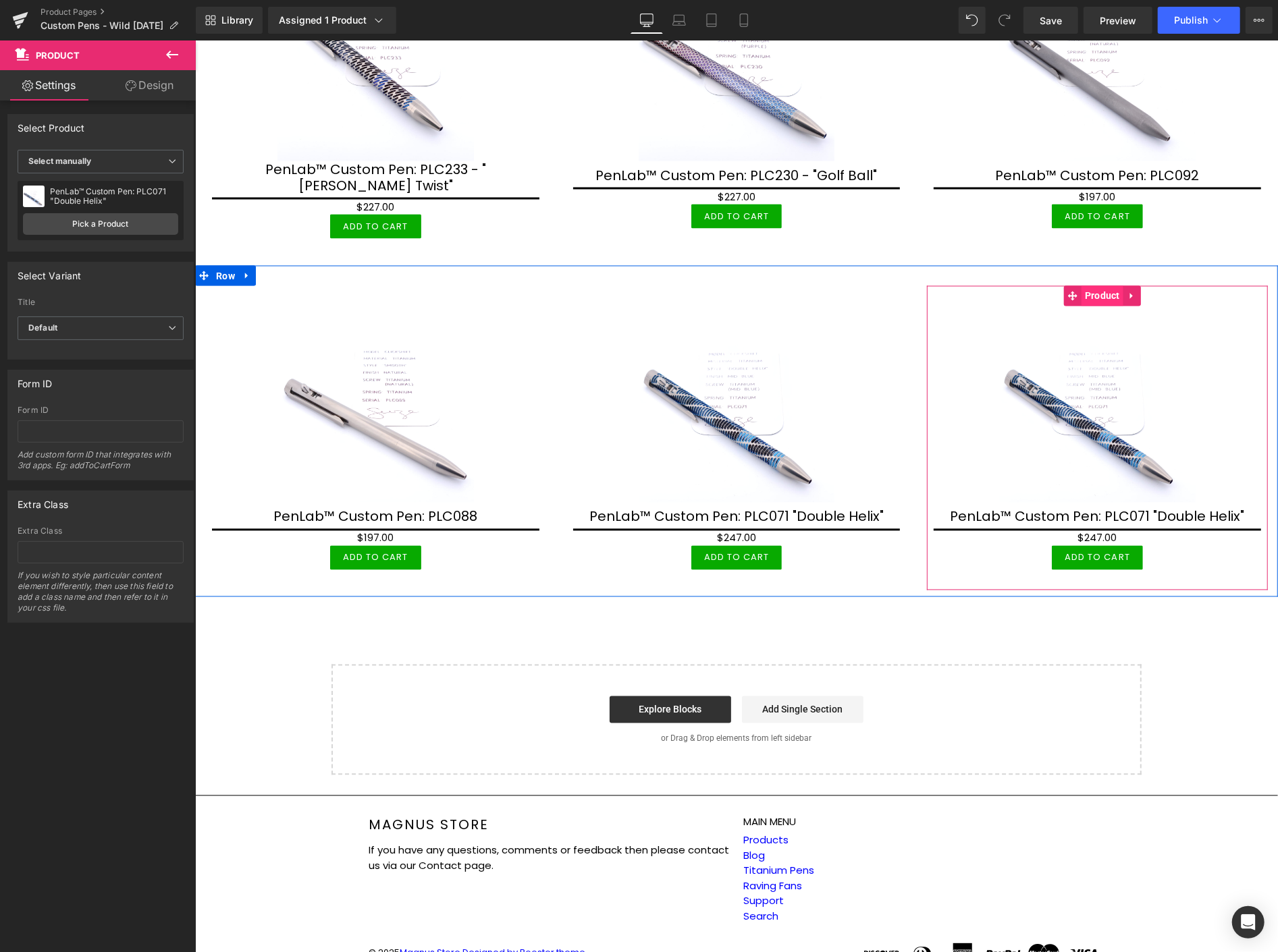
click at [1098, 286] on span "Product" at bounding box center [1102, 295] width 42 height 20
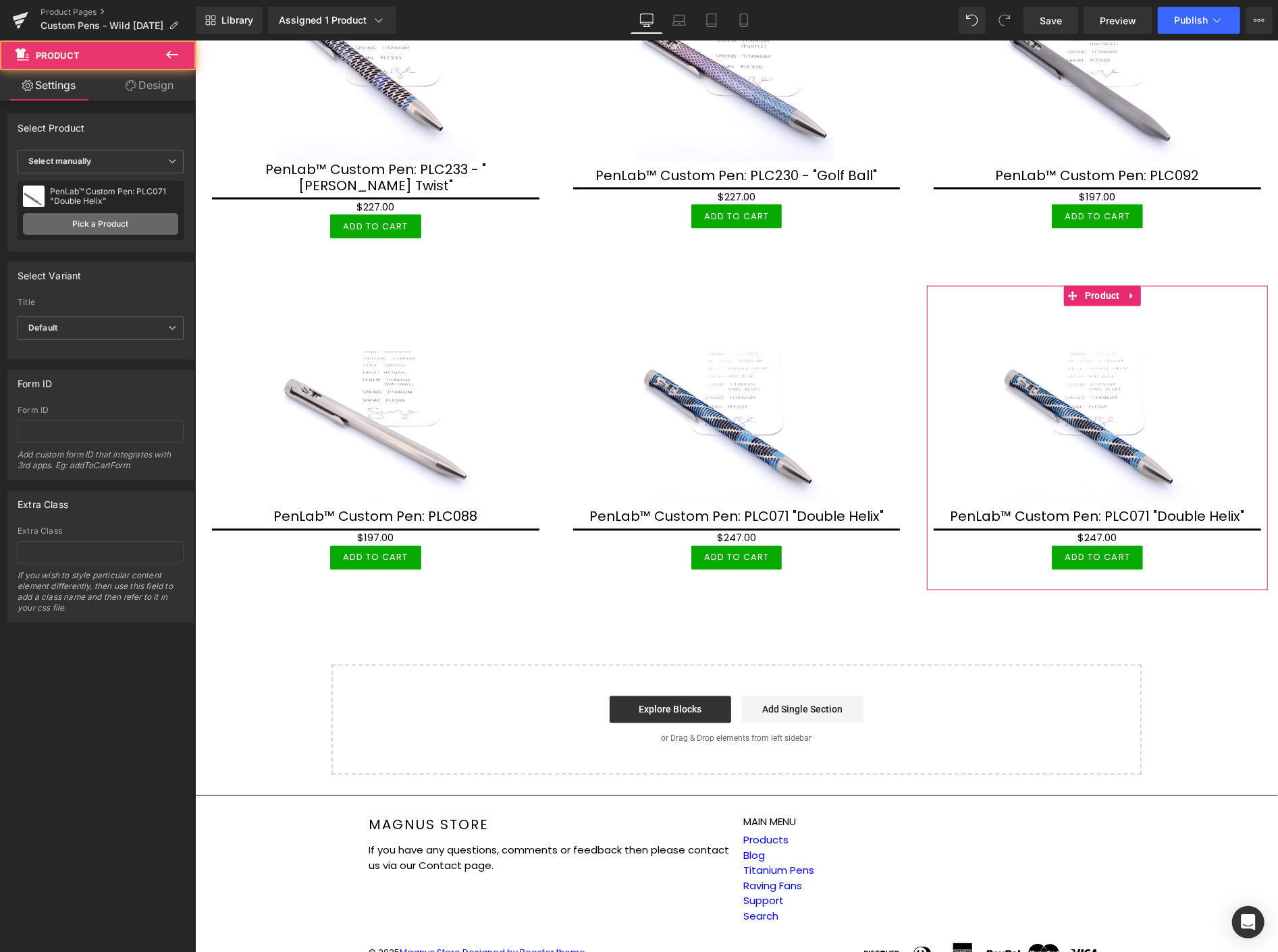
click at [102, 216] on link "Pick a Product" at bounding box center [100, 224] width 155 height 22
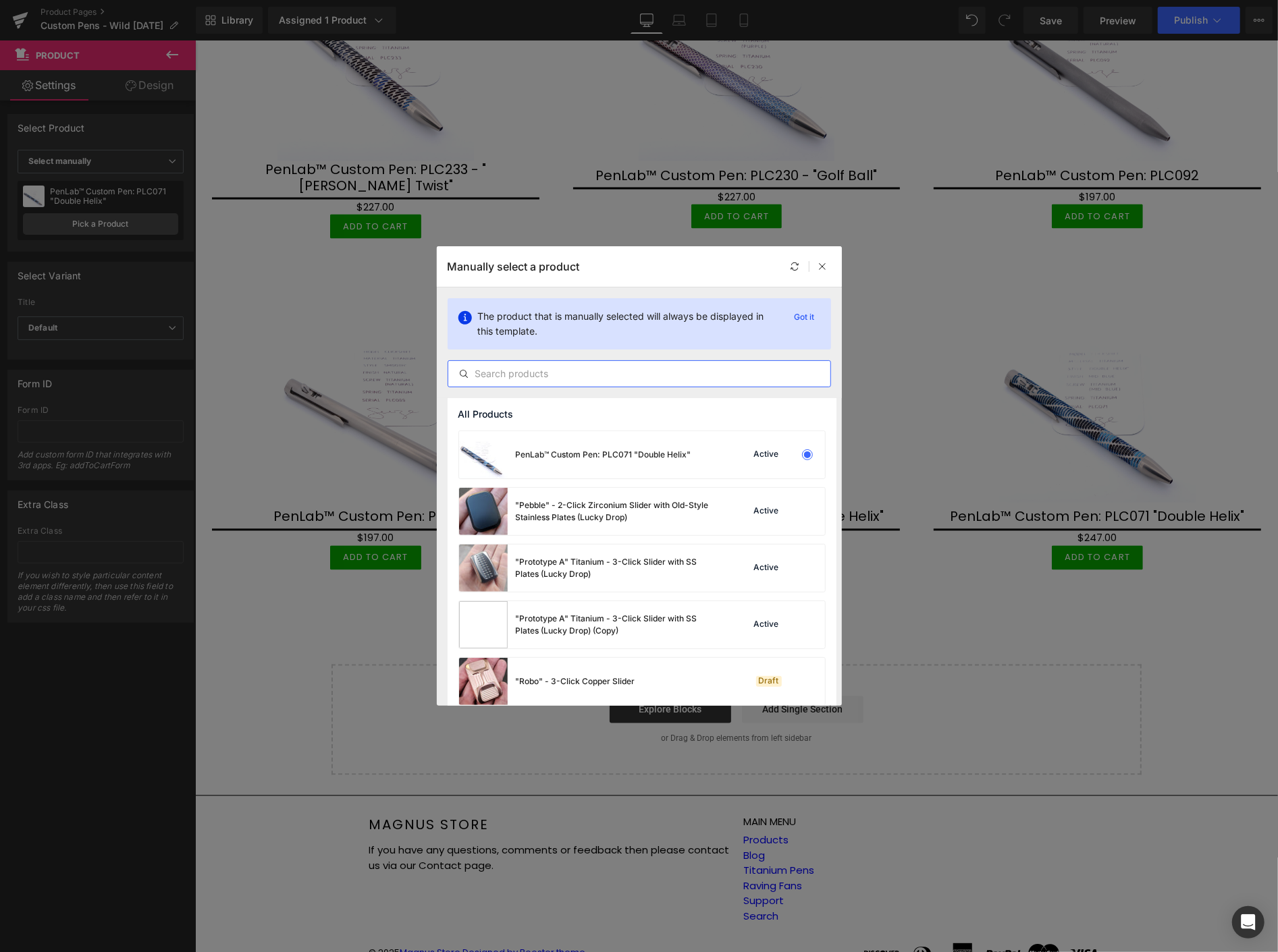
click at [658, 366] on input "text" at bounding box center [639, 374] width 382 height 16
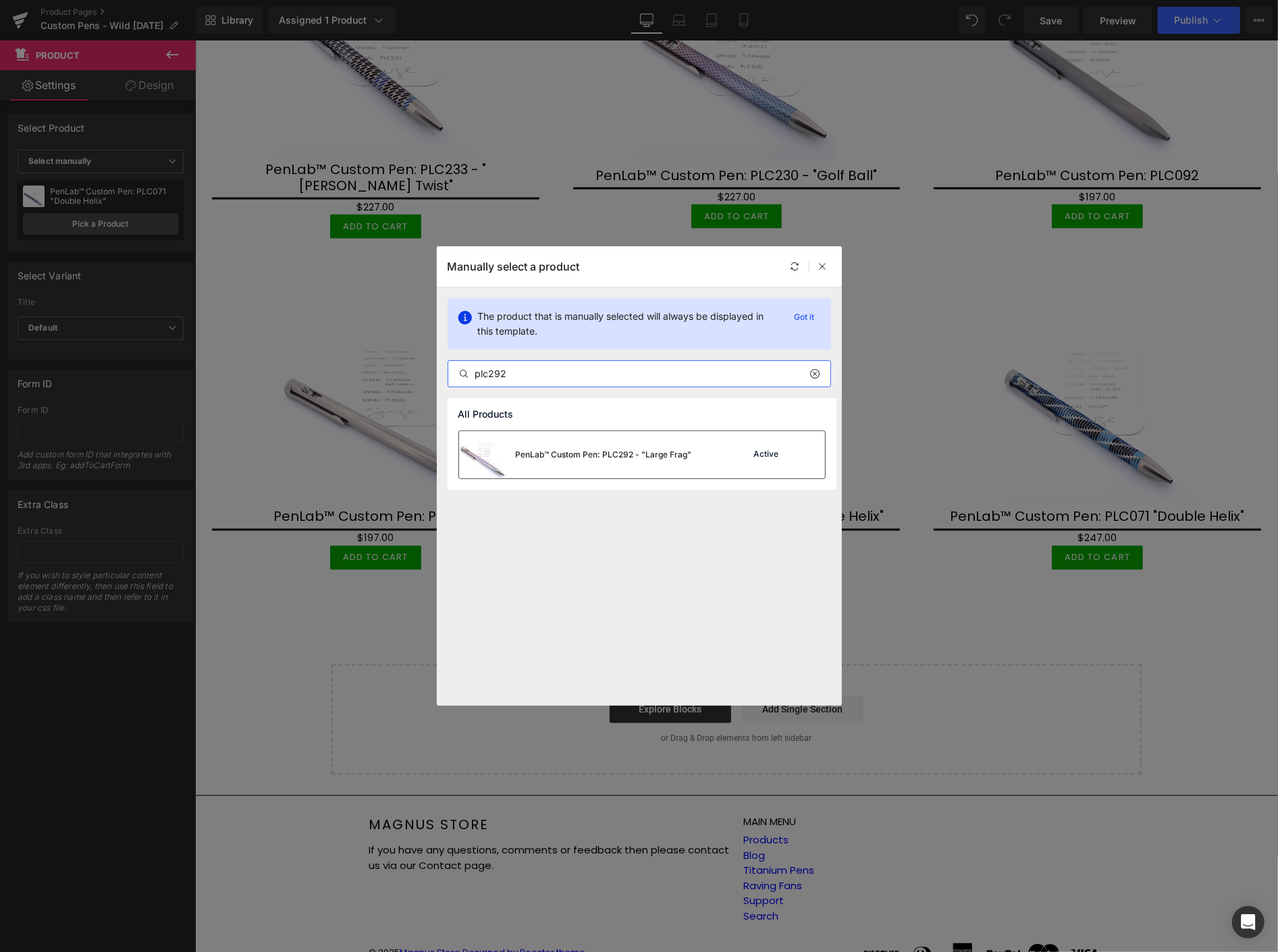
type input "plc292"
click at [641, 442] on div "PenLab™ Custom Pen: PLC292 - "Large Frag"" at bounding box center [575, 455] width 233 height 47
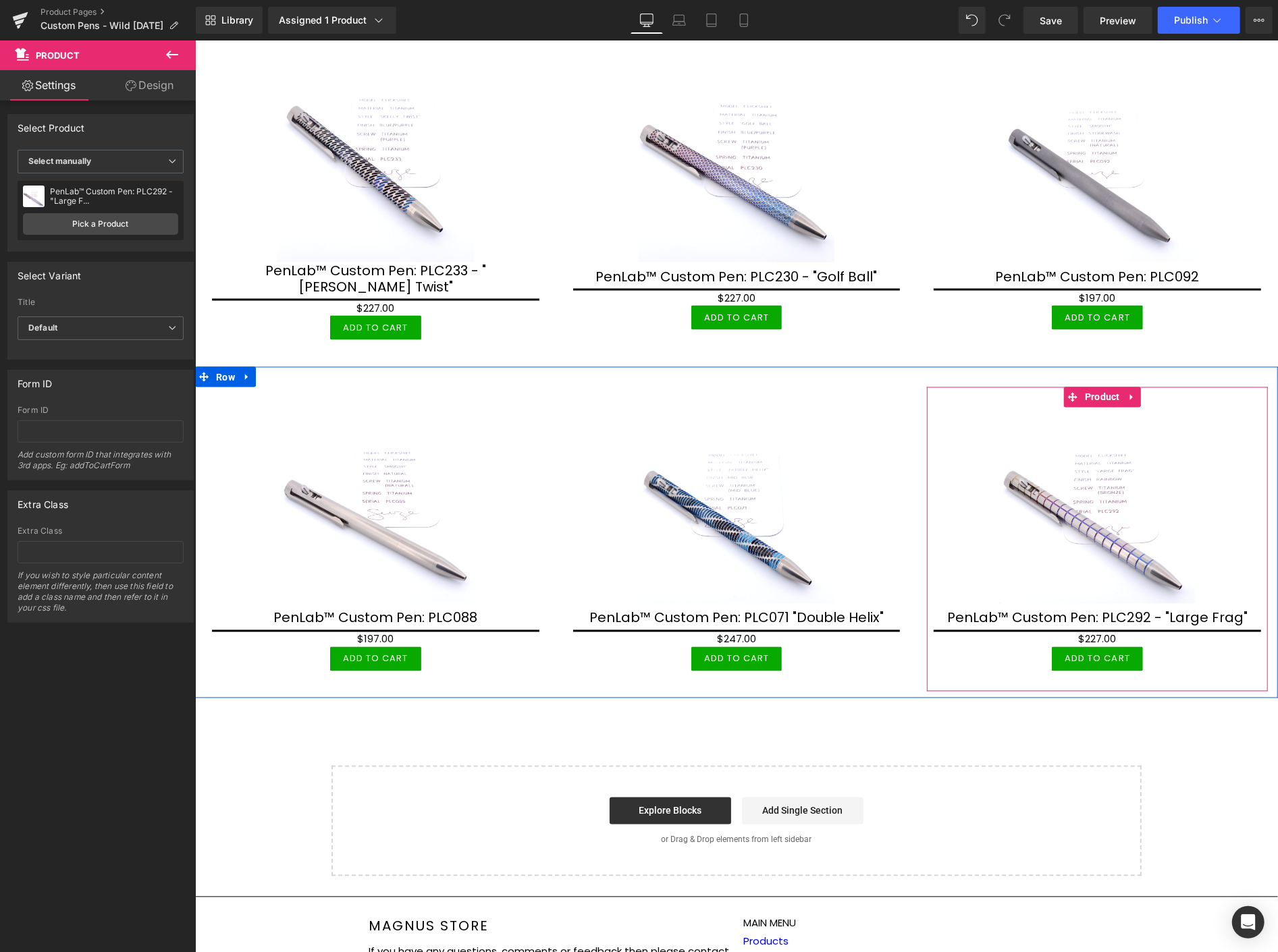
scroll to position [1523, 0]
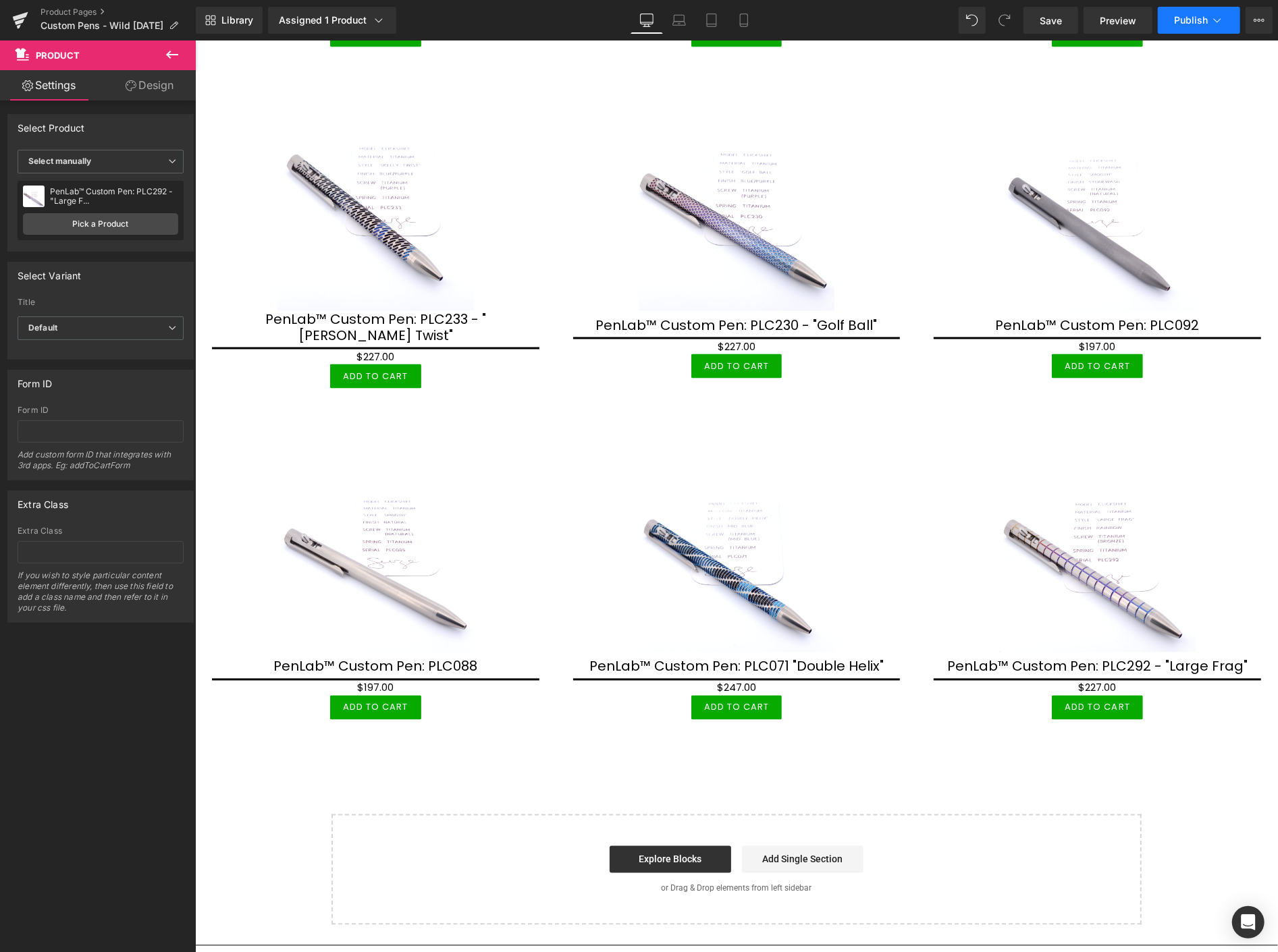
click at [1211, 25] on icon at bounding box center [1217, 20] width 14 height 14
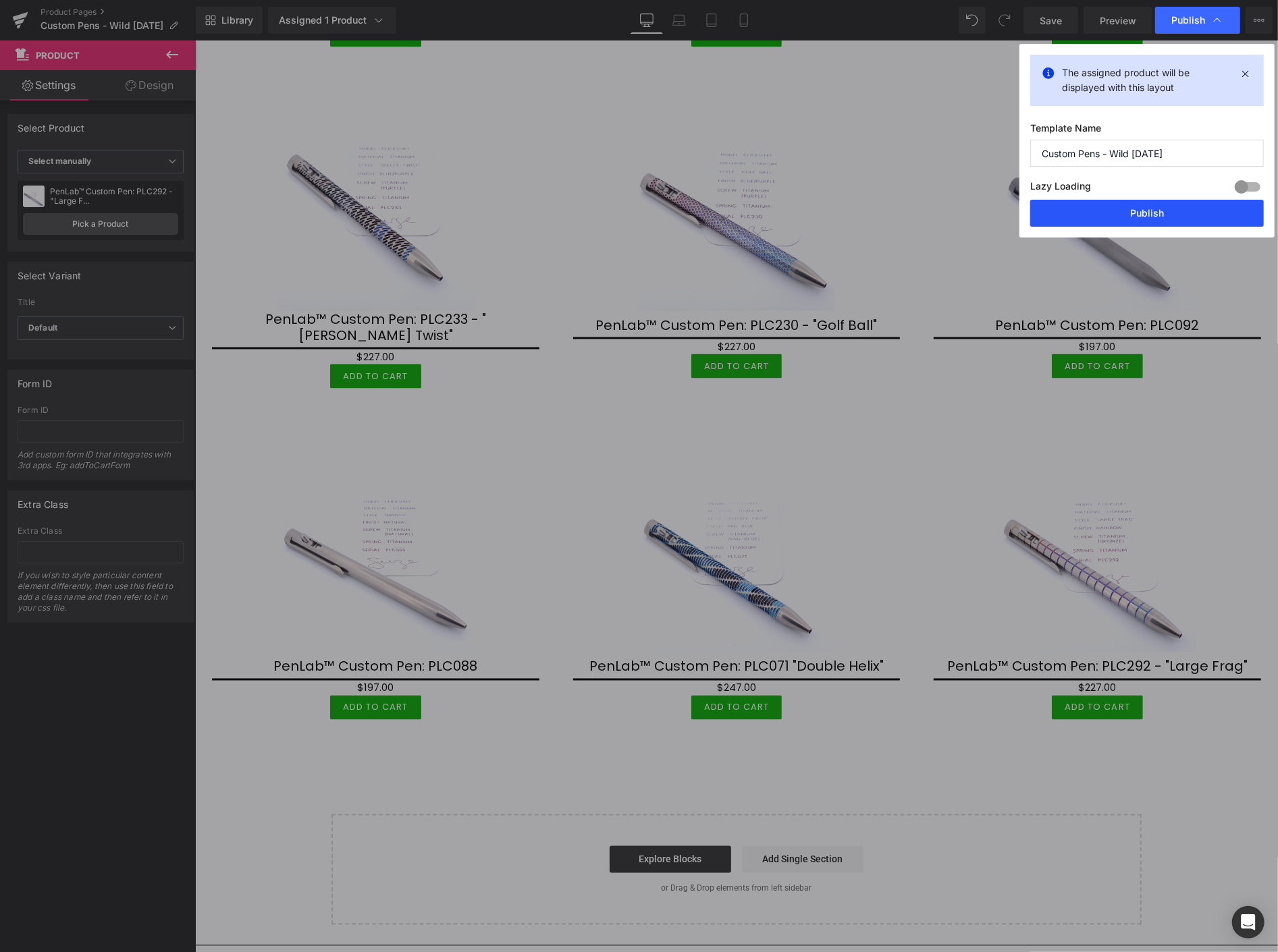
click at [1184, 214] on button "Publish" at bounding box center [1146, 213] width 234 height 27
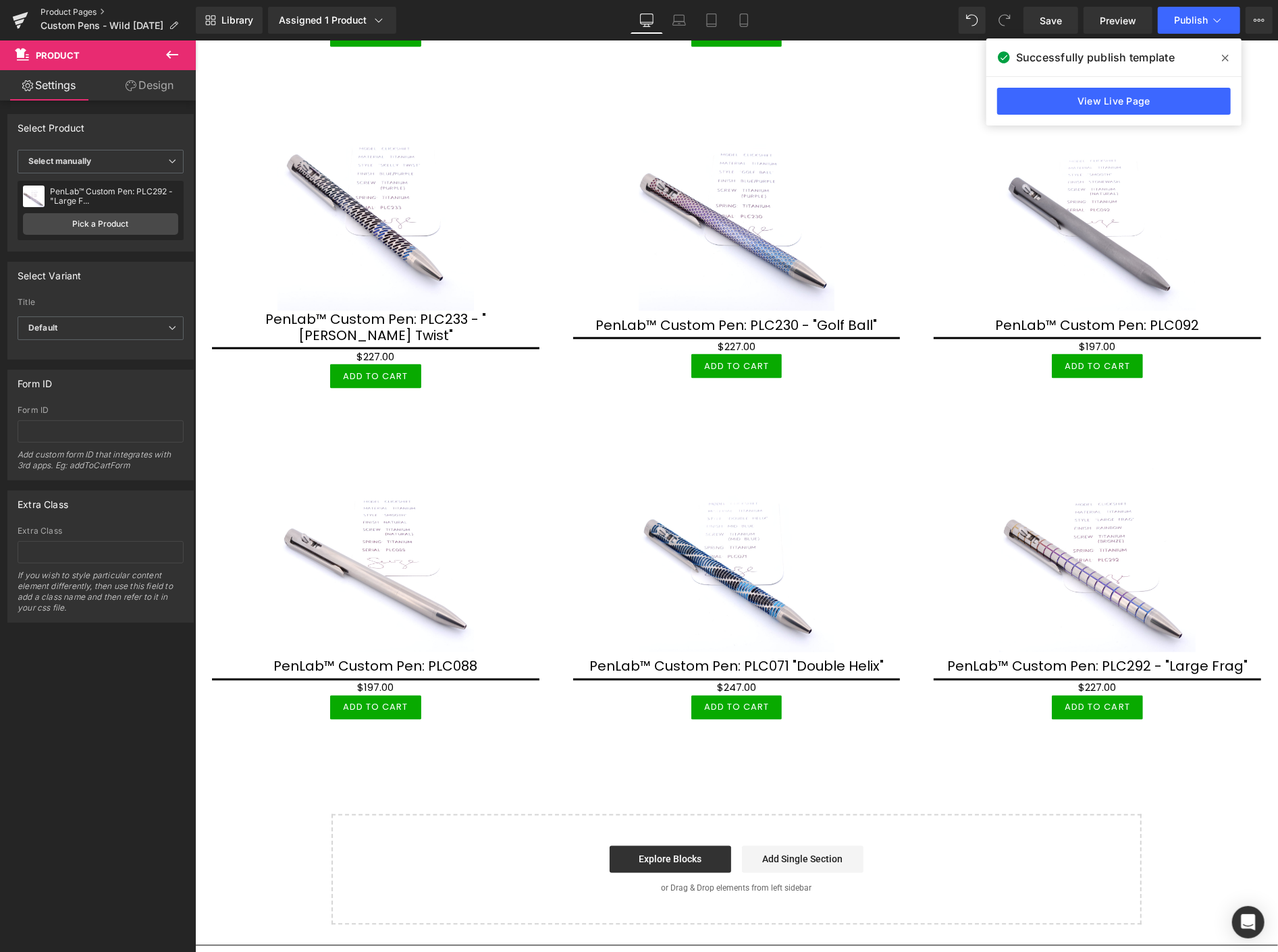
click at [71, 9] on link "Product Pages" at bounding box center [118, 11] width 155 height 11
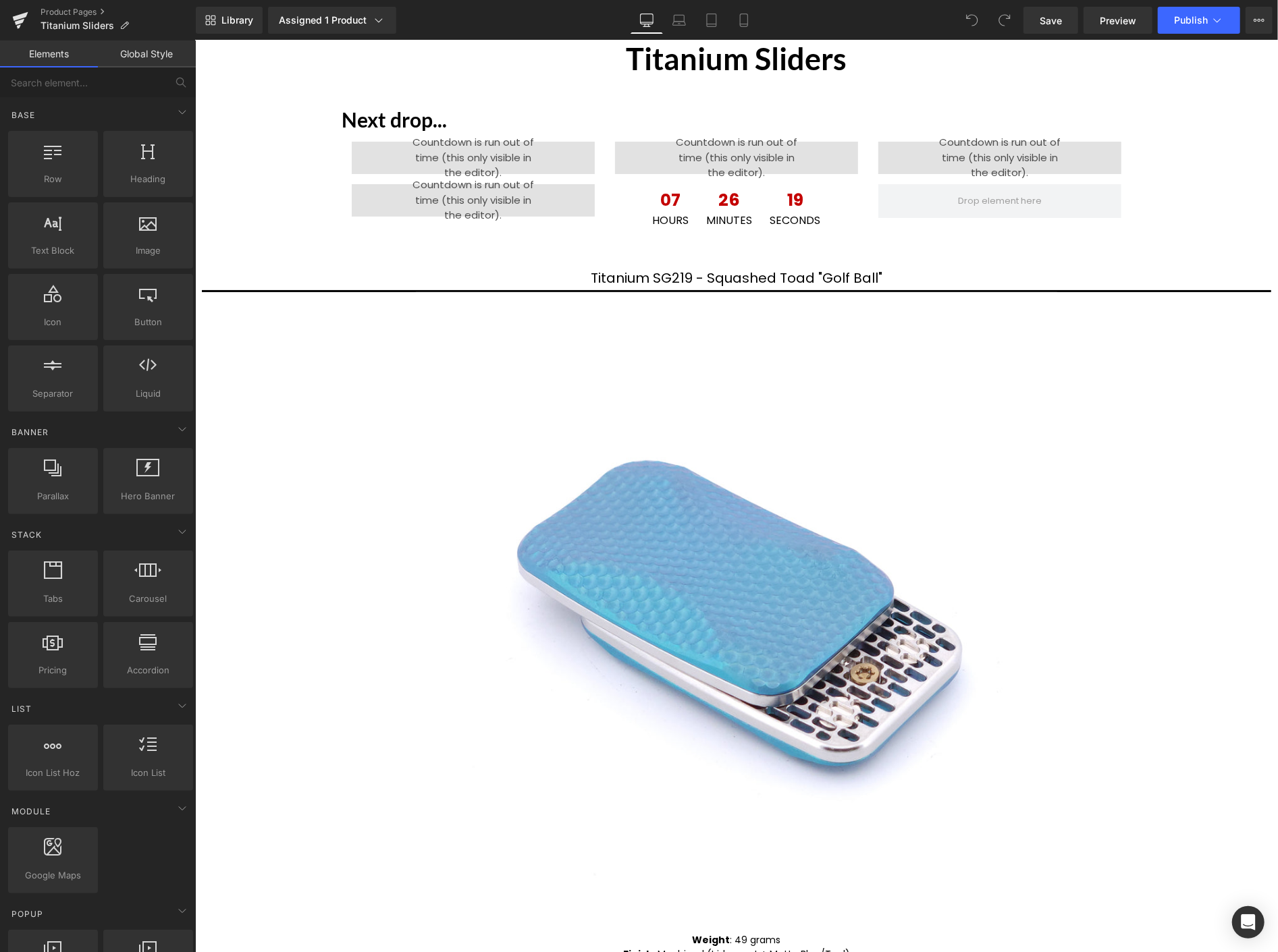
scroll to position [75, 0]
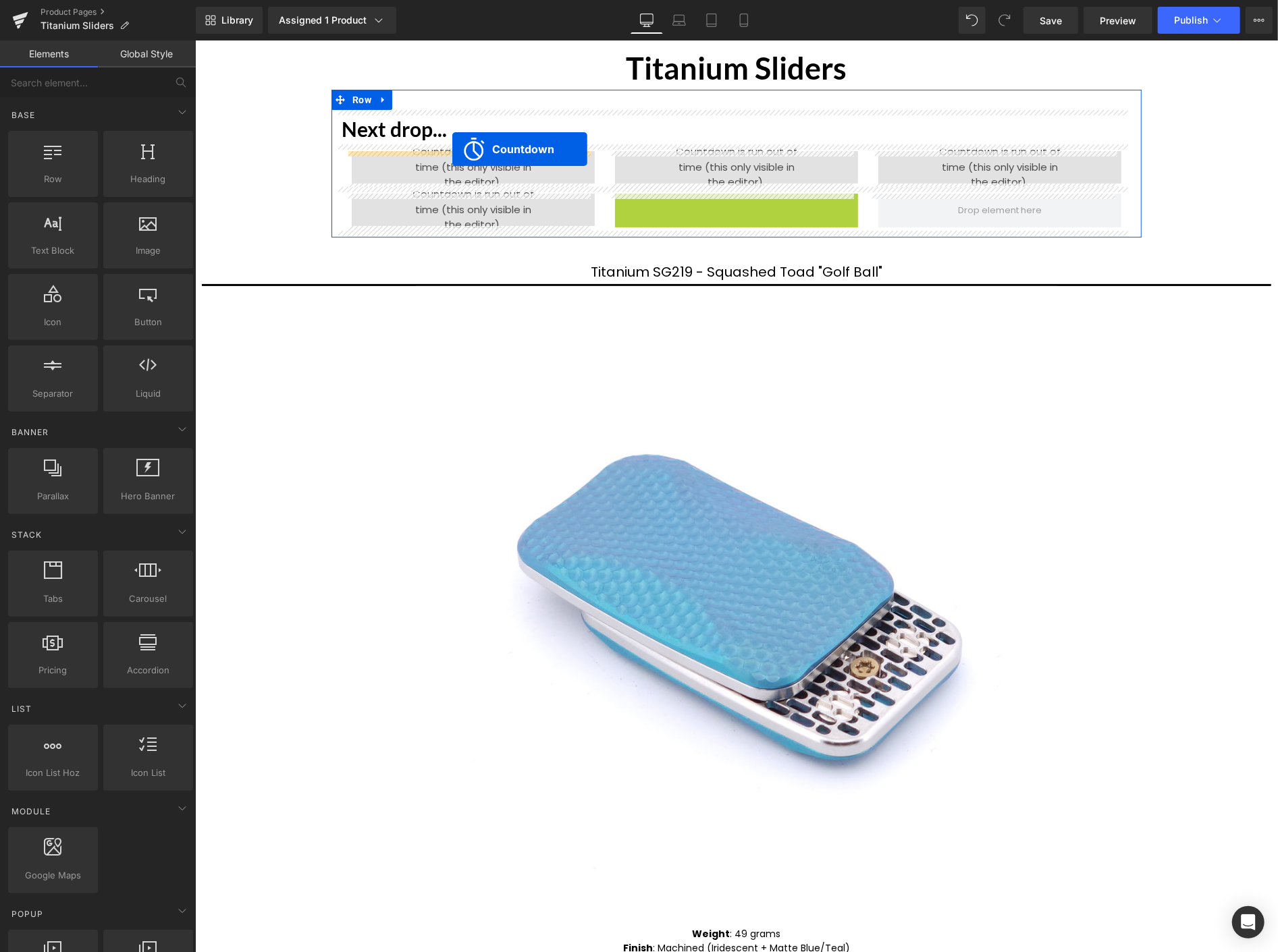
drag, startPoint x: 679, startPoint y: 205, endPoint x: 451, endPoint y: 149, distance: 234.8
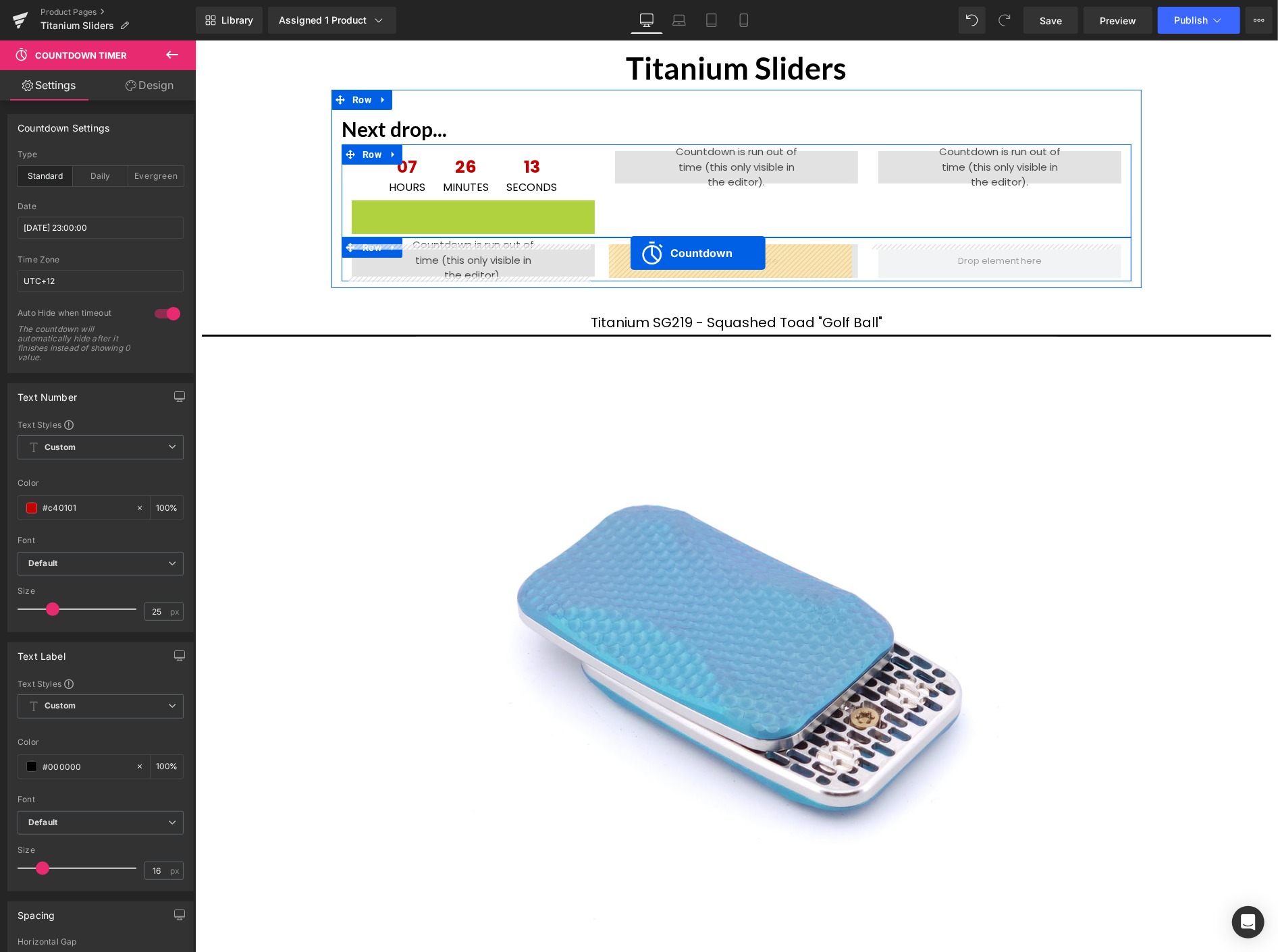
drag, startPoint x: 414, startPoint y: 209, endPoint x: 630, endPoint y: 252, distance: 220.2
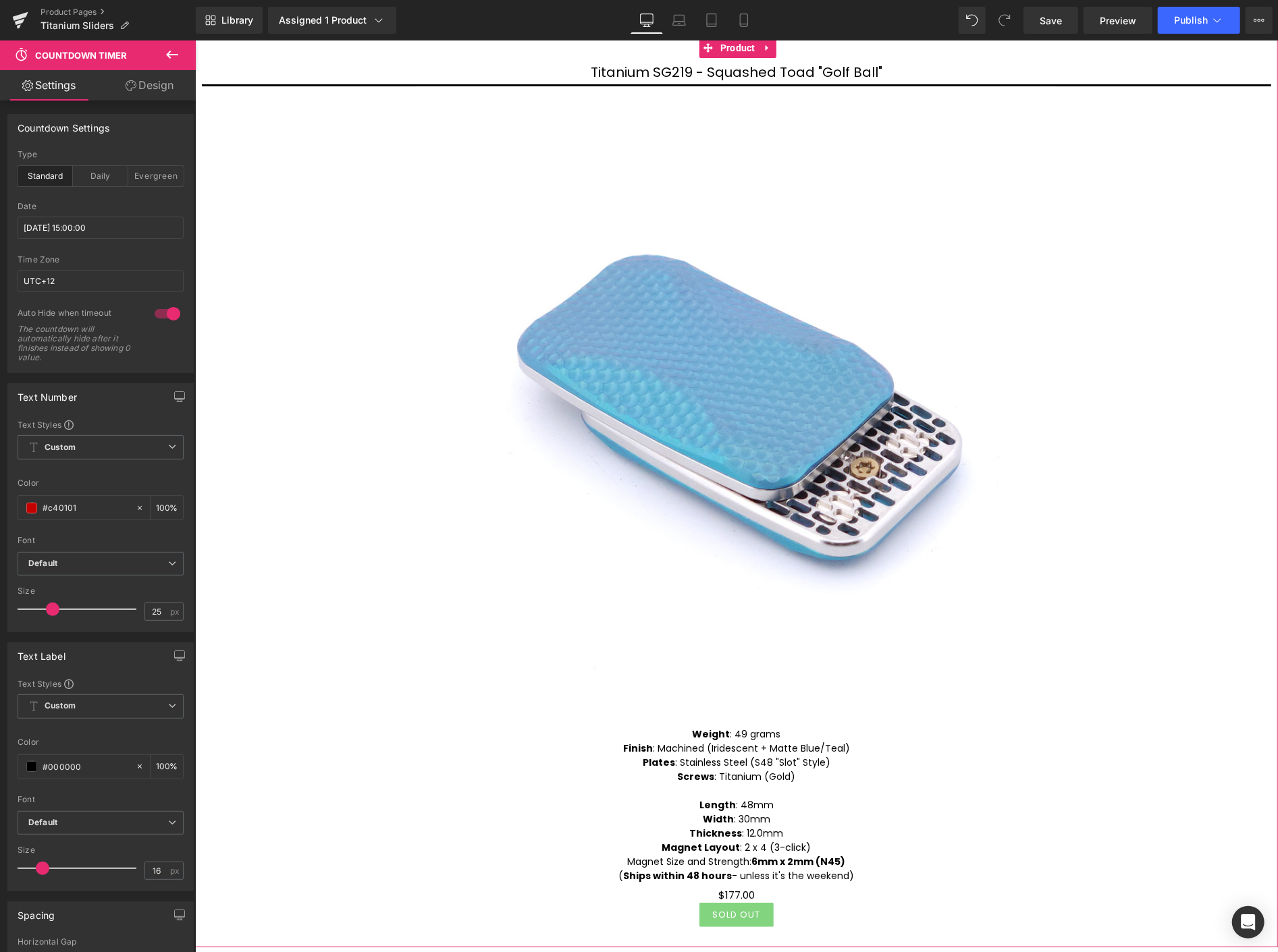
scroll to position [0, 0]
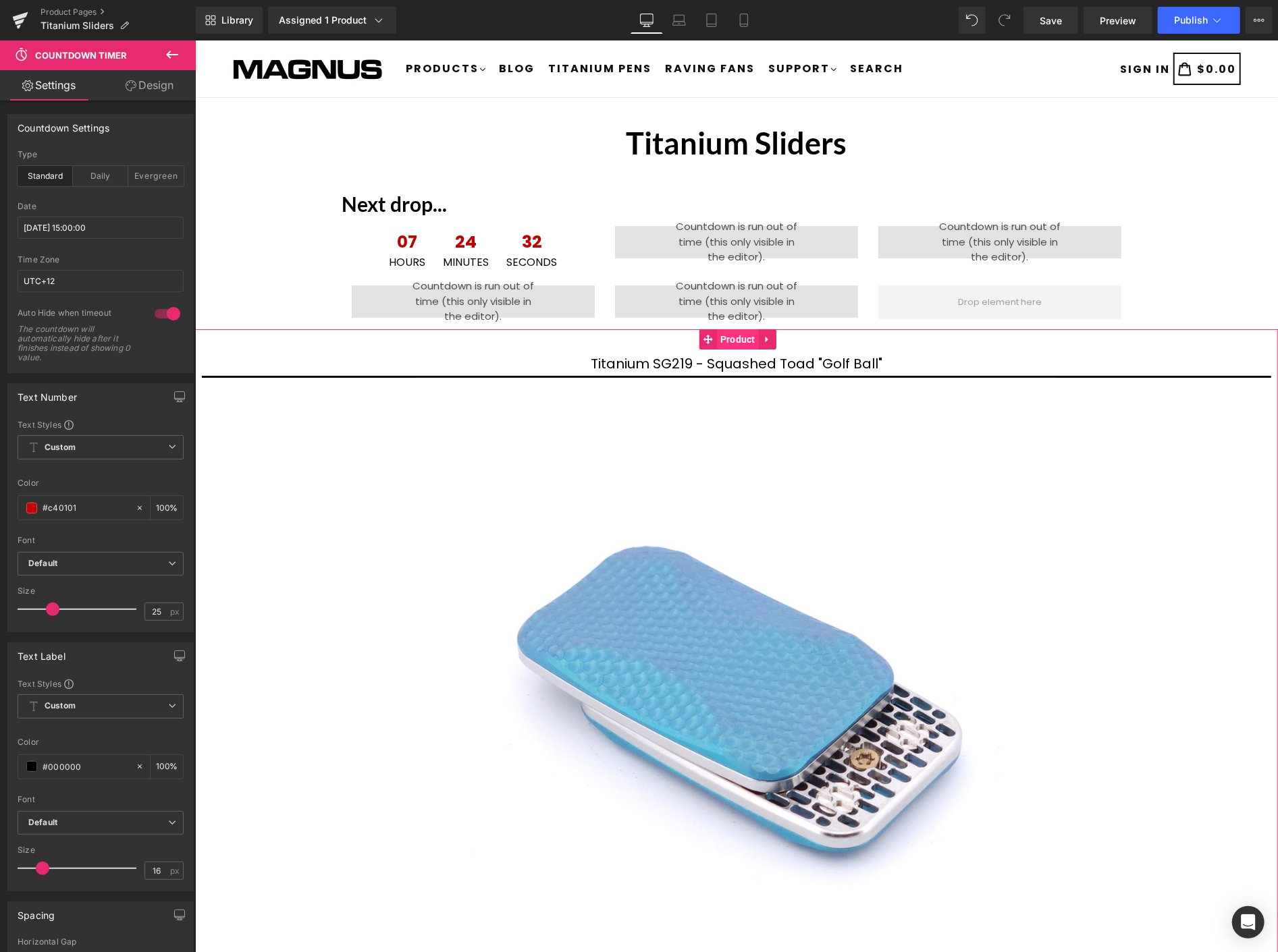
click at [738, 341] on span "Product" at bounding box center [737, 338] width 42 height 20
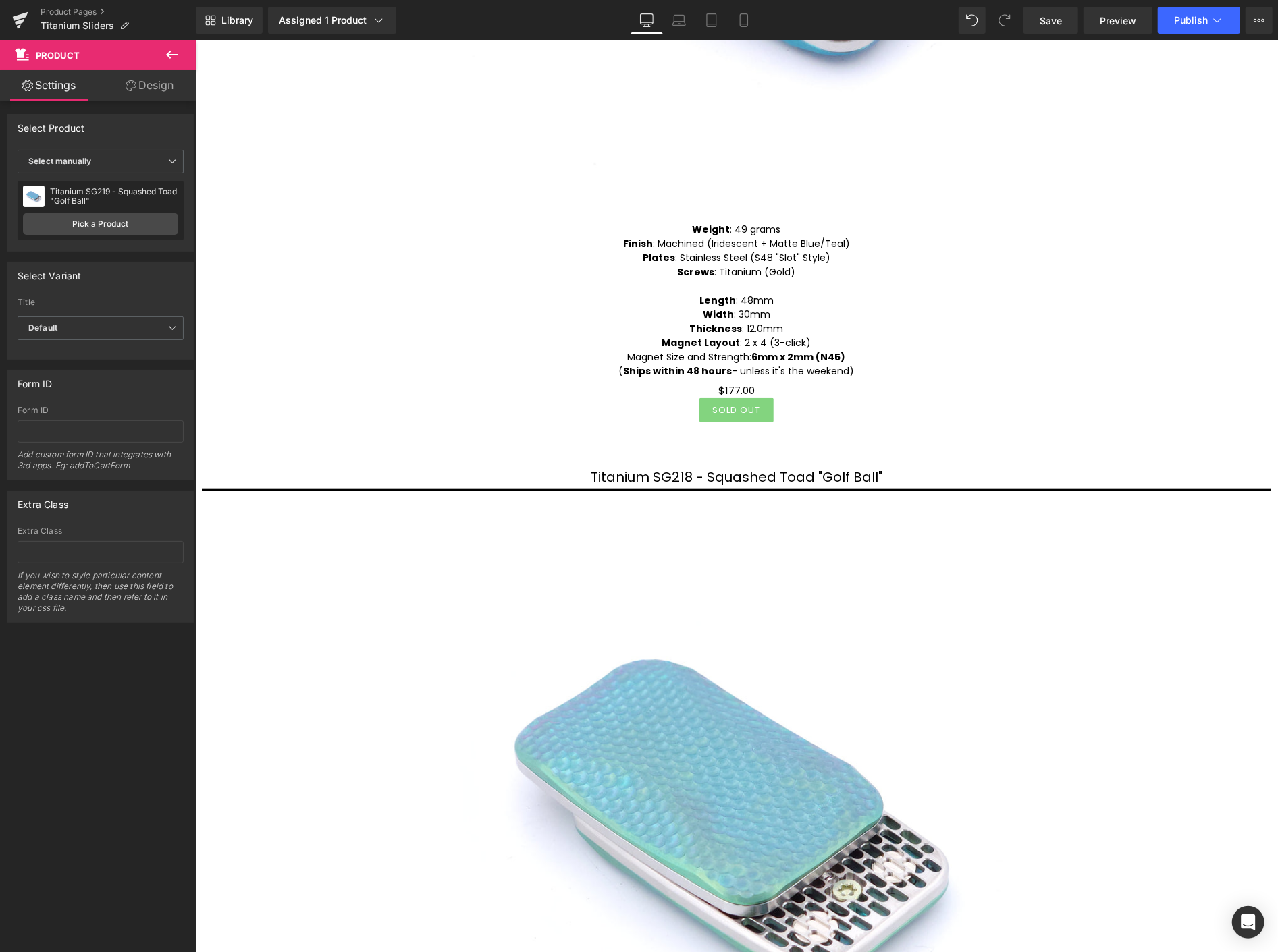
scroll to position [1050, 0]
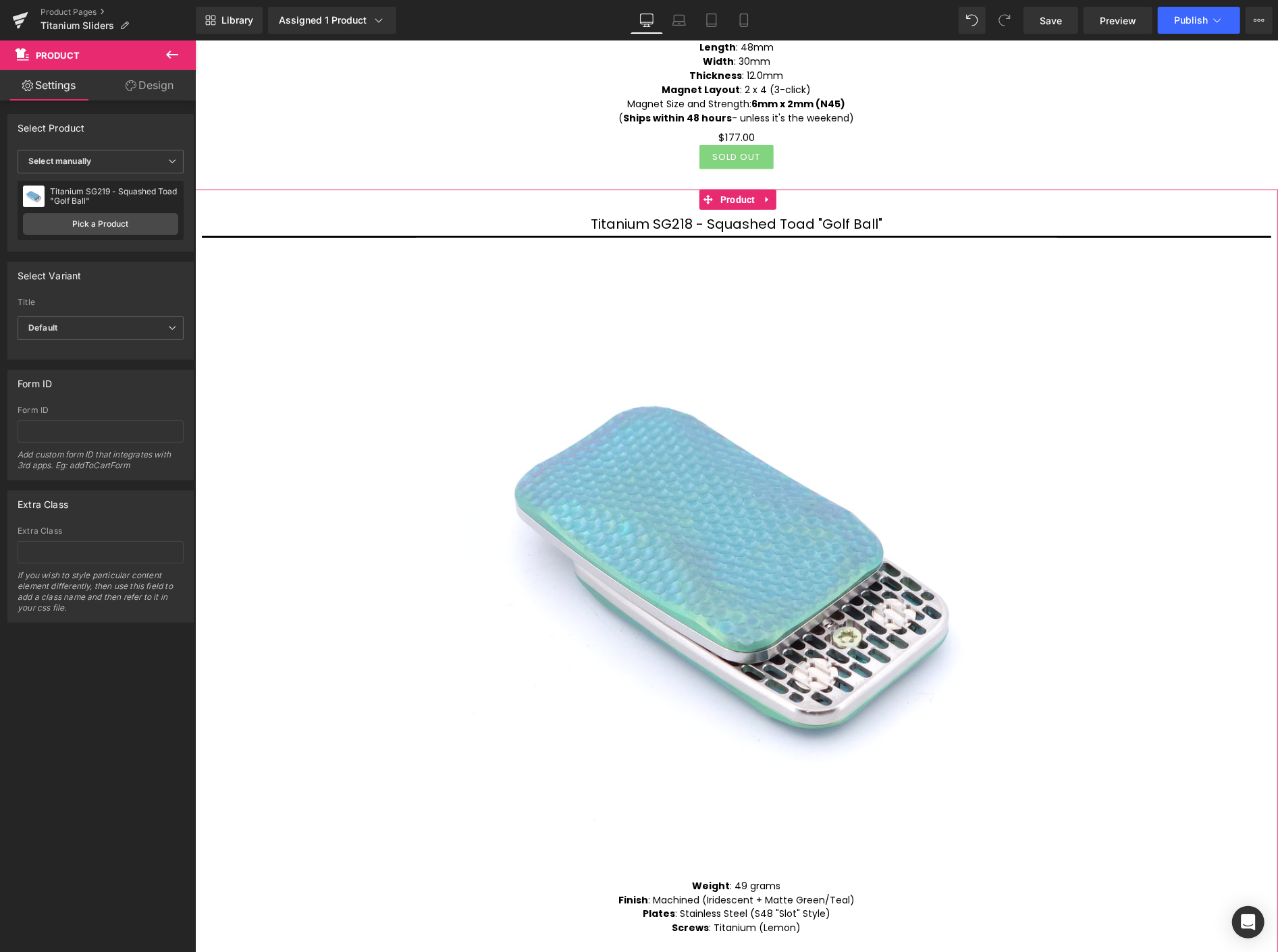
click at [764, 196] on icon at bounding box center [767, 198] width 10 height 11
click at [781, 189] on link at bounding box center [776, 199] width 18 height 20
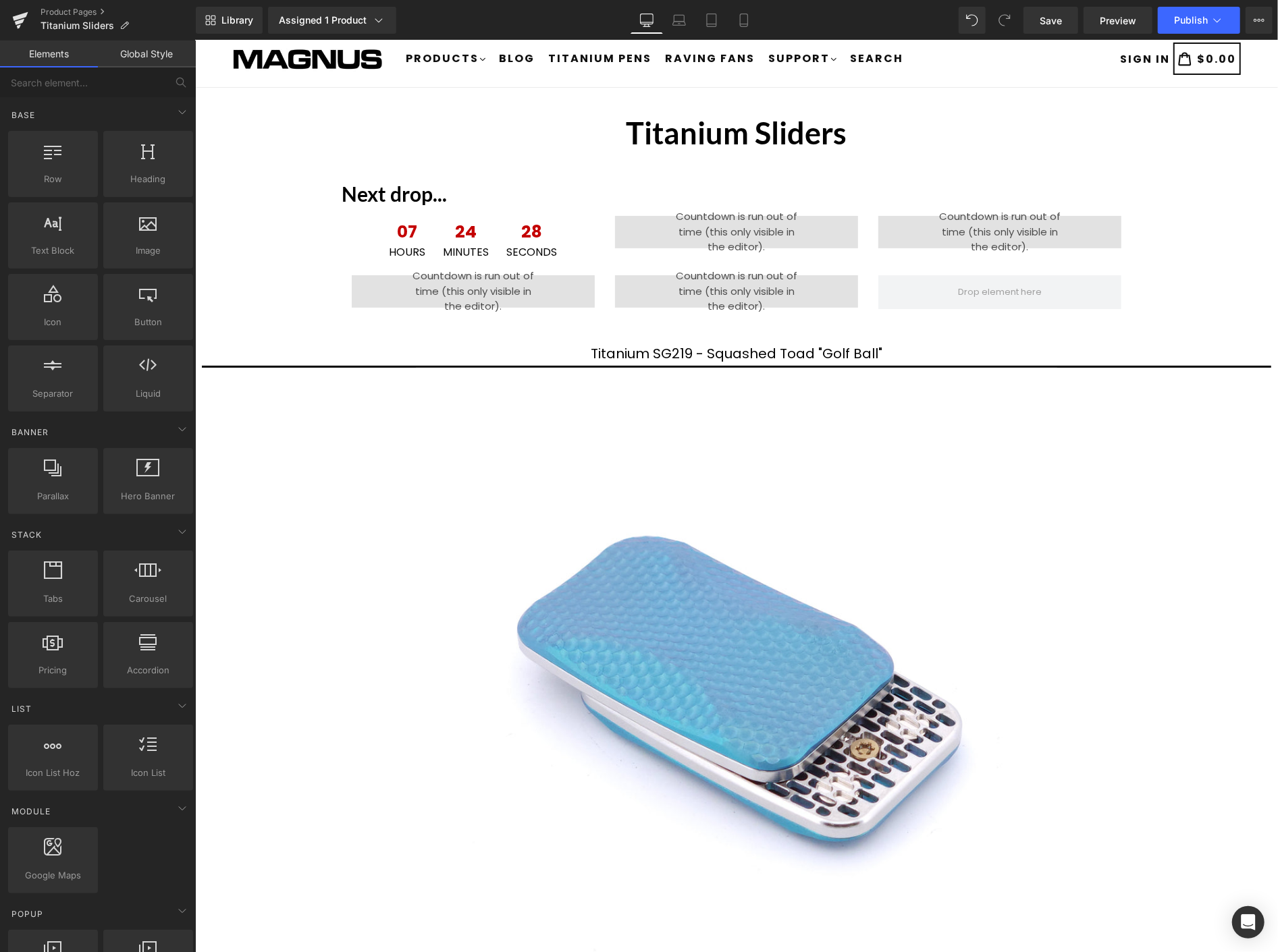
scroll to position [0, 0]
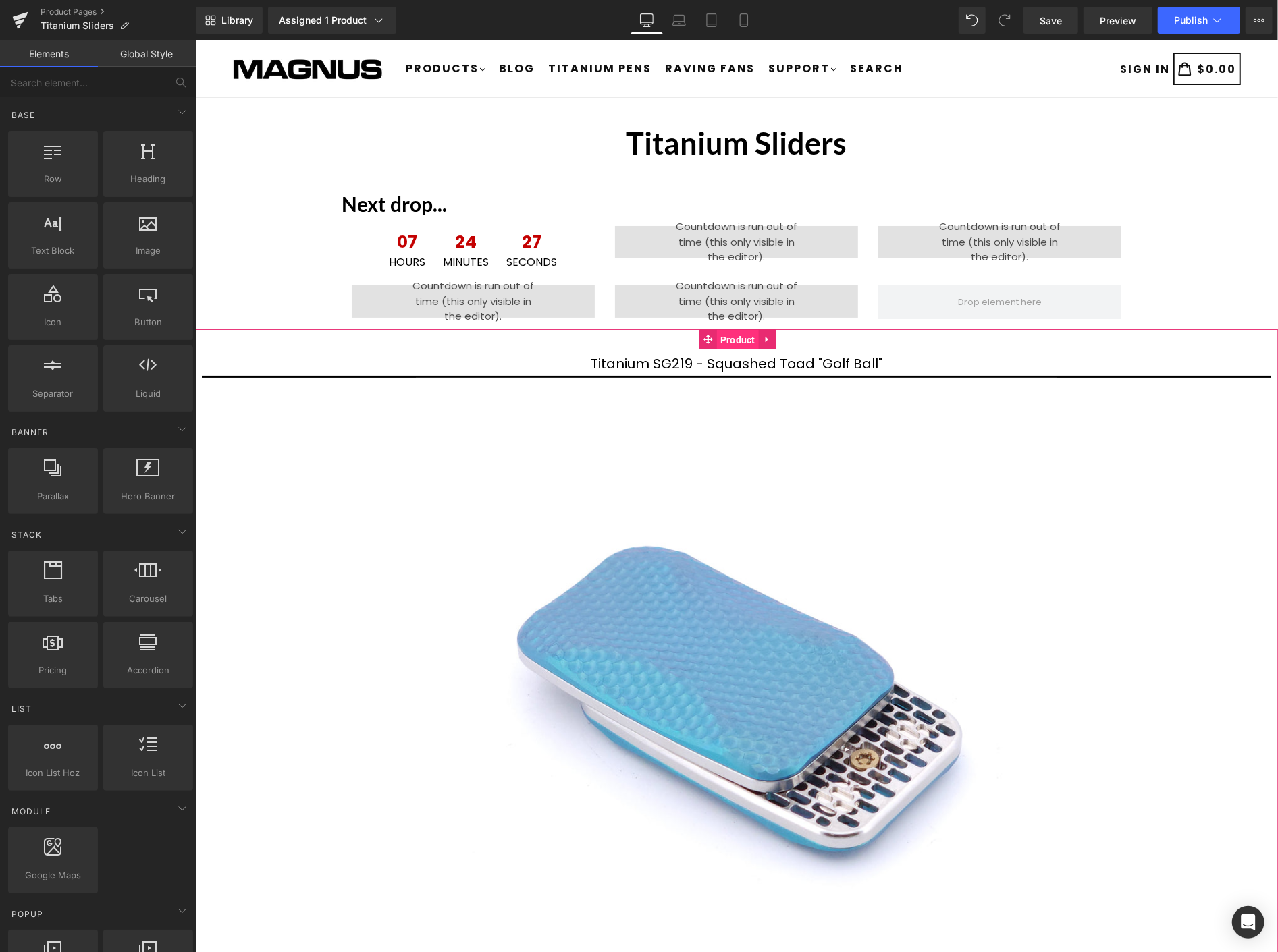
click at [736, 338] on span "Product" at bounding box center [737, 339] width 42 height 20
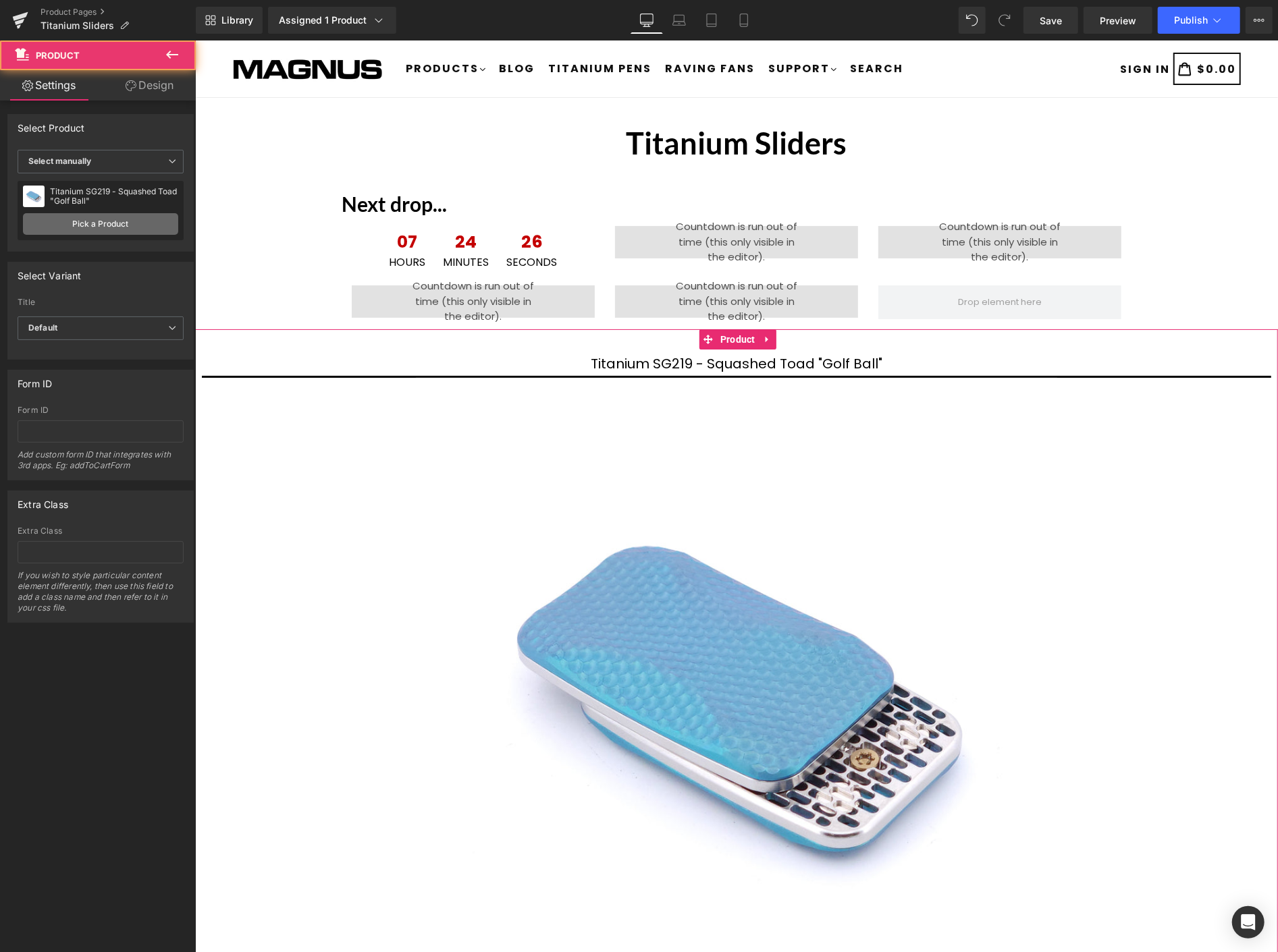
click at [119, 224] on link "Pick a Product" at bounding box center [100, 224] width 155 height 22
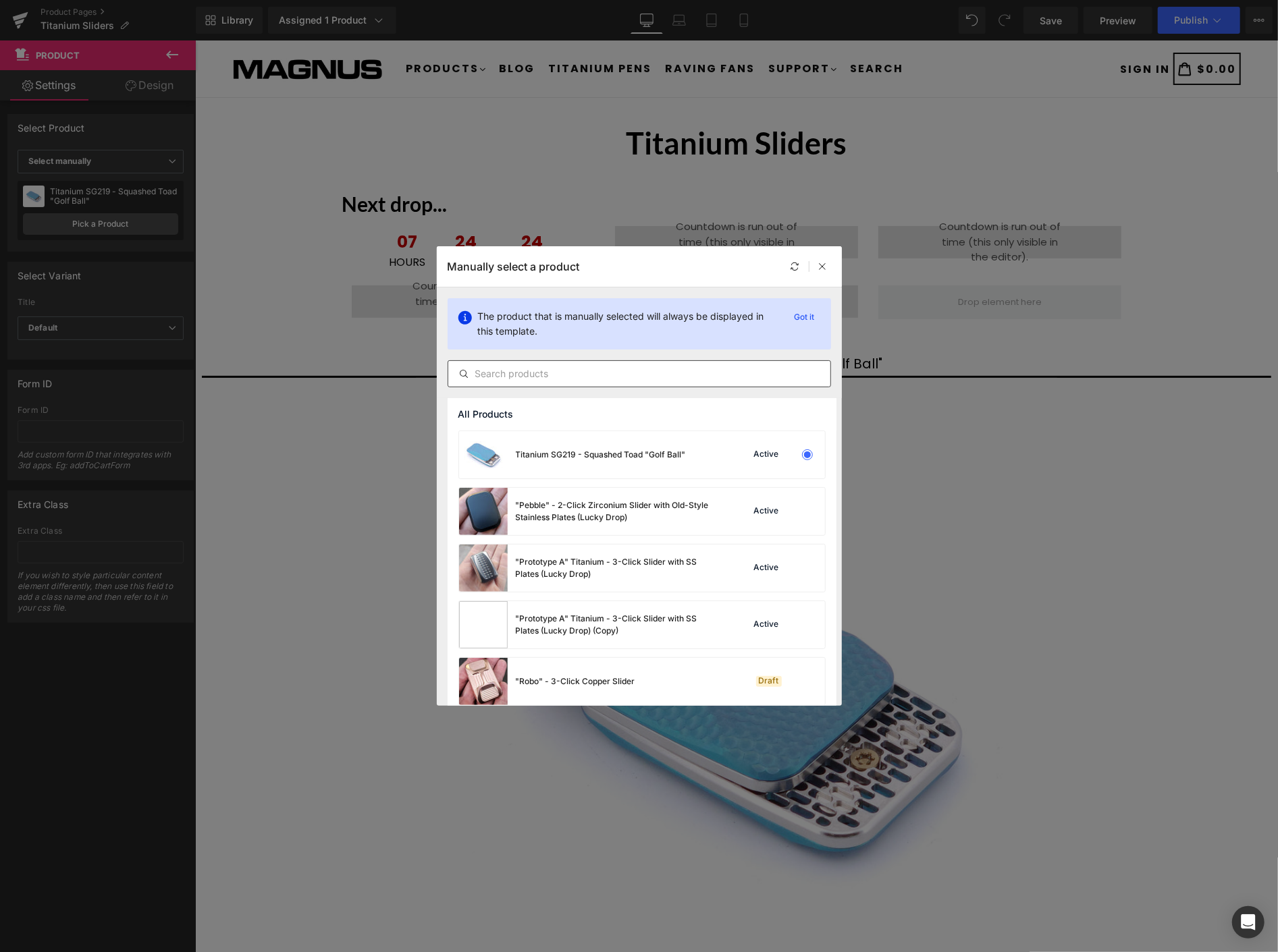
click at [601, 379] on input "text" at bounding box center [639, 374] width 382 height 16
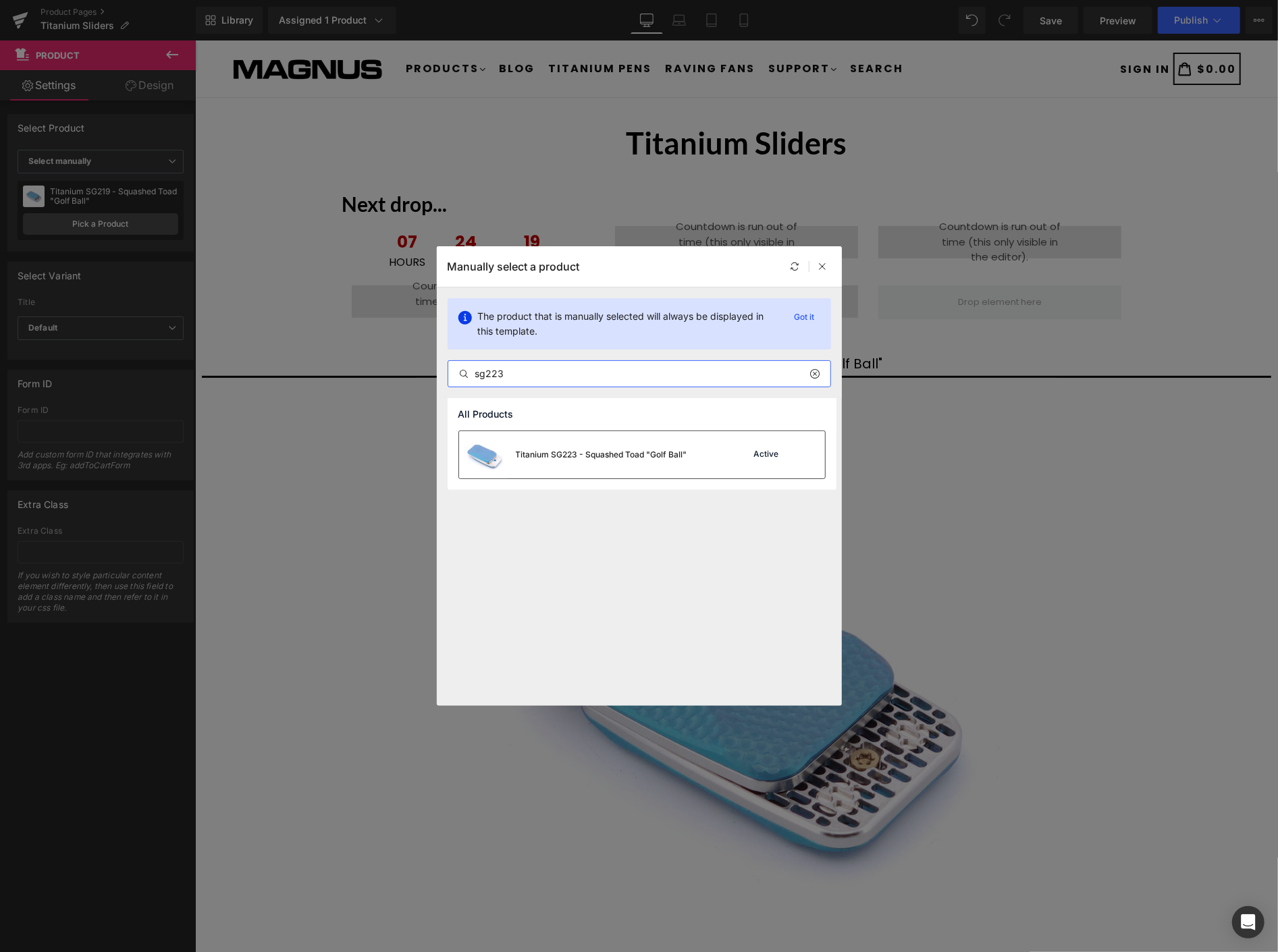
type input "sg223"
click at [657, 451] on div "Titanium SG223 - Squashed Toad "Golf Ball"" at bounding box center [602, 455] width 171 height 12
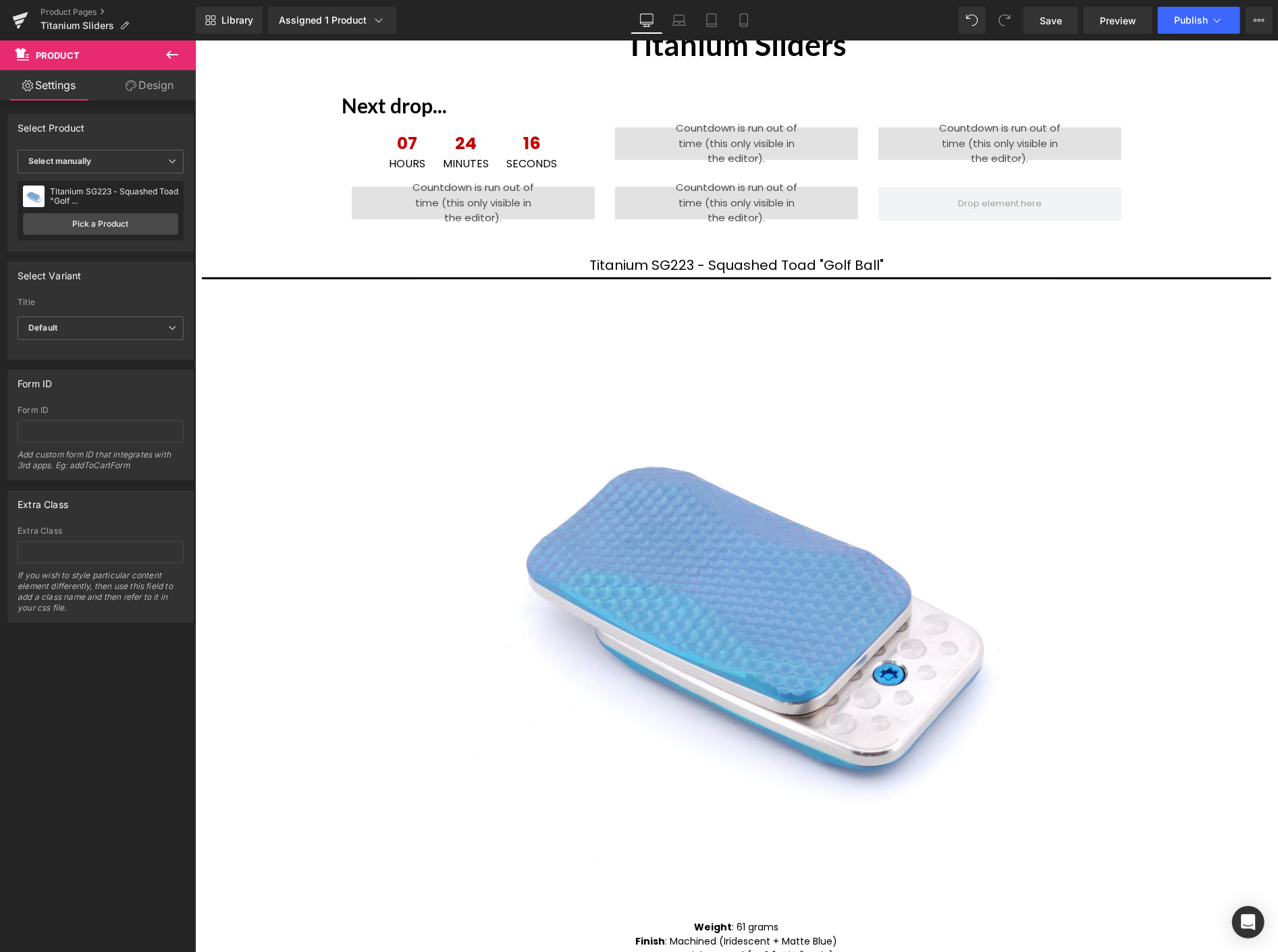
scroll to position [75, 0]
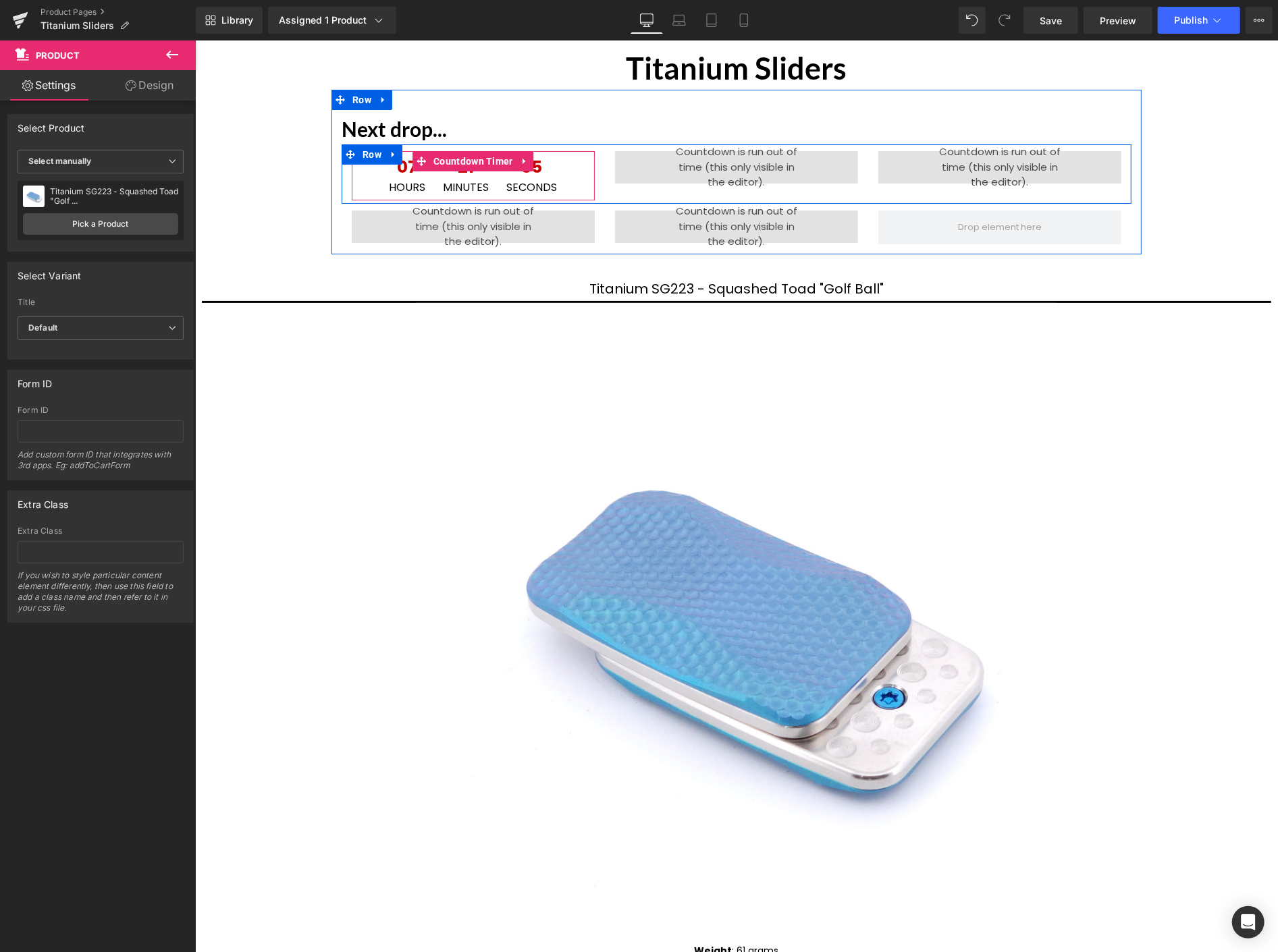
click at [523, 159] on icon at bounding box center [523, 161] width 2 height 6
click at [732, 163] on span "Countdown Timer" at bounding box center [735, 161] width 87 height 20
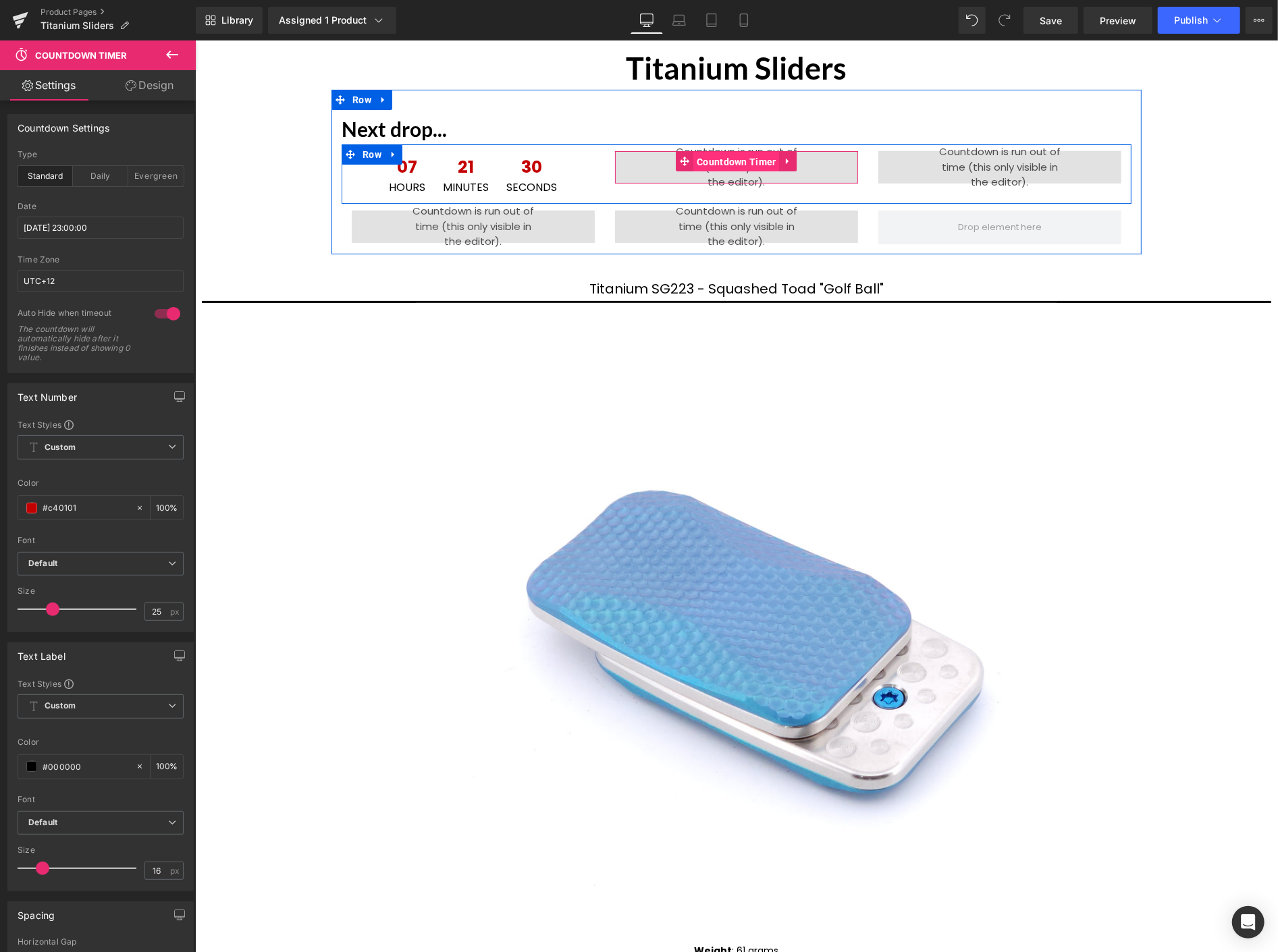
click at [712, 163] on span "Countdown Timer" at bounding box center [735, 161] width 87 height 20
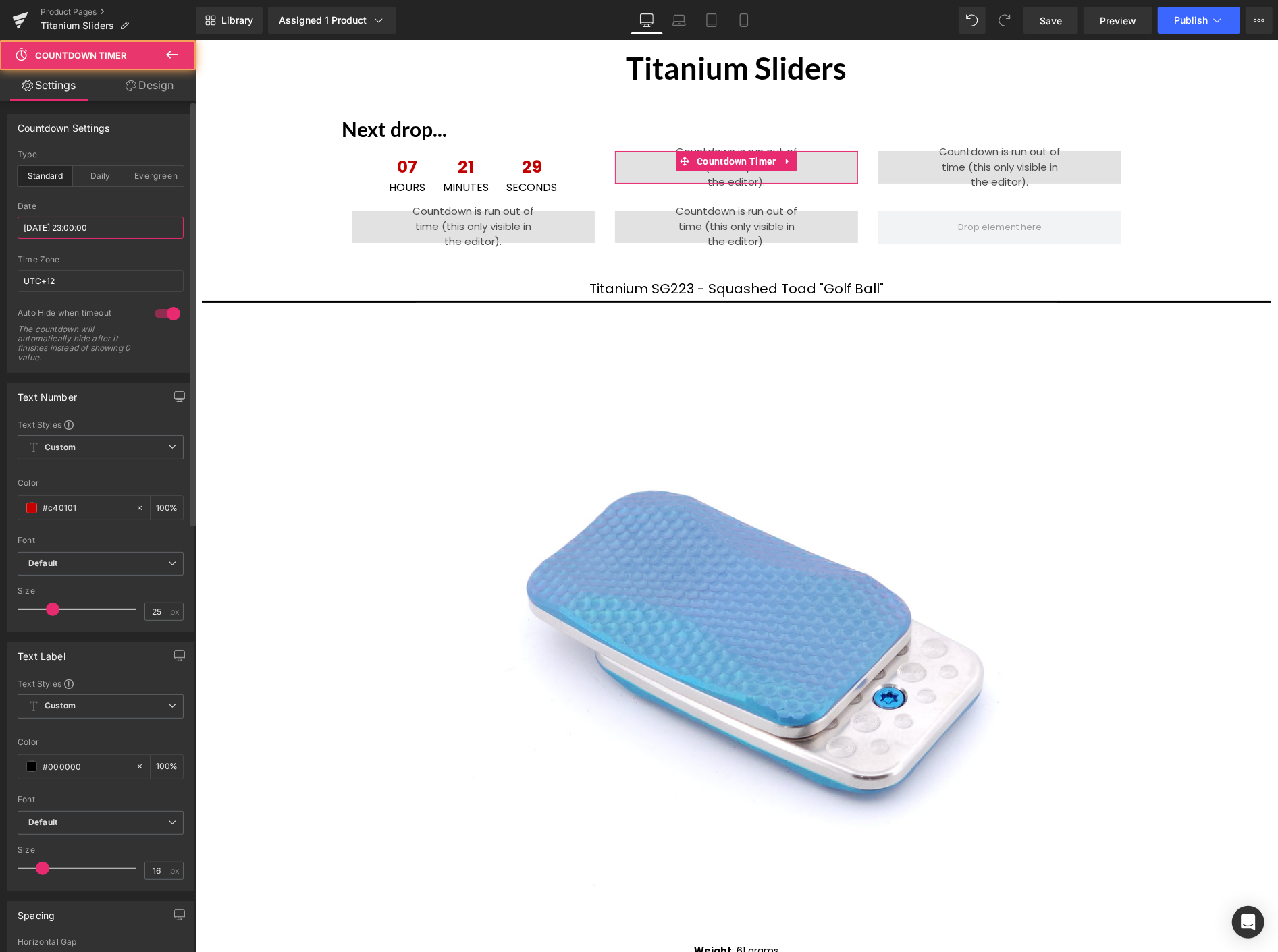
click at [129, 226] on input "[DATE] 23:00:00" at bounding box center [100, 228] width 166 height 23
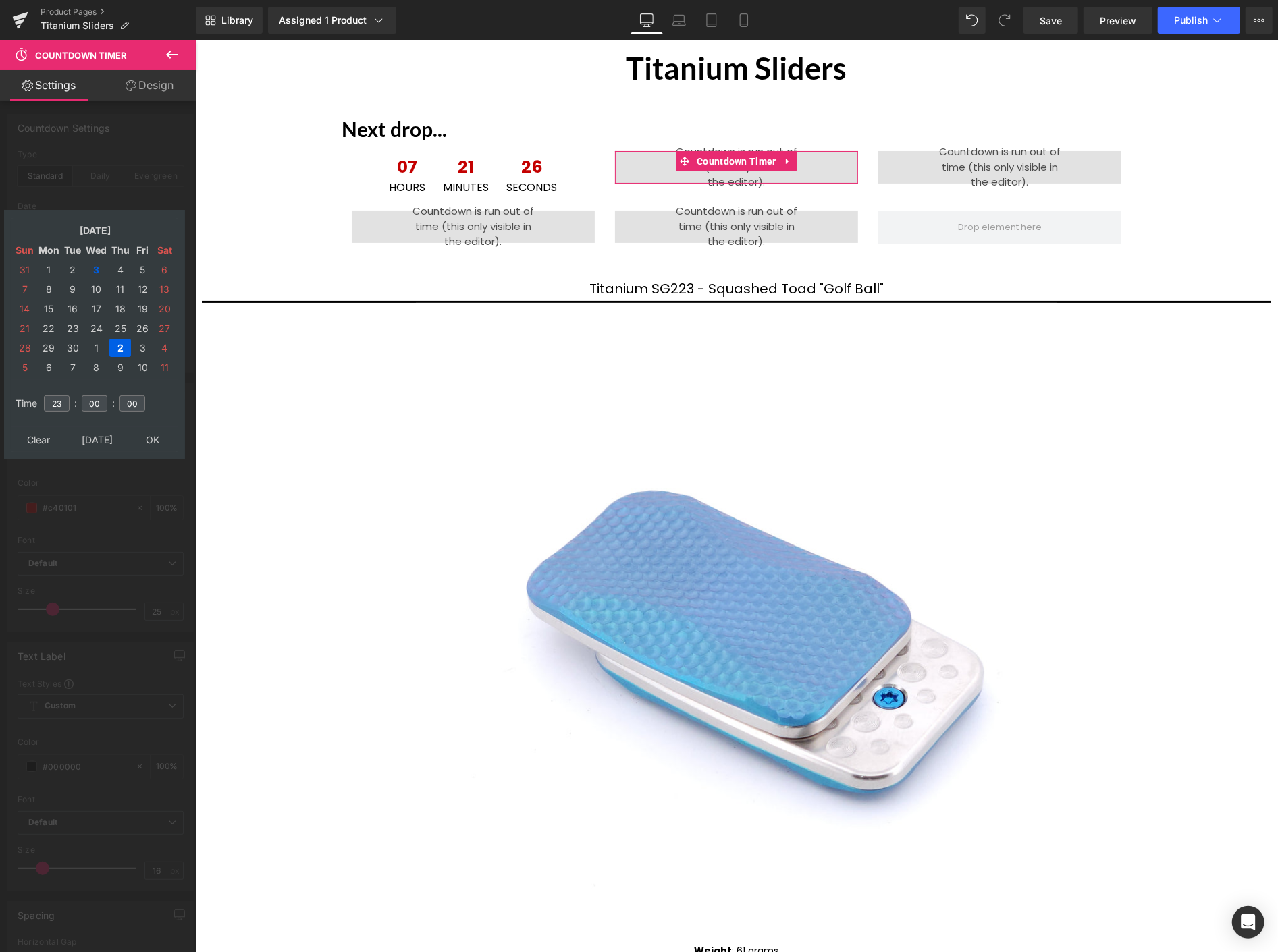
click at [116, 341] on td "2" at bounding box center [120, 348] width 22 height 19
drag, startPoint x: 119, startPoint y: 263, endPoint x: 103, endPoint y: 258, distance: 16.8
click at [119, 262] on td "2" at bounding box center [120, 269] width 22 height 19
click at [24, 236] on td at bounding box center [25, 231] width 22 height 19
click at [117, 264] on td "4" at bounding box center [120, 269] width 22 height 19
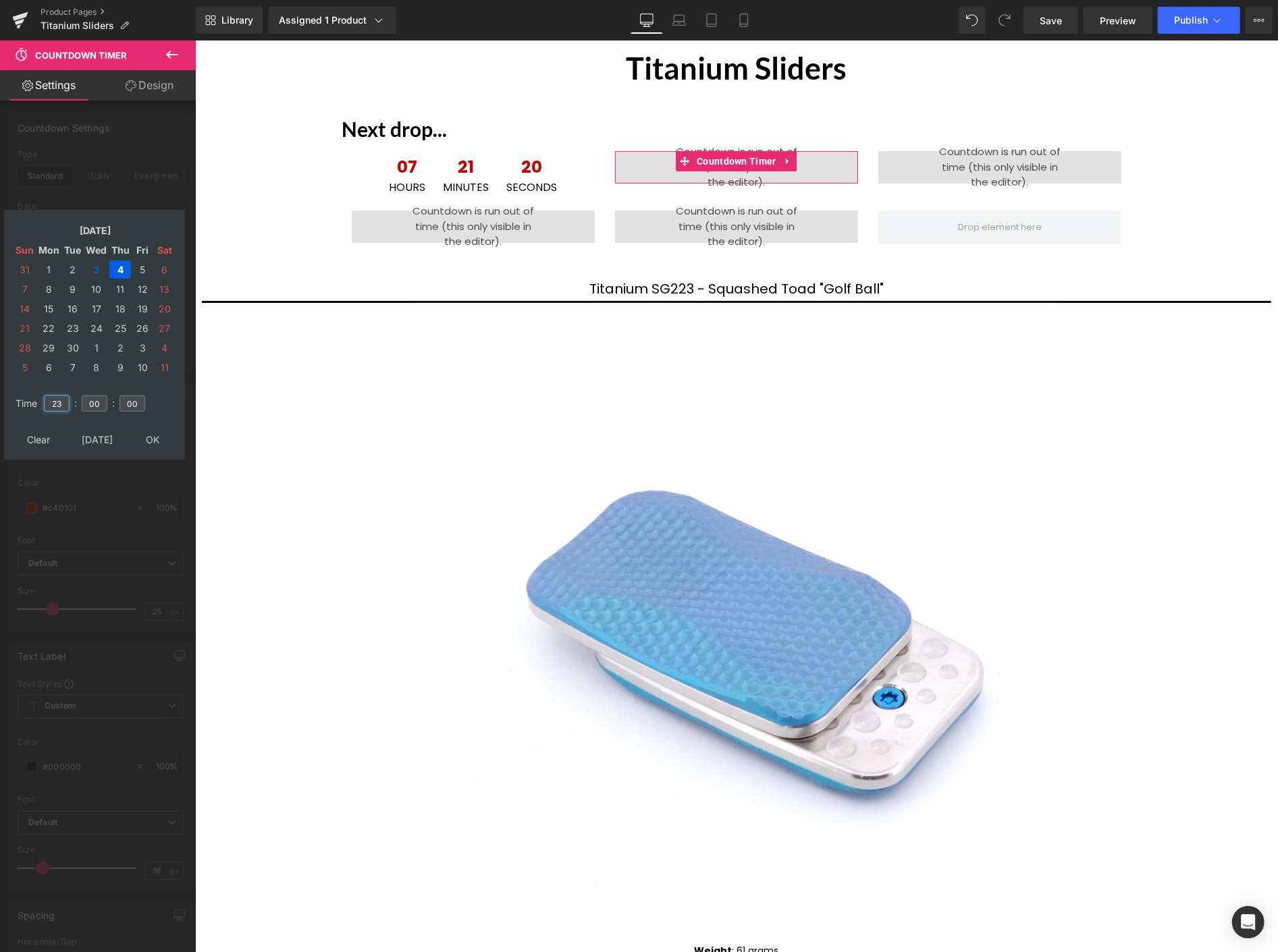
drag, startPoint x: 63, startPoint y: 396, endPoint x: 38, endPoint y: 386, distance: 26.9
click at [39, 388] on tr "Time 23 : 00 : 00" at bounding box center [95, 396] width 165 height 15
type input "07"
type input "2025/09/04 07:00:00"
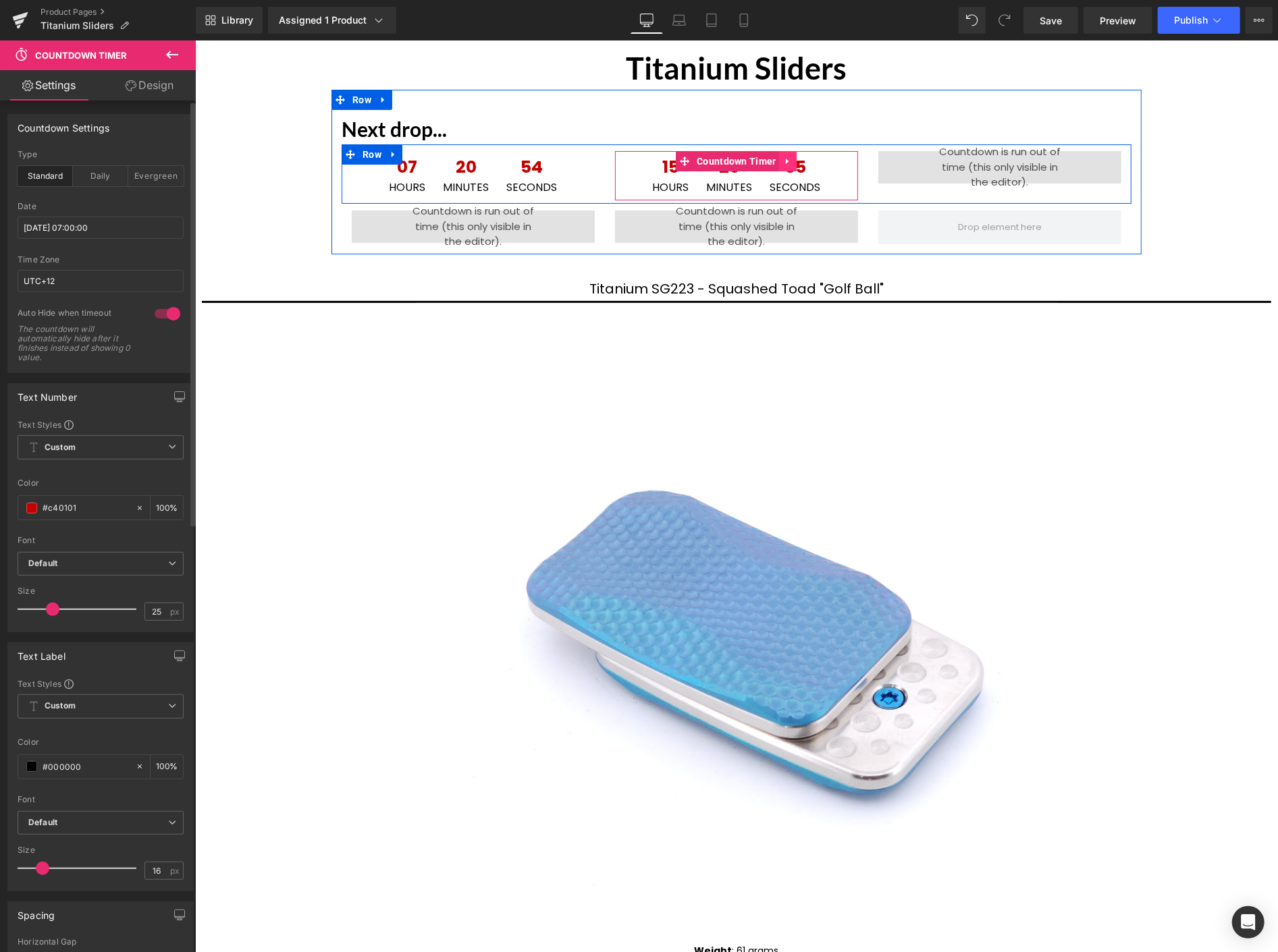
click at [785, 159] on icon at bounding box center [786, 161] width 2 height 6
click at [774, 157] on icon at bounding box center [779, 161] width 10 height 10
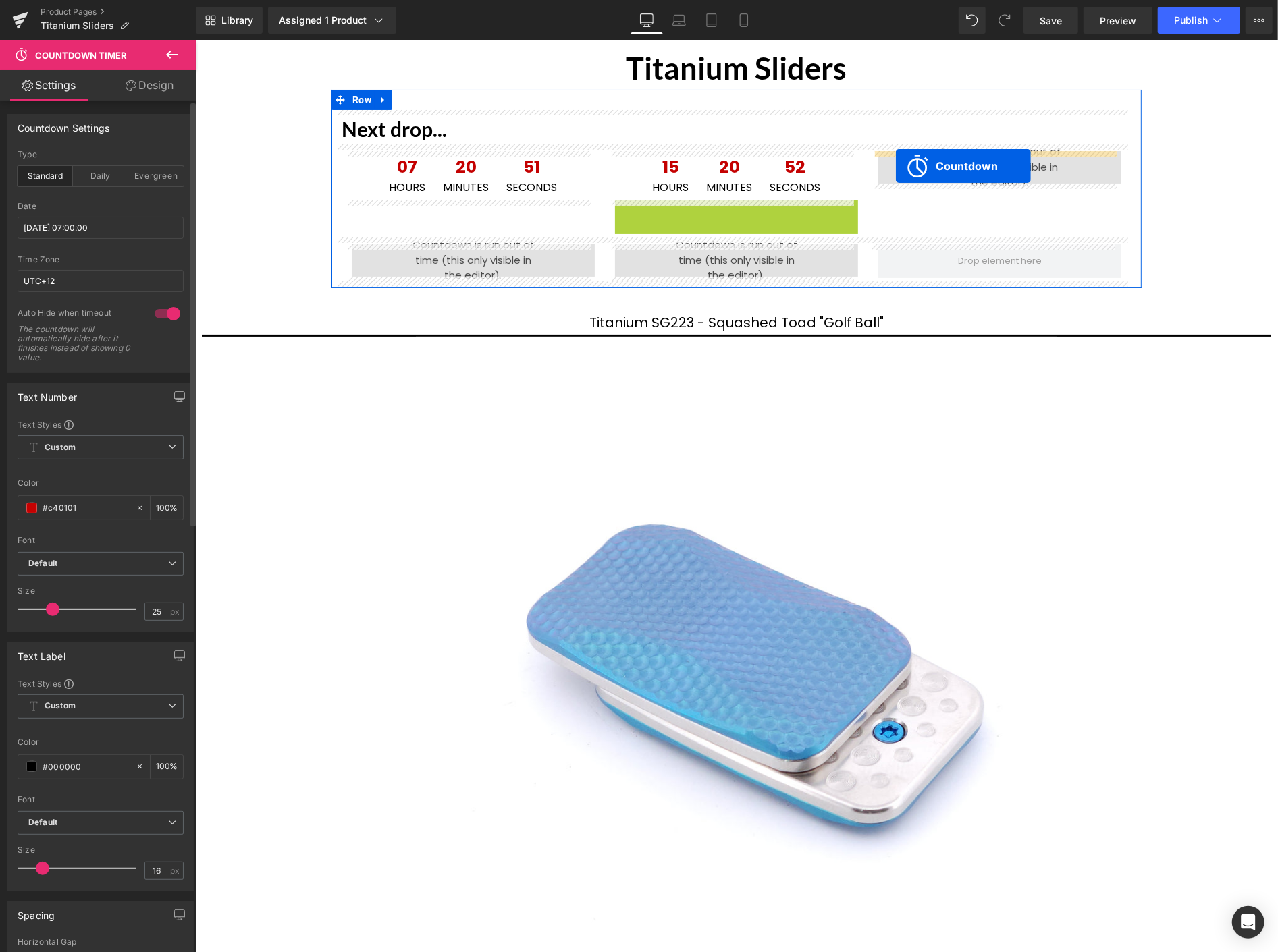
drag, startPoint x: 671, startPoint y: 211, endPoint x: 895, endPoint y: 165, distance: 228.7
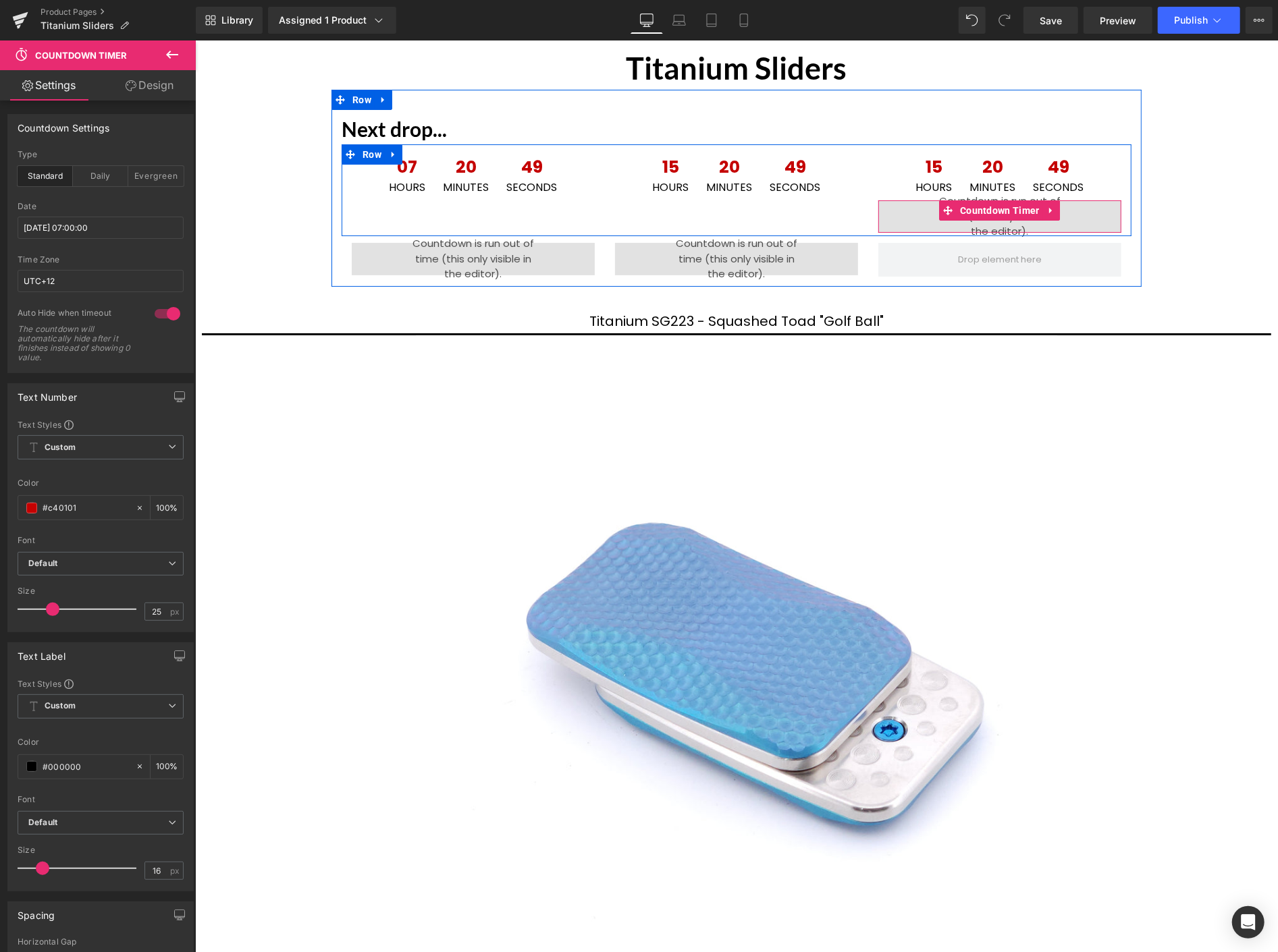
click at [1046, 205] on icon at bounding box center [1051, 210] width 10 height 11
click at [1055, 206] on icon at bounding box center [1060, 210] width 10 height 11
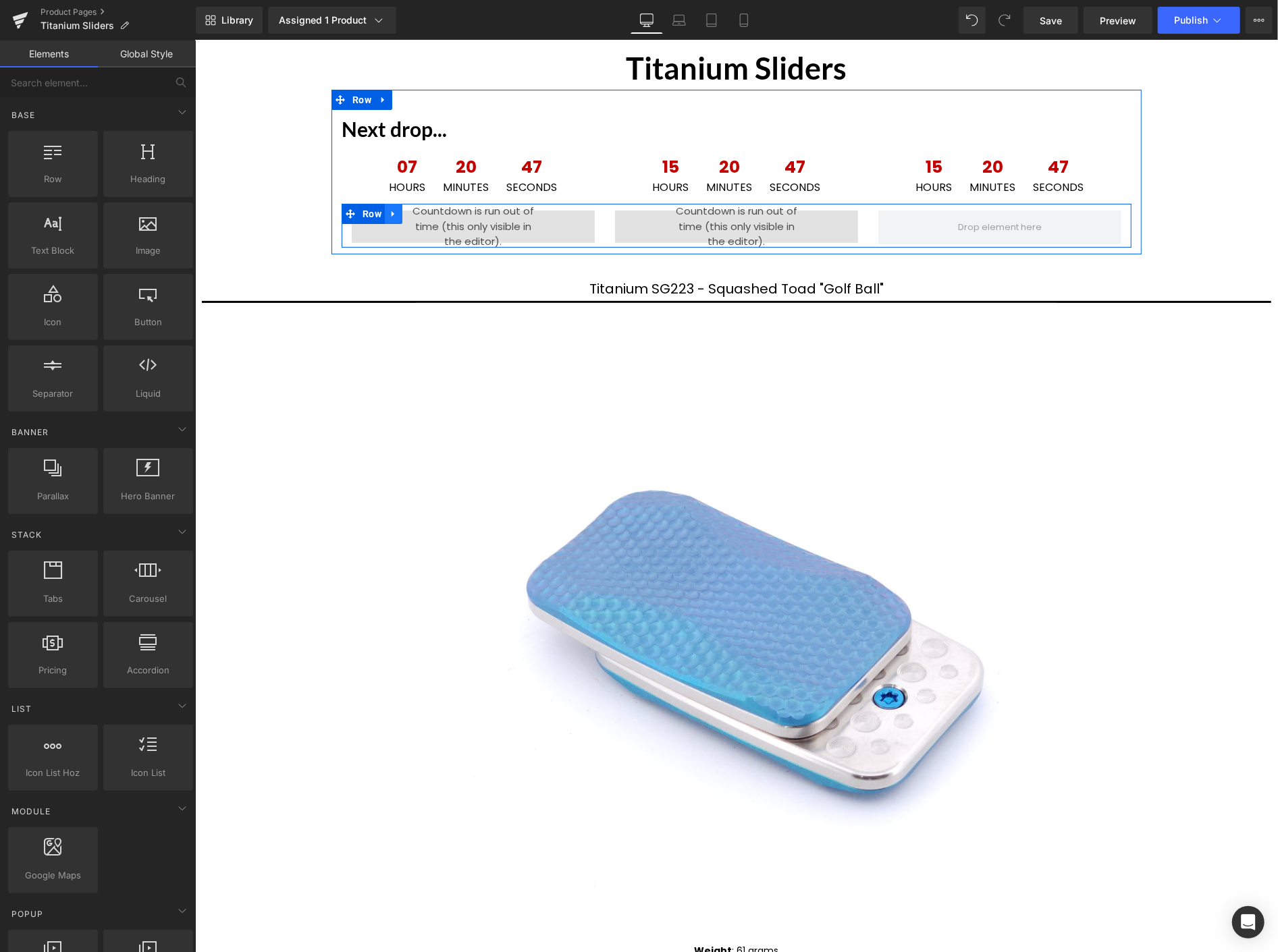
click at [388, 209] on icon at bounding box center [393, 214] width 10 height 11
click at [419, 209] on link at bounding box center [428, 213] width 18 height 20
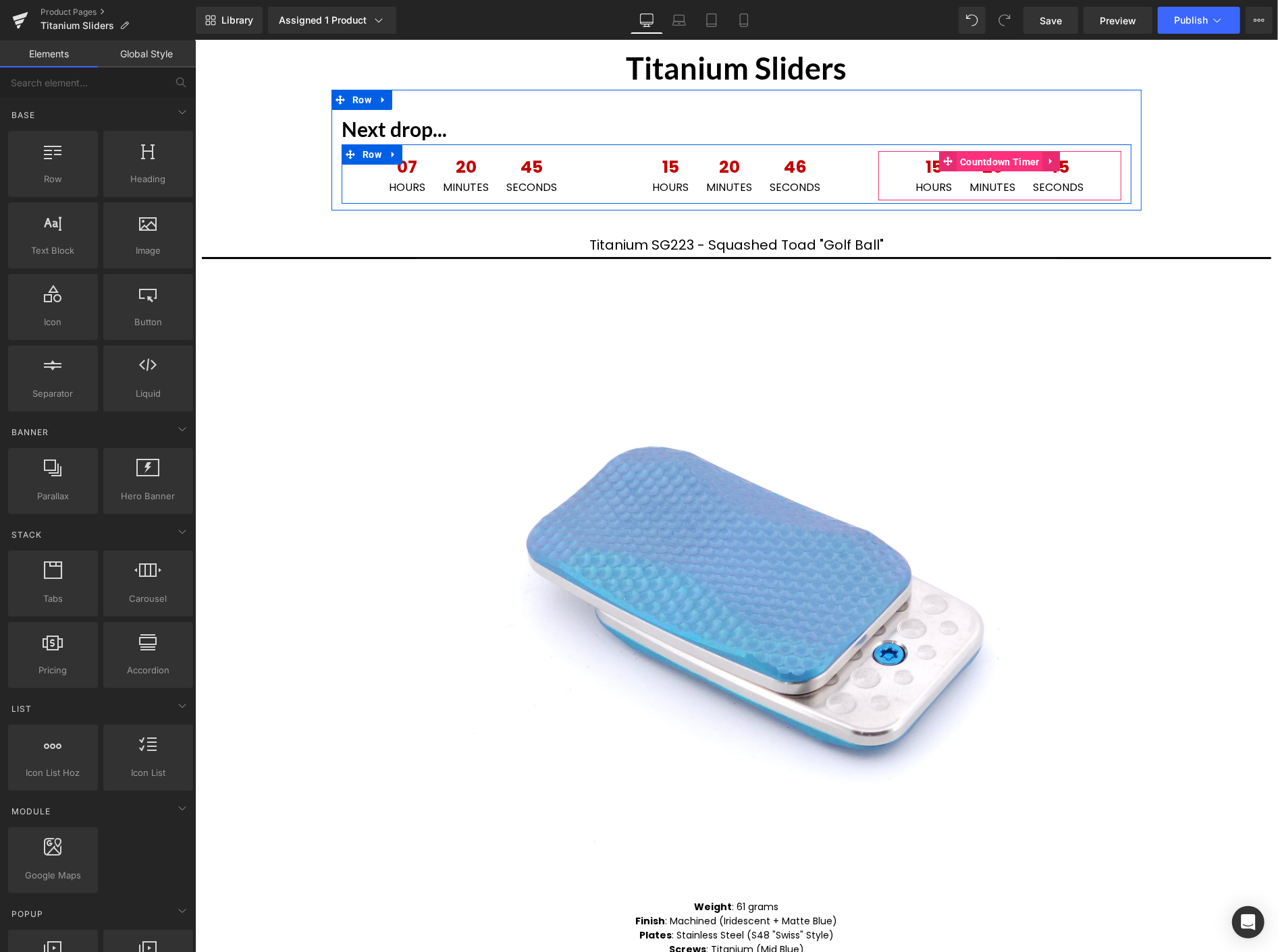
click at [994, 154] on span "Countdown Timer" at bounding box center [999, 161] width 87 height 20
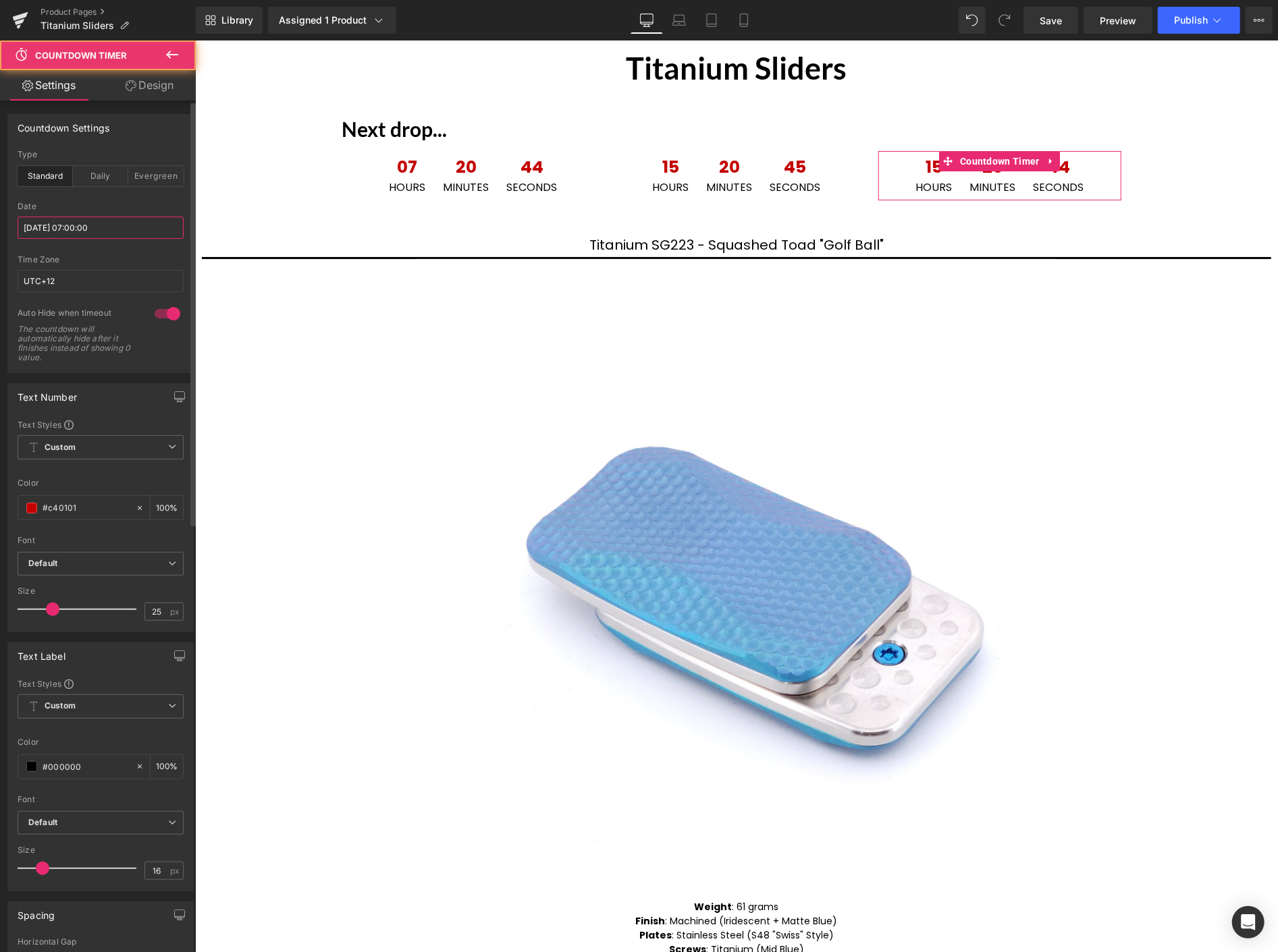
click at [112, 224] on input "2025/09/04 07:00:00" at bounding box center [100, 228] width 166 height 23
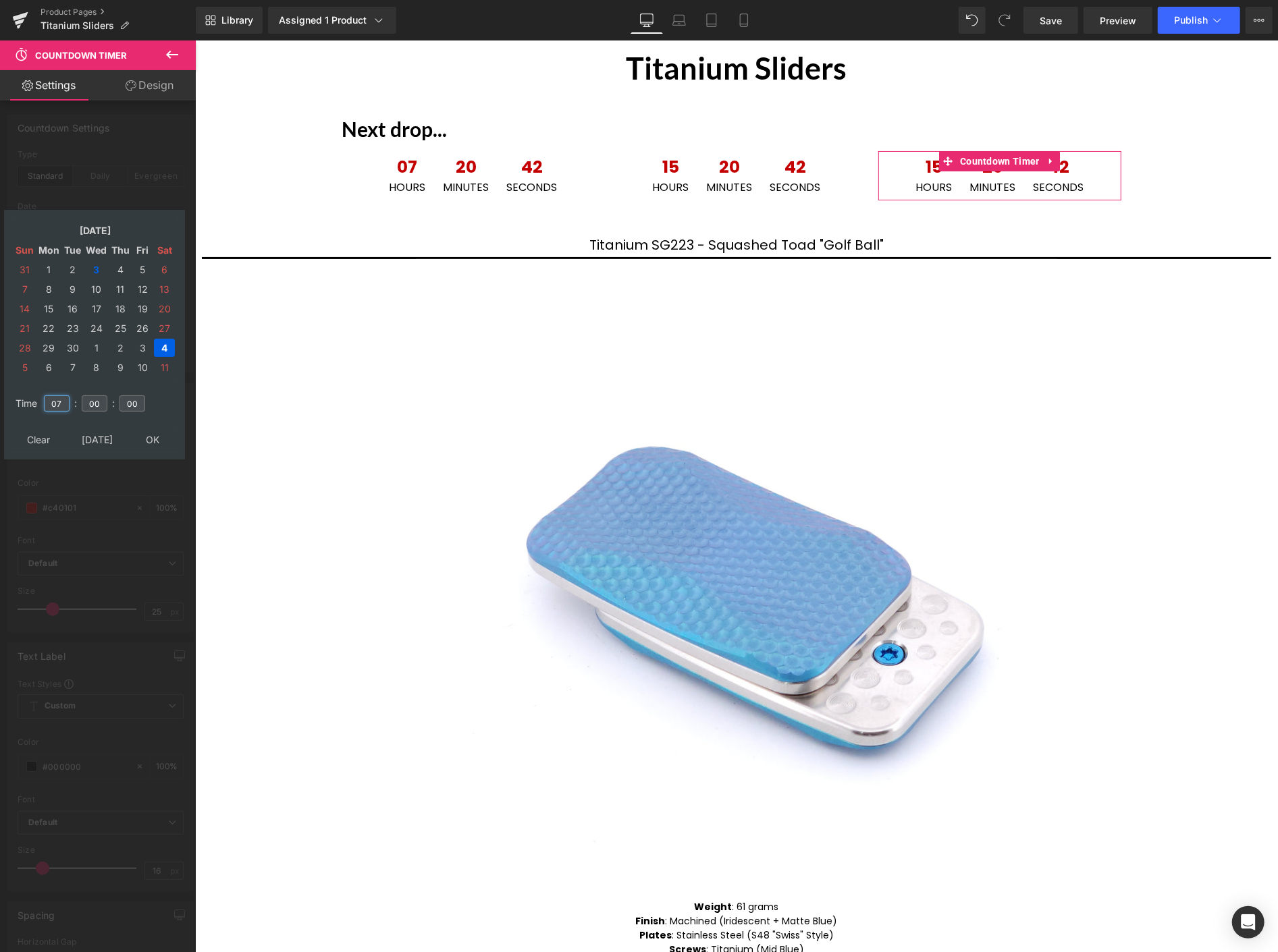
drag, startPoint x: 63, startPoint y: 396, endPoint x: 50, endPoint y: 332, distance: 65.3
click at [35, 388] on tr "Time 07 : 00 : 00" at bounding box center [95, 396] width 165 height 15
click at [115, 266] on td "4" at bounding box center [120, 269] width 22 height 19
type input "15"
drag, startPoint x: 153, startPoint y: 424, endPoint x: 185, endPoint y: 408, distance: 35.8
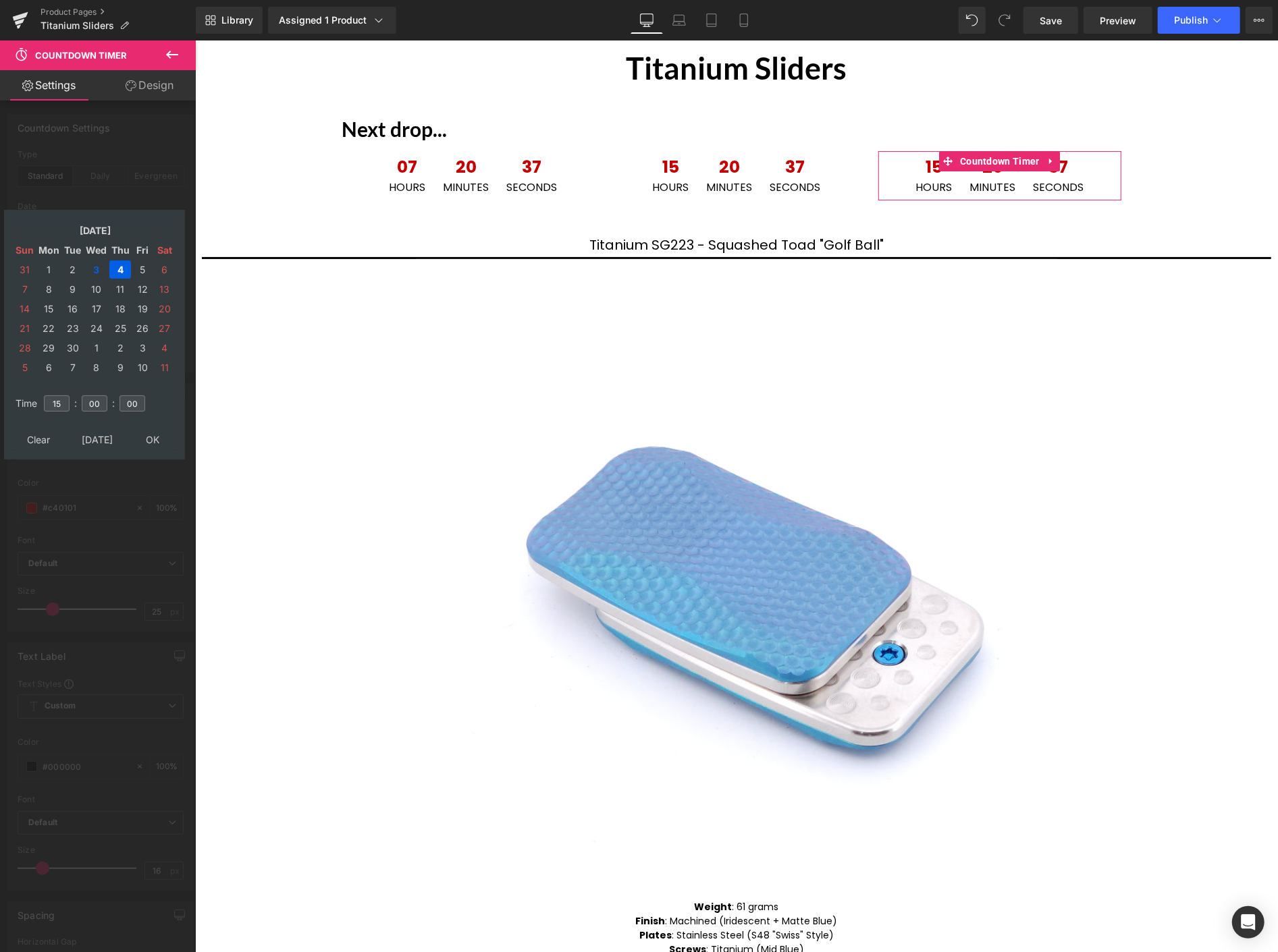
click at [158, 427] on table "Clear Today OK" at bounding box center [94, 439] width 167 height 25
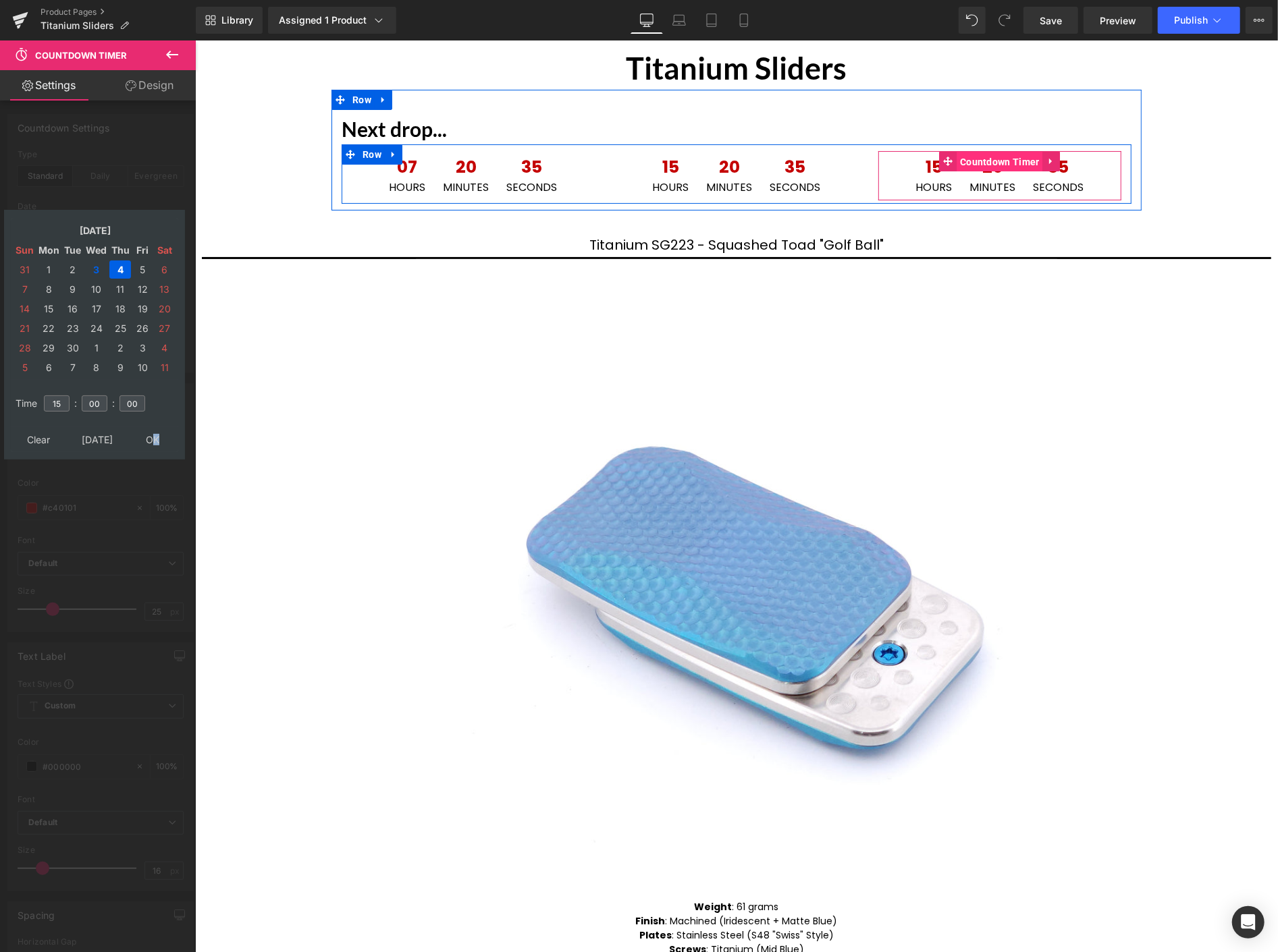
click at [996, 156] on span "Countdown Timer" at bounding box center [999, 161] width 87 height 20
click at [986, 159] on span "Countdown Timer" at bounding box center [999, 160] width 87 height 20
click at [726, 155] on span "Countdown Timer" at bounding box center [735, 161] width 87 height 20
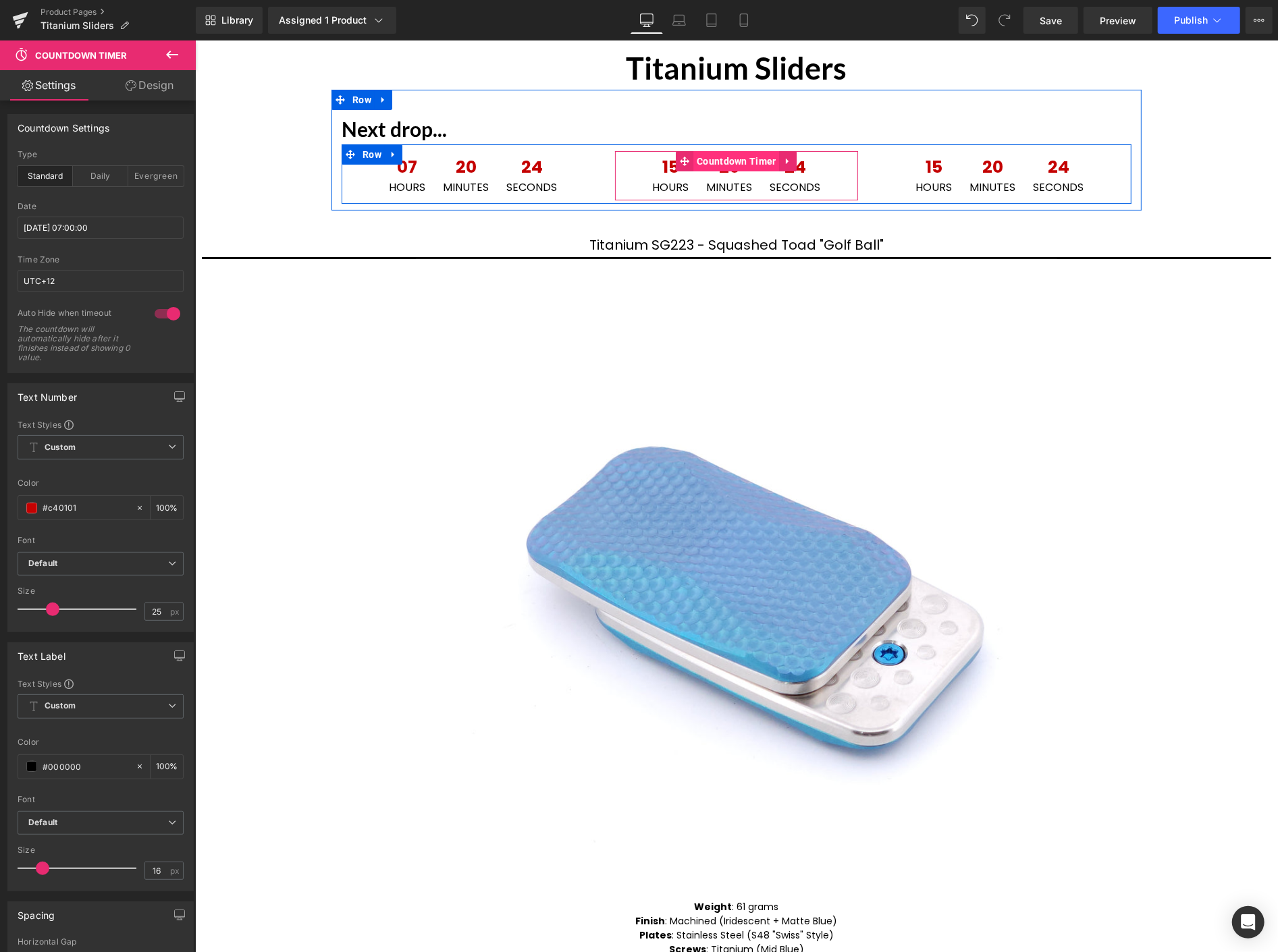
click at [717, 161] on span "Countdown Timer" at bounding box center [735, 160] width 87 height 20
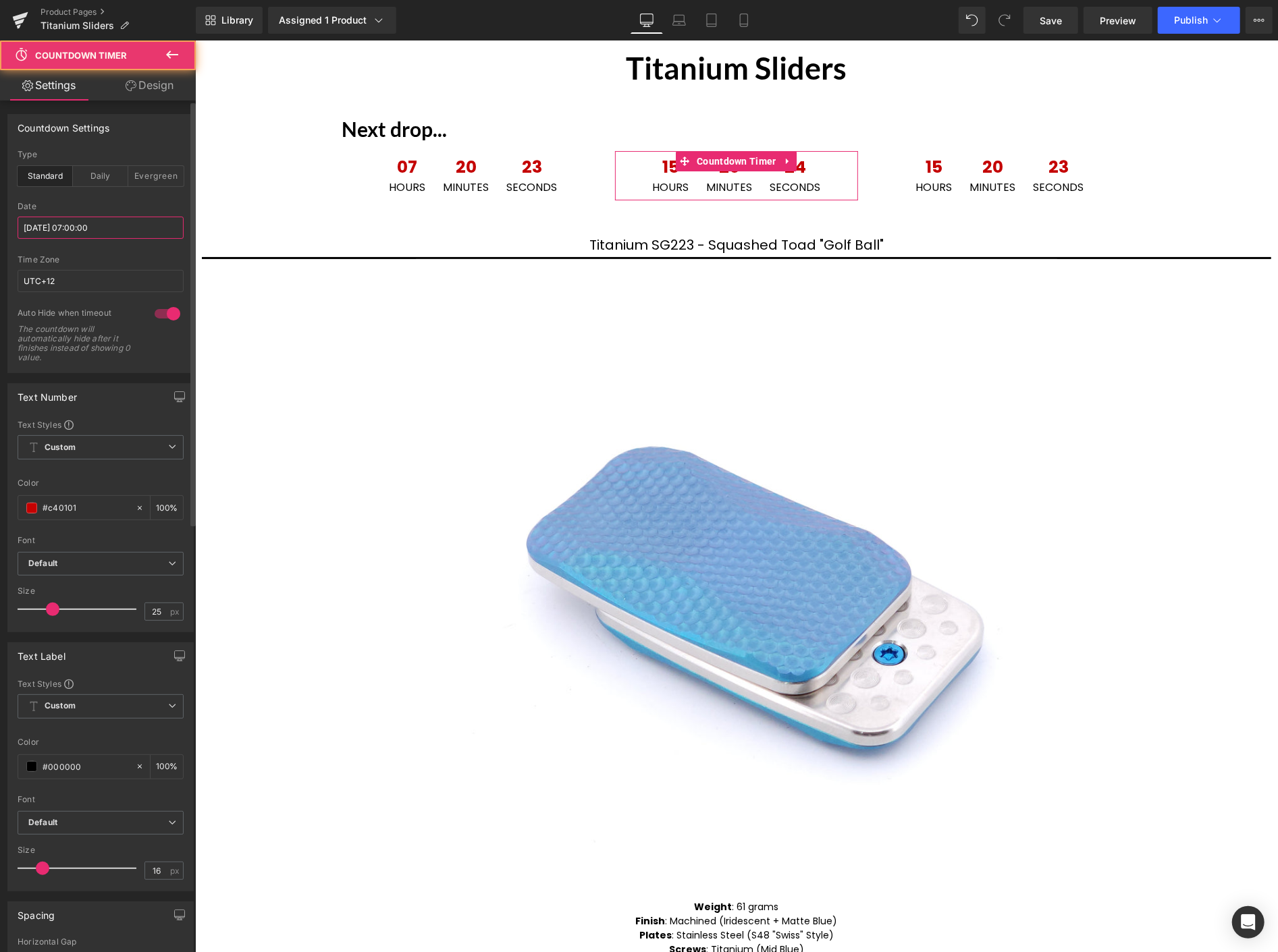
click at [137, 222] on input "2025/09/04 07:00:00" at bounding box center [100, 228] width 166 height 23
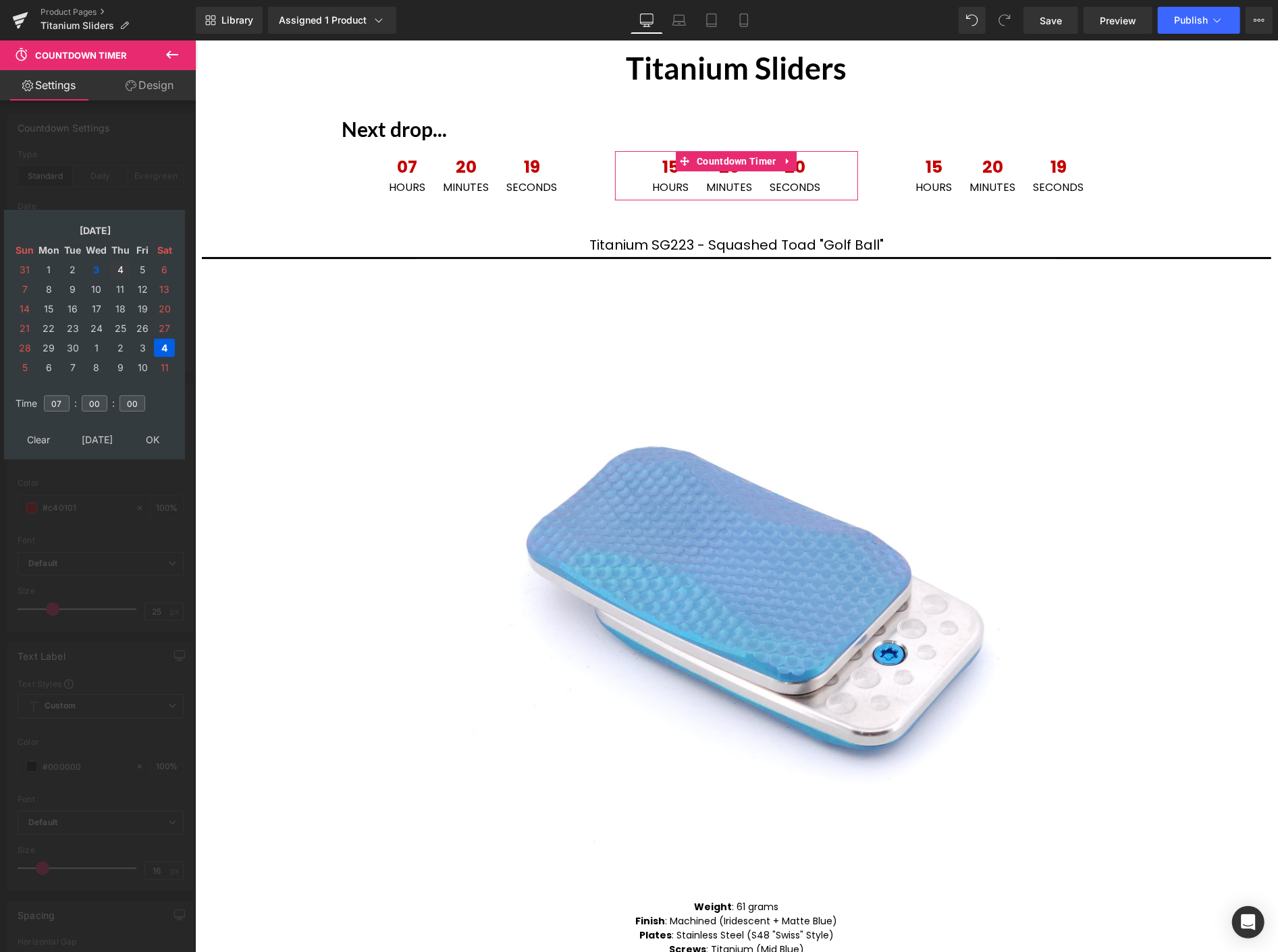
click at [118, 260] on td "4" at bounding box center [120, 269] width 22 height 19
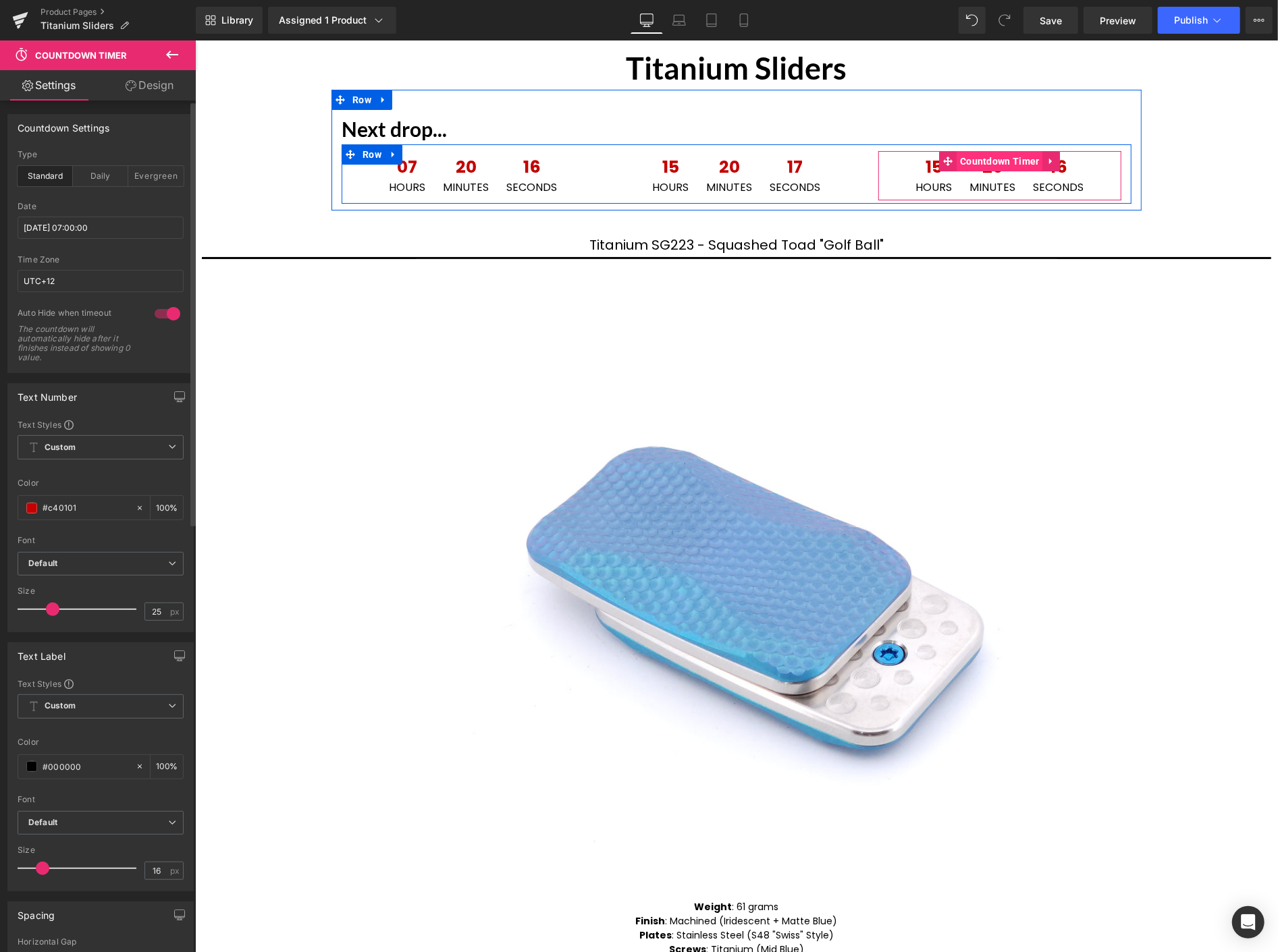
click at [989, 159] on span "Countdown Timer" at bounding box center [999, 160] width 87 height 20
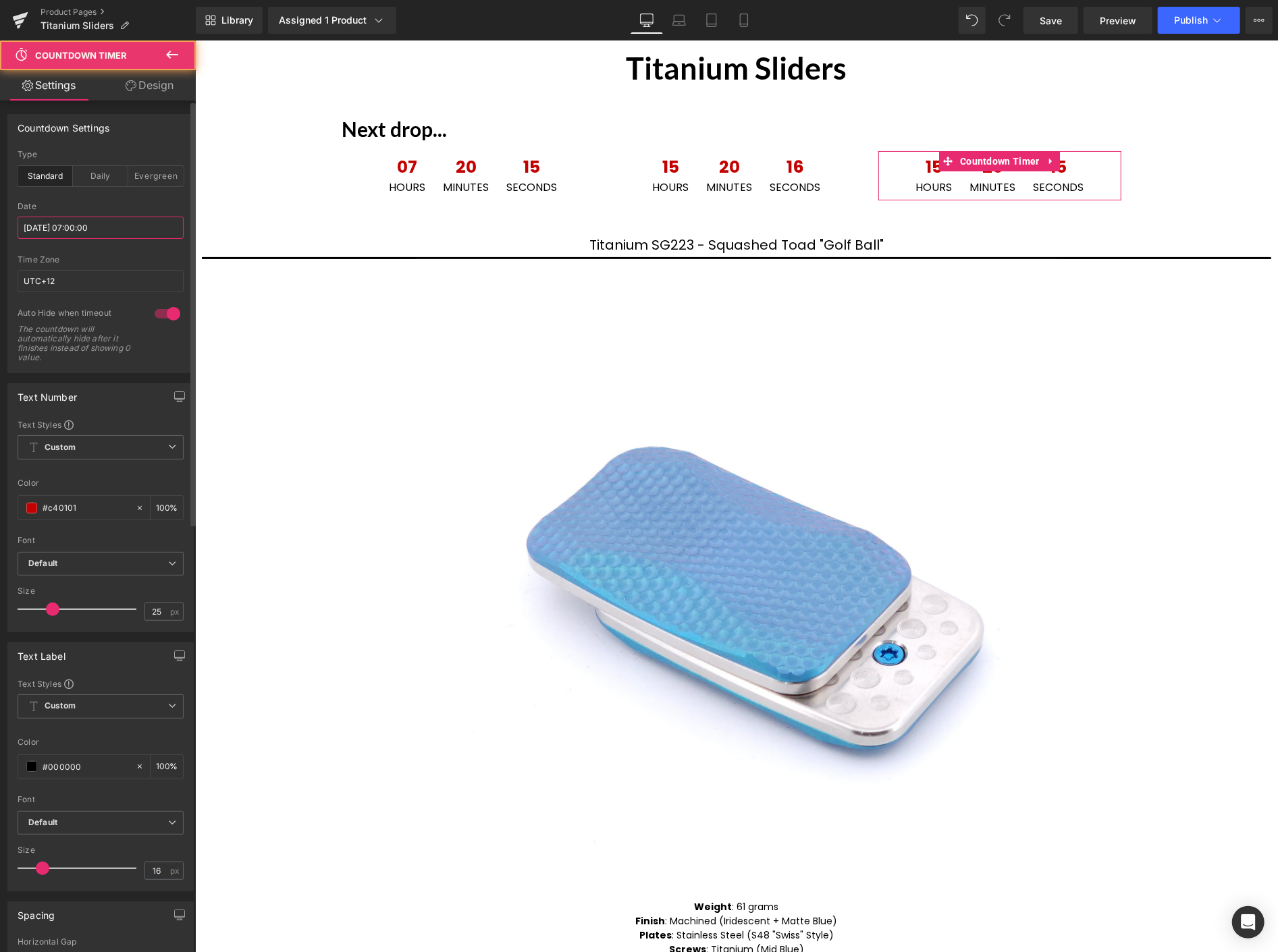
click at [133, 219] on input "2025/09/04 07:00:00" at bounding box center [100, 228] width 166 height 23
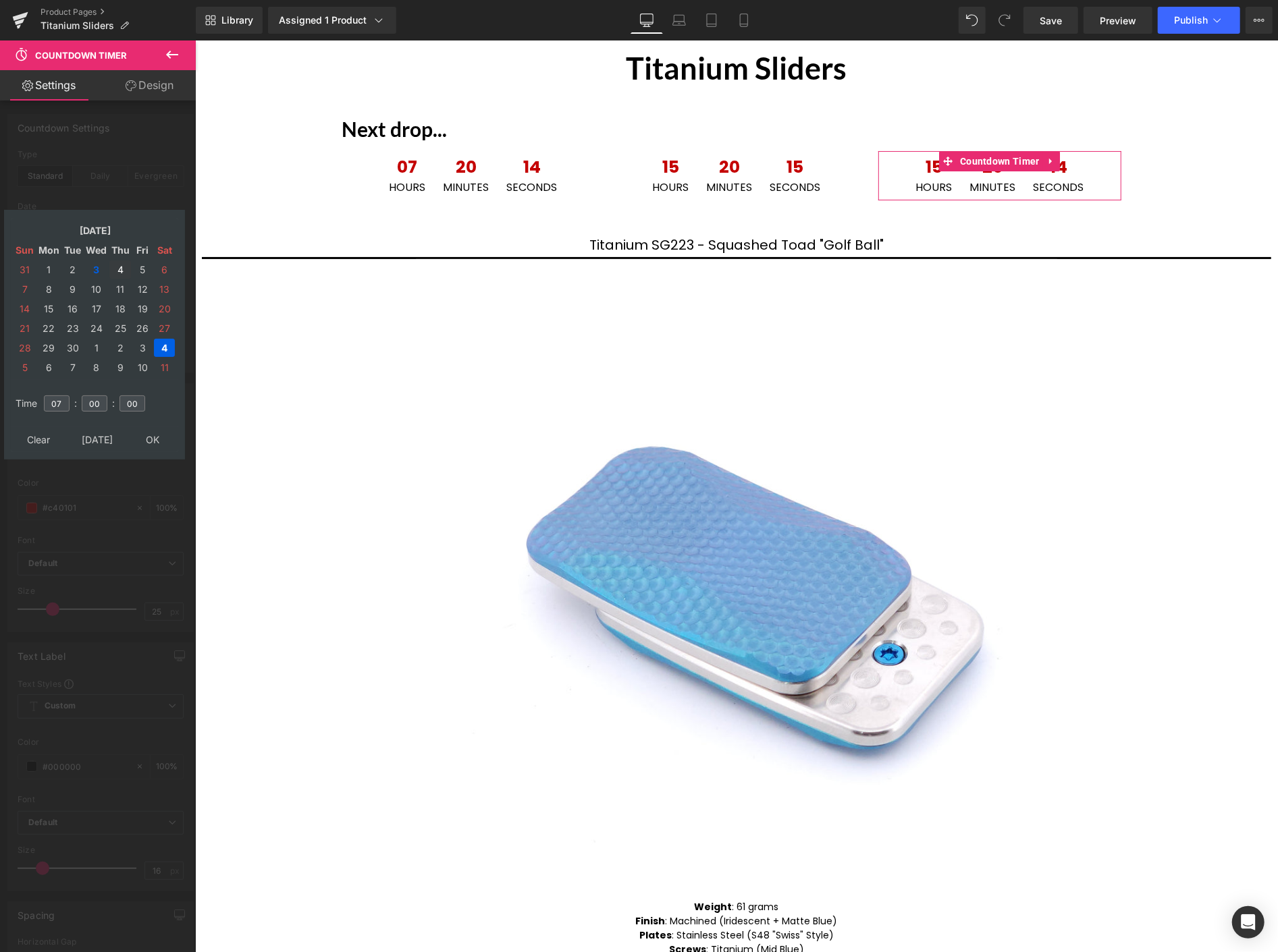
click at [116, 263] on td "4" at bounding box center [120, 269] width 22 height 19
drag, startPoint x: 64, startPoint y: 396, endPoint x: 42, endPoint y: 387, distance: 23.8
click at [42, 388] on td "07" at bounding box center [57, 404] width 30 height 31
type input "15"
type input "2025/09/04 15:00:00"
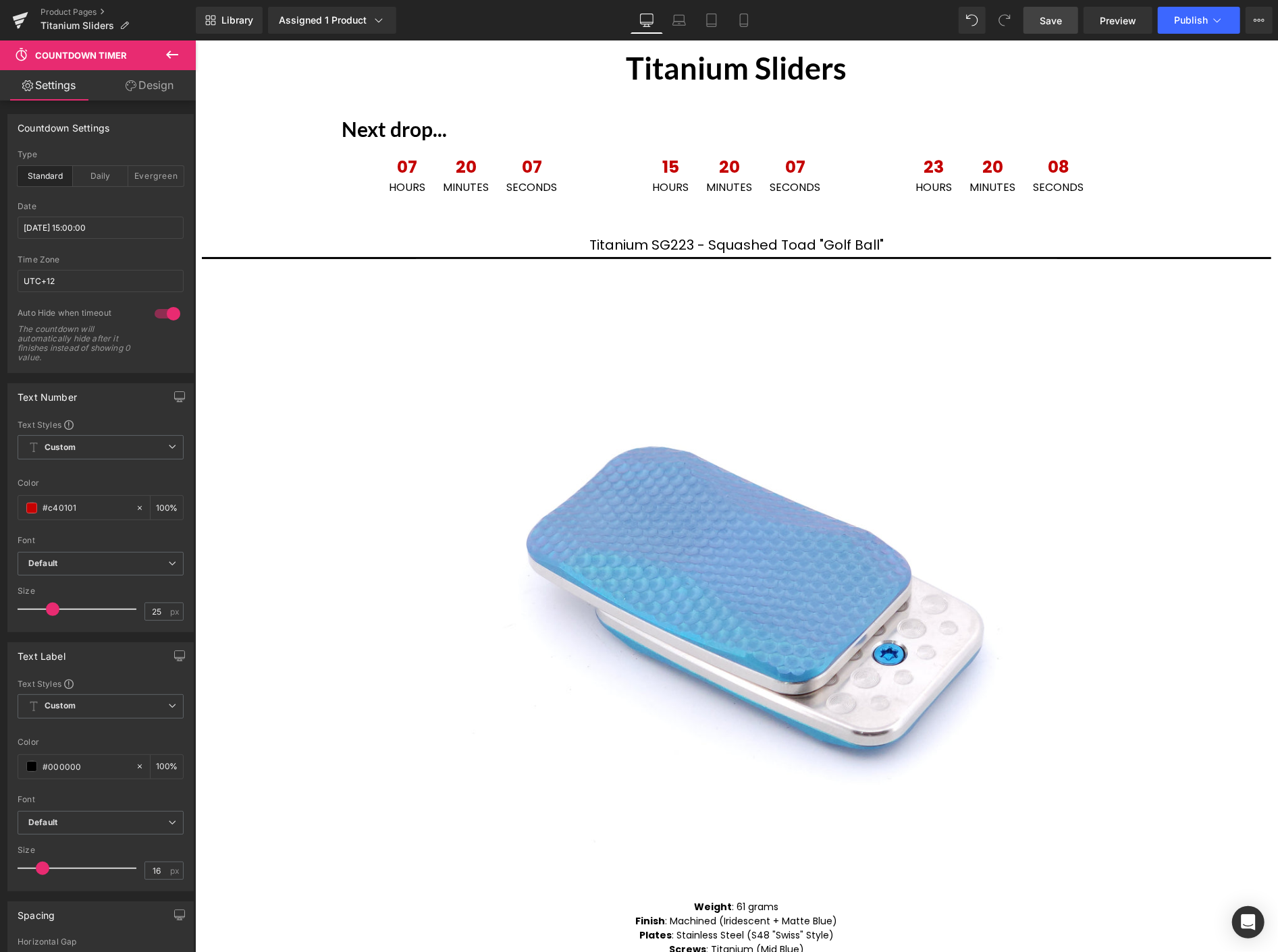
click at [1056, 17] on span "Save" at bounding box center [1051, 21] width 23 height 15
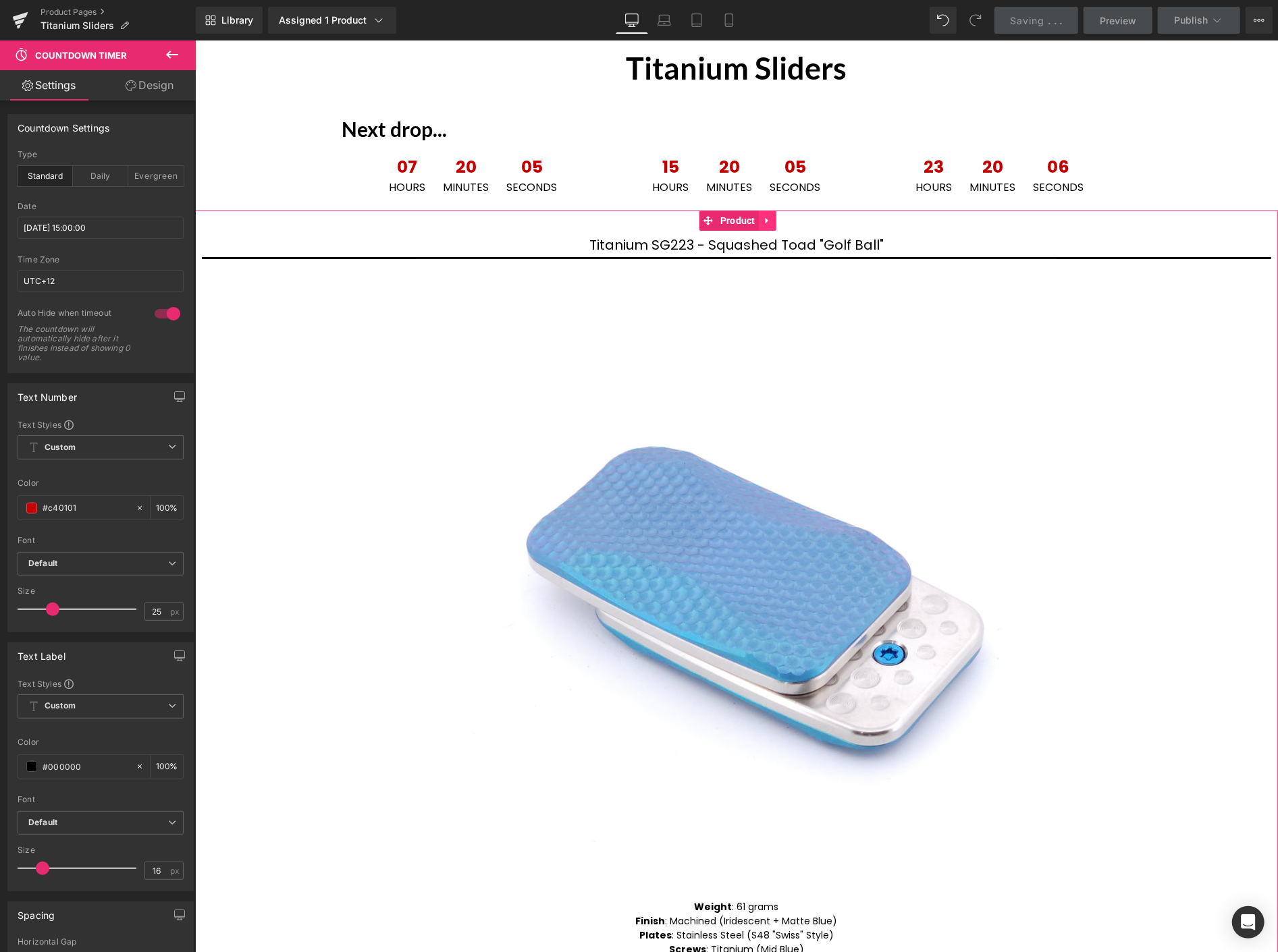
click at [768, 217] on icon at bounding box center [767, 220] width 10 height 11
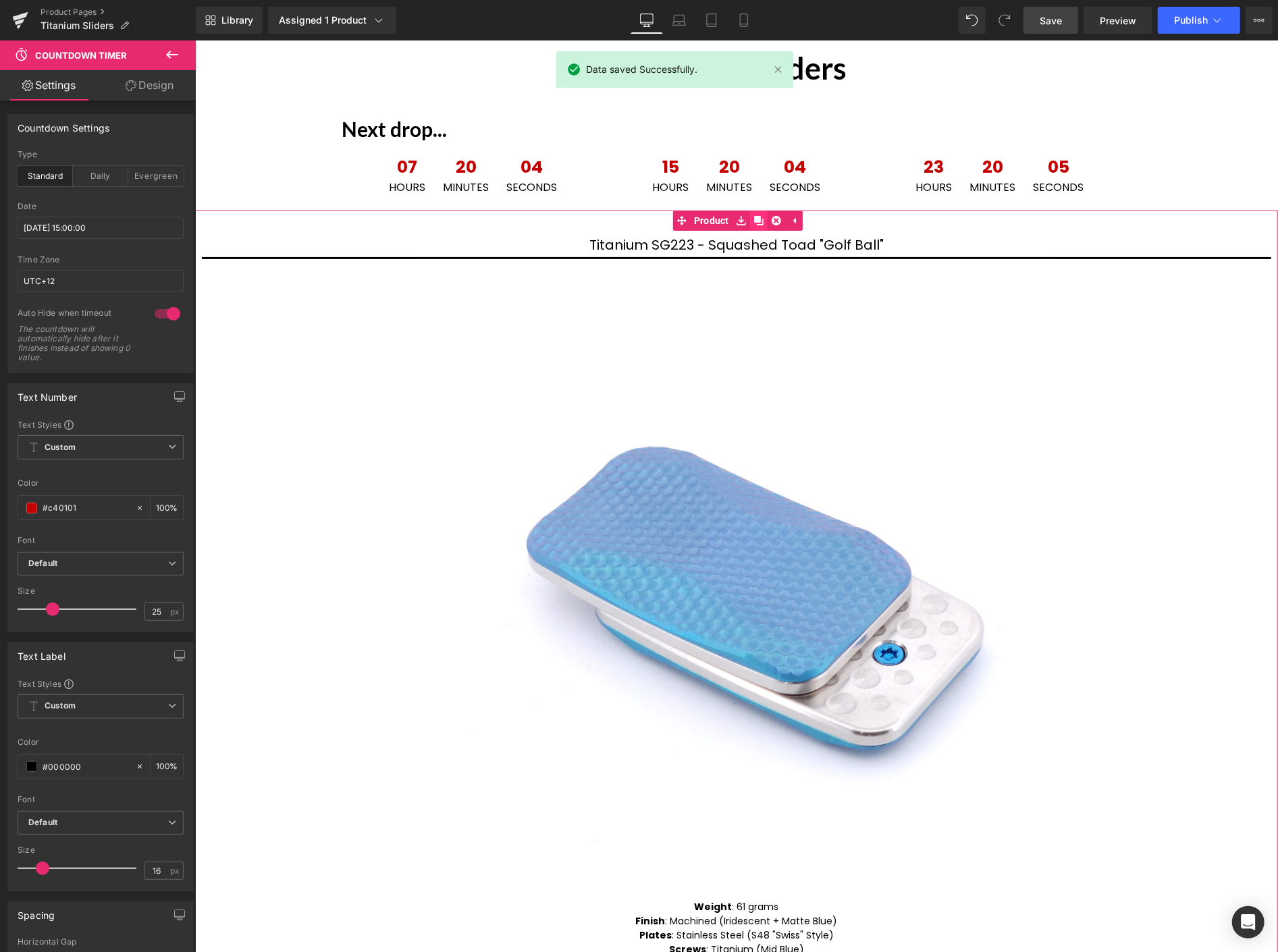
click at [759, 218] on icon at bounding box center [758, 220] width 10 height 10
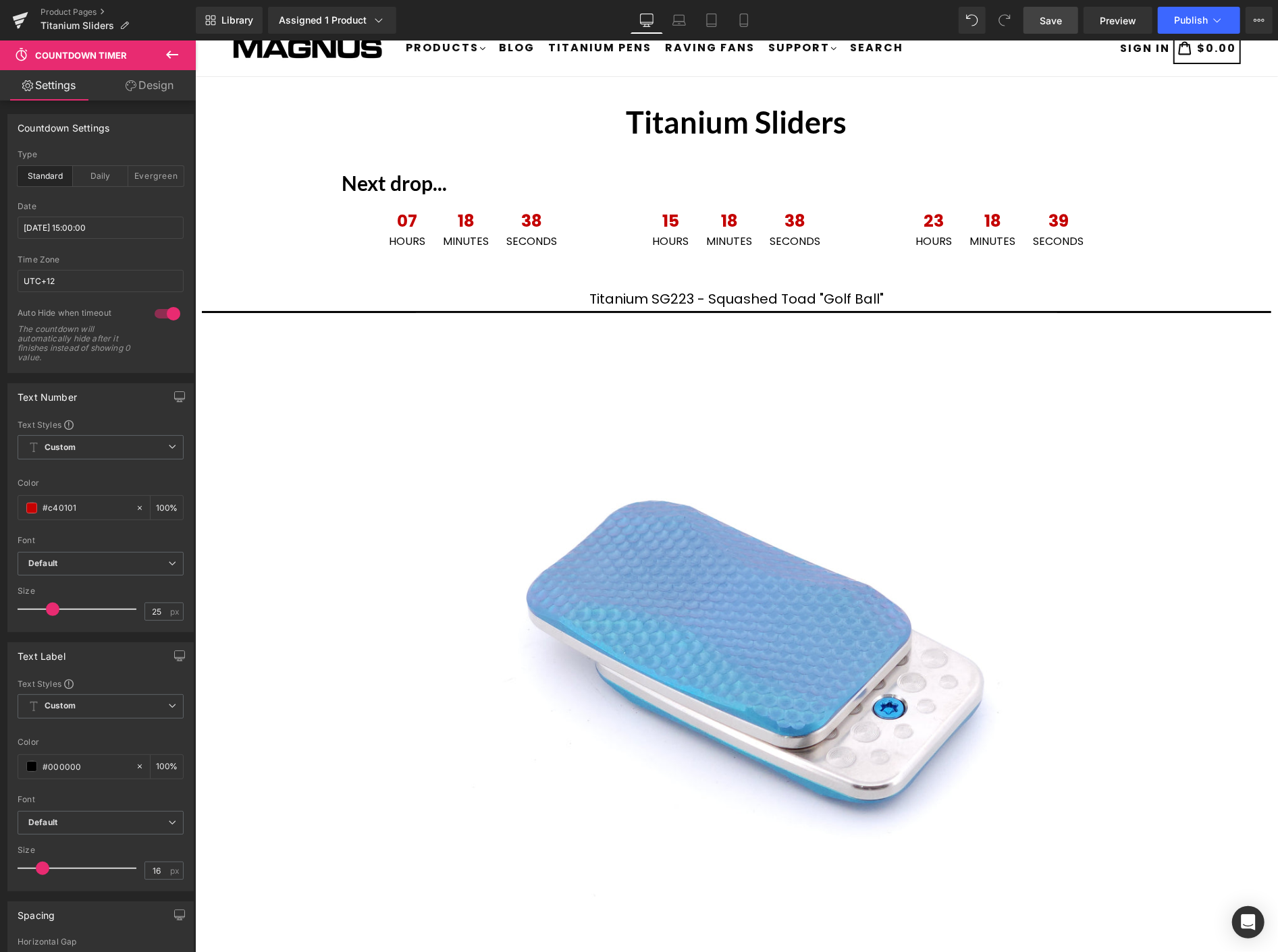
scroll to position [0, 0]
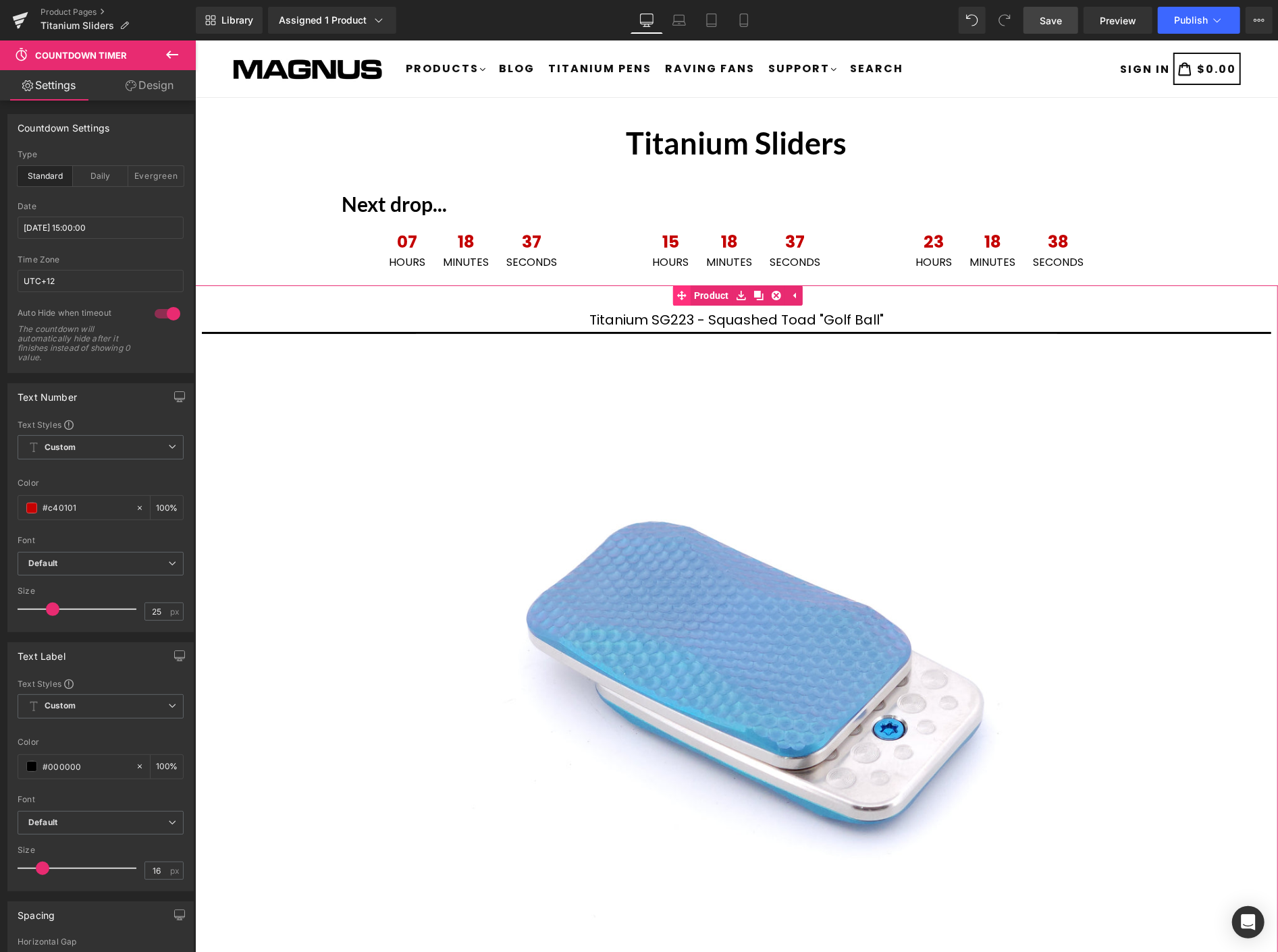
click at [715, 291] on link "Product" at bounding box center [701, 294] width 59 height 20
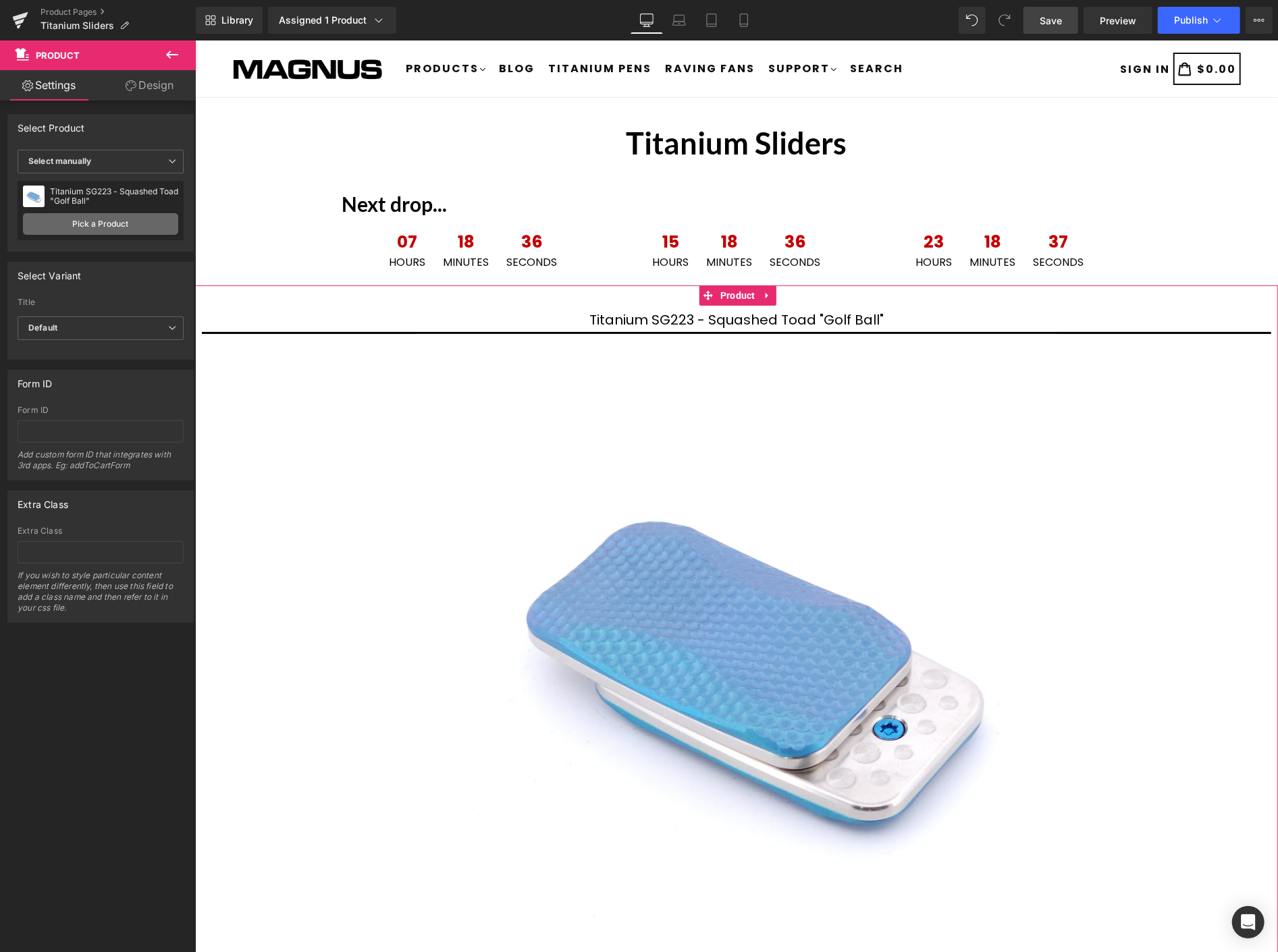
click at [112, 217] on link "Pick a Product" at bounding box center [100, 224] width 155 height 22
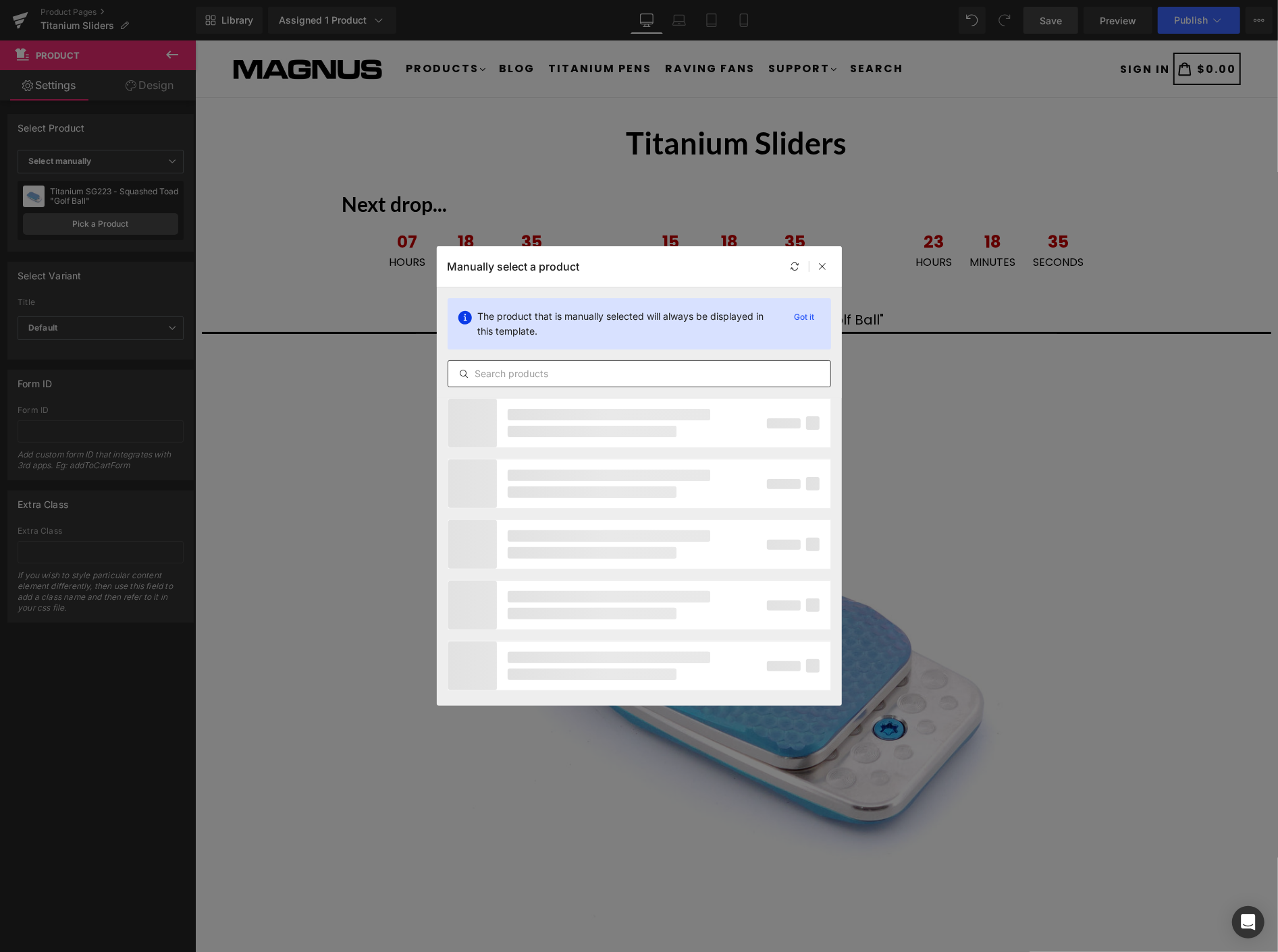
click at [641, 382] on div at bounding box center [639, 374] width 383 height 27
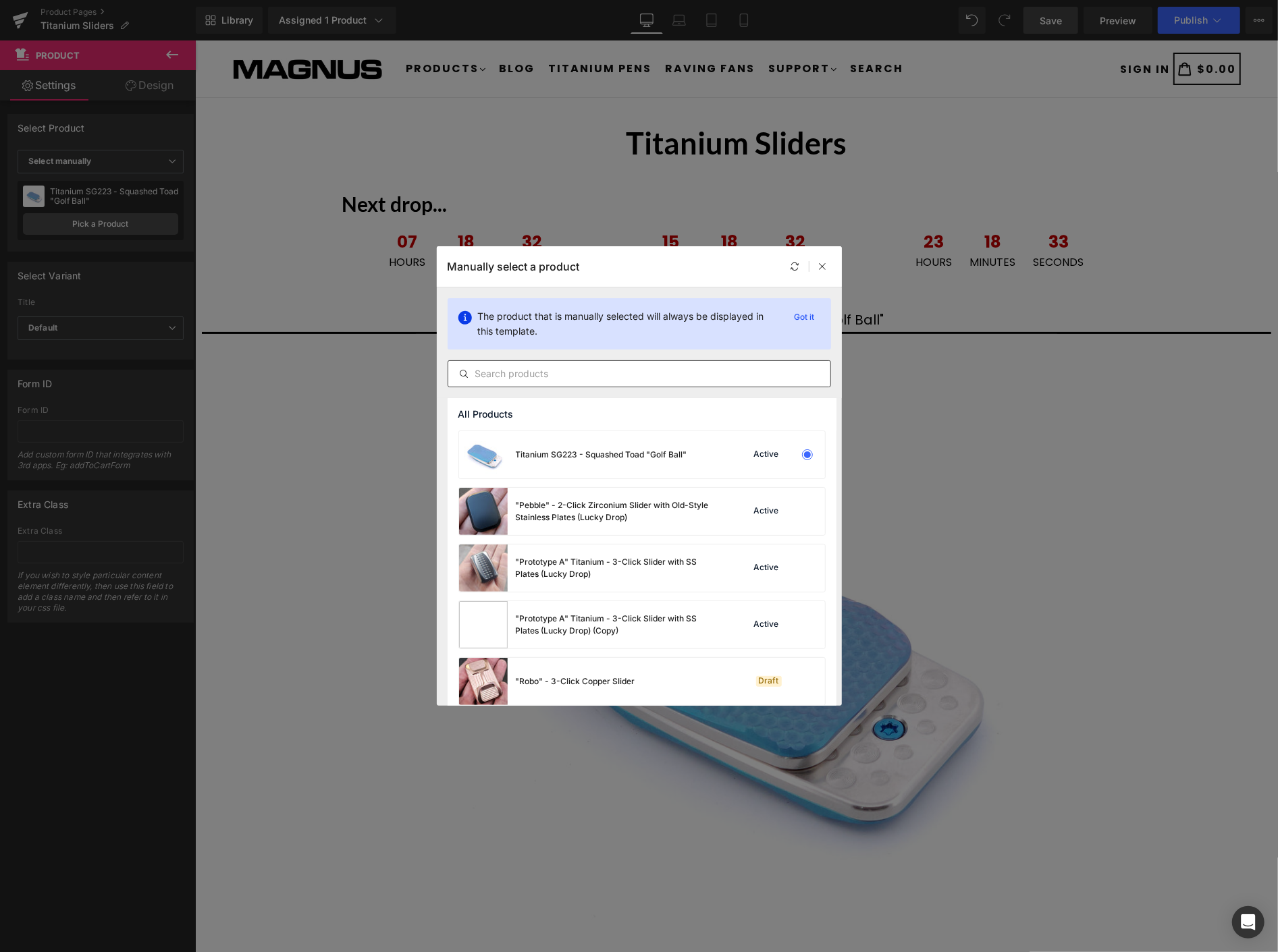
click at [638, 372] on input "text" at bounding box center [639, 374] width 382 height 16
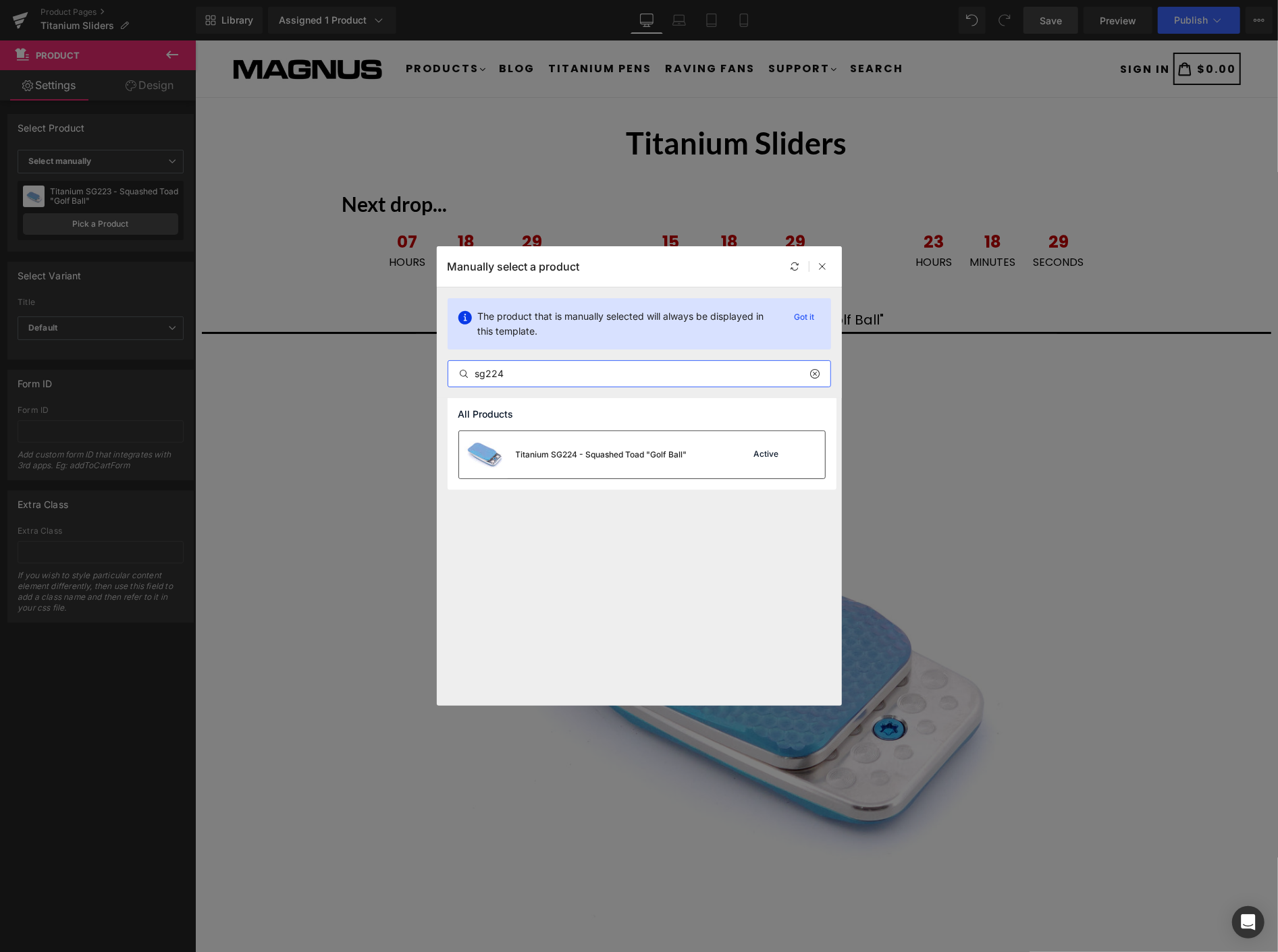
type input "sg224"
click at [662, 456] on div "Titanium SG224 - Squashed Toad "Golf Ball"" at bounding box center [602, 455] width 171 height 12
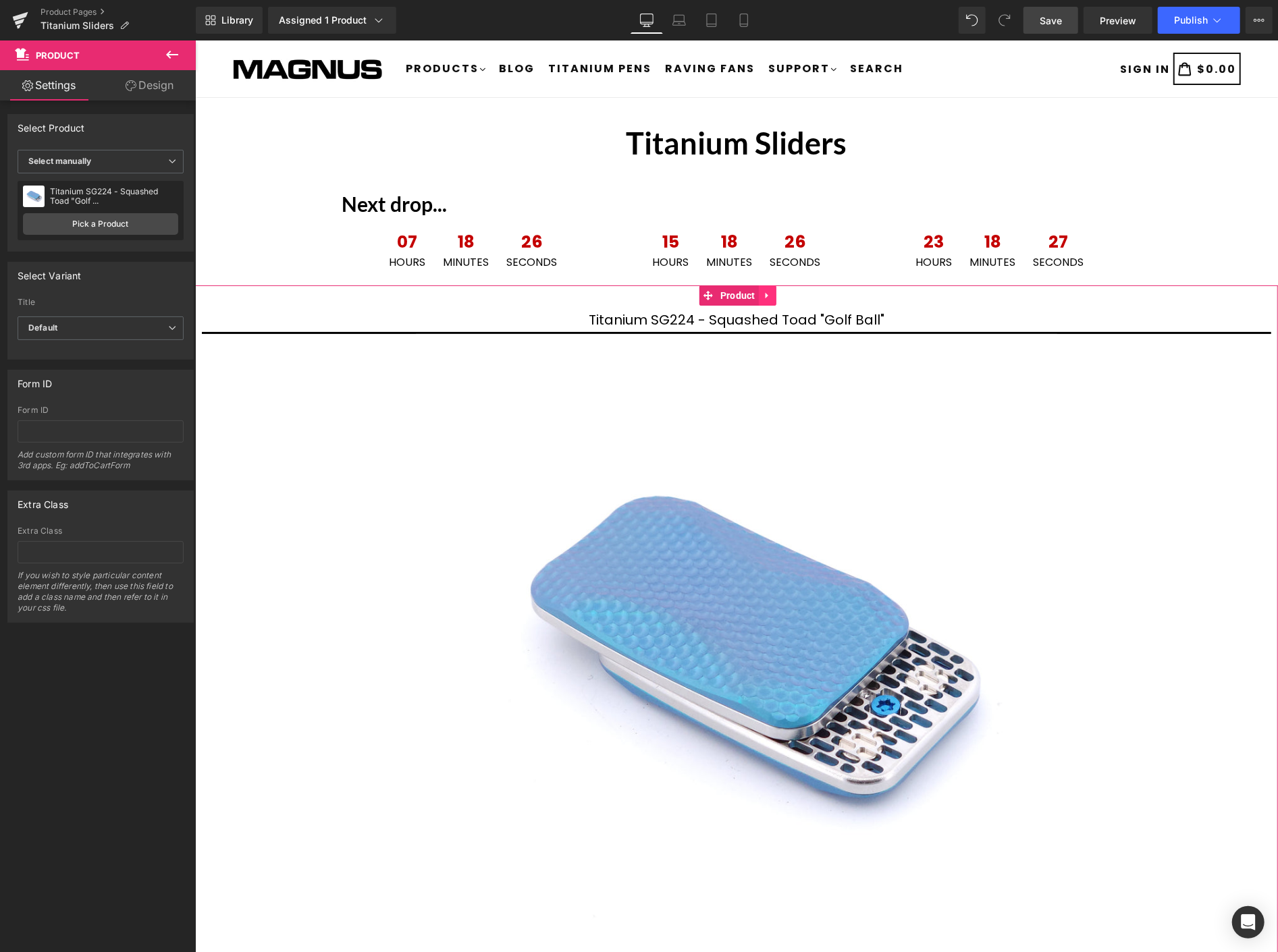
click at [768, 287] on link at bounding box center [767, 294] width 18 height 20
click at [760, 298] on icon at bounding box center [758, 295] width 10 height 10
click at [711, 294] on link "Product" at bounding box center [701, 294] width 59 height 20
click at [137, 221] on link "Pick a Product" at bounding box center [100, 224] width 155 height 22
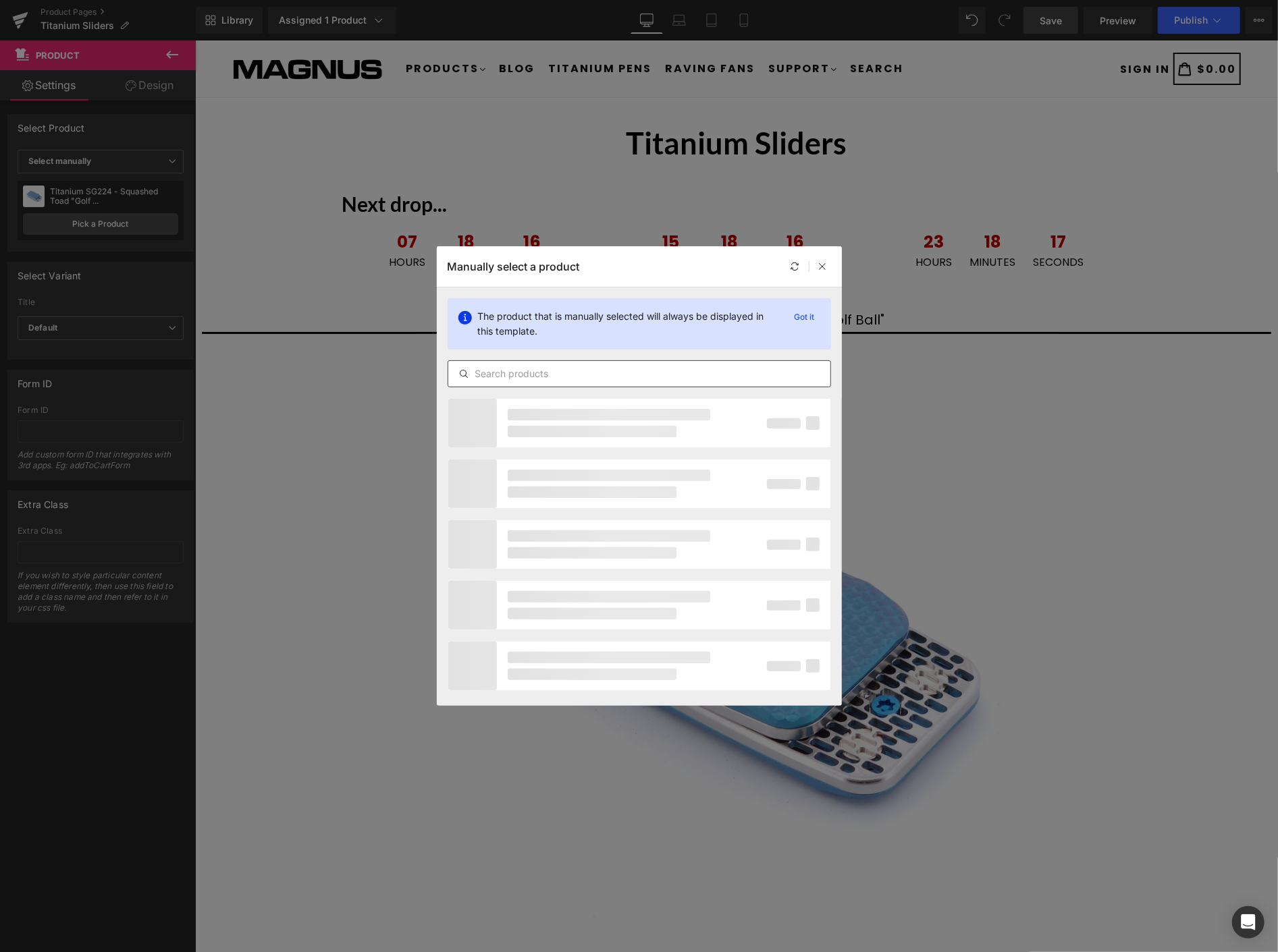
click at [700, 371] on input "text" at bounding box center [639, 374] width 382 height 16
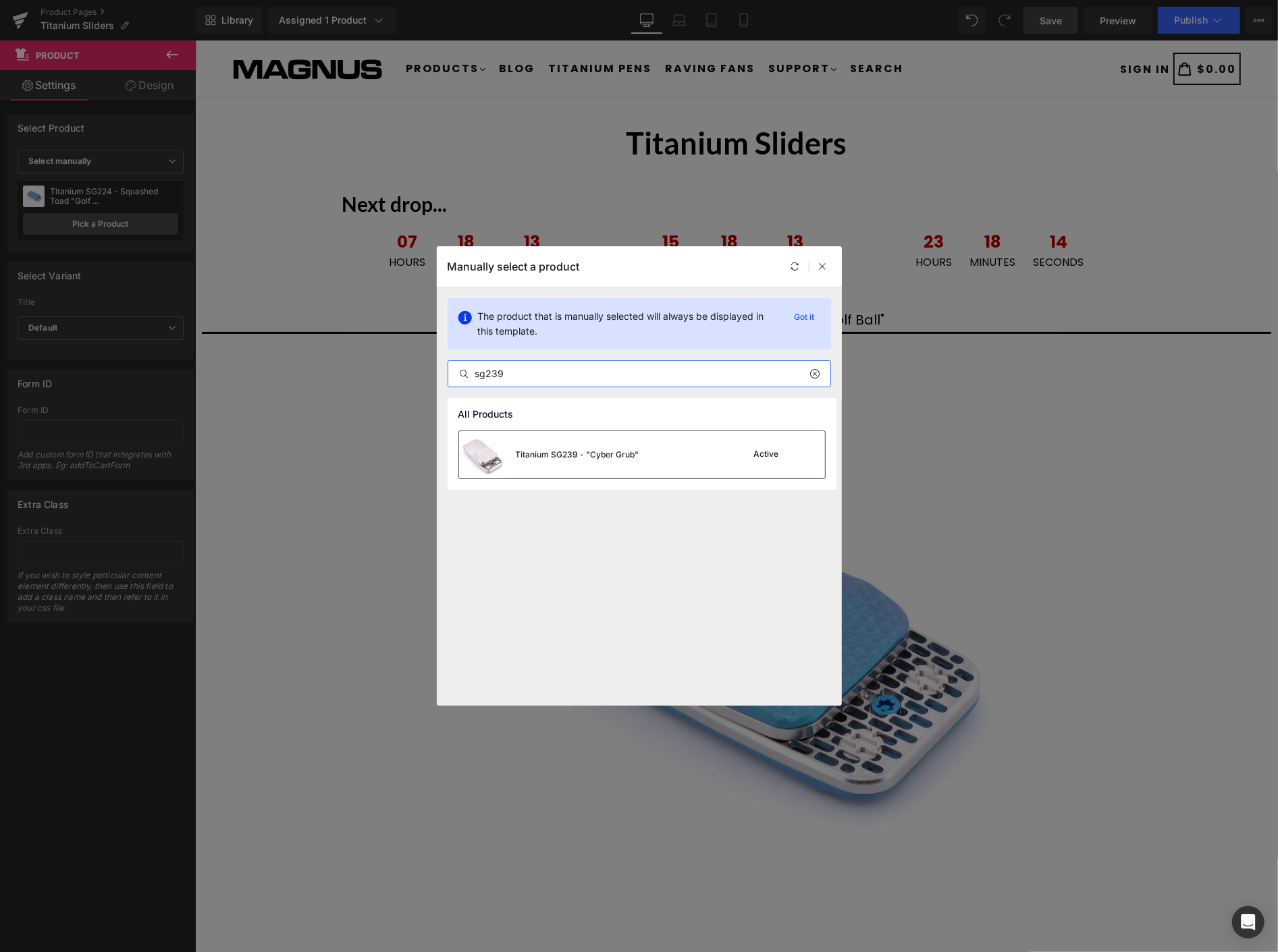
type input "sg239"
click at [635, 458] on div "Titanium SG239 - "Cyber Grub"" at bounding box center [578, 455] width 124 height 12
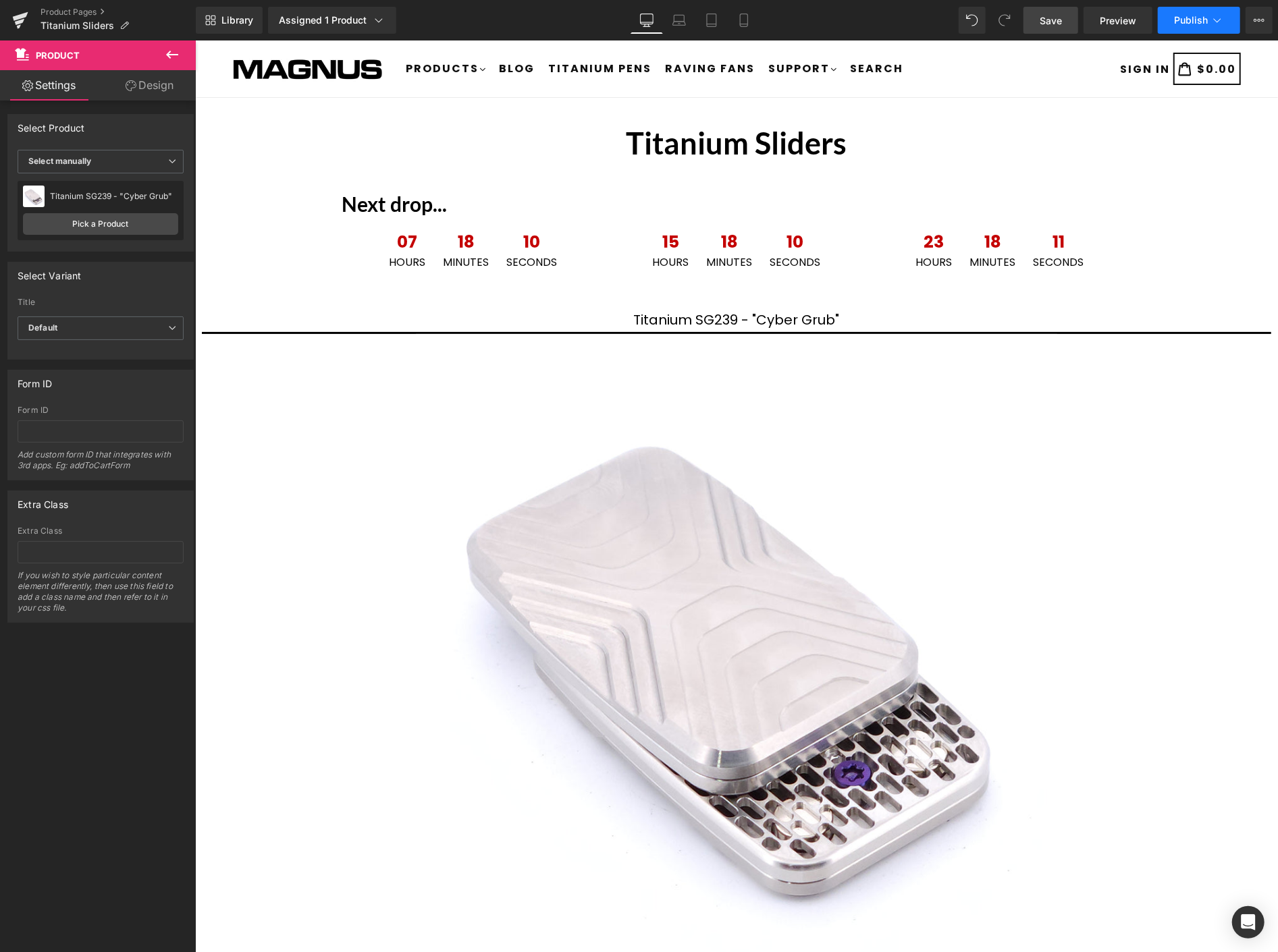
click at [1203, 16] on span "Publish" at bounding box center [1191, 19] width 34 height 11
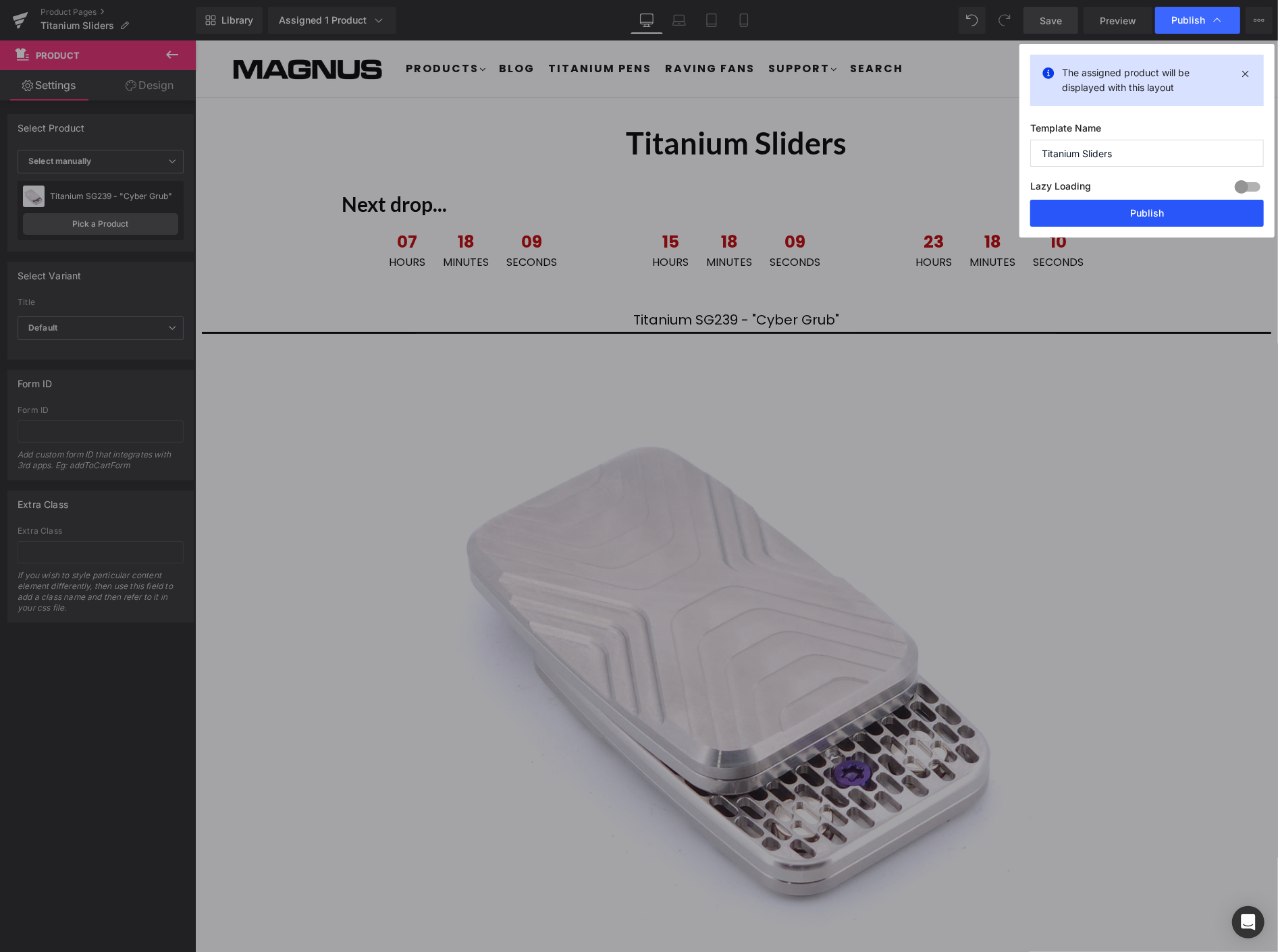
click at [1158, 209] on button "Publish" at bounding box center [1146, 213] width 234 height 27
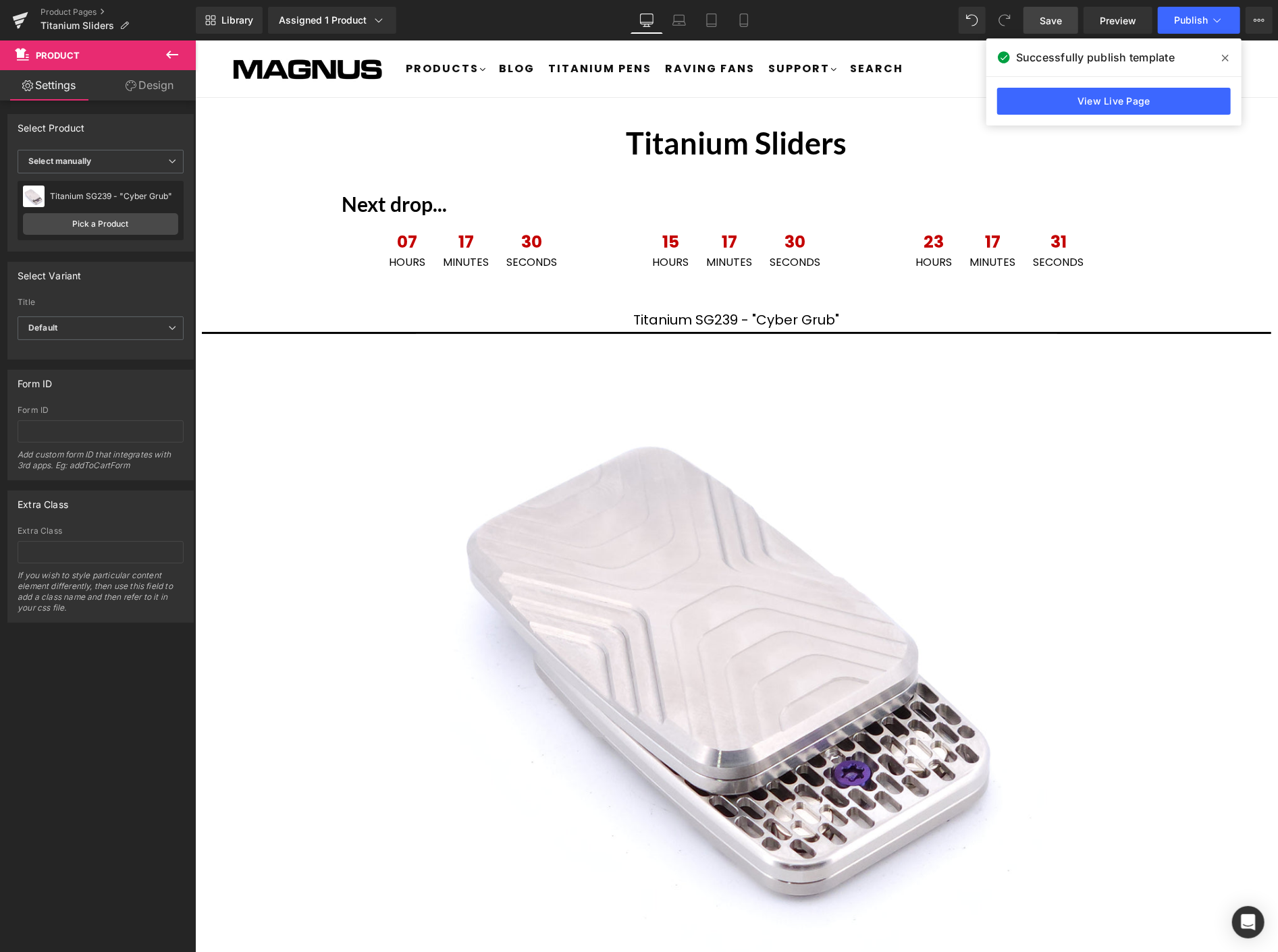
click at [1221, 55] on icon at bounding box center [1225, 57] width 6 height 11
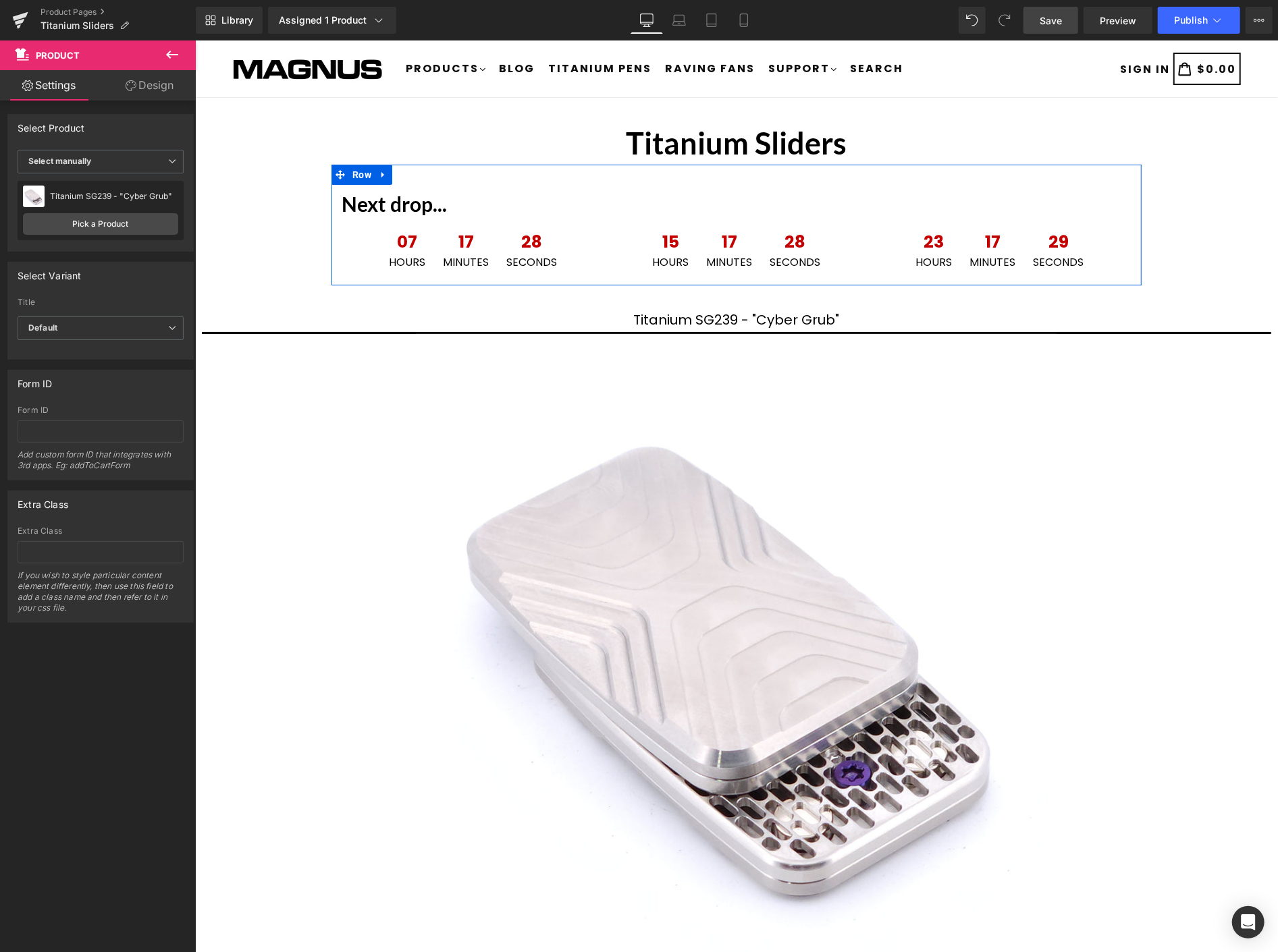
click at [383, 172] on link at bounding box center [383, 174] width 18 height 20
click at [389, 231] on icon at bounding box center [393, 229] width 10 height 11
click at [389, 229] on icon at bounding box center [393, 229] width 10 height 10
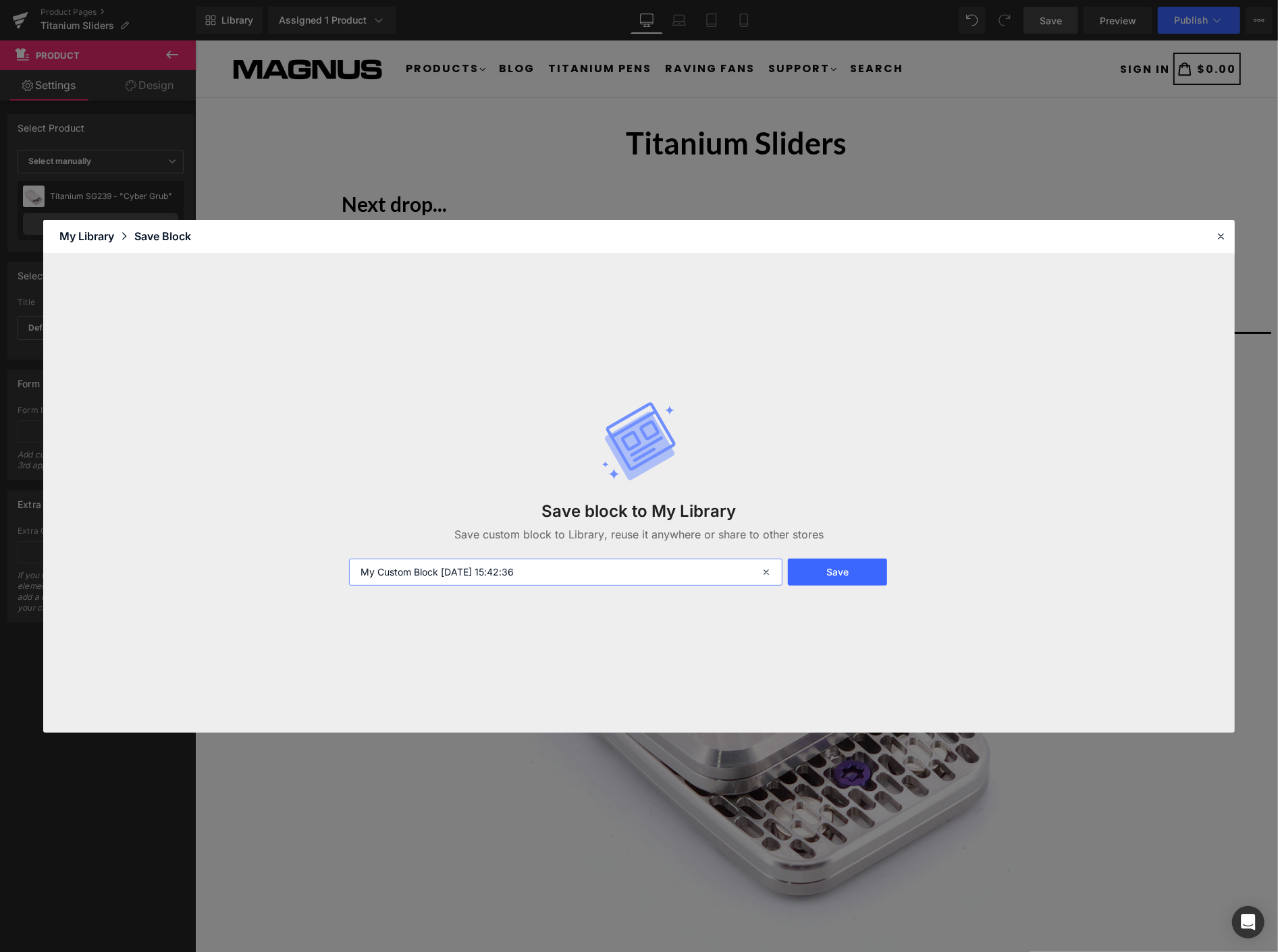
drag, startPoint x: 569, startPoint y: 577, endPoint x: 308, endPoint y: 544, distance: 263.1
click at [308, 544] on div "Save block to My Library Save custom block to Library, reuse it anywhere or sha…" at bounding box center [638, 493] width 1191 height 479
type input "Ti Clock 1"
click at [842, 569] on button "Save" at bounding box center [837, 572] width 99 height 27
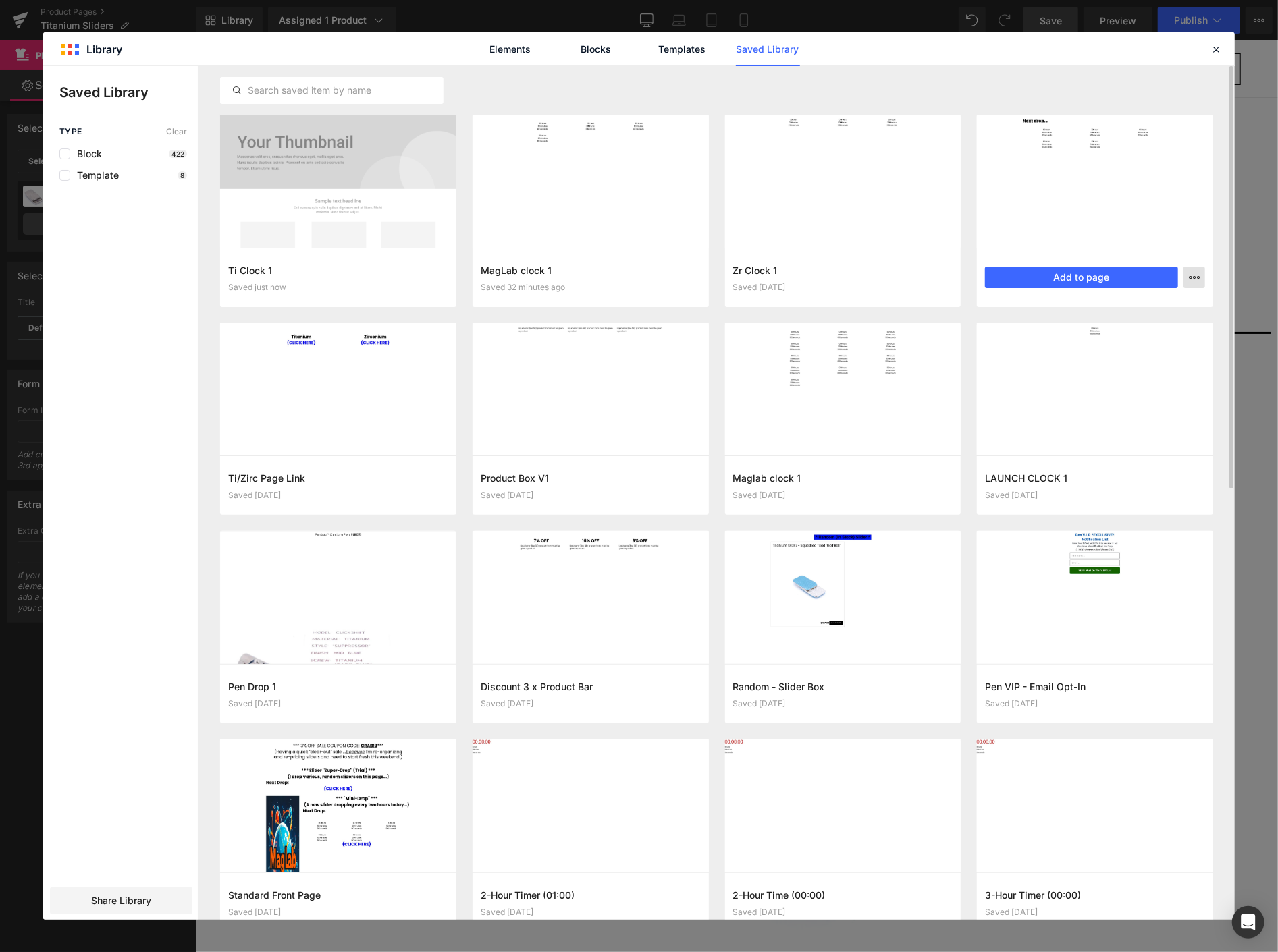
click at [1188, 279] on button "button" at bounding box center [1194, 277] width 22 height 22
click at [1085, 343] on div "Delete" at bounding box center [1128, 336] width 154 height 28
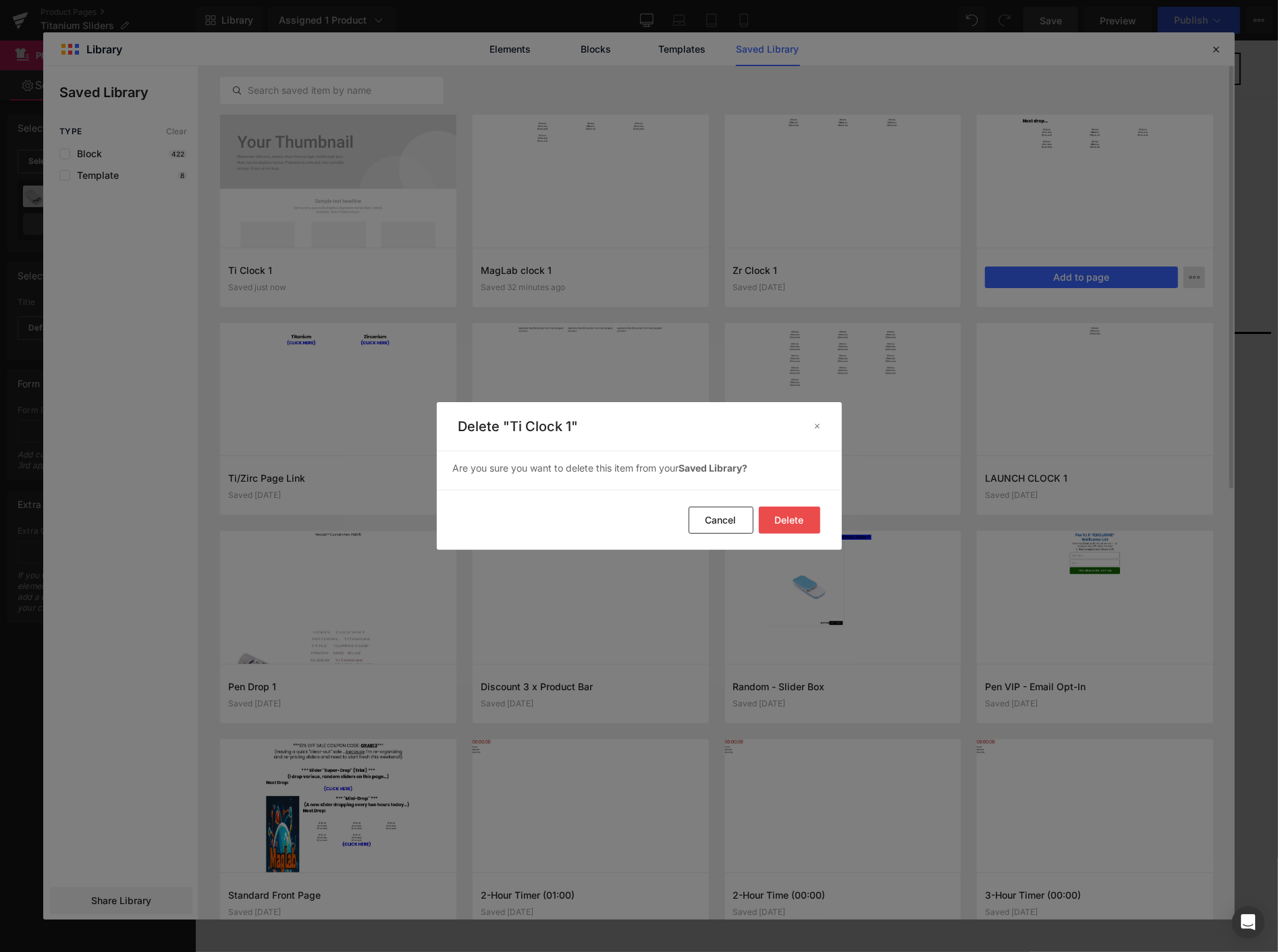
click at [786, 520] on button "Delete" at bounding box center [789, 520] width 61 height 27
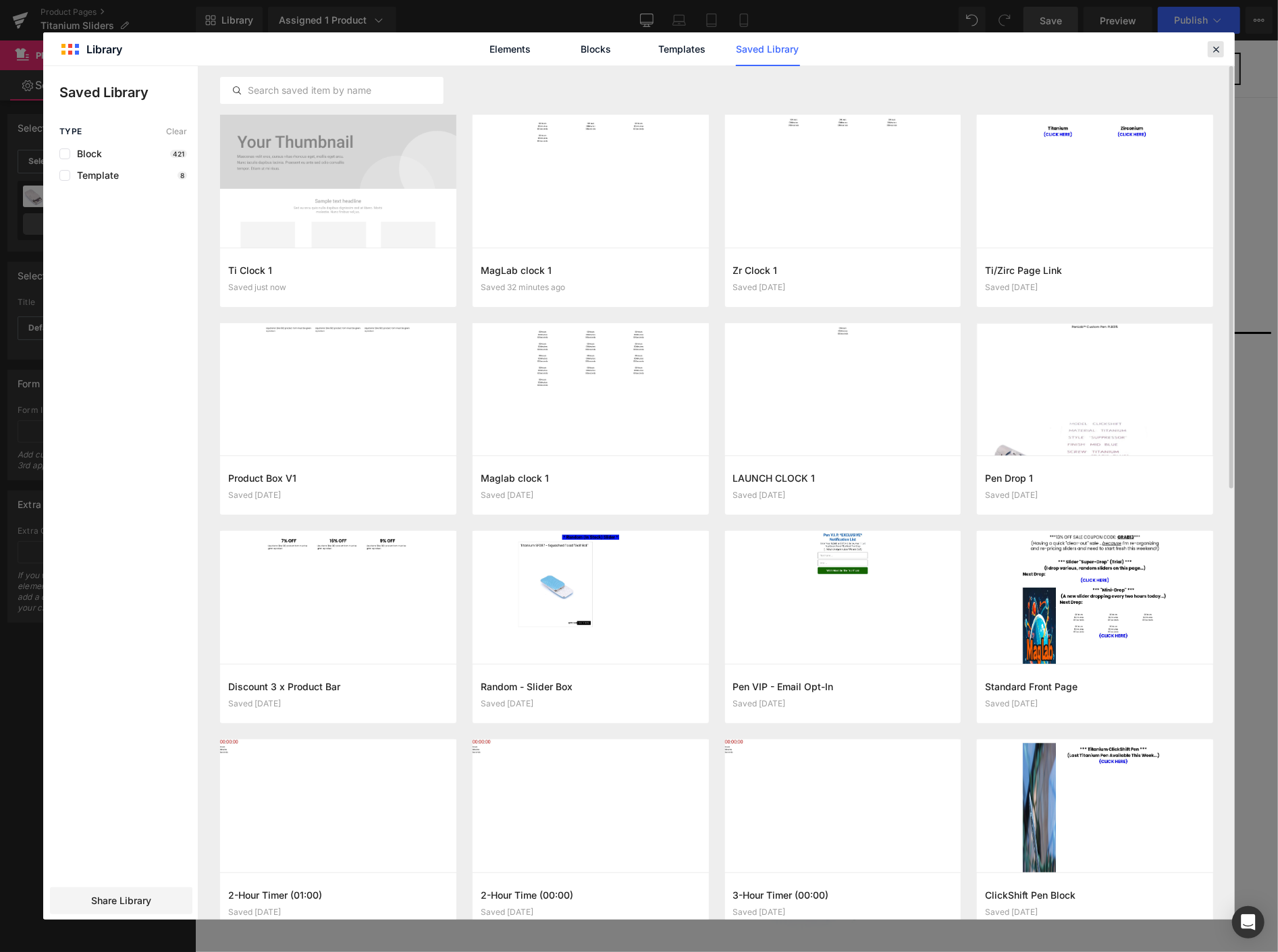
click at [1217, 47] on icon at bounding box center [1215, 49] width 12 height 12
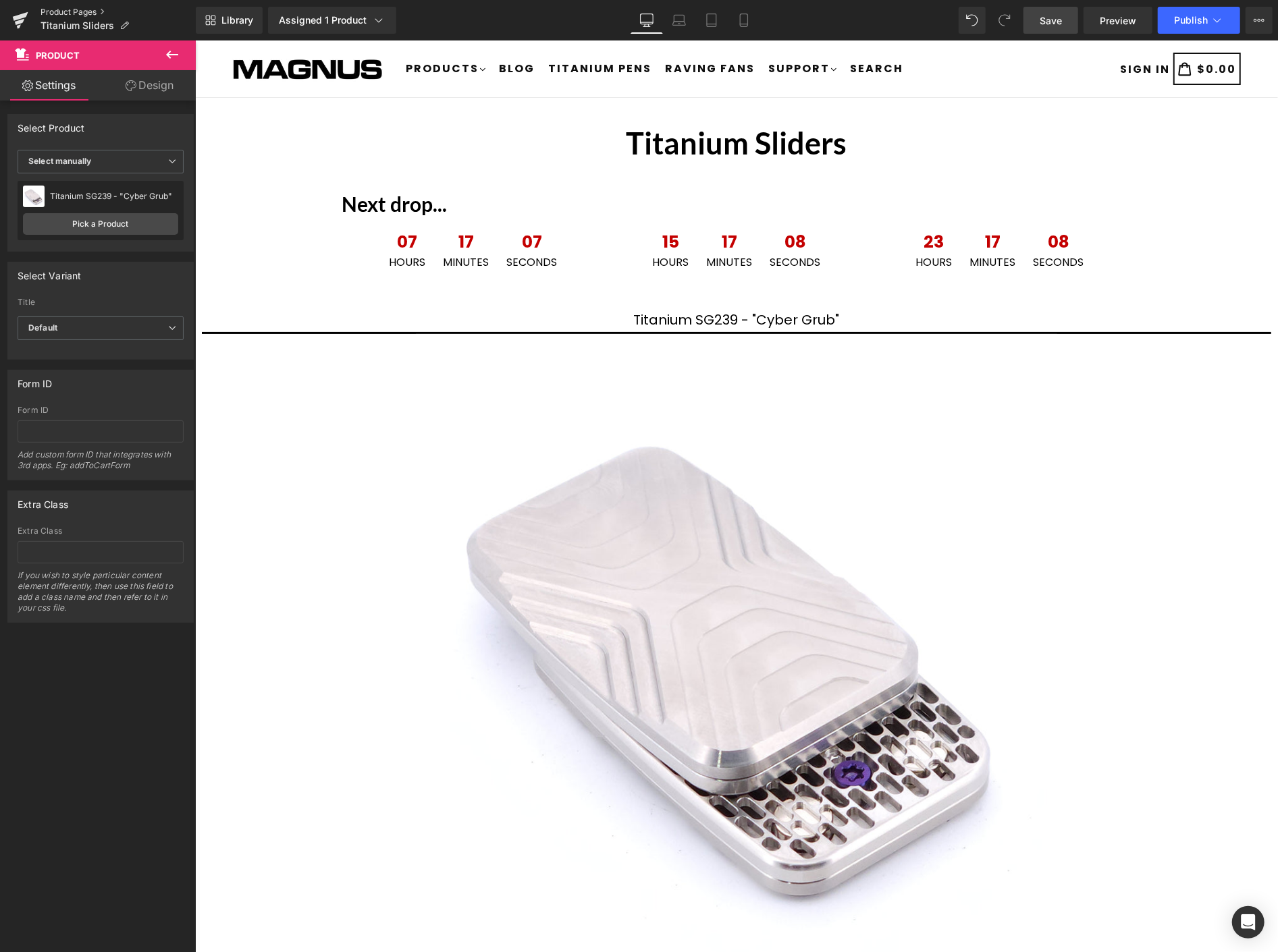
click at [72, 10] on link "Product Pages" at bounding box center [118, 11] width 155 height 11
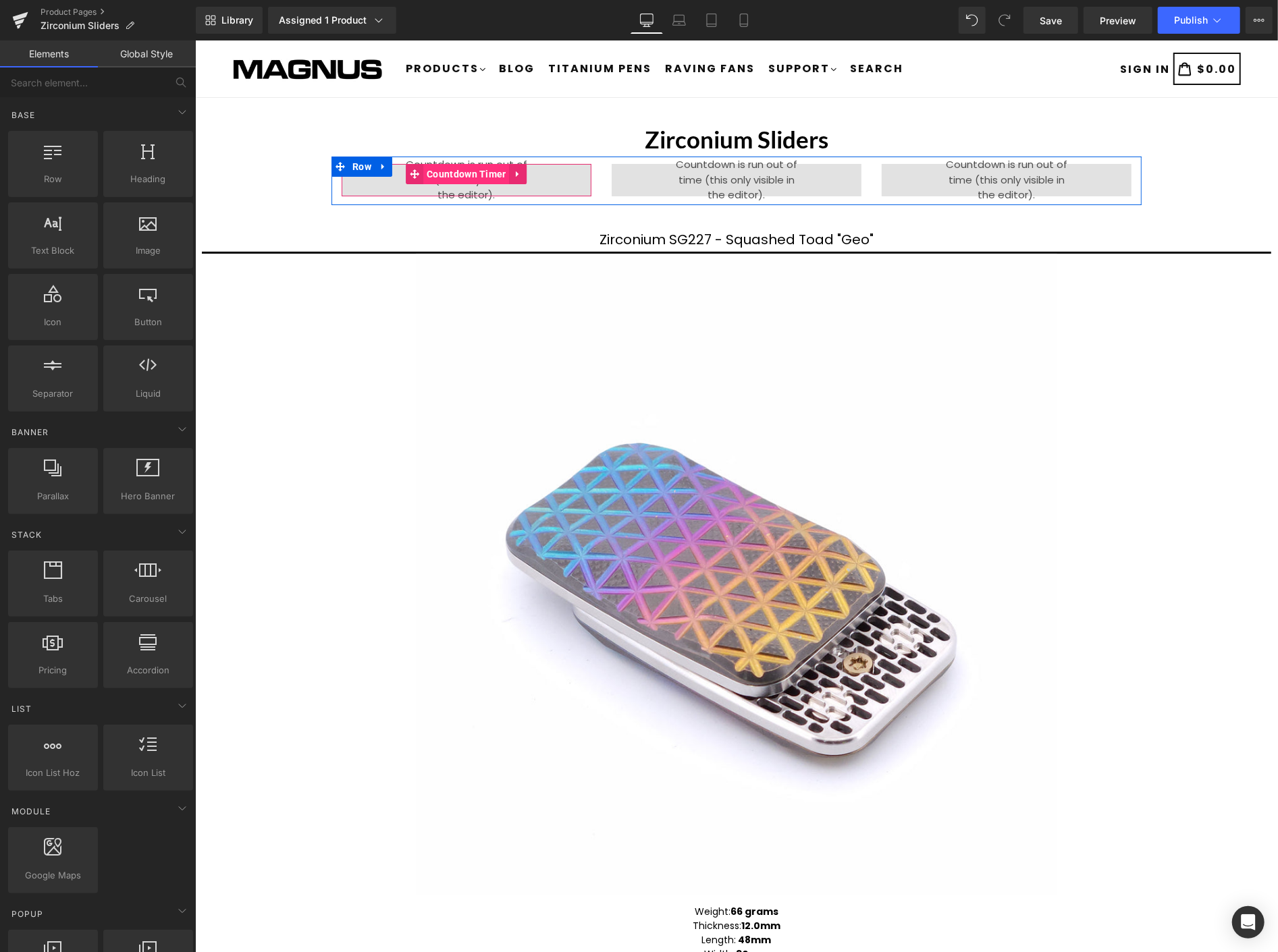
click at [466, 176] on span "Countdown Timer" at bounding box center [465, 173] width 87 height 20
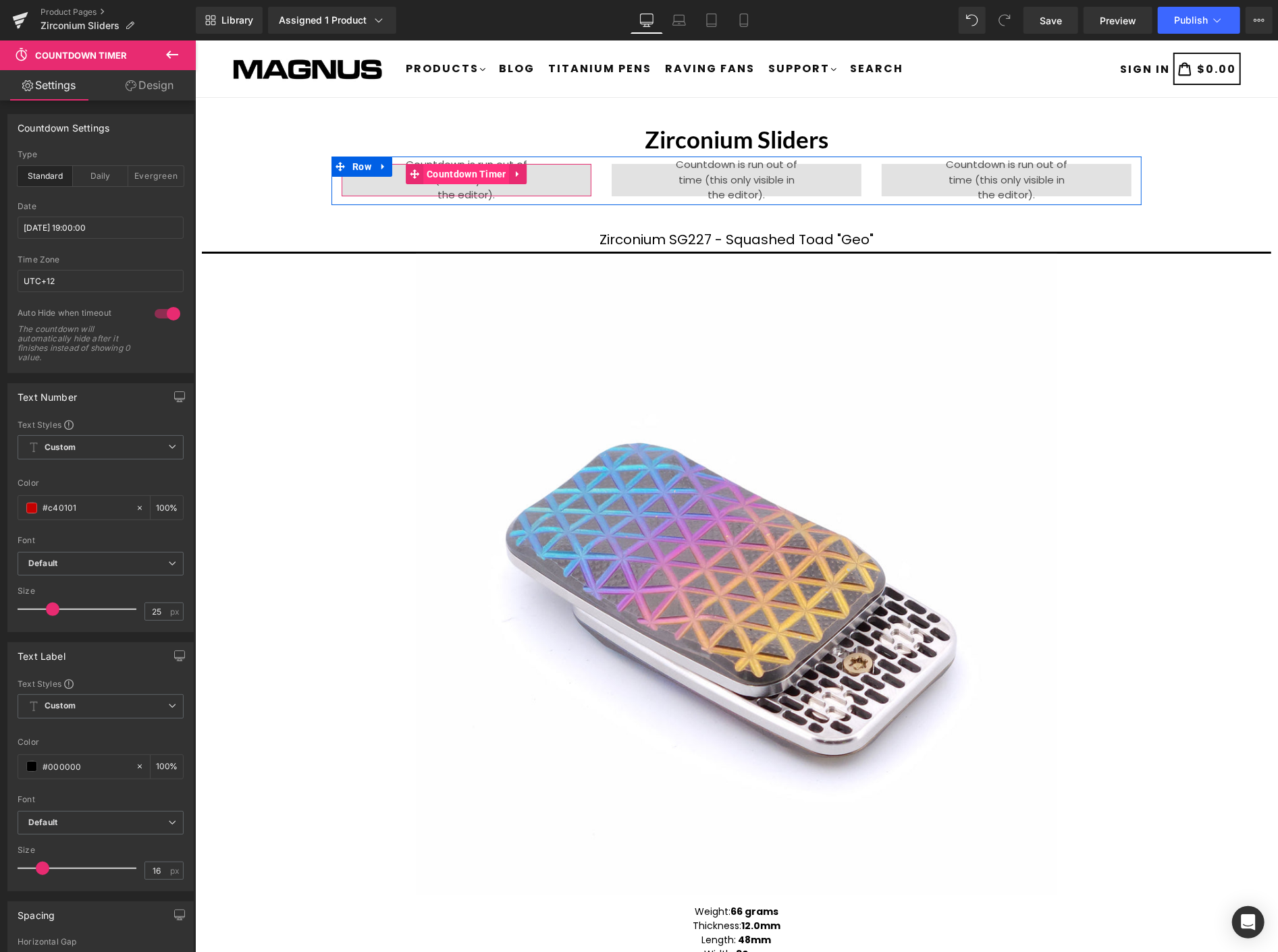
click at [462, 172] on span "Countdown Timer" at bounding box center [465, 173] width 87 height 20
click at [464, 171] on span "Countdown Timer" at bounding box center [465, 173] width 87 height 20
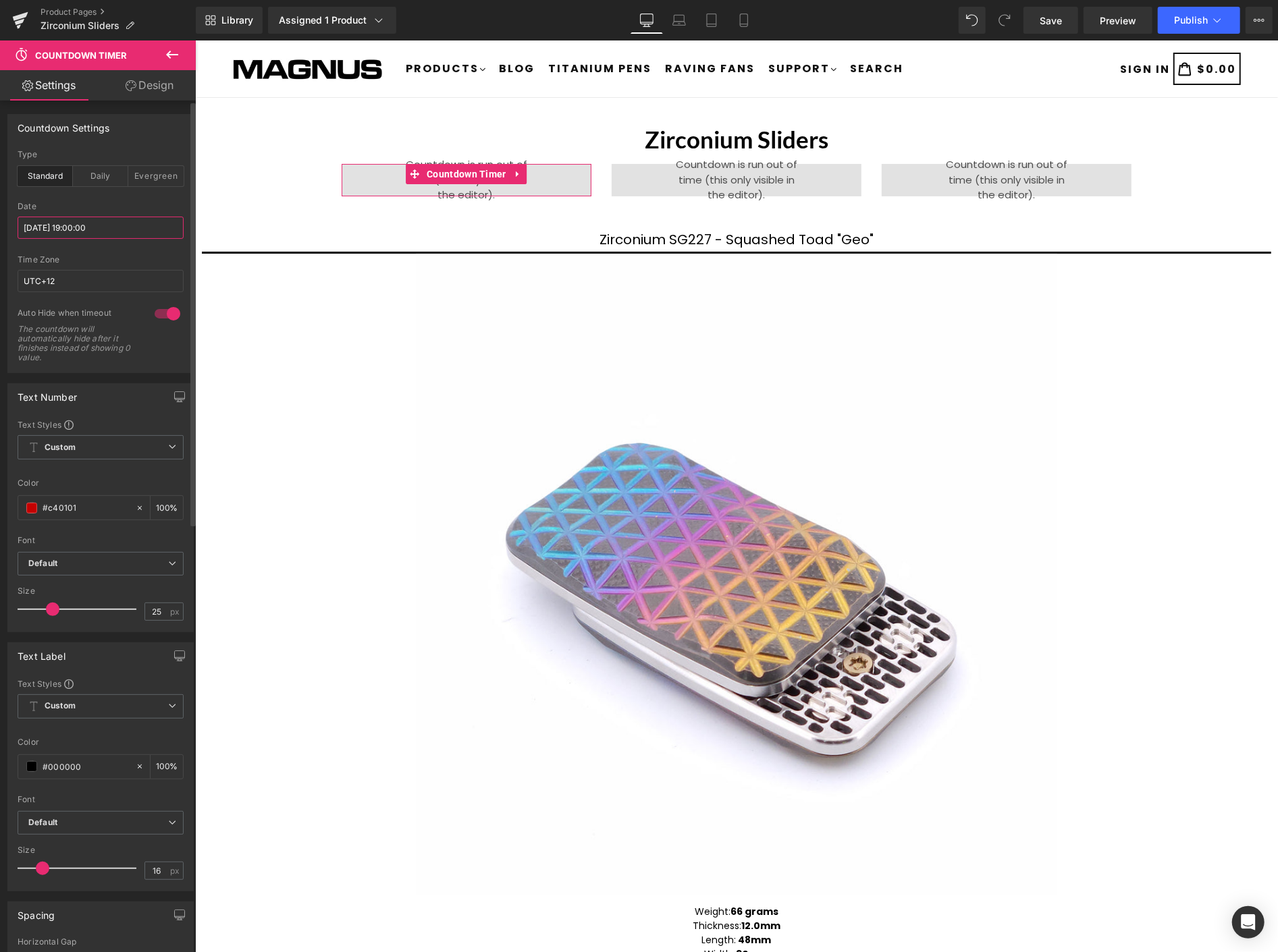
click at [140, 226] on input "[DATE] 19:00:00" at bounding box center [100, 228] width 166 height 23
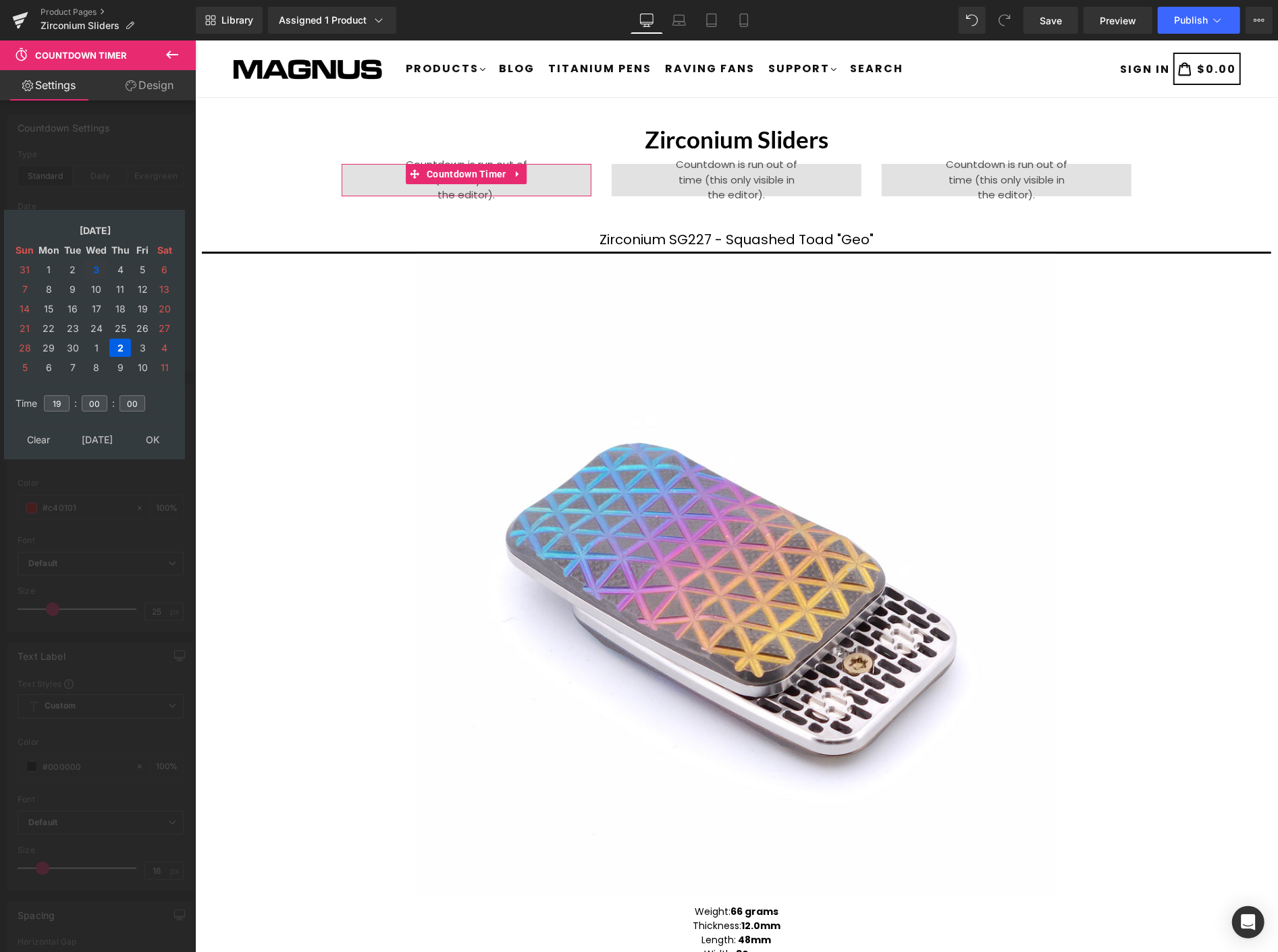
click at [96, 267] on td "3" at bounding box center [95, 269] width 23 height 19
type input "[DATE] 19:00:00"
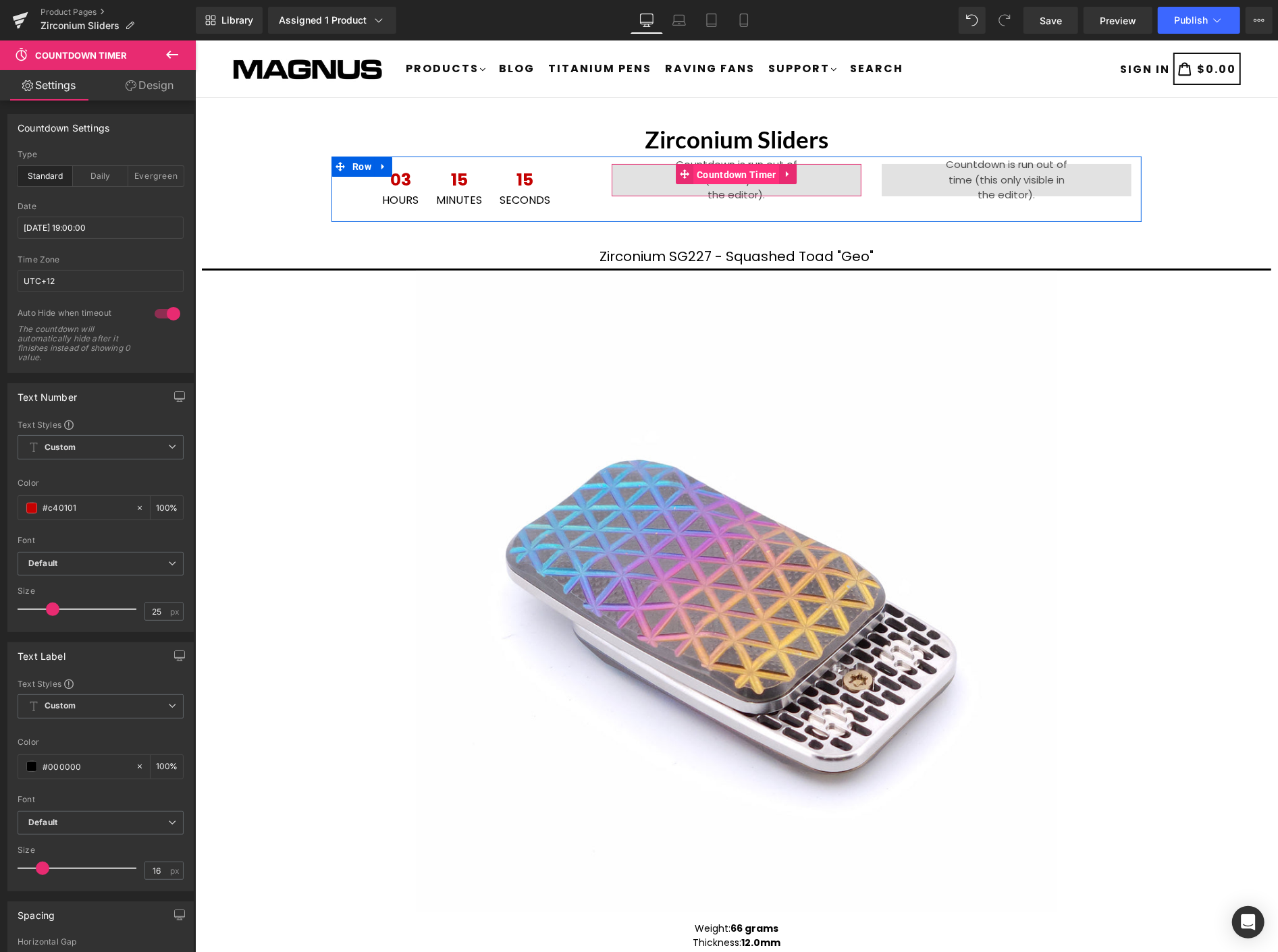
click at [714, 172] on span "Countdown Timer" at bounding box center [735, 174] width 87 height 20
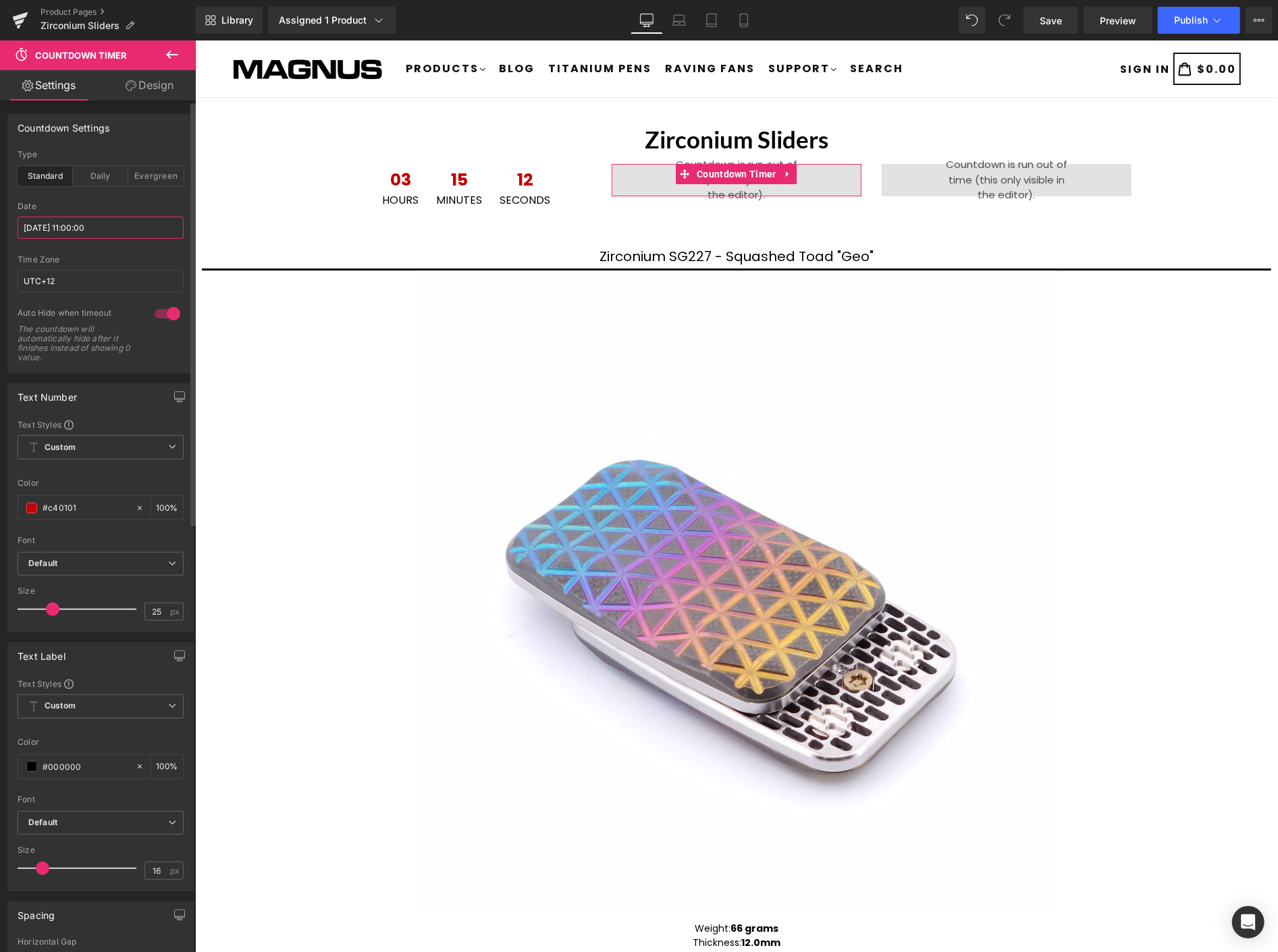
click at [125, 224] on input "[DATE] 11:00:00" at bounding box center [100, 228] width 166 height 23
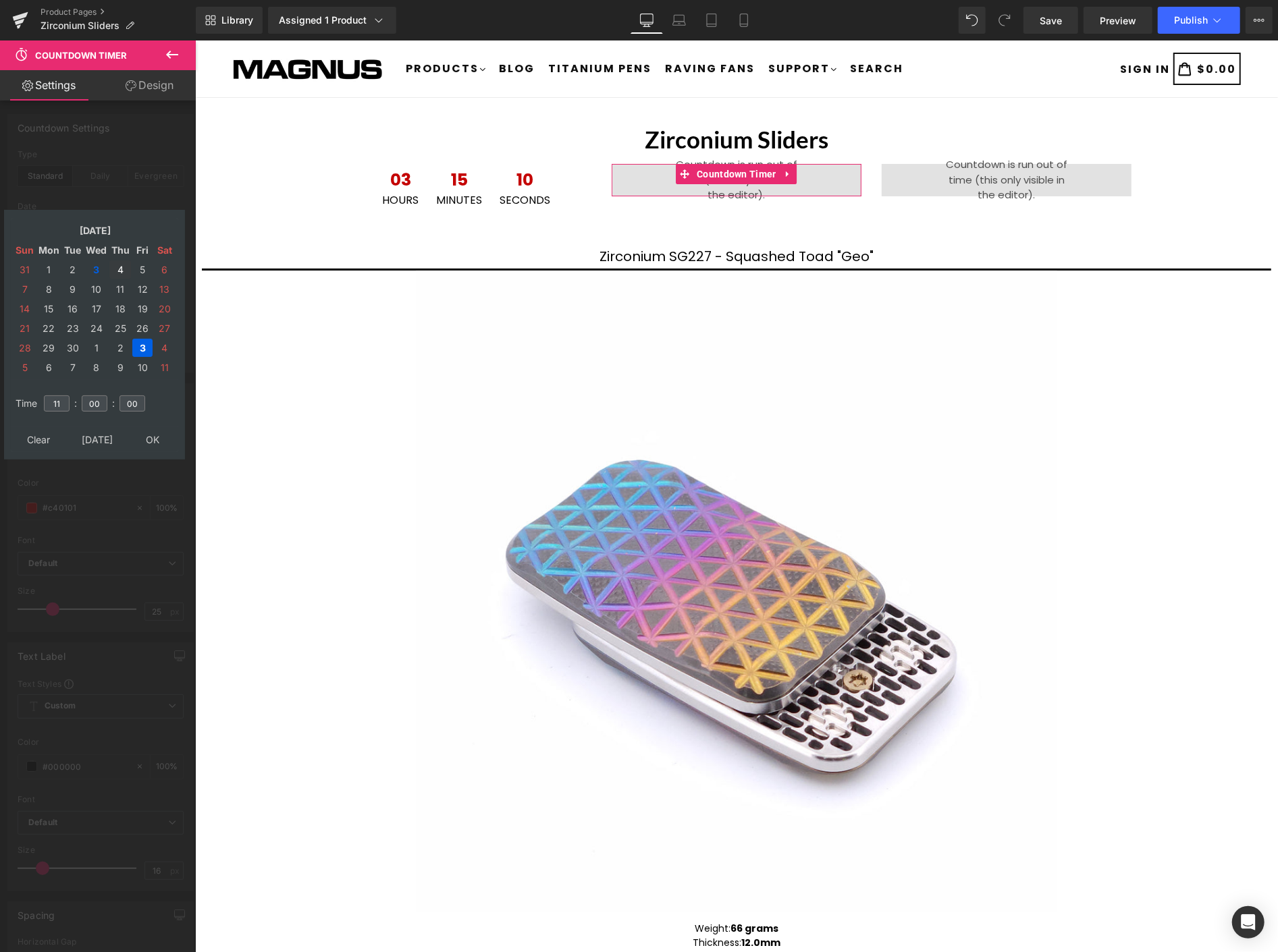
click at [115, 265] on td "4" at bounding box center [120, 269] width 22 height 19
drag, startPoint x: 61, startPoint y: 393, endPoint x: 44, endPoint y: 385, distance: 18.8
click at [44, 388] on td "11" at bounding box center [57, 404] width 30 height 31
type input "0"
type input "03"
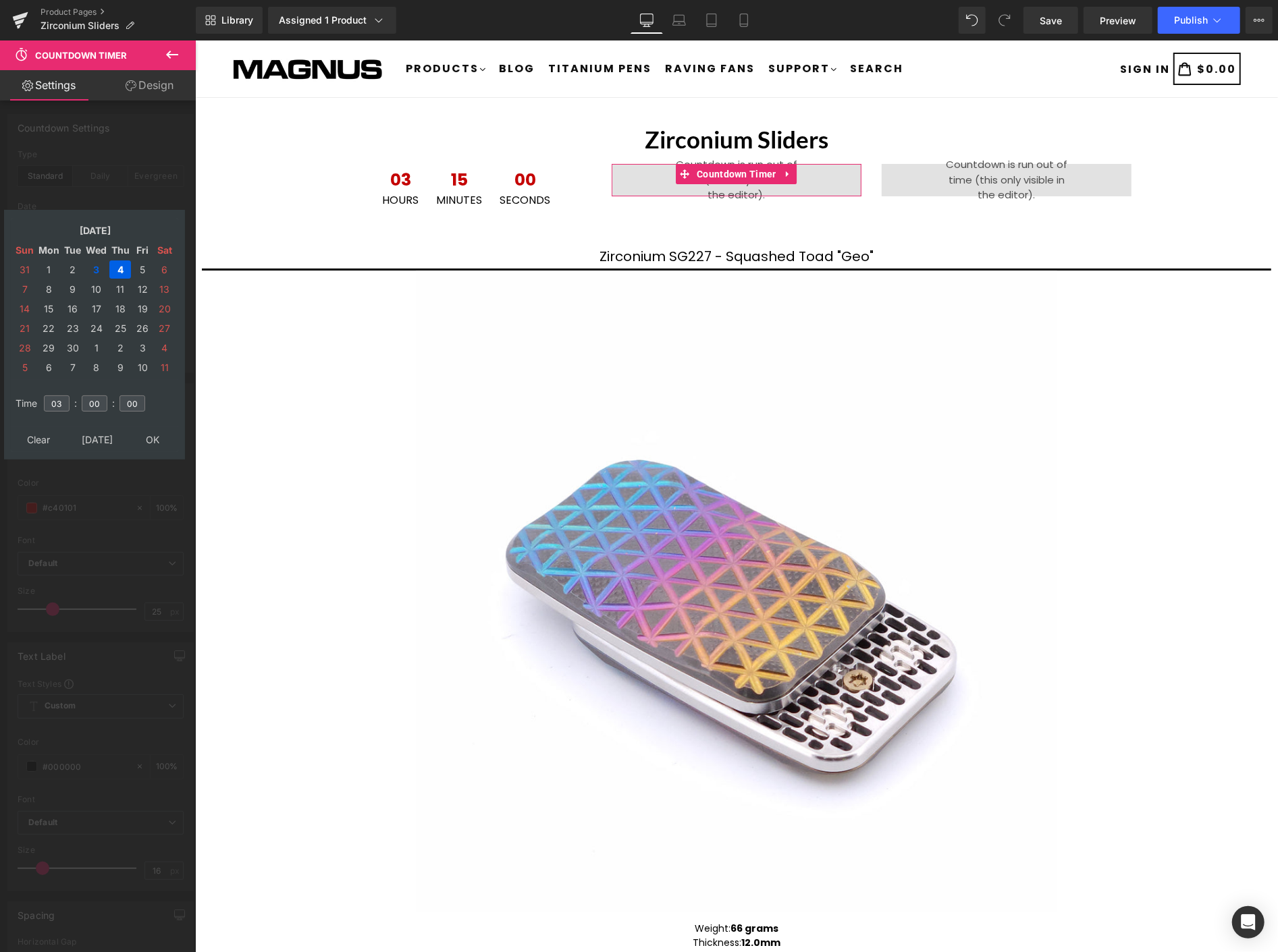
type input "[DATE] 03:00:00"
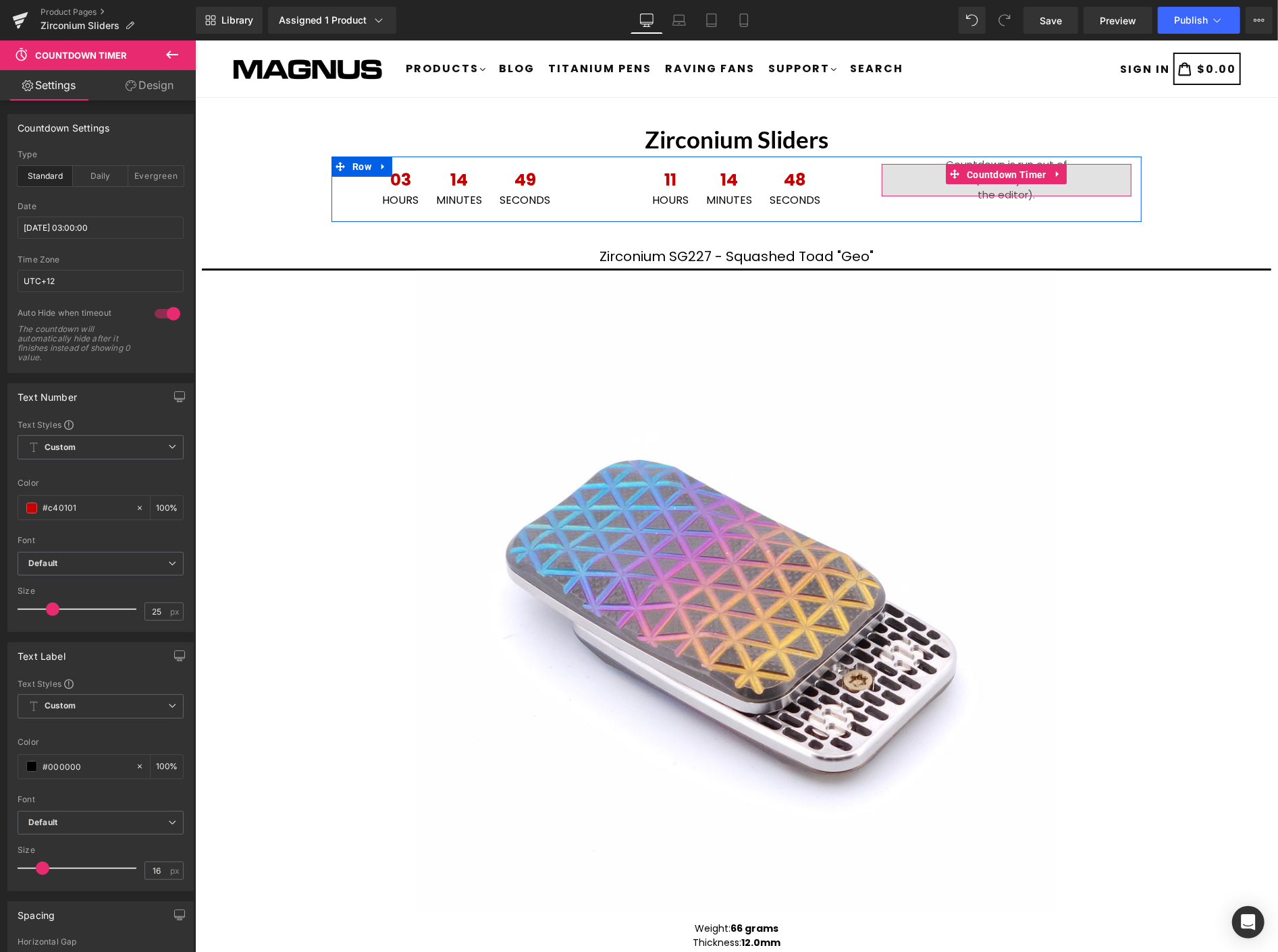
click at [989, 175] on span "Countdown Timer" at bounding box center [1005, 174] width 87 height 20
click at [738, 167] on span "Countdown Timer" at bounding box center [735, 174] width 87 height 20
click at [1005, 173] on span "Countdown Timer" at bounding box center [1005, 174] width 87 height 20
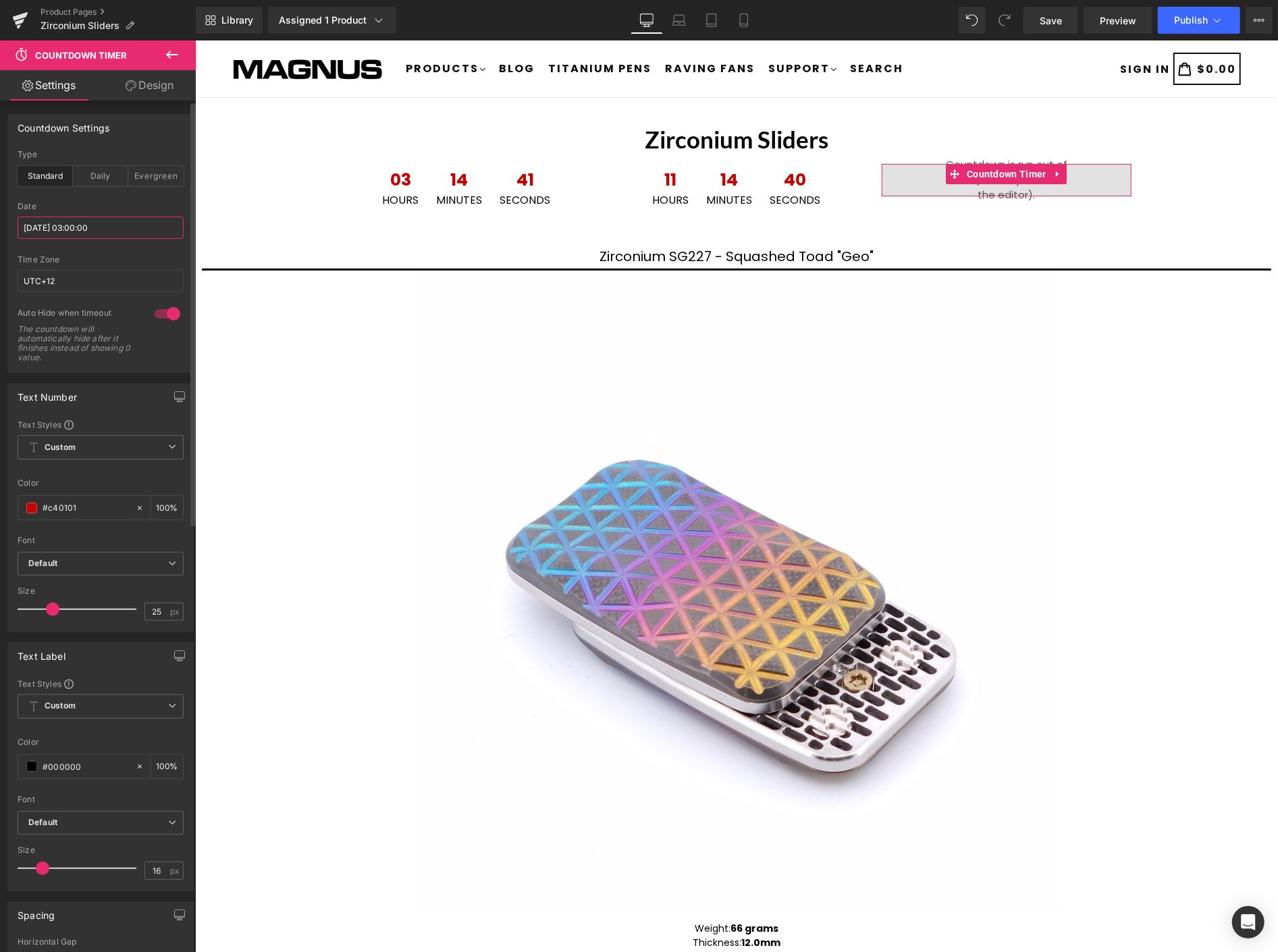
click at [117, 226] on input "[DATE] 03:00:00" at bounding box center [100, 228] width 166 height 23
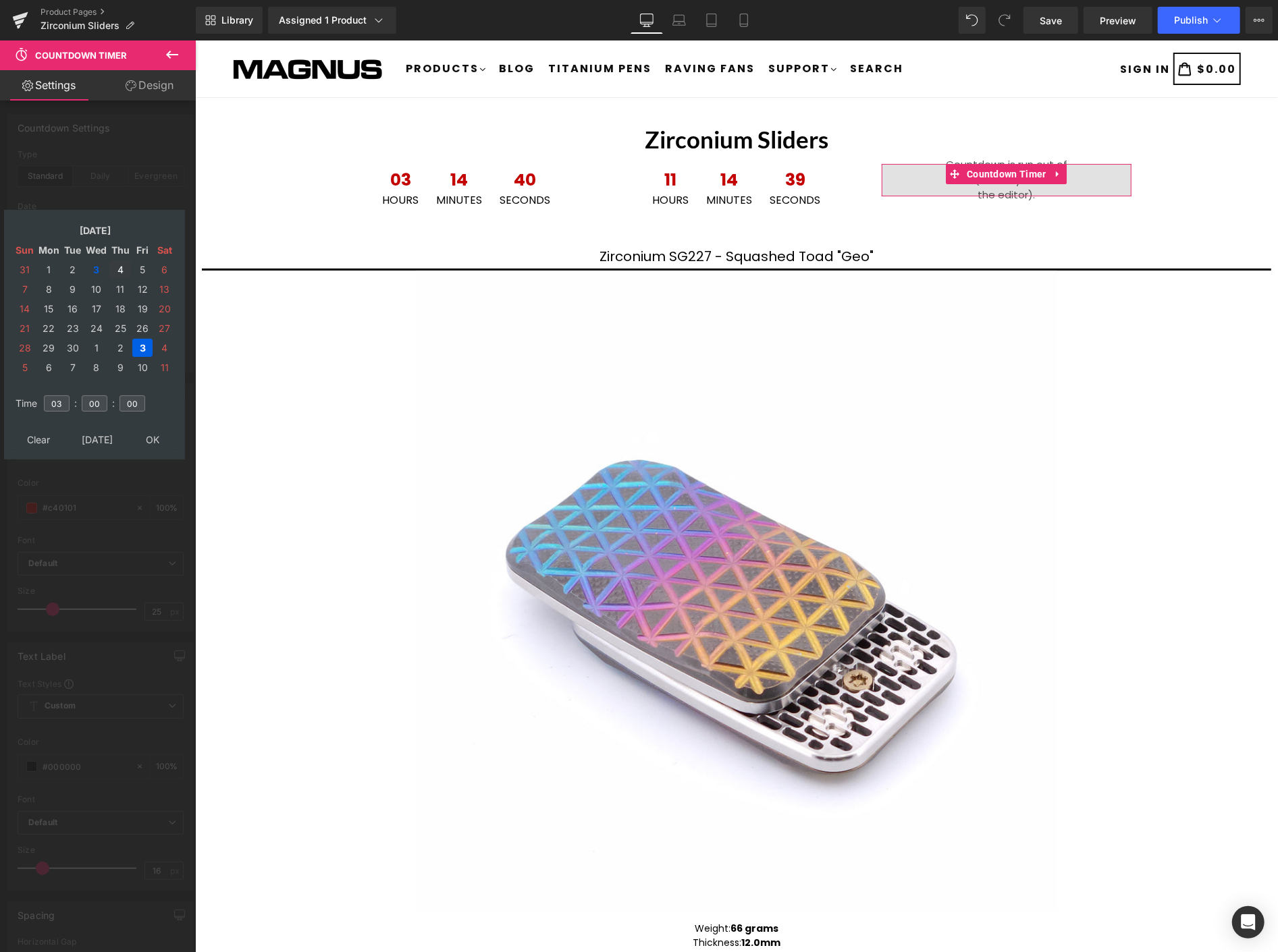
click at [116, 260] on td "4" at bounding box center [120, 269] width 22 height 19
drag, startPoint x: 61, startPoint y: 396, endPoint x: 43, endPoint y: 395, distance: 18.0
click at [43, 395] on td "03" at bounding box center [57, 404] width 30 height 31
type input "11"
type input "[DATE] 11:00:00"
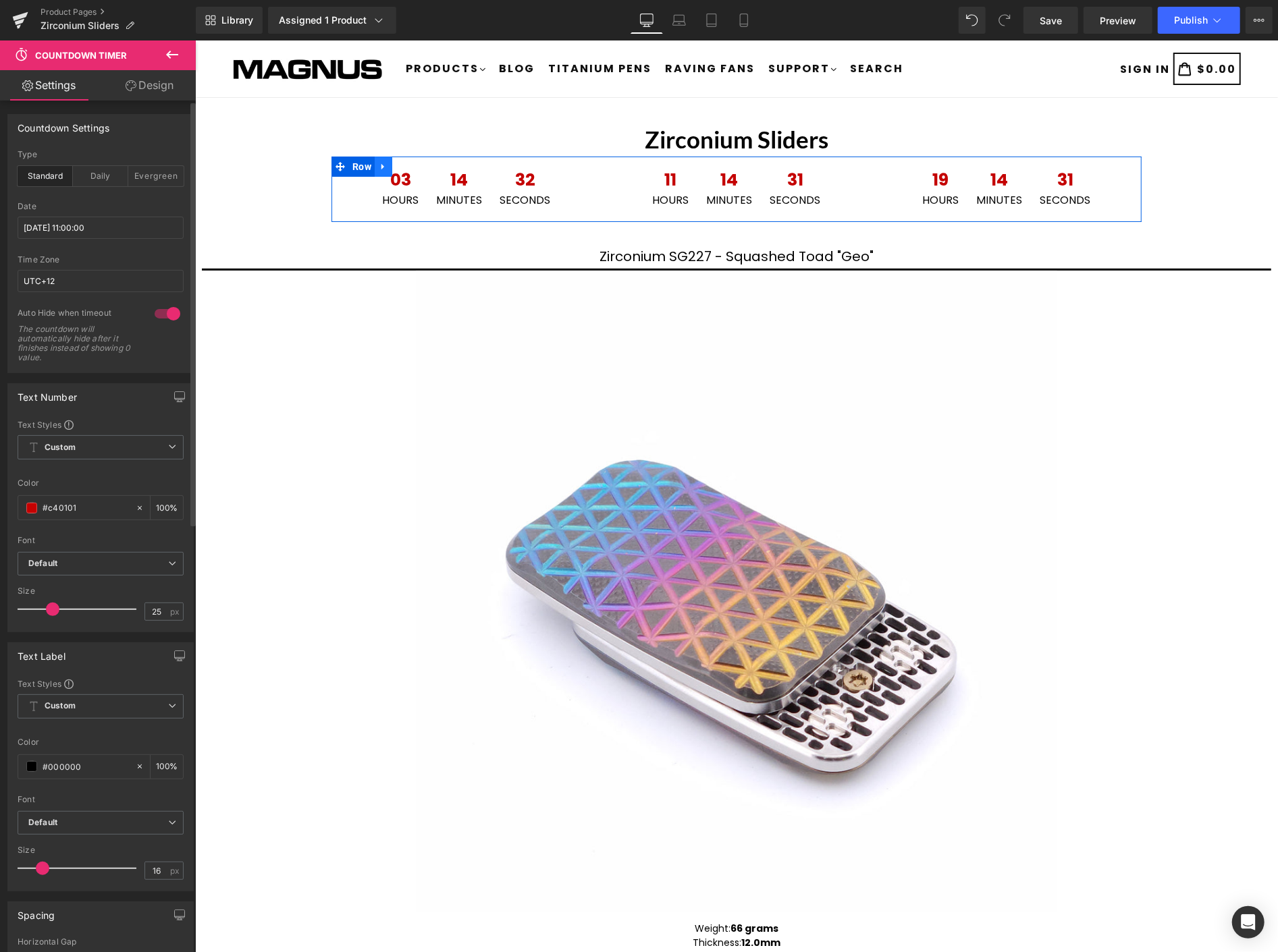
click at [378, 163] on icon at bounding box center [383, 166] width 10 height 11
click at [378, 165] on icon at bounding box center [383, 166] width 10 height 10
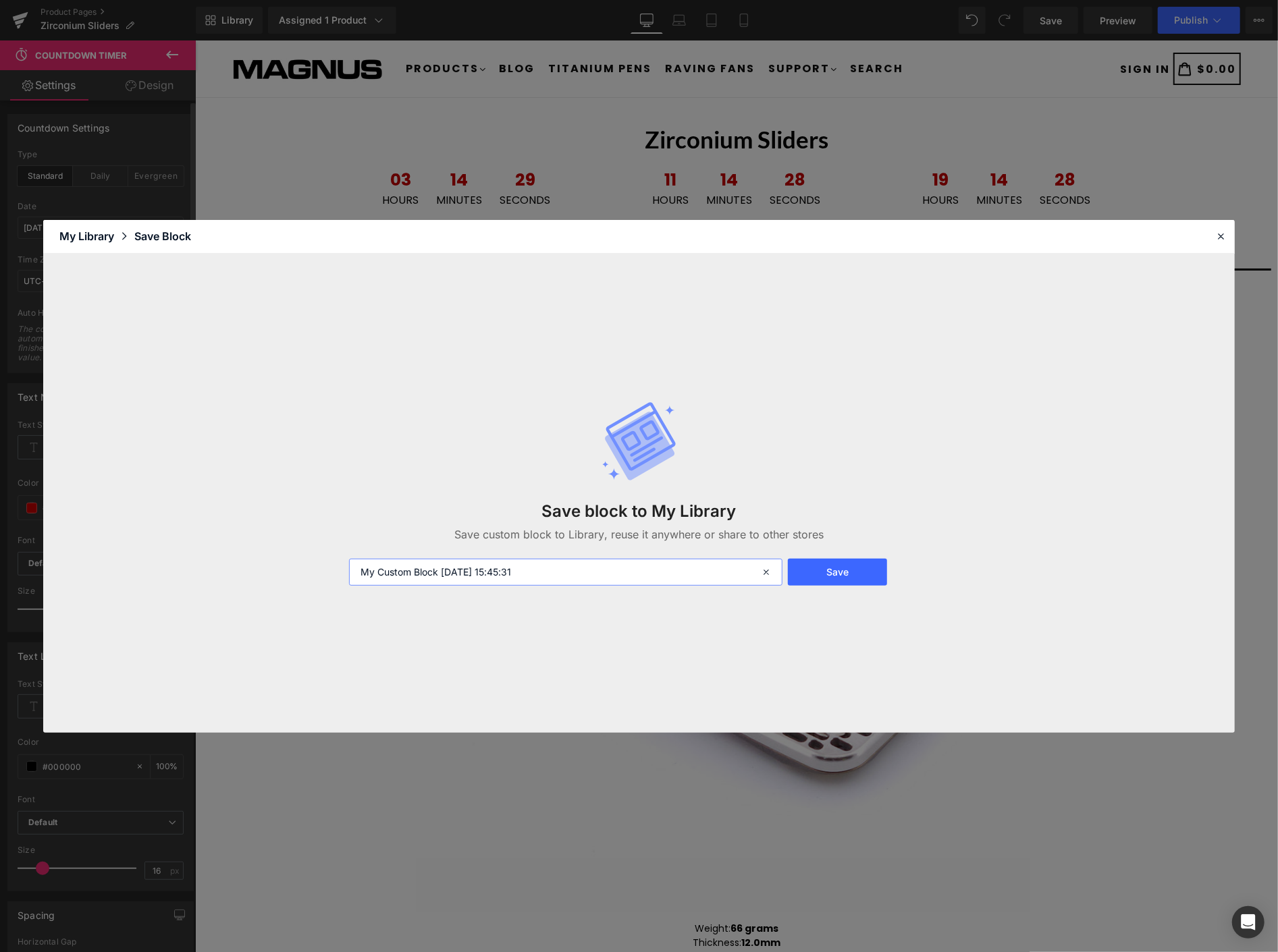
drag, startPoint x: 556, startPoint y: 571, endPoint x: 347, endPoint y: 537, distance: 211.7
click at [347, 537] on div "Save block to My Library Save custom block to Library, reuse it anywhere or sha…" at bounding box center [638, 493] width 596 height 239
type input "Zr Clock 1"
click at [838, 578] on button "Save" at bounding box center [837, 572] width 99 height 27
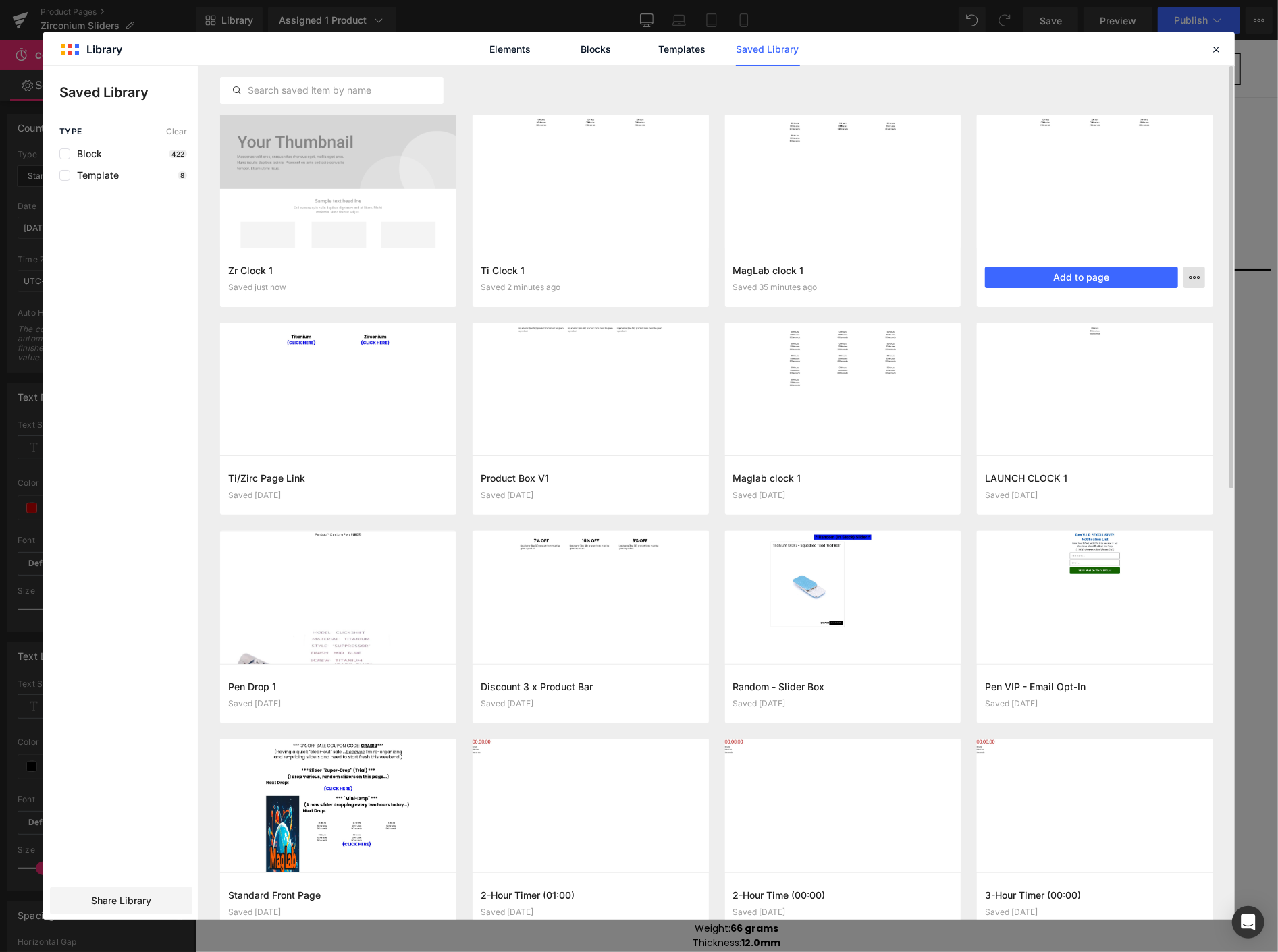
click at [1200, 275] on button "button" at bounding box center [1194, 277] width 22 height 22
click at [1111, 336] on div "Delete" at bounding box center [1128, 336] width 154 height 28
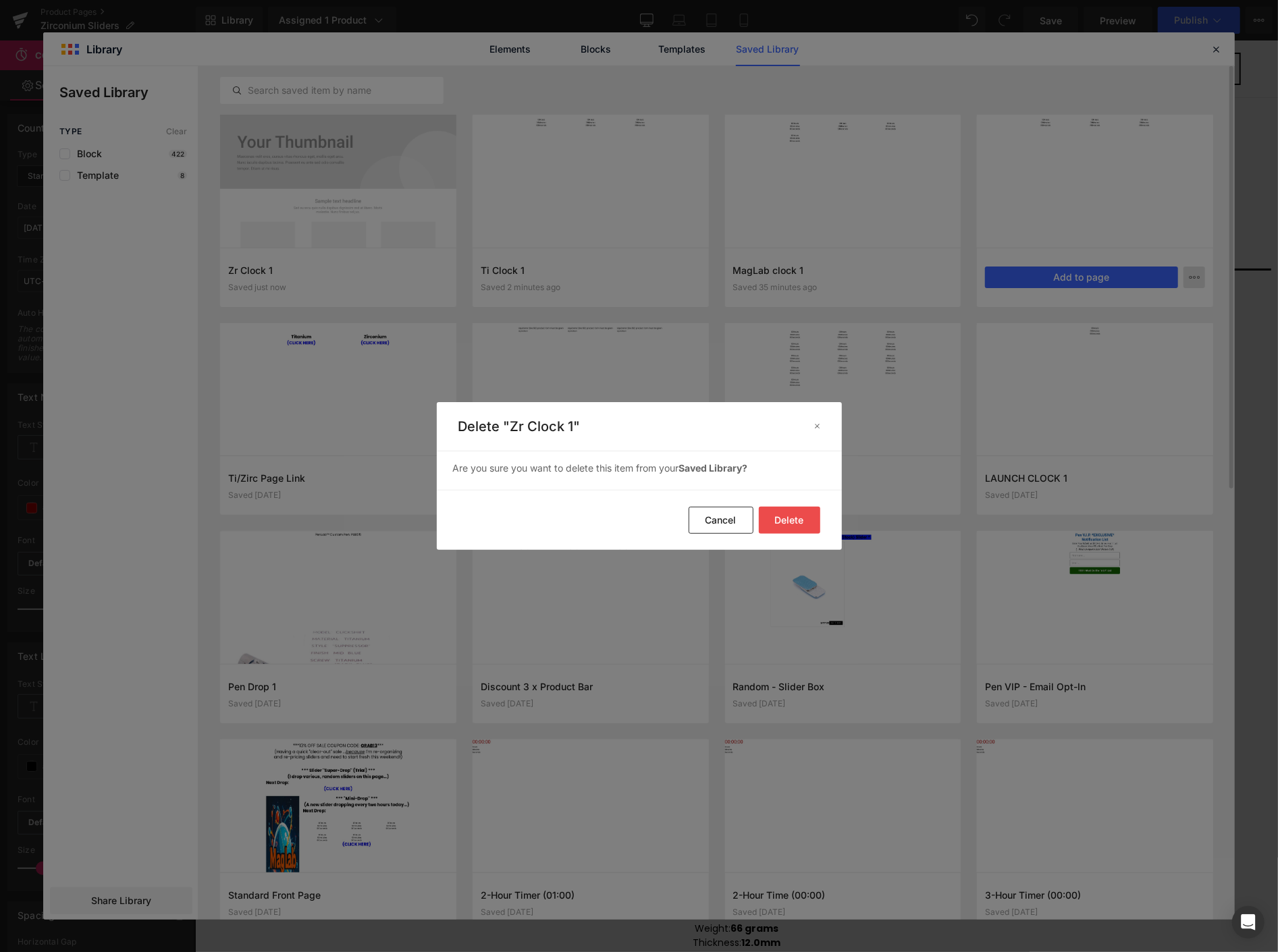
click at [802, 522] on button "Delete" at bounding box center [789, 520] width 61 height 27
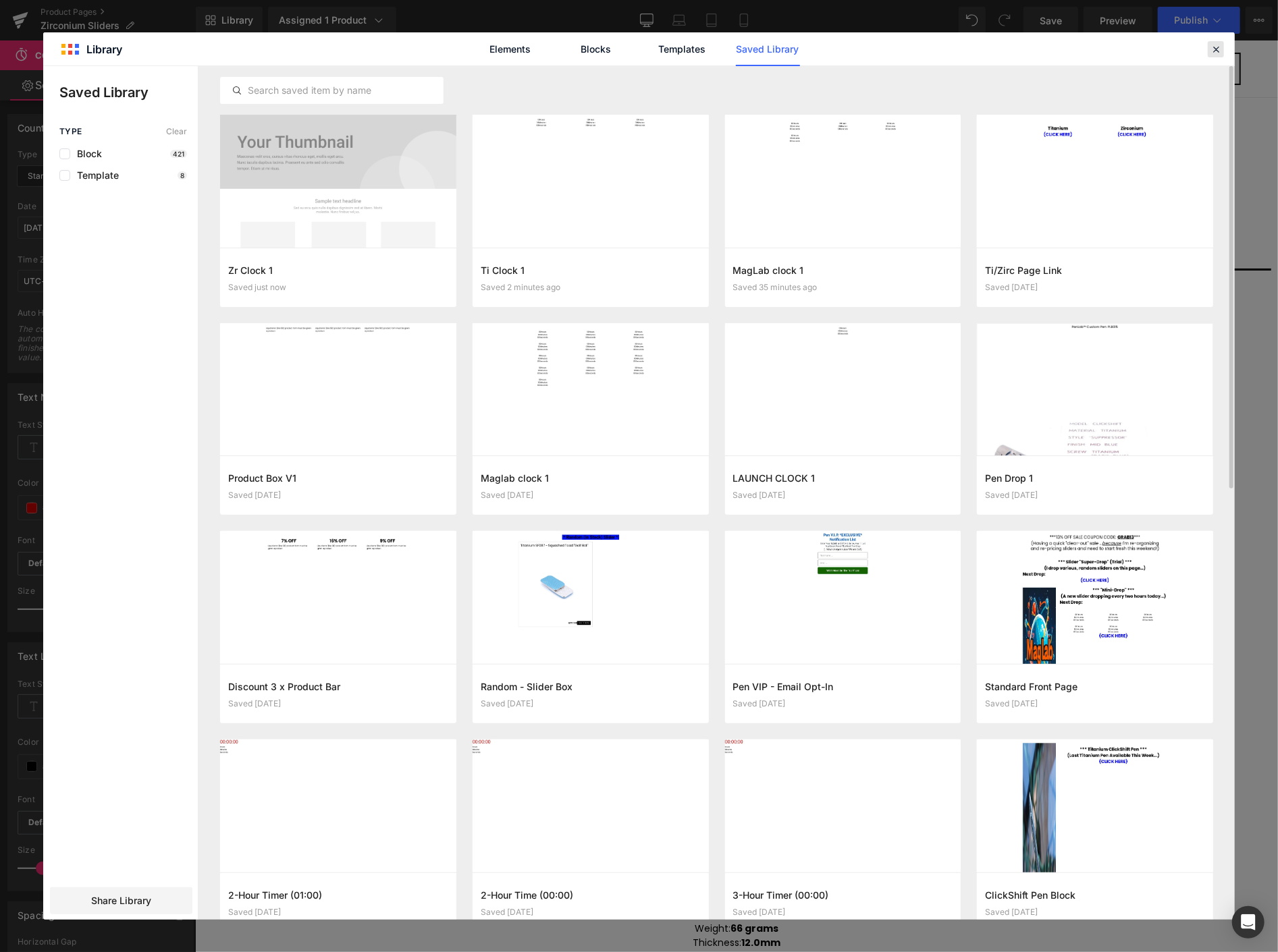
click at [1217, 55] on icon at bounding box center [1215, 49] width 12 height 12
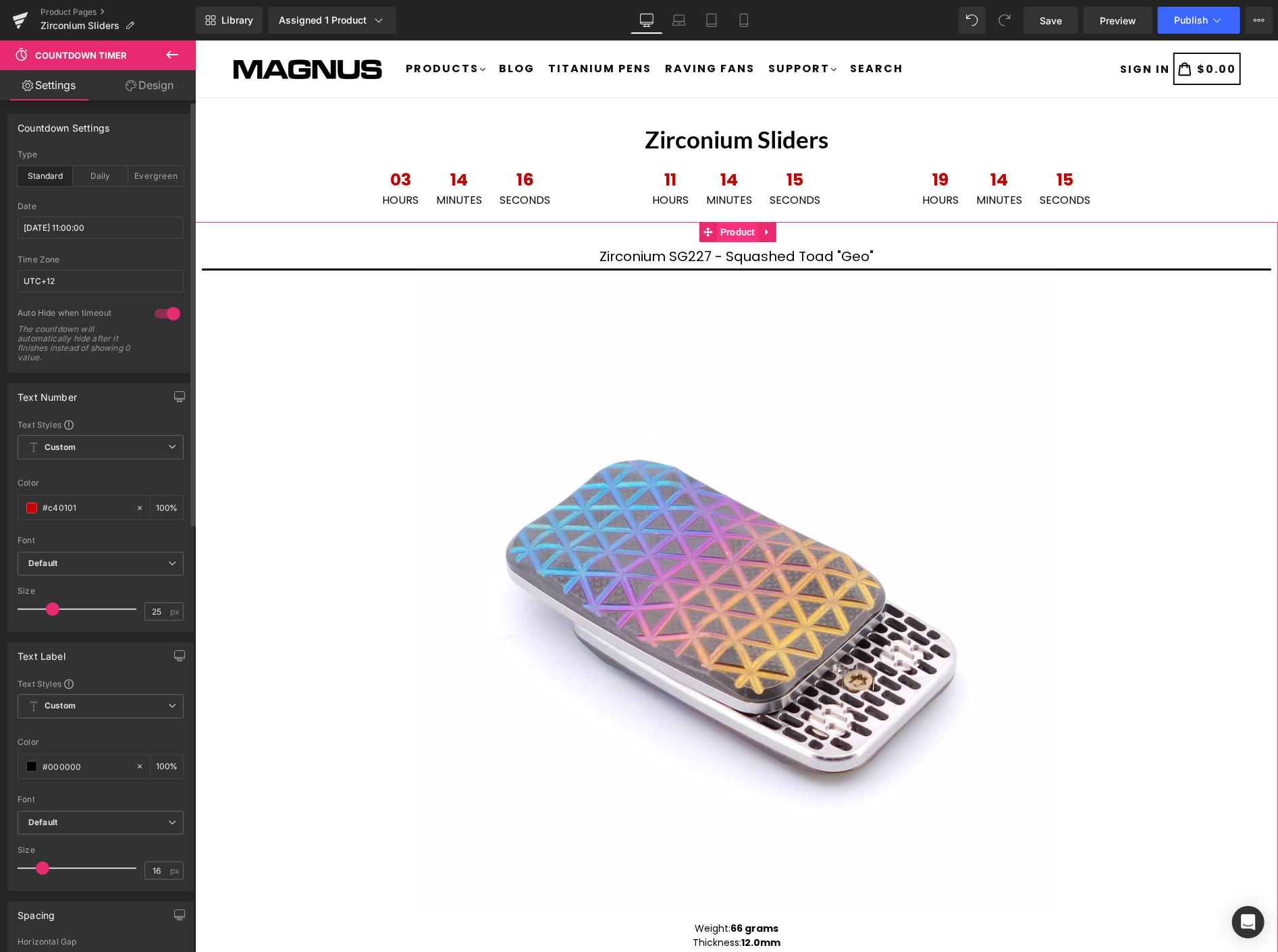
click at [728, 231] on span "Product" at bounding box center [737, 231] width 42 height 20
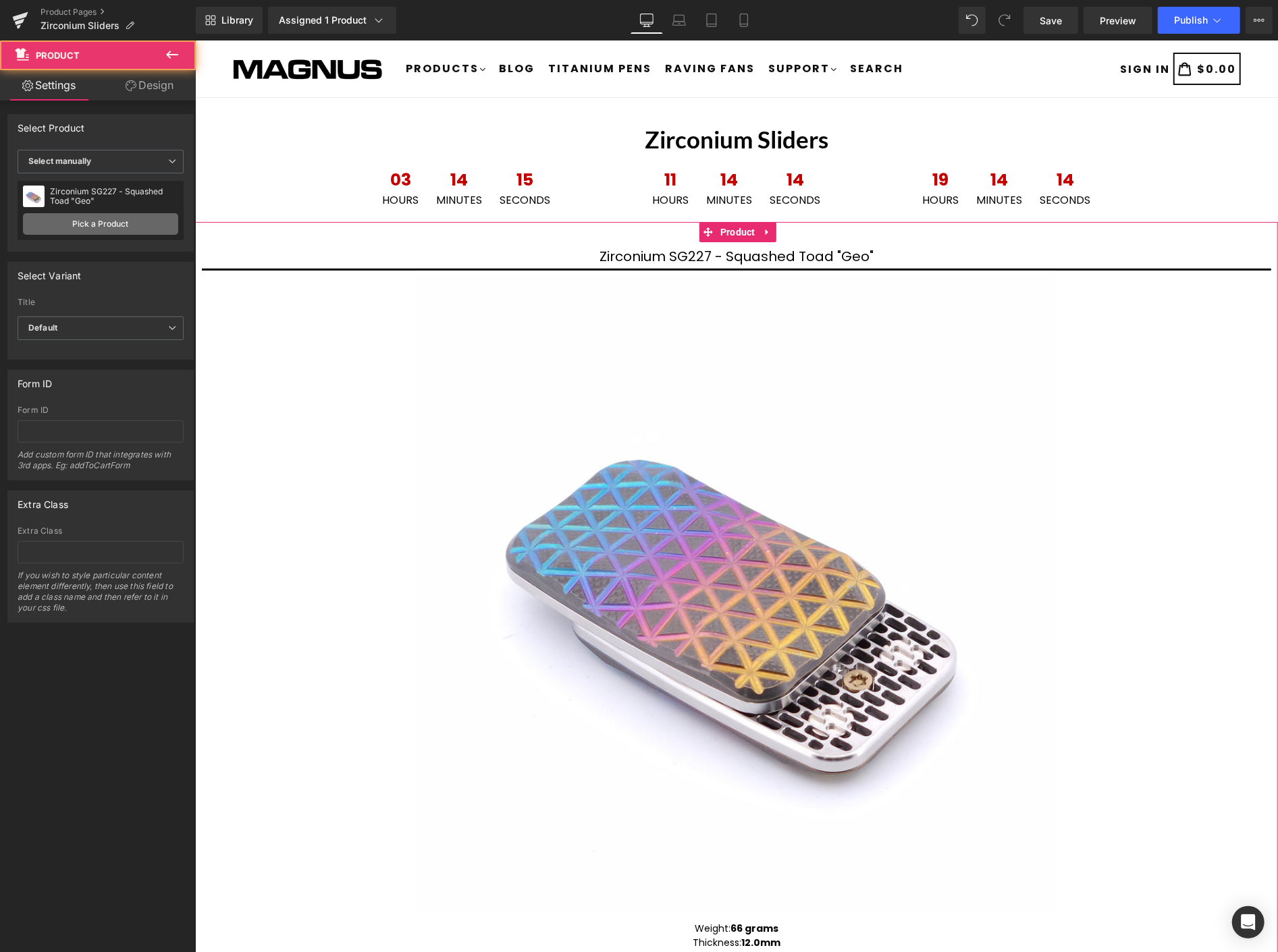
click at [107, 218] on link "Pick a Product" at bounding box center [100, 224] width 155 height 22
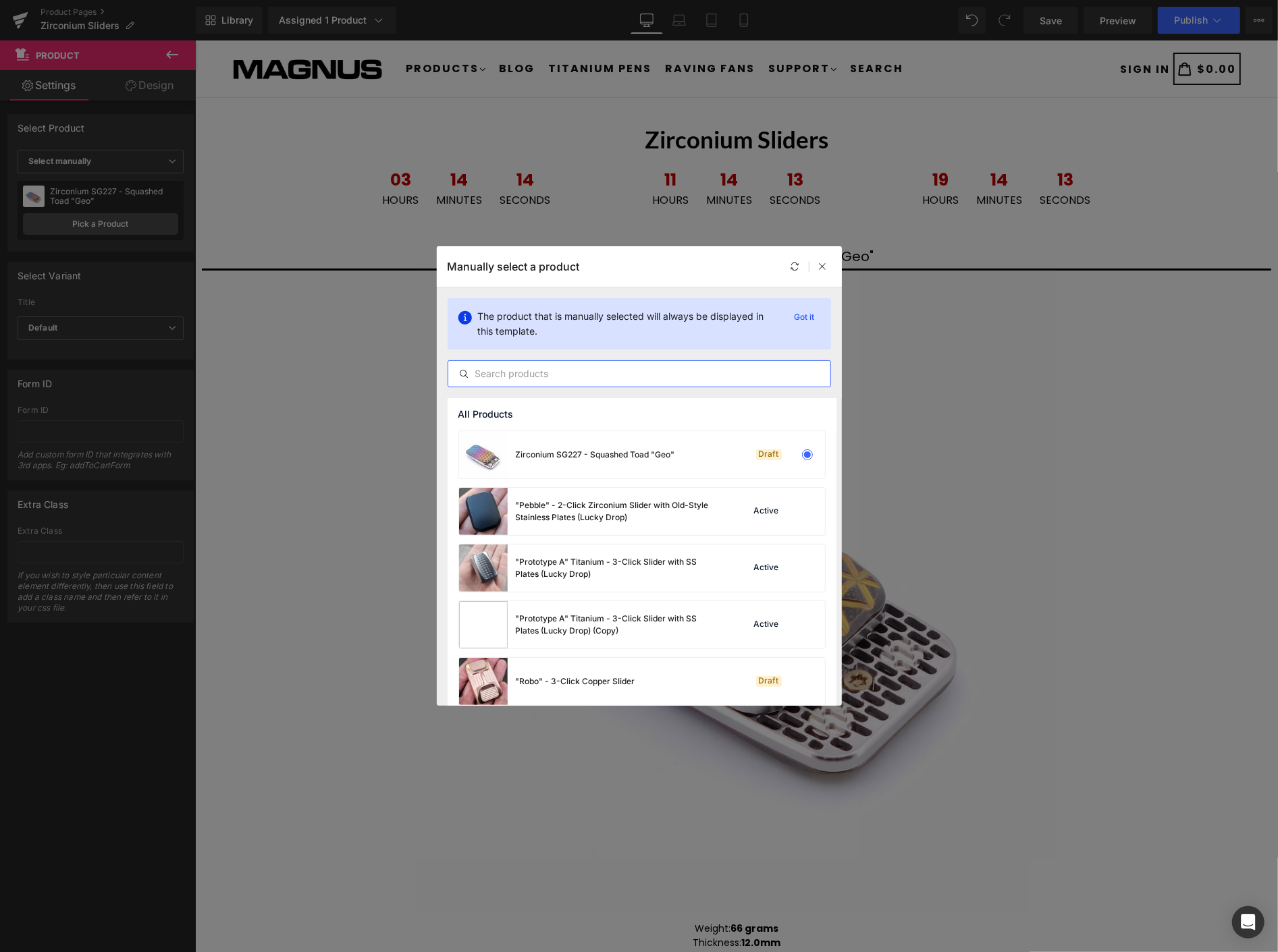
click at [558, 374] on input "text" at bounding box center [639, 374] width 382 height 16
click at [577, 374] on input "text" at bounding box center [639, 374] width 382 height 16
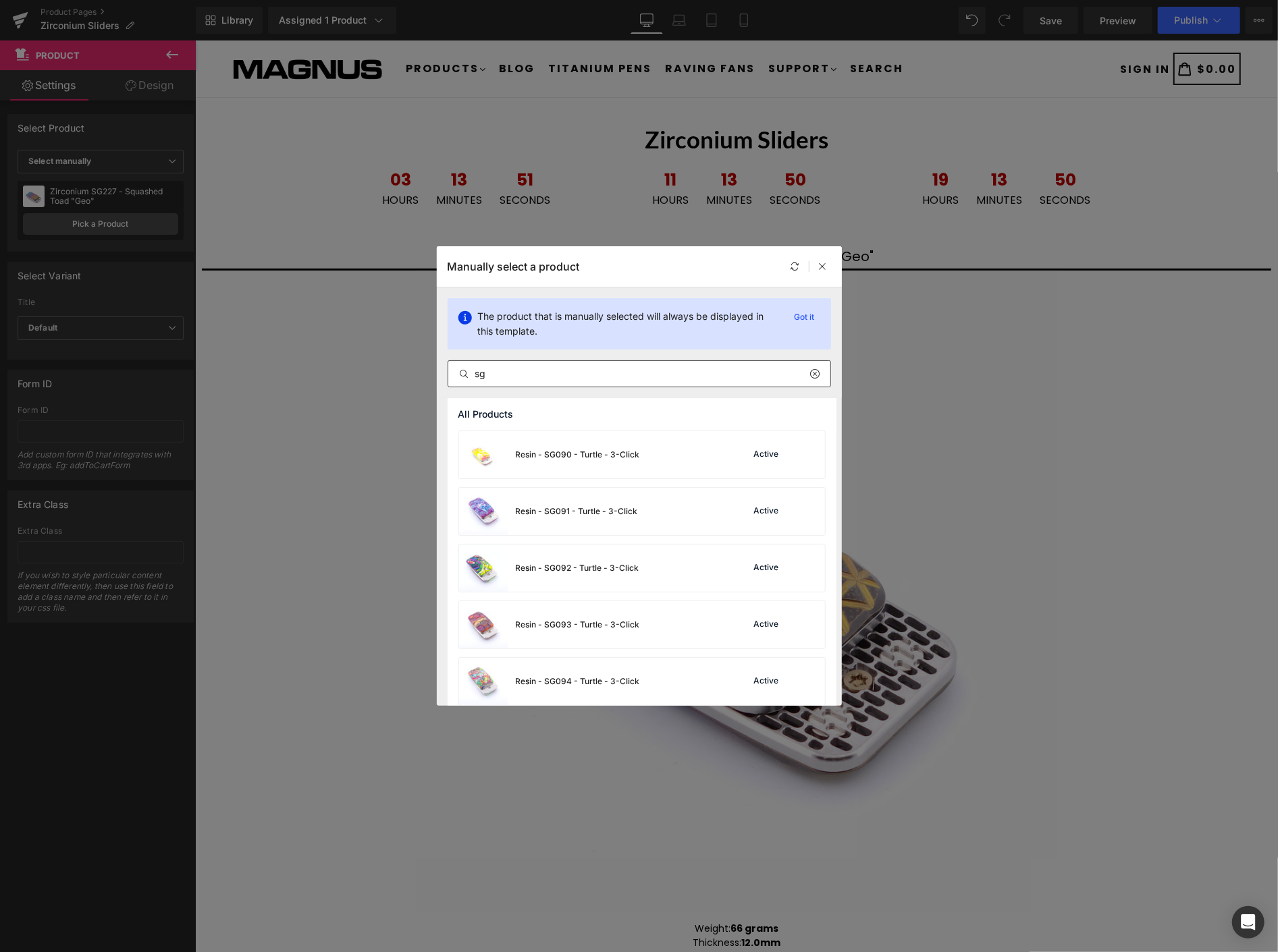
click at [596, 376] on input "sg" at bounding box center [639, 374] width 382 height 16
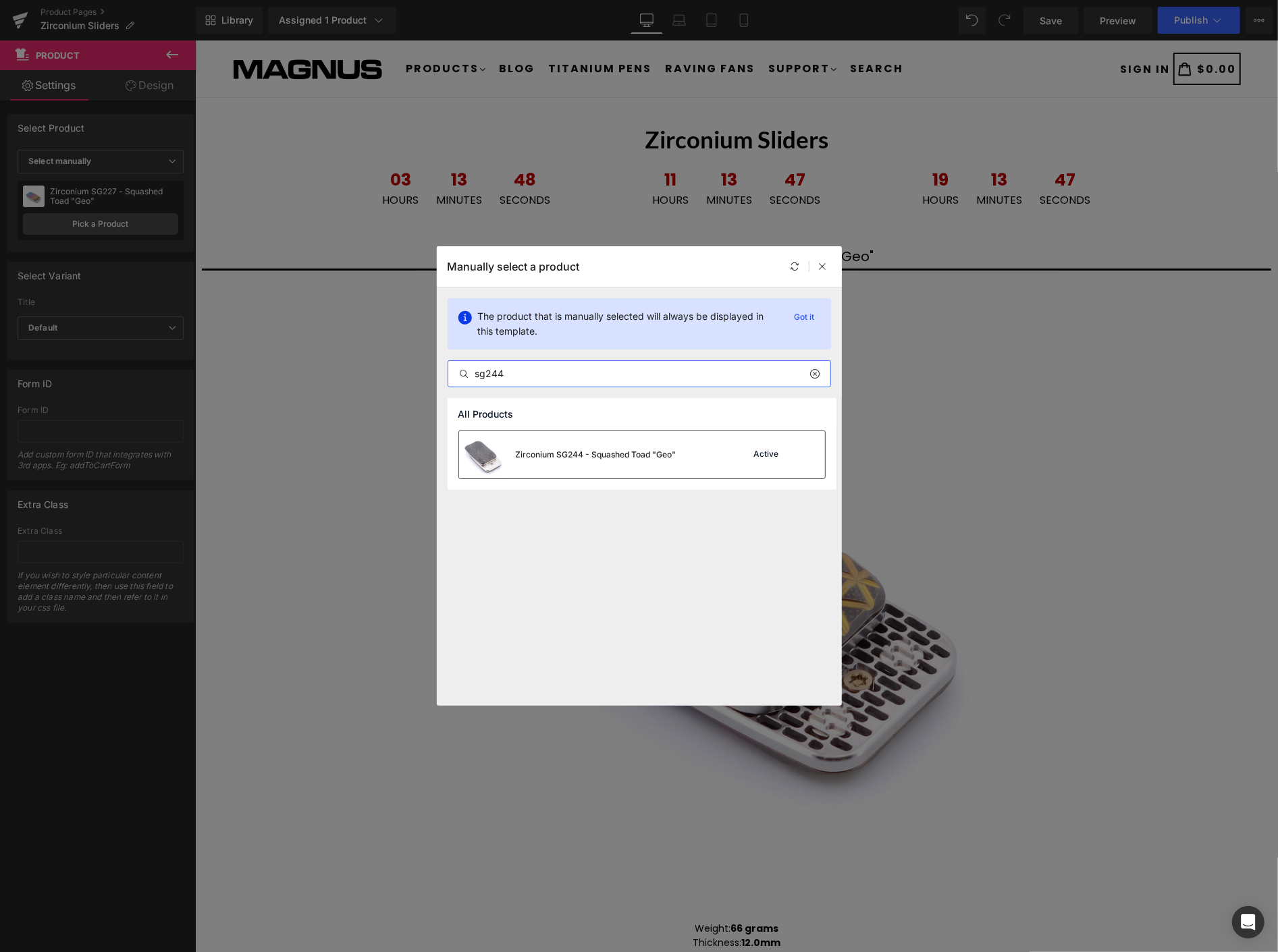
type input "sg244"
click at [630, 455] on div "Zirconium SG244 - Squashed Toad "Geo"" at bounding box center [596, 455] width 161 height 12
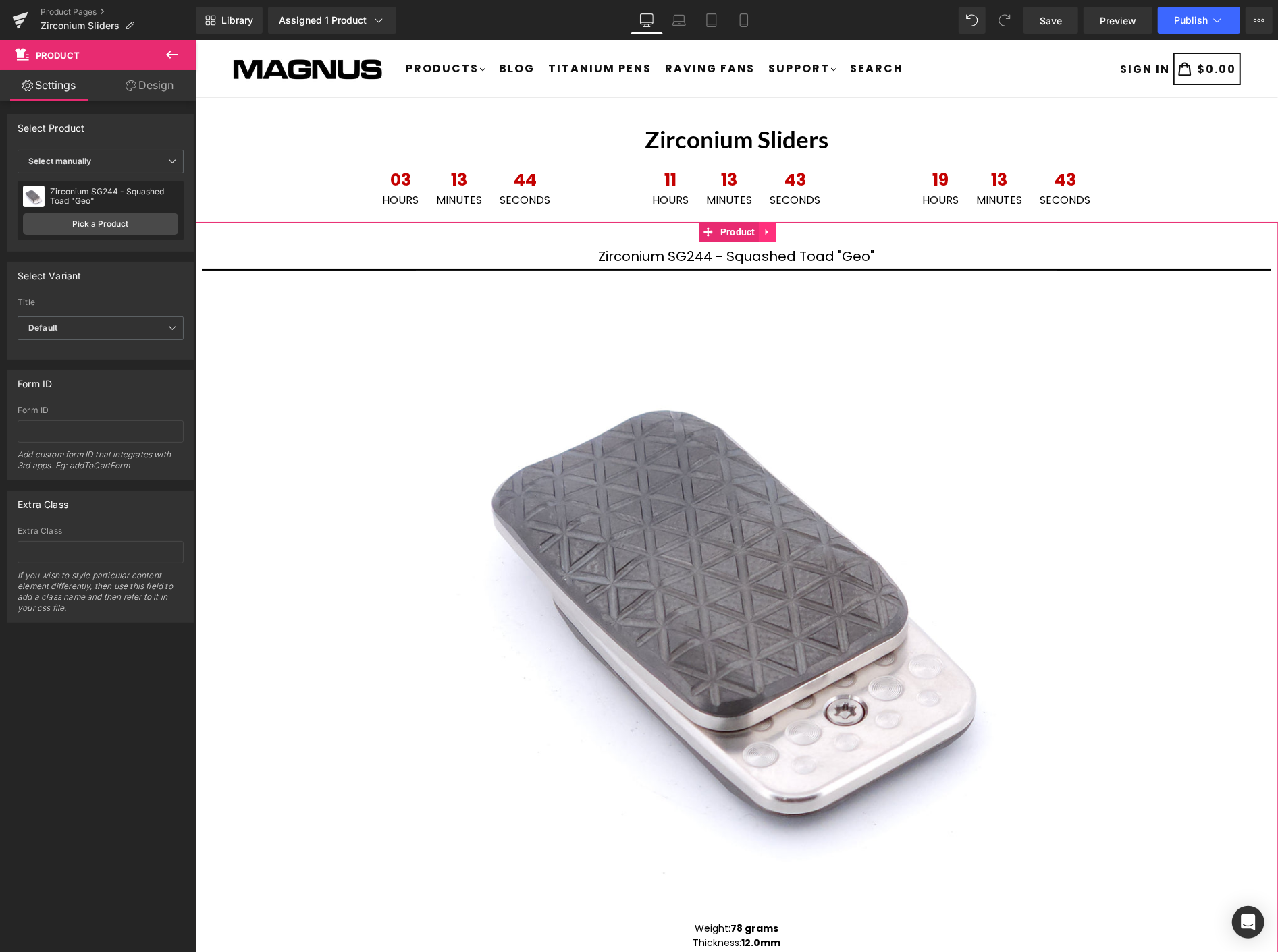
click at [764, 222] on link at bounding box center [767, 231] width 18 height 20
click at [759, 226] on icon at bounding box center [758, 231] width 10 height 10
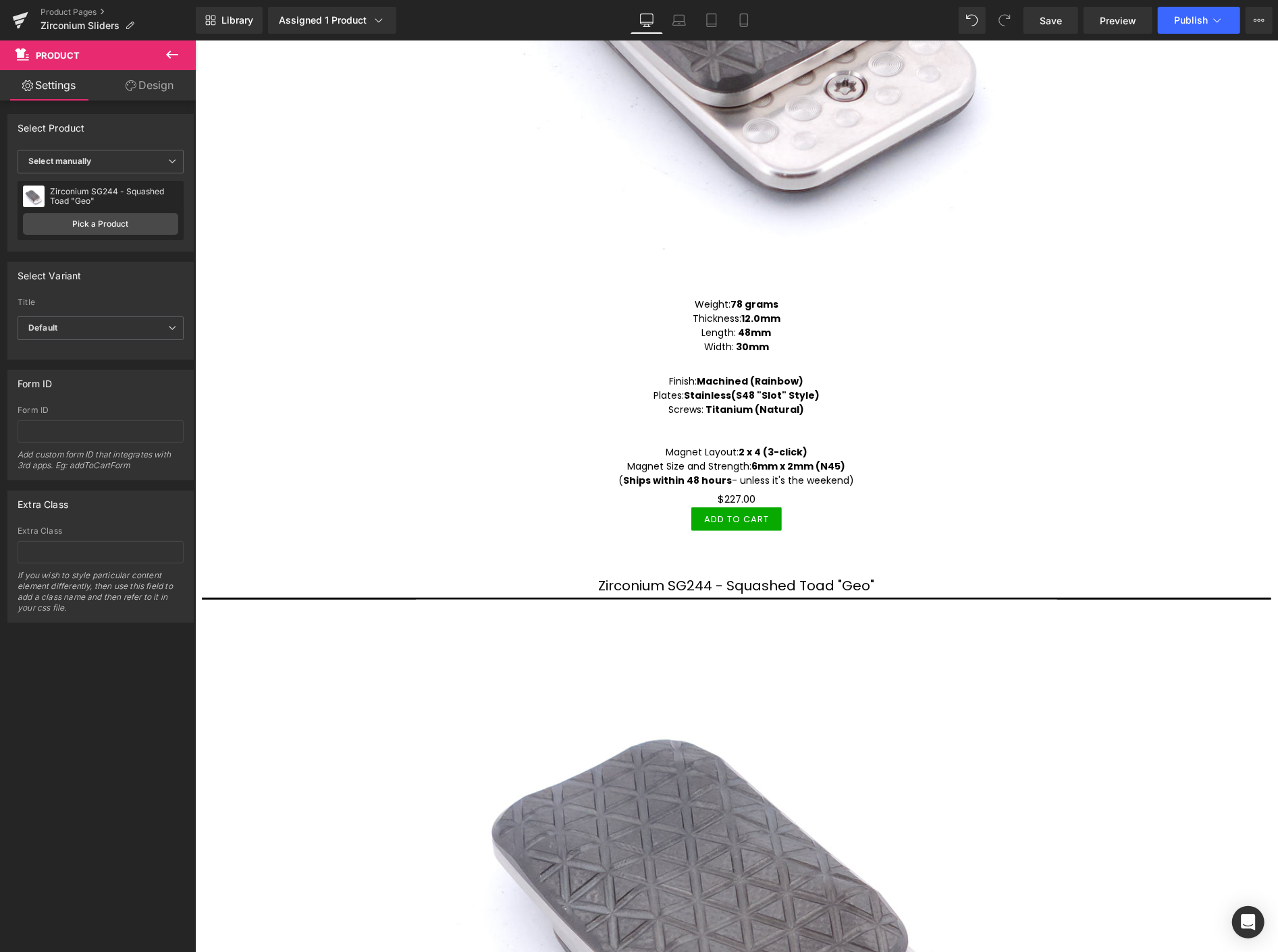
scroll to position [174, 0]
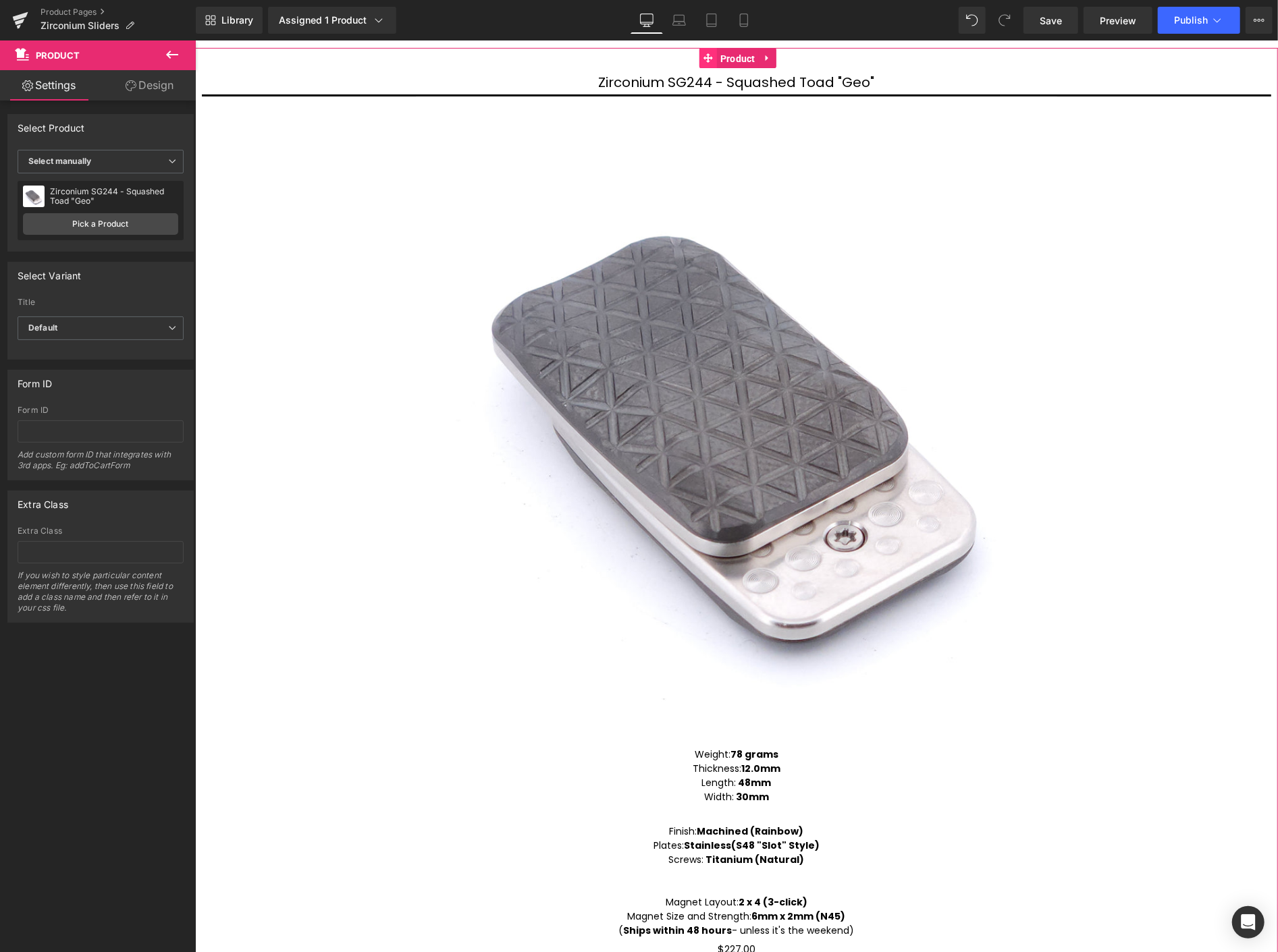
click at [716, 53] on span "Product" at bounding box center [737, 57] width 42 height 20
click at [150, 221] on link "Pick a Product" at bounding box center [100, 224] width 155 height 22
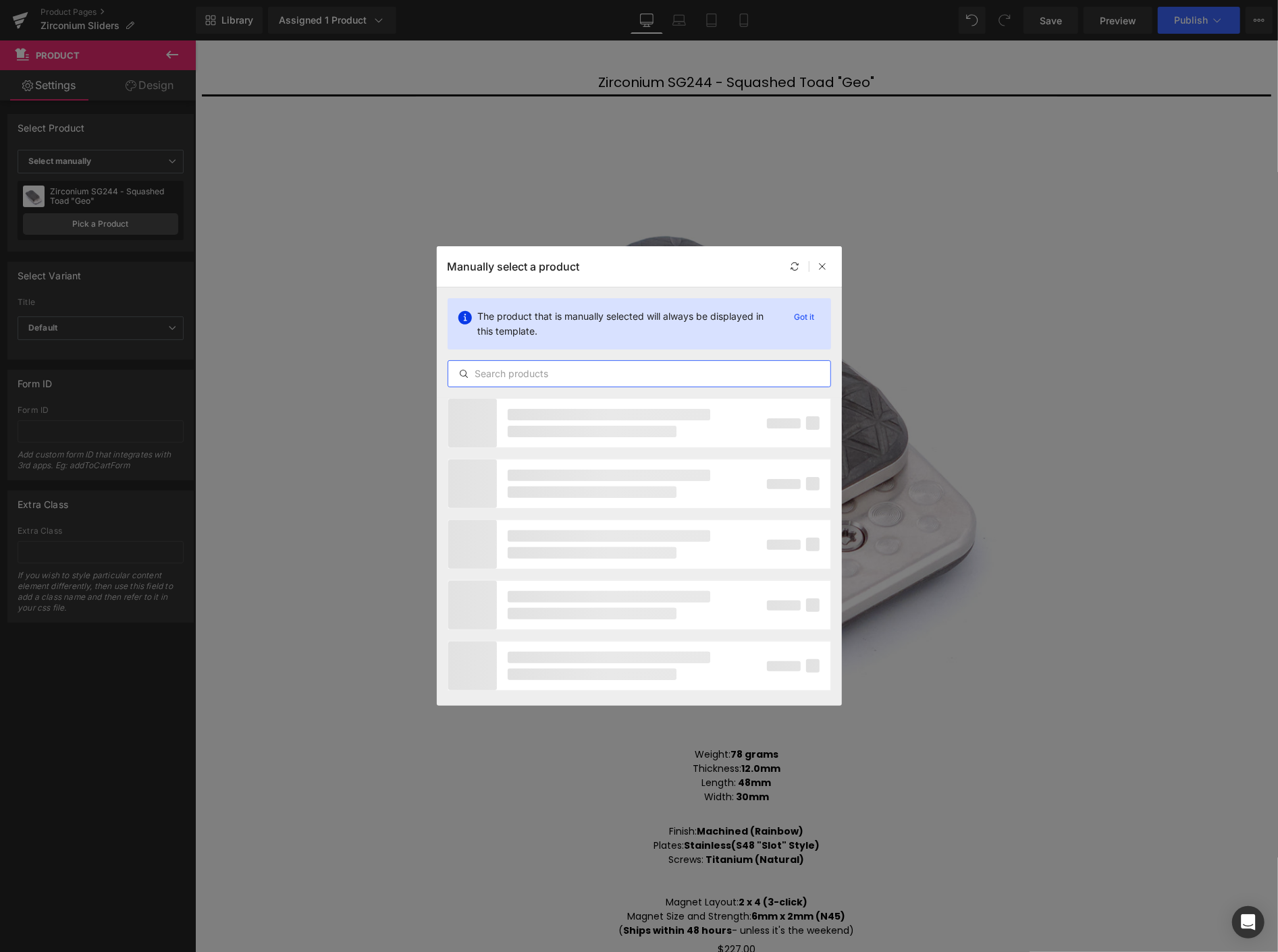
click at [635, 371] on input "text" at bounding box center [639, 374] width 382 height 16
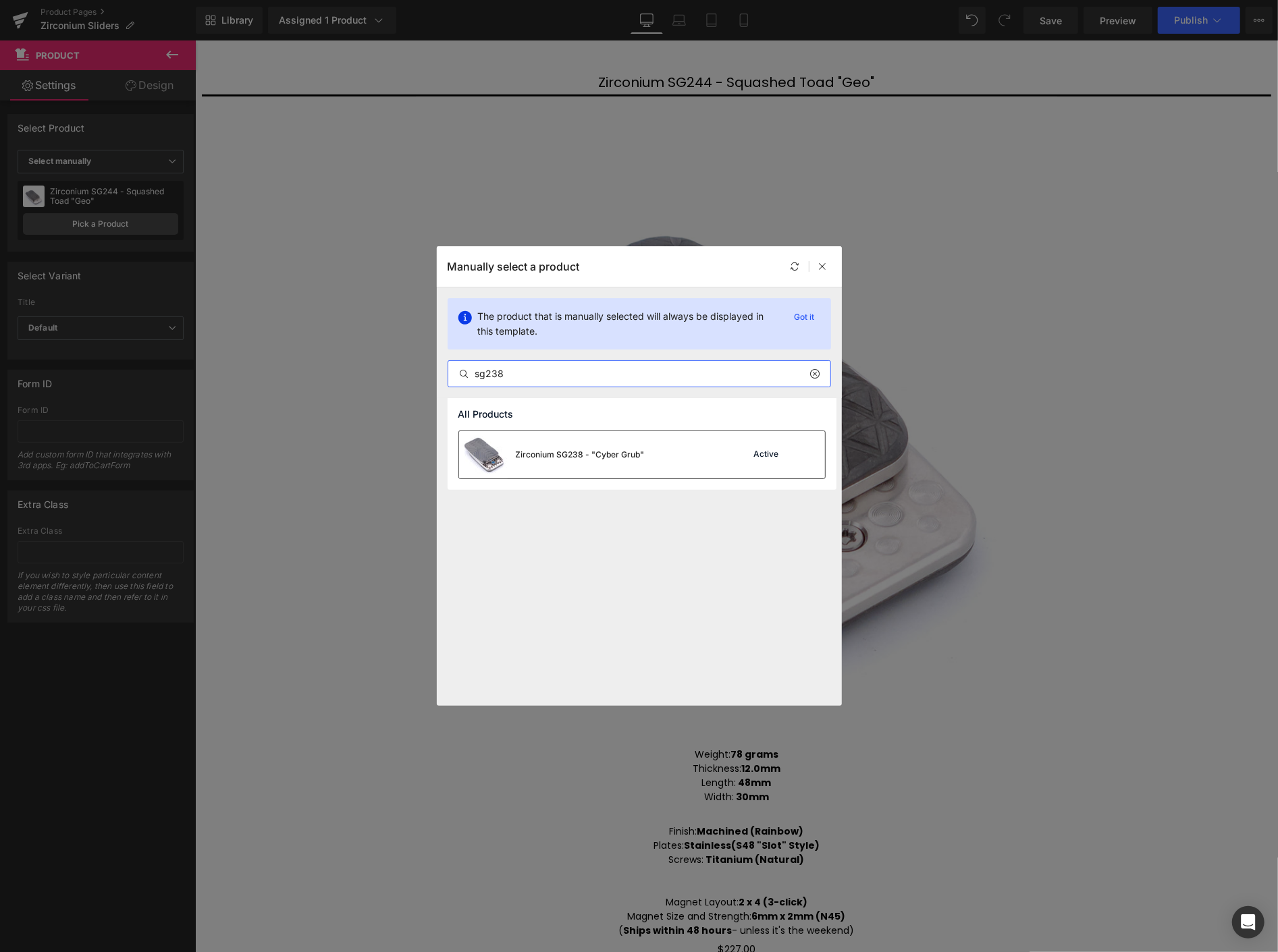
type input "sg238"
click at [650, 450] on div "Zirconium SG238 - "Cyber Grub" Active" at bounding box center [641, 455] width 366 height 47
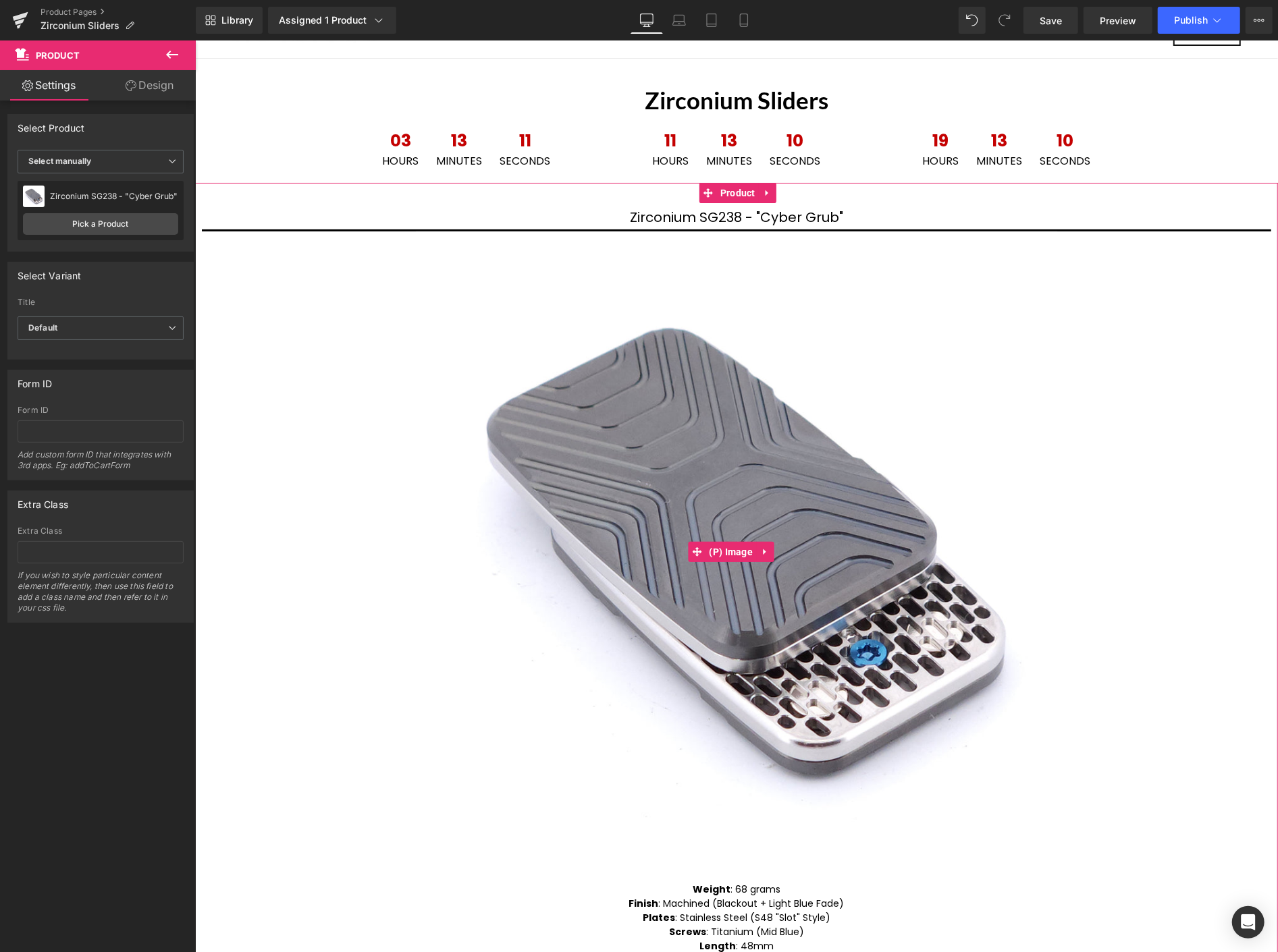
scroll to position [24, 0]
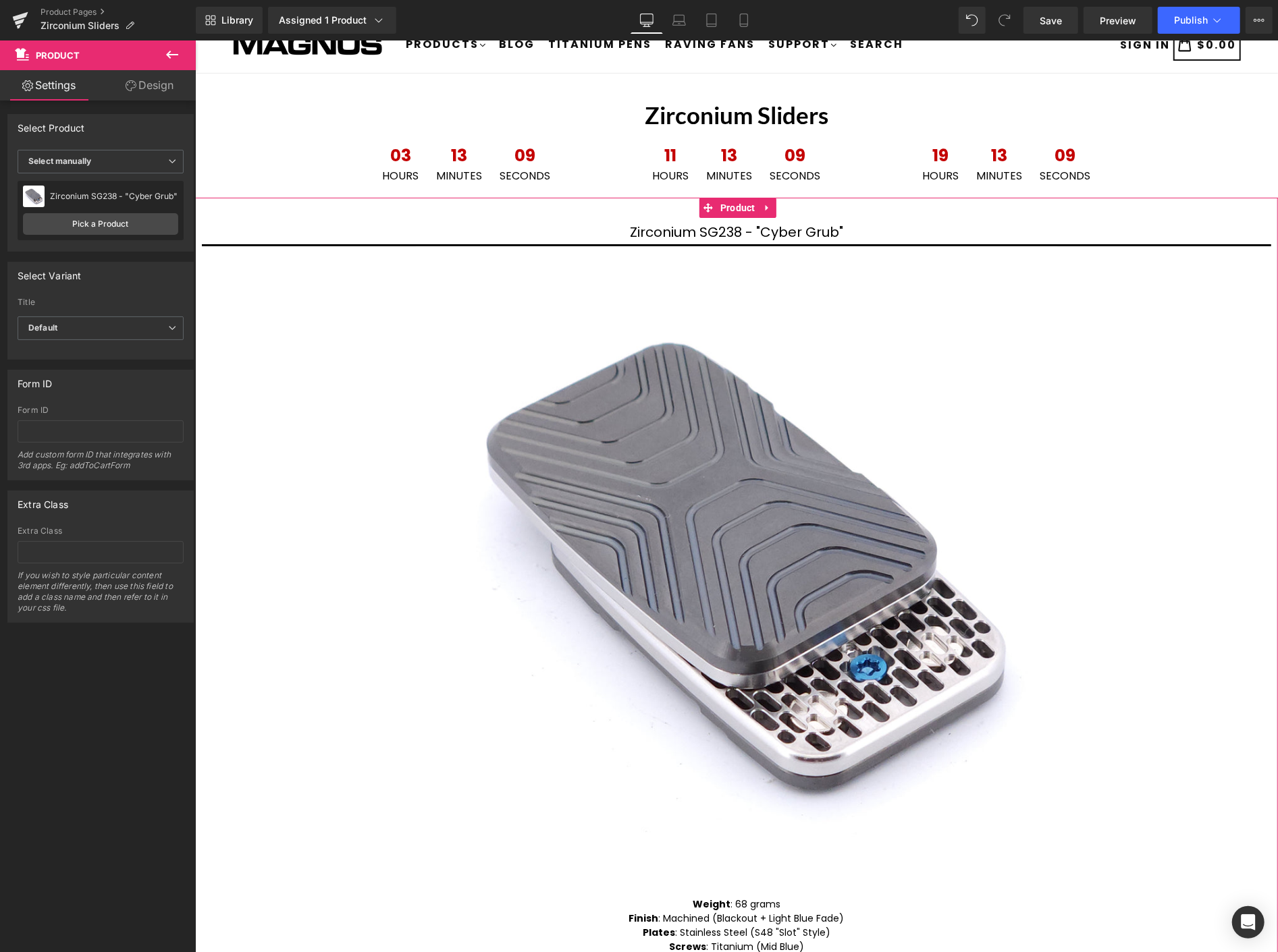
click at [764, 204] on icon at bounding box center [767, 207] width 10 height 11
click at [756, 204] on icon at bounding box center [758, 207] width 10 height 10
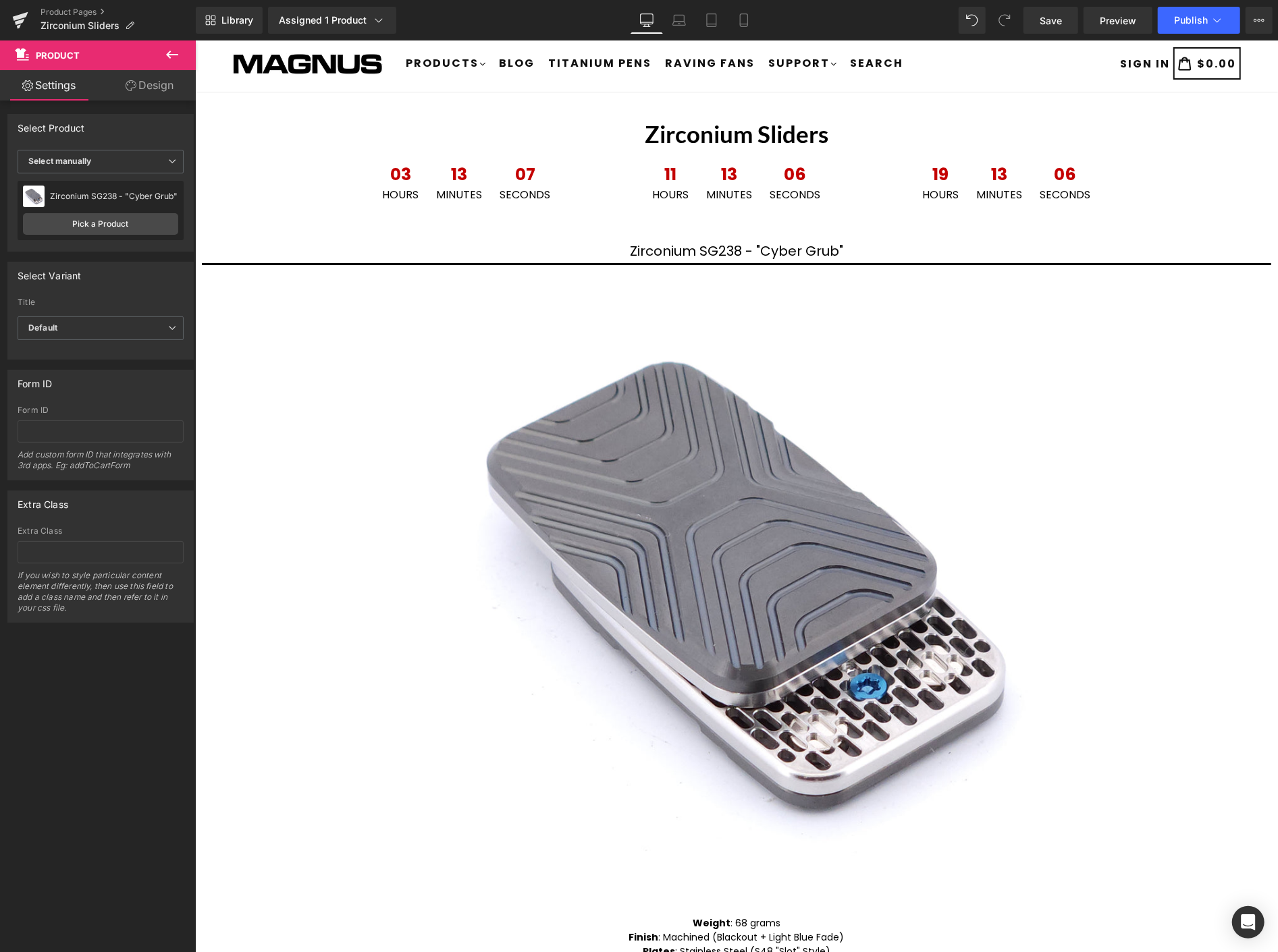
scroll to position [0, 0]
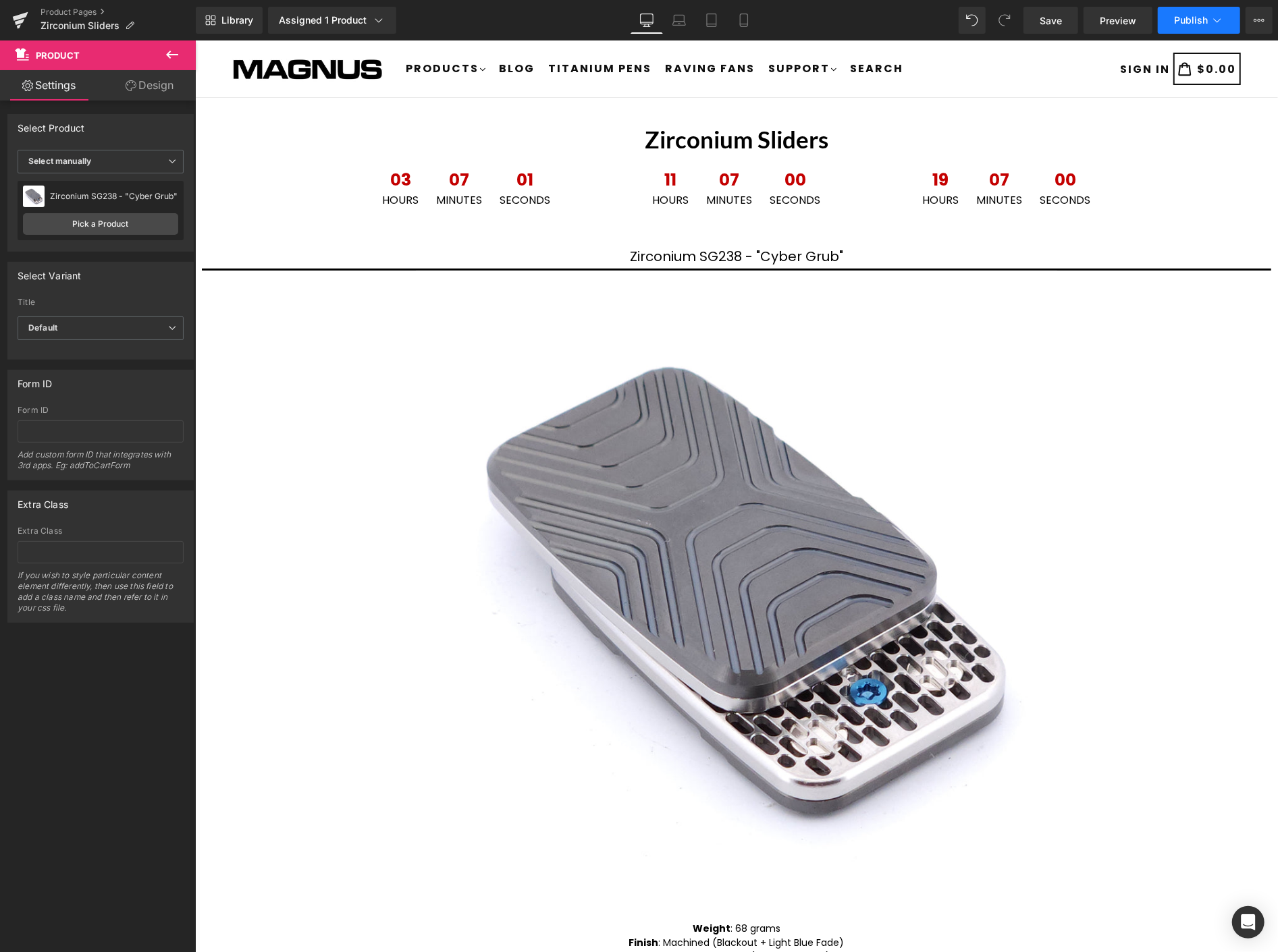
click at [1213, 21] on icon at bounding box center [1217, 20] width 14 height 14
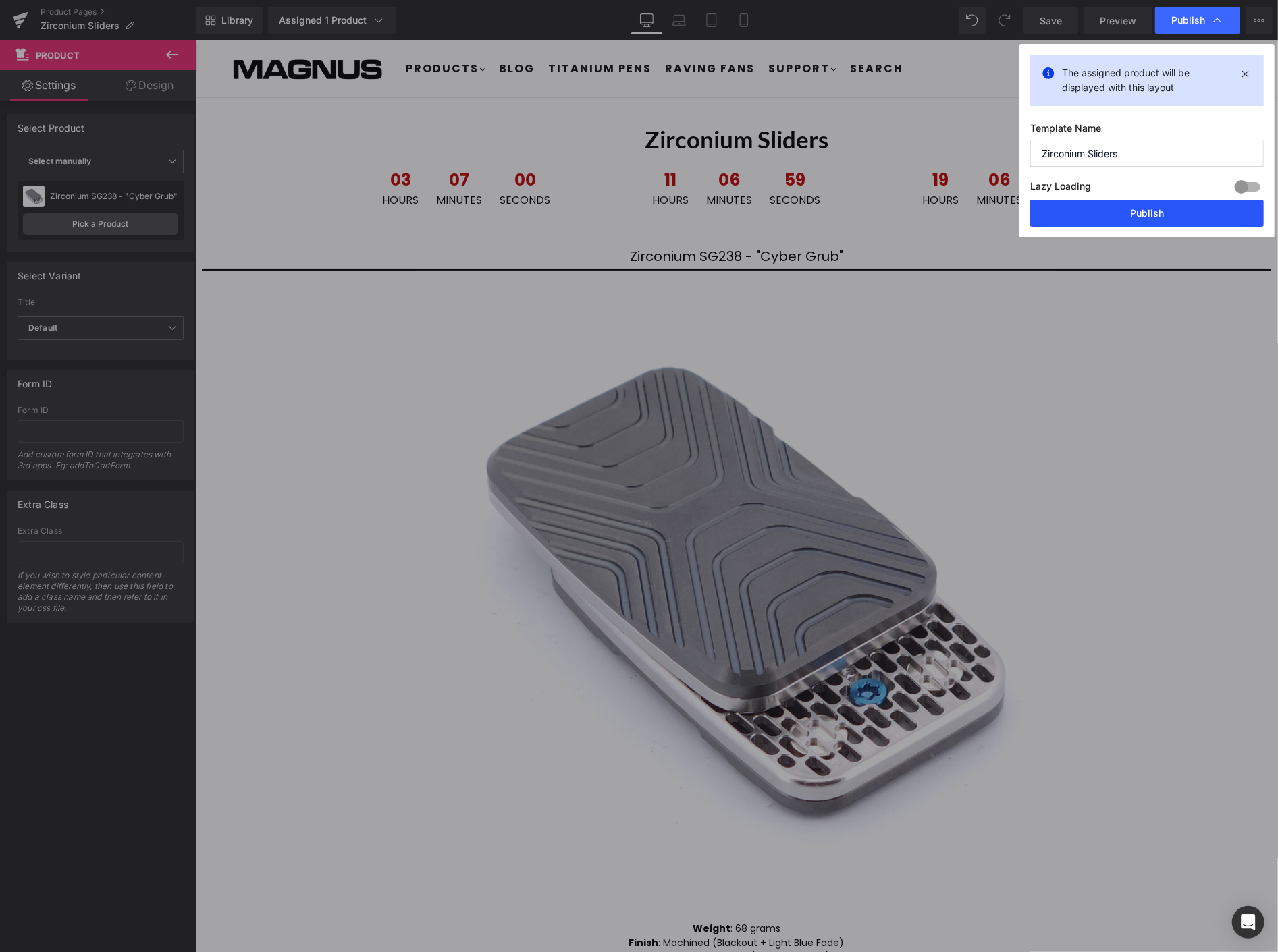
click at [1166, 213] on button "Publish" at bounding box center [1146, 213] width 234 height 27
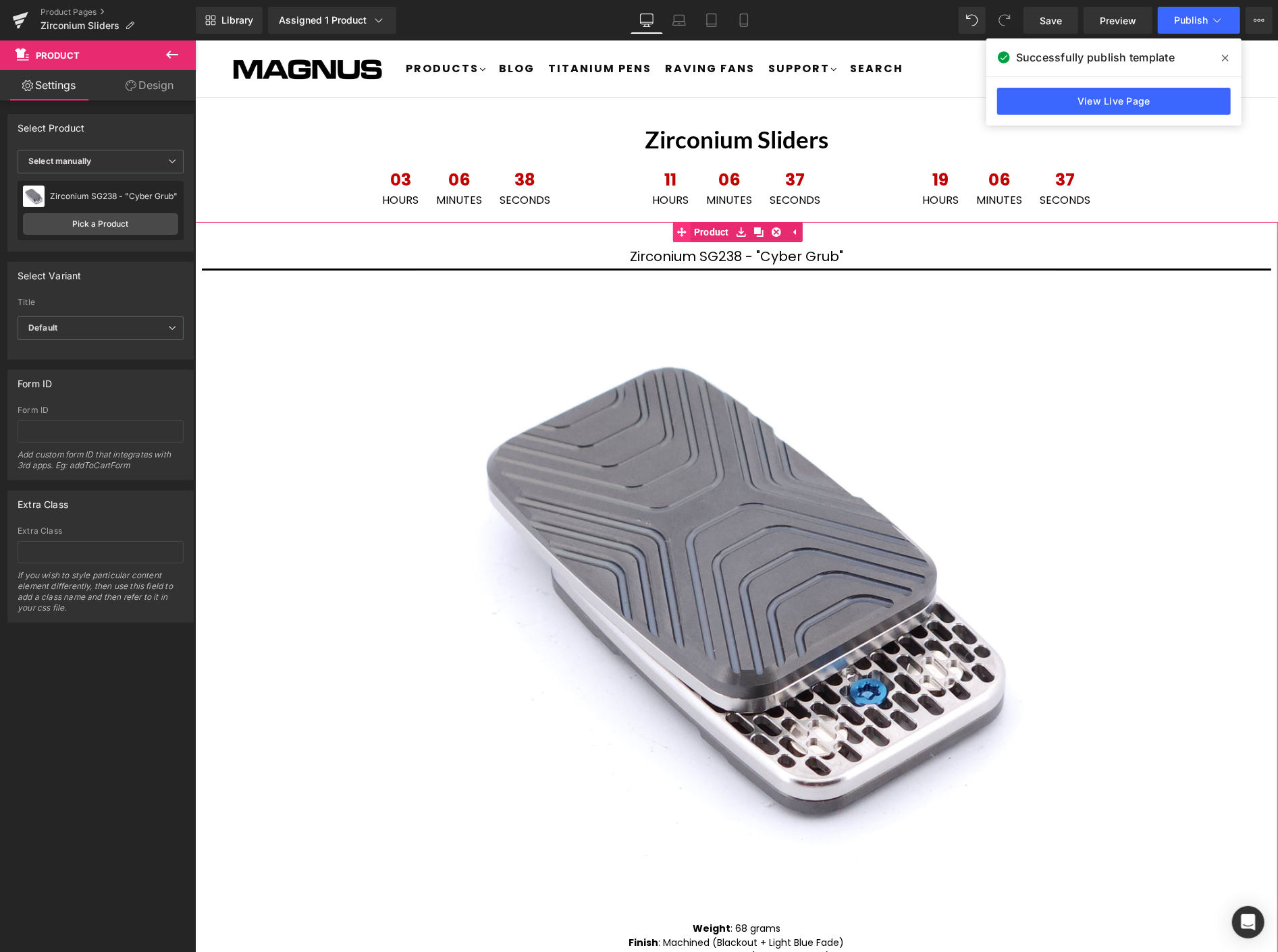
click at [715, 231] on span "Product" at bounding box center [711, 231] width 42 height 20
click at [112, 226] on link "Pick a Product" at bounding box center [100, 224] width 155 height 22
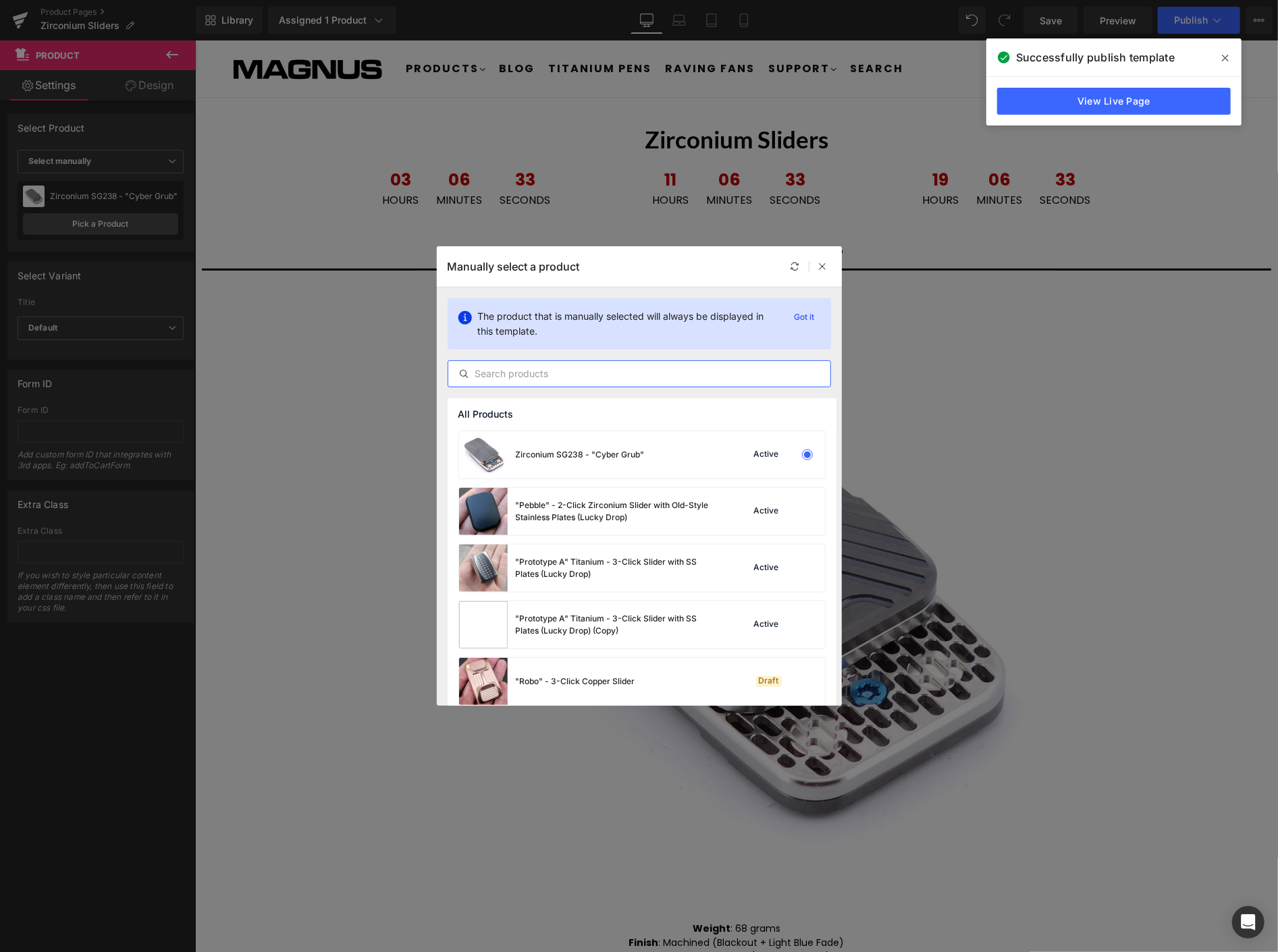
click at [607, 374] on input "text" at bounding box center [639, 374] width 382 height 16
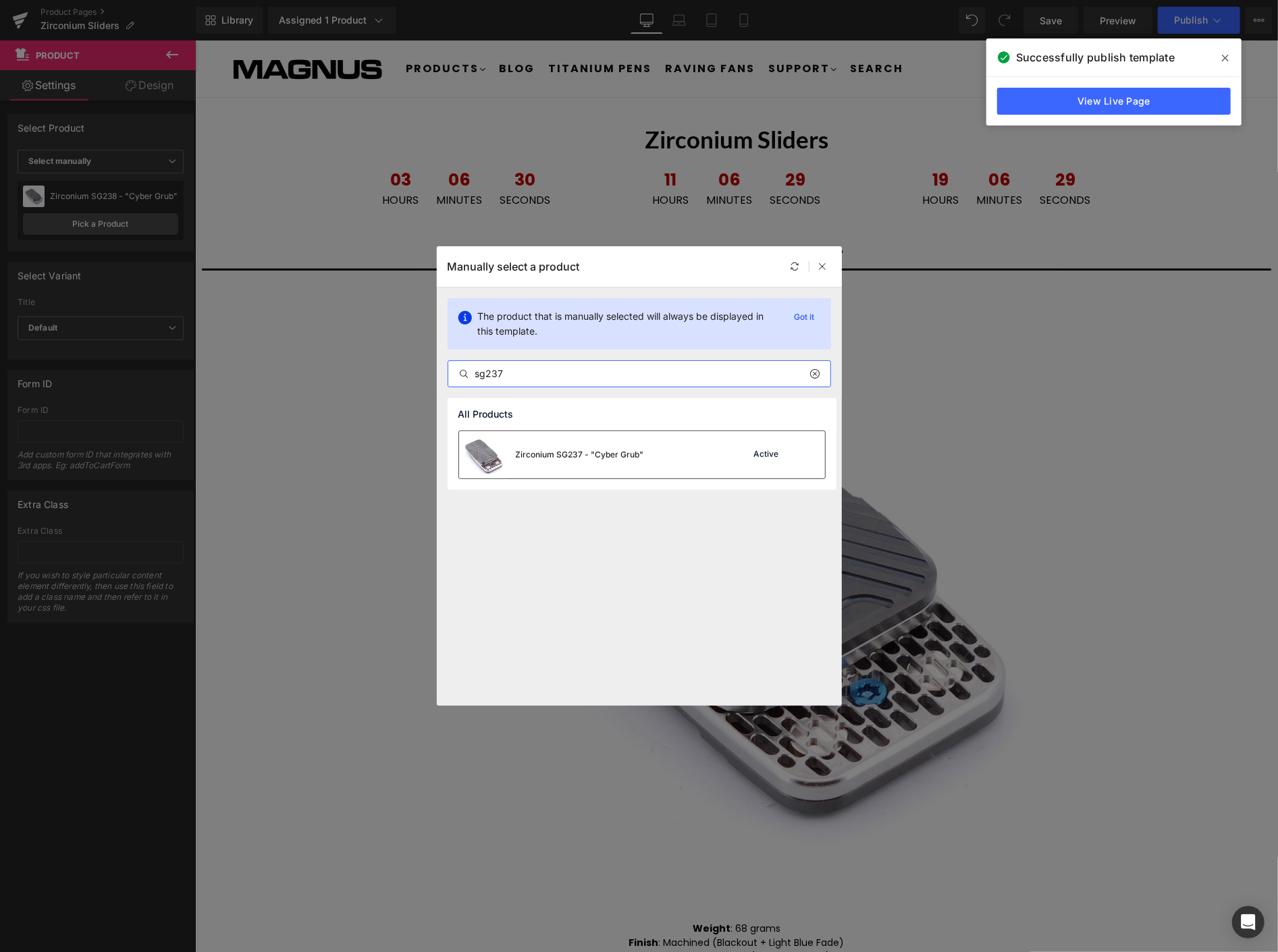
type input "sg237"
click at [606, 453] on div "Zirconium SG237 - "Cyber Grub"" at bounding box center [580, 455] width 129 height 12
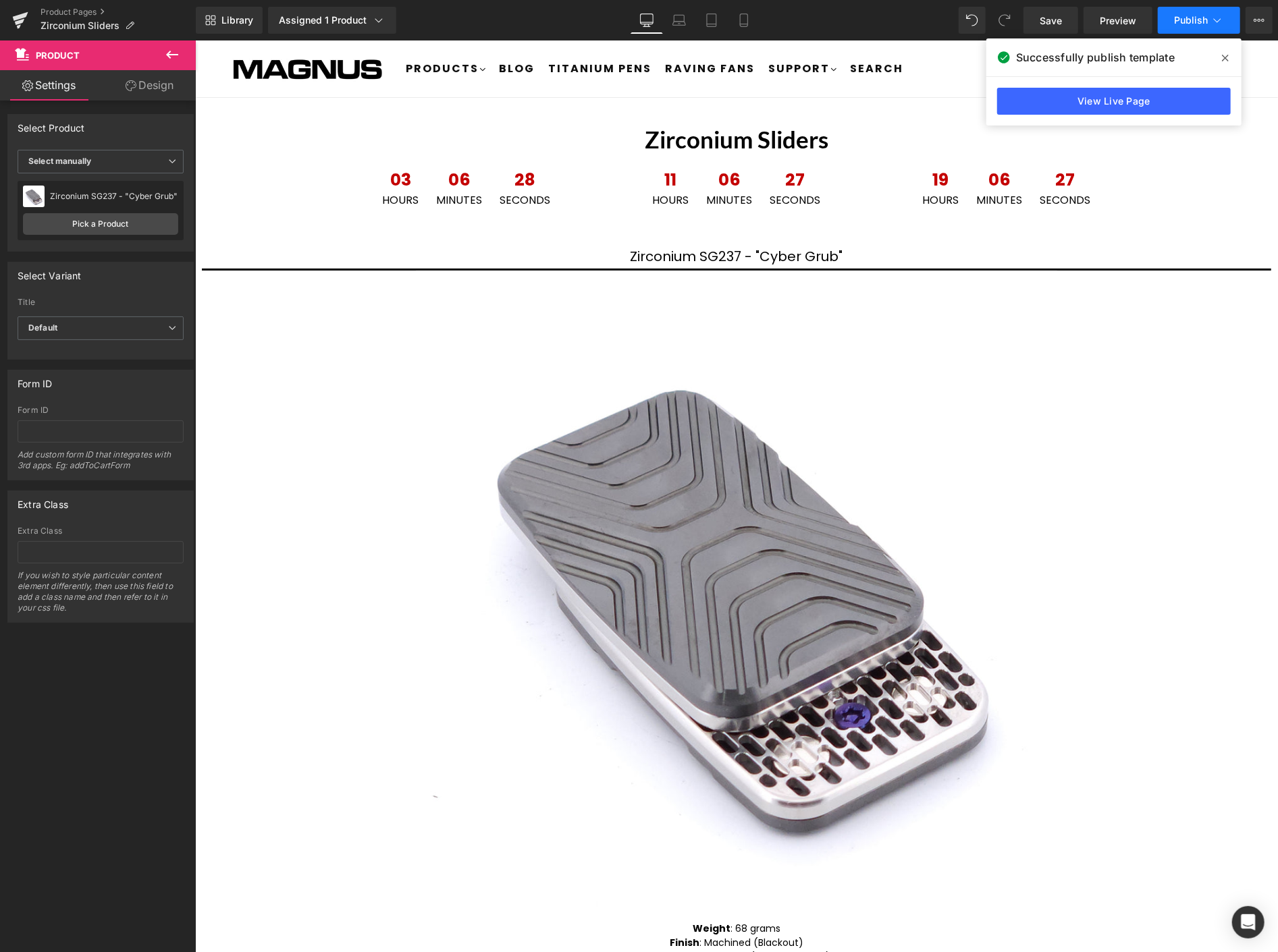
click at [1205, 18] on span "Publish" at bounding box center [1191, 19] width 34 height 11
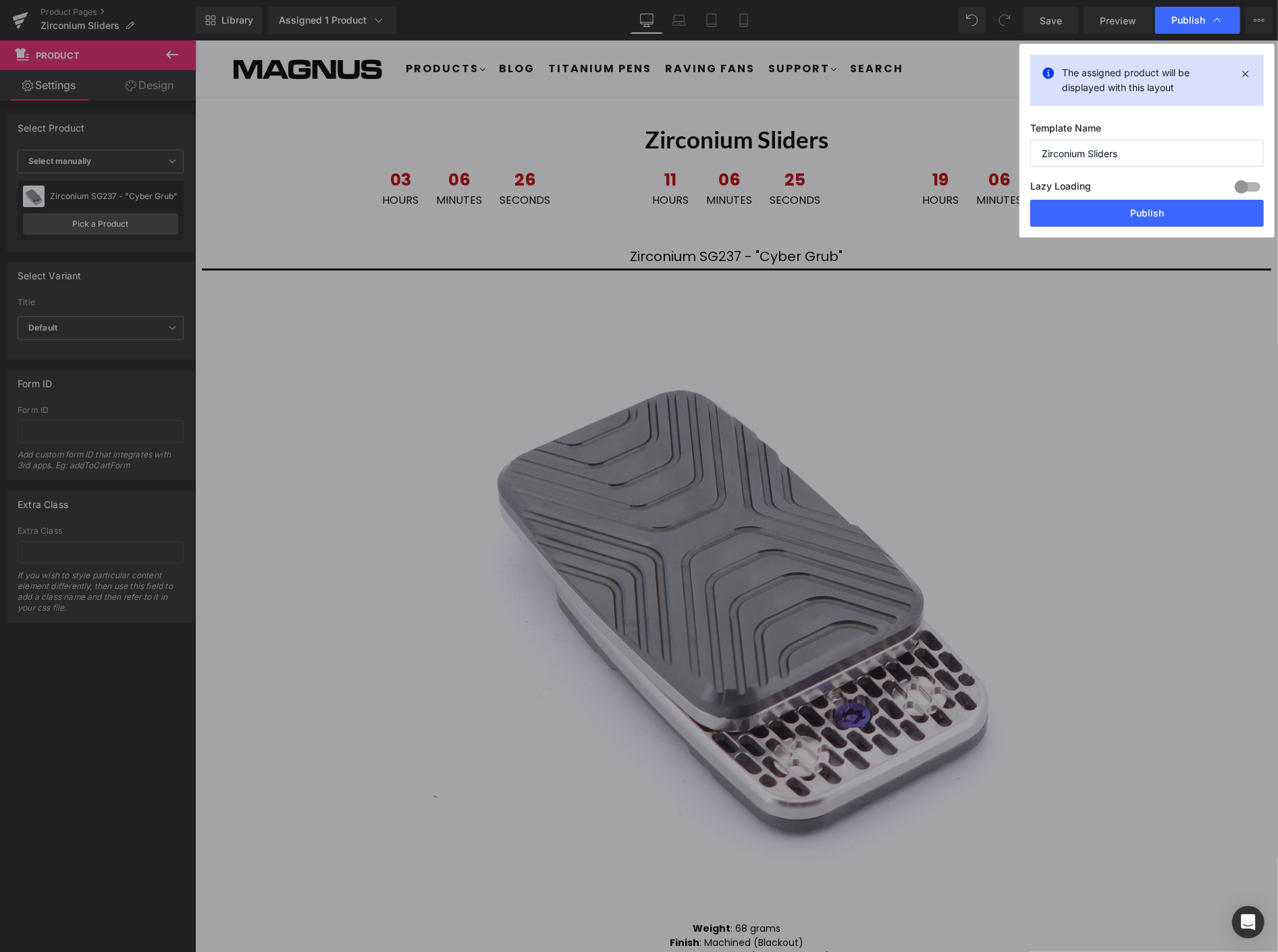
drag, startPoint x: 1200, startPoint y: 157, endPoint x: 1377, endPoint y: 64, distance: 199.9
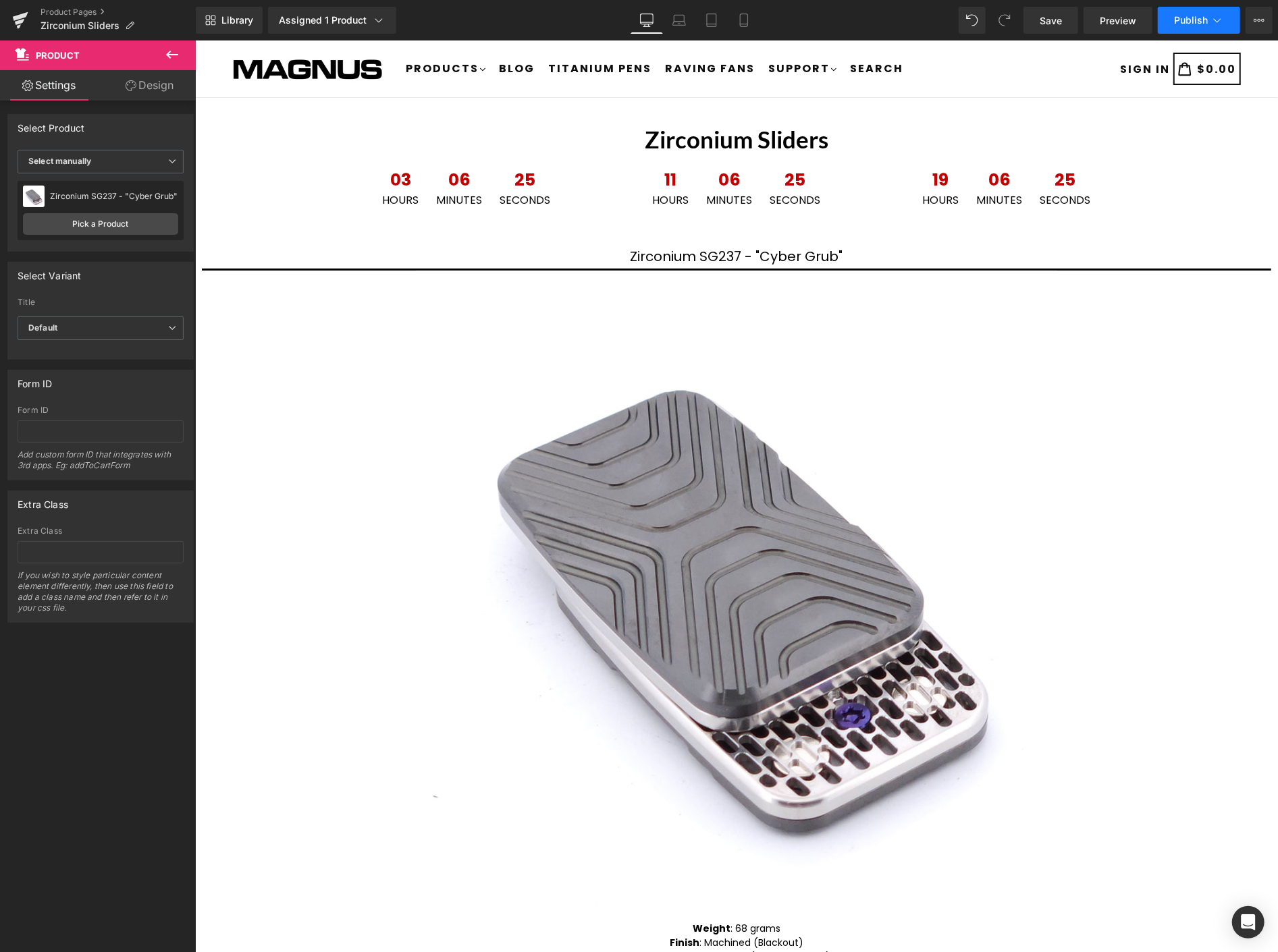
click at [1204, 15] on span "Publish" at bounding box center [1191, 19] width 34 height 11
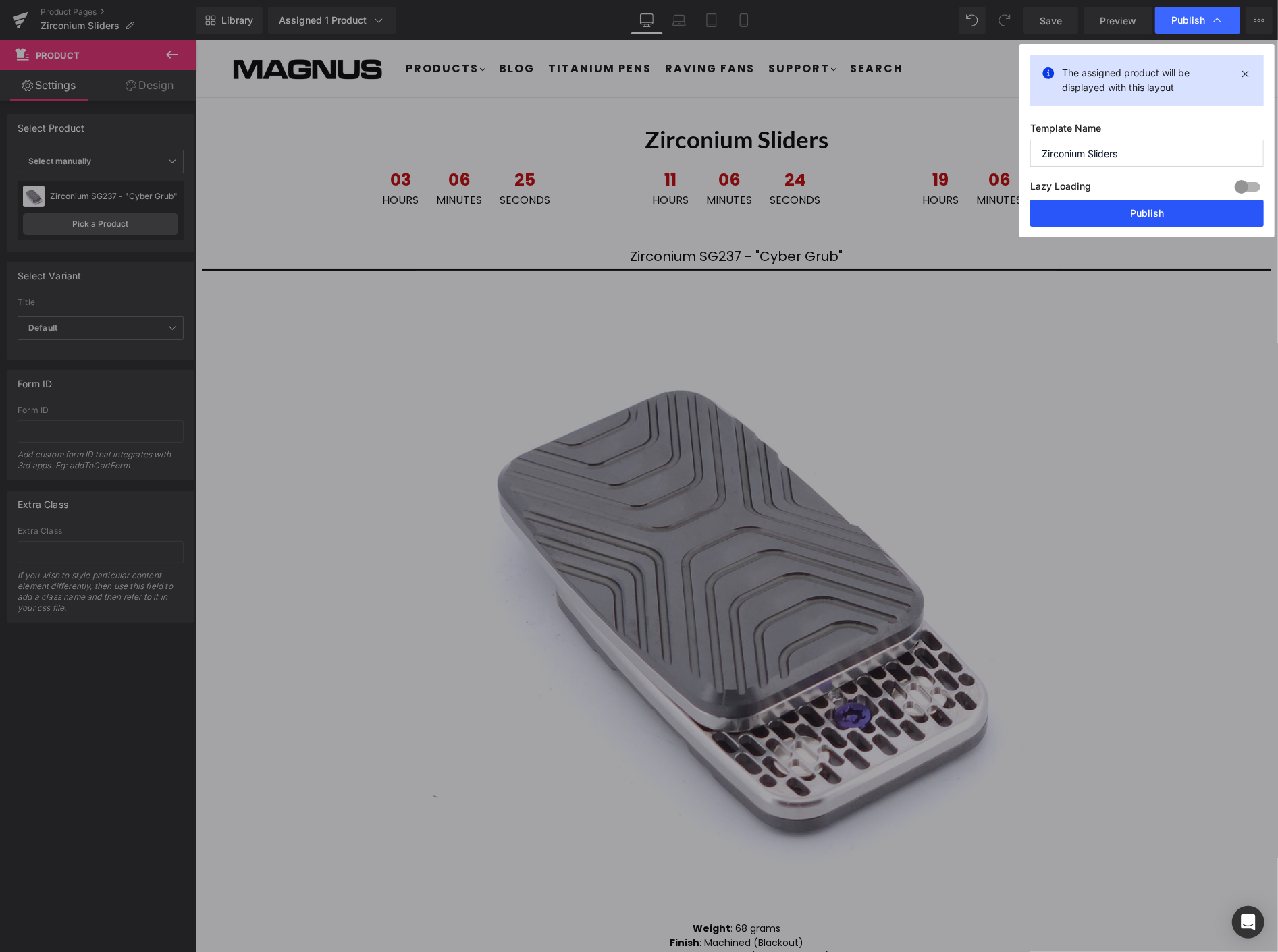
click at [1158, 214] on button "Publish" at bounding box center [1146, 213] width 234 height 27
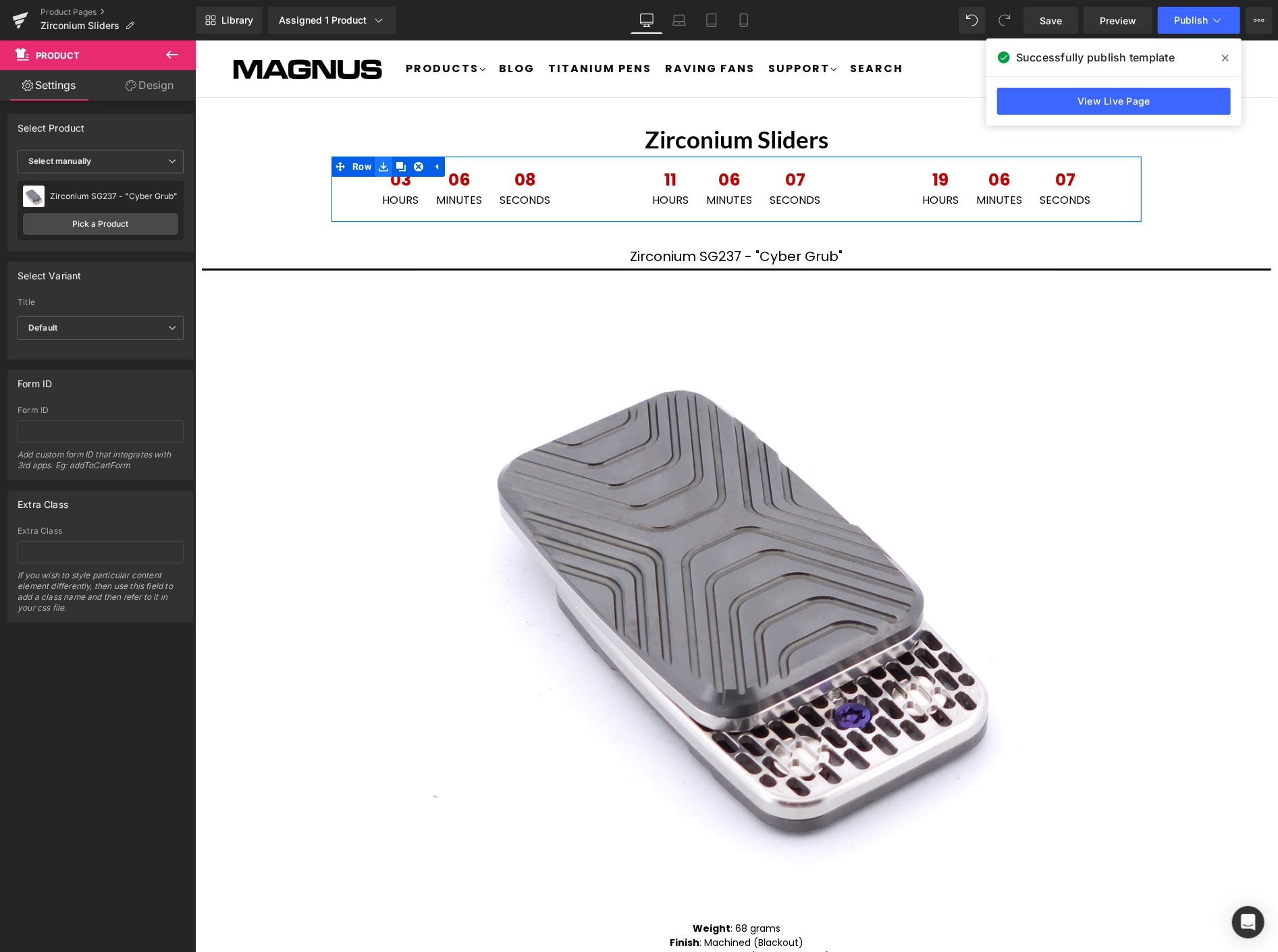
click at [378, 161] on icon at bounding box center [383, 166] width 10 height 11
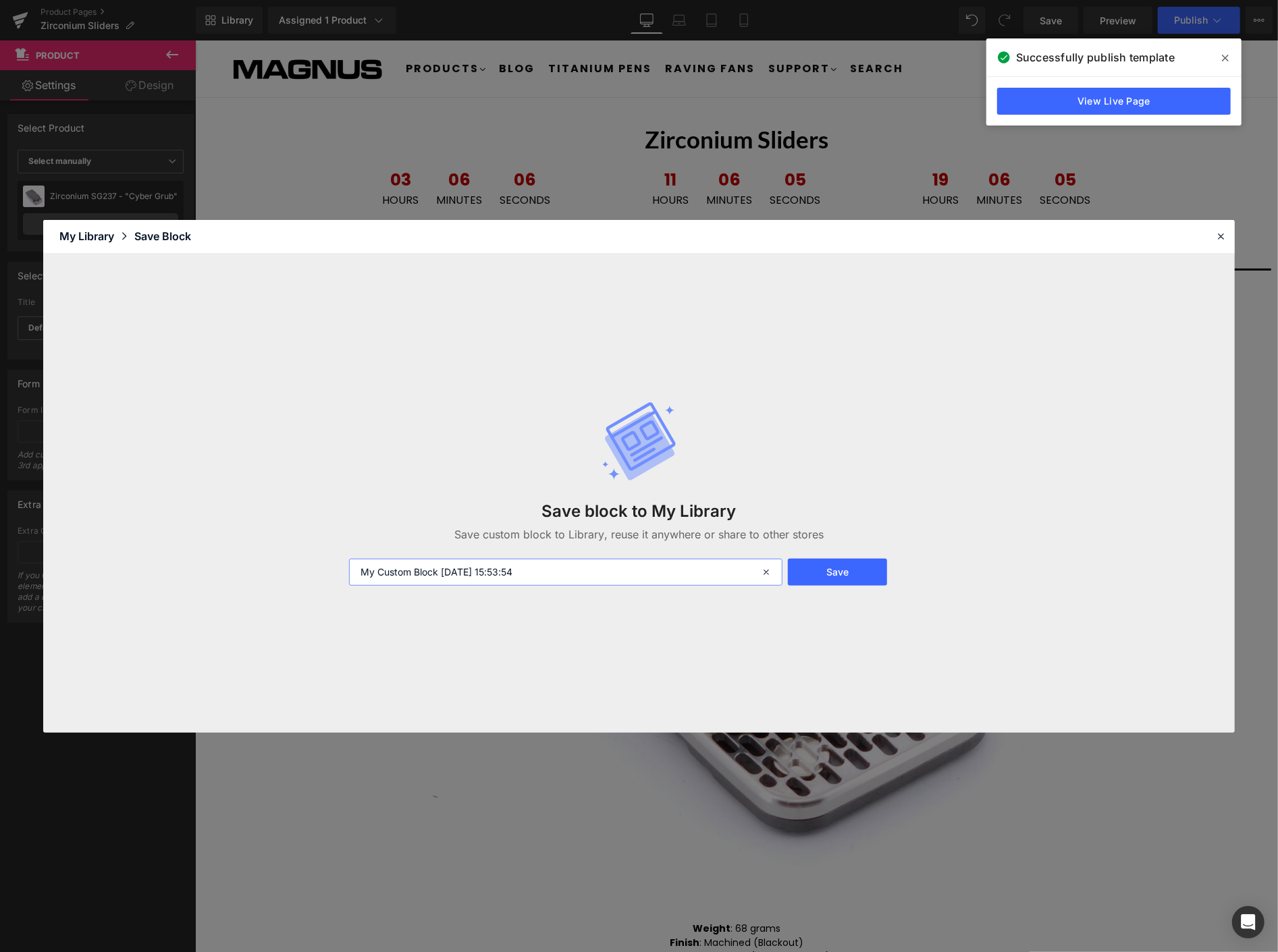
drag, startPoint x: 578, startPoint y: 577, endPoint x: 298, endPoint y: 527, distance: 284.4
click at [298, 527] on div "Save block to My Library Save custom block to Library, reuse it anywhere or sha…" at bounding box center [638, 493] width 1191 height 479
type input "Zr clock 1"
click at [846, 574] on button "Save" at bounding box center [837, 572] width 99 height 27
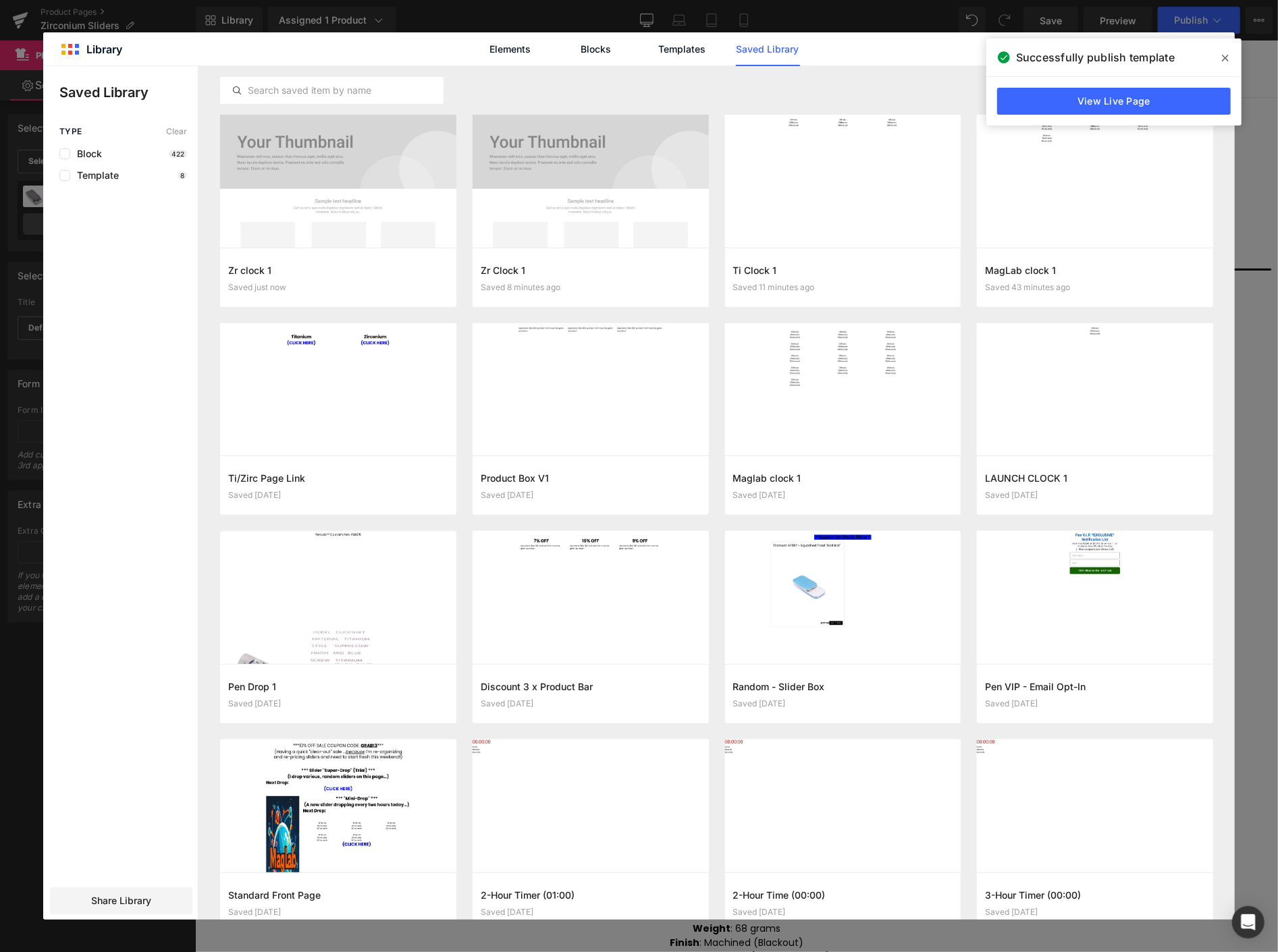
click at [1223, 53] on icon at bounding box center [1225, 57] width 6 height 11
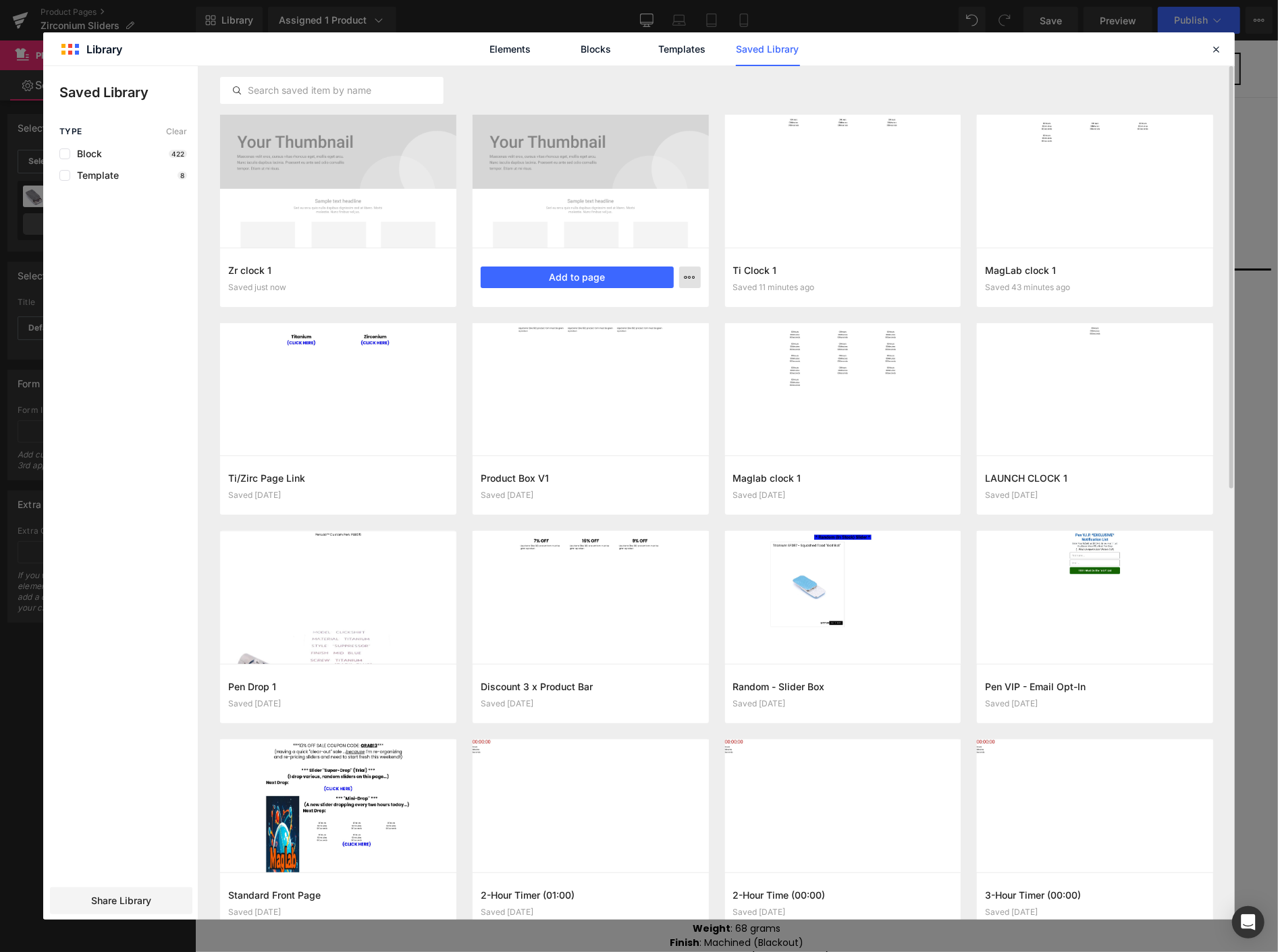
click at [693, 277] on icon "button" at bounding box center [689, 277] width 11 height 11
click at [616, 338] on div "Delete" at bounding box center [624, 336] width 154 height 28
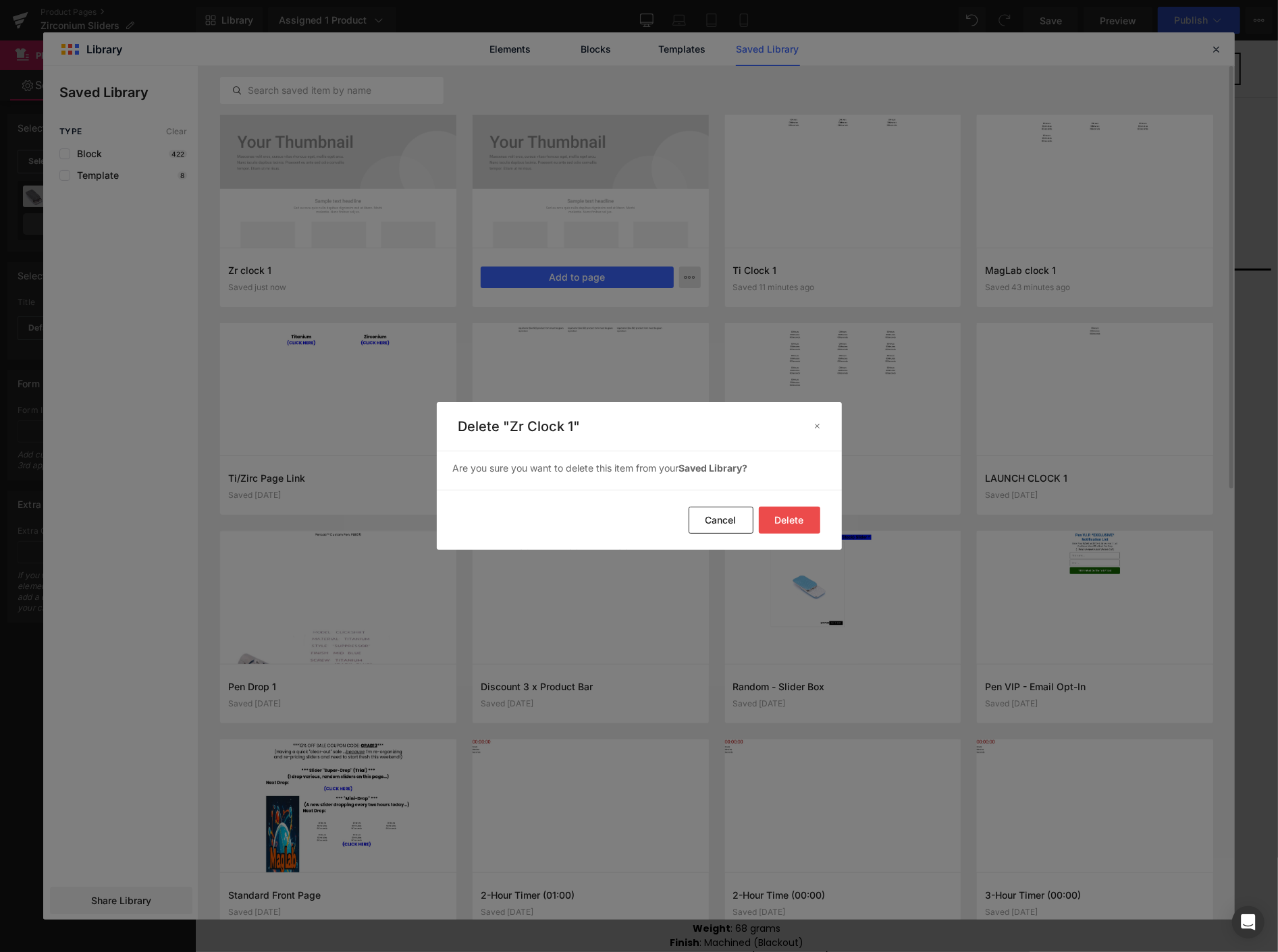
click at [789, 524] on button "Delete" at bounding box center [789, 520] width 61 height 27
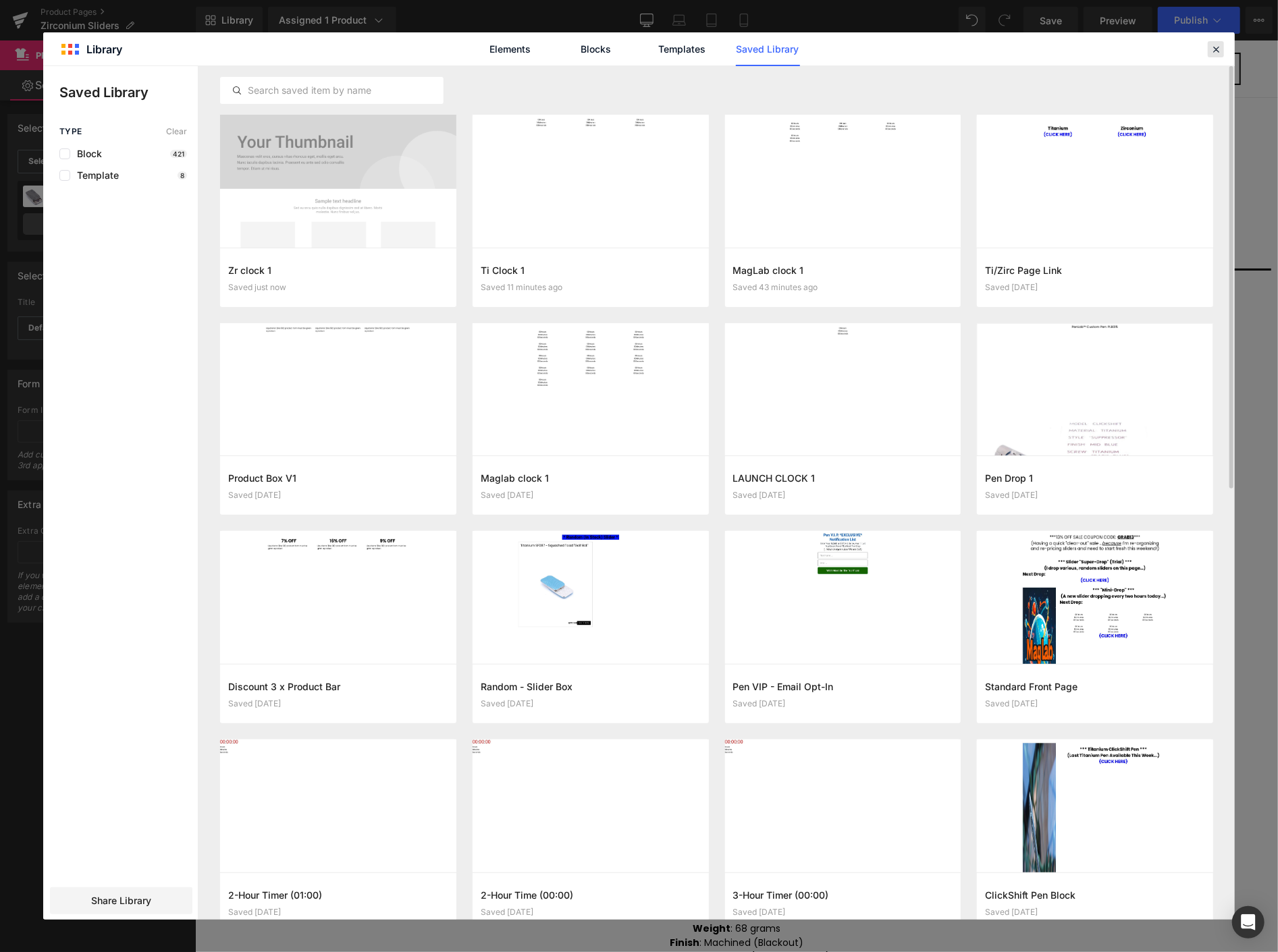
click at [1222, 44] on div at bounding box center [1216, 49] width 16 height 16
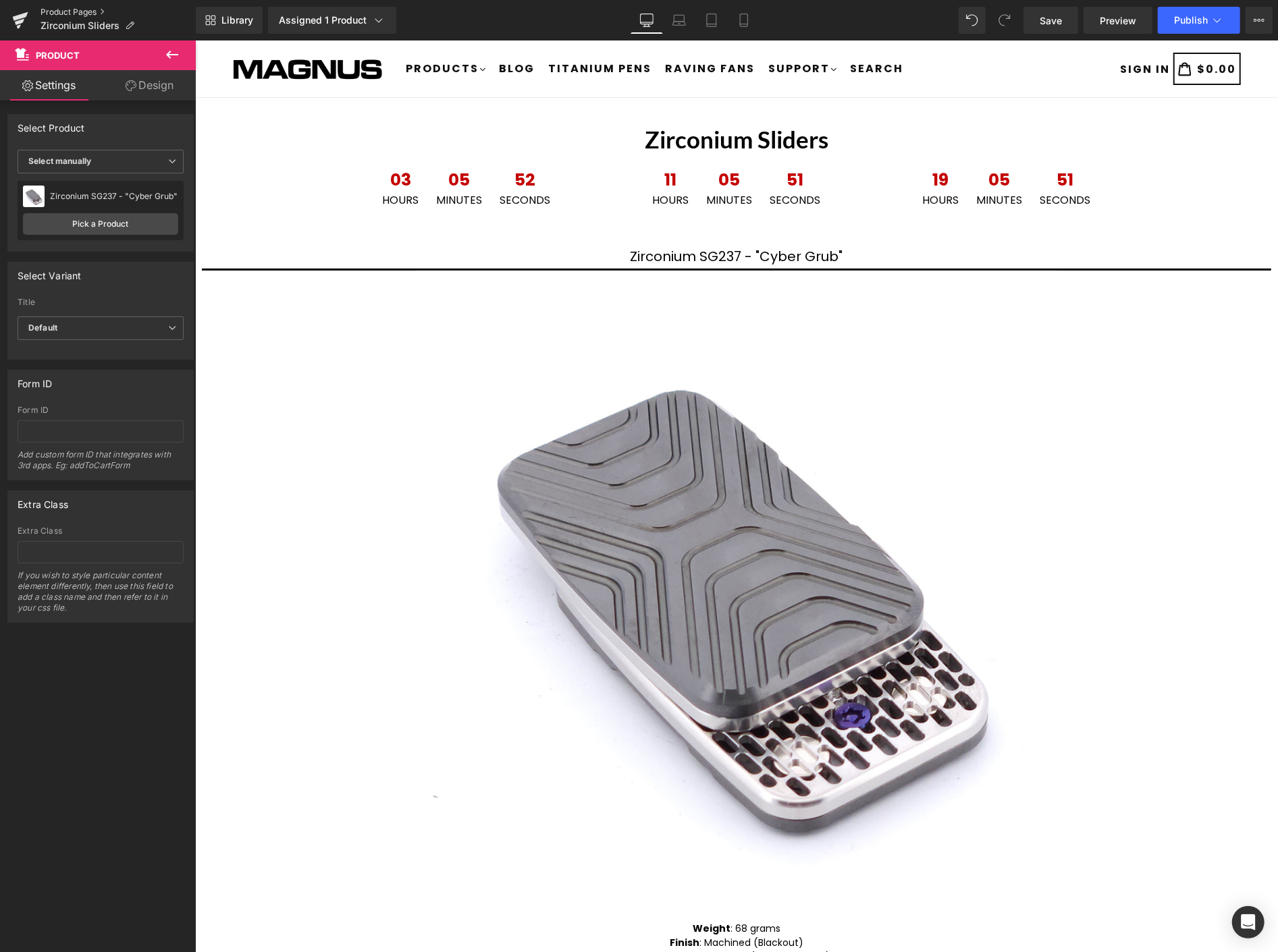
click at [95, 9] on link "Product Pages" at bounding box center [118, 11] width 155 height 11
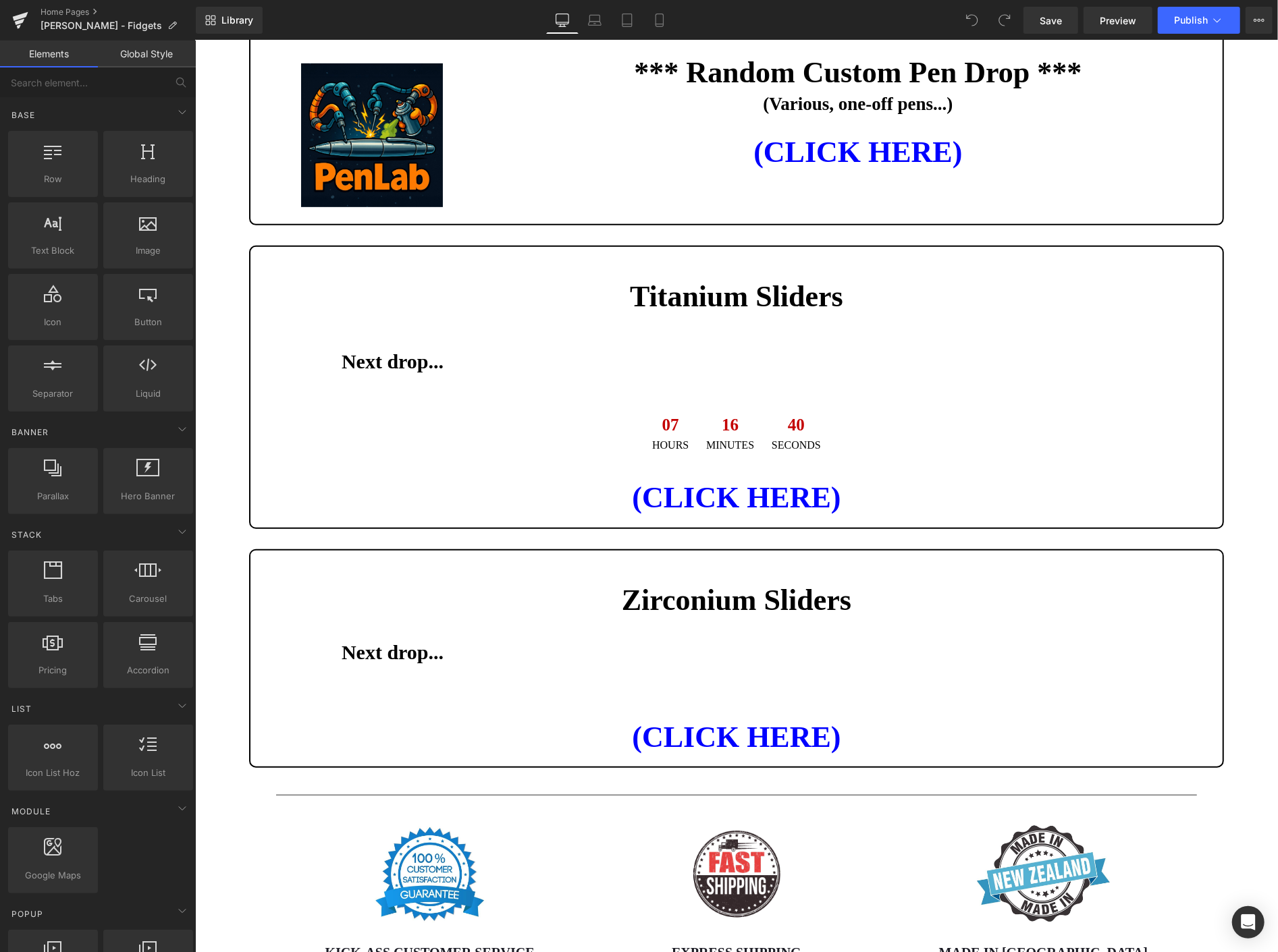
scroll to position [450, 0]
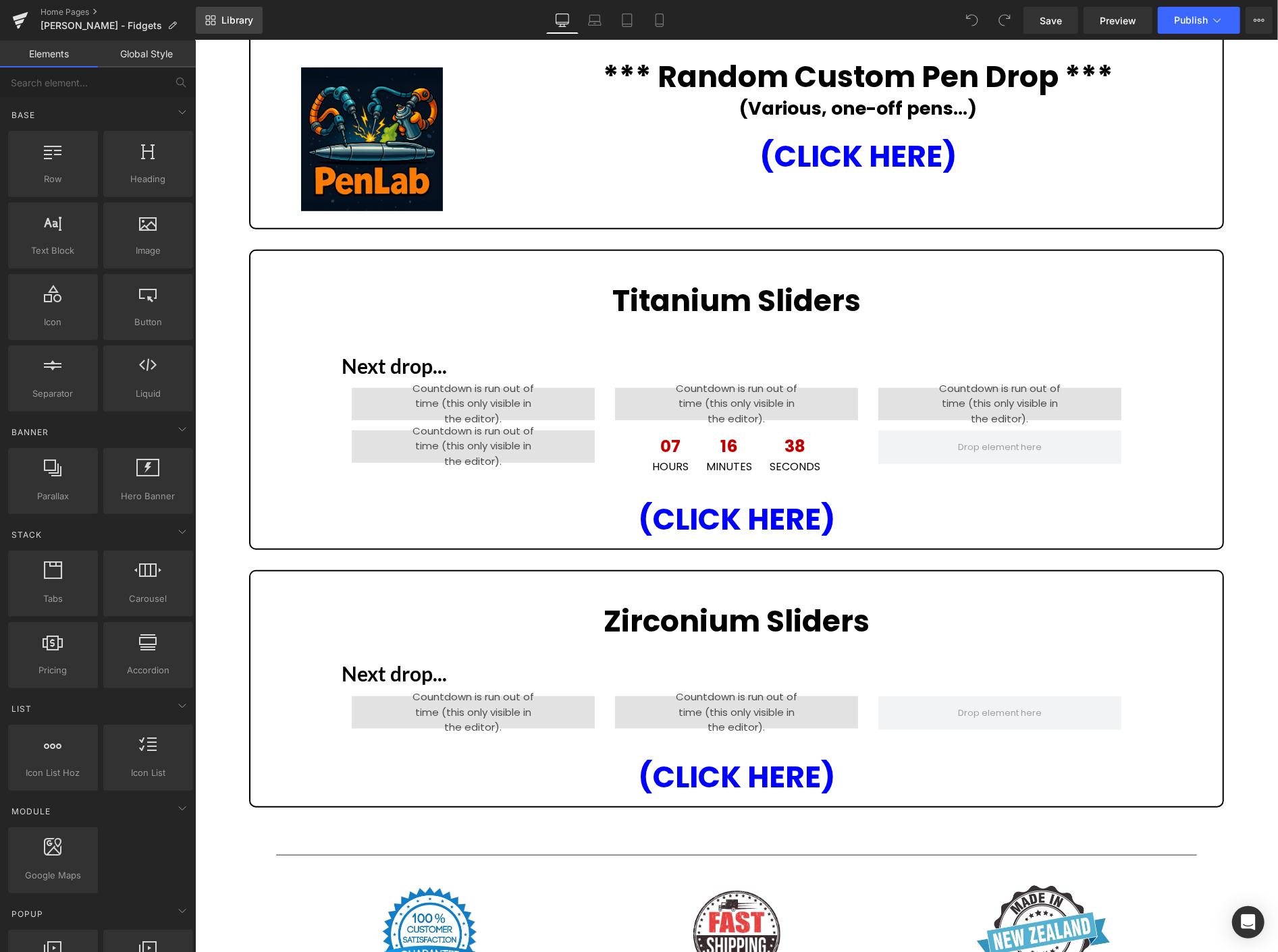
click at [238, 19] on span "Library" at bounding box center [237, 20] width 32 height 12
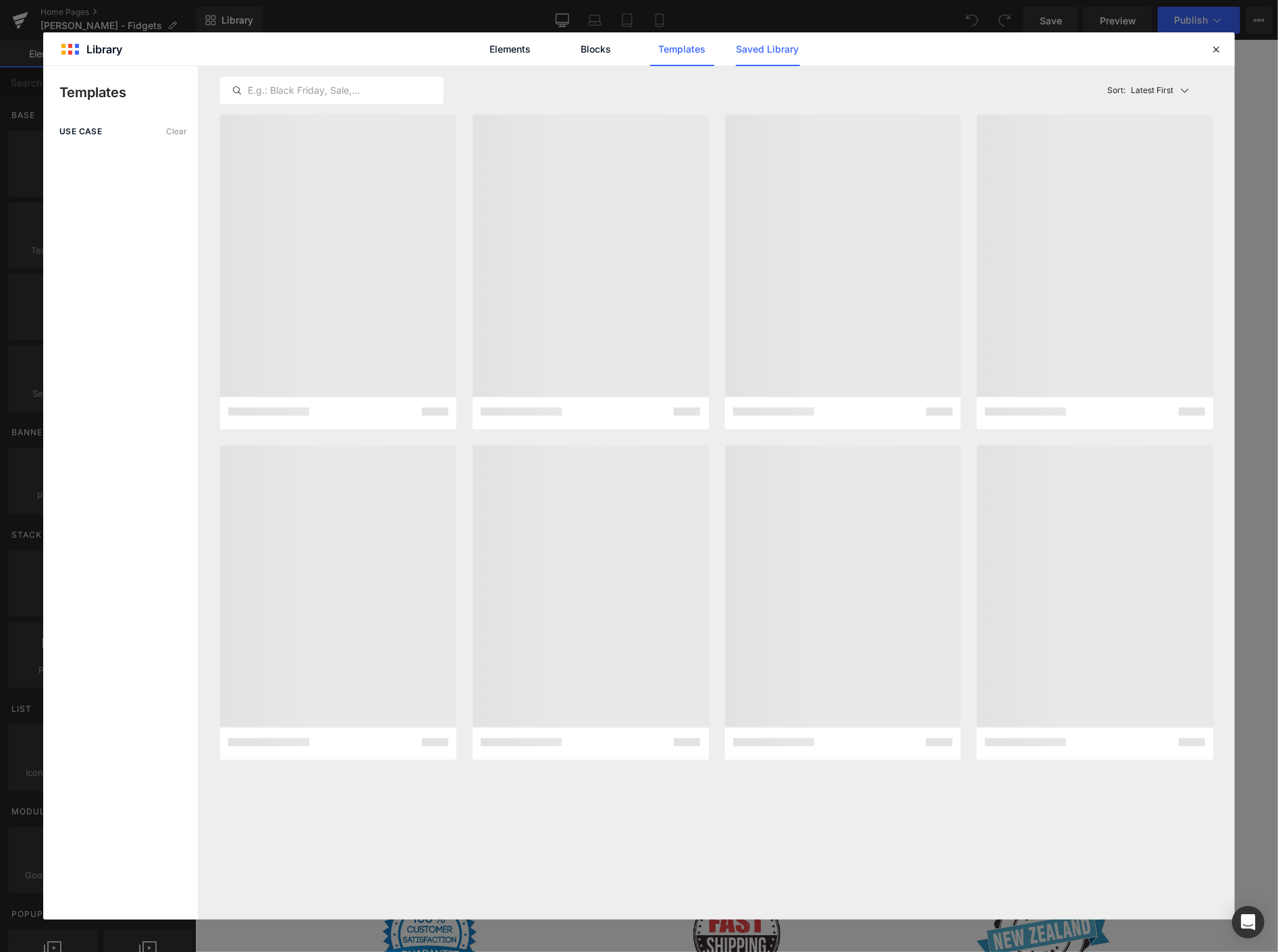
click at [764, 48] on link "Saved Library" at bounding box center [768, 49] width 64 height 34
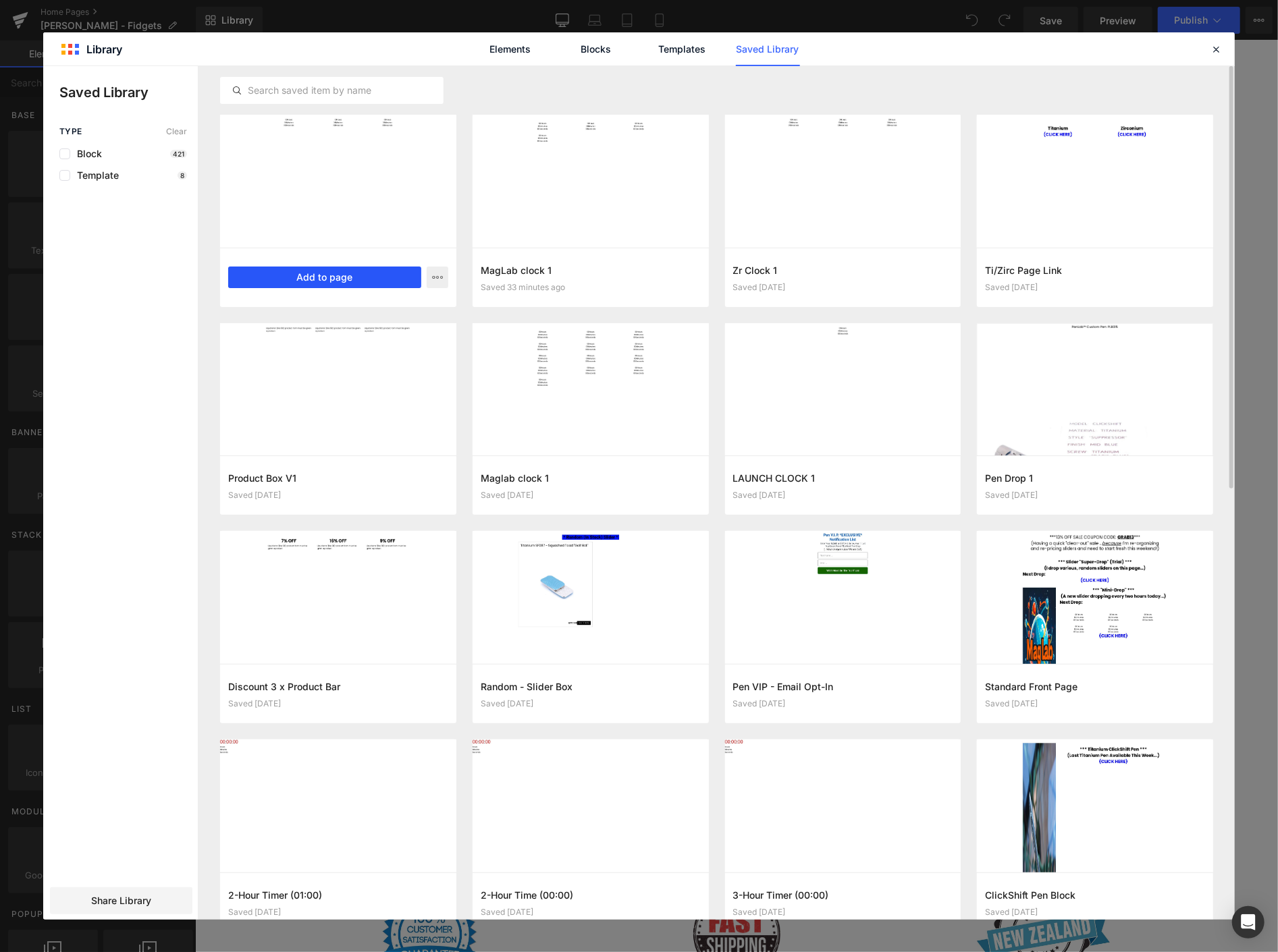
click at [353, 271] on button "Add to page" at bounding box center [324, 277] width 193 height 22
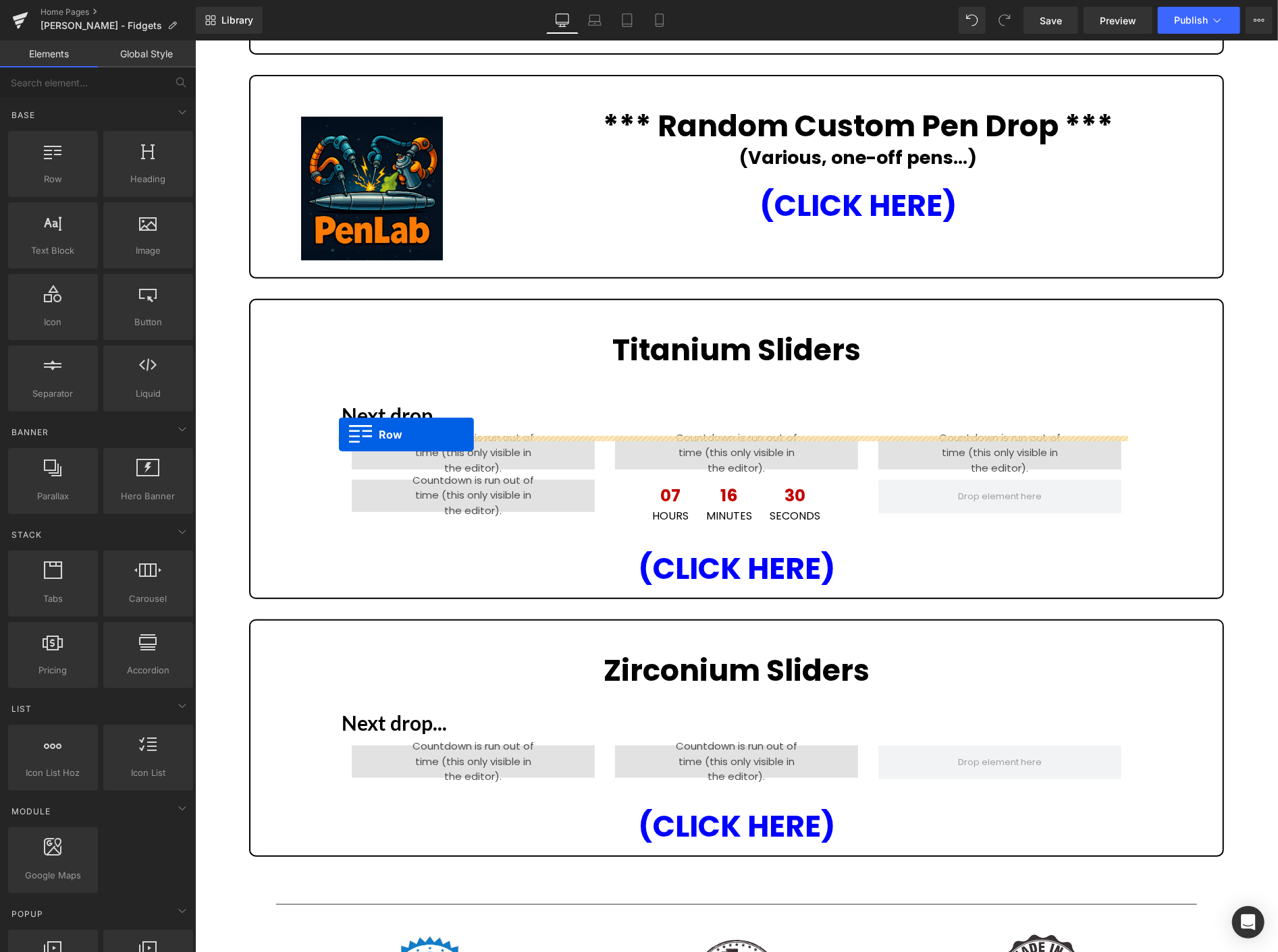
scroll to position [381, 0]
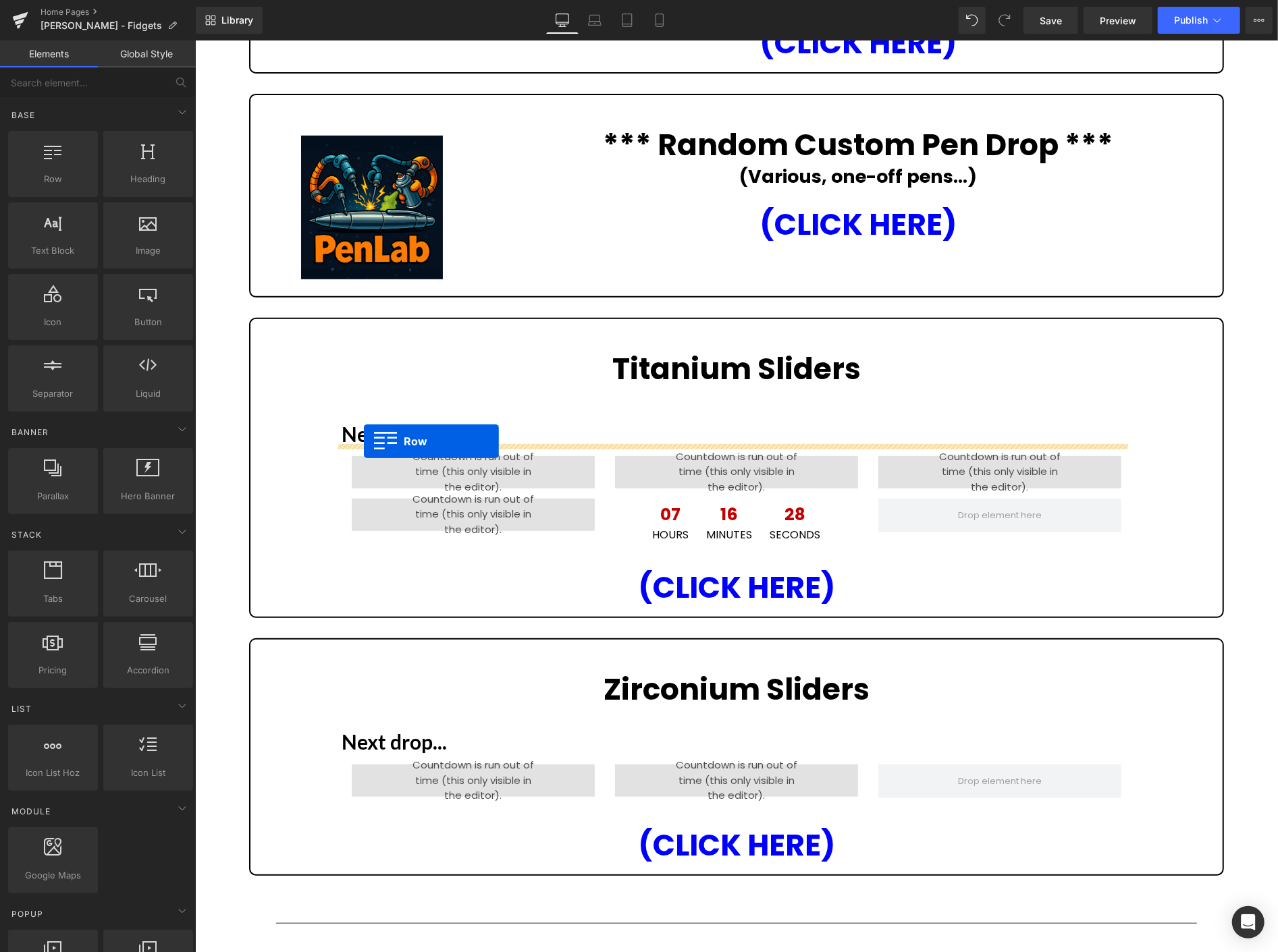
drag, startPoint x: 335, startPoint y: 520, endPoint x: 363, endPoint y: 441, distance: 83.8
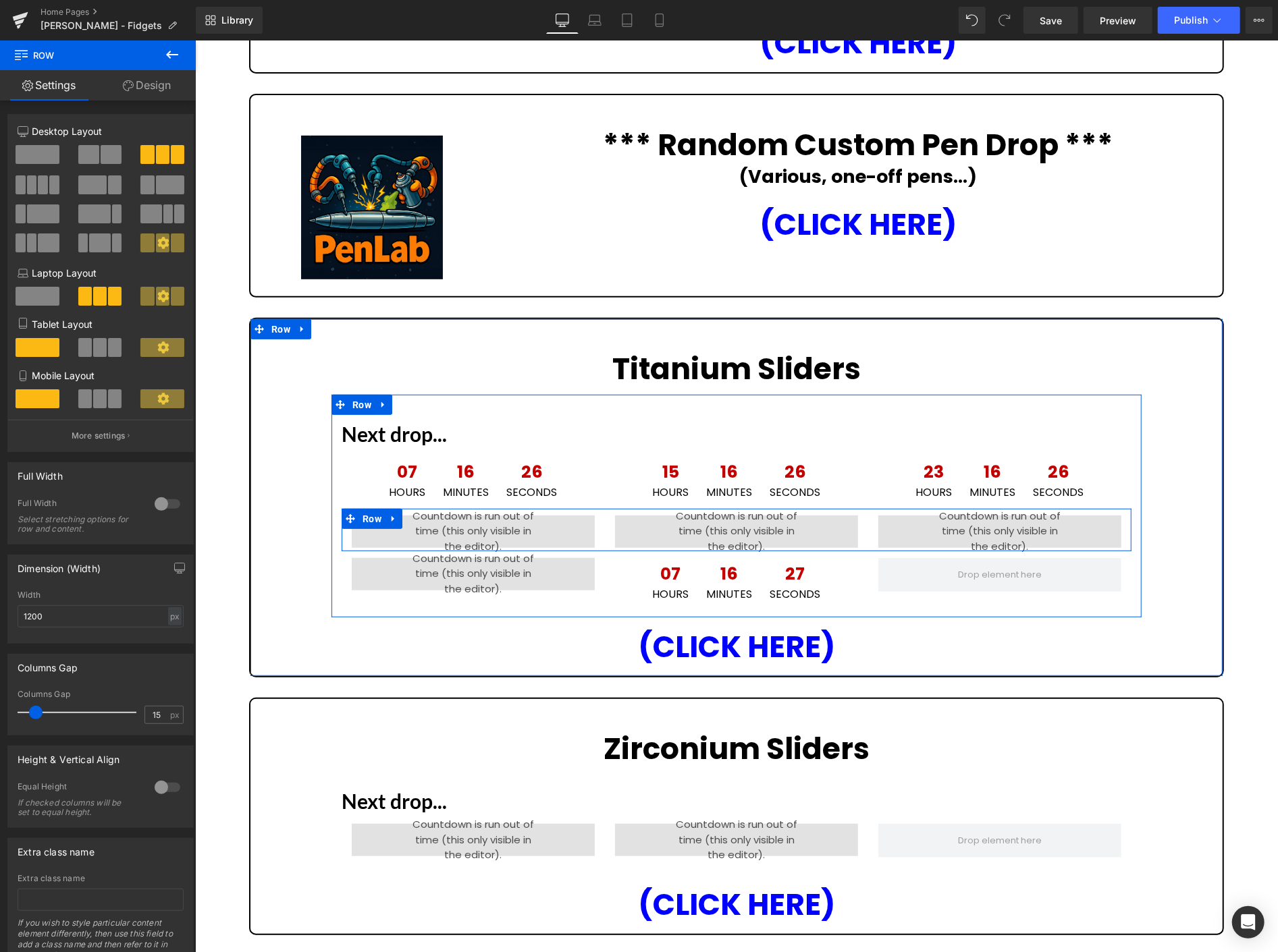
drag, startPoint x: 384, startPoint y: 513, endPoint x: 397, endPoint y: 513, distance: 13.0
click at [388, 513] on icon at bounding box center [393, 518] width 10 height 11
click at [423, 514] on icon at bounding box center [428, 518] width 10 height 10
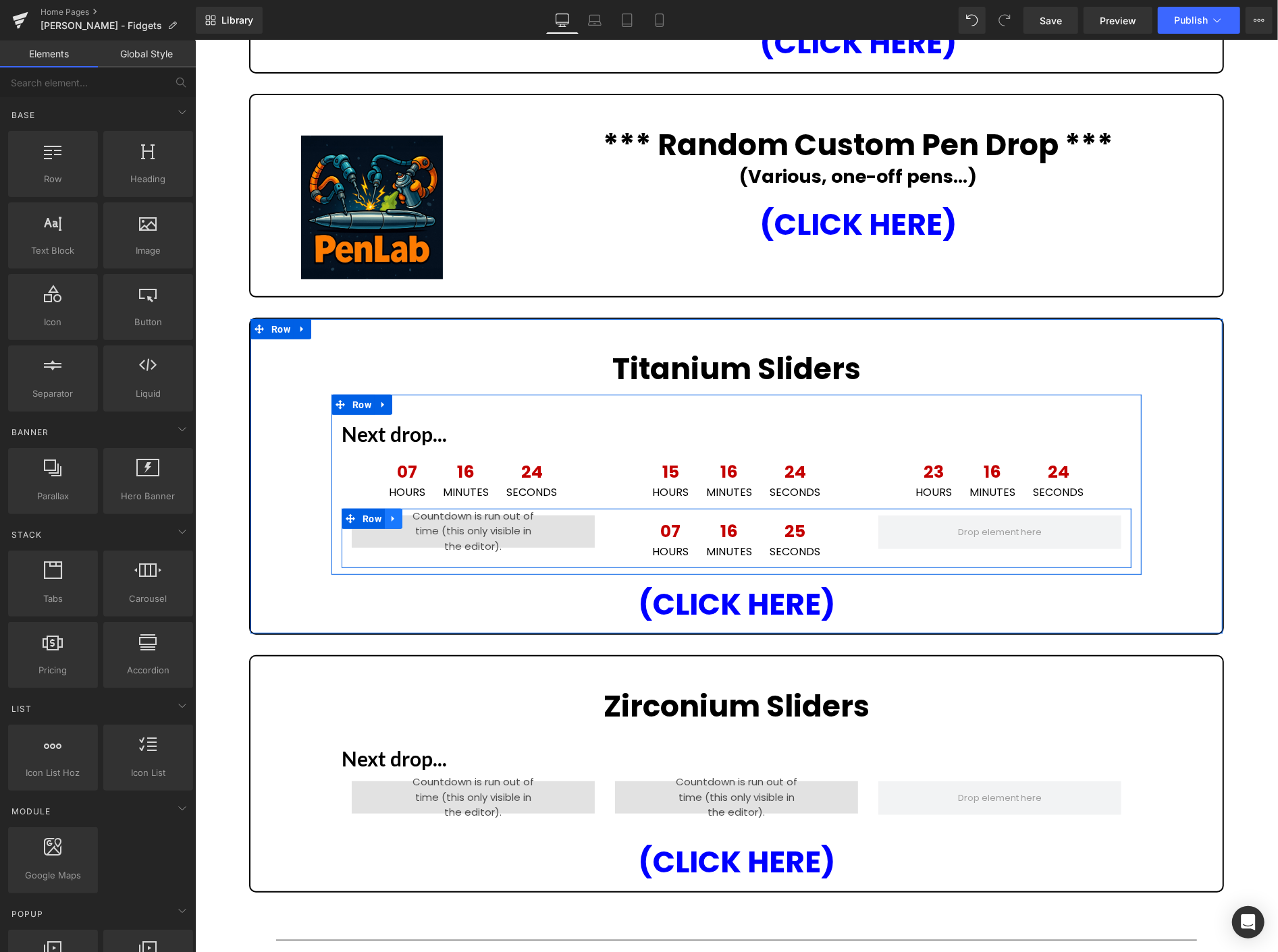
click at [388, 513] on icon at bounding box center [393, 518] width 10 height 11
drag, startPoint x: 416, startPoint y: 510, endPoint x: 573, endPoint y: 494, distance: 157.8
click at [419, 510] on link at bounding box center [428, 518] width 18 height 20
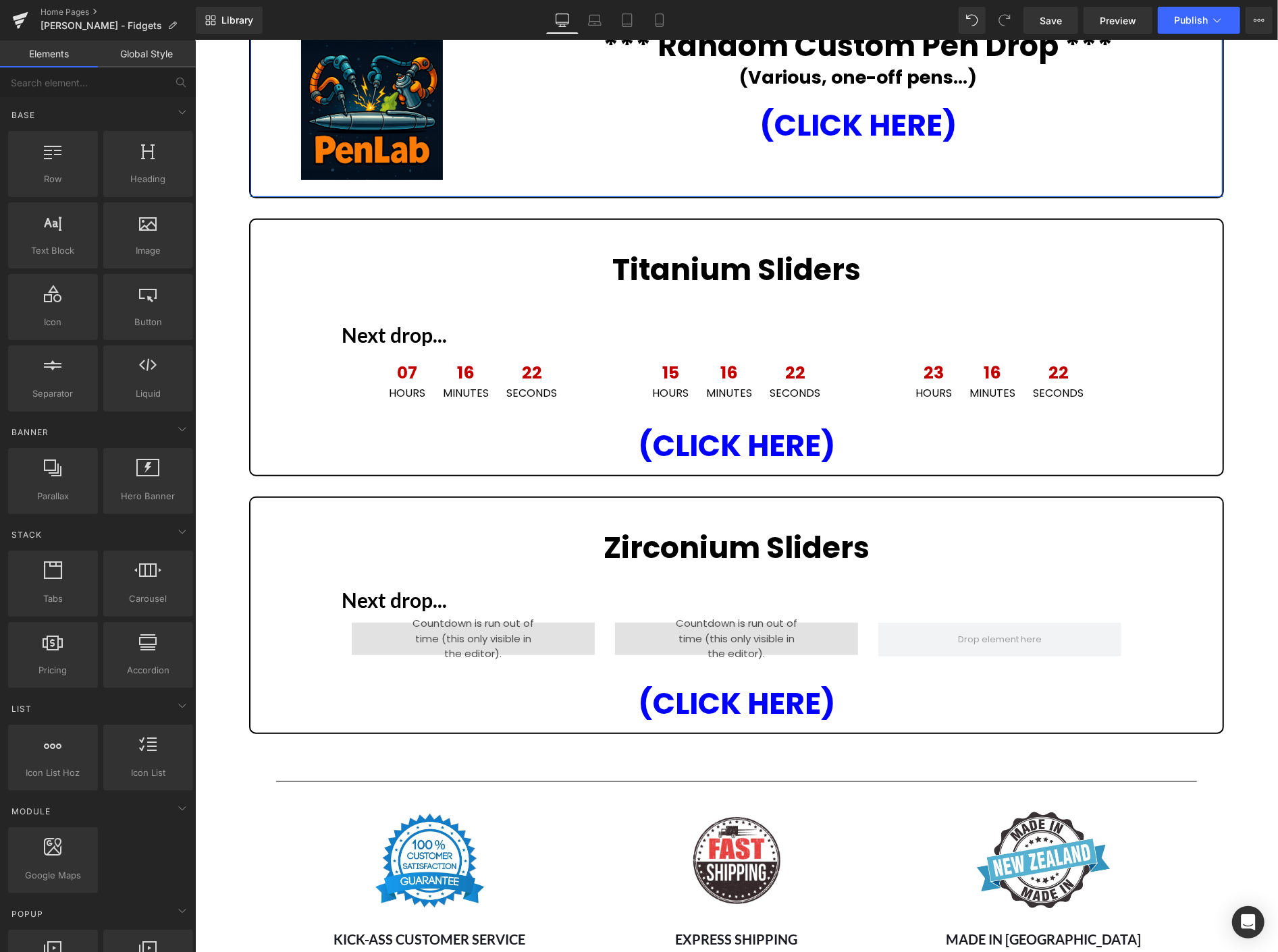
scroll to position [531, 0]
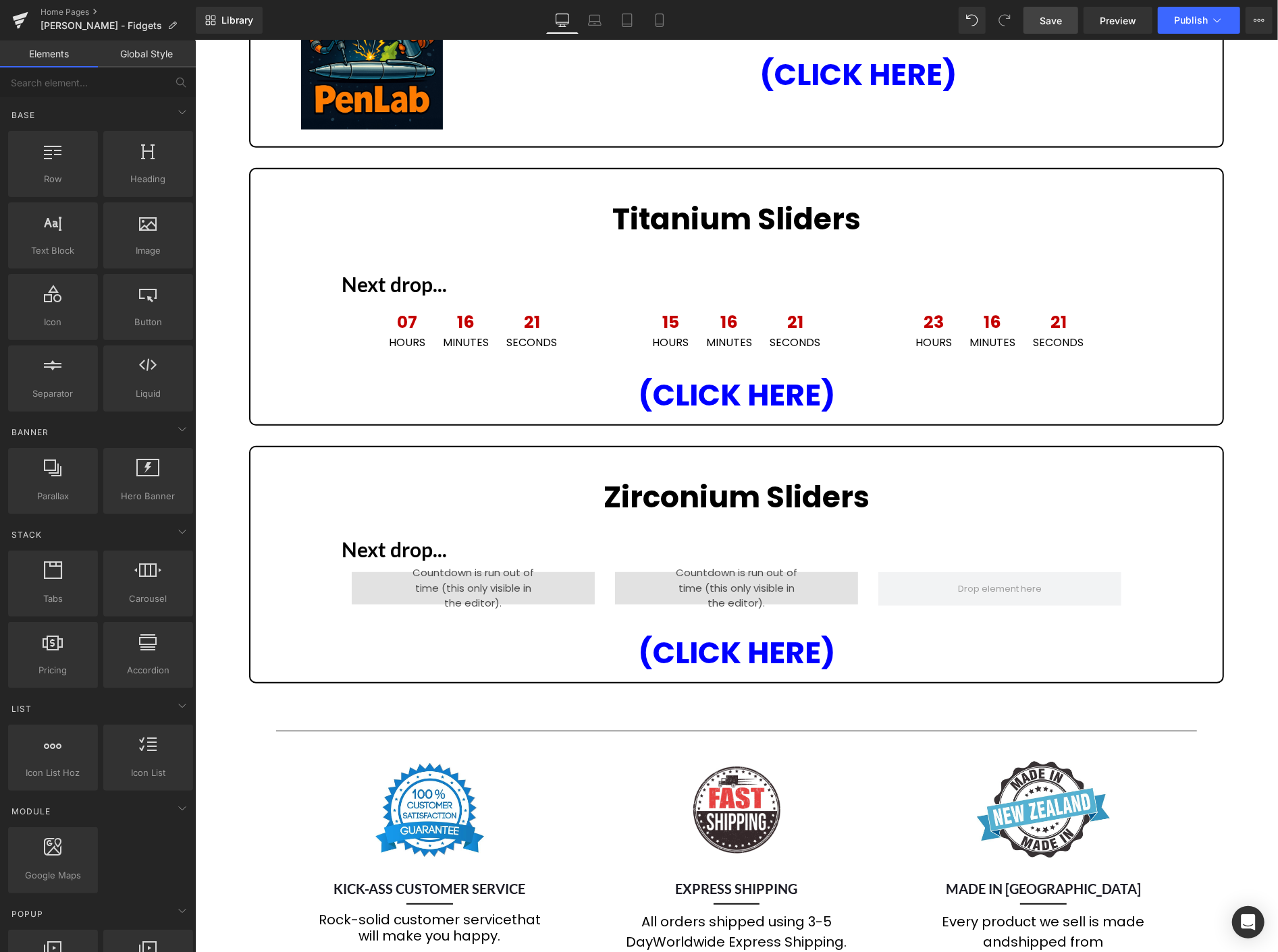
click at [1062, 16] on span "Save" at bounding box center [1051, 21] width 23 height 15
click at [222, 21] on span "Library" at bounding box center [237, 20] width 32 height 12
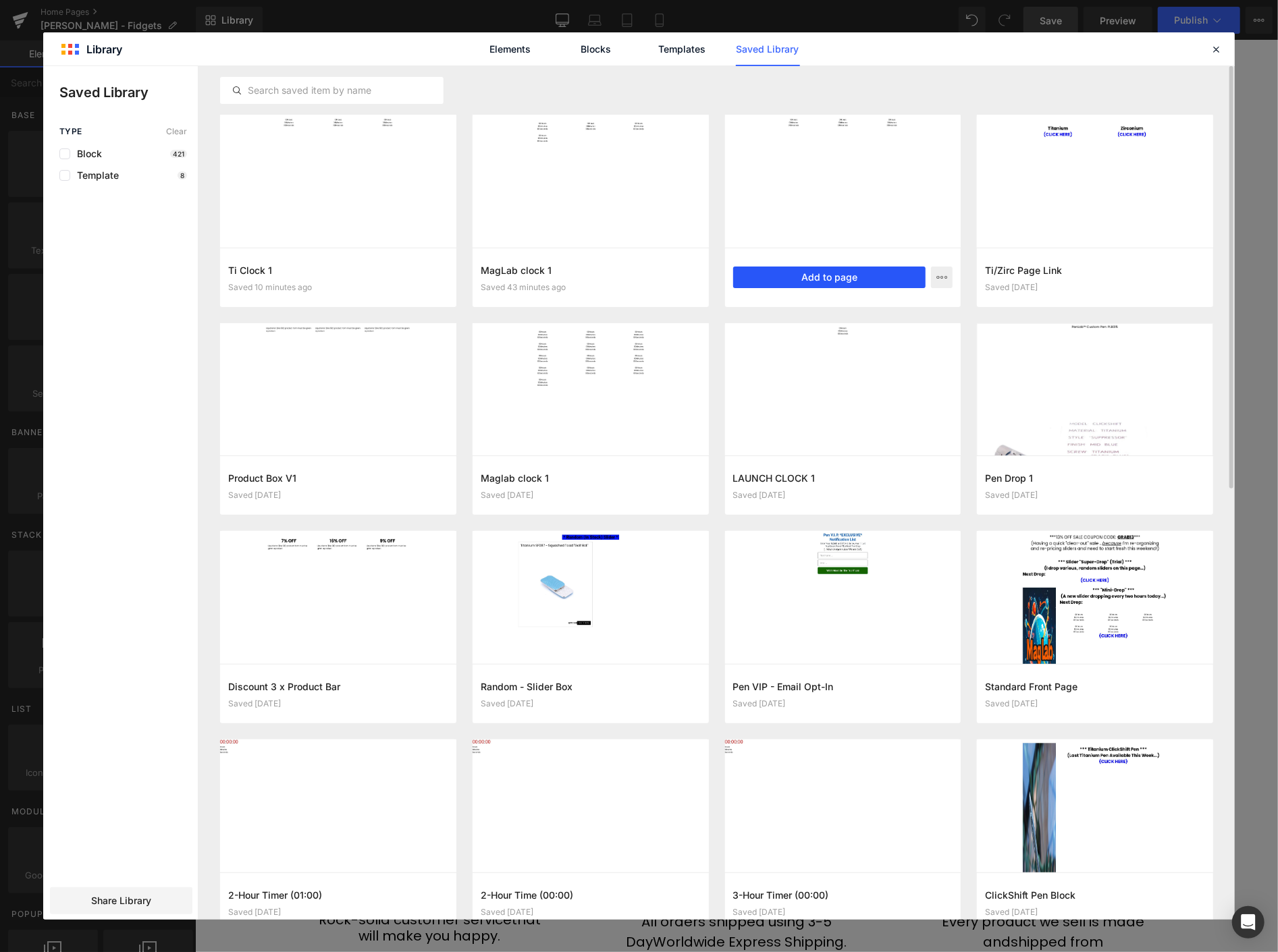
click at [827, 281] on button "Add to page" at bounding box center [829, 277] width 193 height 22
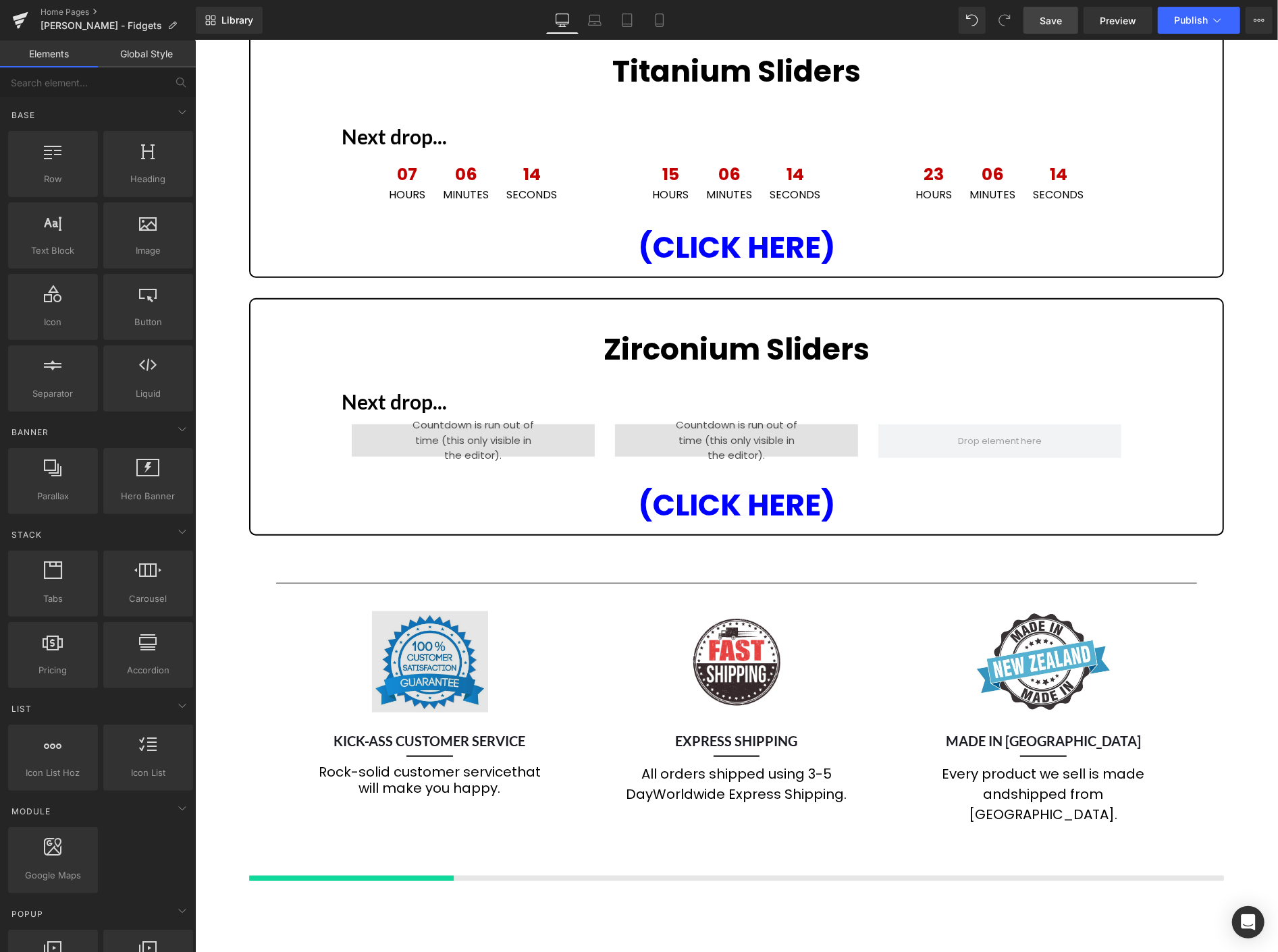
scroll to position [673, 0]
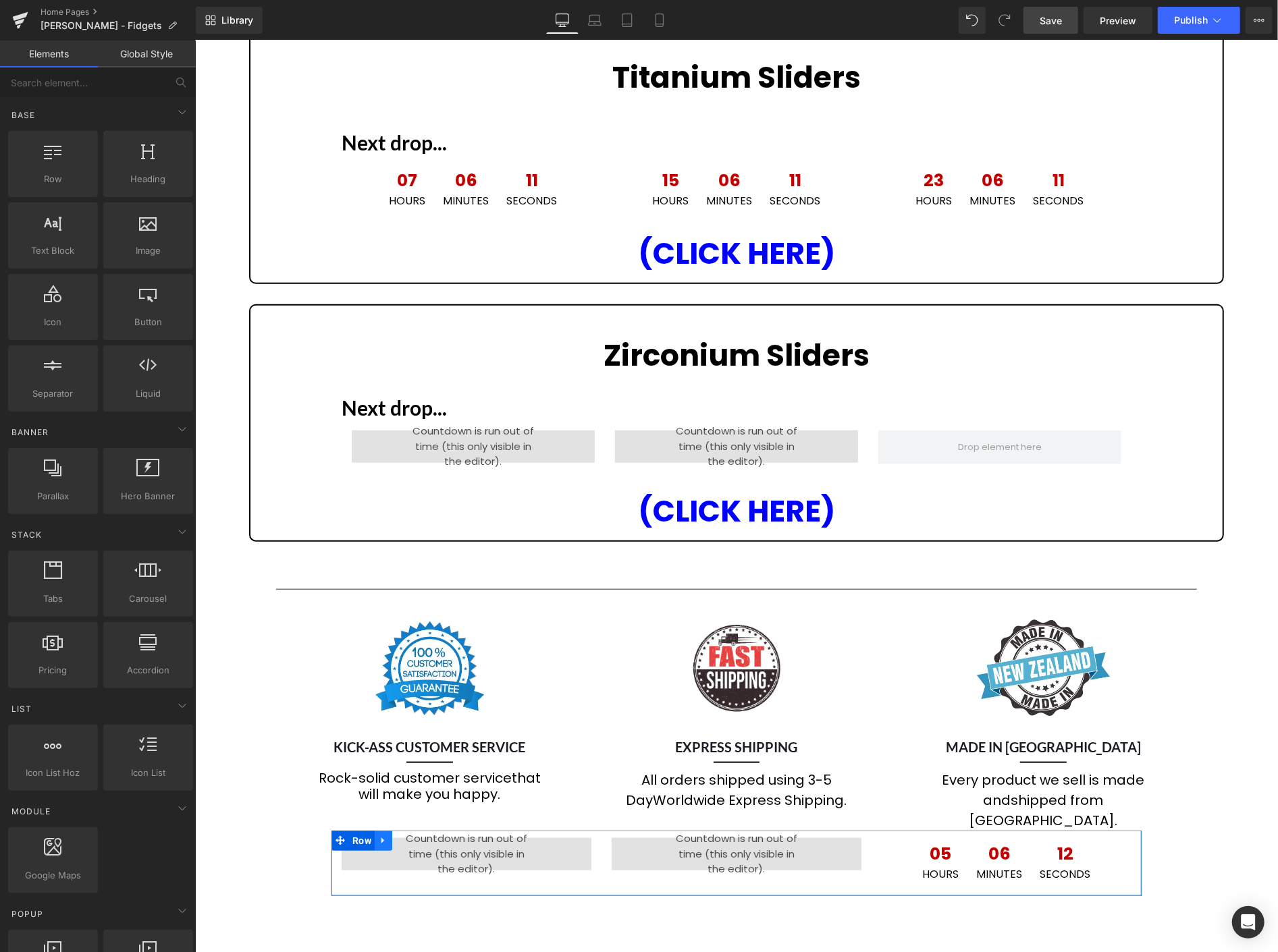
click at [378, 836] on icon at bounding box center [383, 840] width 10 height 11
click at [413, 836] on icon at bounding box center [418, 840] width 10 height 10
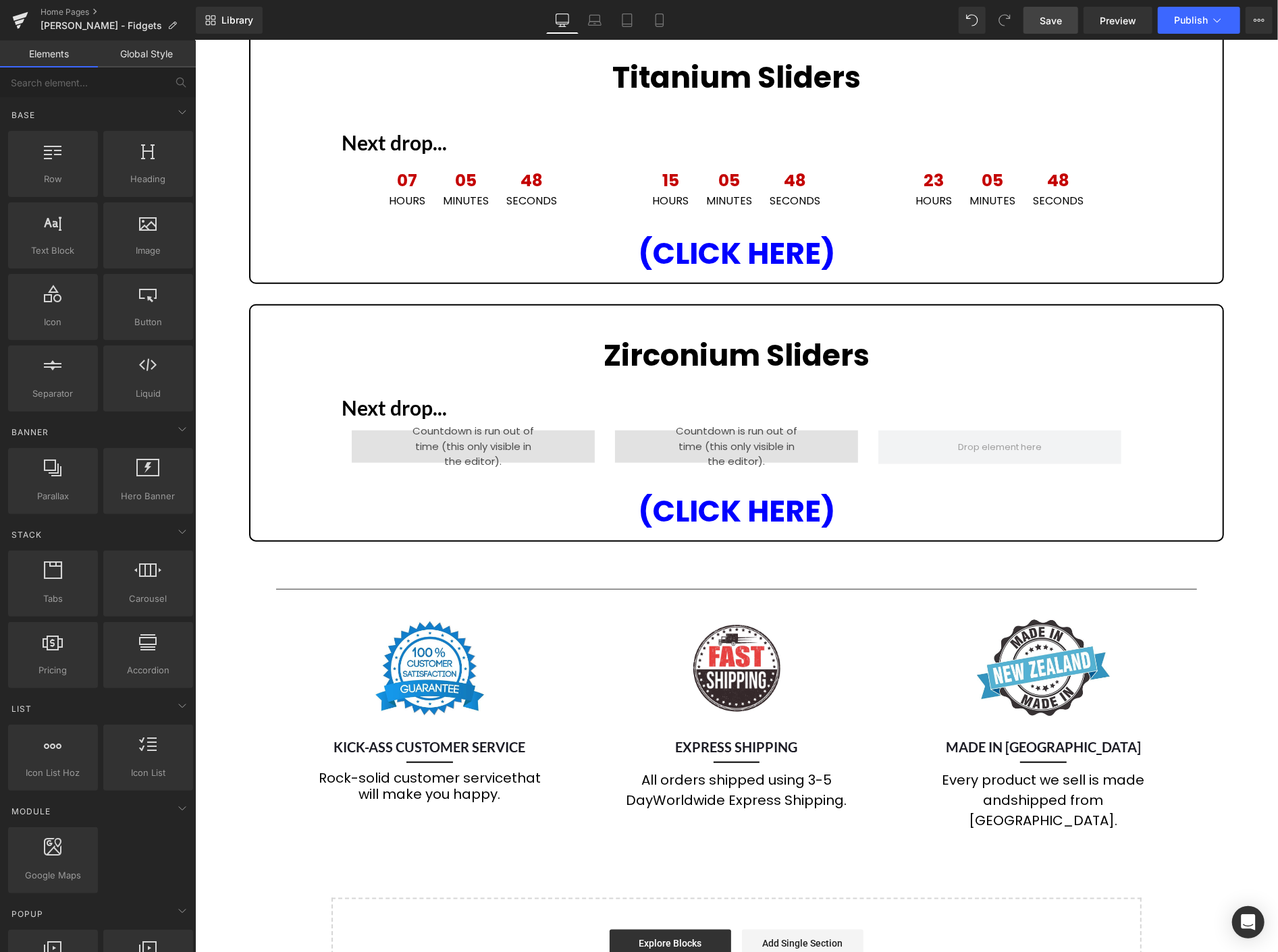
click at [1031, 19] on link "Save" at bounding box center [1051, 19] width 55 height 27
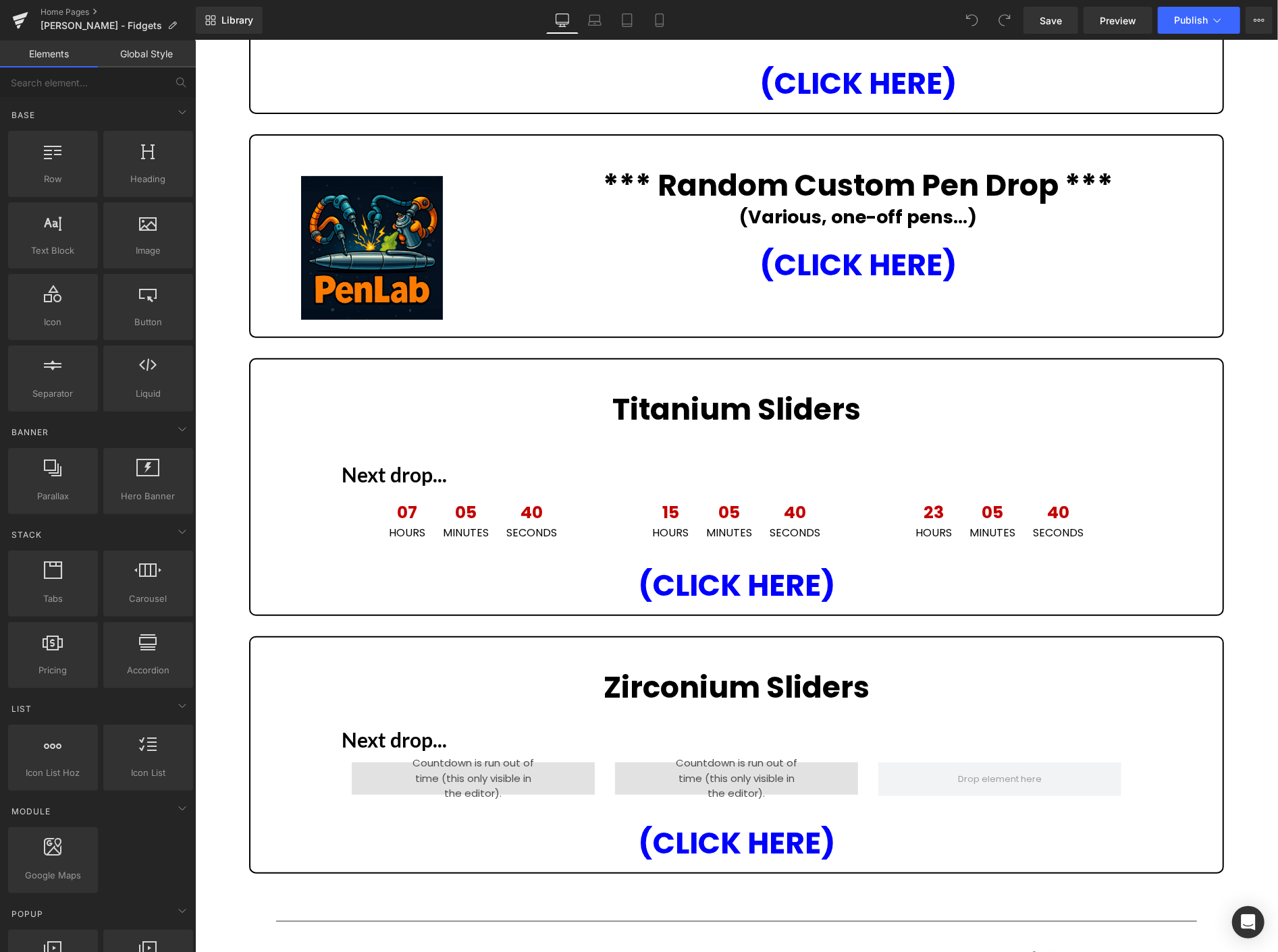
scroll to position [450, 0]
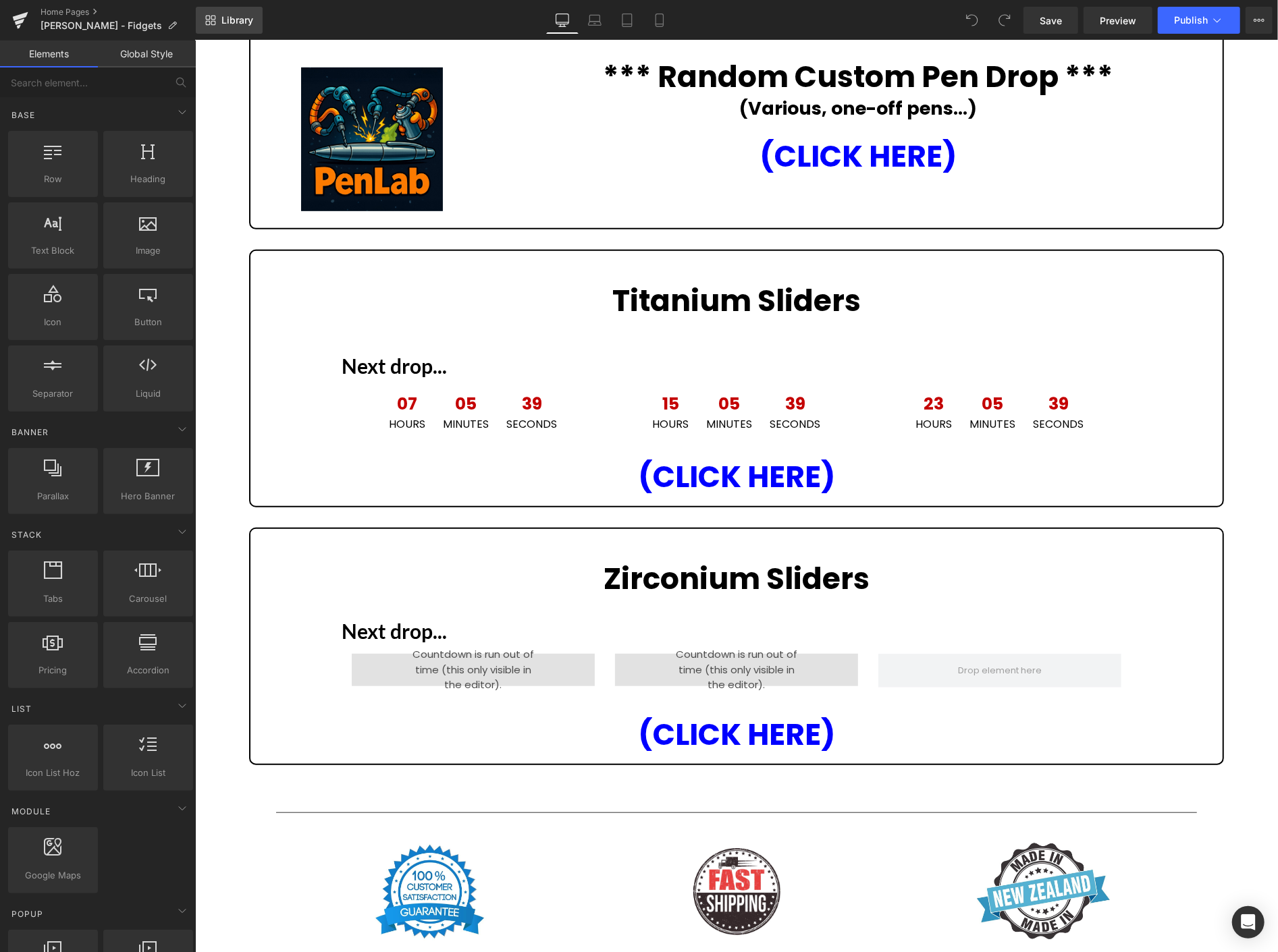
click at [251, 22] on span "Library" at bounding box center [237, 20] width 32 height 12
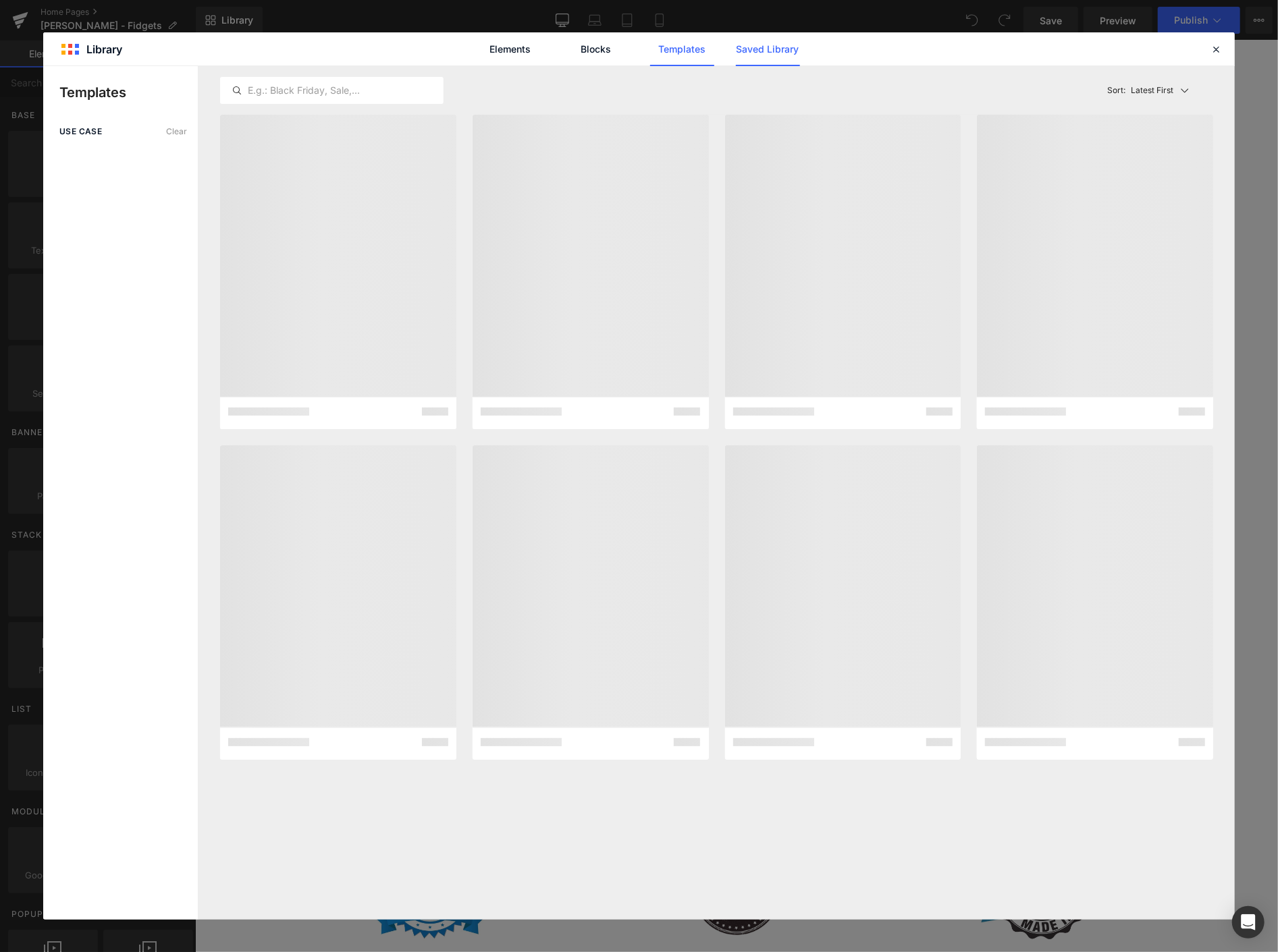
click at [769, 44] on link "Saved Library" at bounding box center [768, 49] width 64 height 34
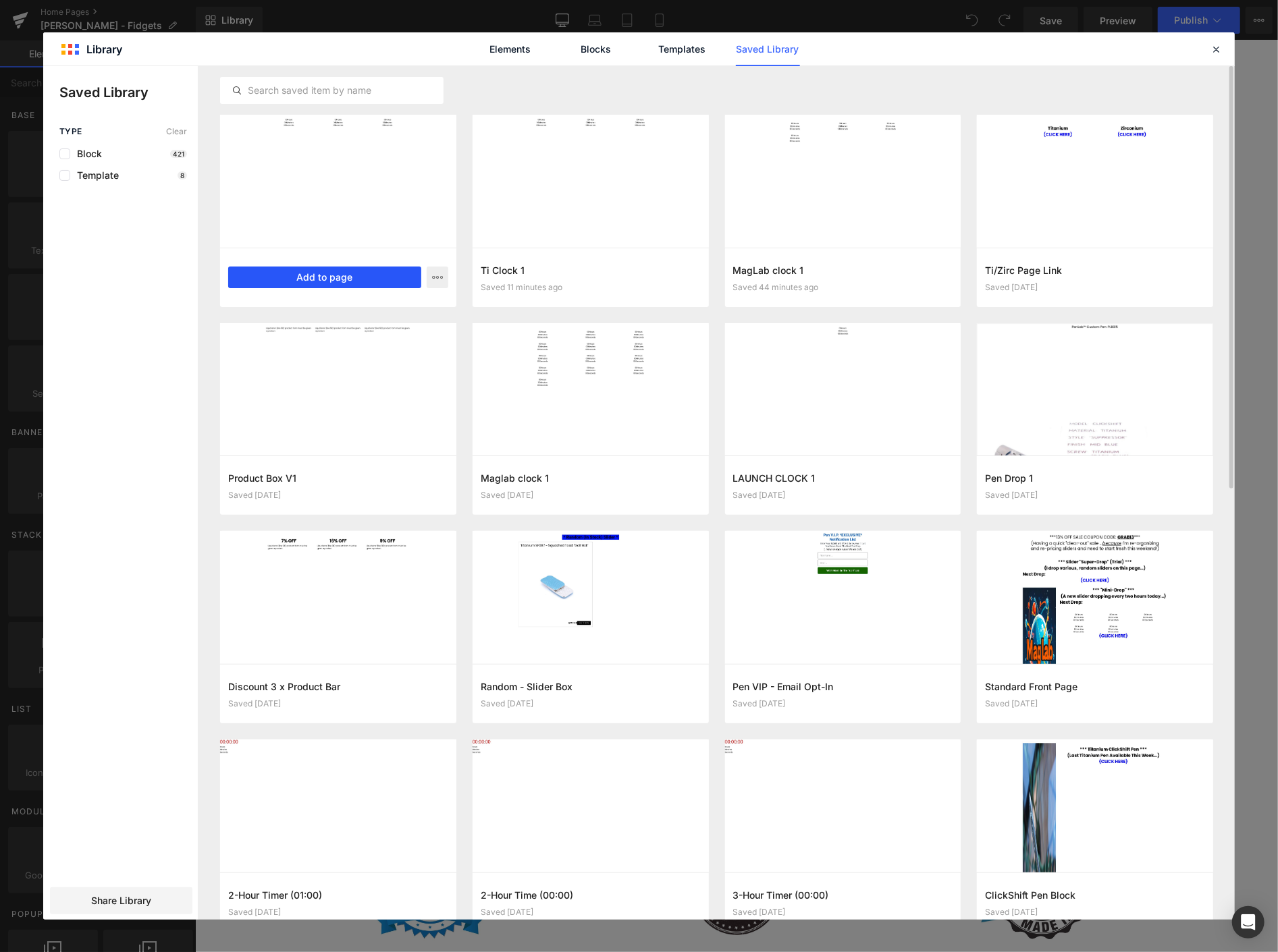
click at [353, 279] on button "Add to page" at bounding box center [324, 277] width 193 height 22
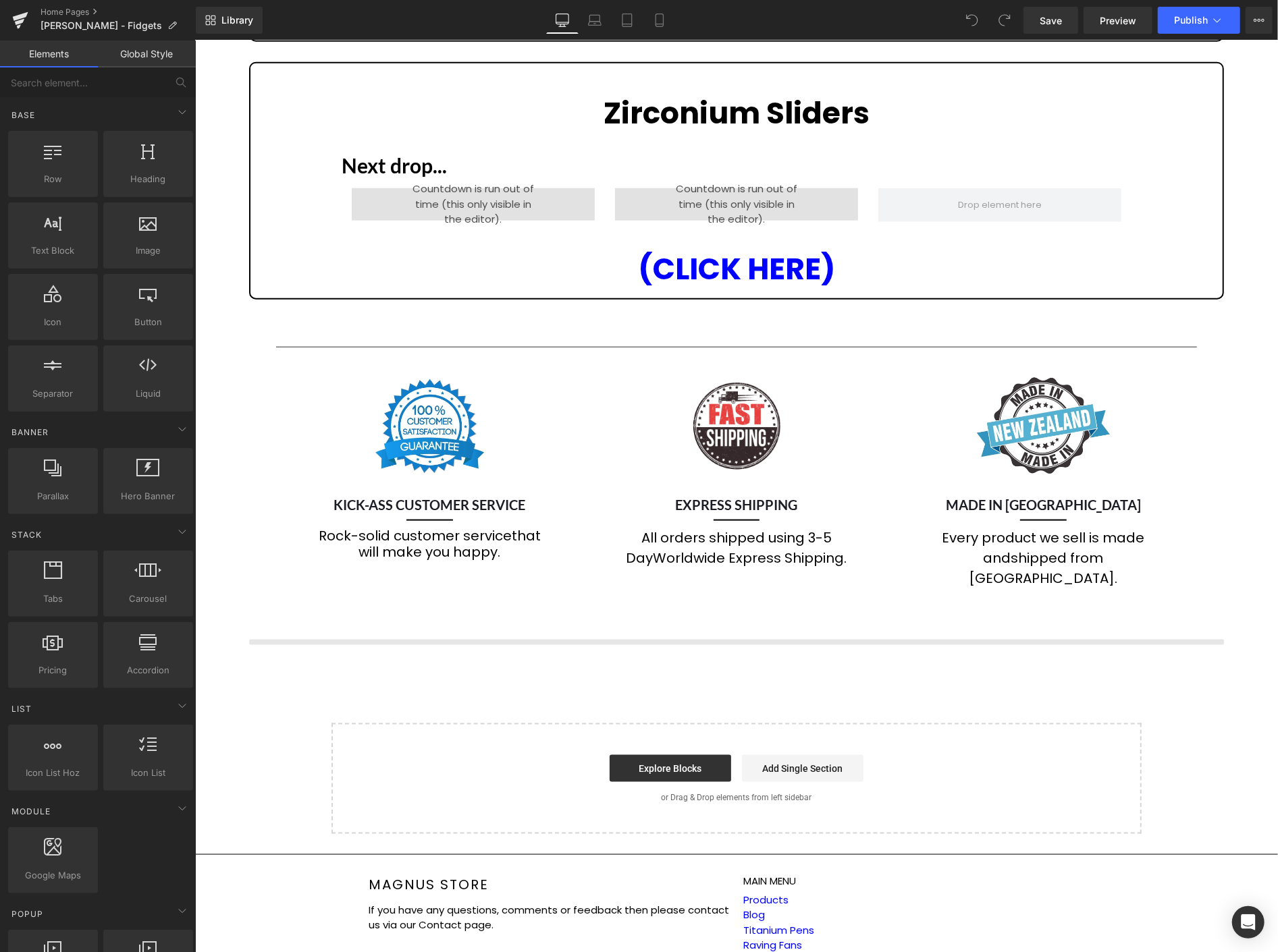
scroll to position [748, 0]
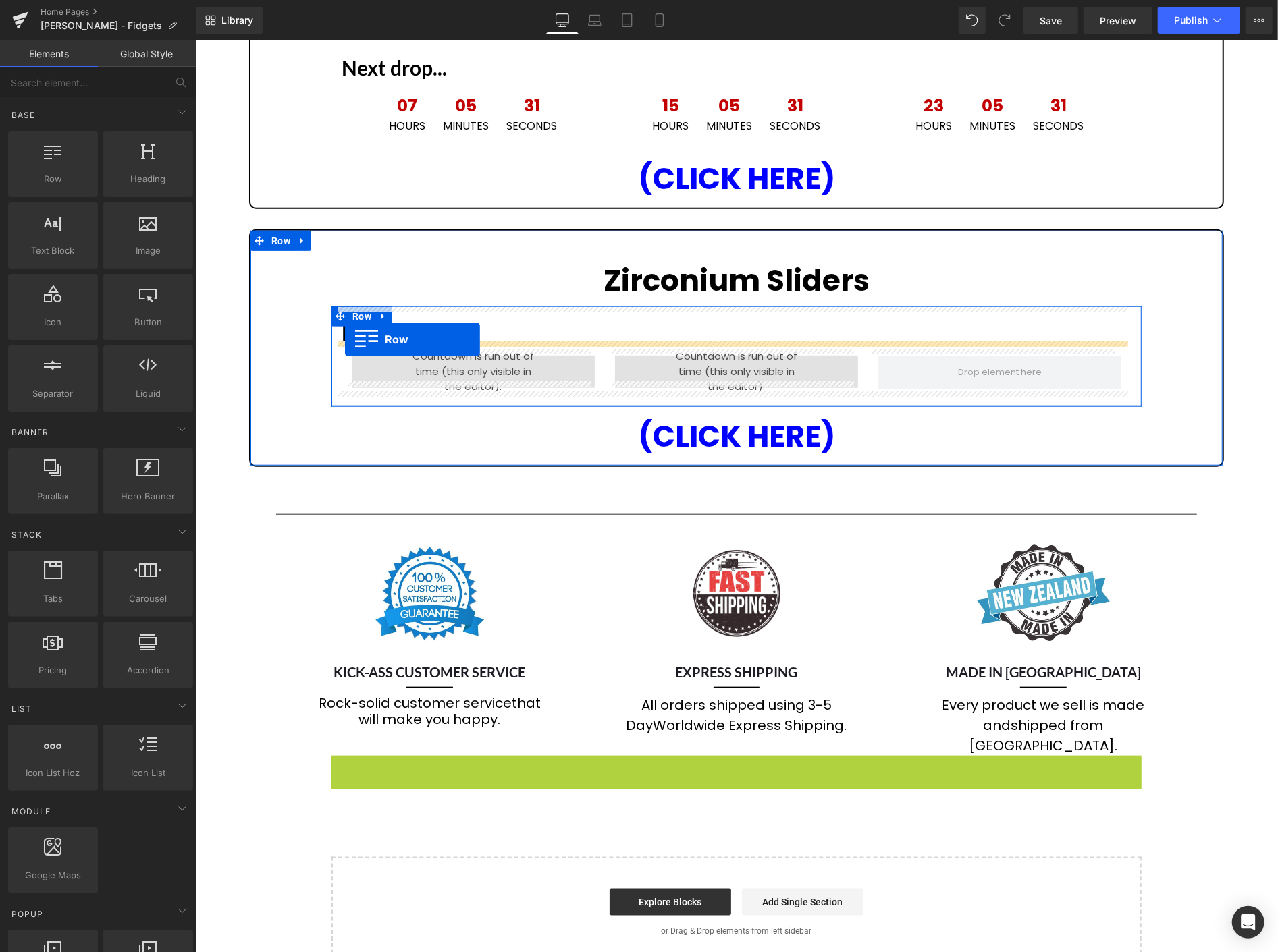
drag, startPoint x: 336, startPoint y: 736, endPoint x: 345, endPoint y: 339, distance: 397.1
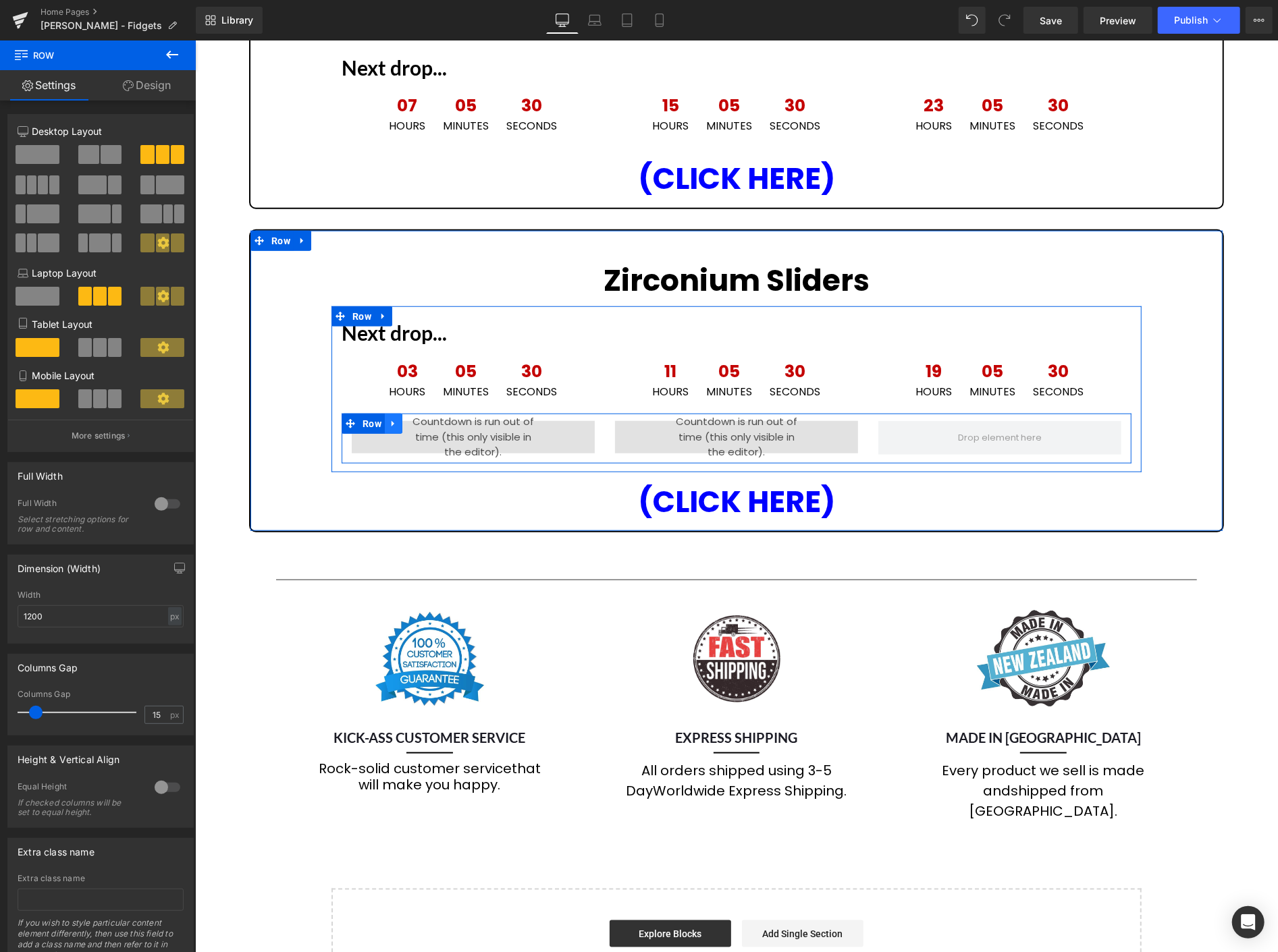
click at [390, 418] on icon at bounding box center [393, 423] width 10 height 11
click at [406, 418] on icon at bounding box center [411, 423] width 10 height 10
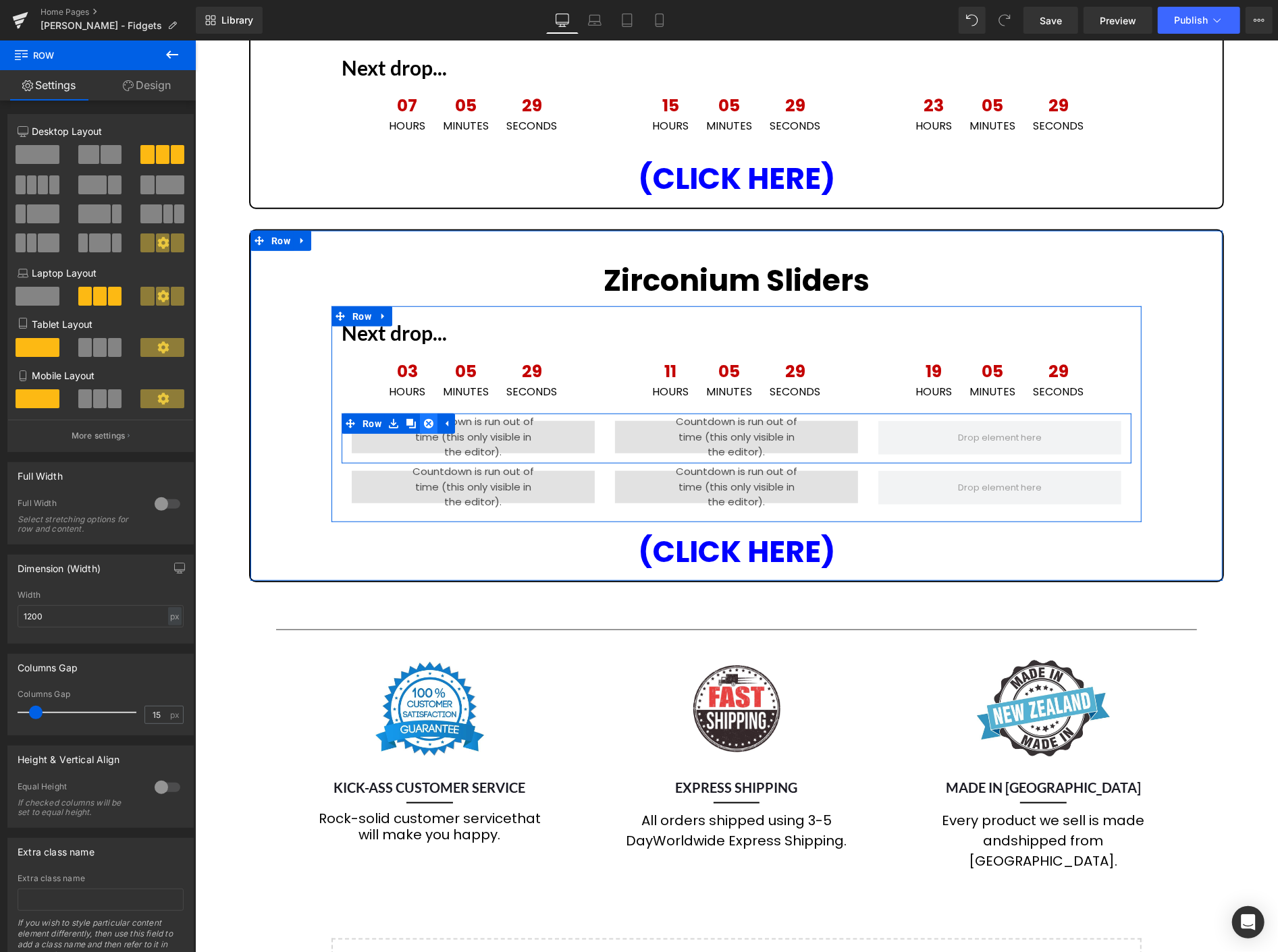
click at [423, 418] on icon at bounding box center [428, 423] width 10 height 10
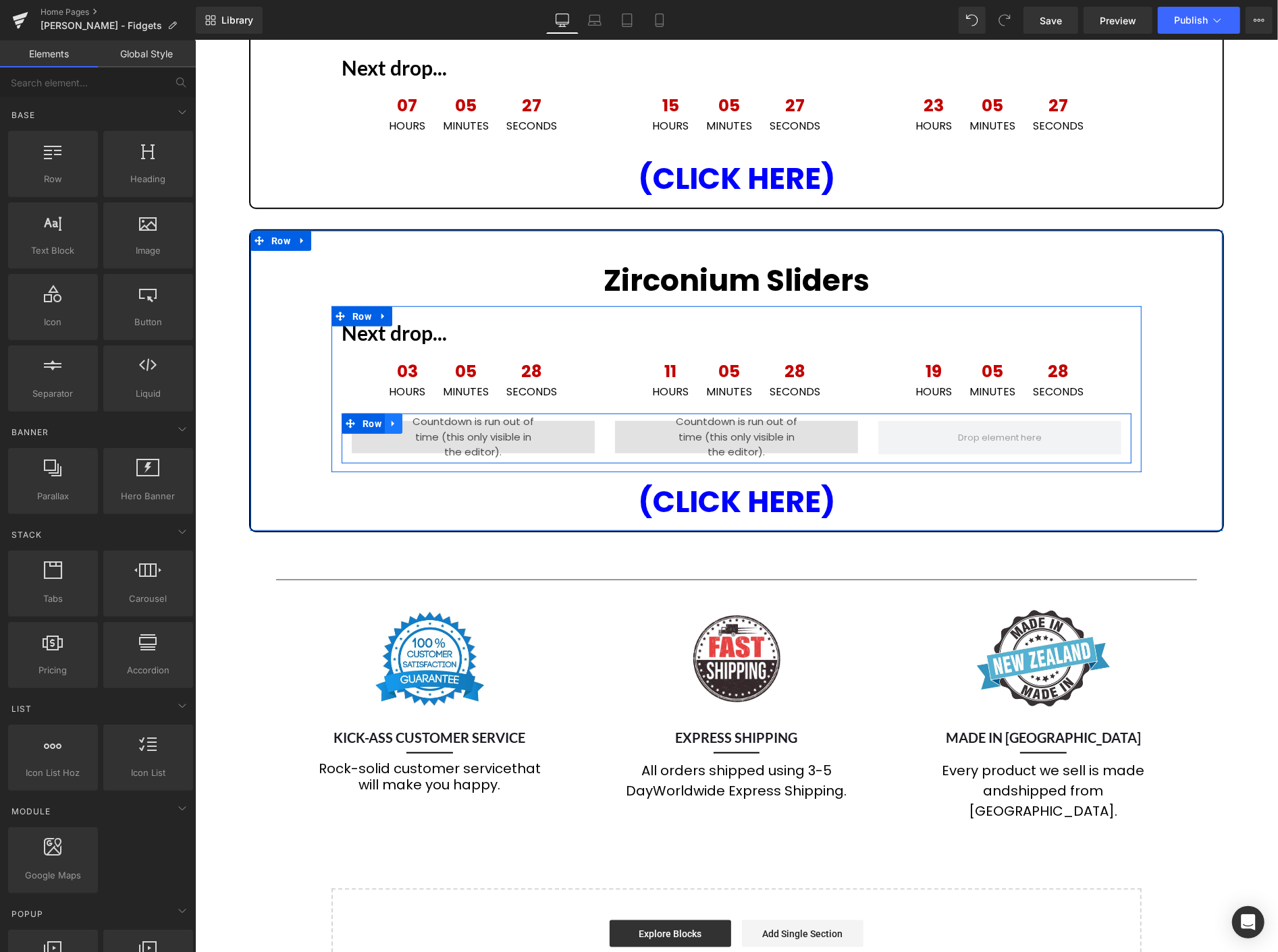
click at [388, 418] on icon at bounding box center [393, 423] width 10 height 11
click at [423, 418] on icon at bounding box center [428, 423] width 10 height 11
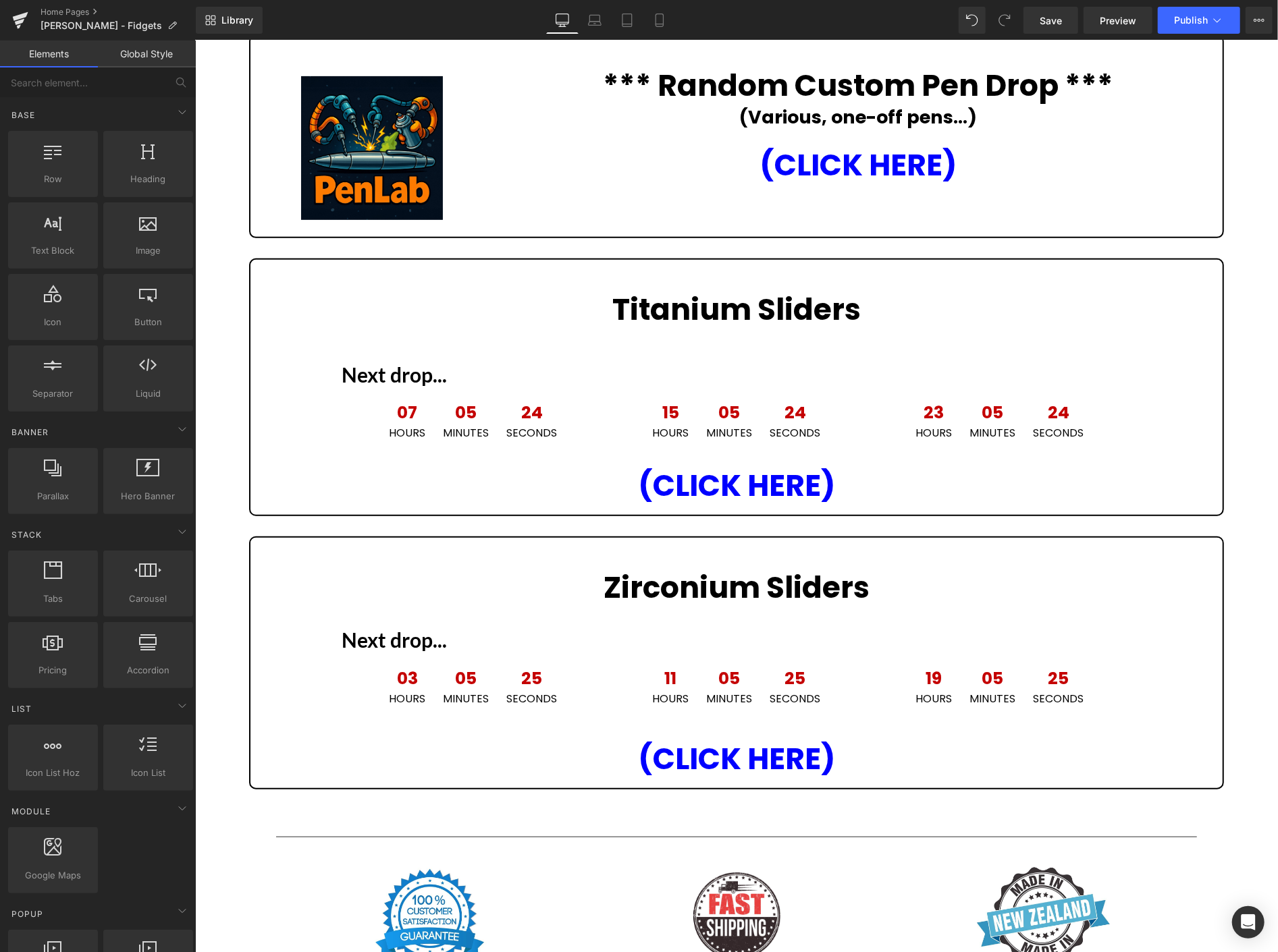
scroll to position [373, 0]
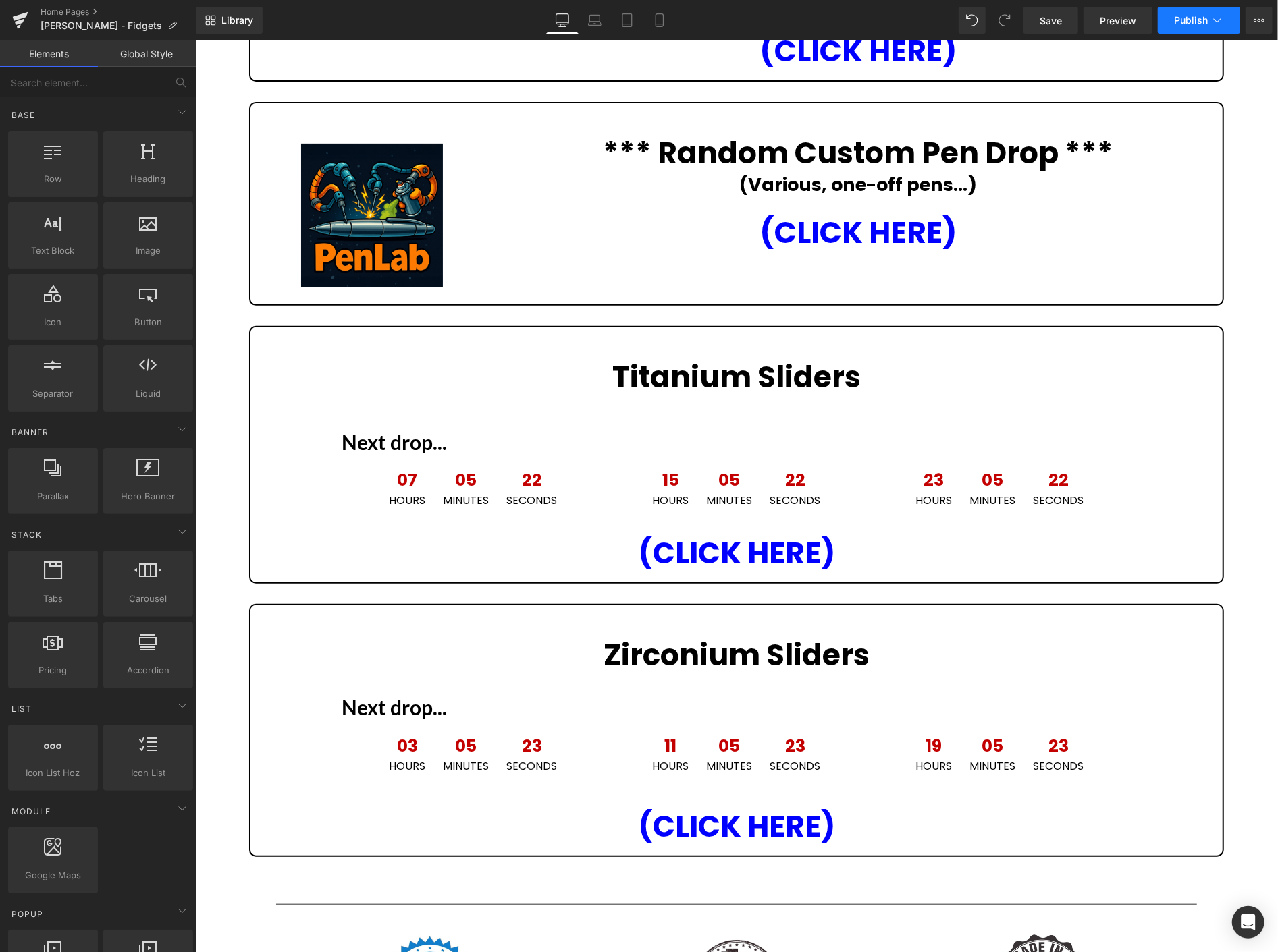
click at [1204, 20] on span "Publish" at bounding box center [1191, 19] width 34 height 11
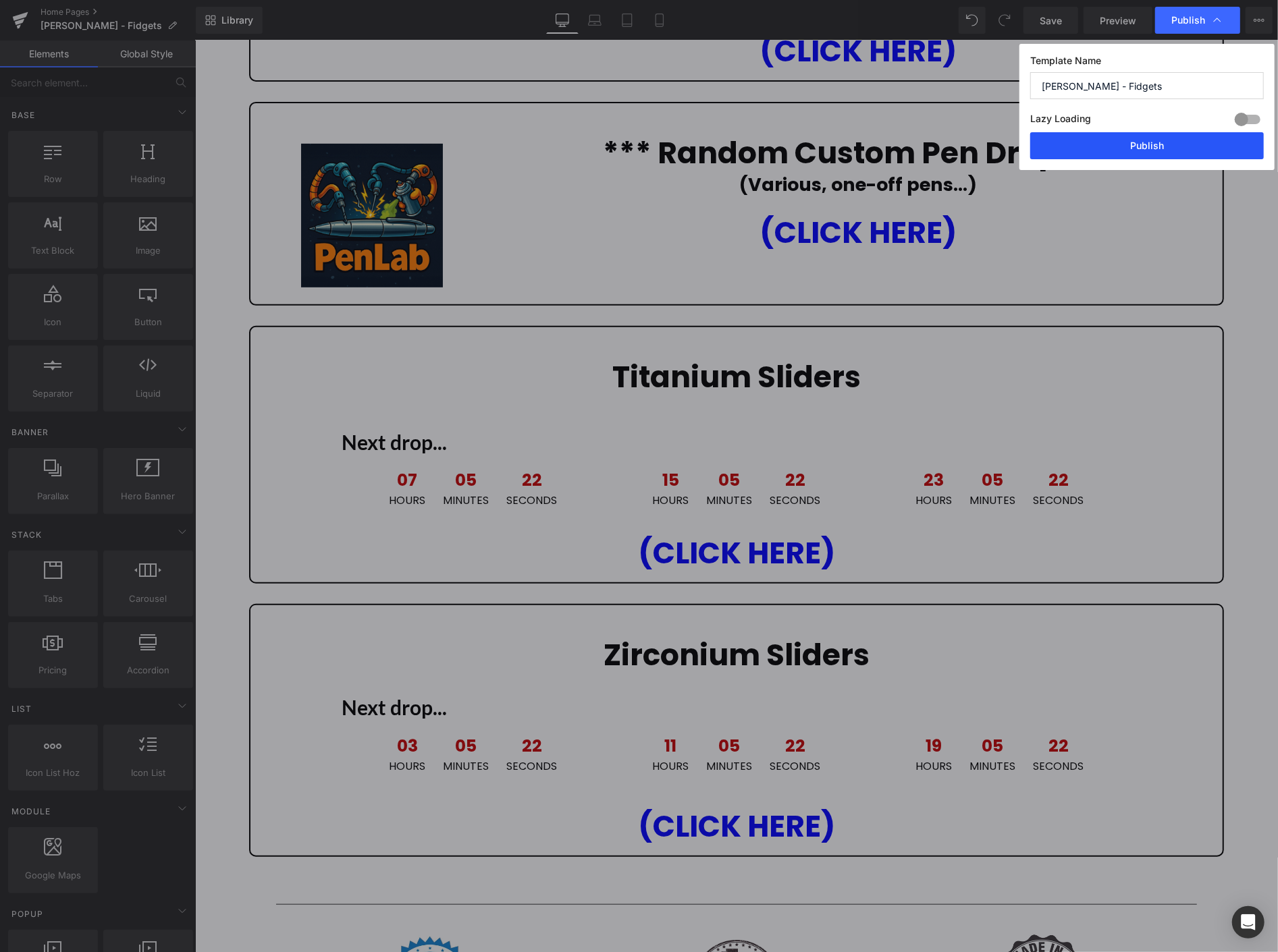
click at [1160, 145] on button "Publish" at bounding box center [1146, 146] width 234 height 27
